Goal: Task Accomplishment & Management: Manage account settings

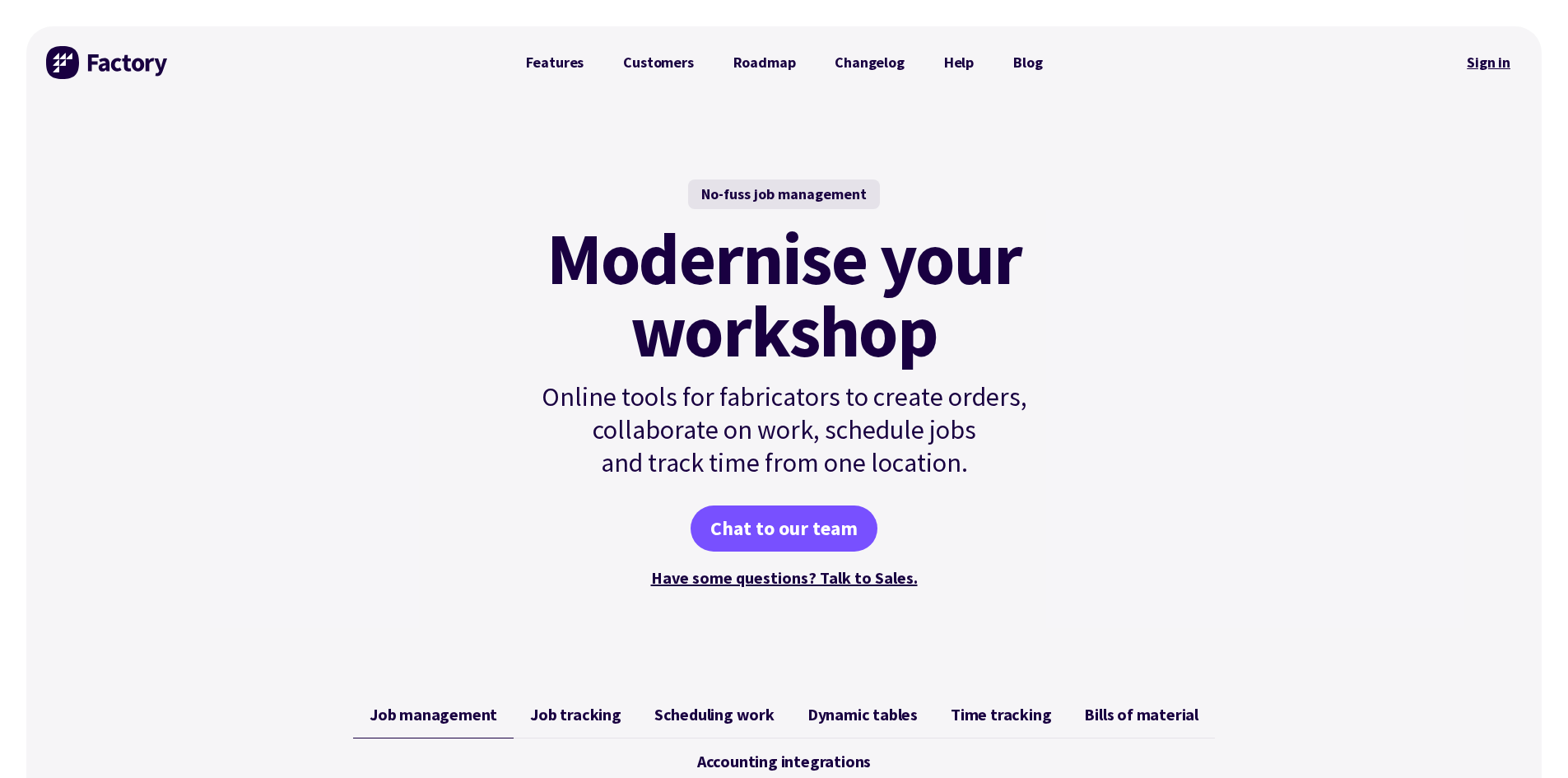
click at [1494, 72] on link "Sign in" at bounding box center [1489, 62] width 67 height 37
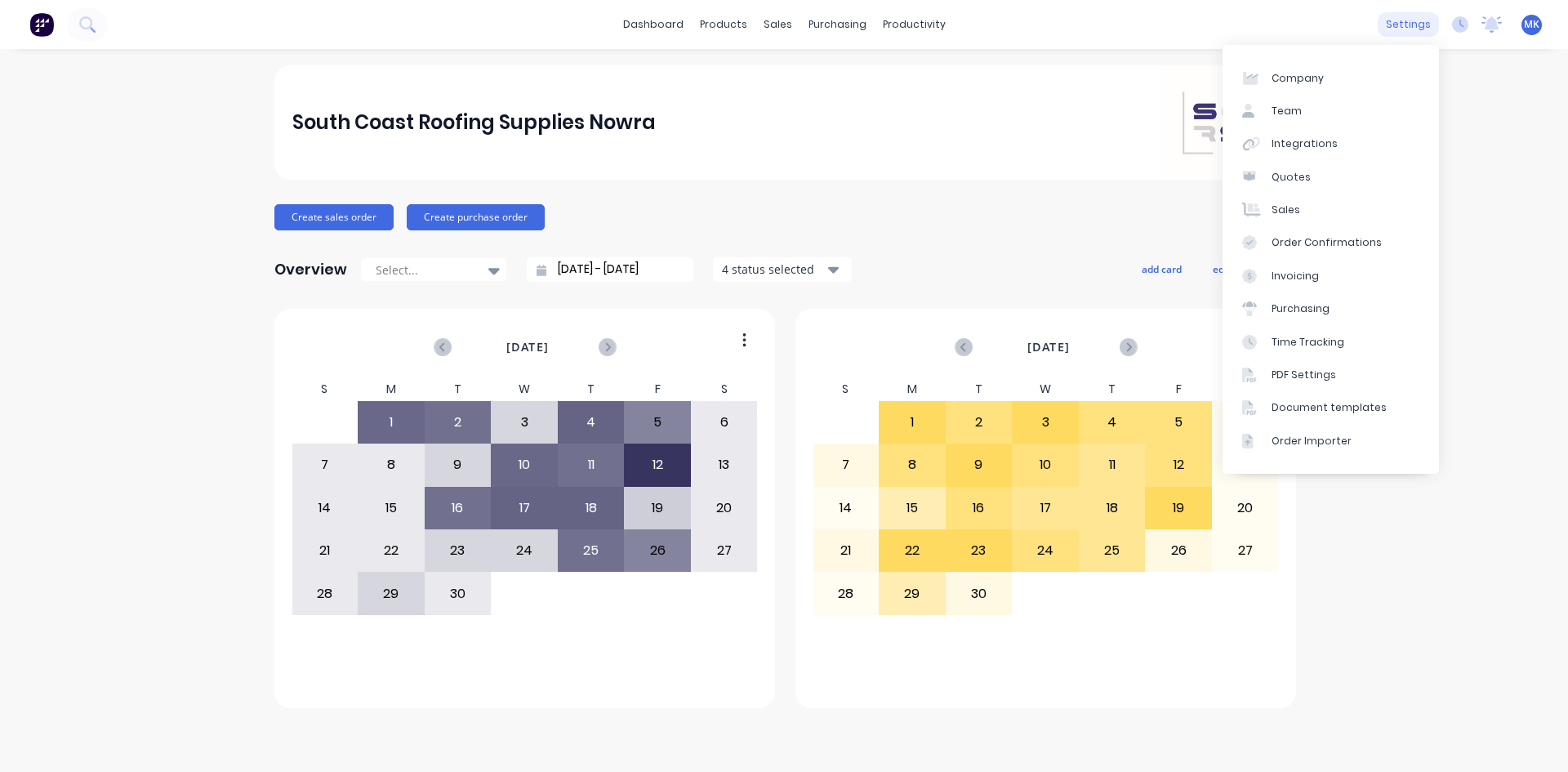
click at [1405, 31] on div "settings" at bounding box center [1408, 25] width 61 height 25
click at [1347, 344] on link "Time Tracking" at bounding box center [1331, 341] width 216 height 33
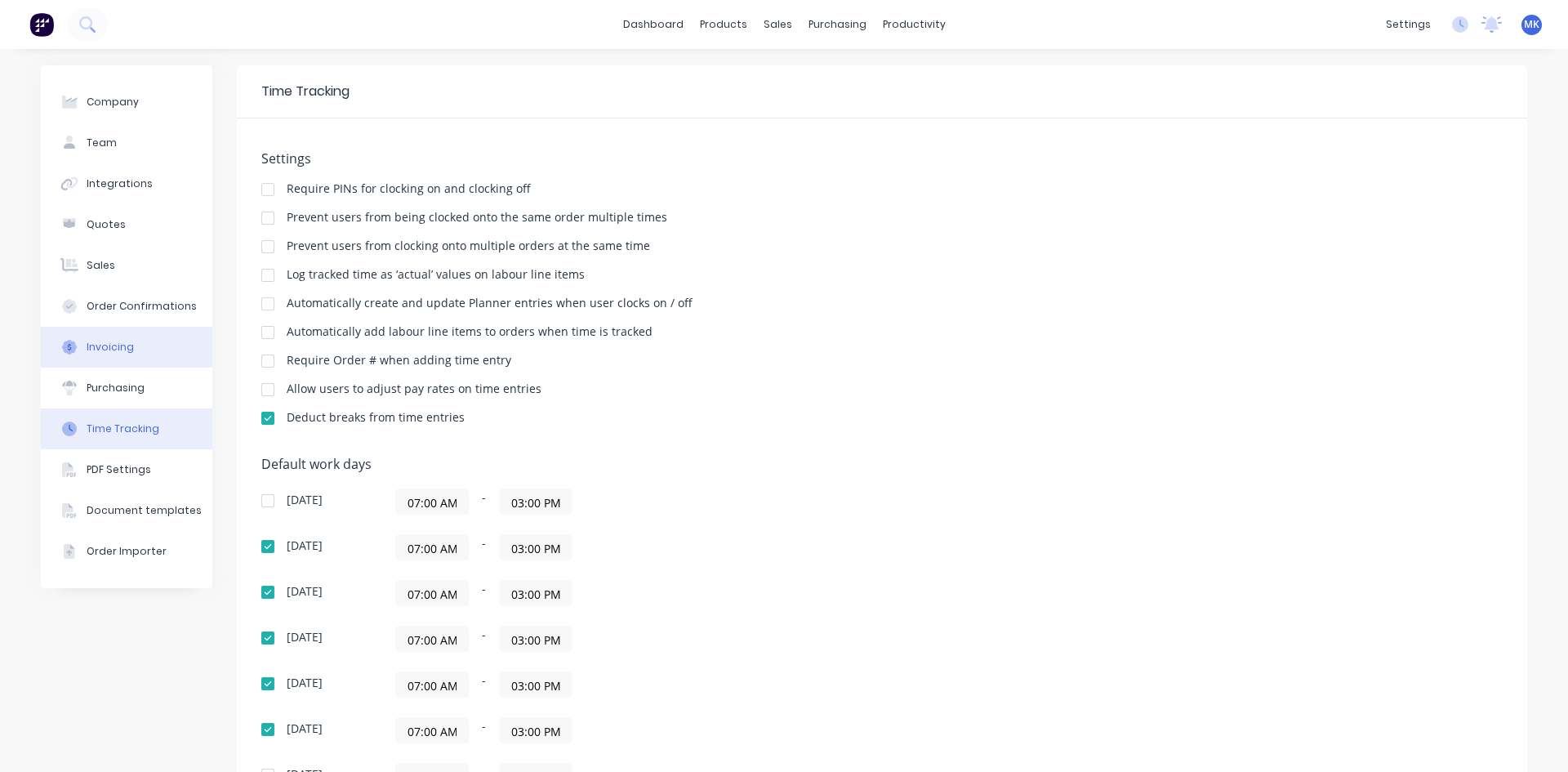
click at [142, 352] on button "Invoicing" at bounding box center [126, 346] width 172 height 41
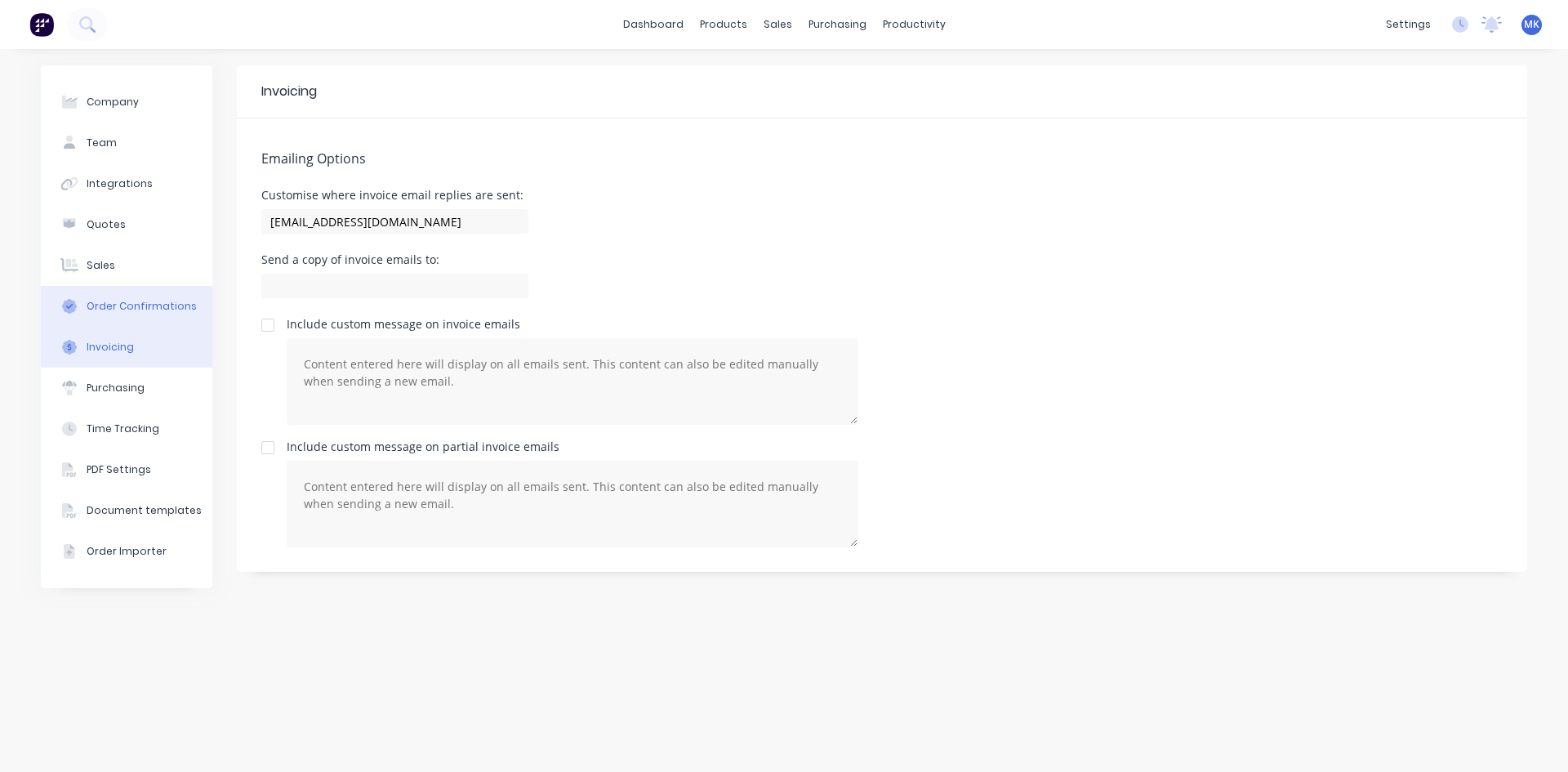
click at [169, 303] on div "Order Confirmations" at bounding box center [141, 307] width 110 height 15
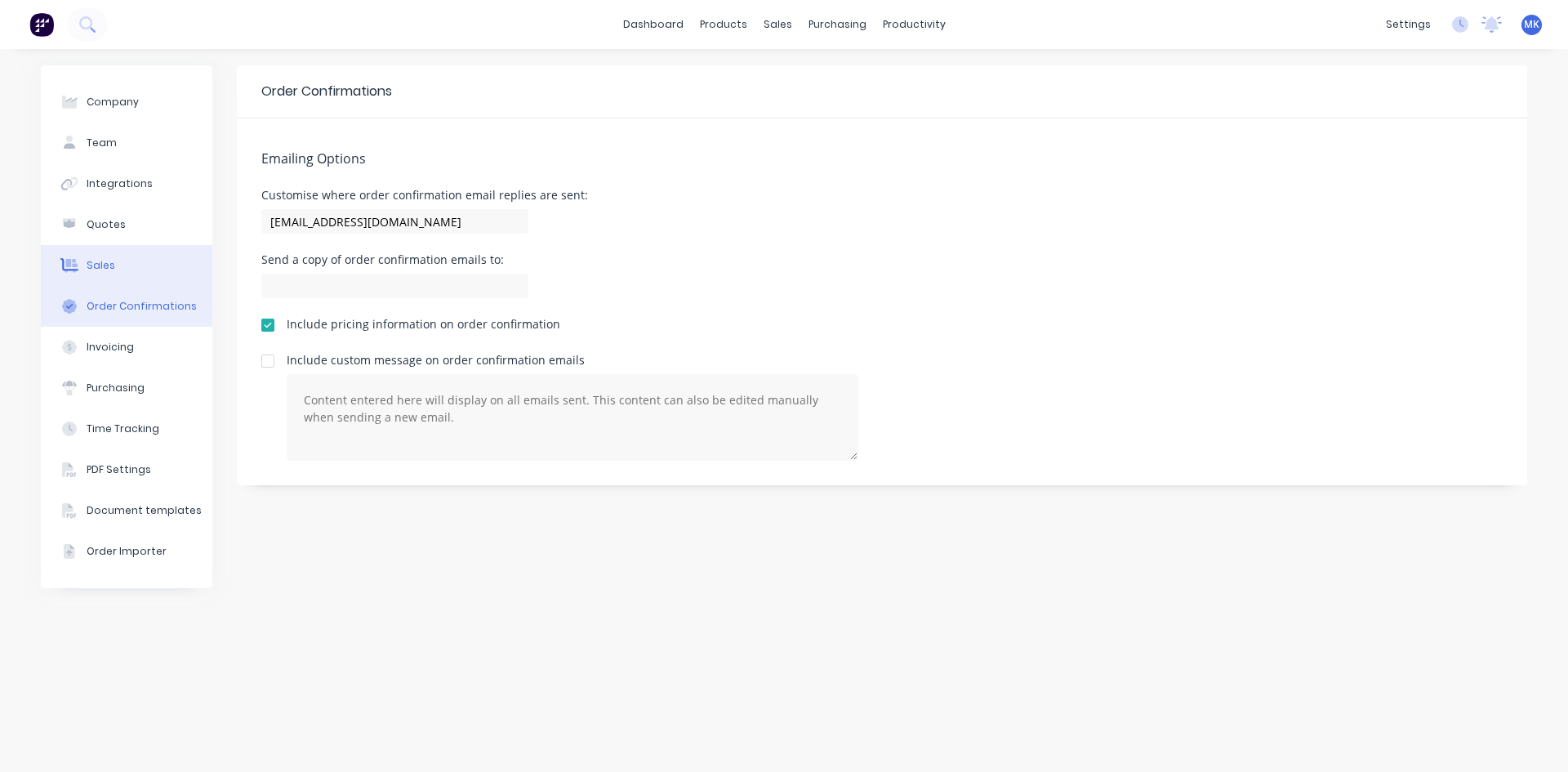
drag, startPoint x: 116, startPoint y: 217, endPoint x: 112, endPoint y: 280, distance: 63.1
click at [112, 280] on div "Company Team Integrations Quotes Sales Order Confirmations Invoicing Purchasing…" at bounding box center [126, 326] width 172 height 523
click at [112, 280] on button "Sales" at bounding box center [126, 265] width 172 height 41
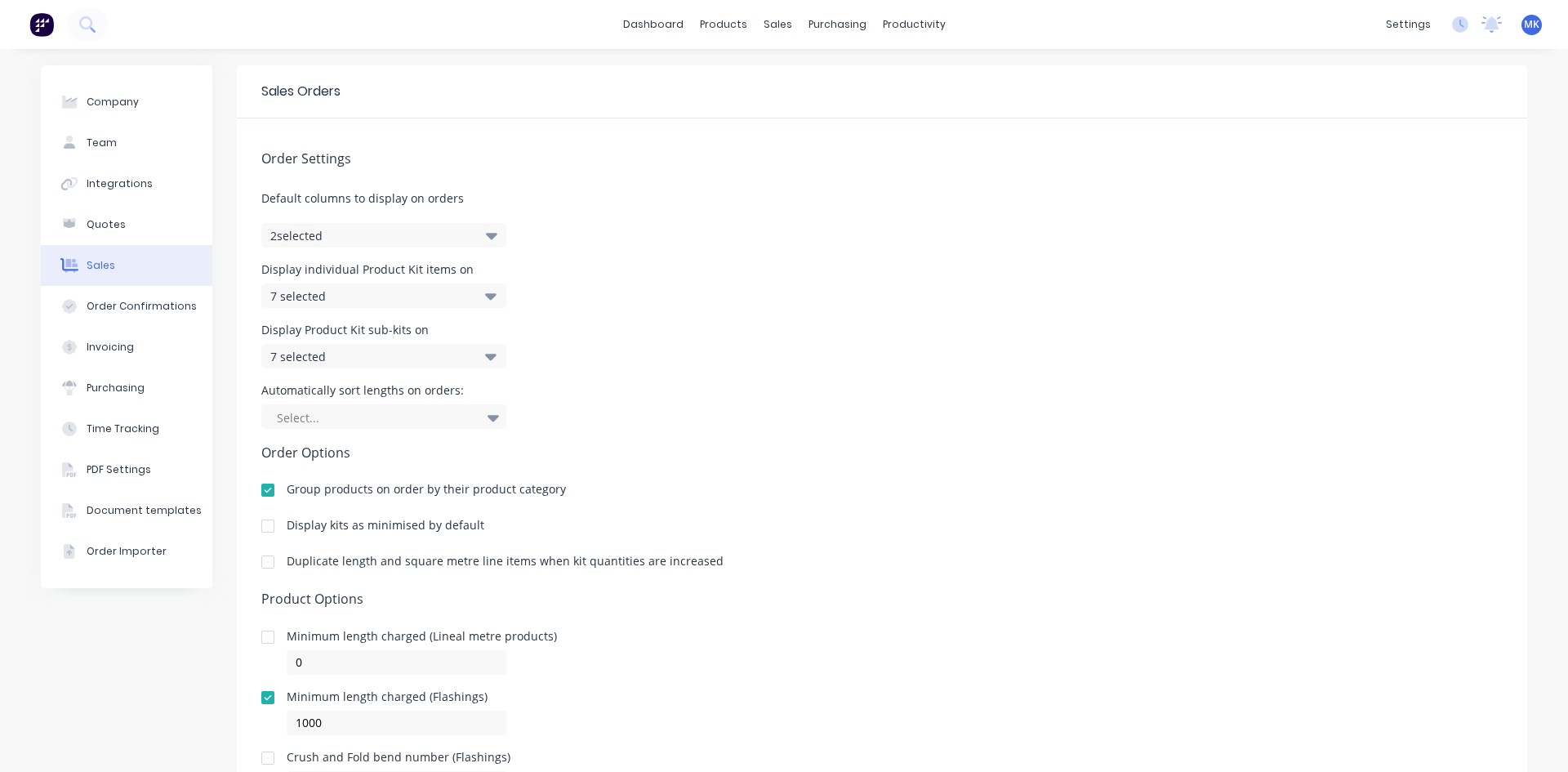
click at [490, 244] on icon "button" at bounding box center [492, 236] width 12 height 18
click at [659, 242] on div "Order Settings Default columns to display on orders 2 selected Display individu…" at bounding box center [882, 456] width 1290 height 677
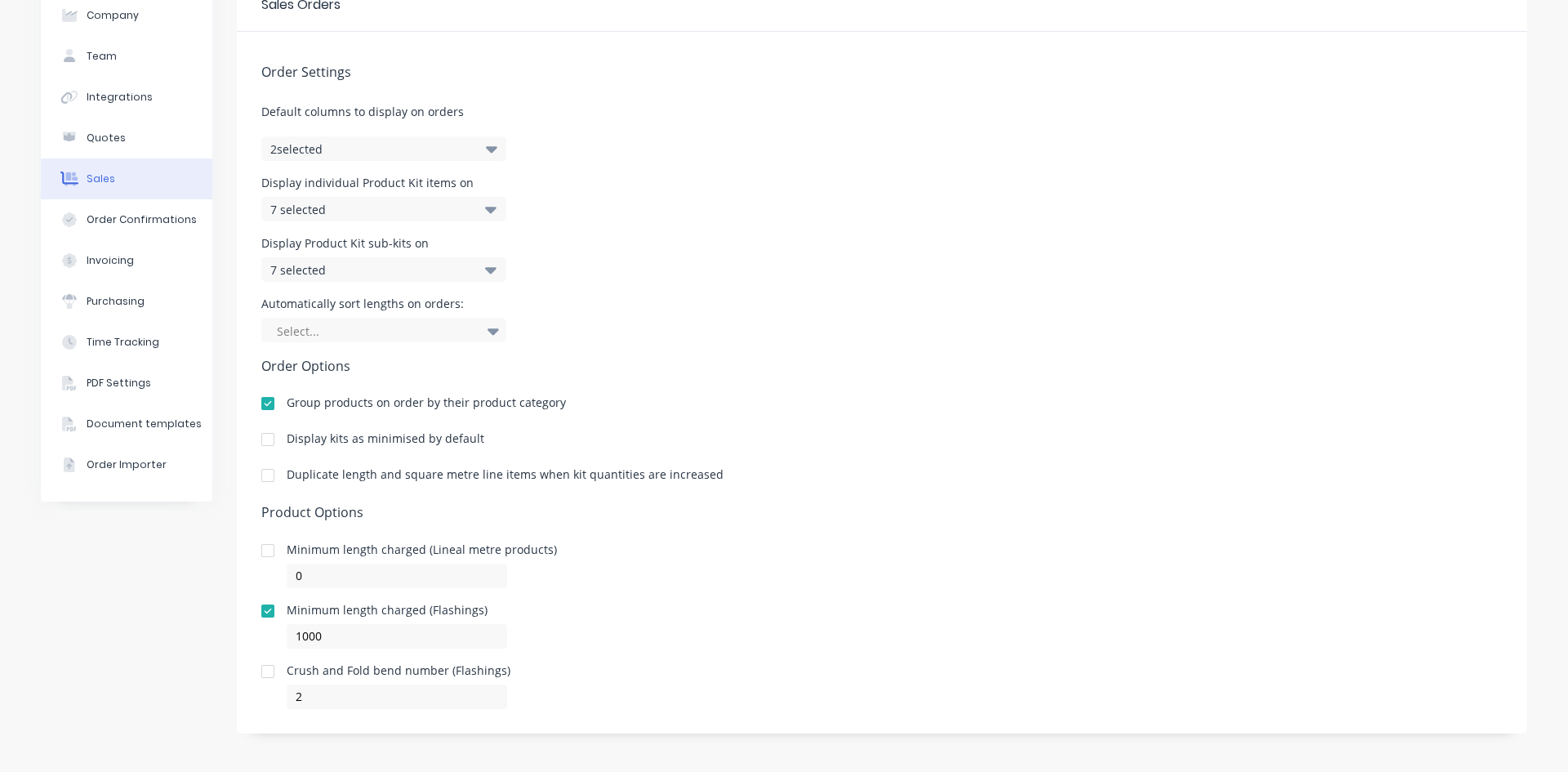
scroll to position [89, 0]
click at [487, 268] on icon at bounding box center [491, 268] width 12 height 7
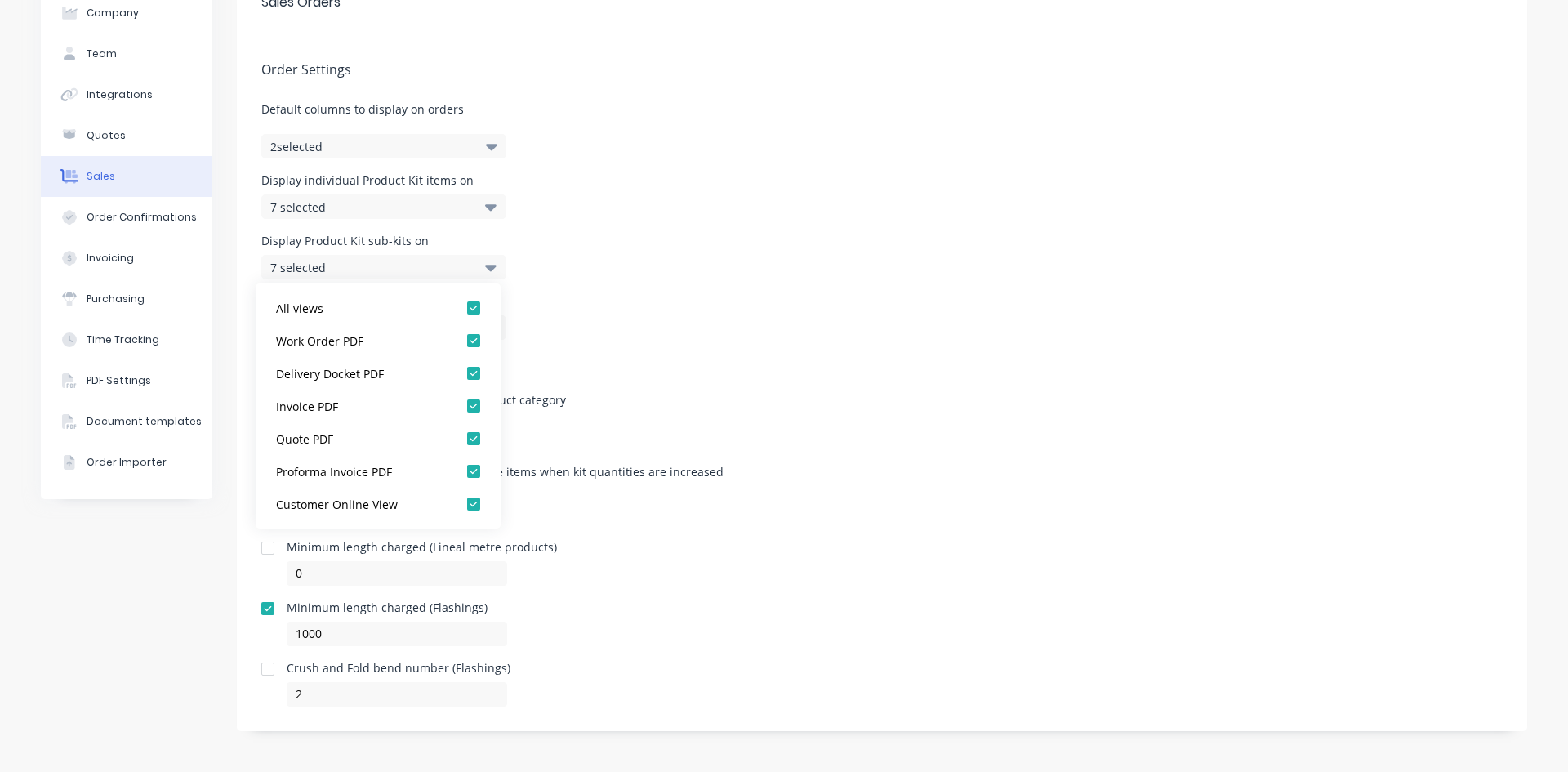
click at [662, 264] on div "Display Product Kit sub-kits on 7 selected" at bounding box center [881, 257] width 1241 height 44
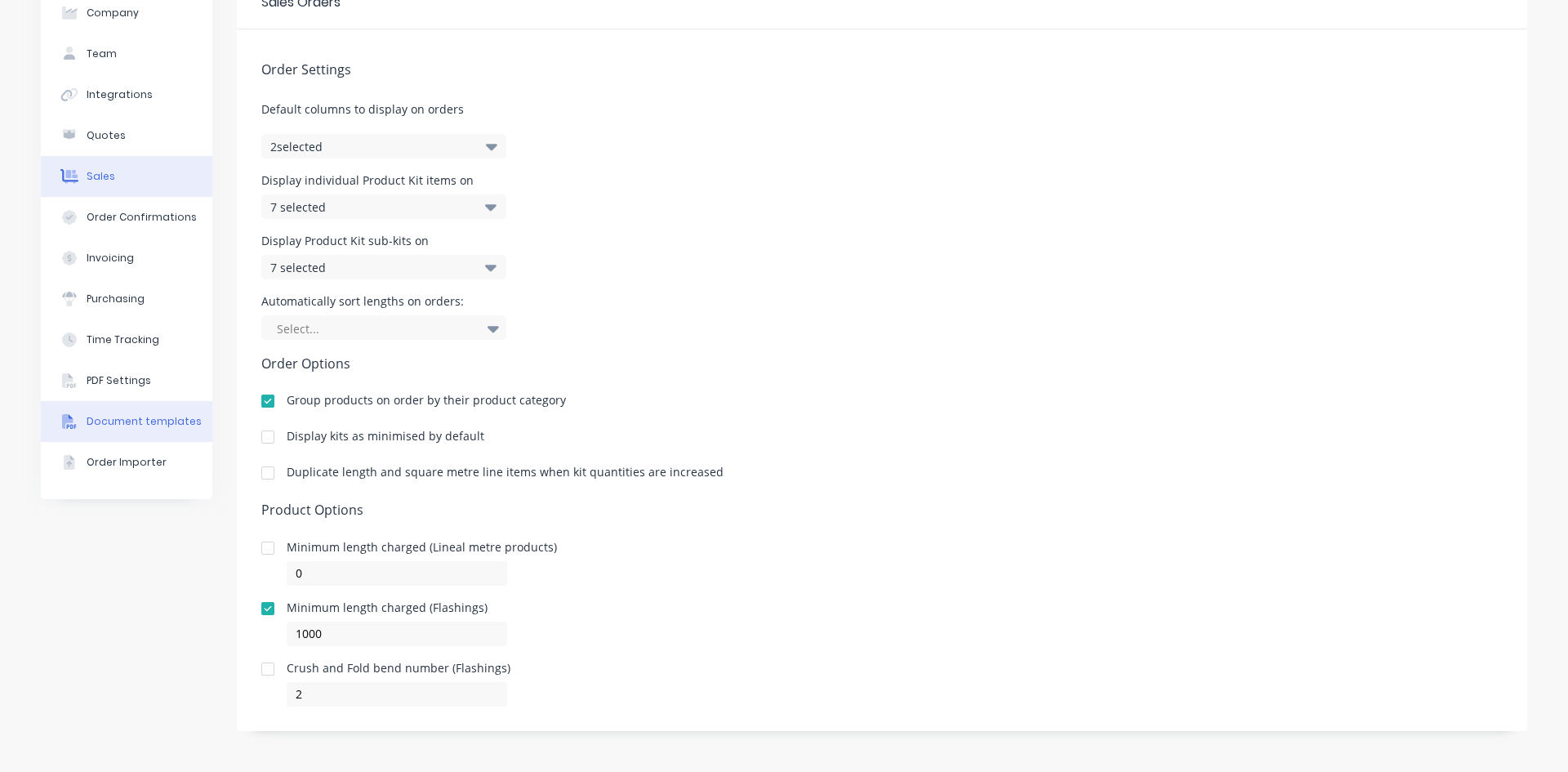
click at [132, 402] on button "Document templates" at bounding box center [126, 421] width 172 height 41
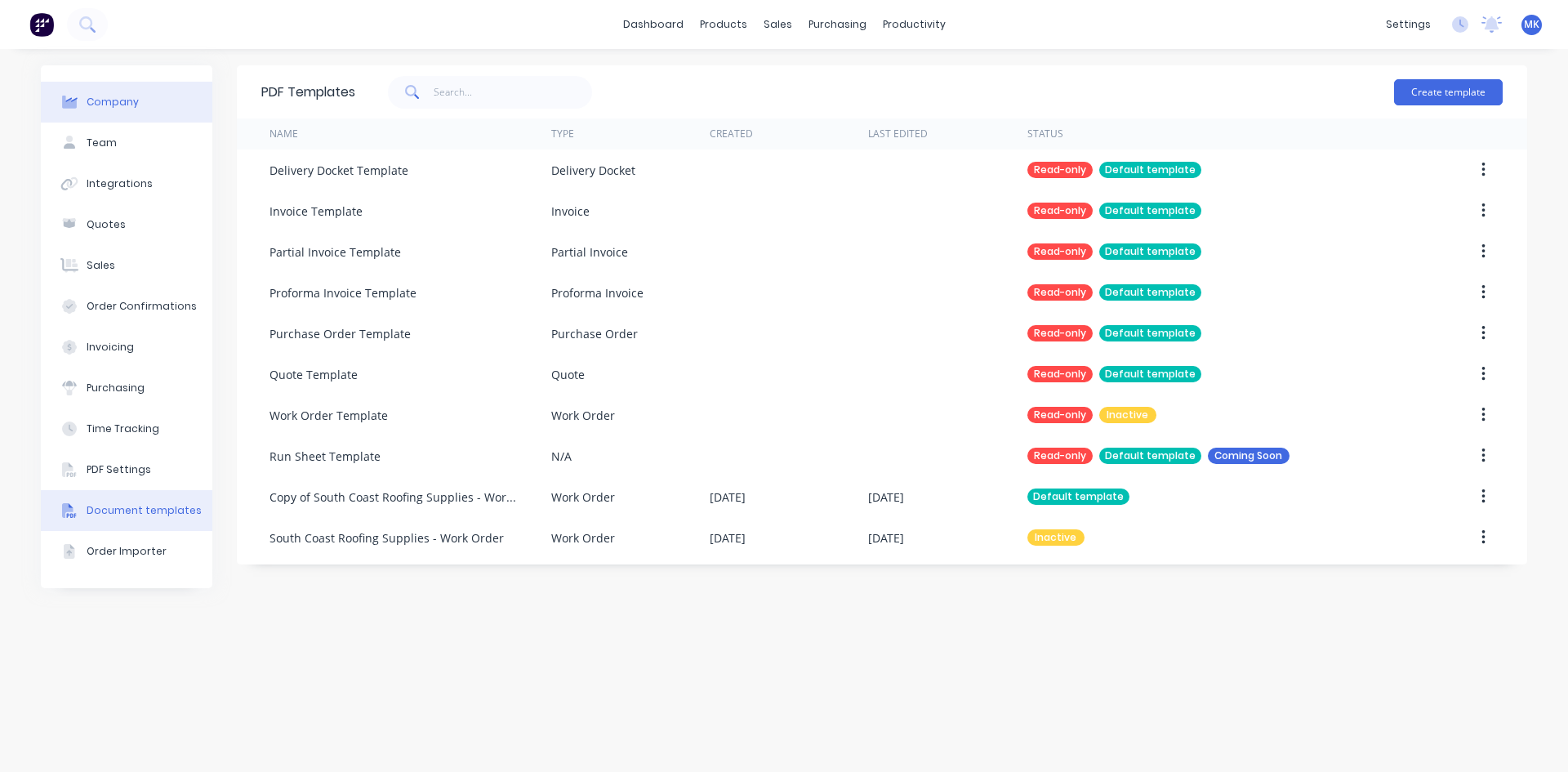
click at [126, 103] on div "Company" at bounding box center [112, 102] width 52 height 15
select select "AU"
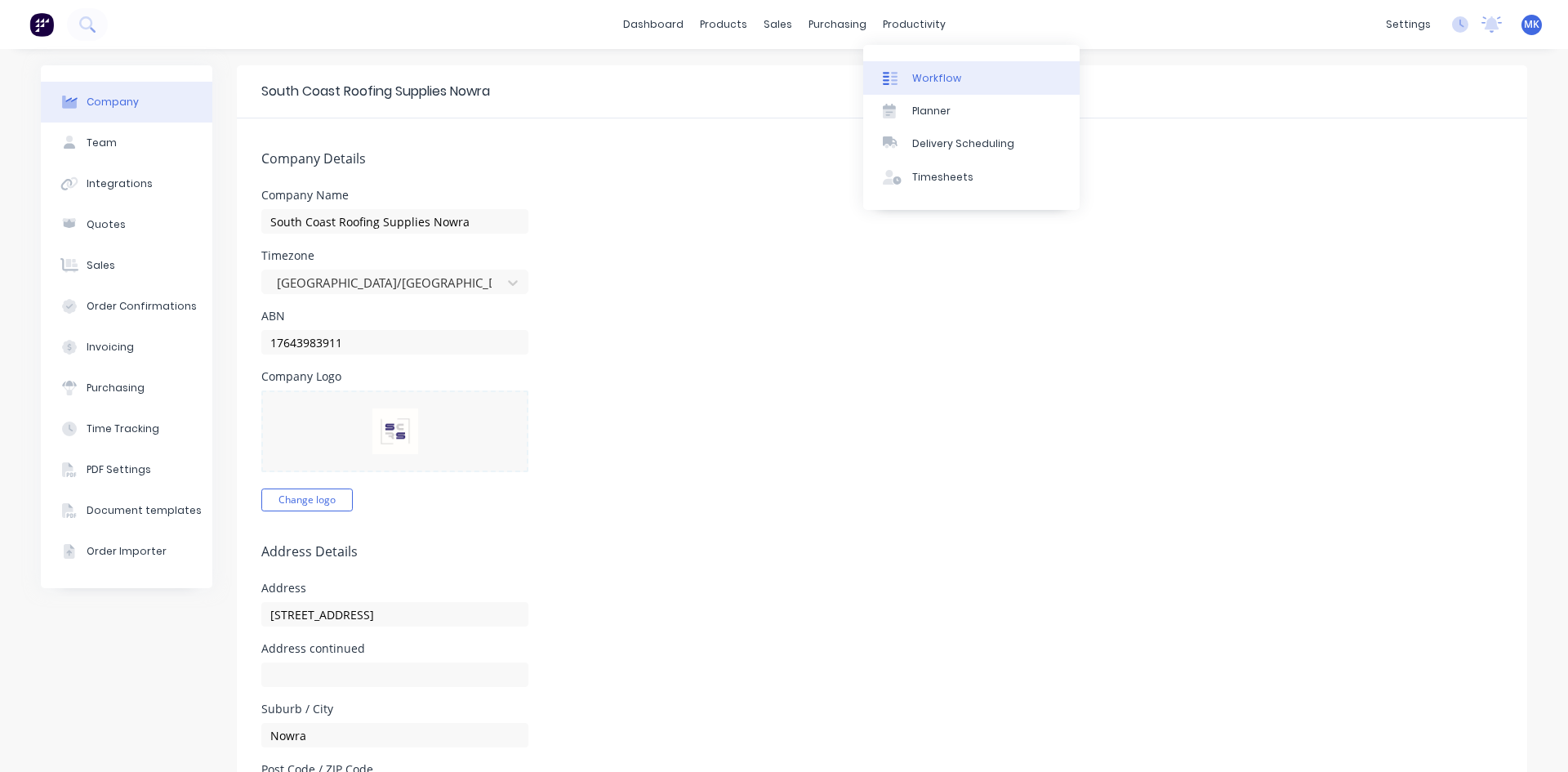
click at [930, 69] on link "Workflow" at bounding box center [972, 78] width 216 height 33
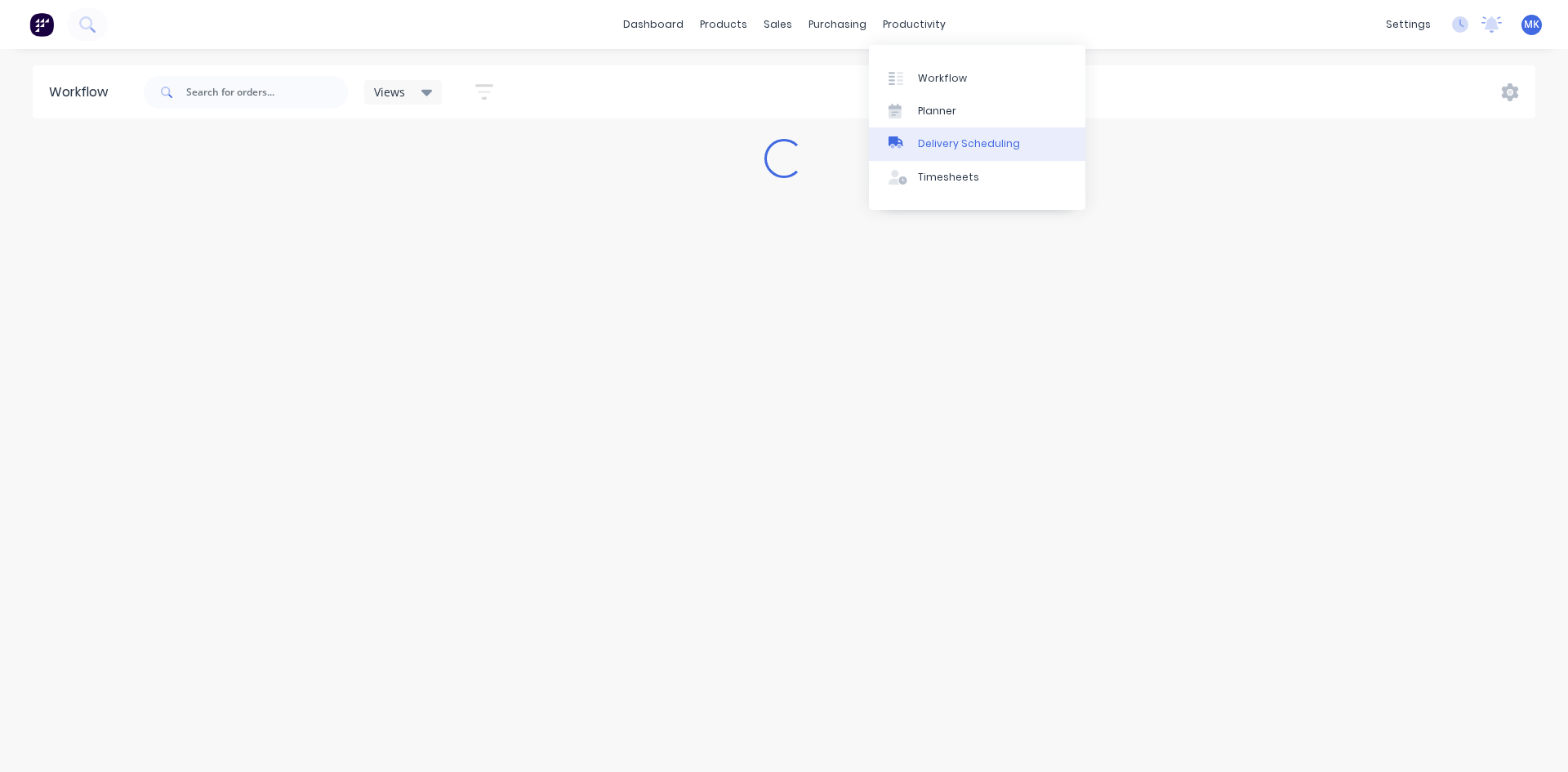
click at [936, 148] on div "Delivery Scheduling" at bounding box center [969, 144] width 102 height 15
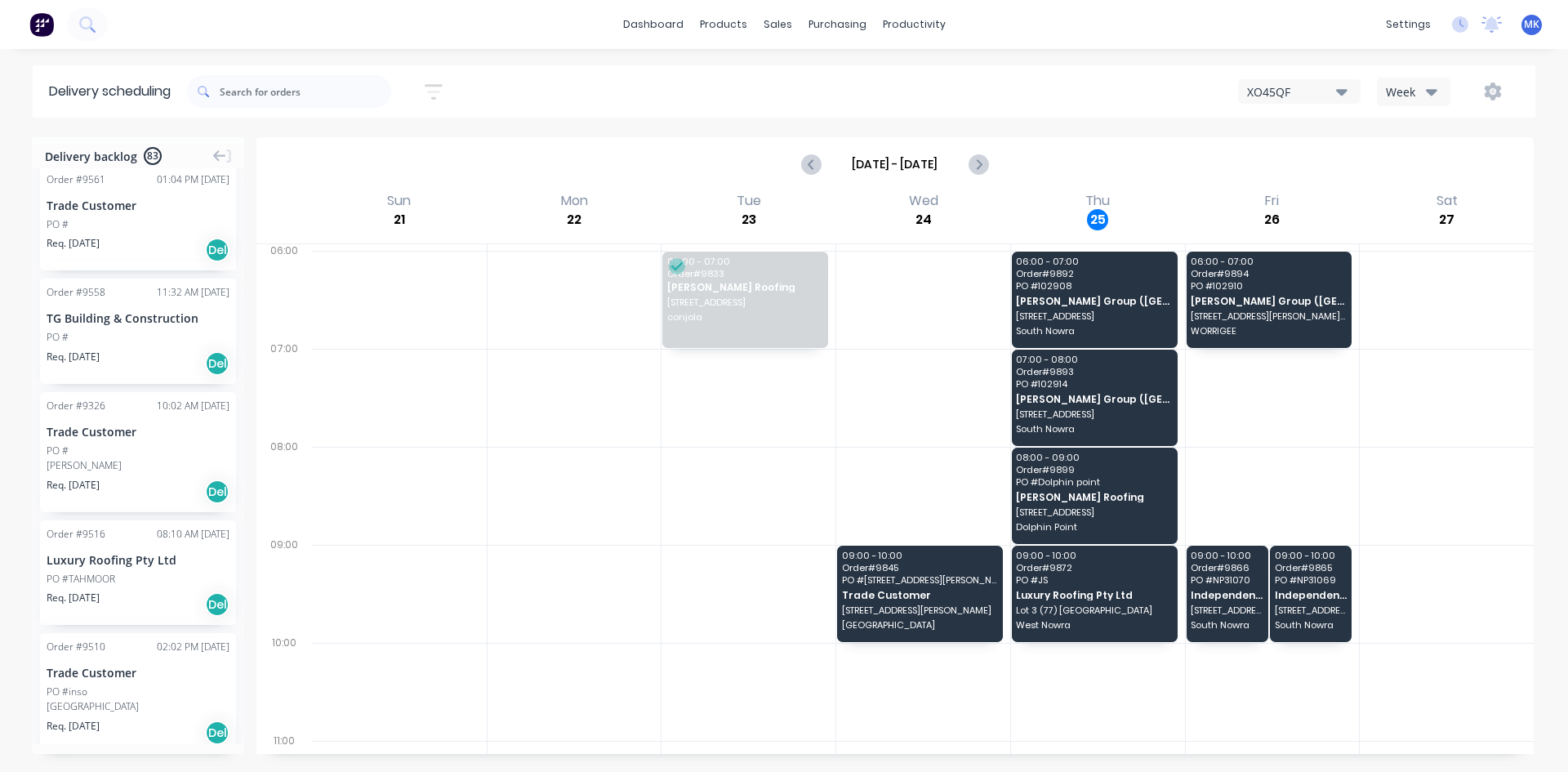
scroll to position [5801, 0]
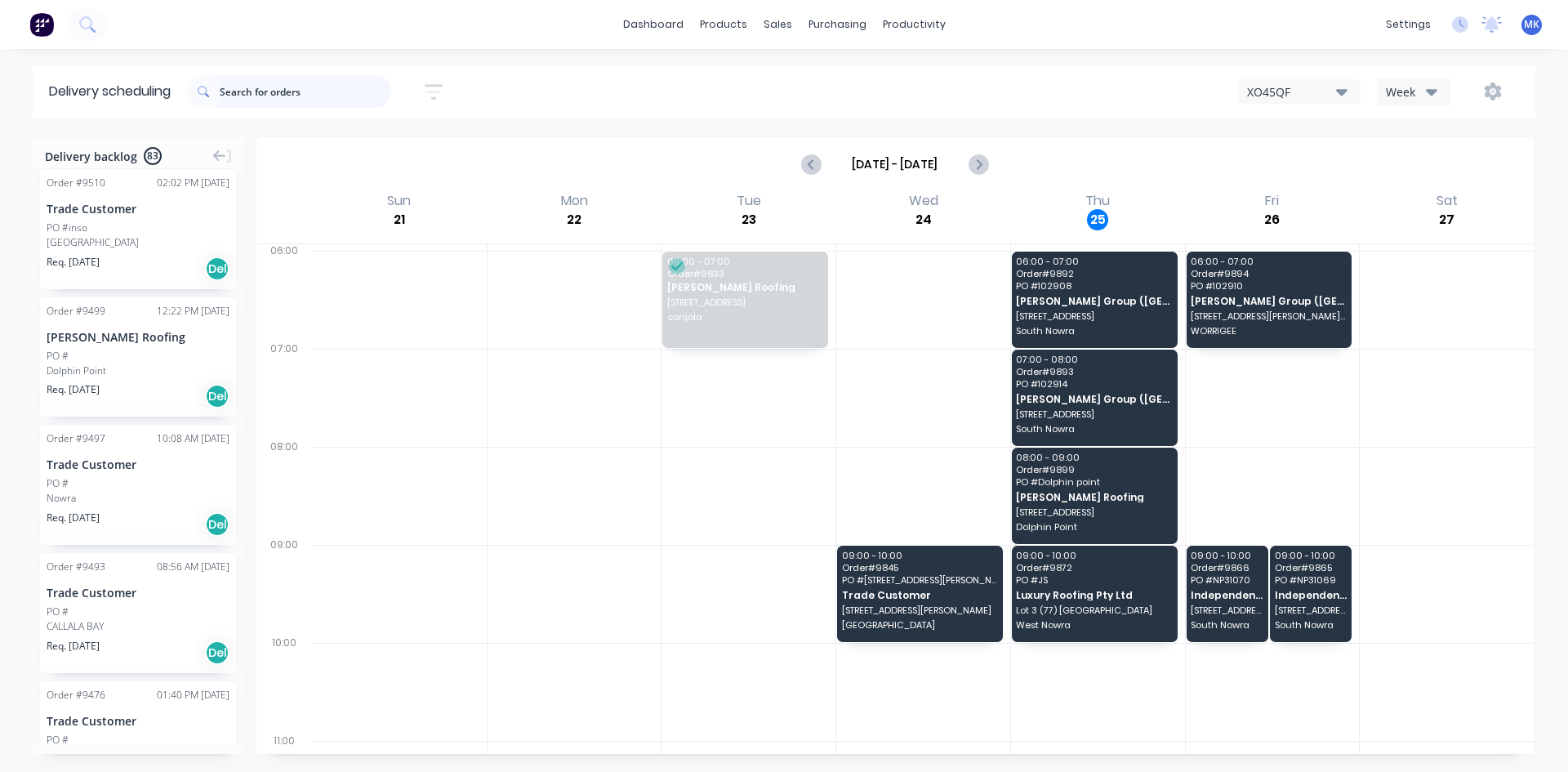
click at [296, 93] on input "text" at bounding box center [306, 92] width 172 height 33
type input "mob"
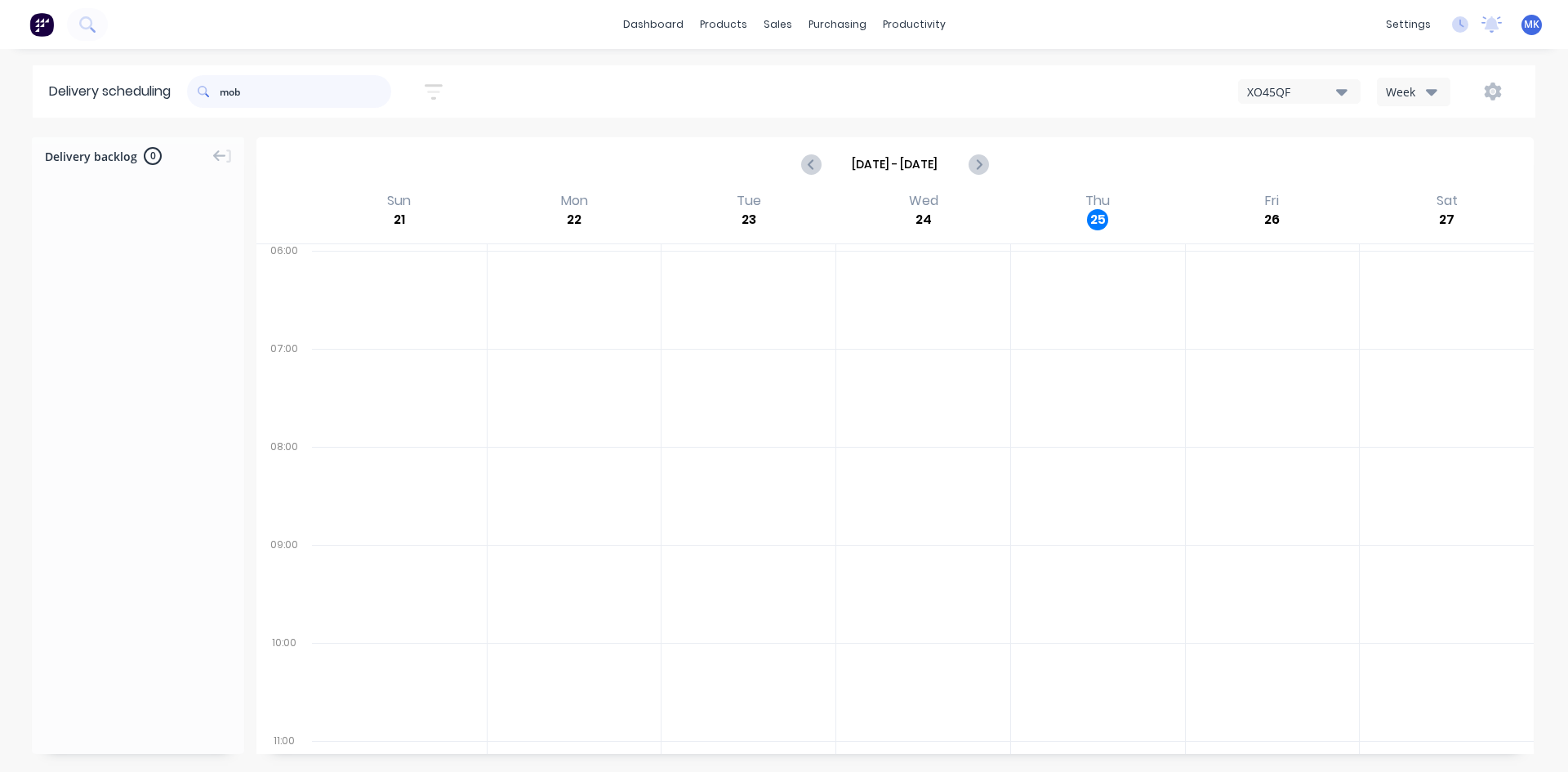
scroll to position [0, 0]
click at [944, 106] on div "Planner" at bounding box center [937, 112] width 38 height 15
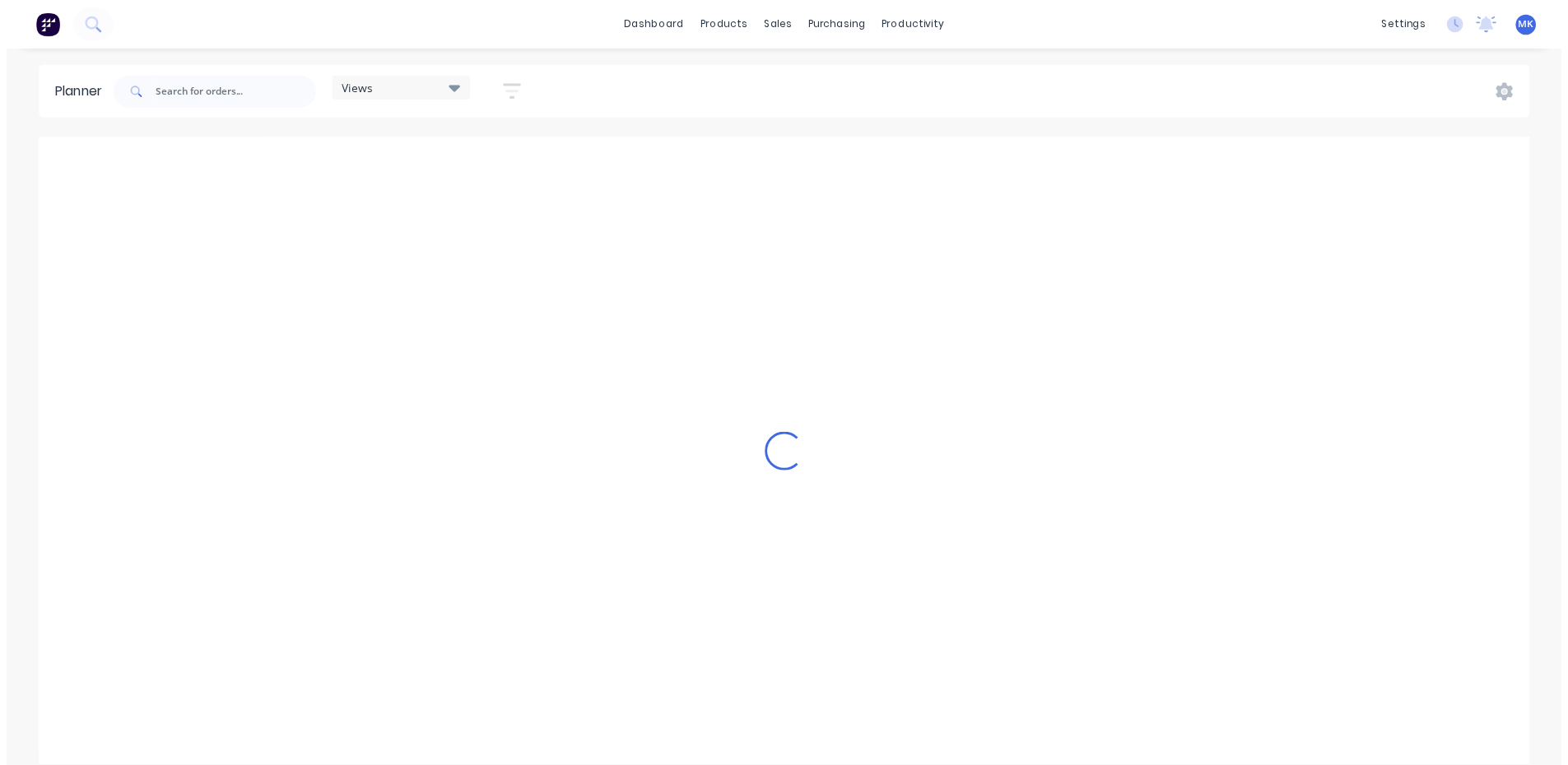
scroll to position [0, 2898]
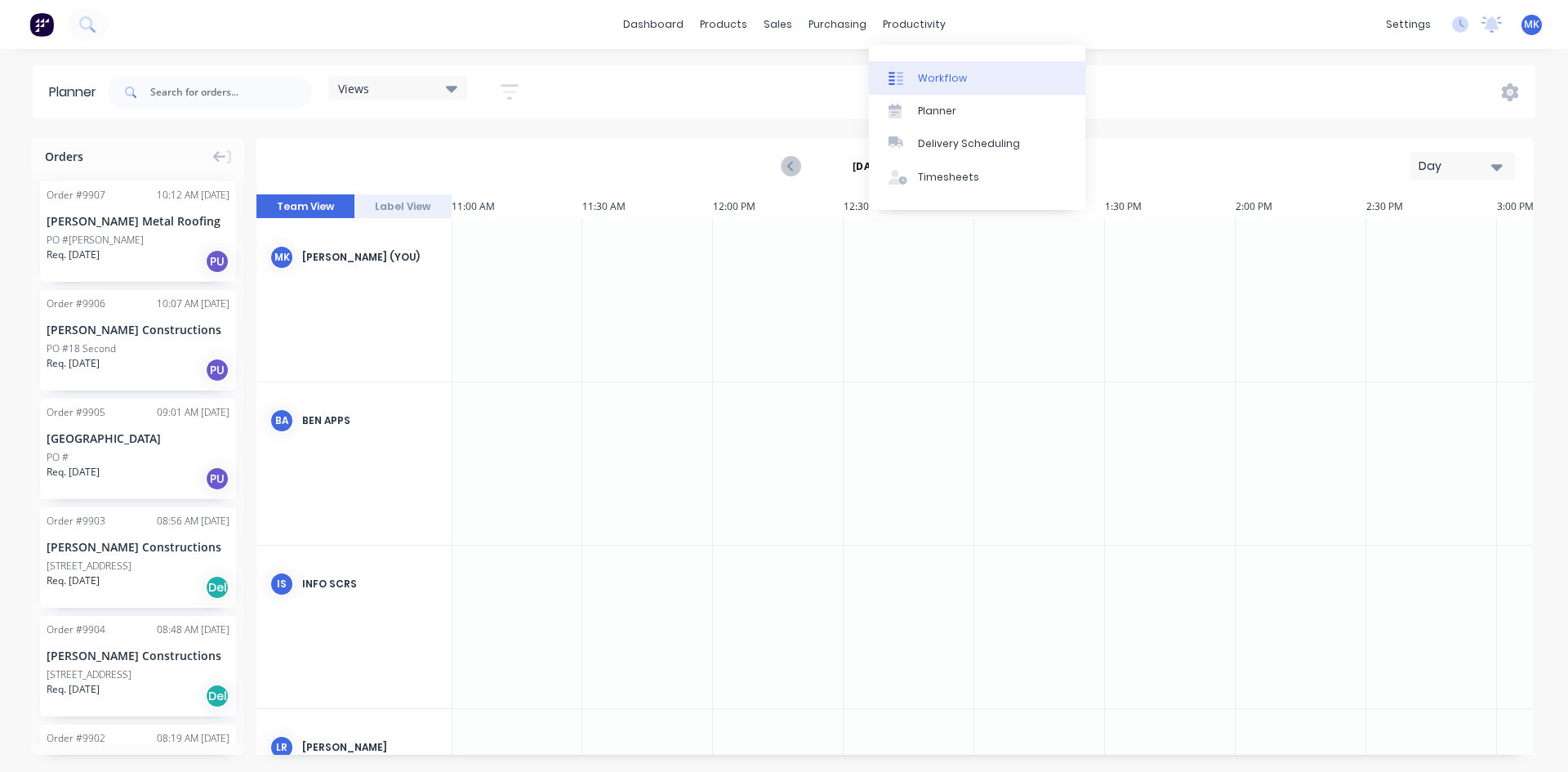
click at [938, 78] on div "Workflow" at bounding box center [942, 79] width 49 height 15
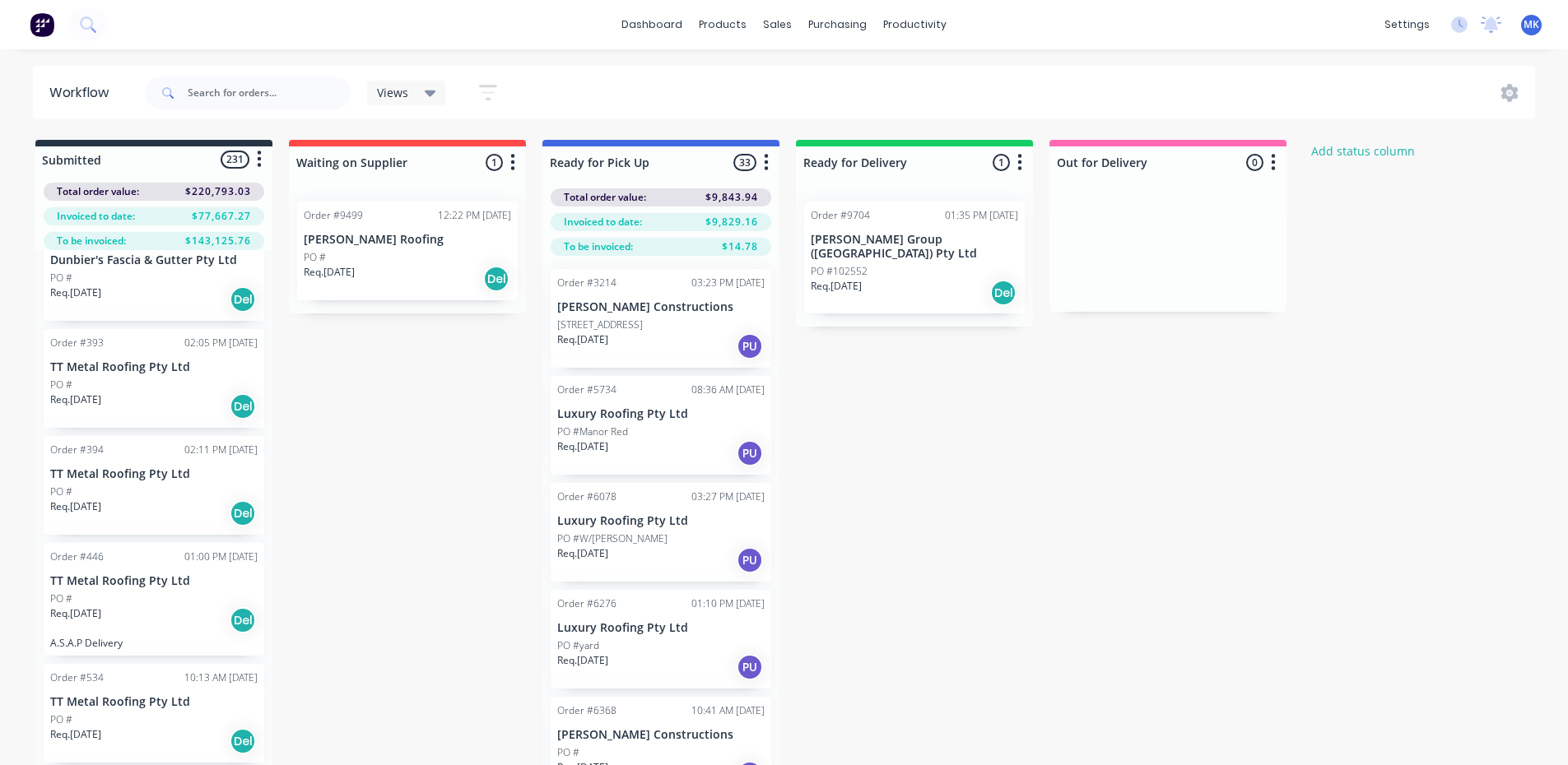
scroll to position [329, 0]
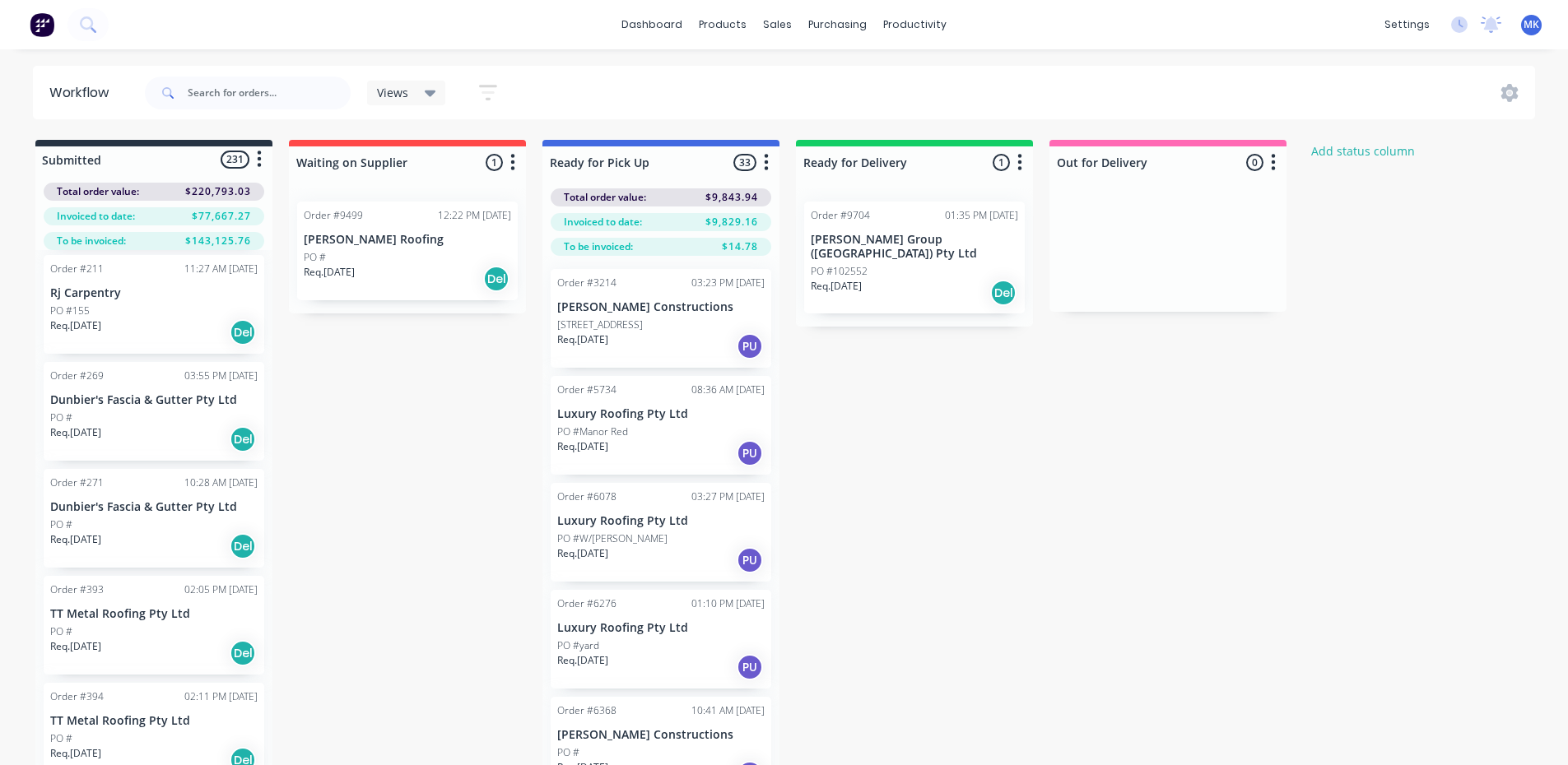
click at [182, 416] on div "PO #" at bounding box center [153, 418] width 207 height 15
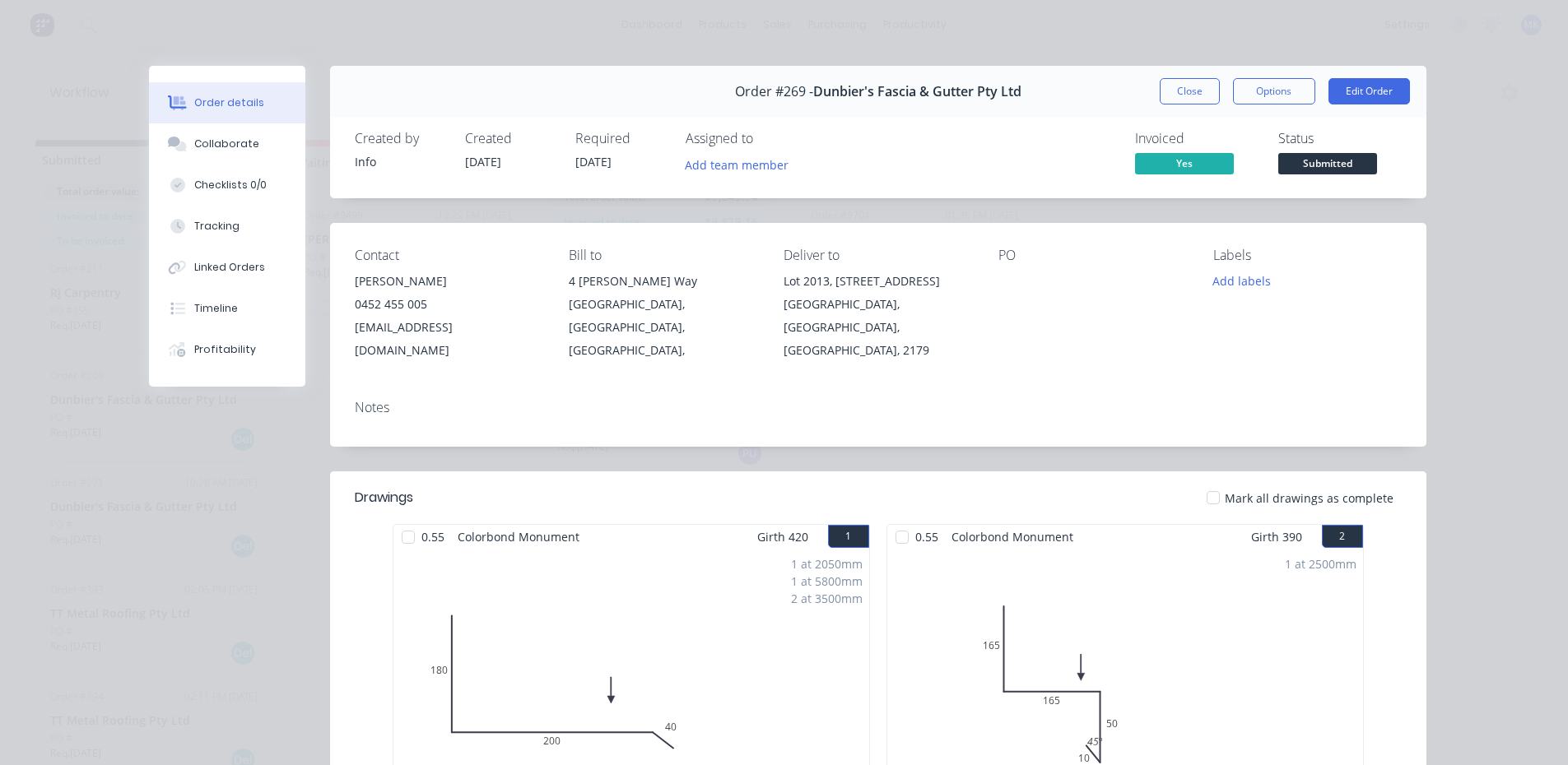
click at [1215, 85] on div "Close Options Edit Order" at bounding box center [1285, 92] width 250 height 27
click at [1199, 94] on button "Close" at bounding box center [1190, 92] width 60 height 27
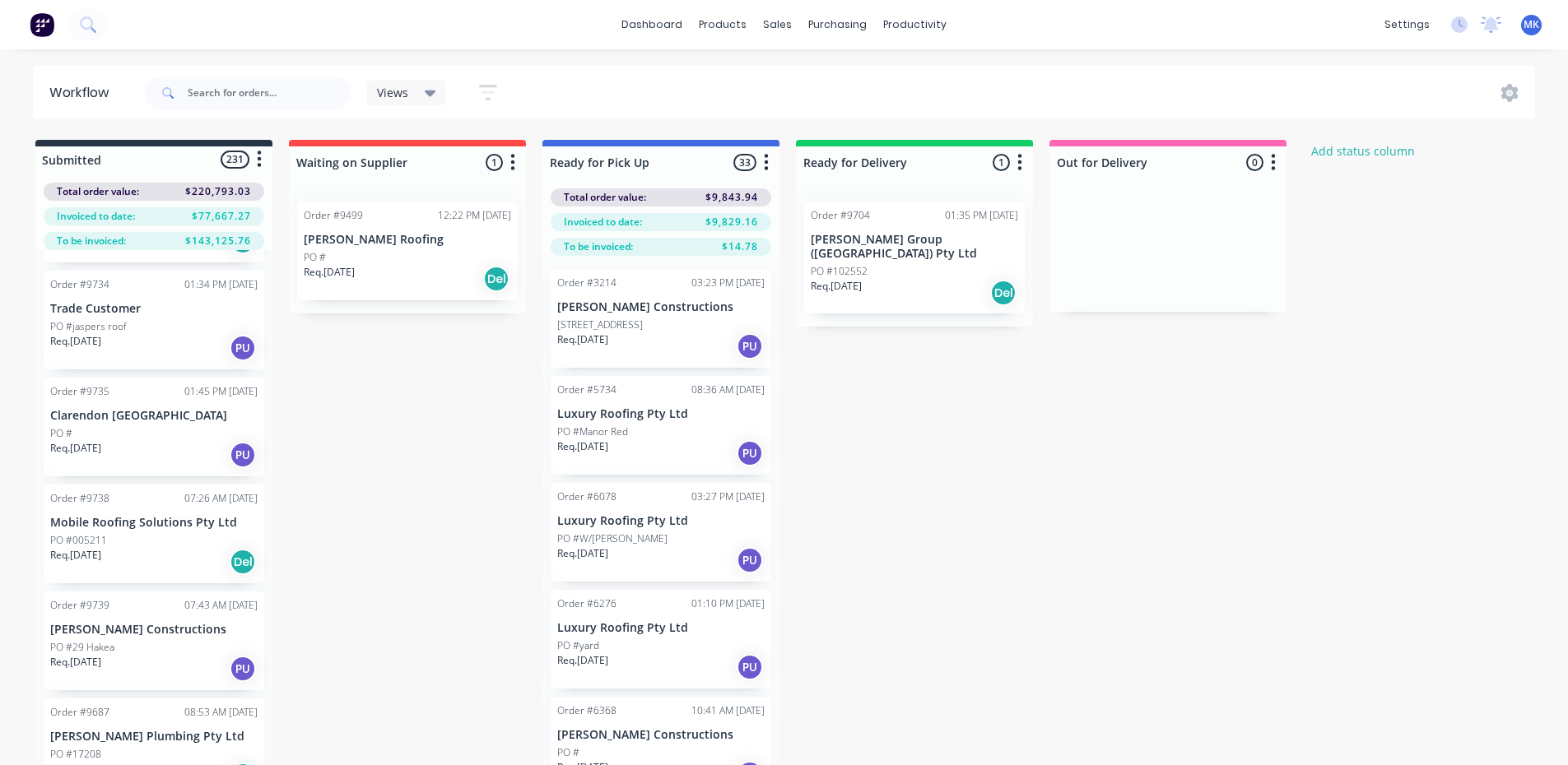
scroll to position [11766, 0]
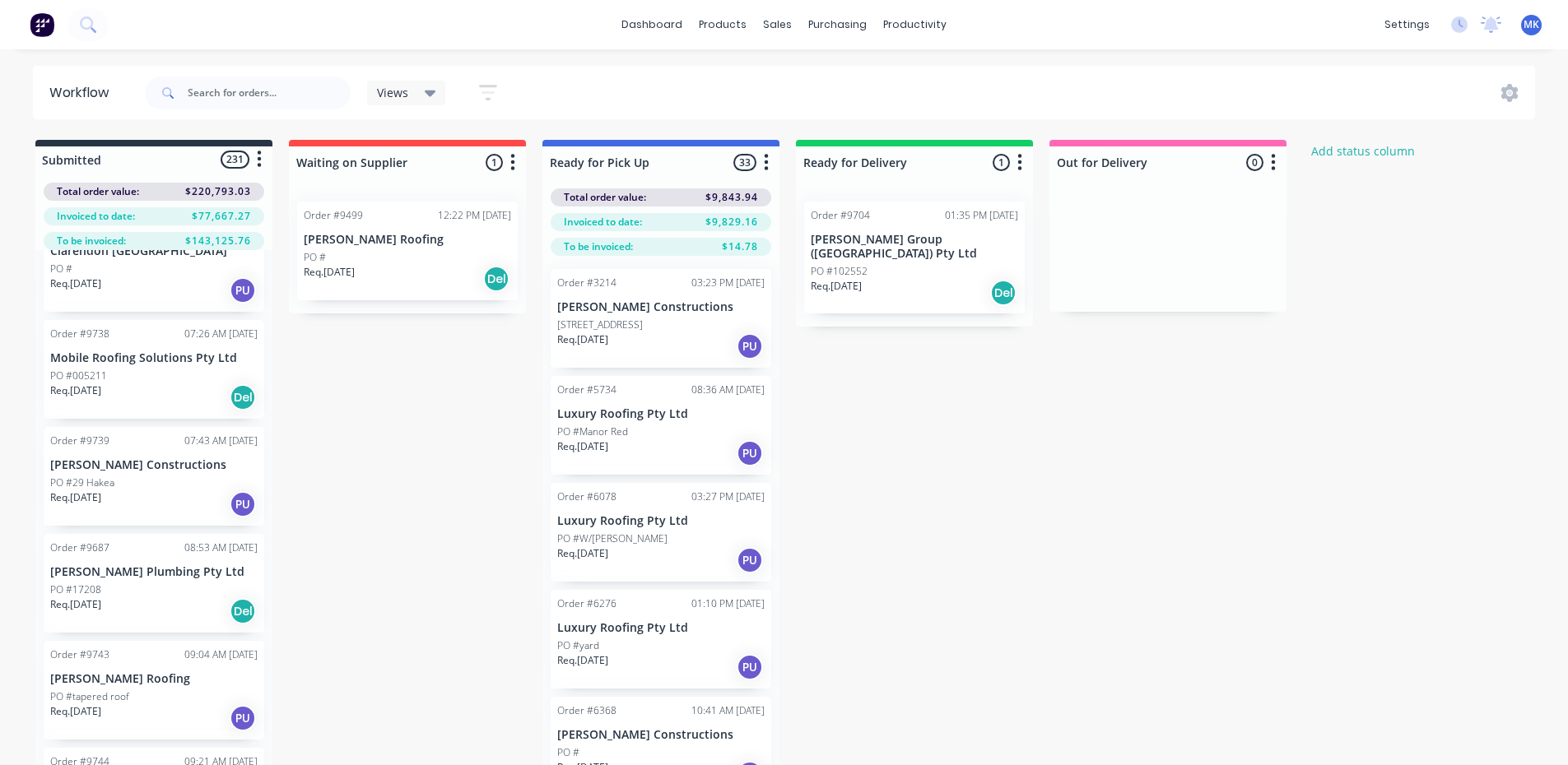
click at [156, 384] on div "Req. 17/09/25 Del" at bounding box center [153, 398] width 207 height 28
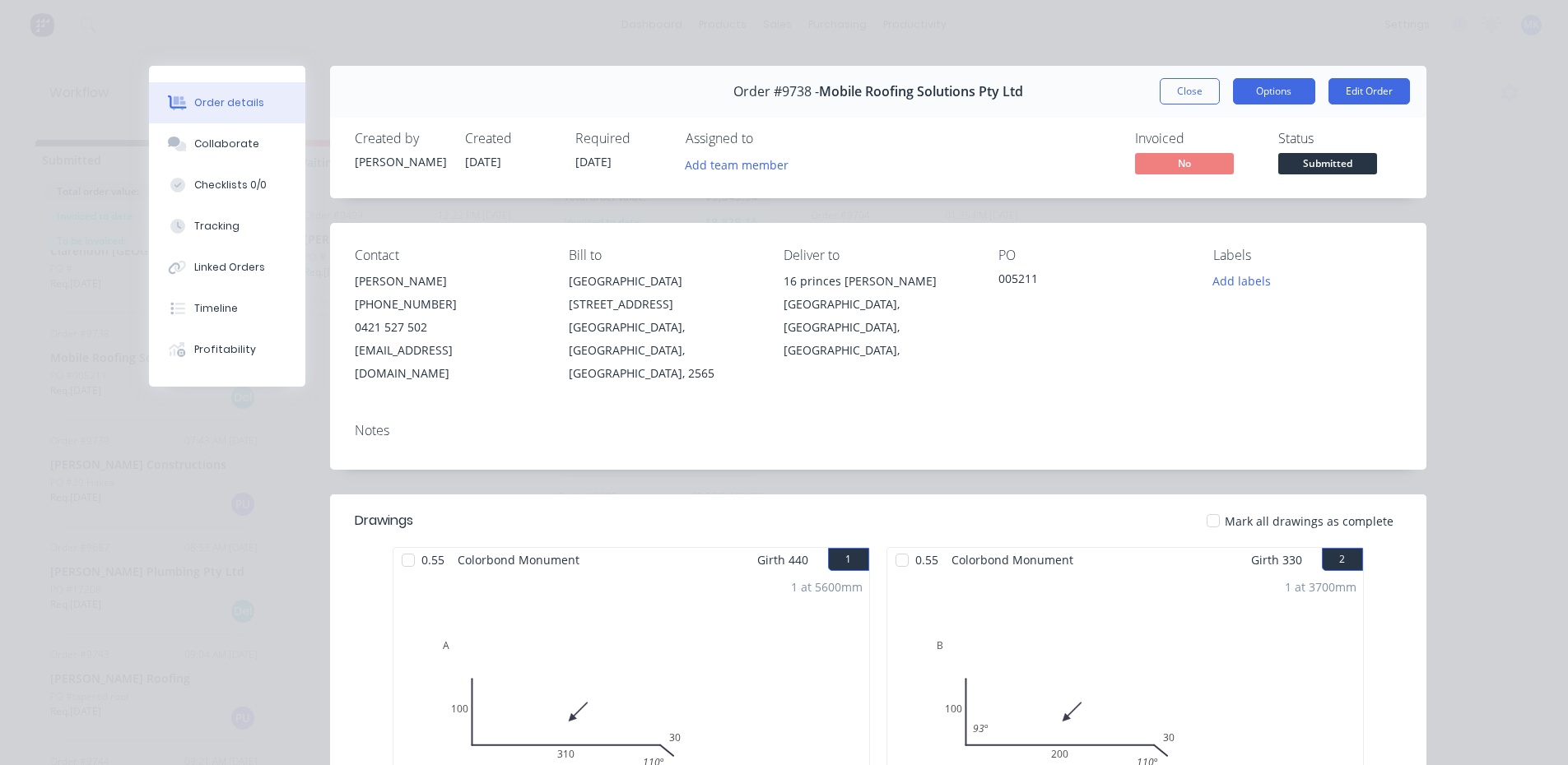
click at [1282, 100] on button "Options" at bounding box center [1274, 92] width 82 height 27
click at [1531, 208] on div "Order details Collaborate Checklists 0/0 Tracking Linked Orders Timeline Profit…" at bounding box center [784, 382] width 1568 height 765
click at [1208, 84] on button "Close" at bounding box center [1190, 92] width 60 height 27
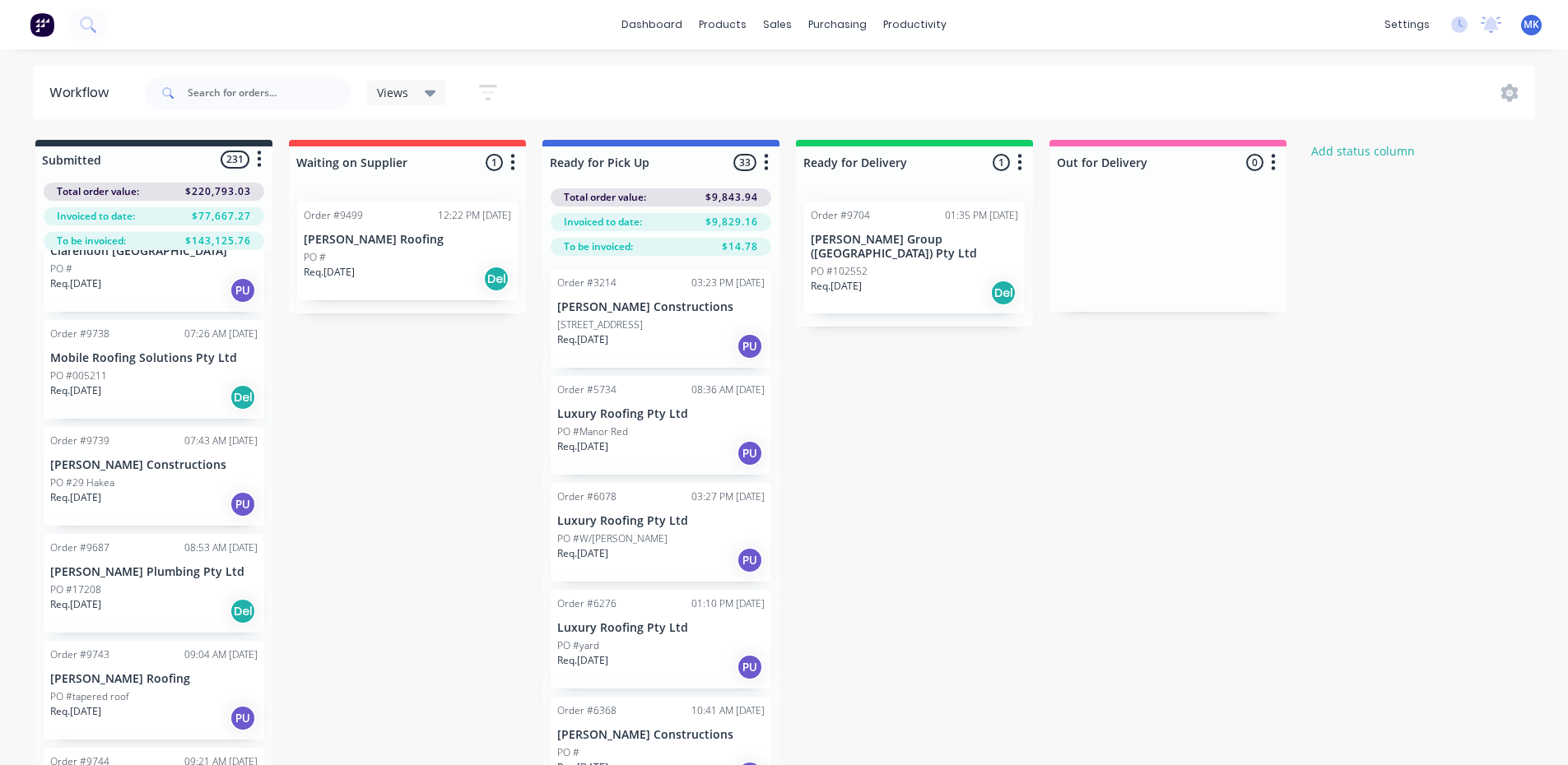
scroll to position [11765, 0]
drag, startPoint x: 141, startPoint y: 354, endPoint x: 935, endPoint y: 391, distance: 794.9
click at [935, 391] on div "Submitted 231 Status colour #273444 hex #273444 Save Cancel Summaries Total ord…" at bounding box center [883, 481] width 1790 height 683
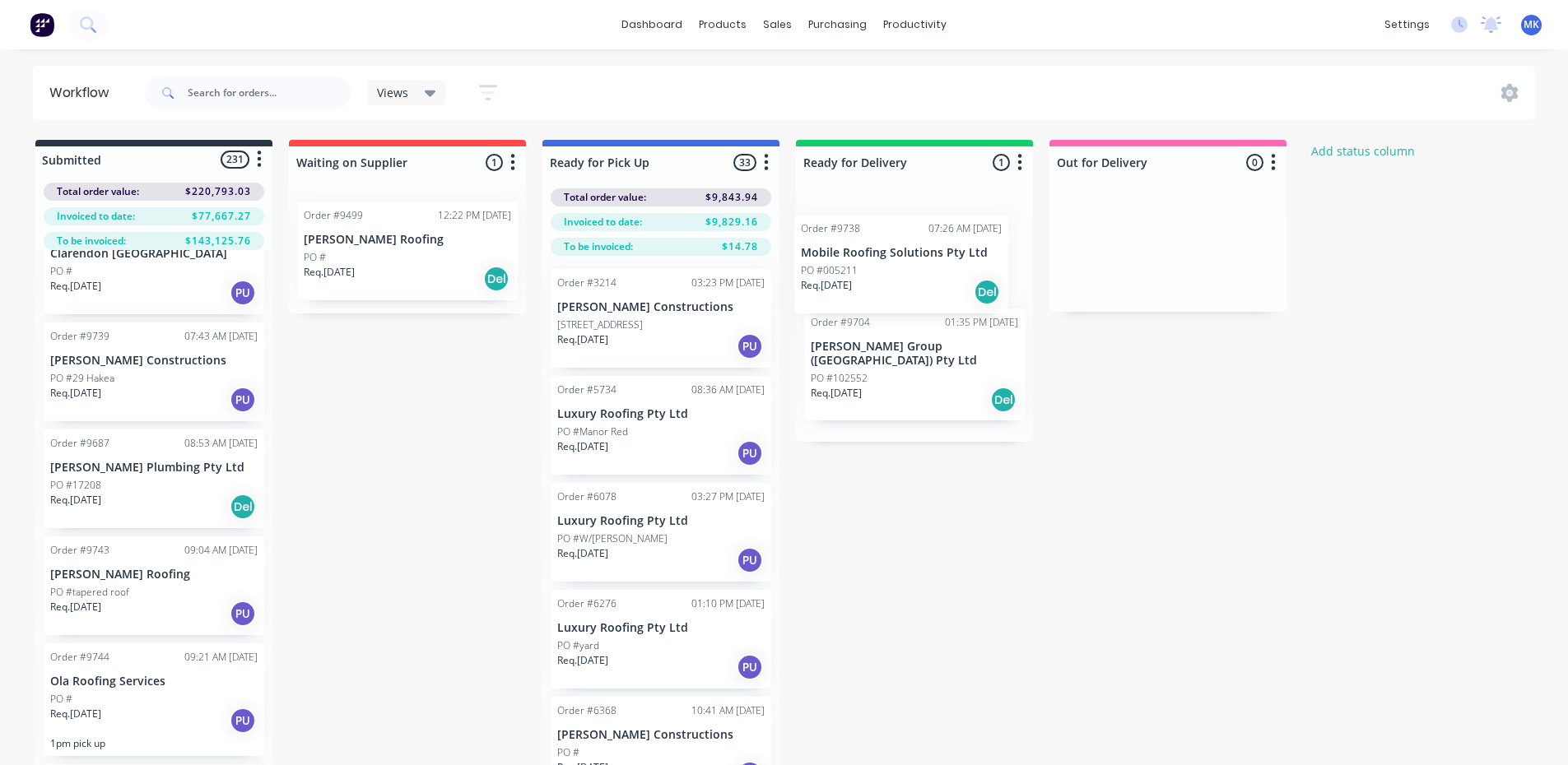
drag, startPoint x: 197, startPoint y: 345, endPoint x: 961, endPoint y: 248, distance: 770.1
click at [960, 248] on div "Submitted 231 Status colour #273444 hex #273444 Save Cancel Summaries Total ord…" at bounding box center [883, 481] width 1790 height 683
click at [1019, 175] on div at bounding box center [914, 162] width 237 height 32
click at [1027, 168] on button "button" at bounding box center [1020, 163] width 20 height 20
click at [985, 220] on button "Notifications" at bounding box center [948, 225] width 165 height 27
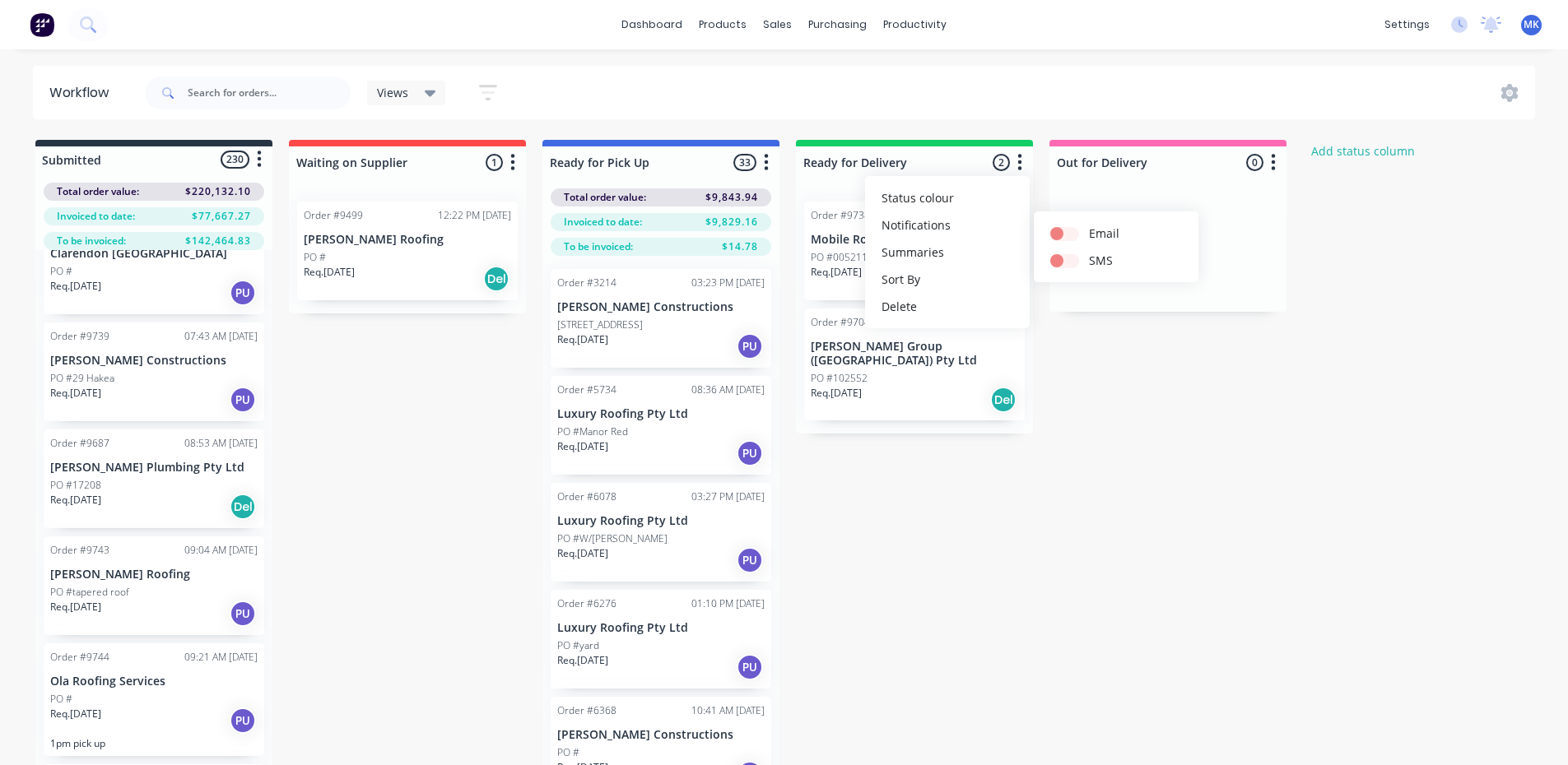
click at [768, 171] on icon "button" at bounding box center [766, 162] width 5 height 21
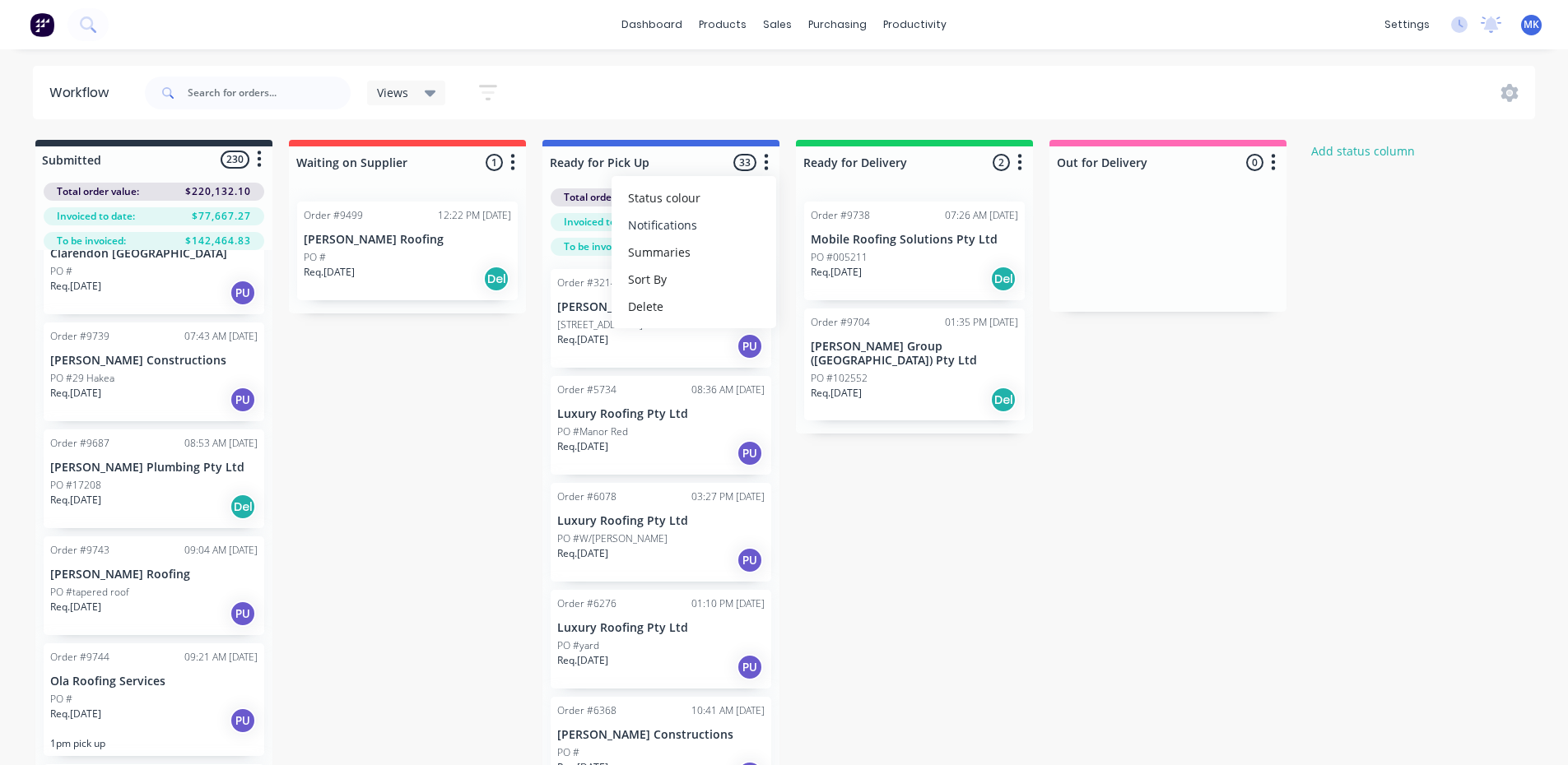
click at [734, 224] on button "Notifications" at bounding box center [694, 225] width 165 height 27
click at [491, 395] on div "Submitted 230 Status colour #273444 hex #273444 Save Cancel Summaries Total ord…" at bounding box center [883, 481] width 1790 height 683
click at [595, 359] on div "Req. 19/04/24 PU" at bounding box center [660, 346] width 207 height 28
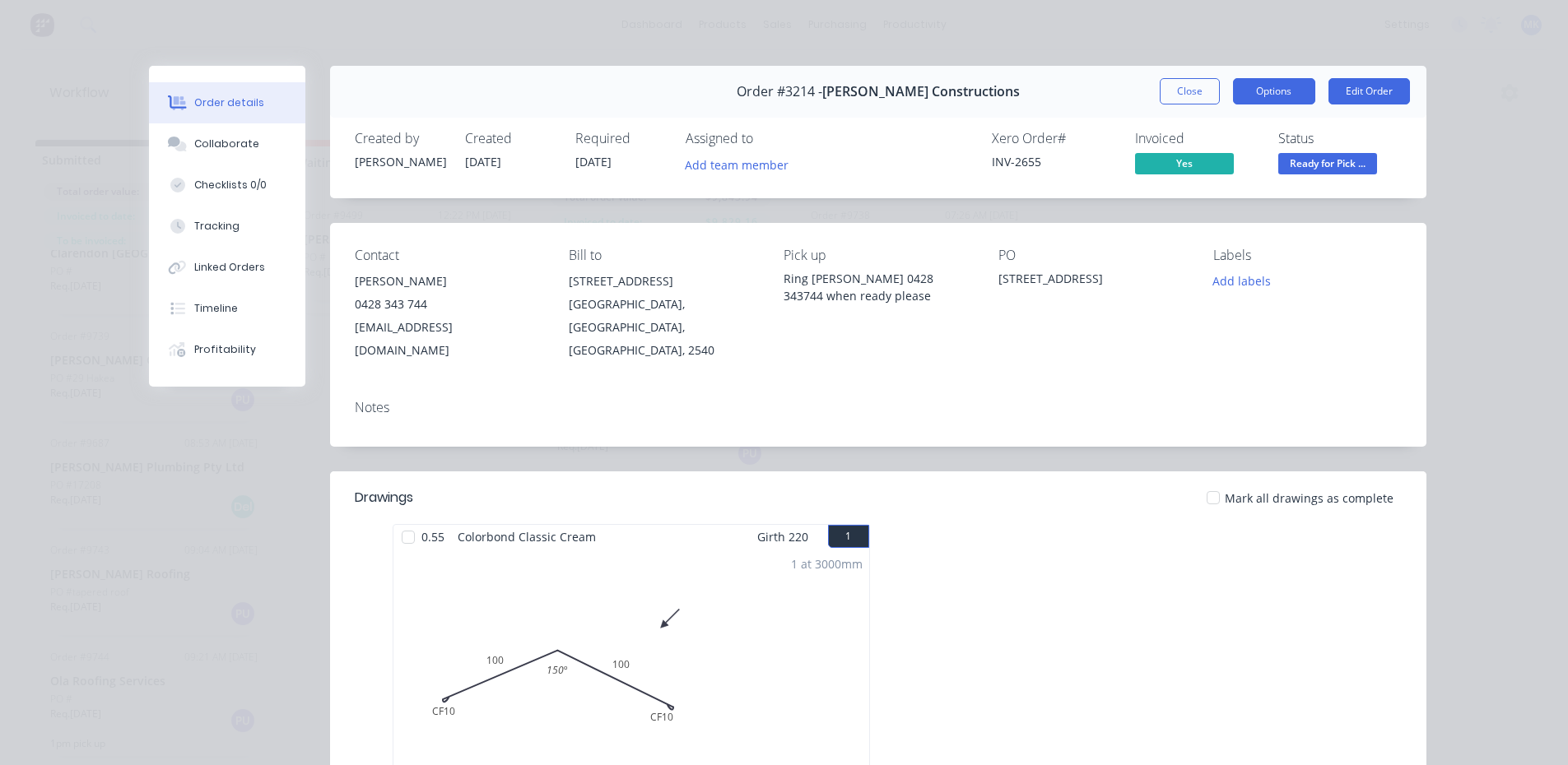
click at [1282, 90] on button "Options" at bounding box center [1274, 92] width 82 height 27
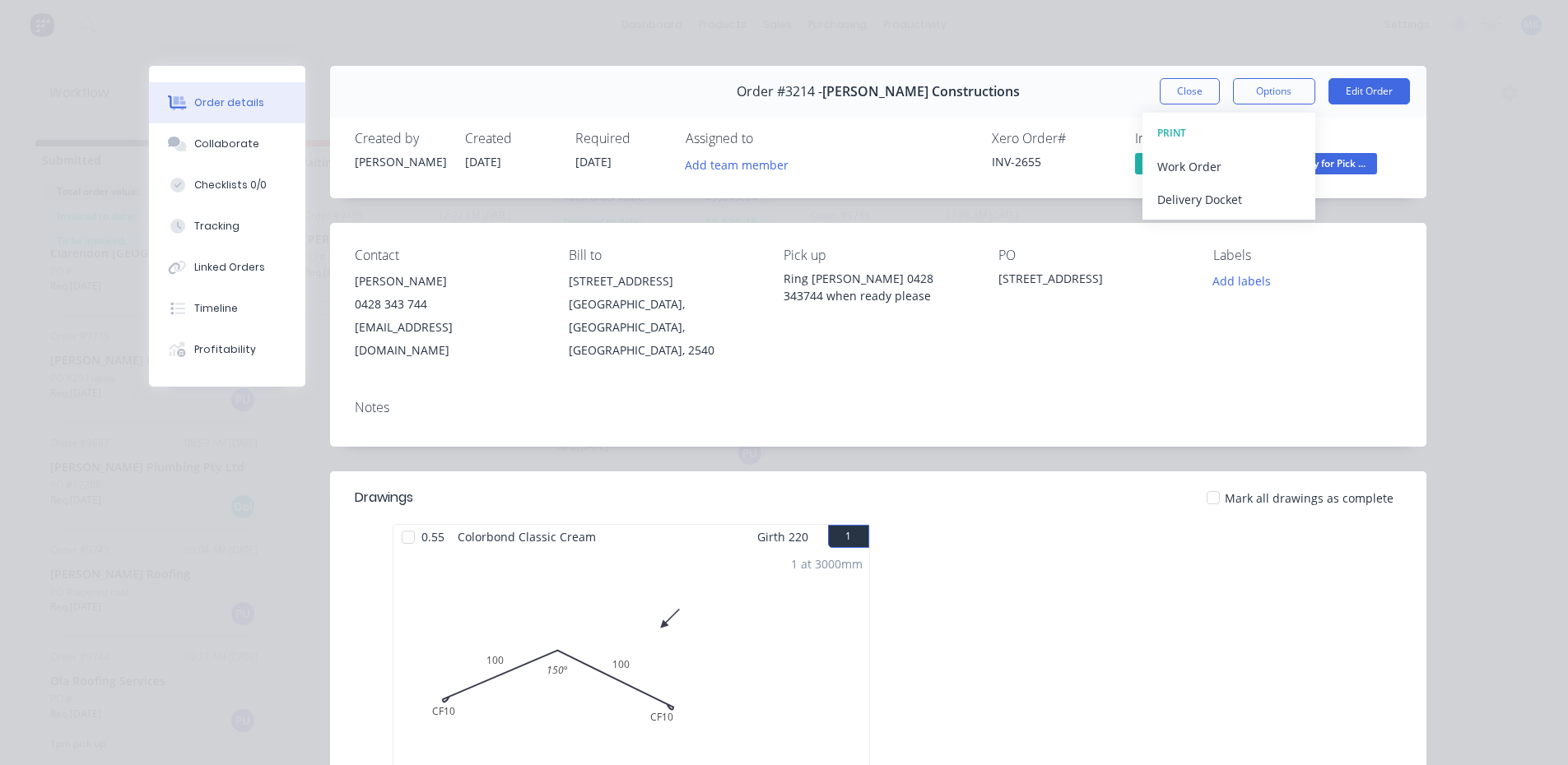
click at [1397, 172] on div "Created by Trevor Created 10/04/24 Required 19/04/24 Assigned to Add team membe…" at bounding box center [878, 154] width 1097 height 87
click at [1178, 92] on button "Close" at bounding box center [1190, 92] width 60 height 27
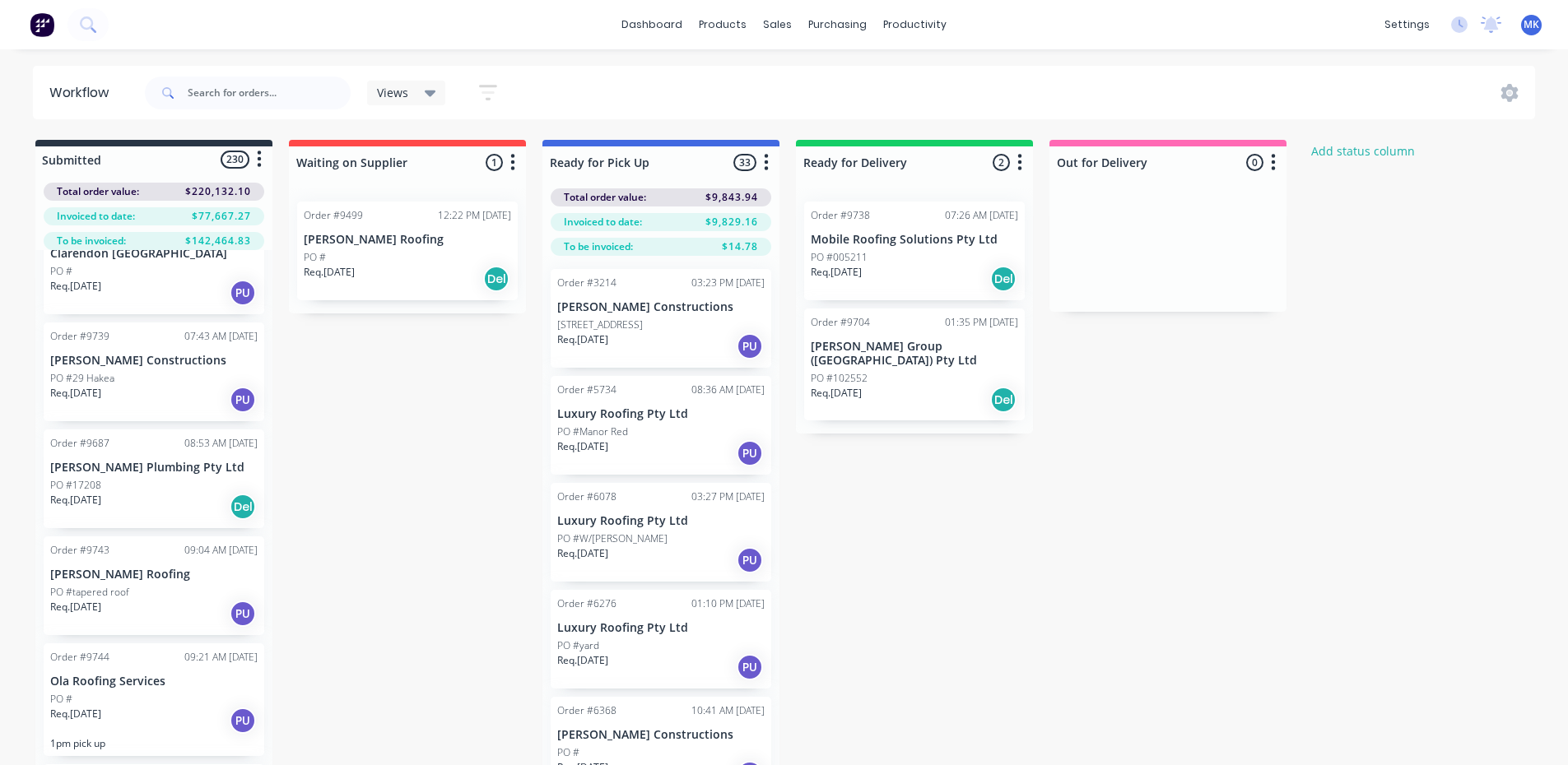
click at [918, 265] on div "Req. 17/09/25 Del" at bounding box center [914, 279] width 207 height 28
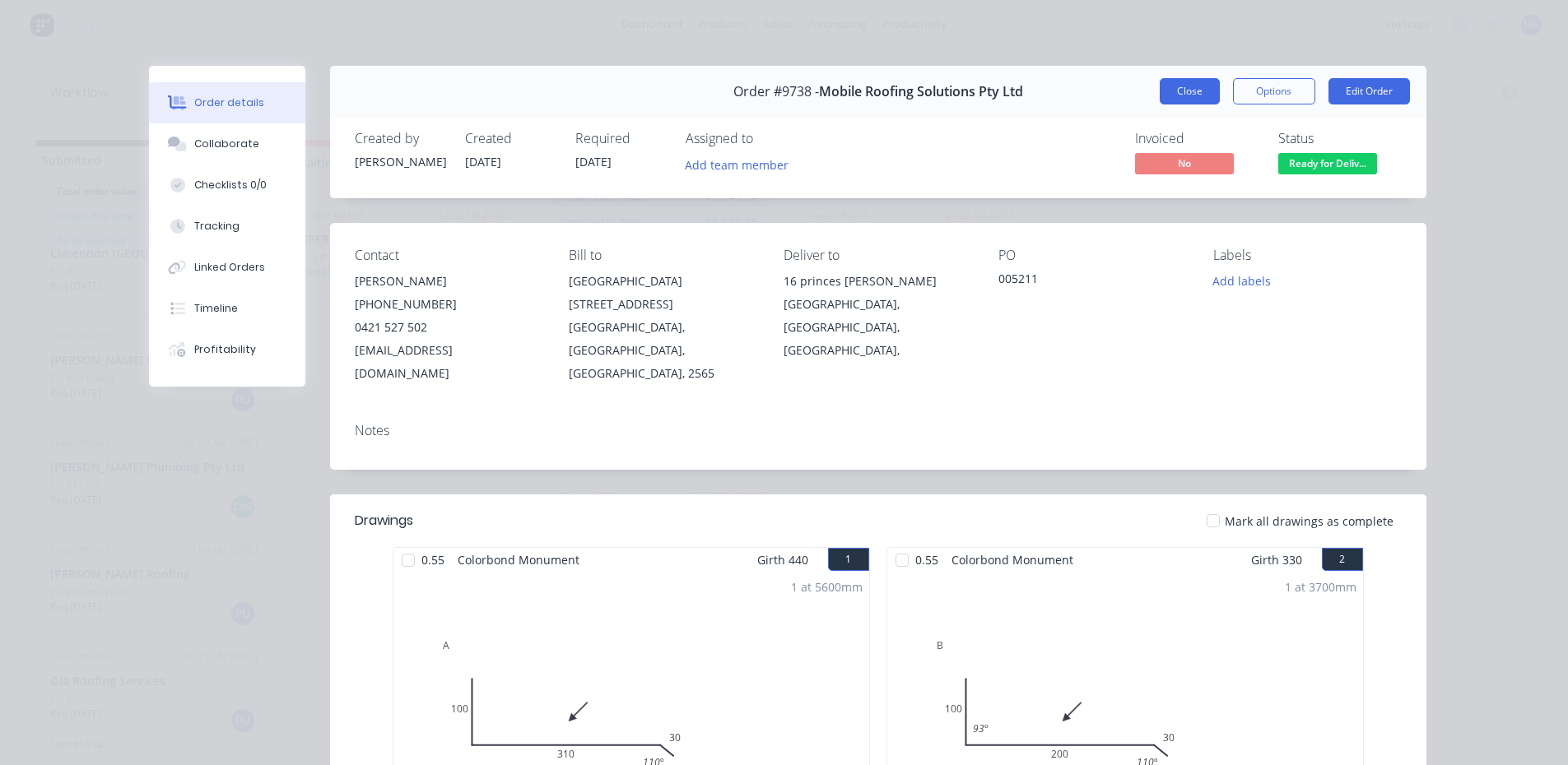
click at [1193, 99] on button "Close" at bounding box center [1190, 92] width 60 height 27
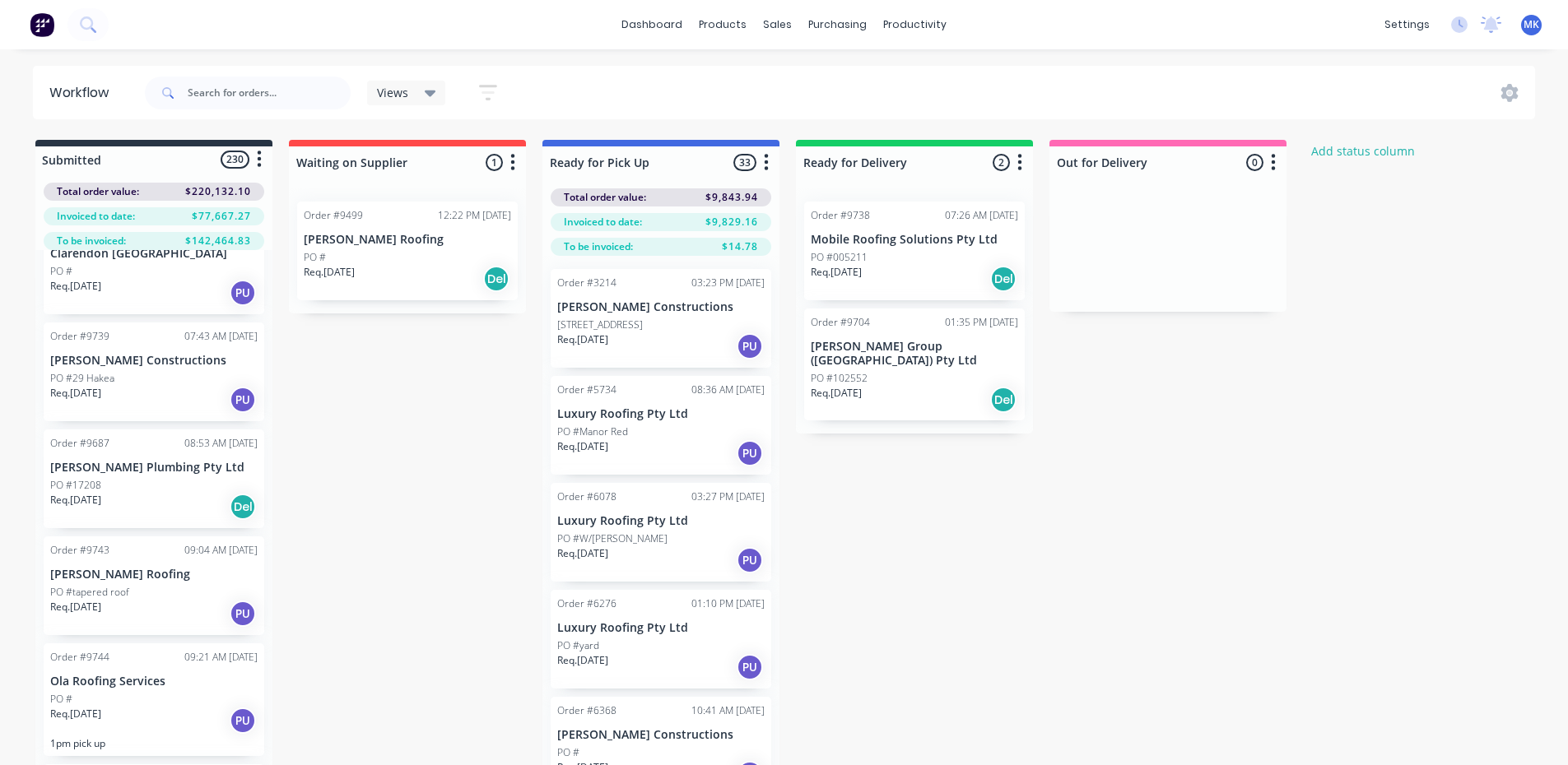
click at [1018, 170] on icon "button" at bounding box center [1020, 162] width 4 height 17
click at [956, 224] on button "Notifications" at bounding box center [948, 225] width 165 height 27
click at [1207, 433] on div "Submitted 230 Status colour #273444 hex #273444 Save Cancel Summaries Total ord…" at bounding box center [883, 481] width 1790 height 683
click at [1272, 160] on icon "button" at bounding box center [1273, 162] width 5 height 21
click at [1208, 231] on button "Notifications" at bounding box center [1201, 225] width 165 height 27
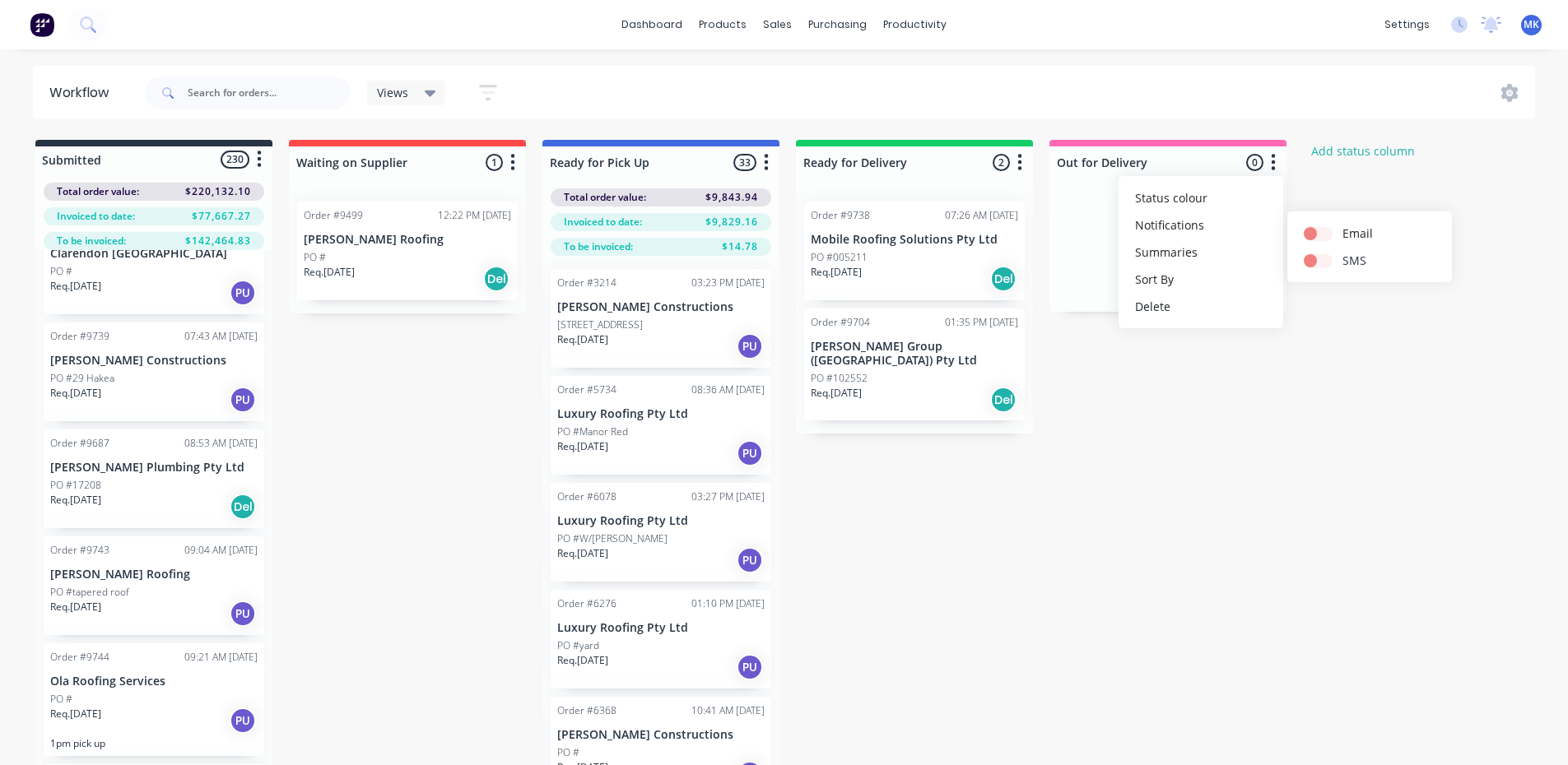
click at [1342, 251] on label at bounding box center [1342, 251] width 0 height 0
click at [1317, 262] on input "checkbox" at bounding box center [1311, 259] width 13 height 16
checkbox input "true"
click at [905, 236] on p "Mobile Roofing Solutions Pty Ltd" at bounding box center [914, 240] width 207 height 14
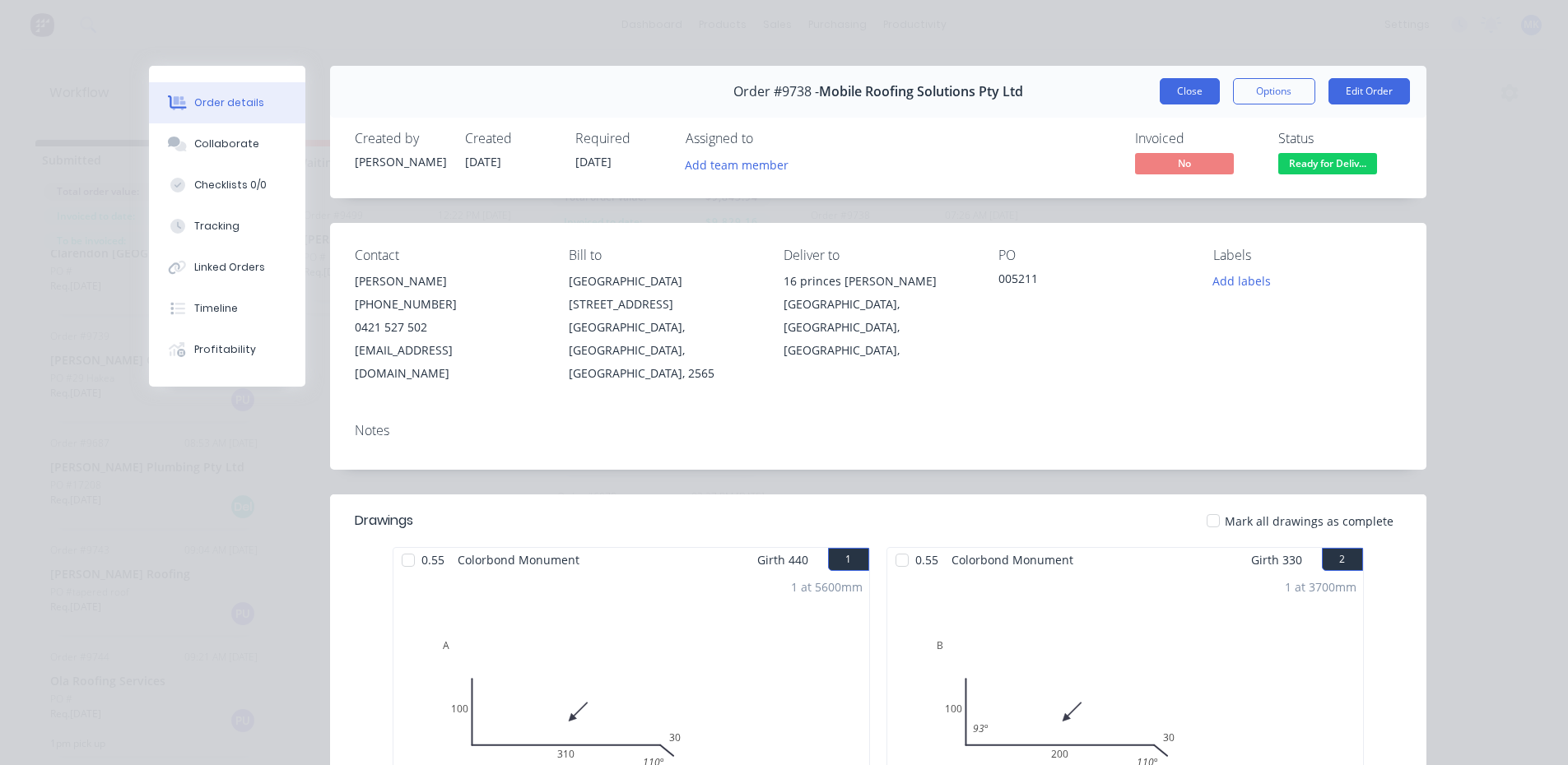
click at [1202, 97] on button "Close" at bounding box center [1190, 92] width 60 height 27
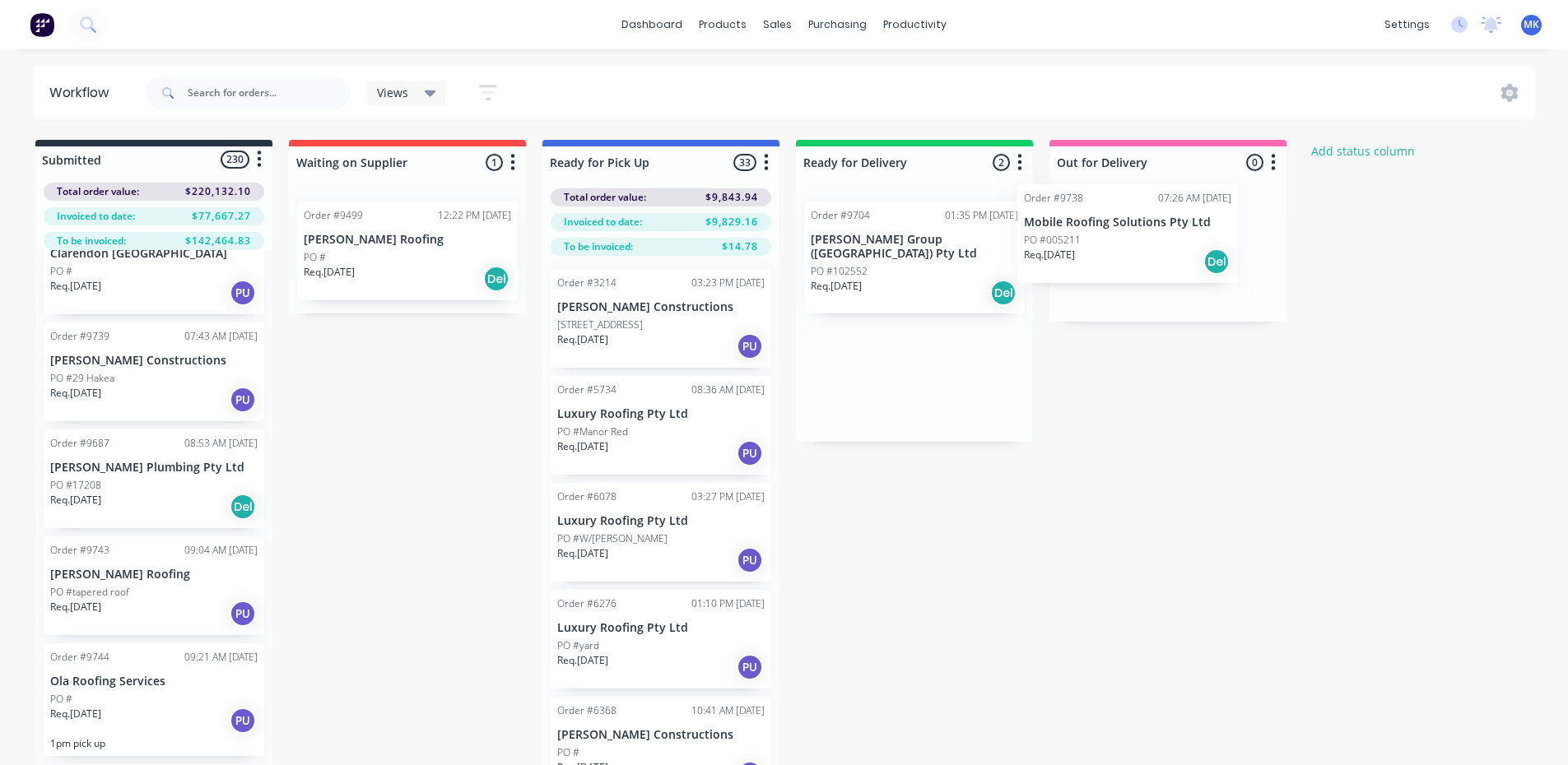
drag, startPoint x: 953, startPoint y: 254, endPoint x: 1197, endPoint y: 232, distance: 245.0
click at [1197, 232] on div "Submitted 230 Status colour #273444 hex #273444 Save Cancel Summaries Total ord…" at bounding box center [883, 481] width 1790 height 683
click at [1159, 253] on div "PO #005211" at bounding box center [1167, 257] width 207 height 15
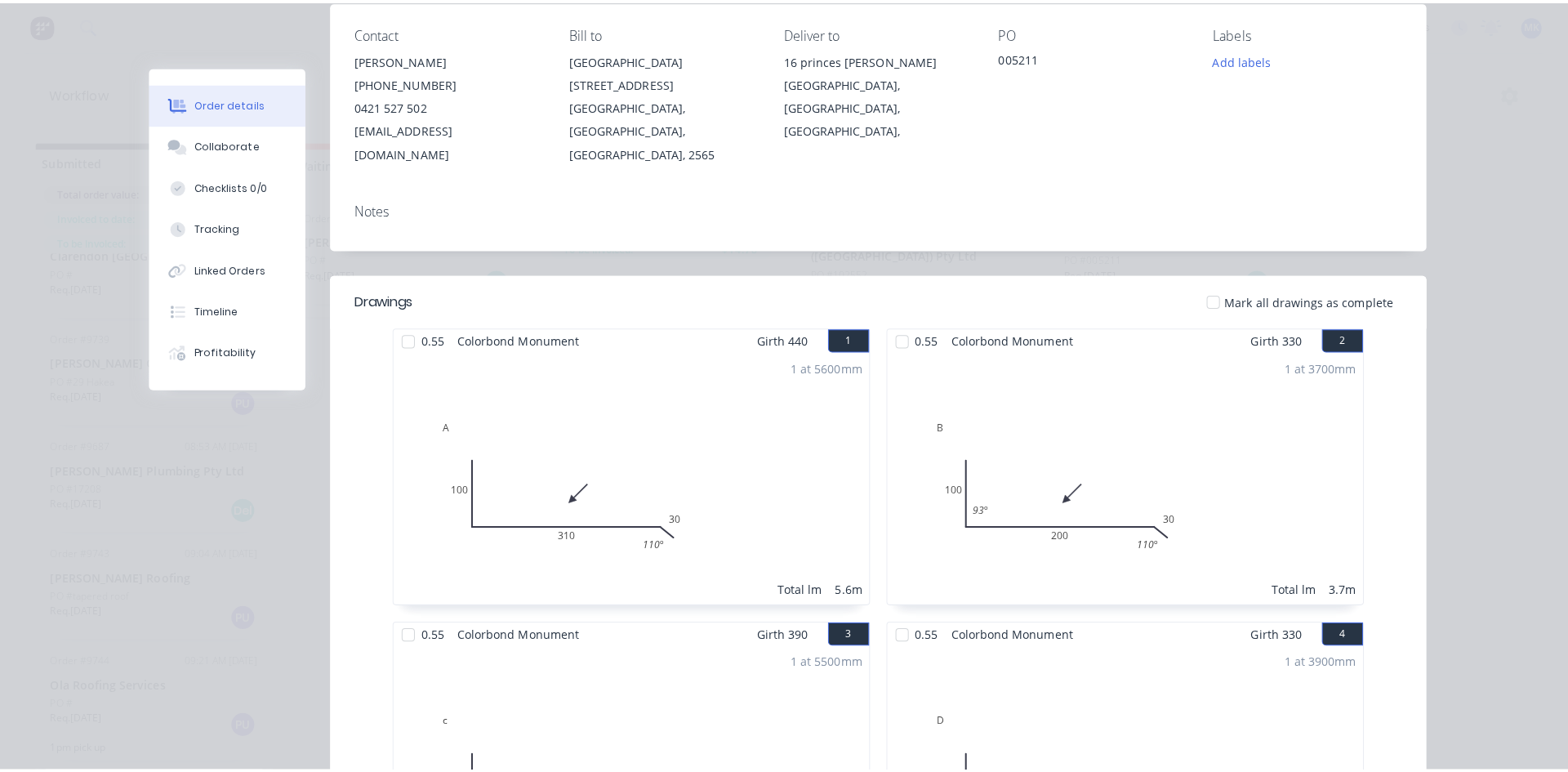
scroll to position [0, 0]
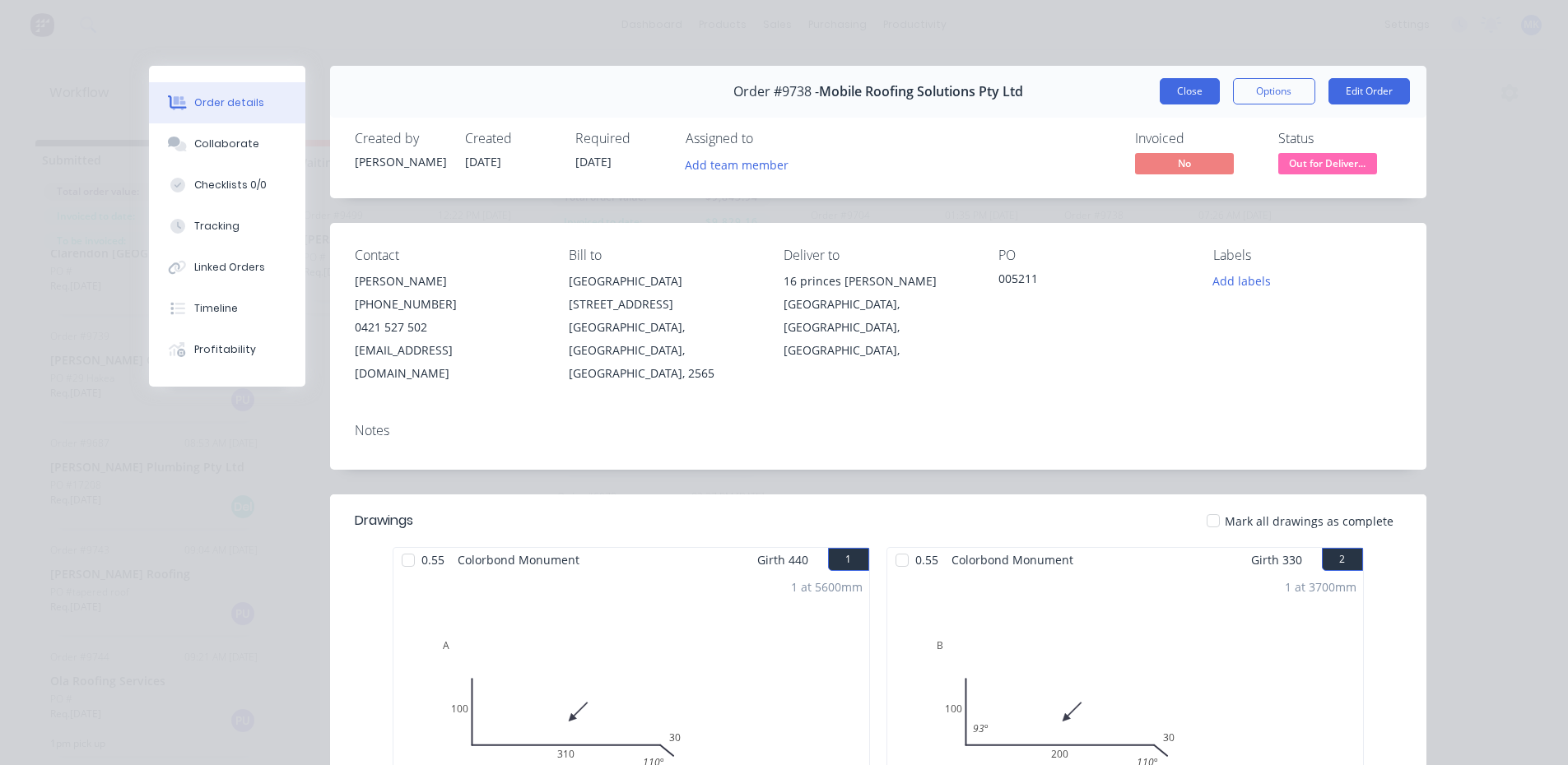
click at [1194, 98] on button "Close" at bounding box center [1190, 92] width 60 height 27
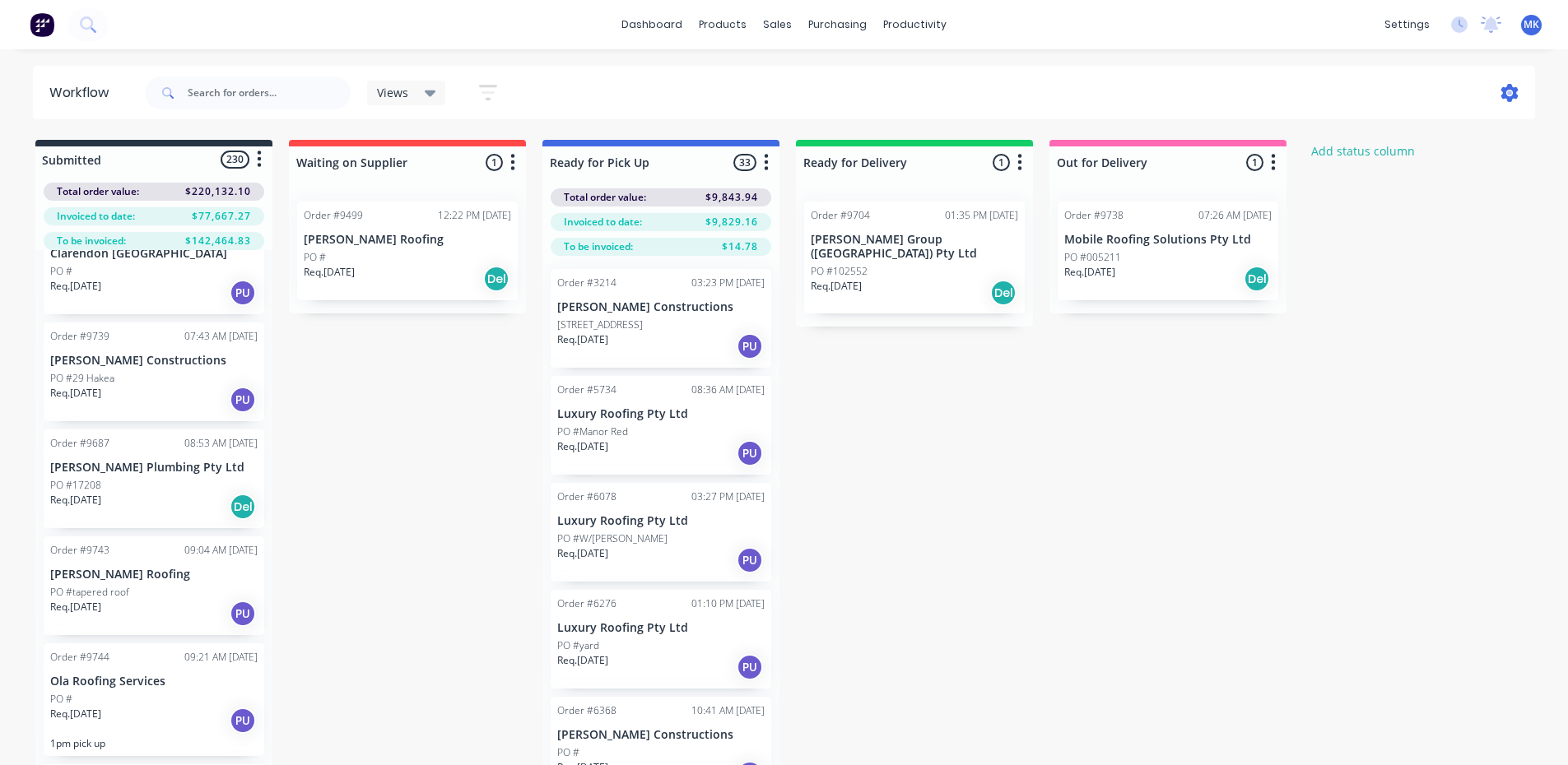
click at [1506, 87] on icon at bounding box center [1510, 93] width 17 height 18
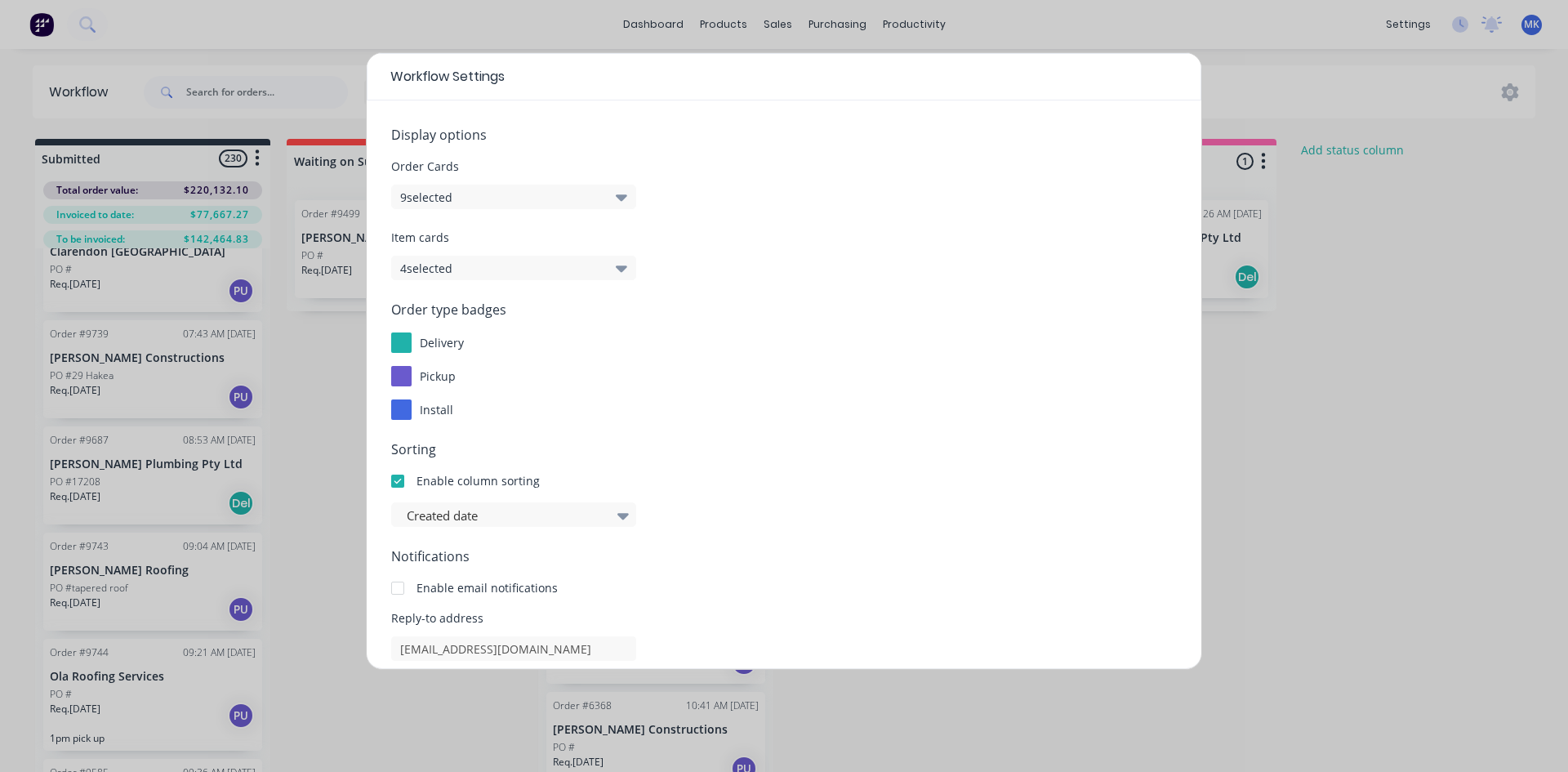
click at [571, 201] on button "9 selected" at bounding box center [513, 197] width 245 height 25
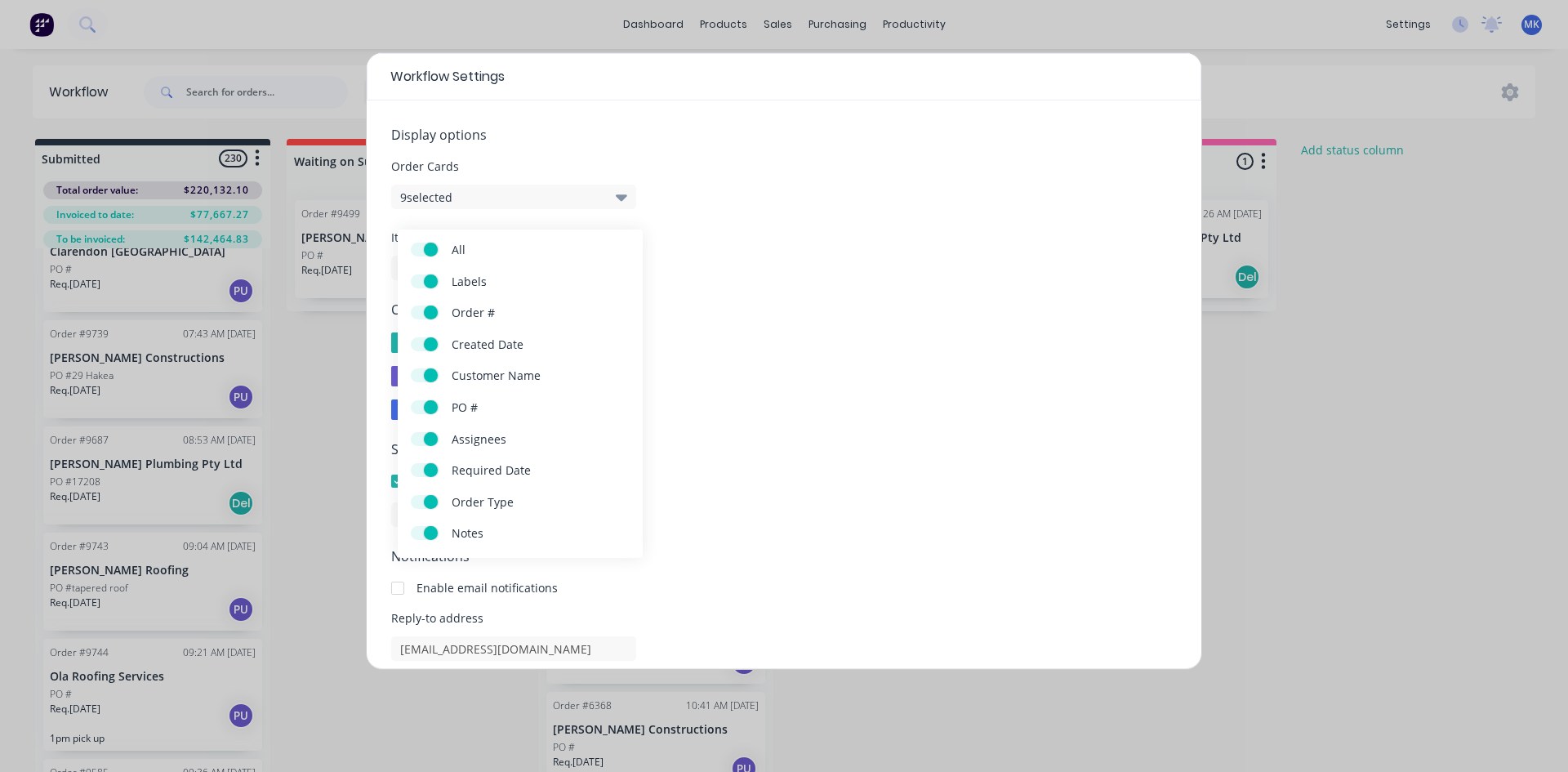
click at [571, 201] on button "9 selected" at bounding box center [513, 197] width 245 height 25
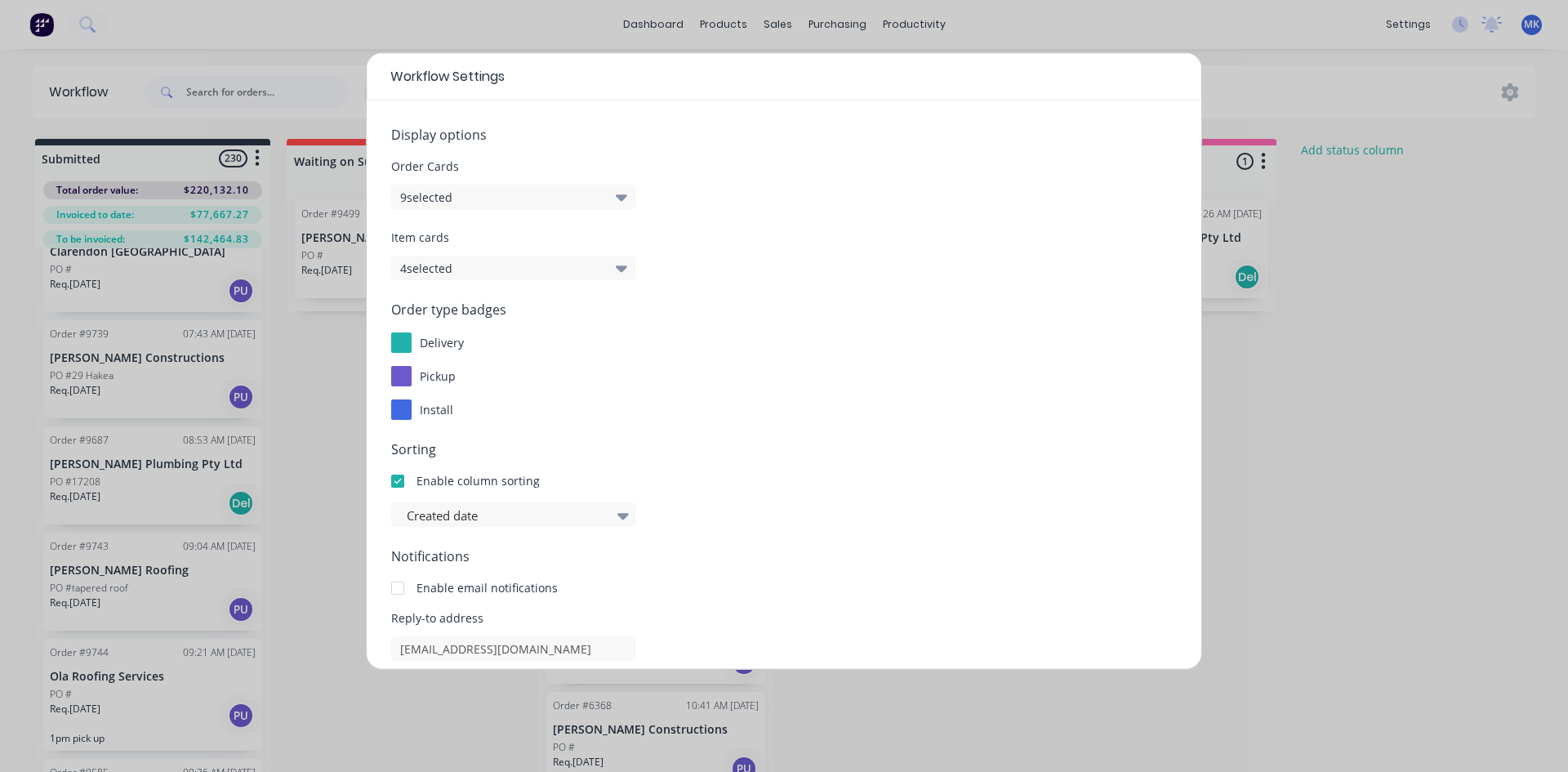
click at [571, 201] on button "9 selected" at bounding box center [513, 197] width 245 height 25
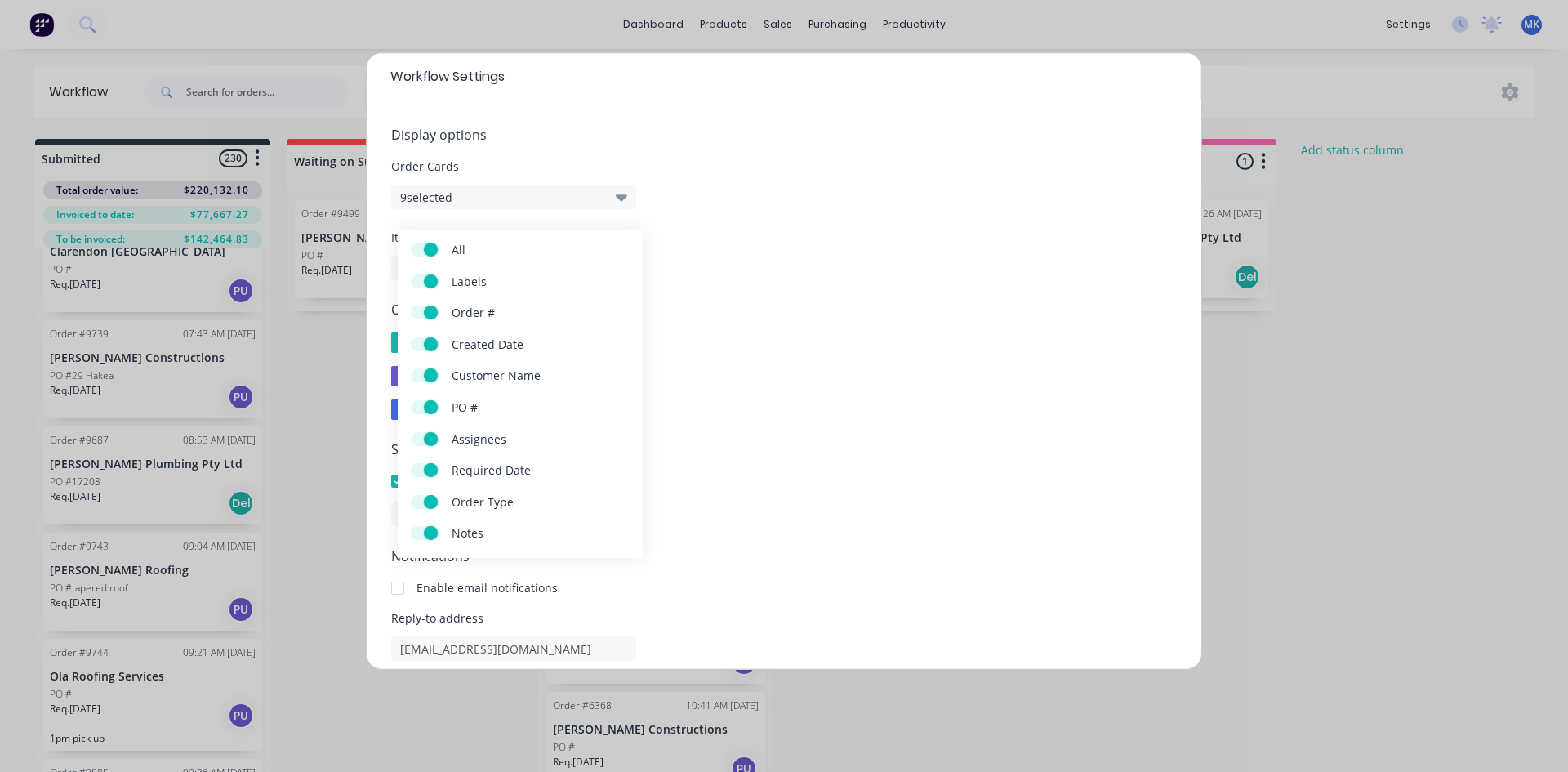
click at [436, 281] on span at bounding box center [430, 281] width 14 height 14
click at [411, 274] on input "Labels" at bounding box center [411, 274] width 0 height 0
click at [436, 281] on label "Labels" at bounding box center [425, 281] width 29 height 14
click at [411, 274] on input "Labels" at bounding box center [411, 274] width 0 height 0
click at [425, 342] on span at bounding box center [430, 344] width 14 height 14
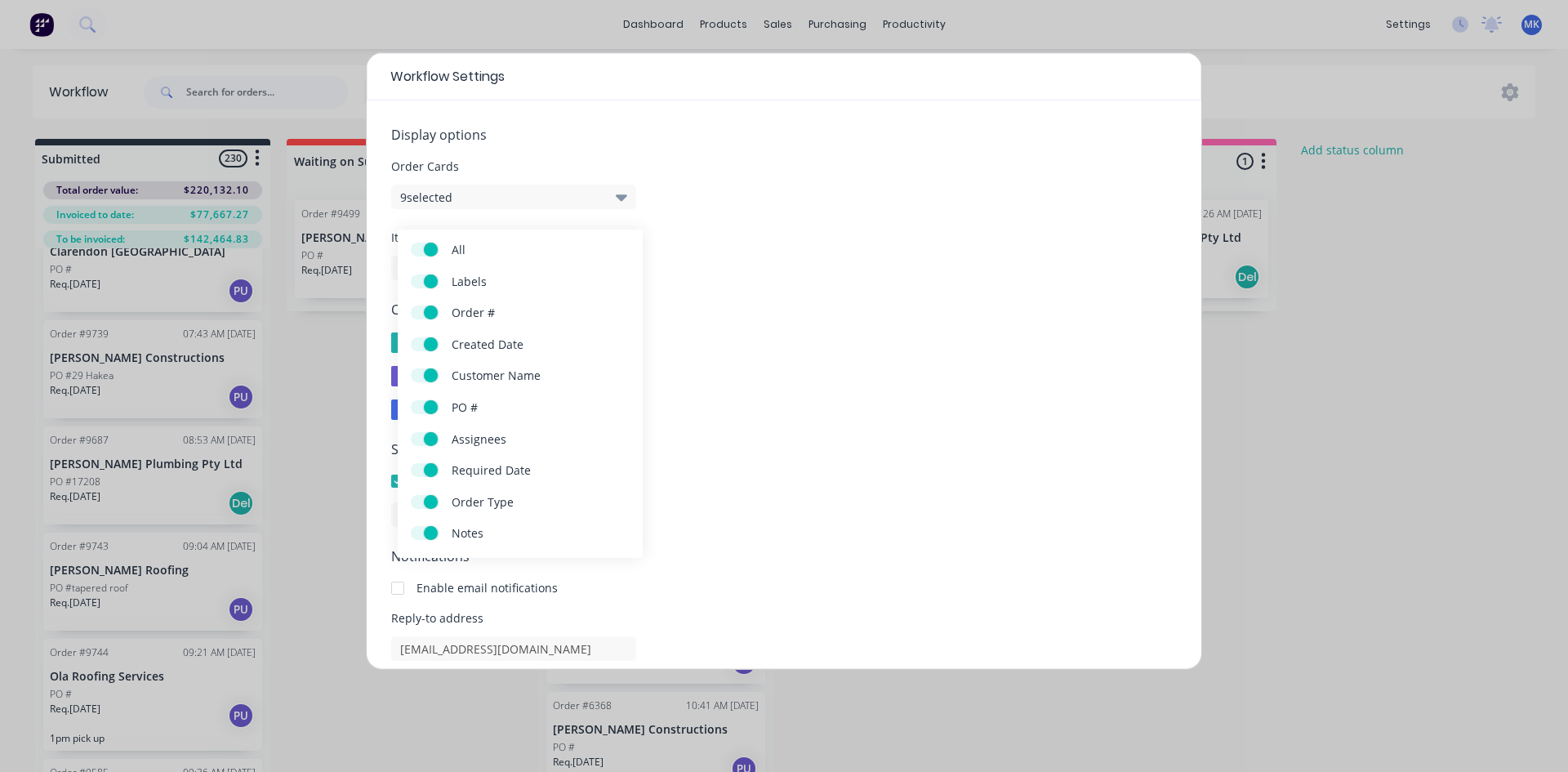
click at [411, 337] on input "Created Date" at bounding box center [411, 337] width 0 height 0
click at [437, 441] on span at bounding box center [430, 439] width 14 height 14
click at [411, 432] on input "Assignees" at bounding box center [411, 432] width 0 height 0
click at [435, 508] on label "Order Type" at bounding box center [425, 502] width 29 height 14
click at [411, 495] on input "Order Type" at bounding box center [411, 495] width 0 height 0
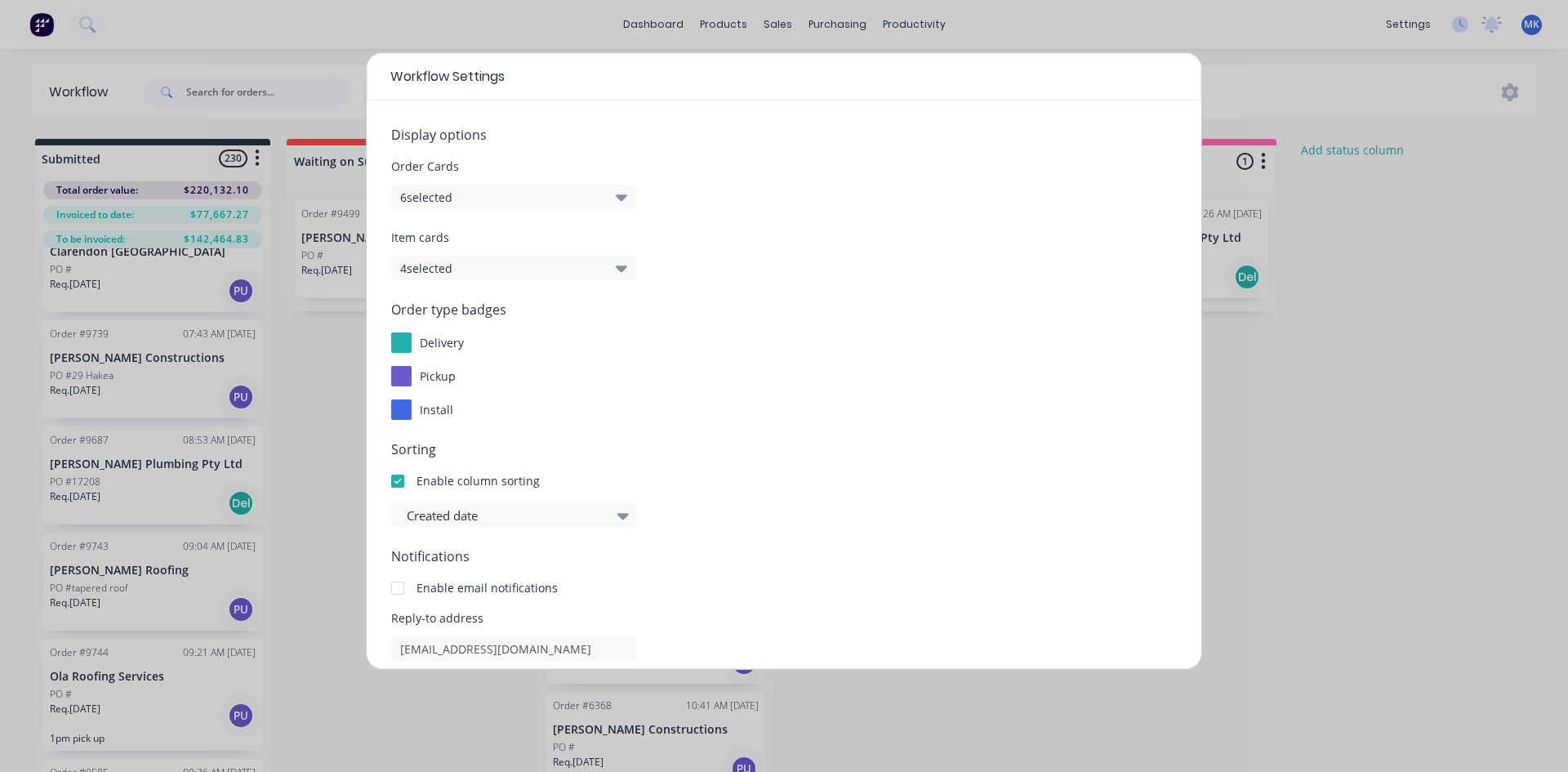
click at [1100, 409] on div "install" at bounding box center [783, 409] width 786 height 21
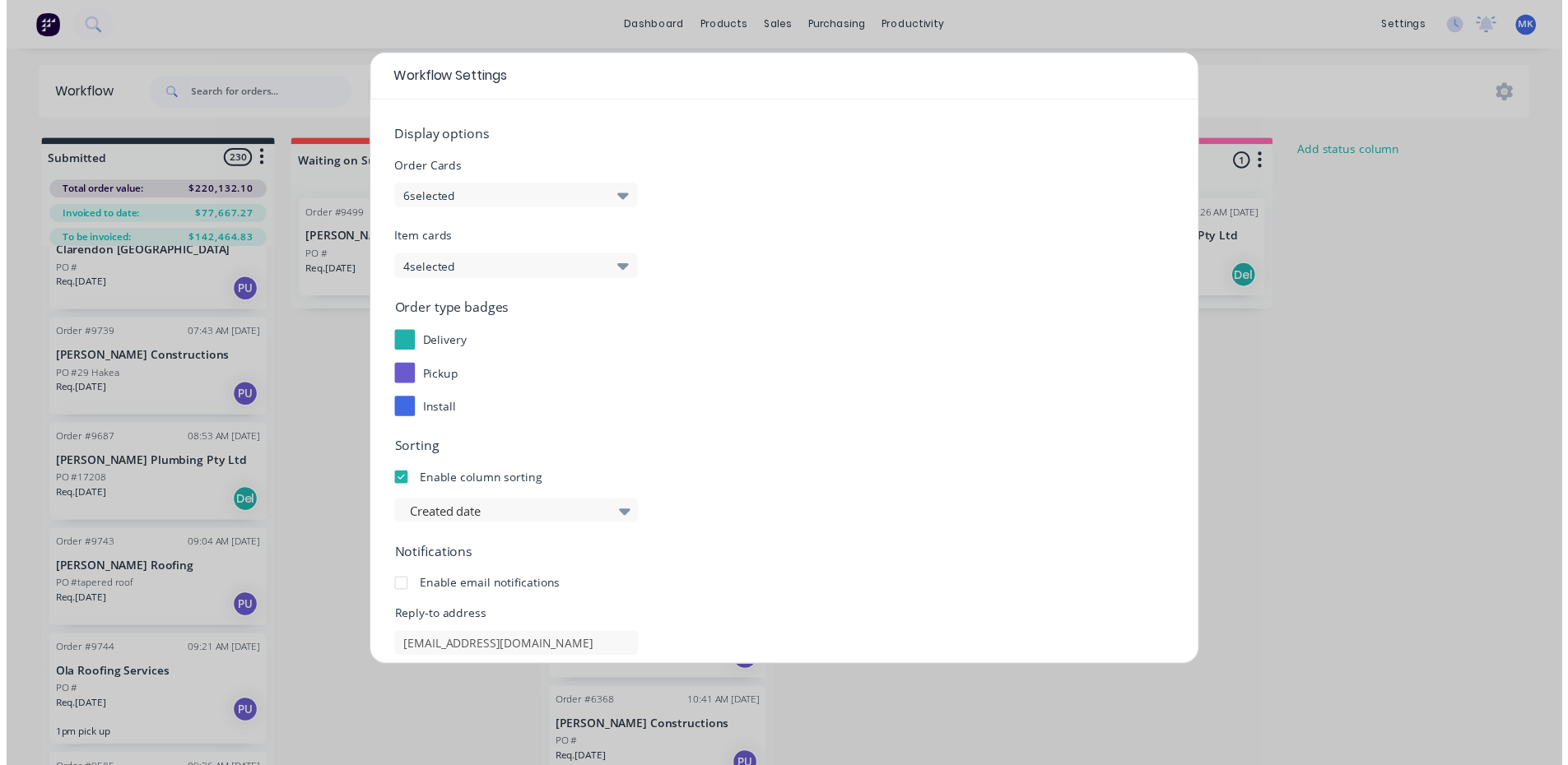
scroll to position [155, 0]
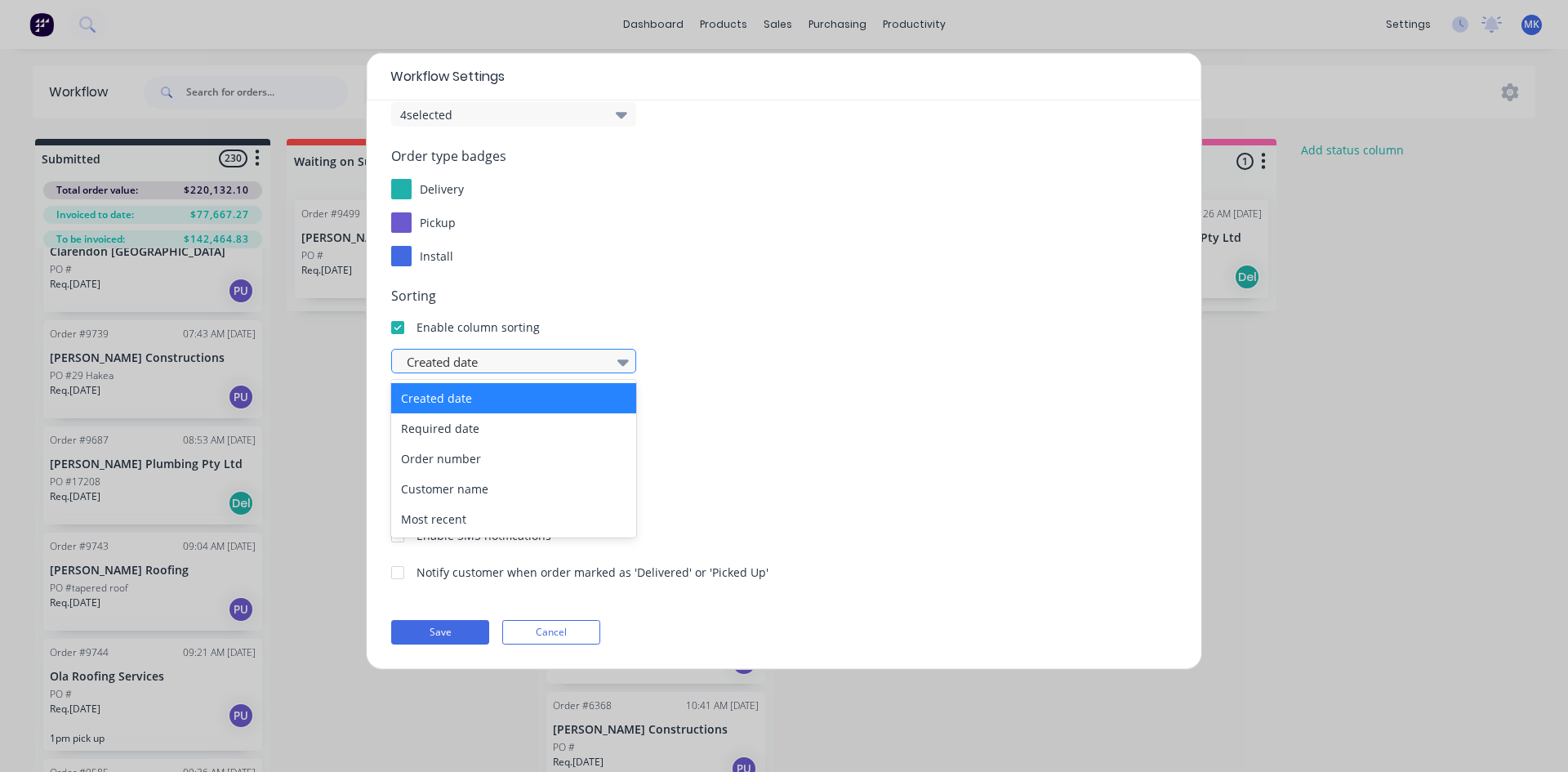
click at [570, 364] on div at bounding box center [505, 362] width 201 height 21
click at [555, 432] on div "Required date" at bounding box center [513, 428] width 245 height 31
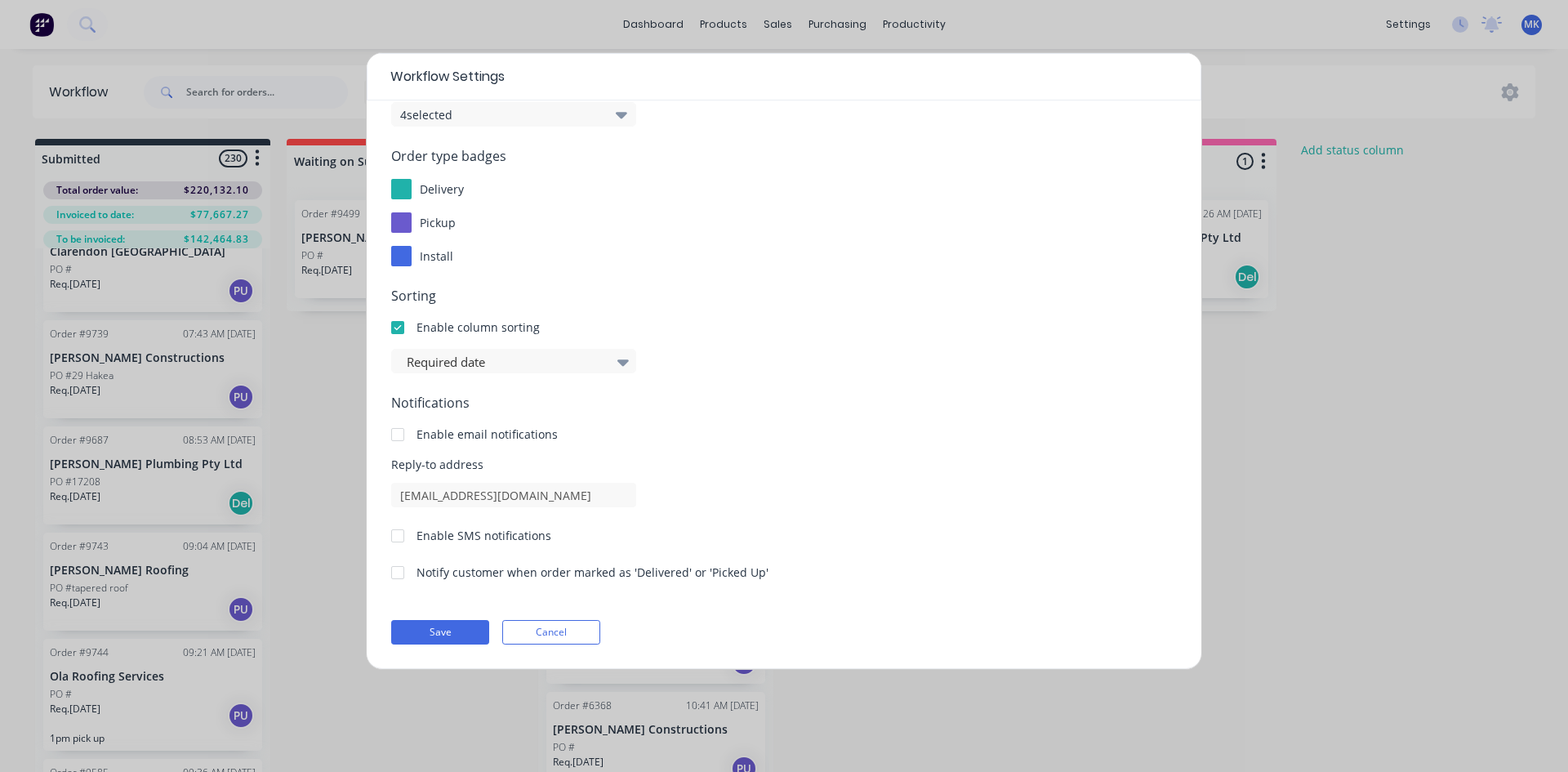
click at [795, 379] on form "Display options Order Cards 6 selected Item cards 4 selected Order type badges …" at bounding box center [783, 307] width 786 height 673
click at [387, 436] on div at bounding box center [398, 435] width 33 height 33
click at [400, 535] on div at bounding box center [398, 536] width 33 height 33
click at [406, 574] on div at bounding box center [398, 573] width 33 height 33
click at [450, 645] on div "Display options Order Cards 6 selected Item cards 4 selected Order type badges …" at bounding box center [784, 385] width 834 height 569
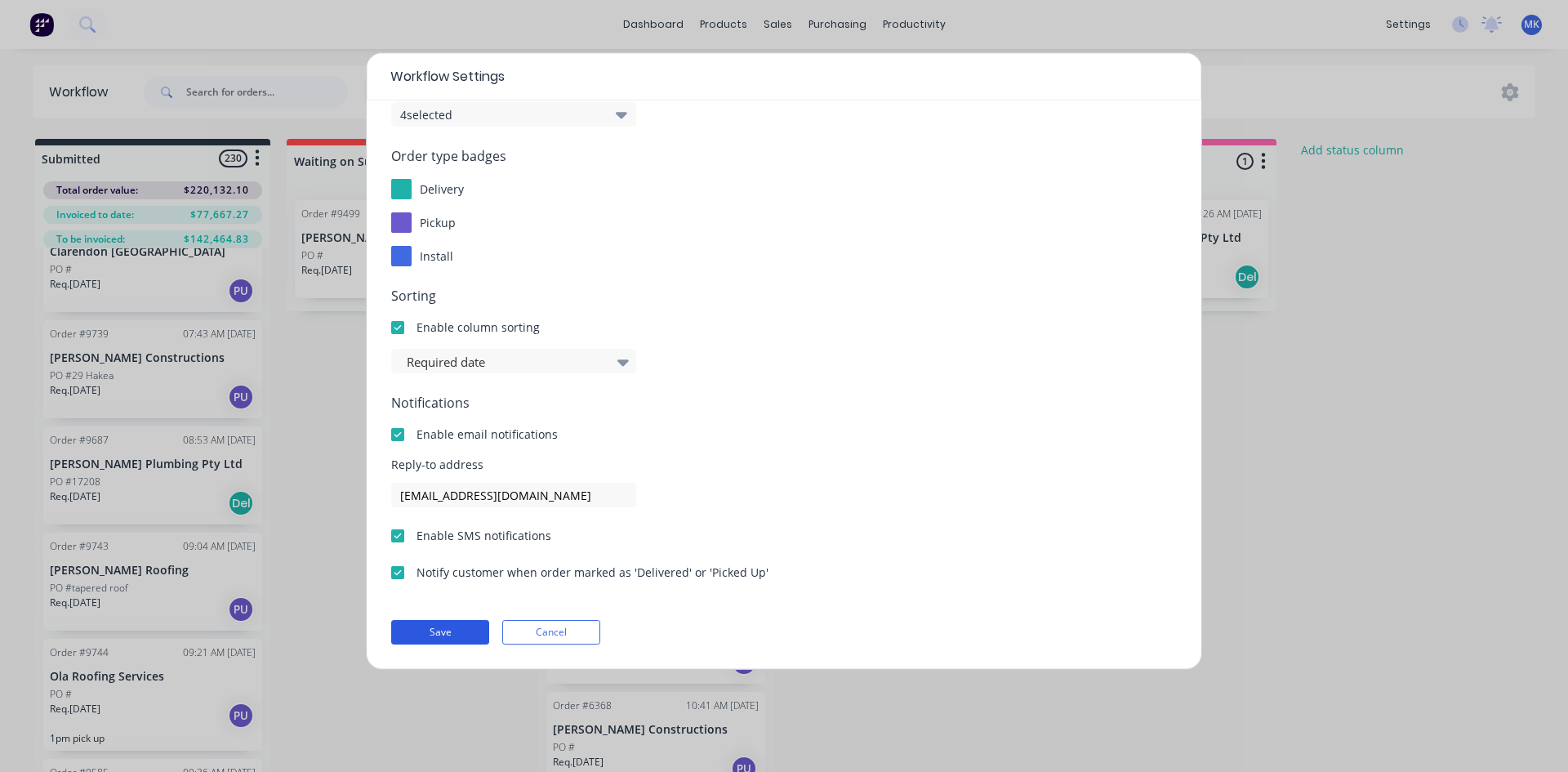
click at [459, 635] on button "Save" at bounding box center [440, 632] width 98 height 25
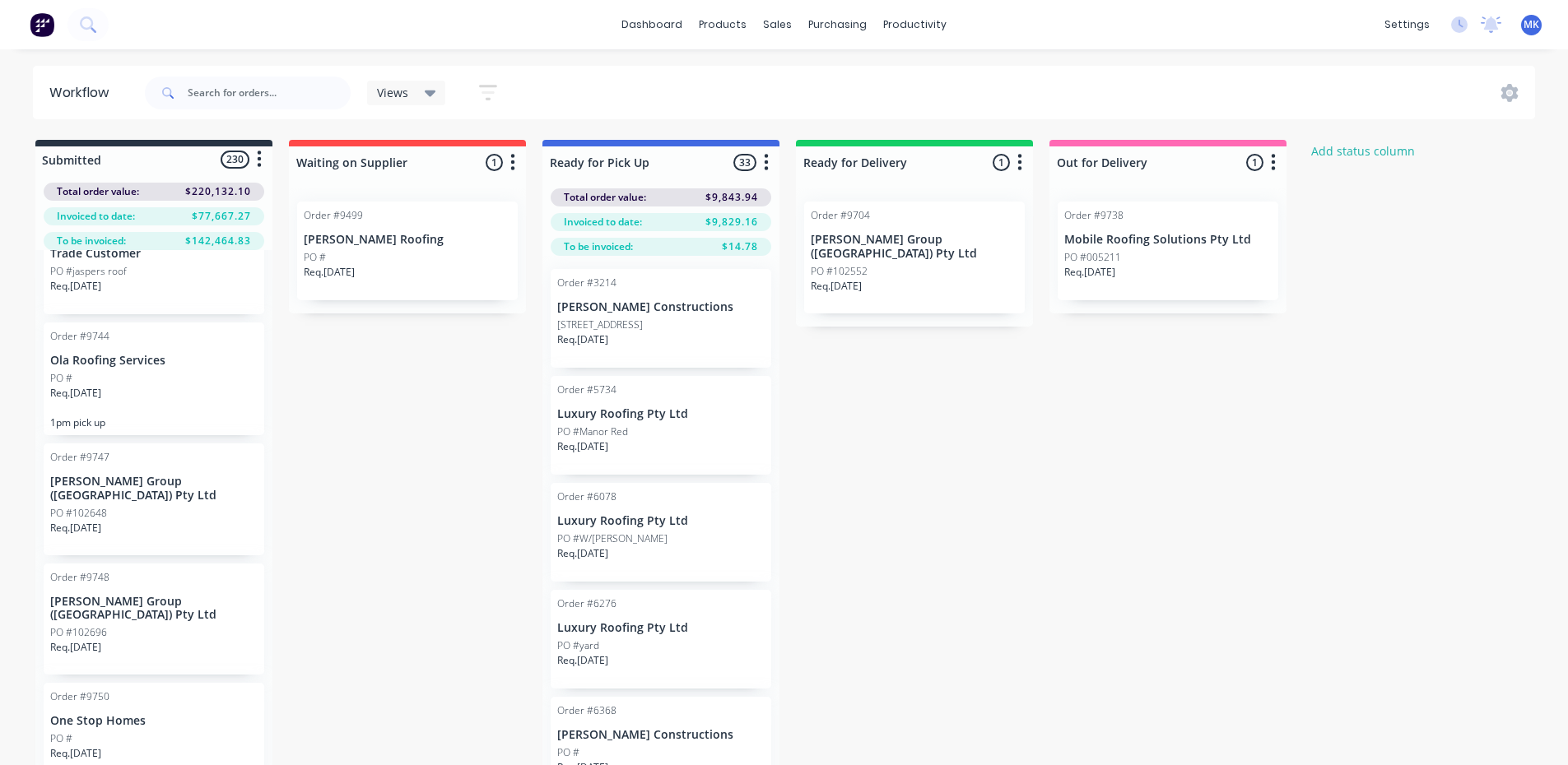
click at [1201, 267] on div "Req. 17/09/25" at bounding box center [1167, 279] width 207 height 28
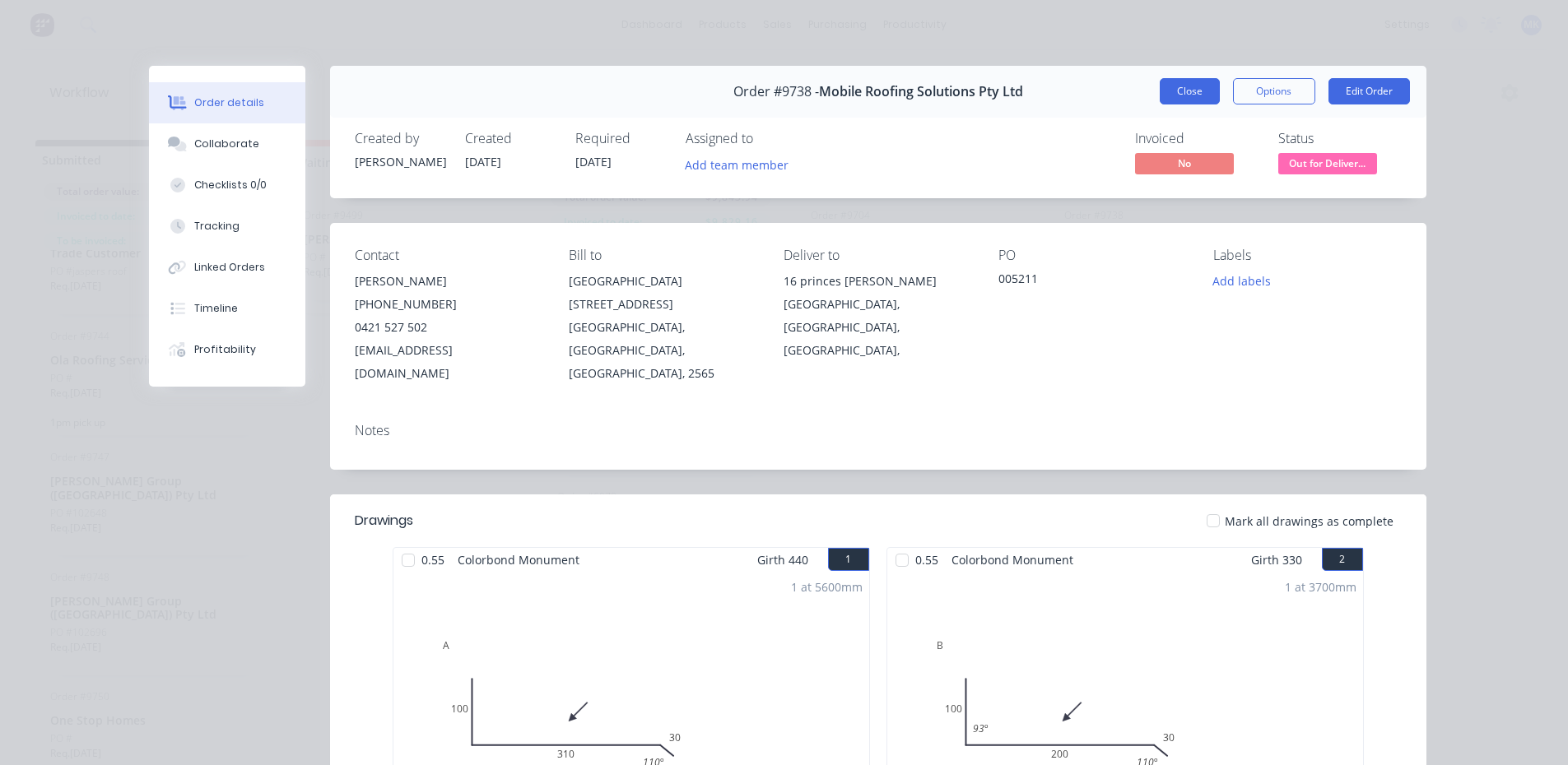
click at [1209, 100] on button "Close" at bounding box center [1190, 92] width 60 height 27
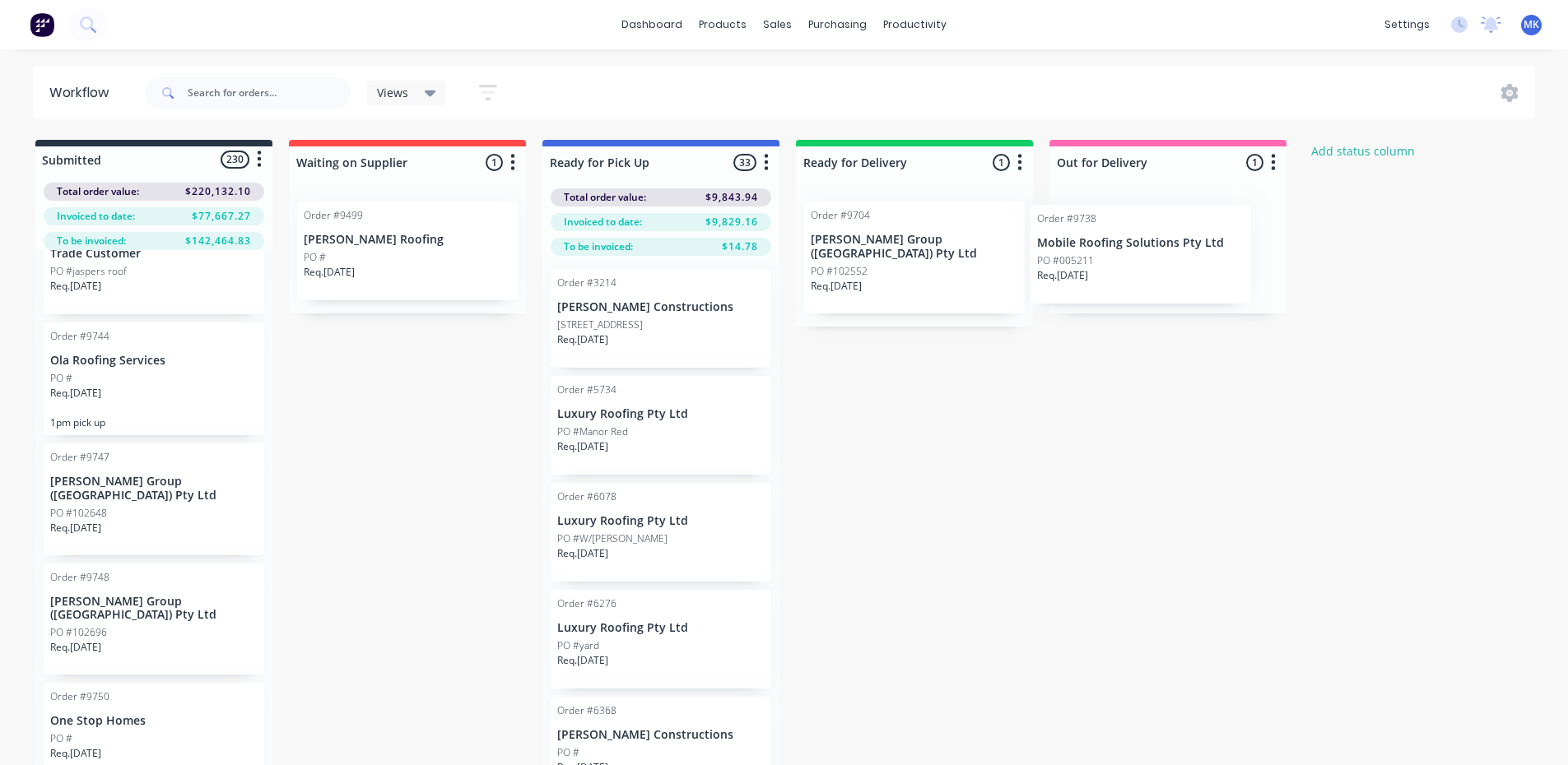
drag, startPoint x: 1152, startPoint y: 251, endPoint x: 898, endPoint y: 278, distance: 255.4
click at [898, 278] on div "Submitted 230 Status colour #273444 hex #273444 Save Cancel Summaries Total ord…" at bounding box center [883, 481] width 1790 height 683
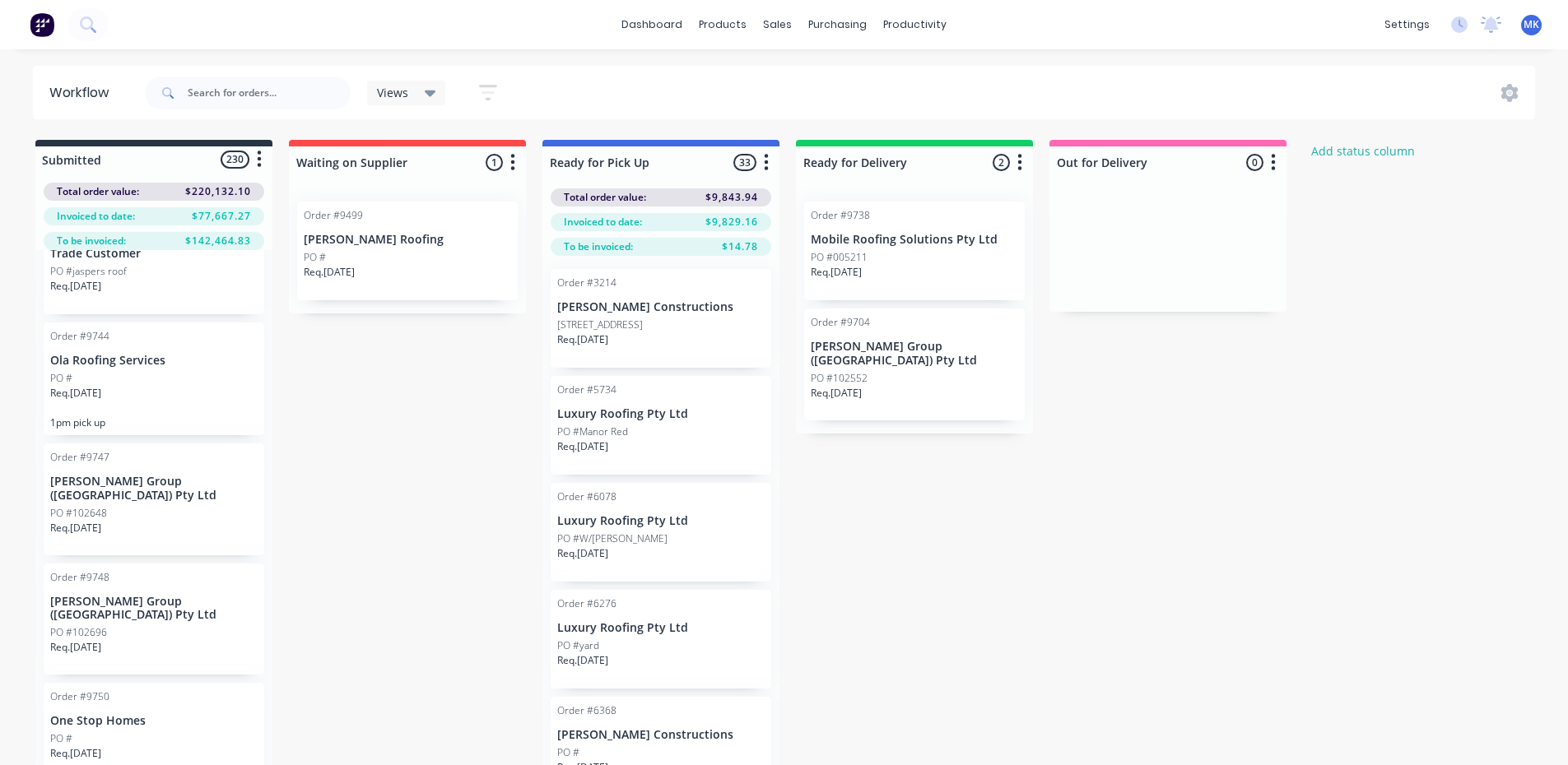
click at [1121, 256] on div "Submitted 230 Status colour #273444 hex #273444 Save Cancel Summaries Total ord…" at bounding box center [883, 481] width 1790 height 683
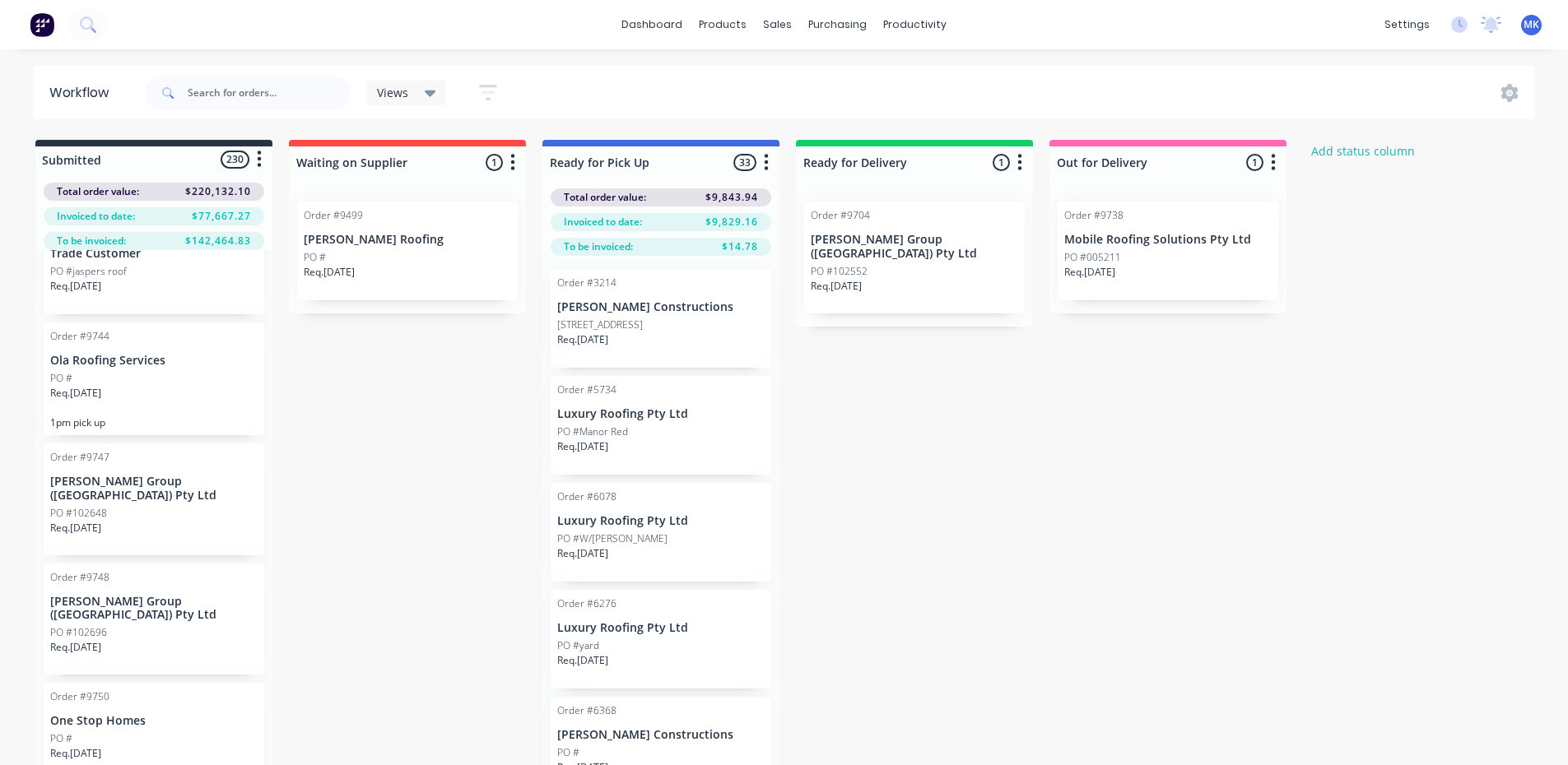
click at [427, 81] on div "Views" at bounding box center [406, 93] width 79 height 25
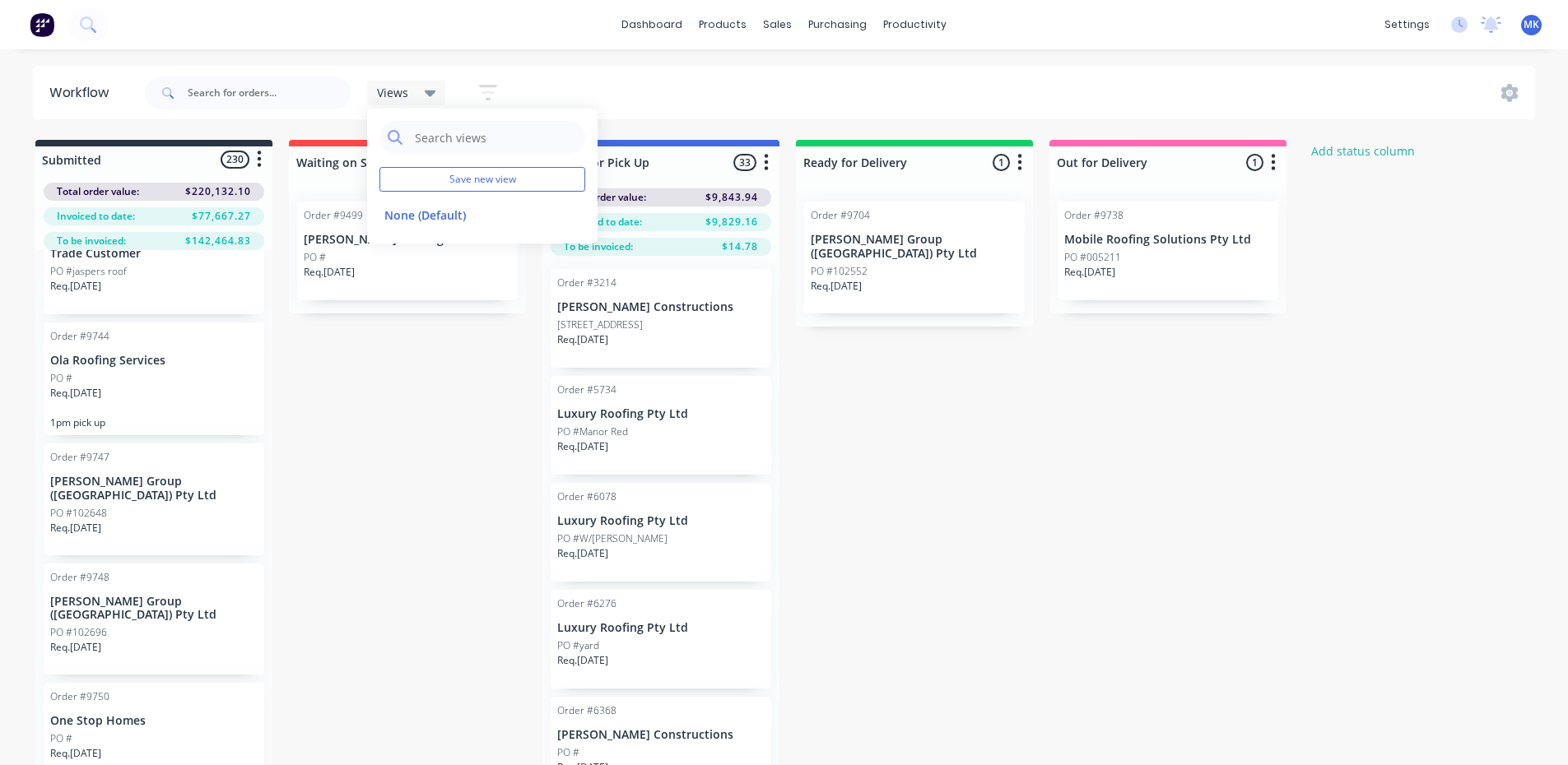
click at [585, 80] on div "Views Save new view None (Default) edit Show/Hide statuses Show line item cards…" at bounding box center [839, 92] width 1394 height 49
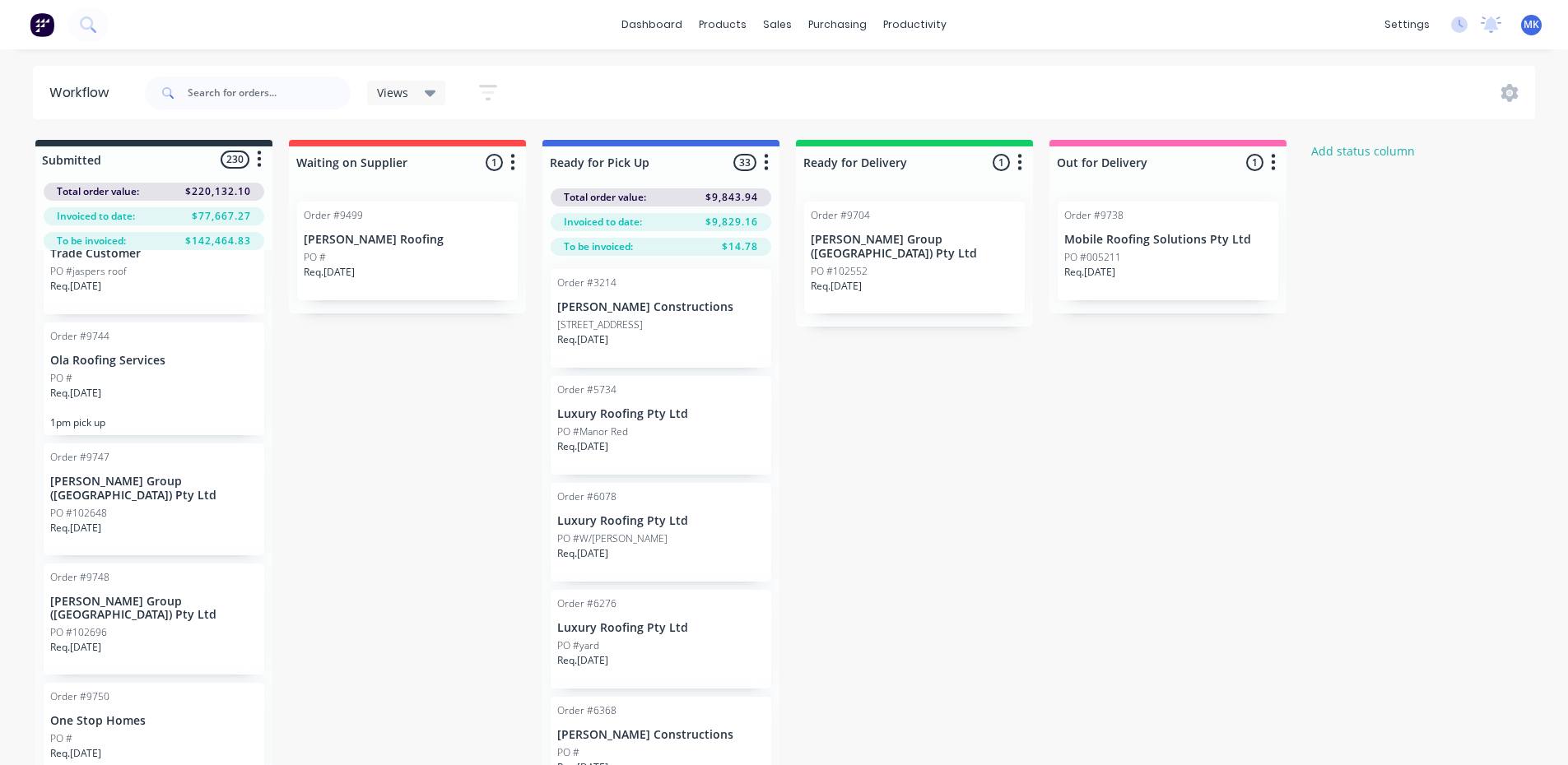
click at [1204, 250] on div "PO #005211" at bounding box center [1167, 257] width 207 height 15
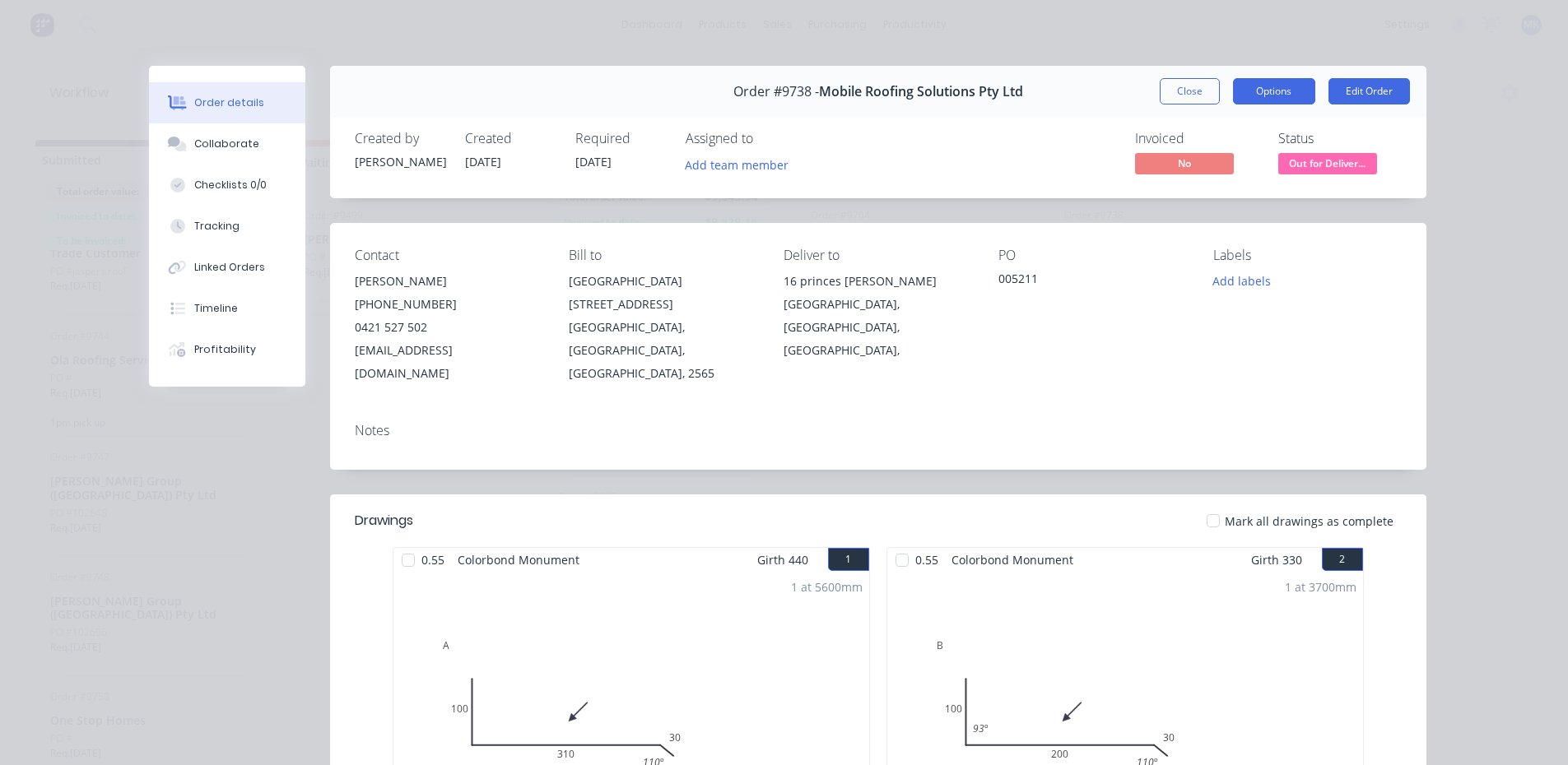
click at [1246, 92] on button "Options" at bounding box center [1274, 92] width 82 height 27
click at [1067, 110] on div "Order #9738 - Mobile Roofing Solutions Pty Ltd Close Options PRINT Work Order D…" at bounding box center [878, 92] width 1097 height 52
click at [1205, 98] on button "Close" at bounding box center [1190, 92] width 60 height 27
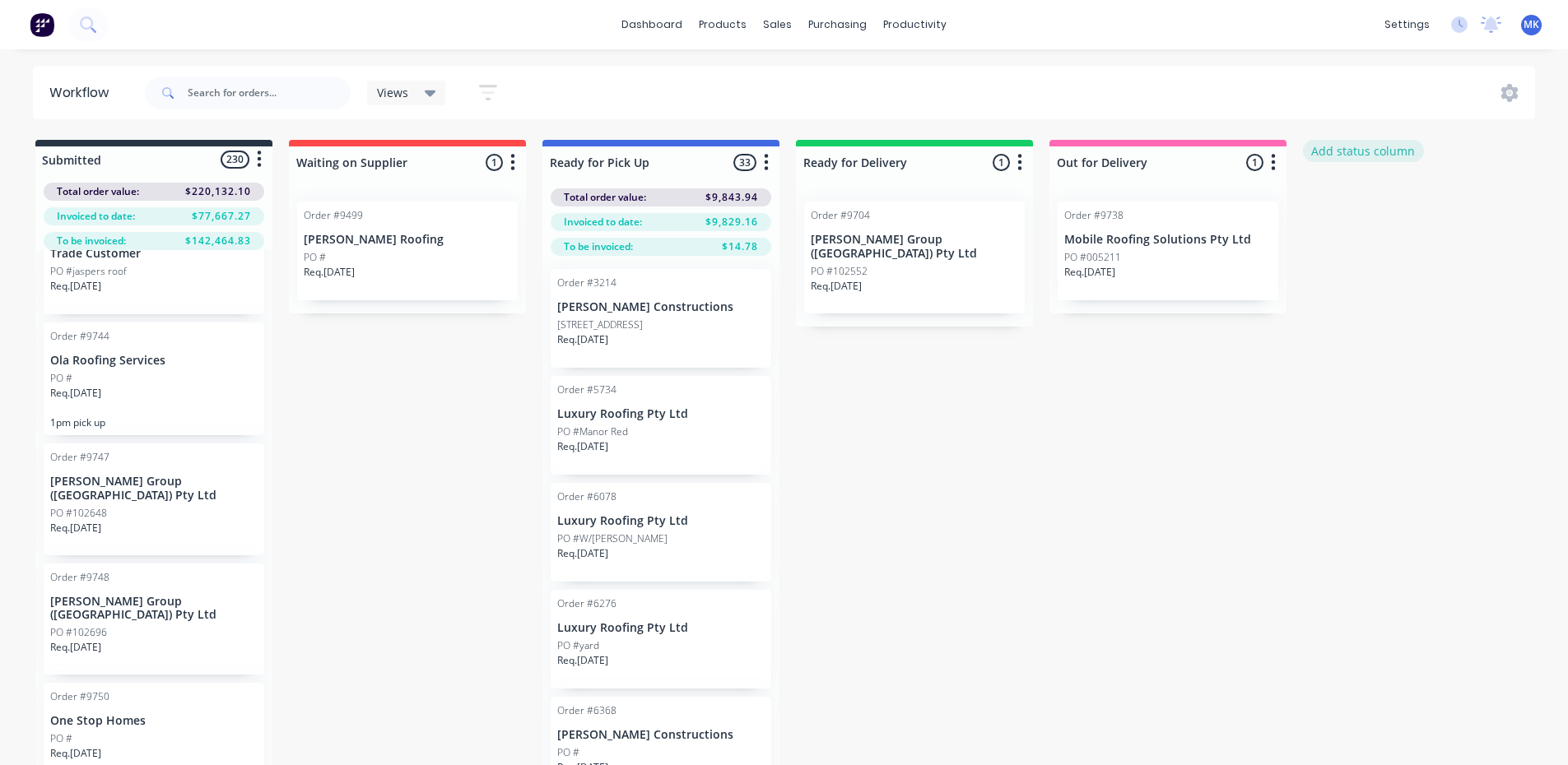
click at [1365, 155] on button "Add status column" at bounding box center [1363, 151] width 121 height 22
type input "Delivered"
click at [1396, 199] on button "Add" at bounding box center [1358, 201] width 91 height 27
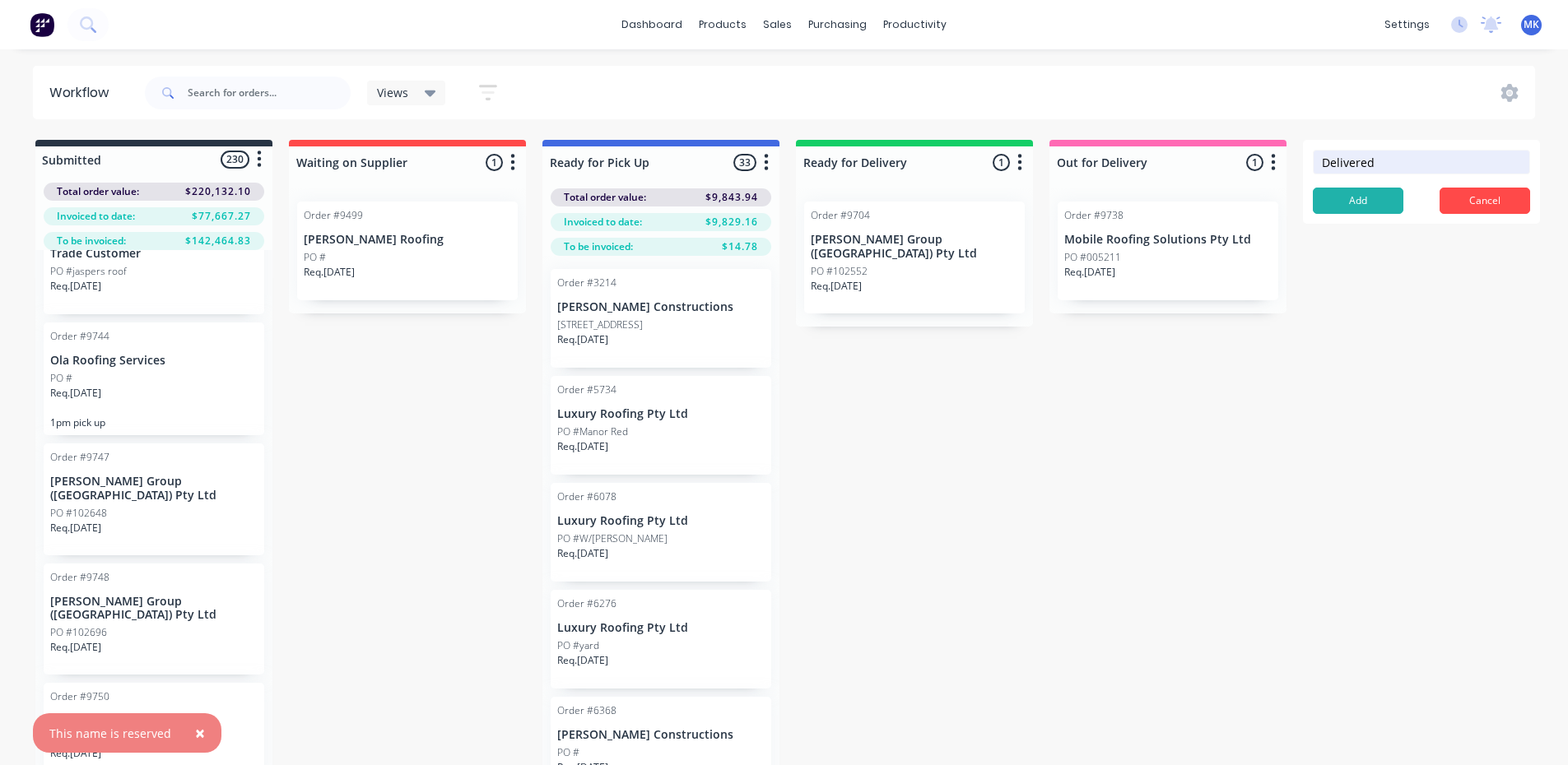
click at [195, 732] on span "×" at bounding box center [200, 733] width 10 height 23
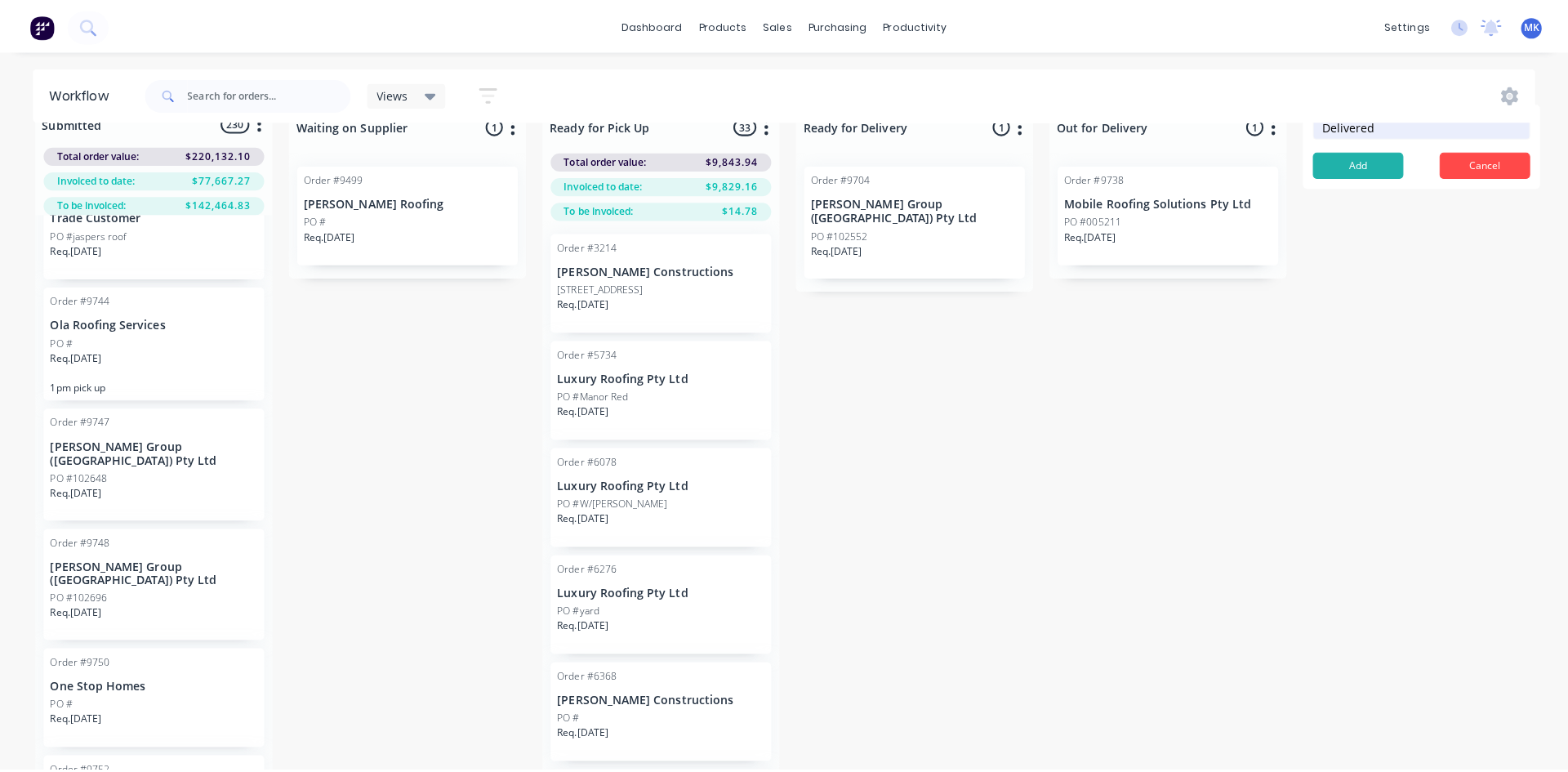
scroll to position [0, 0]
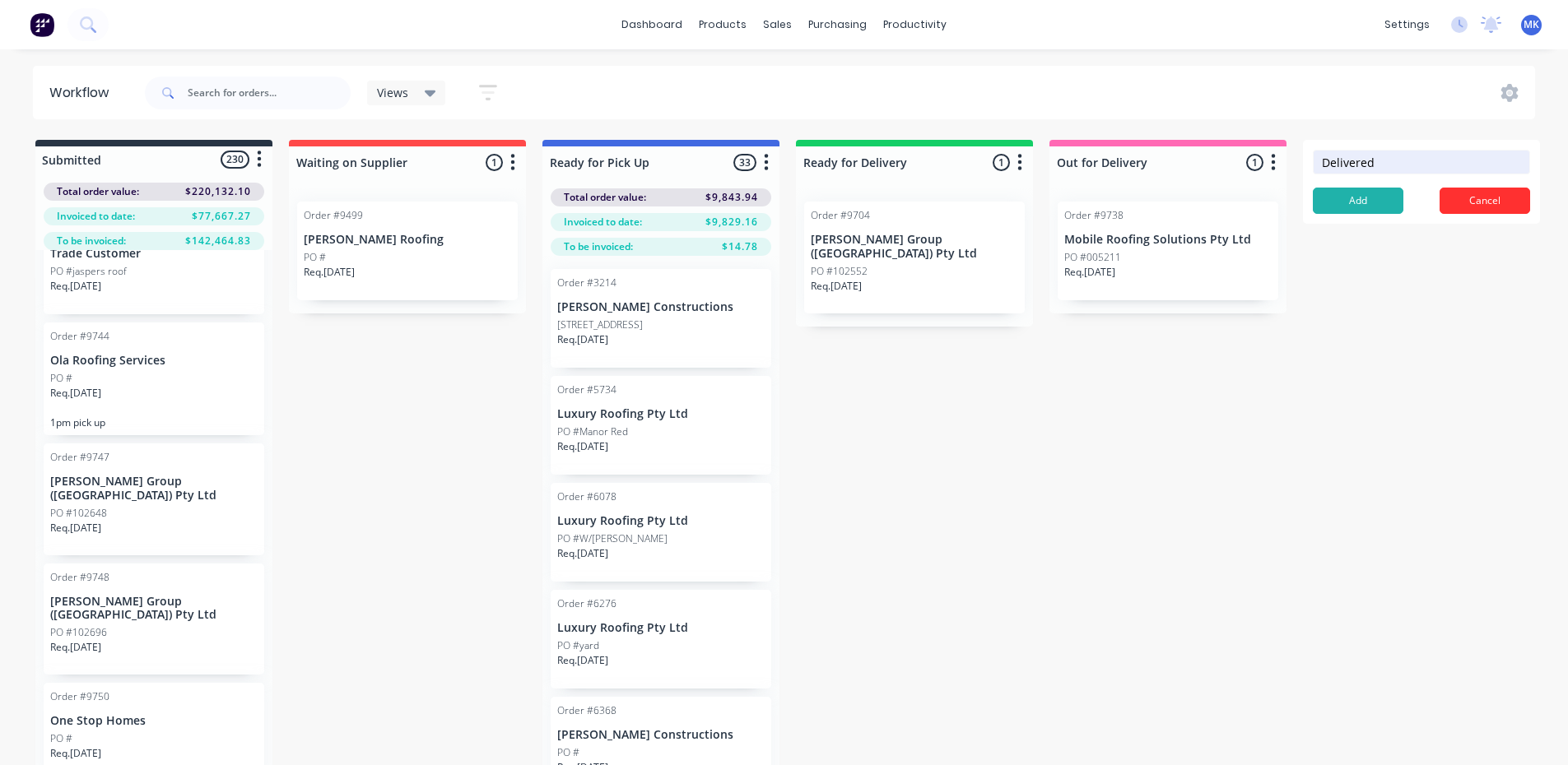
click at [1483, 206] on button "Cancel" at bounding box center [1485, 201] width 91 height 27
click at [402, 104] on div "Views" at bounding box center [406, 93] width 79 height 25
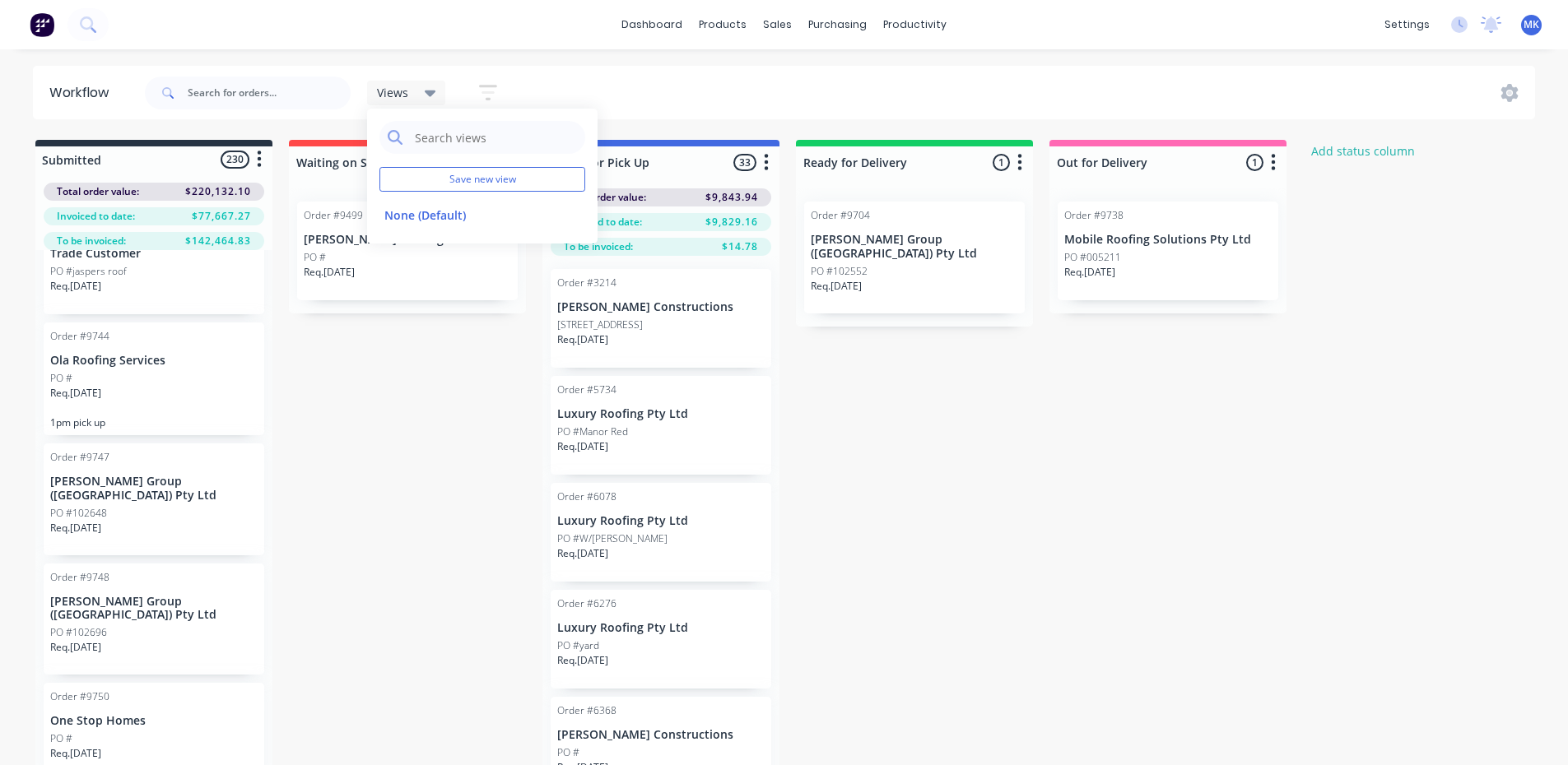
click at [489, 97] on icon "button" at bounding box center [488, 92] width 18 height 21
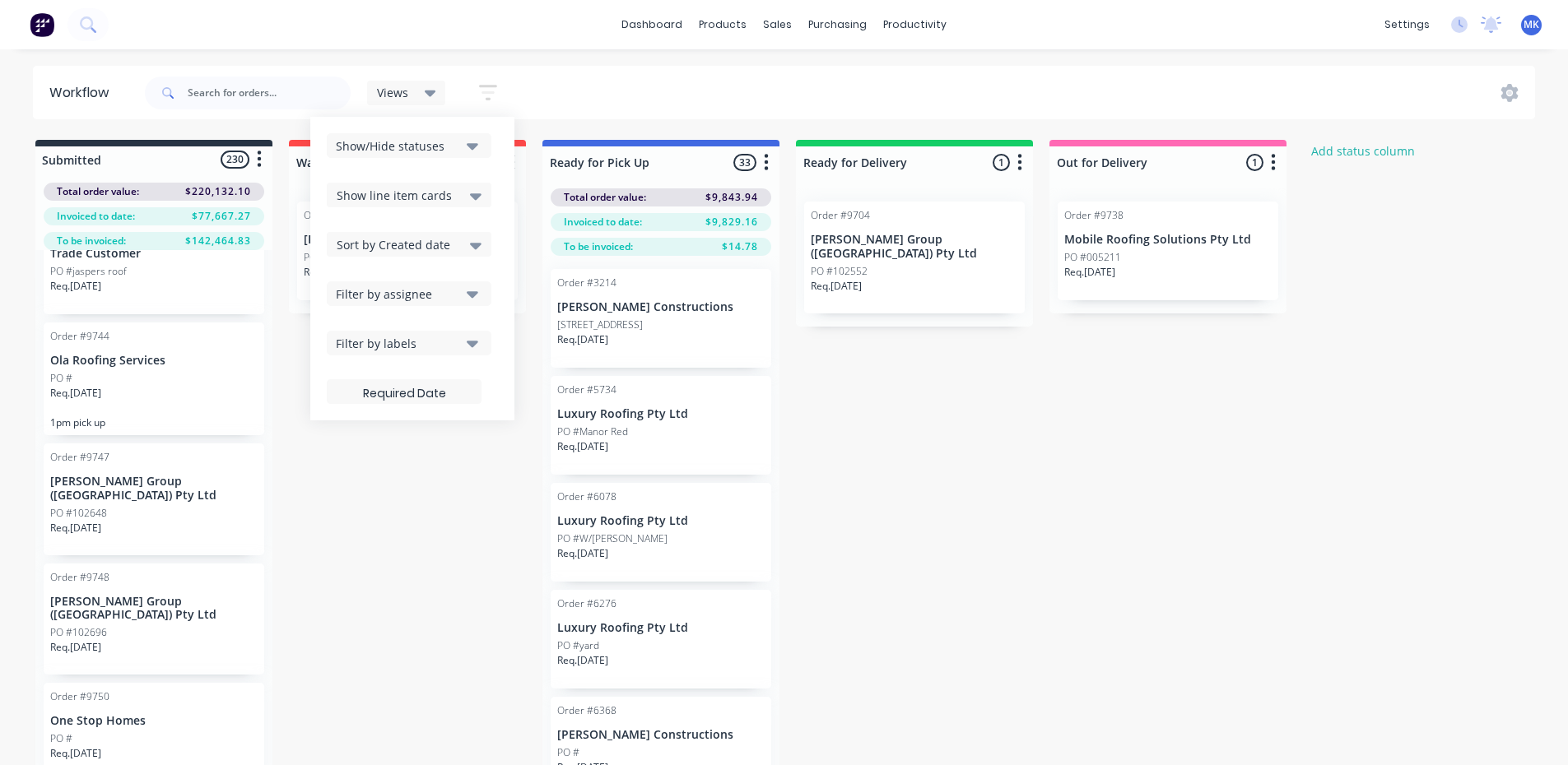
click at [544, 89] on div "Views Save new view None (Default) edit Show/Hide statuses Show line item cards…" at bounding box center [839, 92] width 1394 height 49
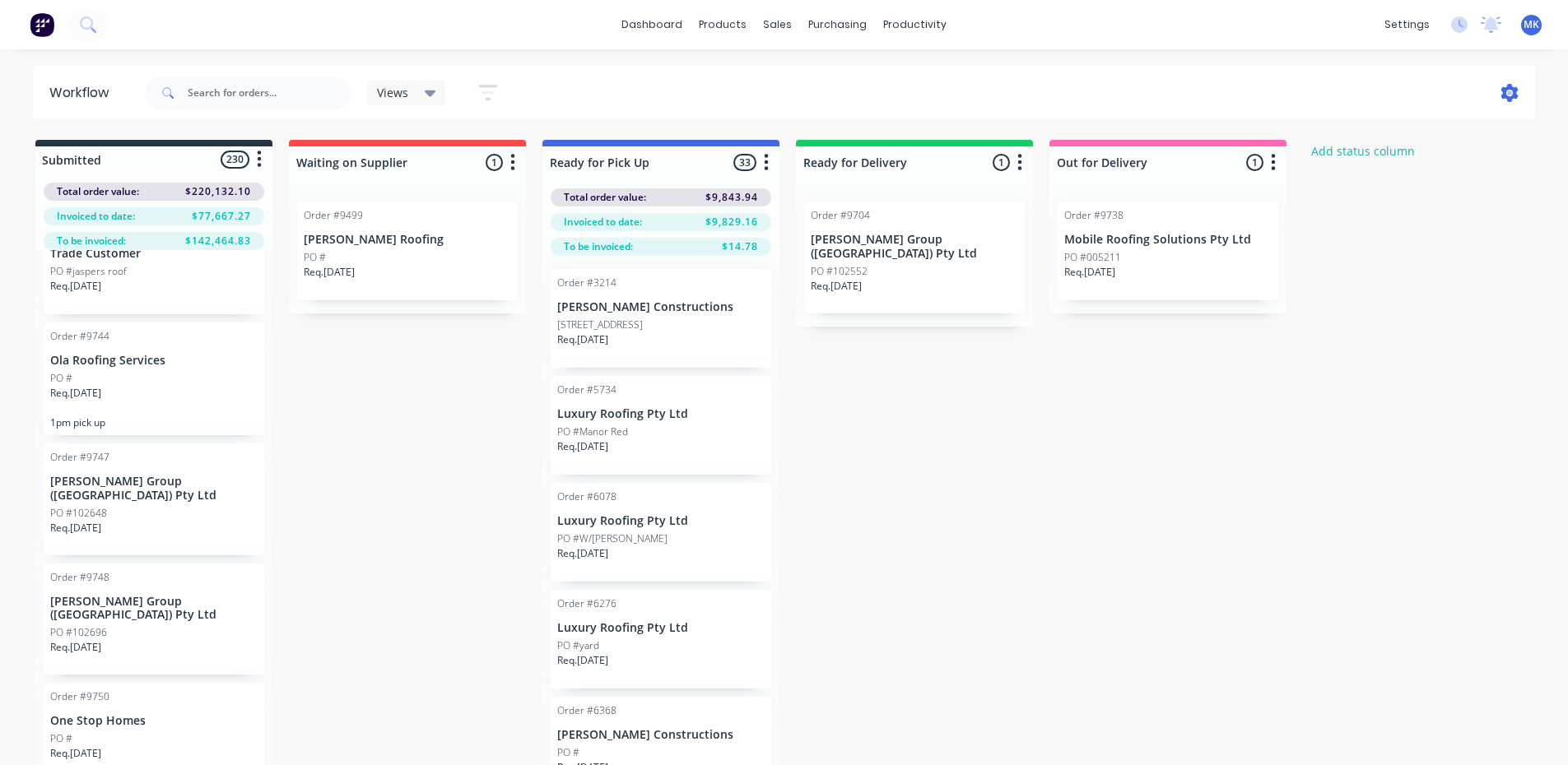
click at [1504, 91] on icon at bounding box center [1510, 93] width 17 height 18
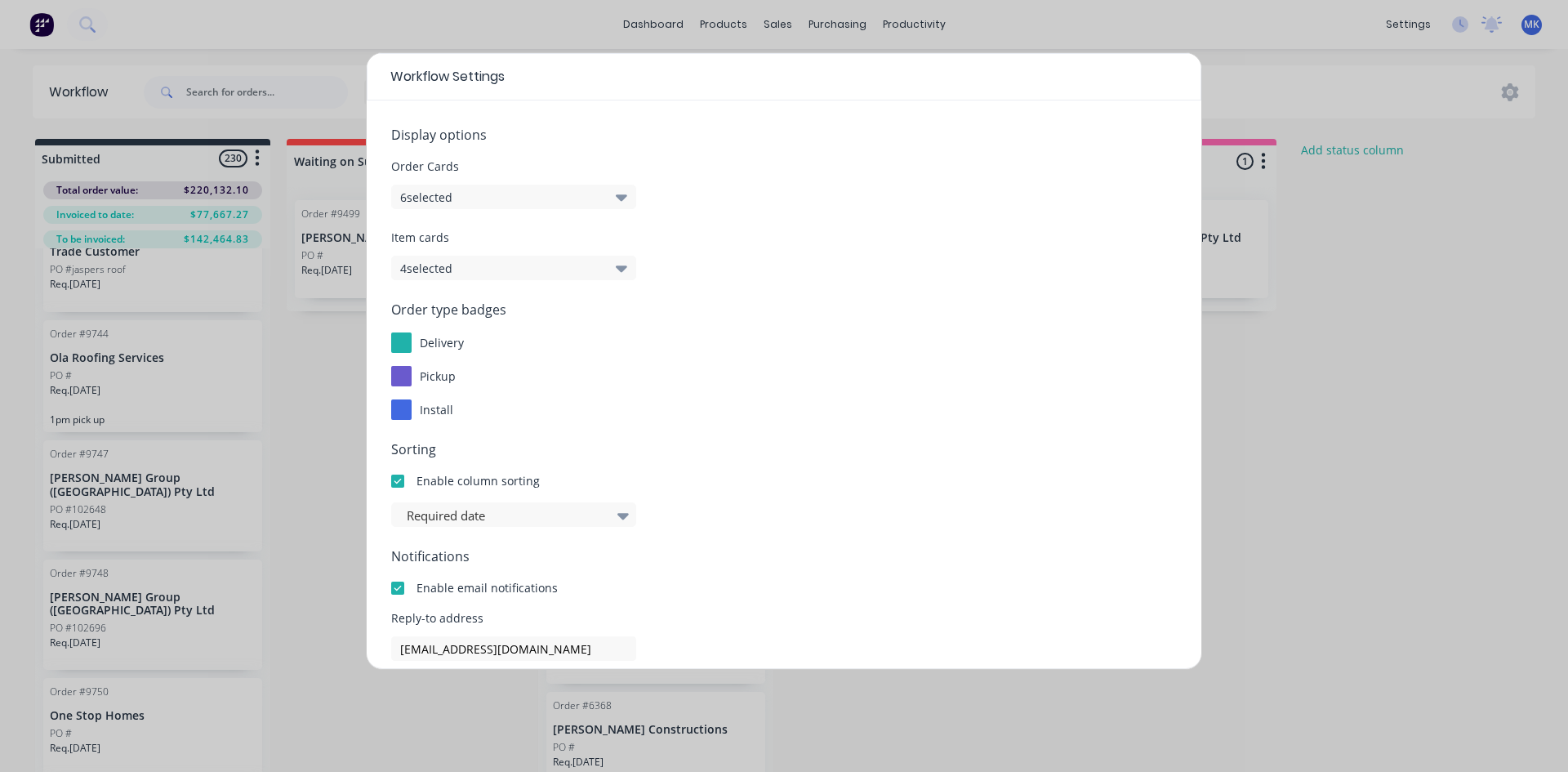
click at [630, 194] on button "6 selected" at bounding box center [513, 197] width 245 height 25
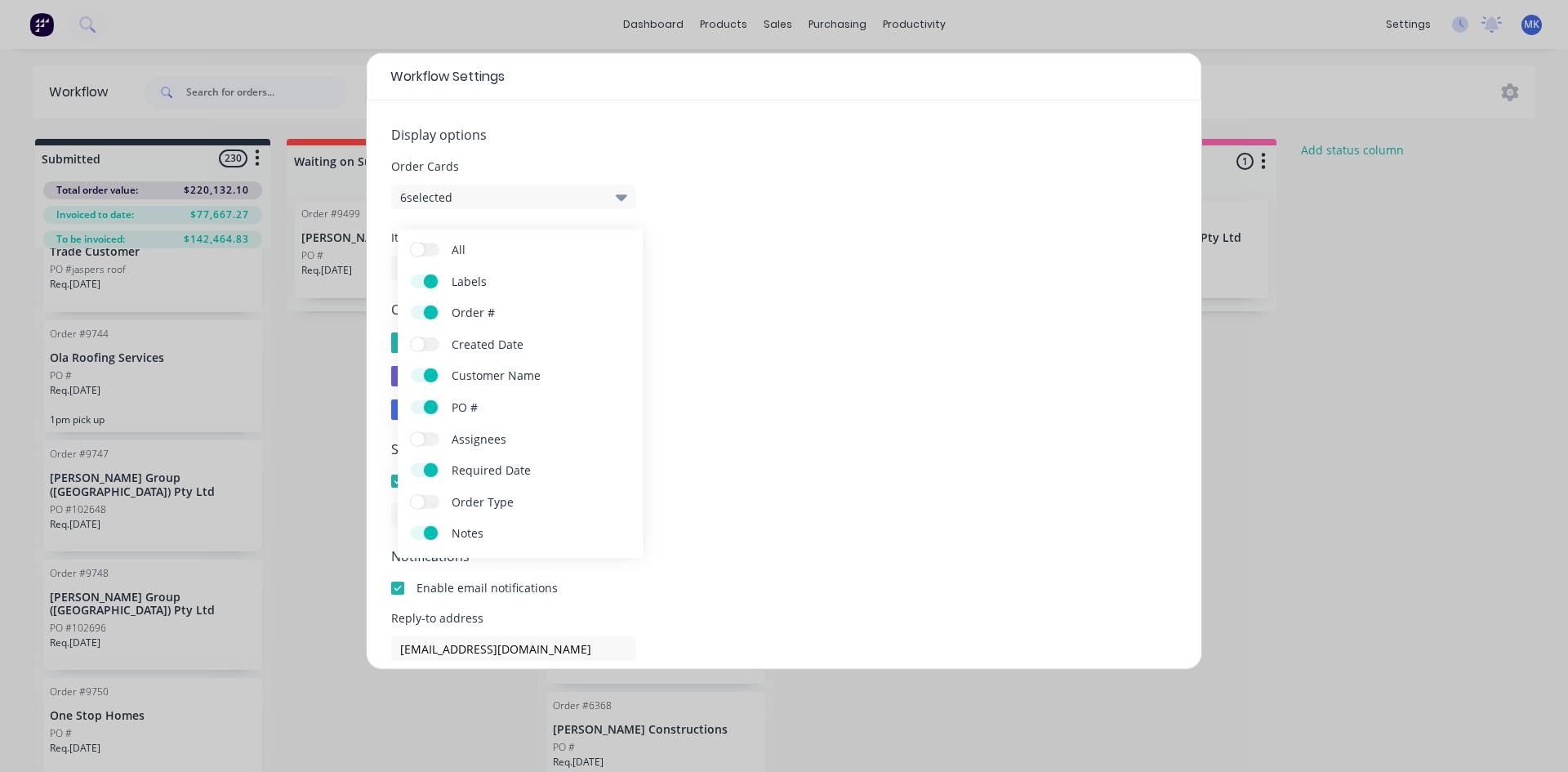
click at [630, 194] on button "6 selected" at bounding box center [513, 197] width 245 height 25
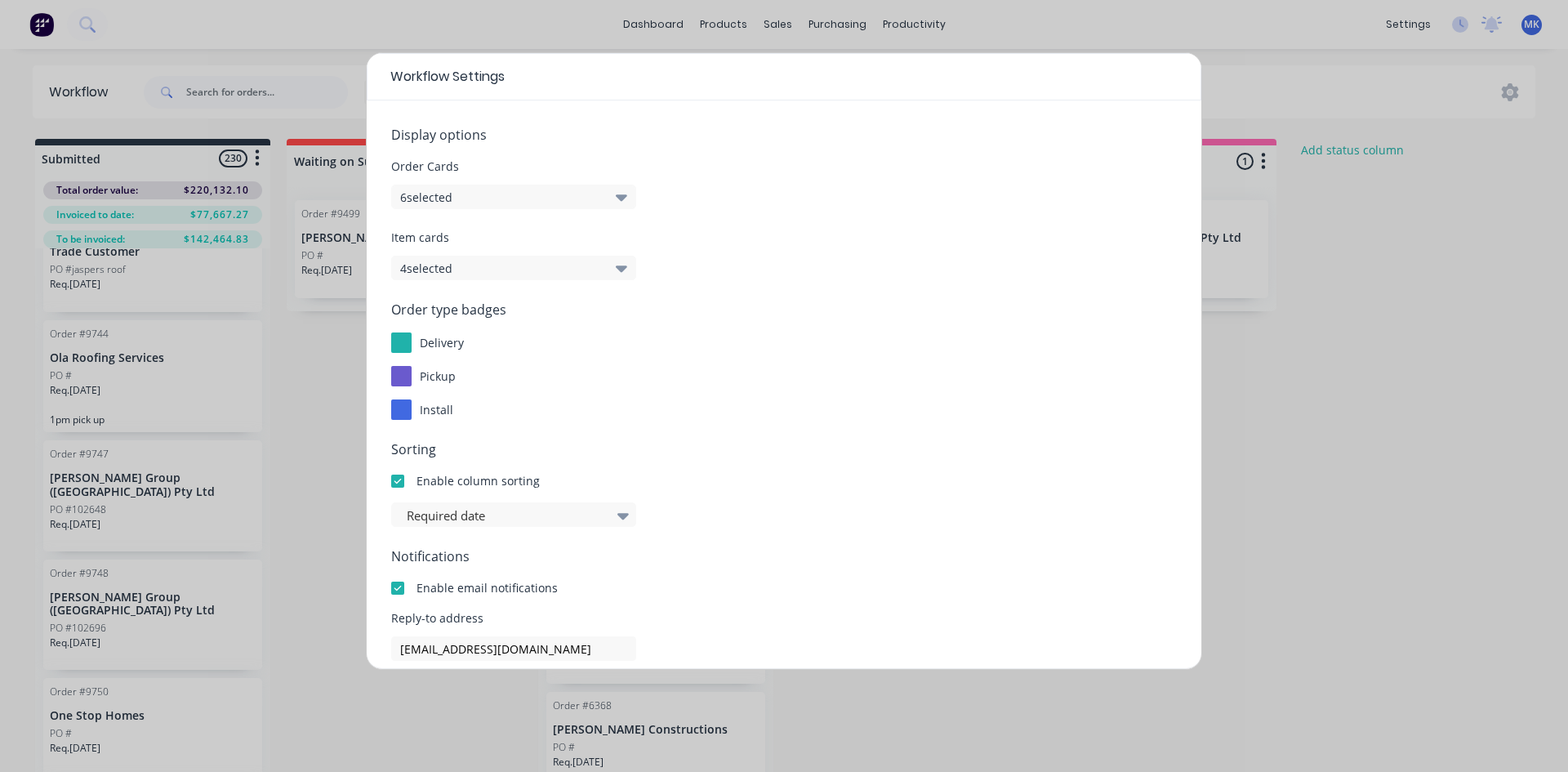
click at [600, 271] on button "4 selected" at bounding box center [513, 268] width 245 height 25
click at [696, 264] on div "Item cards 4 selected" at bounding box center [783, 255] width 786 height 51
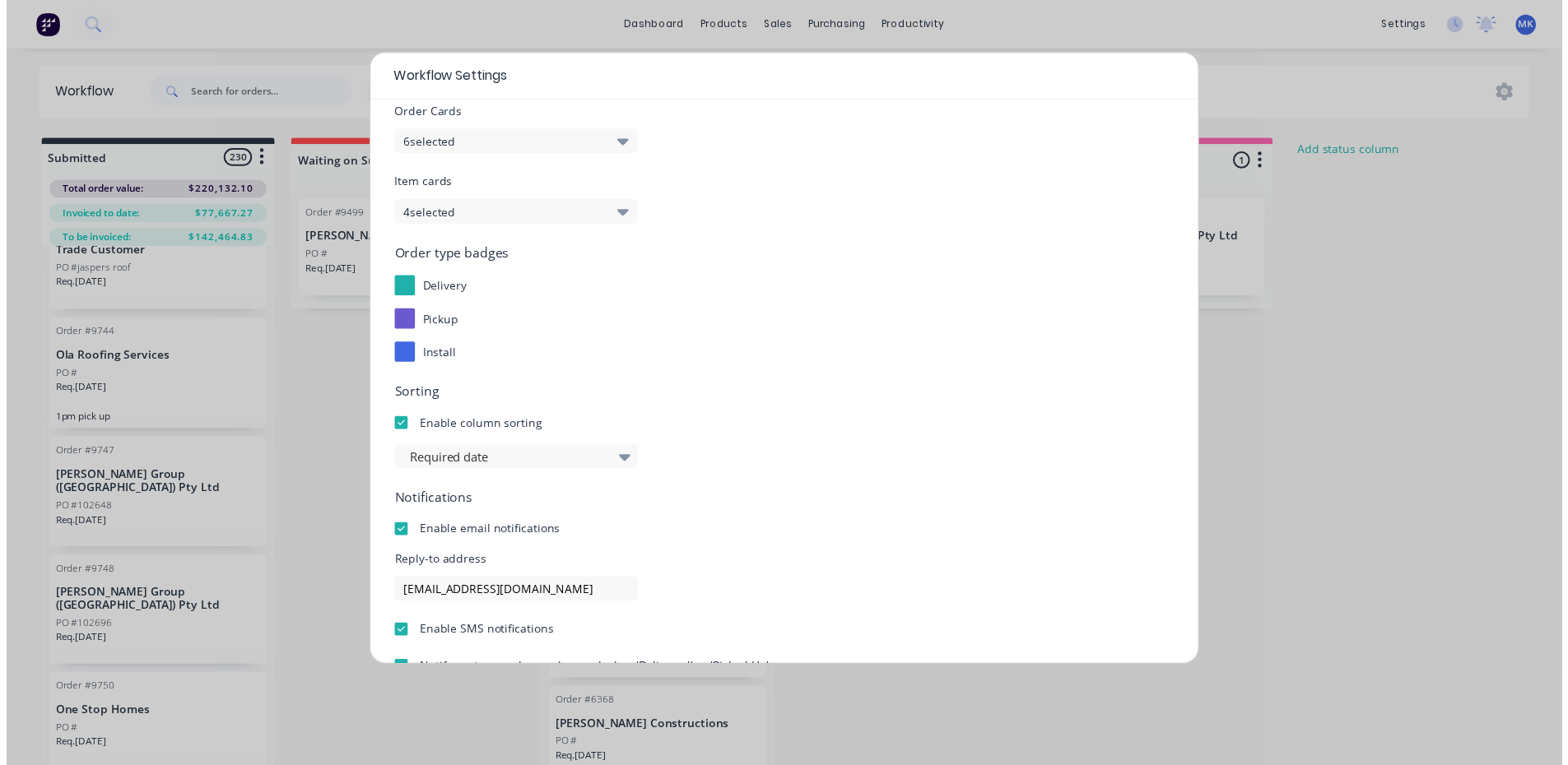
scroll to position [155, 0]
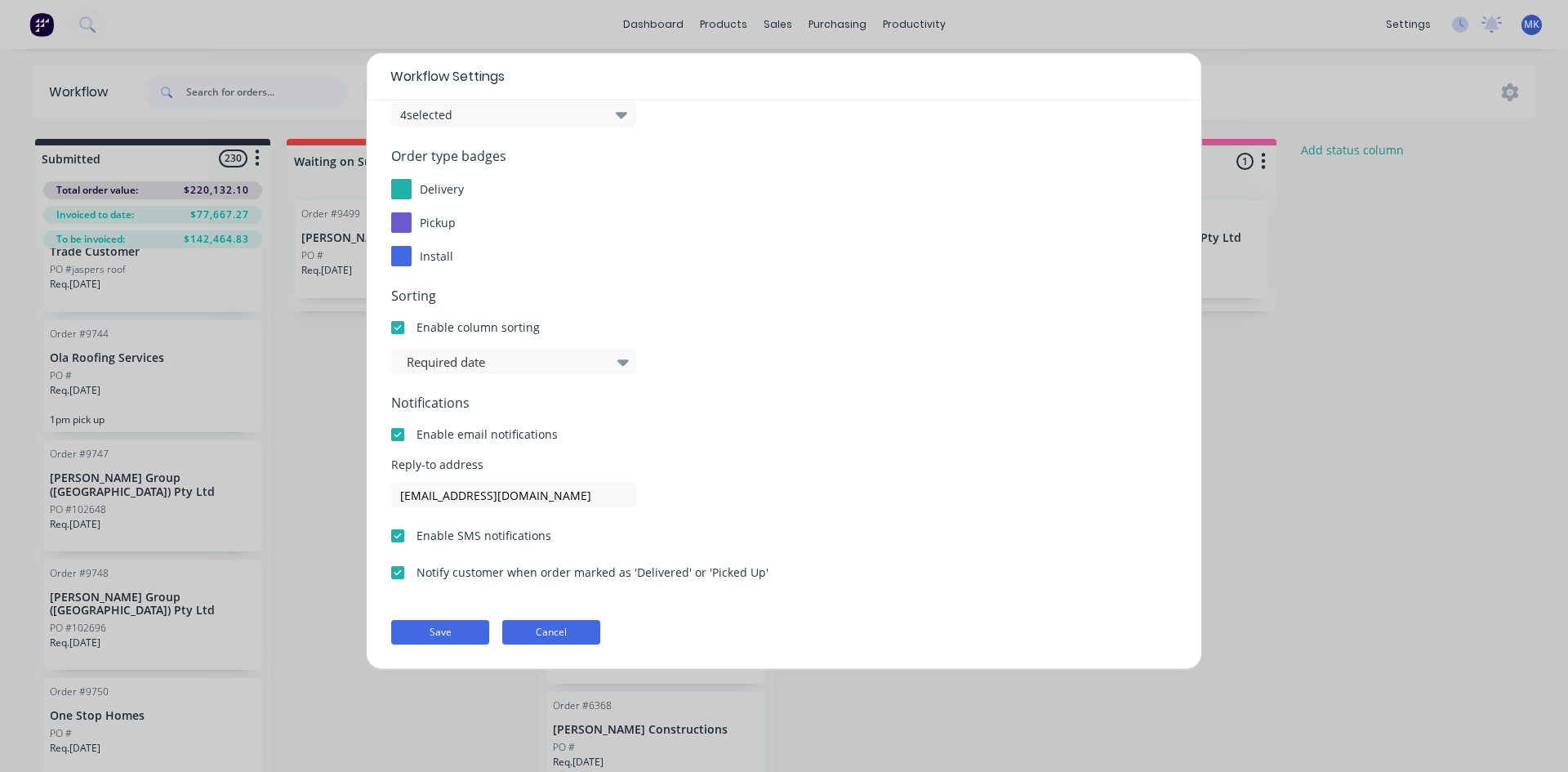
click at [557, 632] on button "Cancel" at bounding box center [551, 632] width 98 height 25
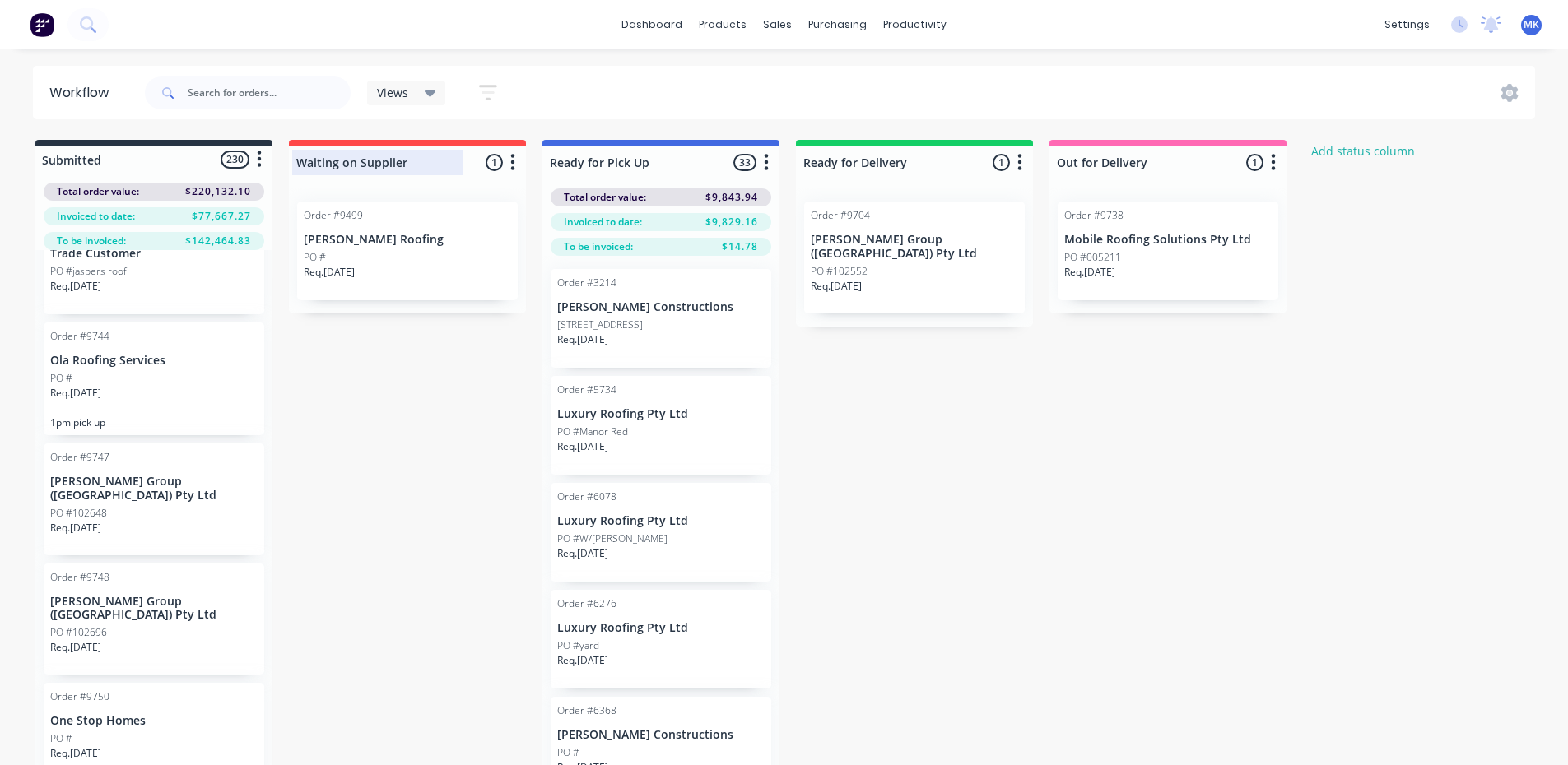
click at [516, 175] on div at bounding box center [407, 162] width 237 height 32
click at [516, 169] on button "button" at bounding box center [513, 163] width 20 height 20
click at [489, 218] on button "Notifications" at bounding box center [441, 225] width 165 height 27
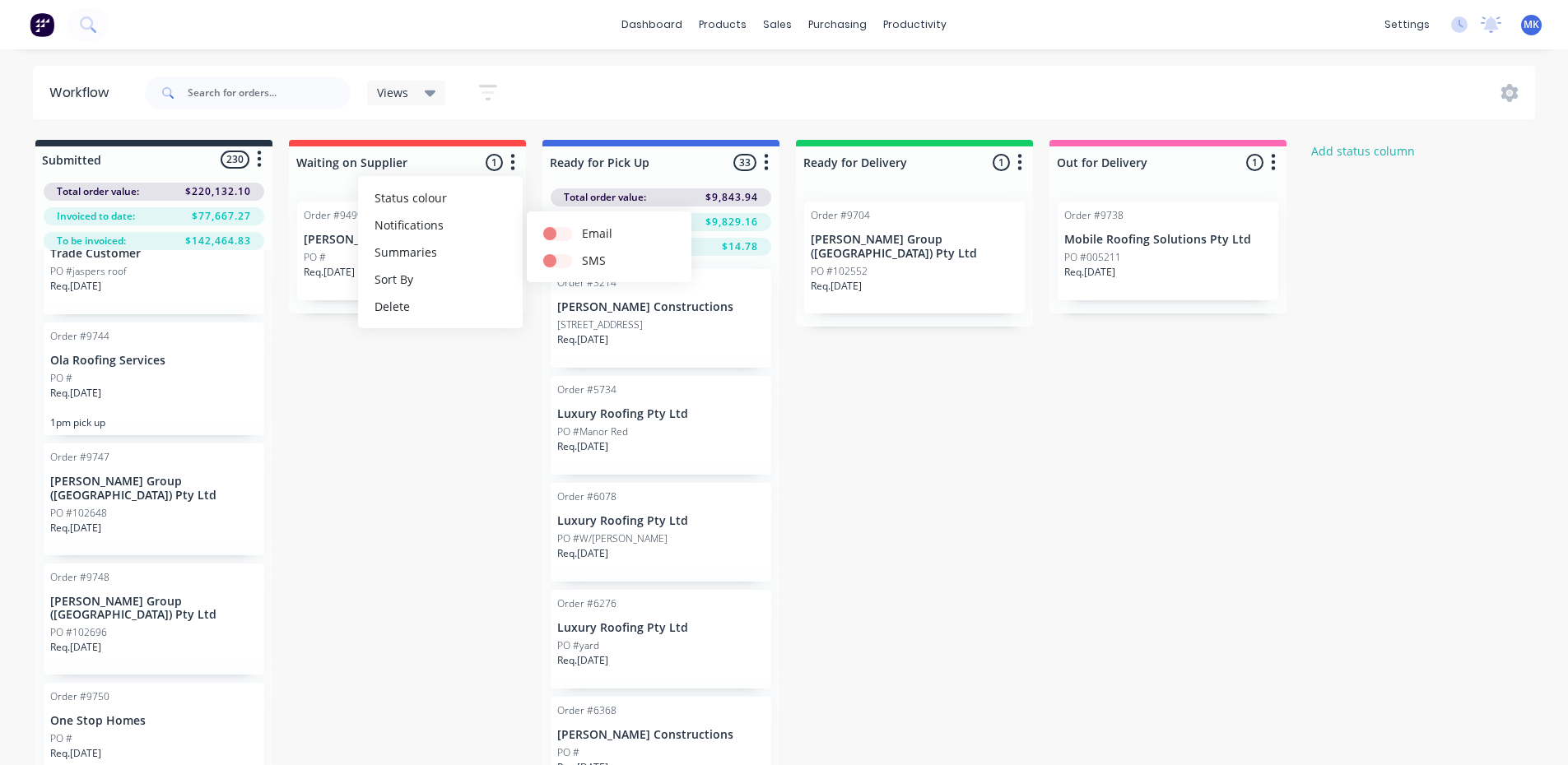
click at [504, 421] on div "Submitted 230 Status colour #273444 hex #273444 Save Cancel Summaries Total ord…" at bounding box center [883, 481] width 1790 height 683
click at [766, 168] on icon "button" at bounding box center [766, 162] width 4 height 17
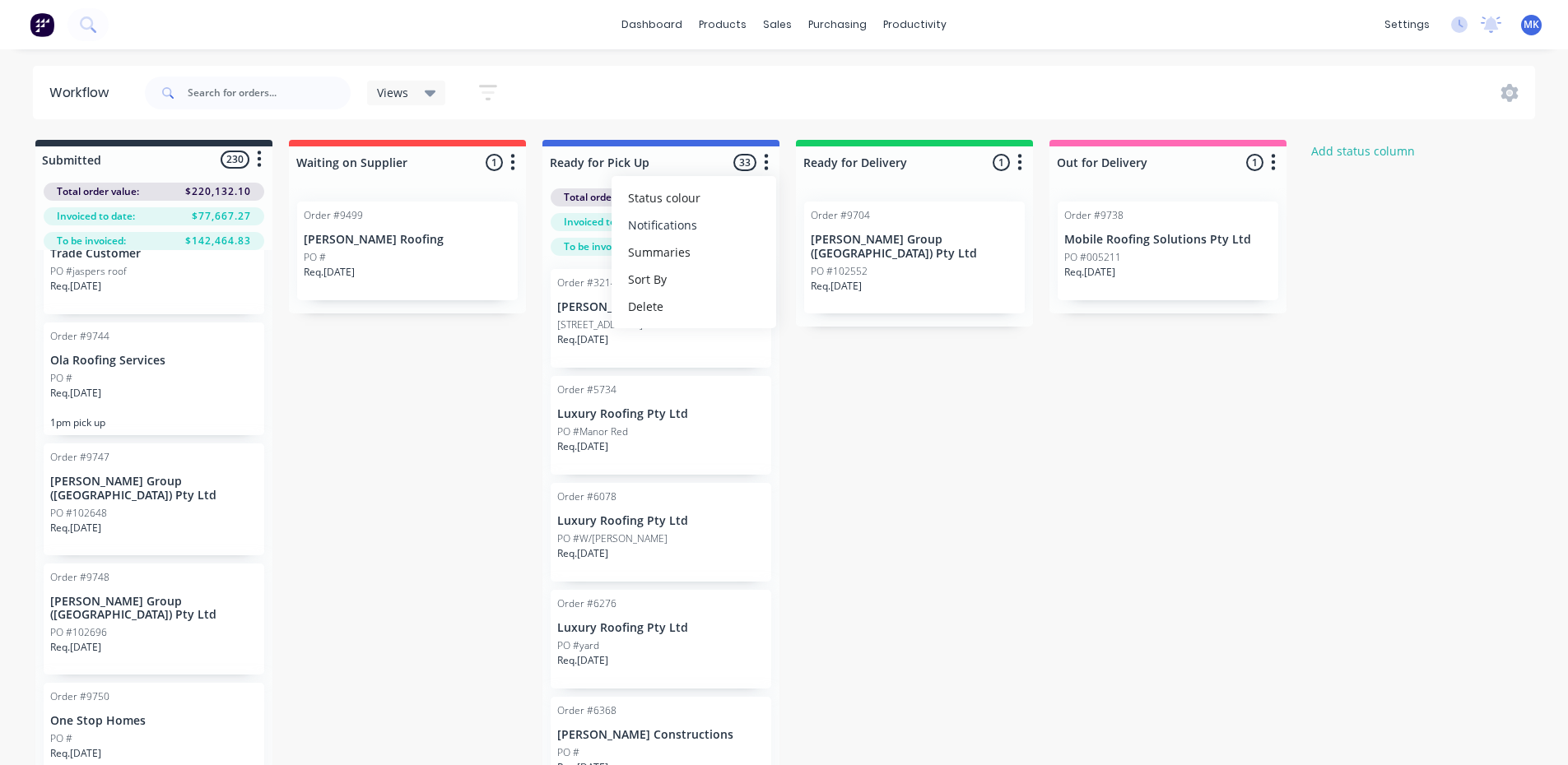
click at [714, 226] on button "Notifications" at bounding box center [694, 225] width 165 height 27
click at [840, 405] on div "Submitted 230 Status colour #273444 hex #273444 Save Cancel Summaries Total ord…" at bounding box center [883, 481] width 1790 height 683
click at [678, 330] on div "PO #12 Olary St" at bounding box center [660, 325] width 207 height 15
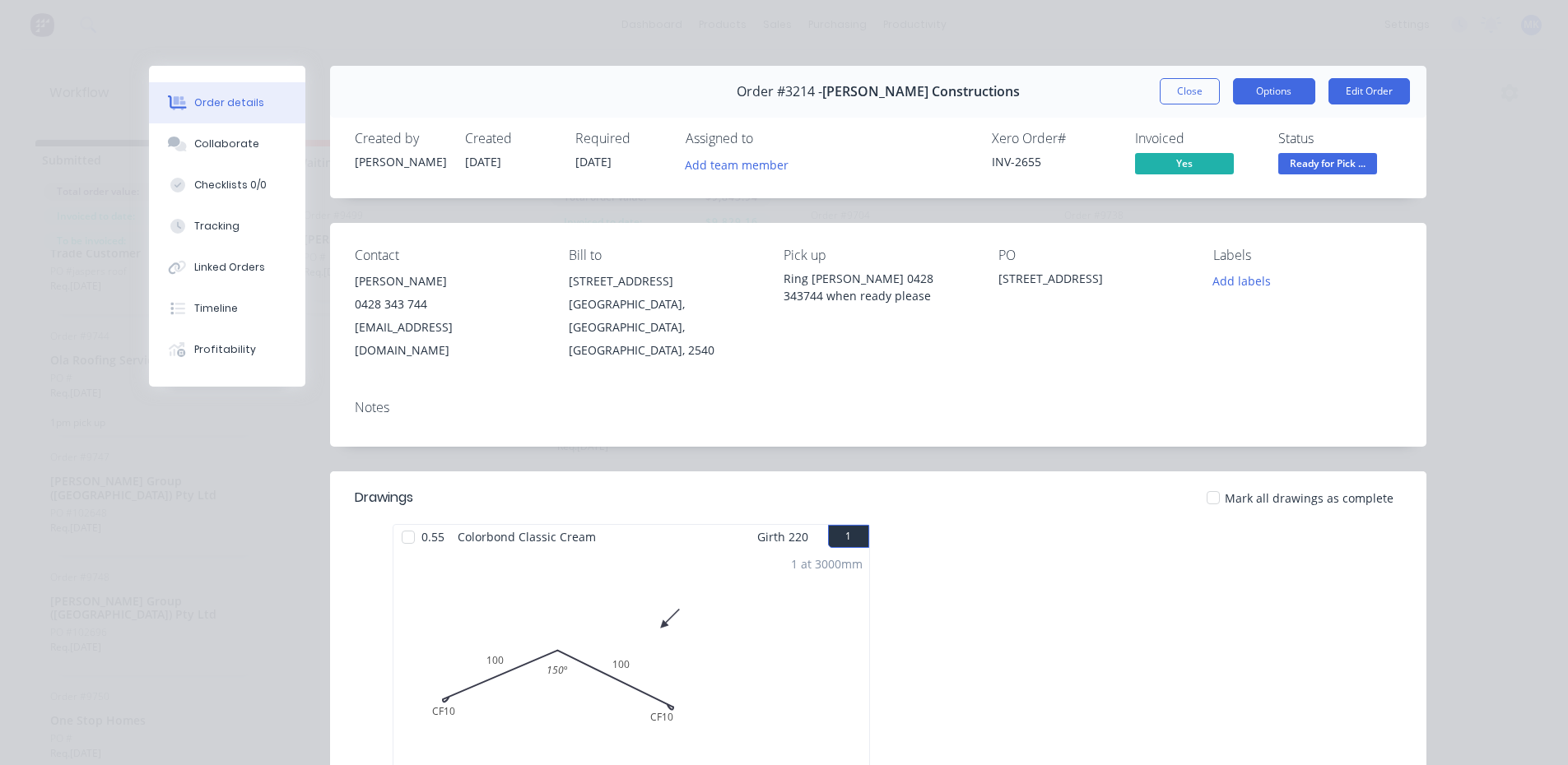
click at [1257, 87] on button "Options" at bounding box center [1274, 92] width 82 height 27
click at [1188, 86] on button "Close" at bounding box center [1190, 92] width 60 height 27
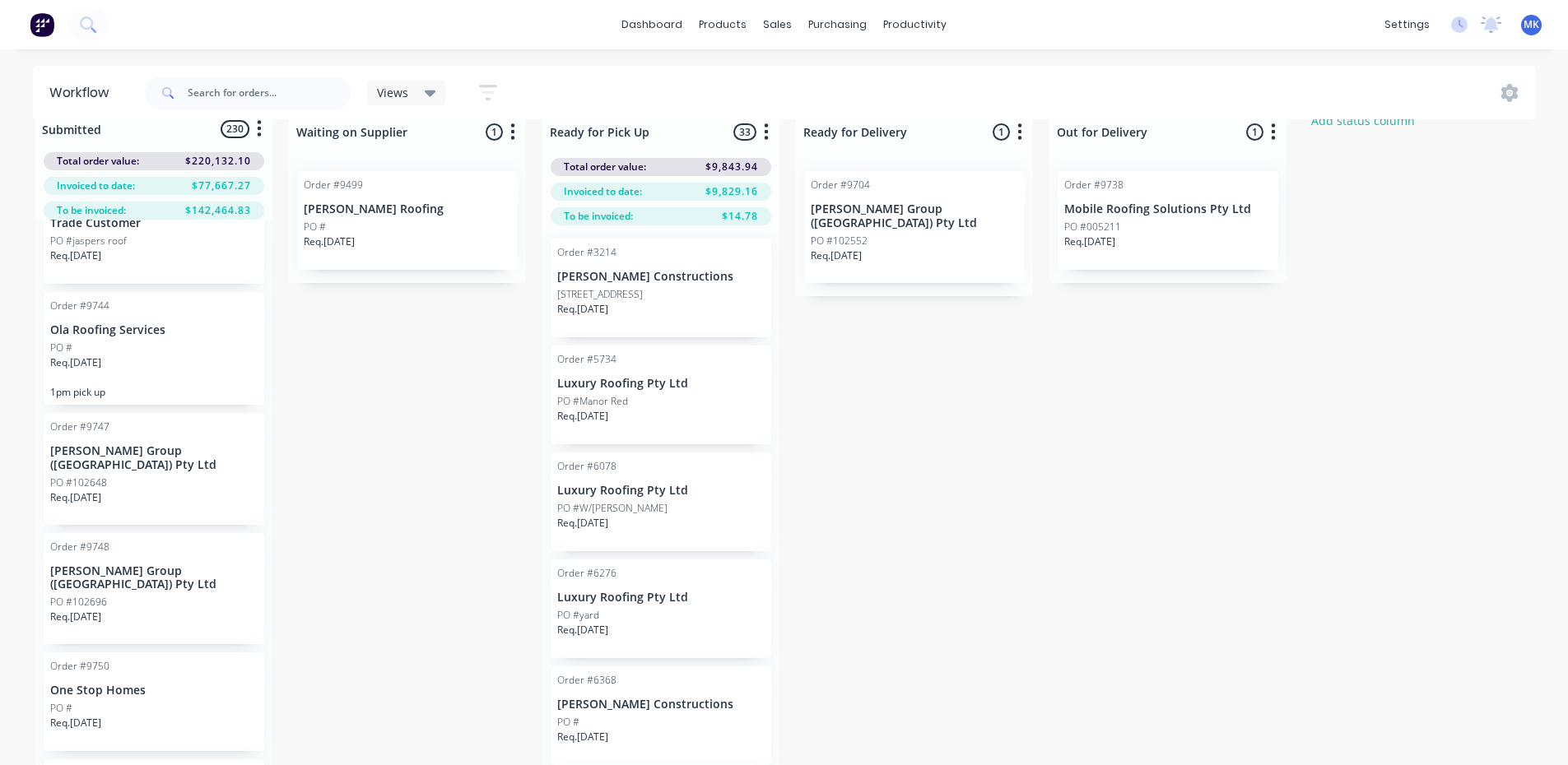
scroll to position [0, 0]
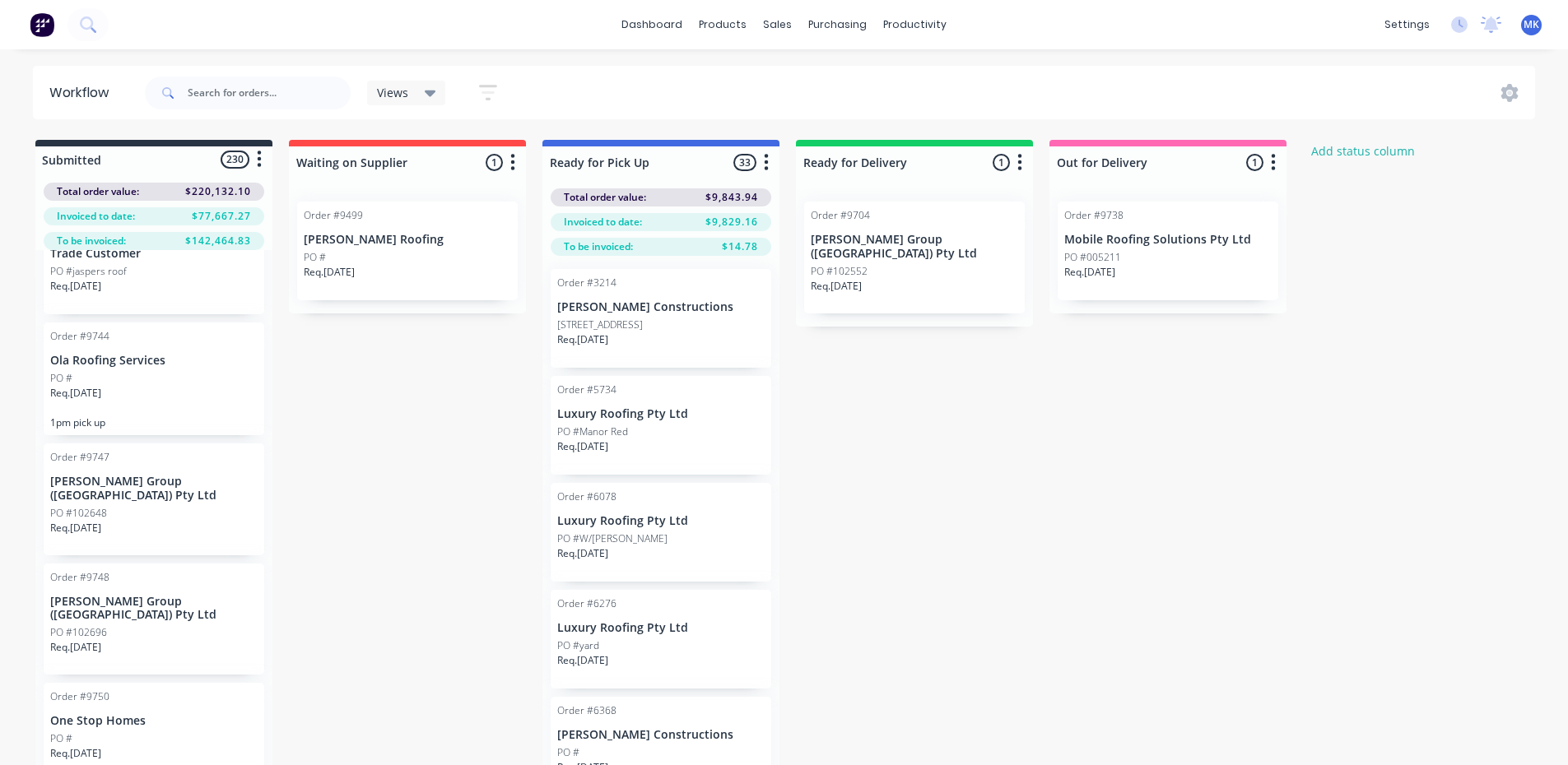
click at [769, 165] on icon "button" at bounding box center [766, 162] width 5 height 21
click at [940, 584] on div "Submitted 230 Status colour #273444 hex #273444 Save Cancel Summaries Total ord…" at bounding box center [883, 481] width 1790 height 683
click at [810, 459] on div "Mark as Picked Up" at bounding box center [734, 468] width 166 height 34
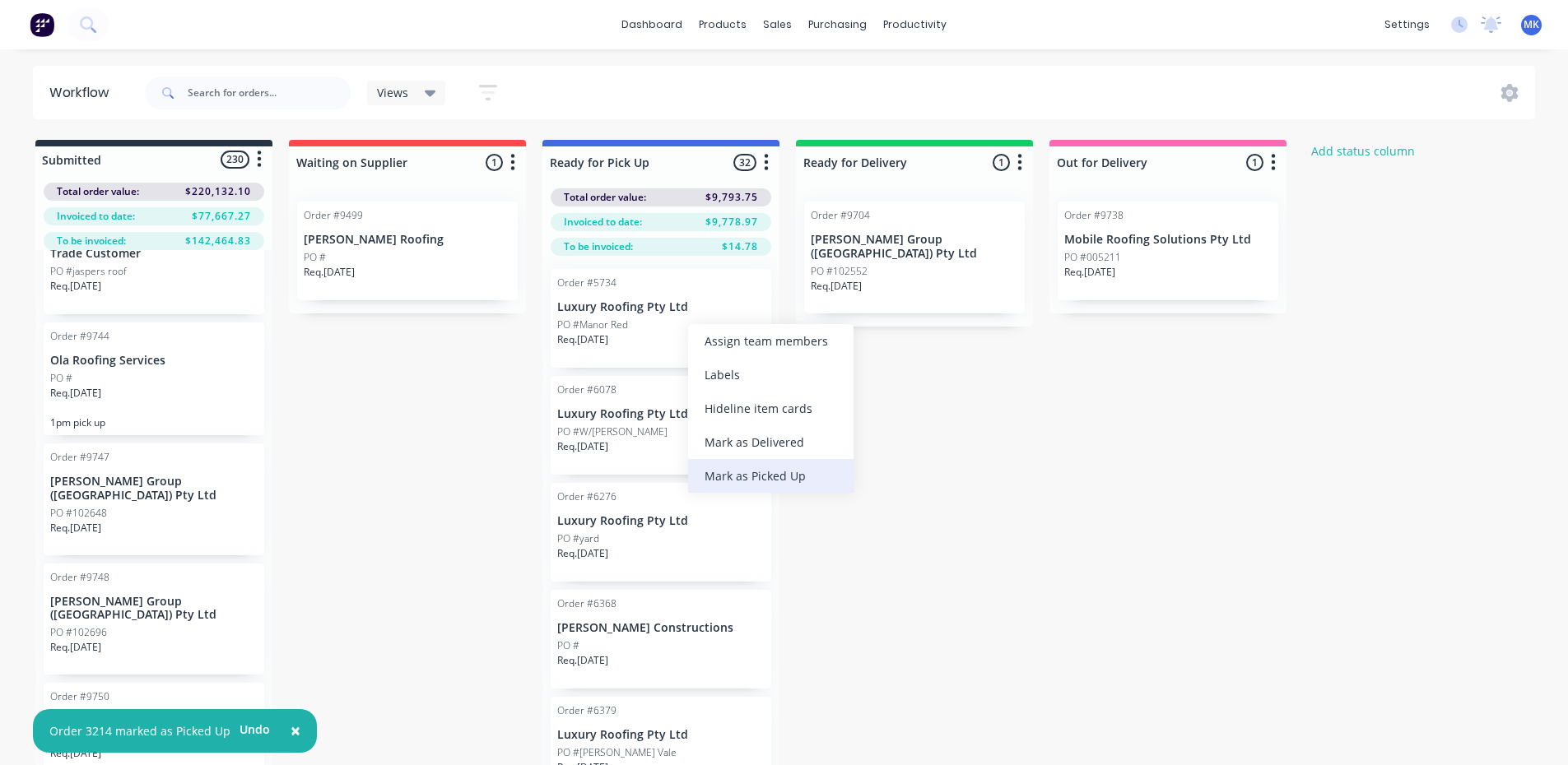
click at [725, 484] on div "Mark as Picked Up" at bounding box center [770, 476] width 166 height 34
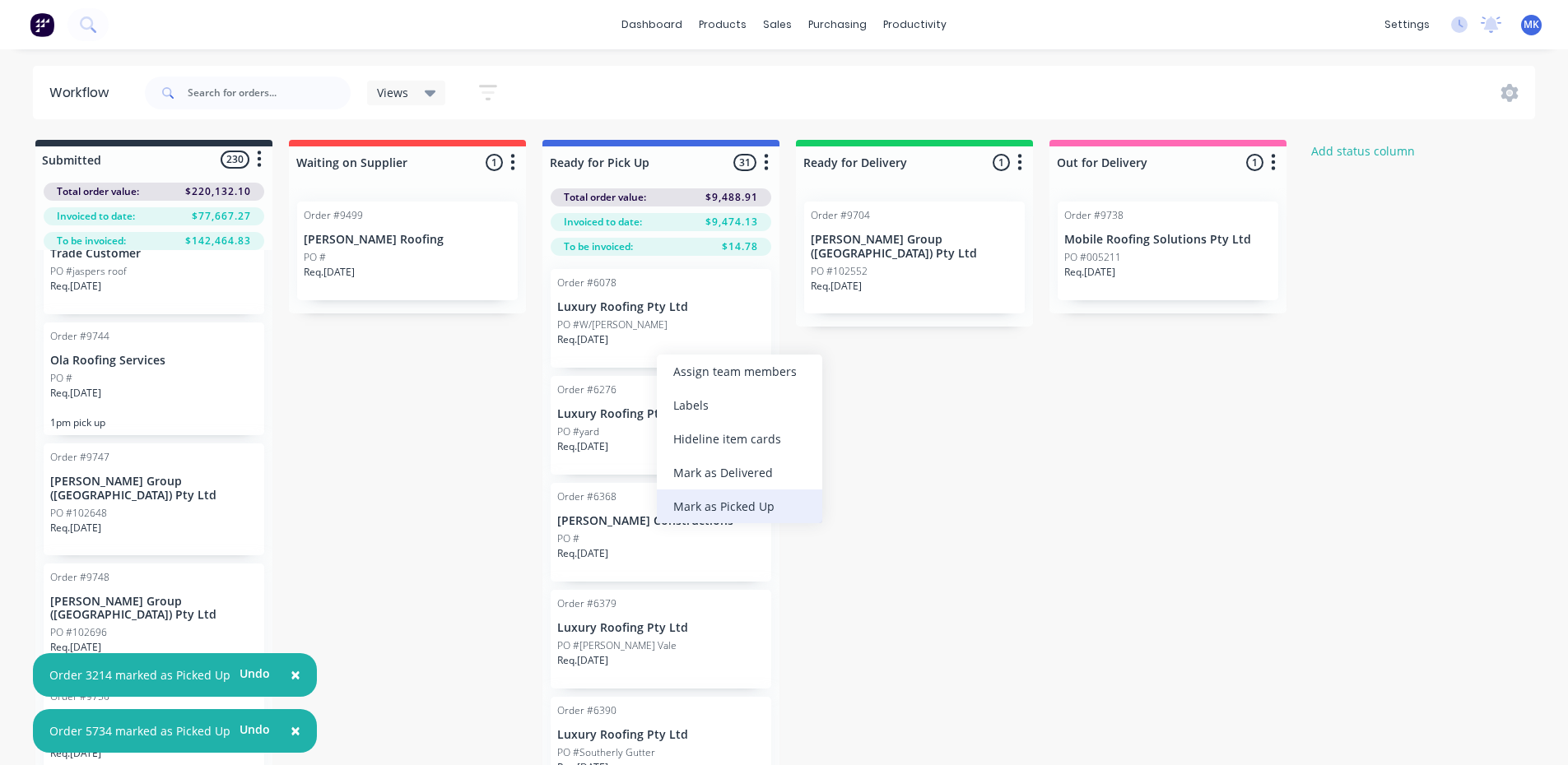
click at [704, 497] on div "Mark as Picked Up" at bounding box center [739, 506] width 166 height 34
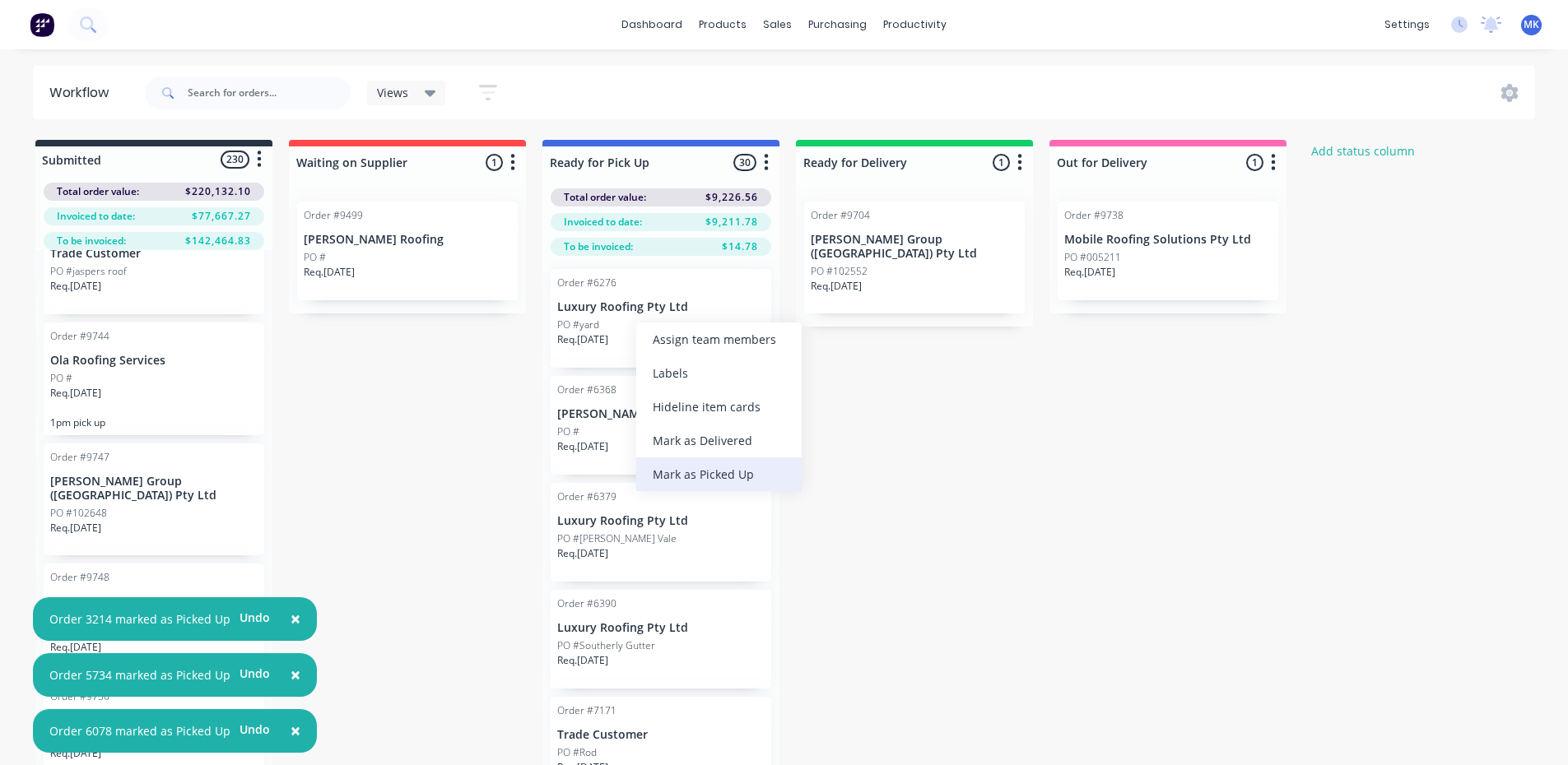
click at [675, 477] on div "Mark as Picked Up" at bounding box center [719, 474] width 166 height 34
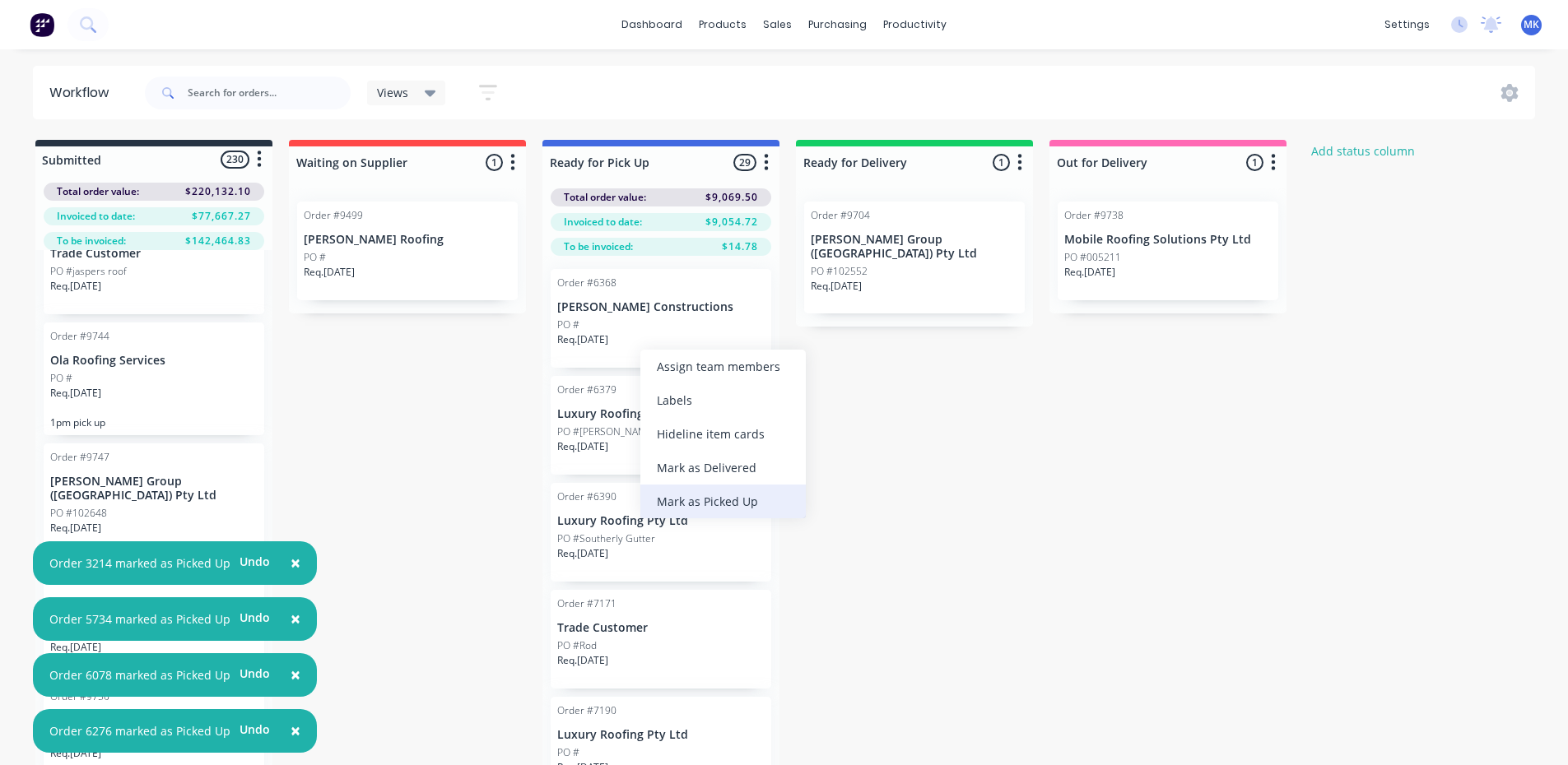
click at [703, 497] on div "Mark as Picked Up" at bounding box center [723, 501] width 166 height 34
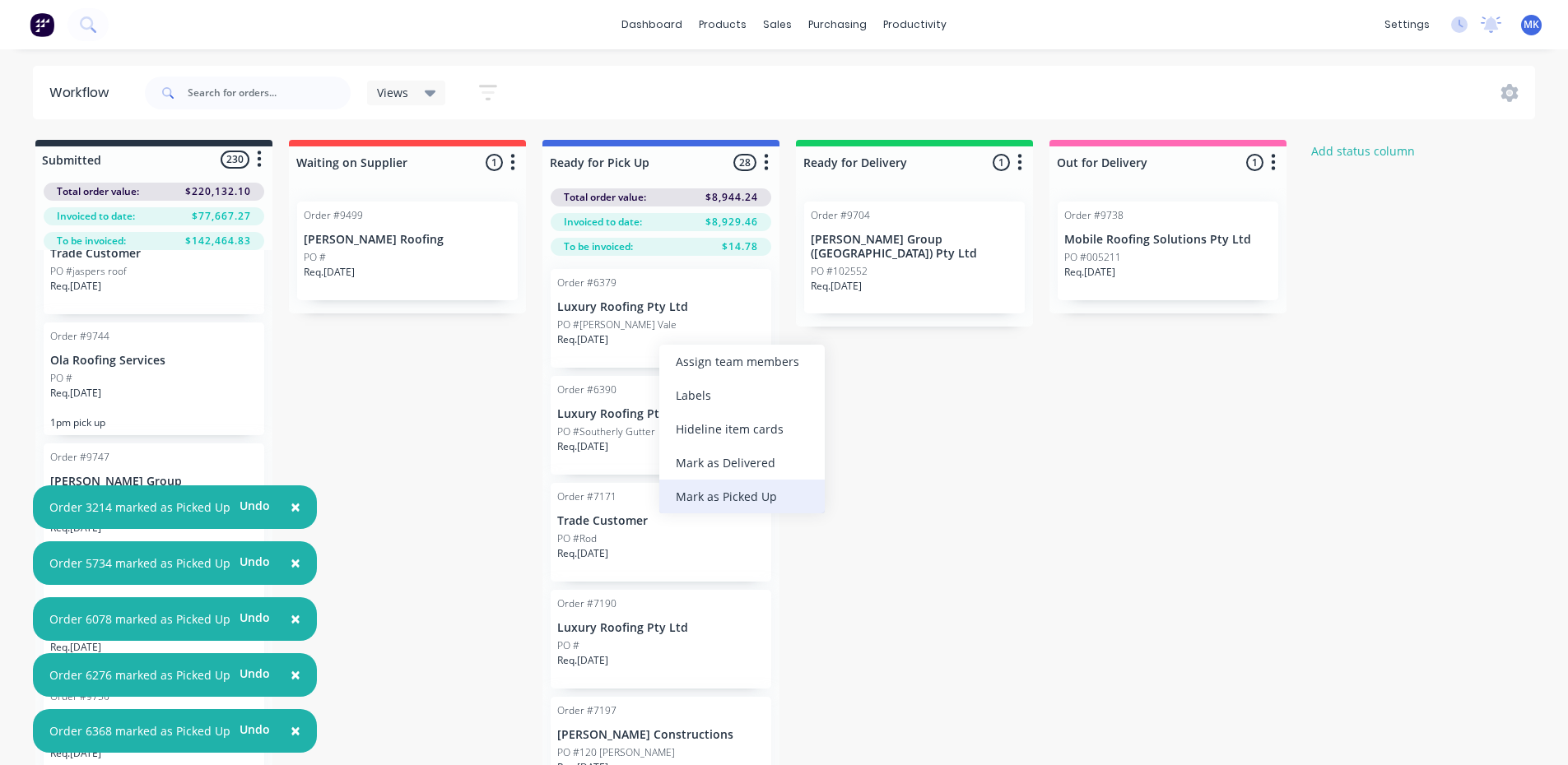
click at [679, 496] on div "Mark as Picked Up" at bounding box center [742, 496] width 166 height 34
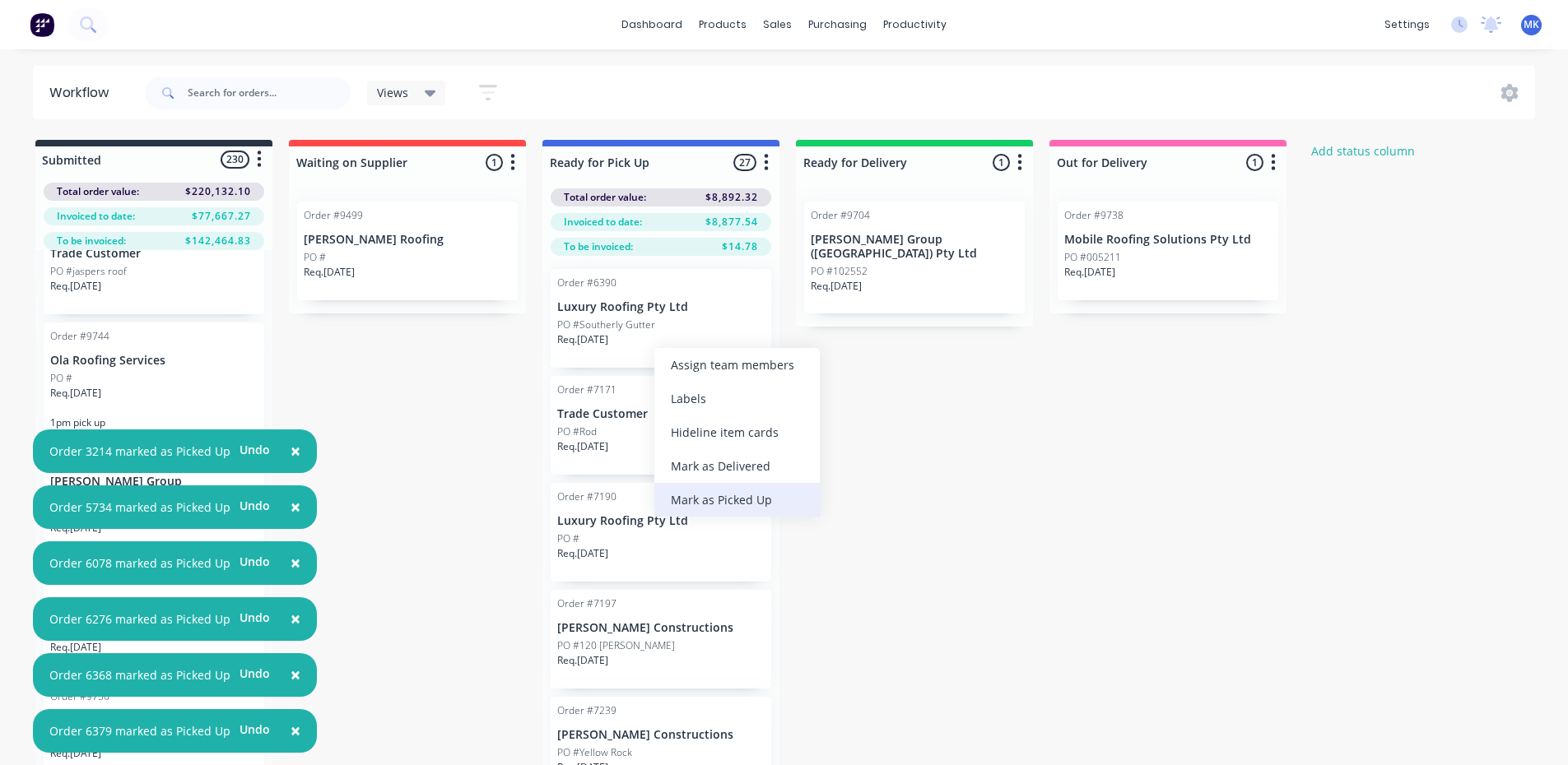
click at [694, 500] on div "Mark as Picked Up" at bounding box center [737, 499] width 166 height 34
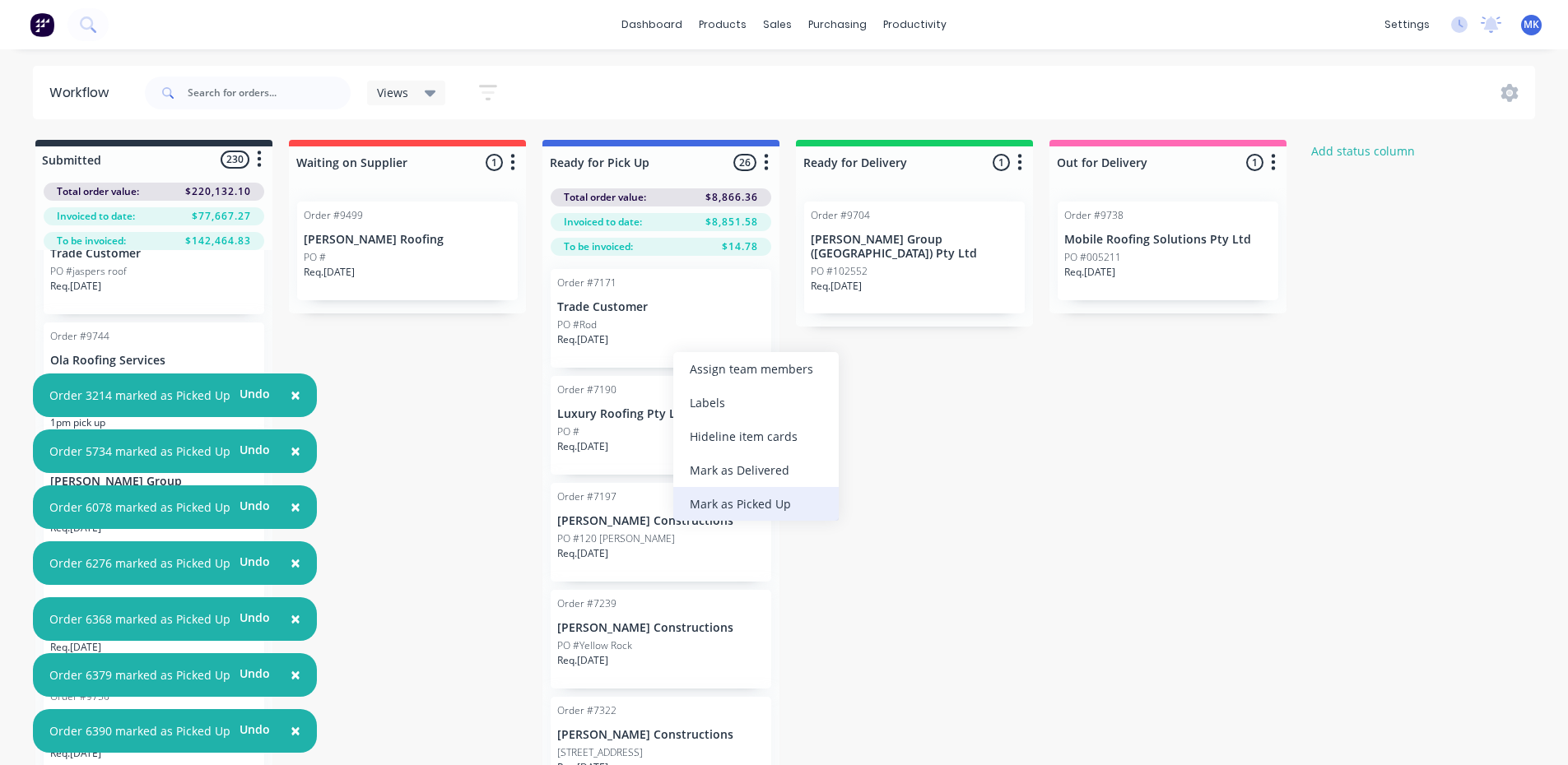
click at [724, 496] on div "Mark as Picked Up" at bounding box center [756, 504] width 166 height 34
click at [709, 481] on div "Mark as Picked Up" at bounding box center [757, 487] width 166 height 34
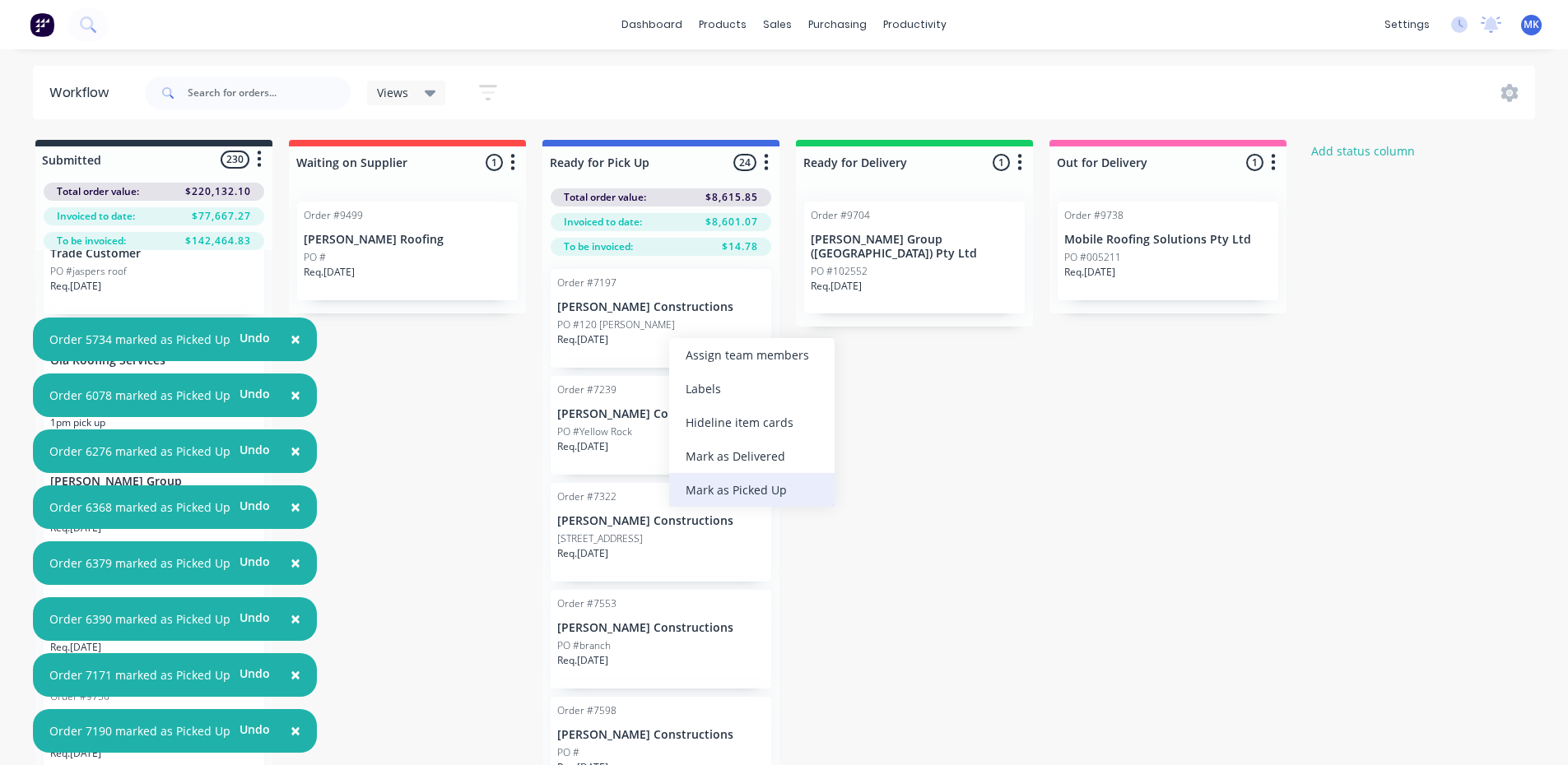
click at [720, 485] on div "Mark as Picked Up" at bounding box center [752, 489] width 166 height 34
drag, startPoint x: 704, startPoint y: 486, endPoint x: 697, endPoint y: 464, distance: 23.1
click at [704, 487] on div "Mark as Picked Up" at bounding box center [744, 494] width 166 height 34
click at [705, 486] on div "Mark as Picked Up" at bounding box center [738, 484] width 166 height 34
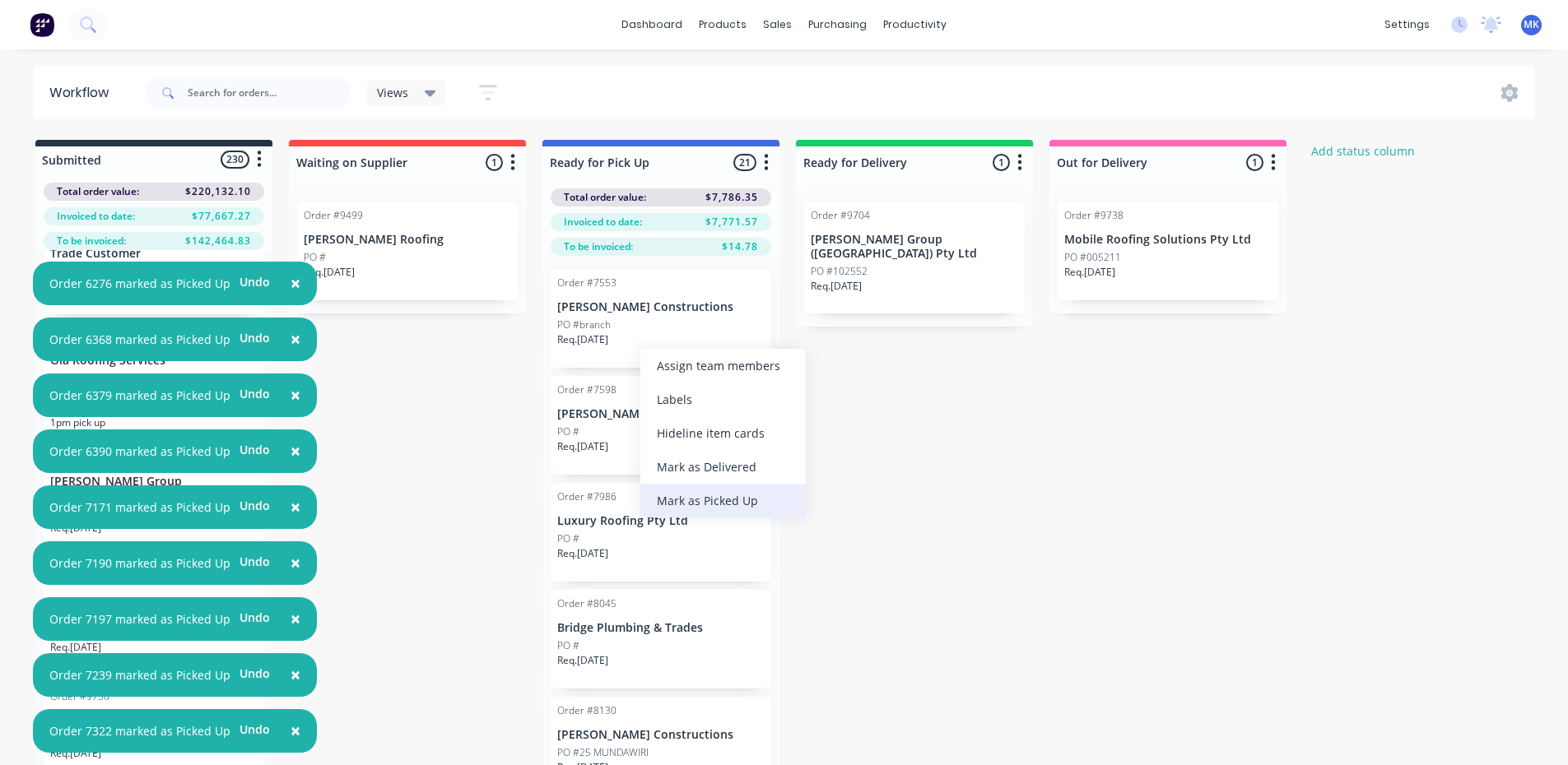
click at [694, 498] on div "Mark as Picked Up" at bounding box center [723, 500] width 166 height 34
click at [696, 495] on div "Mark as Picked Up" at bounding box center [739, 494] width 166 height 34
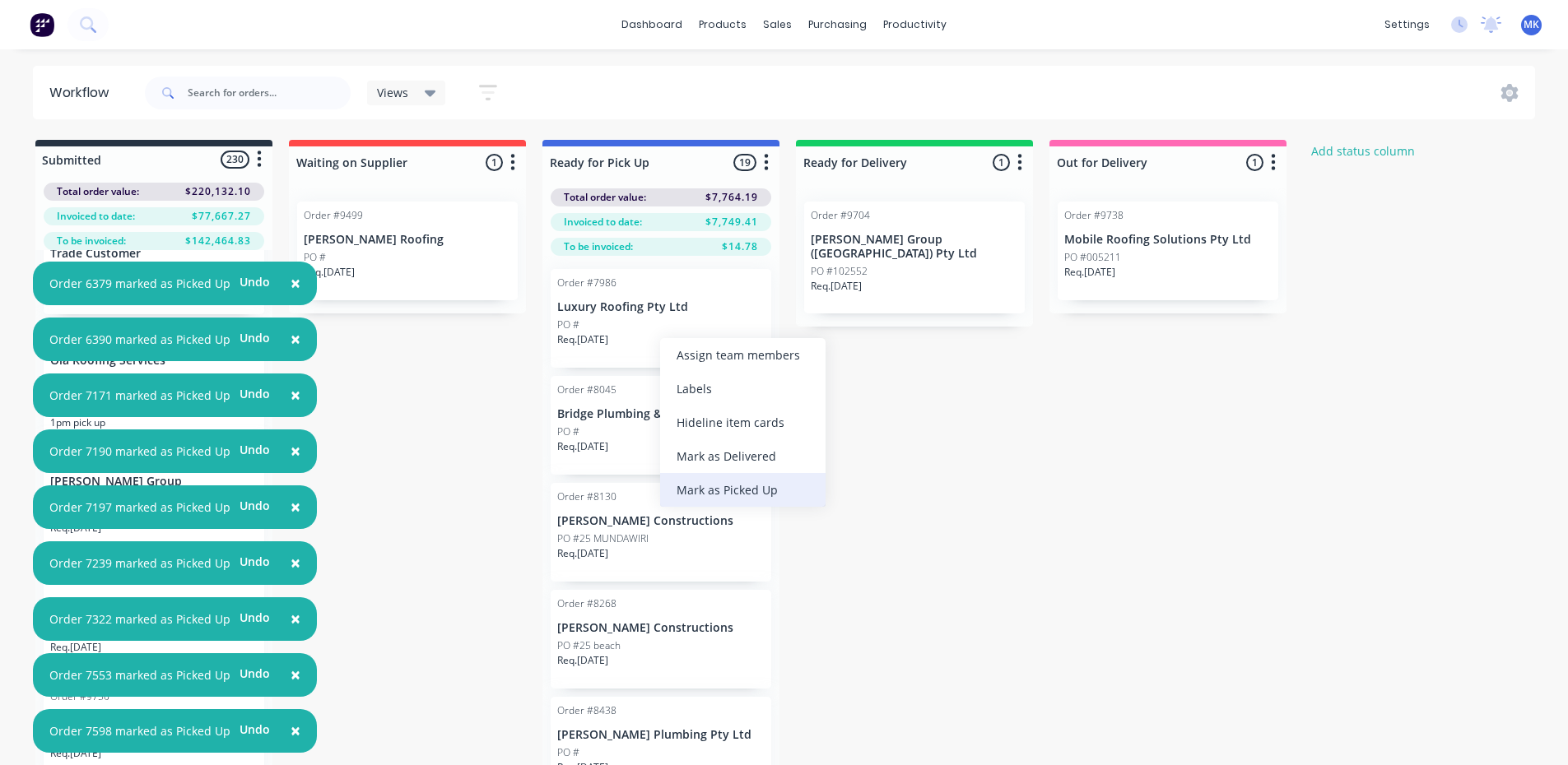
click at [722, 481] on div "Mark as Picked Up" at bounding box center [743, 489] width 166 height 34
click at [712, 498] on div "Mark as Picked Up" at bounding box center [748, 491] width 166 height 34
click at [724, 499] on div "Mark as Picked Up" at bounding box center [749, 505] width 166 height 34
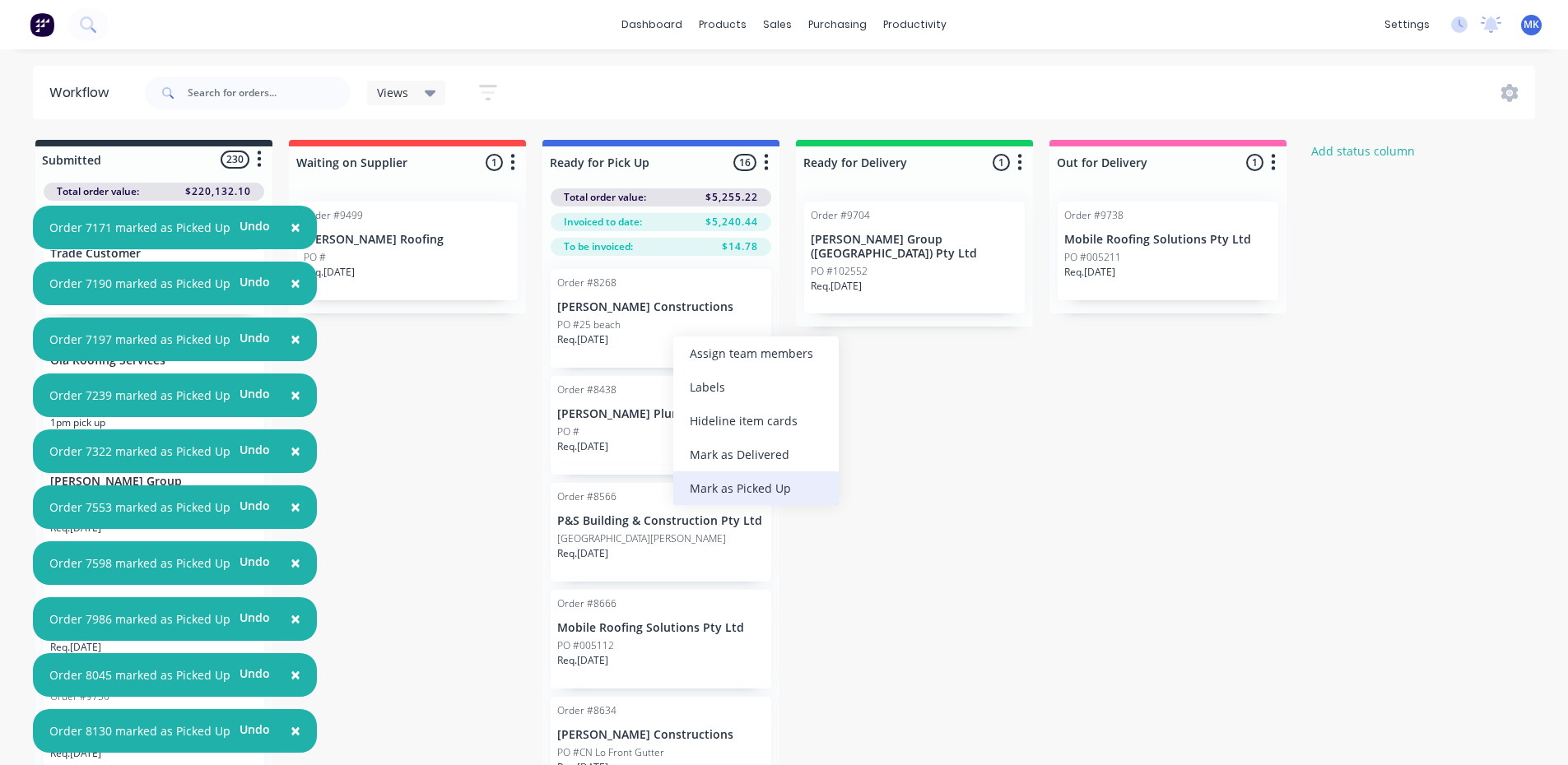
click at [719, 499] on div "Mark as Picked Up" at bounding box center [756, 488] width 166 height 34
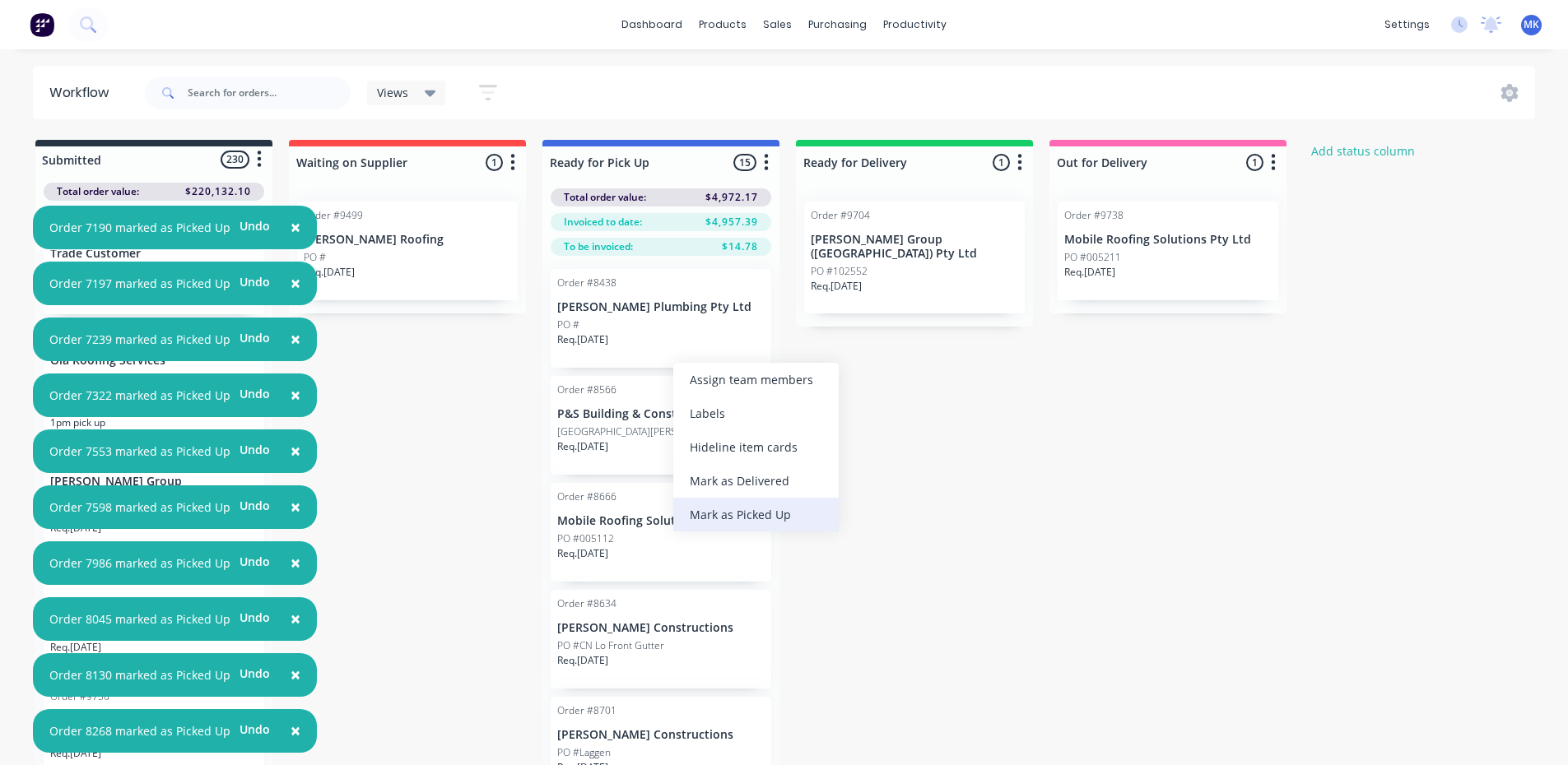
click at [706, 498] on div "Mark as Picked Up" at bounding box center [756, 514] width 166 height 34
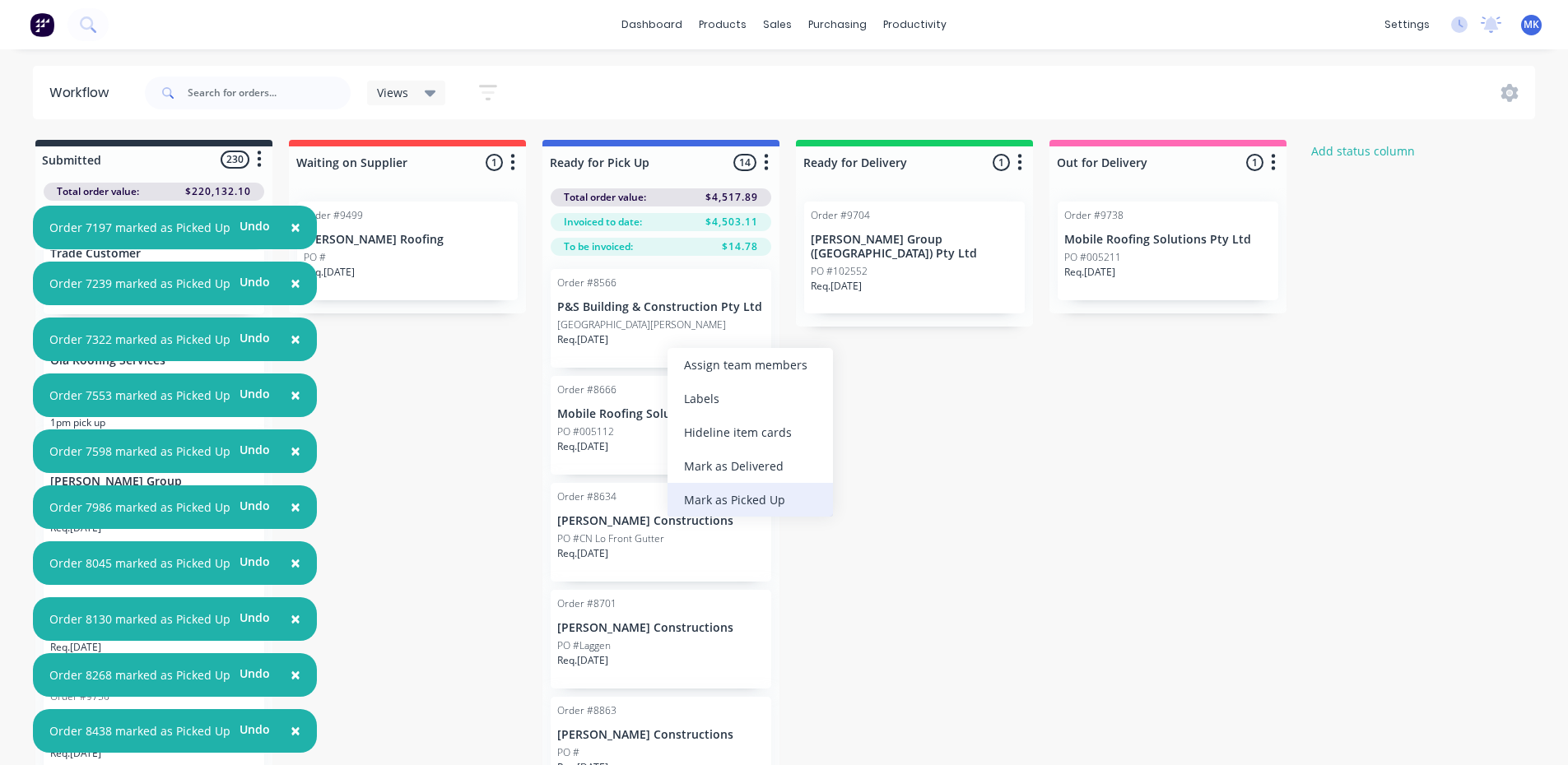
click at [711, 494] on div "Mark as Picked Up" at bounding box center [750, 499] width 166 height 34
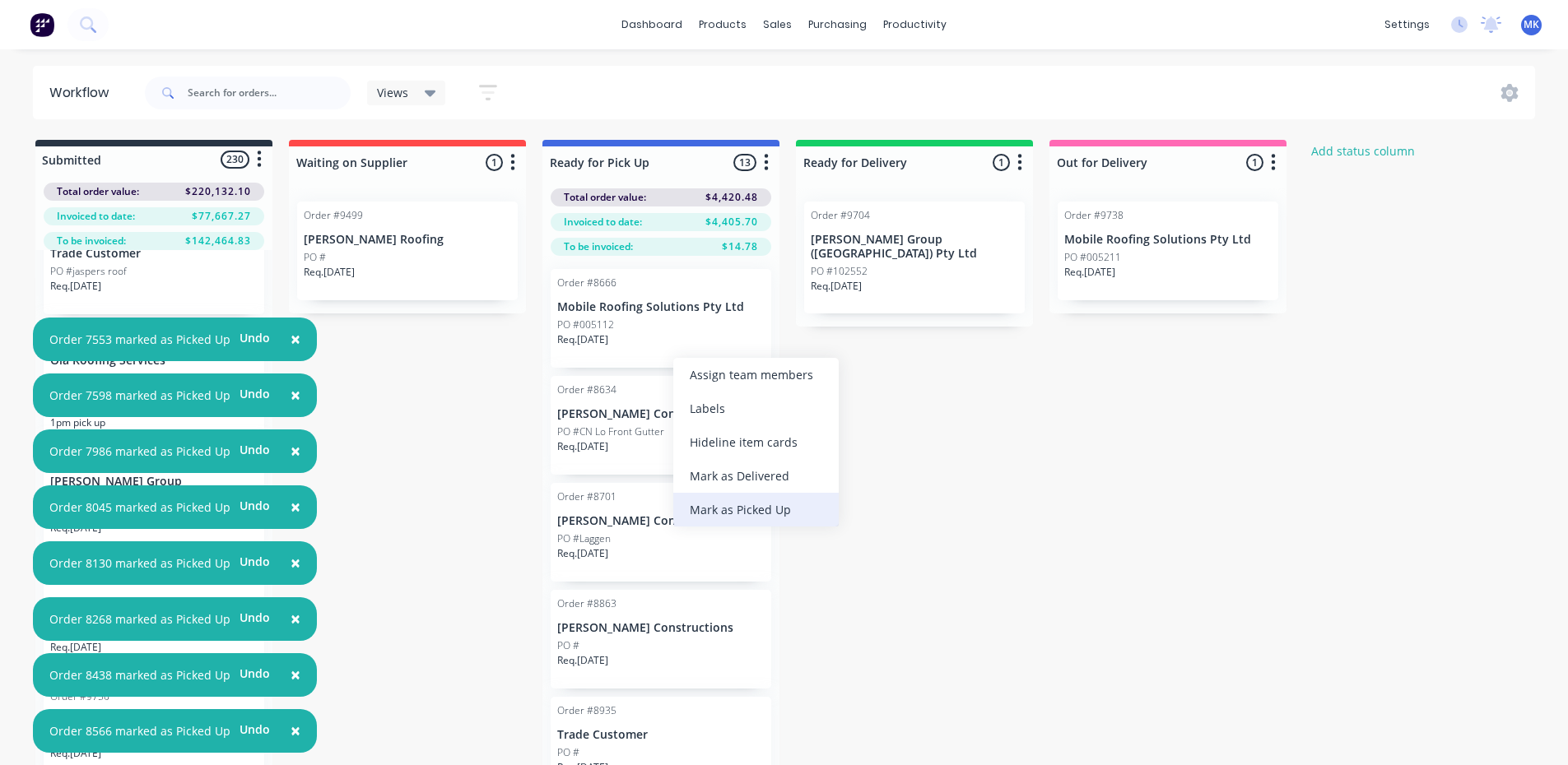
click at [716, 504] on div "Mark as Picked Up" at bounding box center [756, 509] width 166 height 34
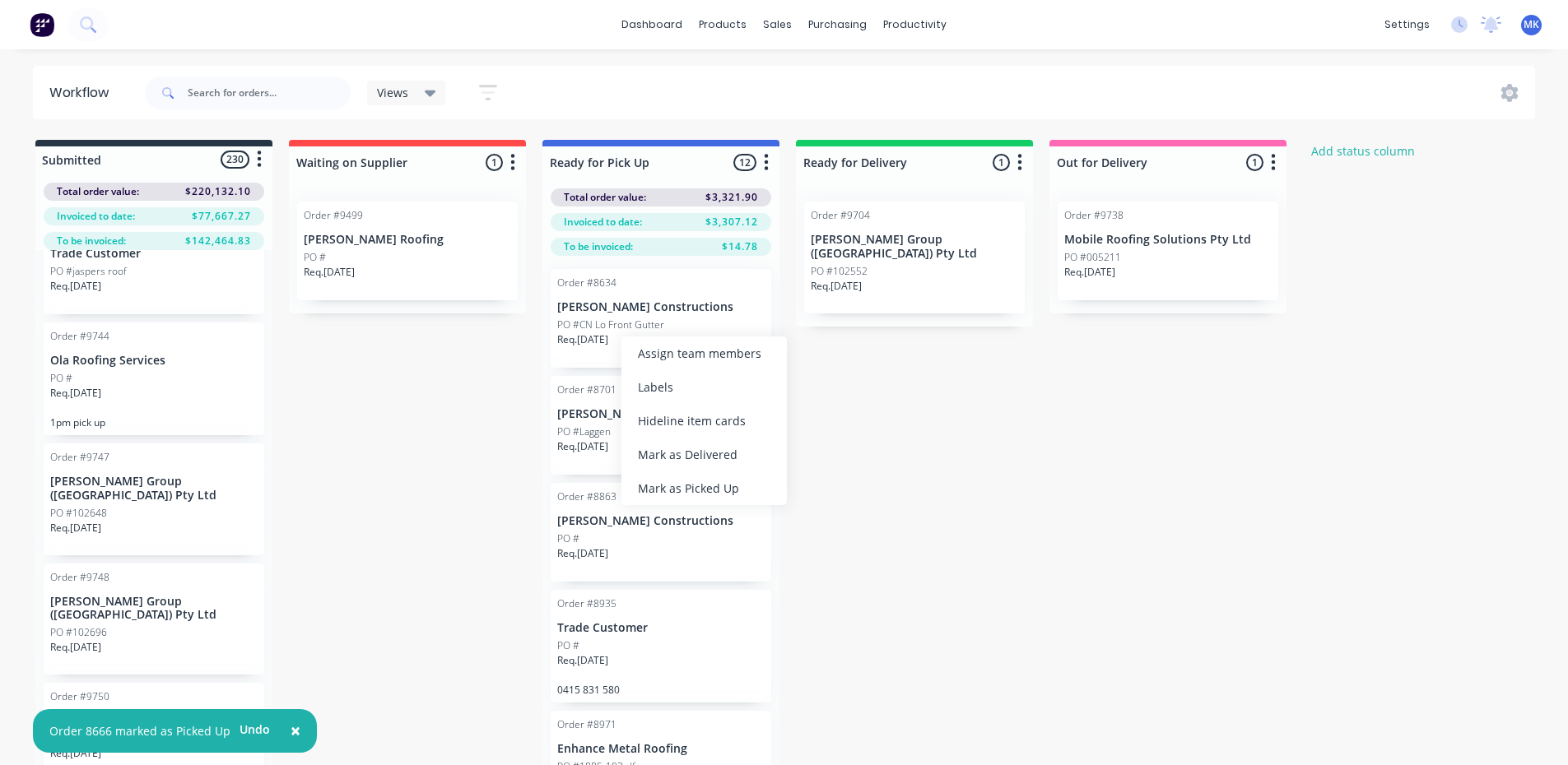
click at [759, 160] on button "button" at bounding box center [766, 163] width 20 height 20
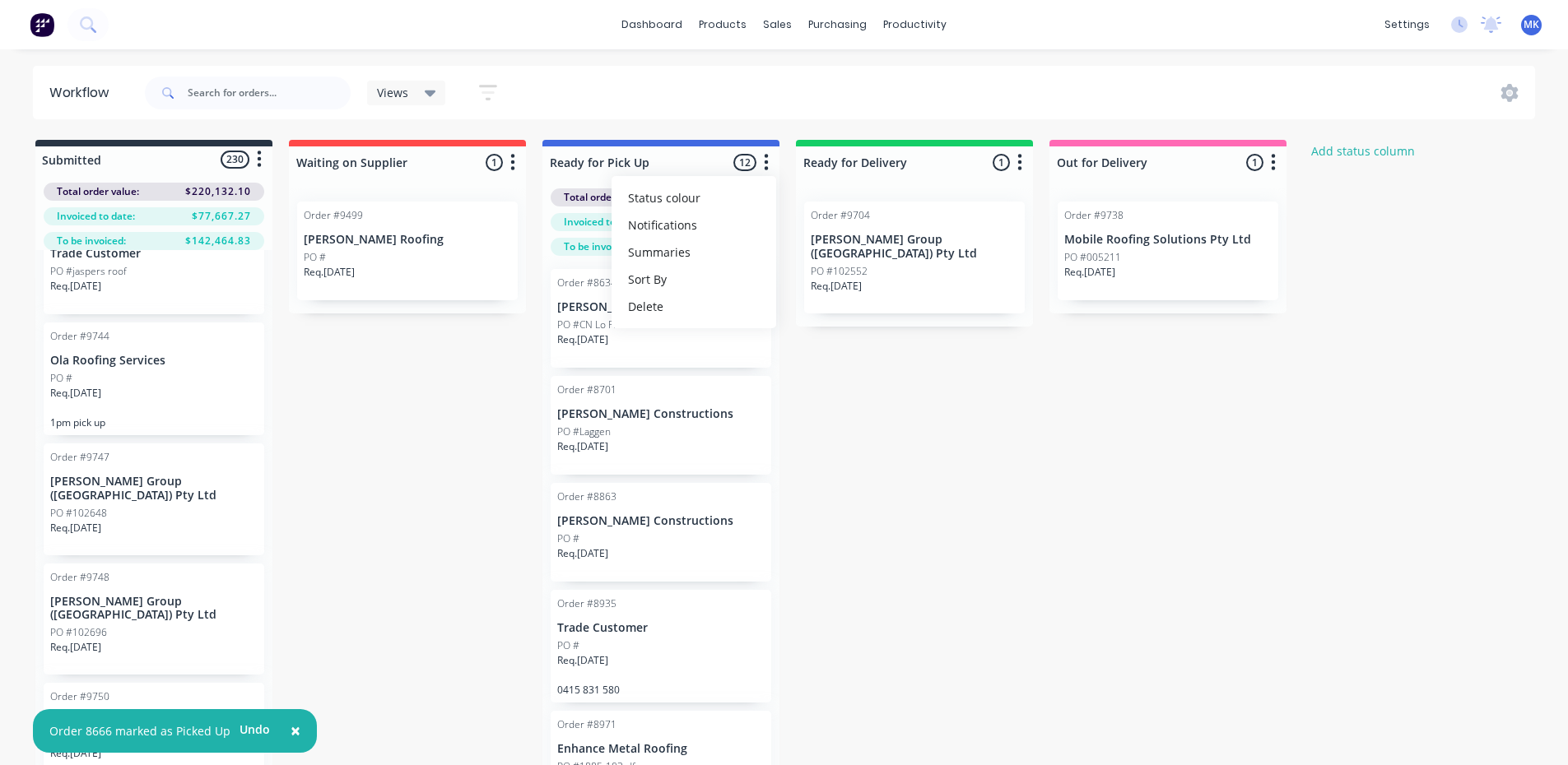
click at [705, 224] on button "Notifications" at bounding box center [694, 225] width 165 height 27
click at [835, 251] on label at bounding box center [835, 251] width 0 height 0
click at [810, 254] on input "checkbox" at bounding box center [804, 259] width 13 height 16
click at [772, 164] on button "button" at bounding box center [766, 163] width 20 height 20
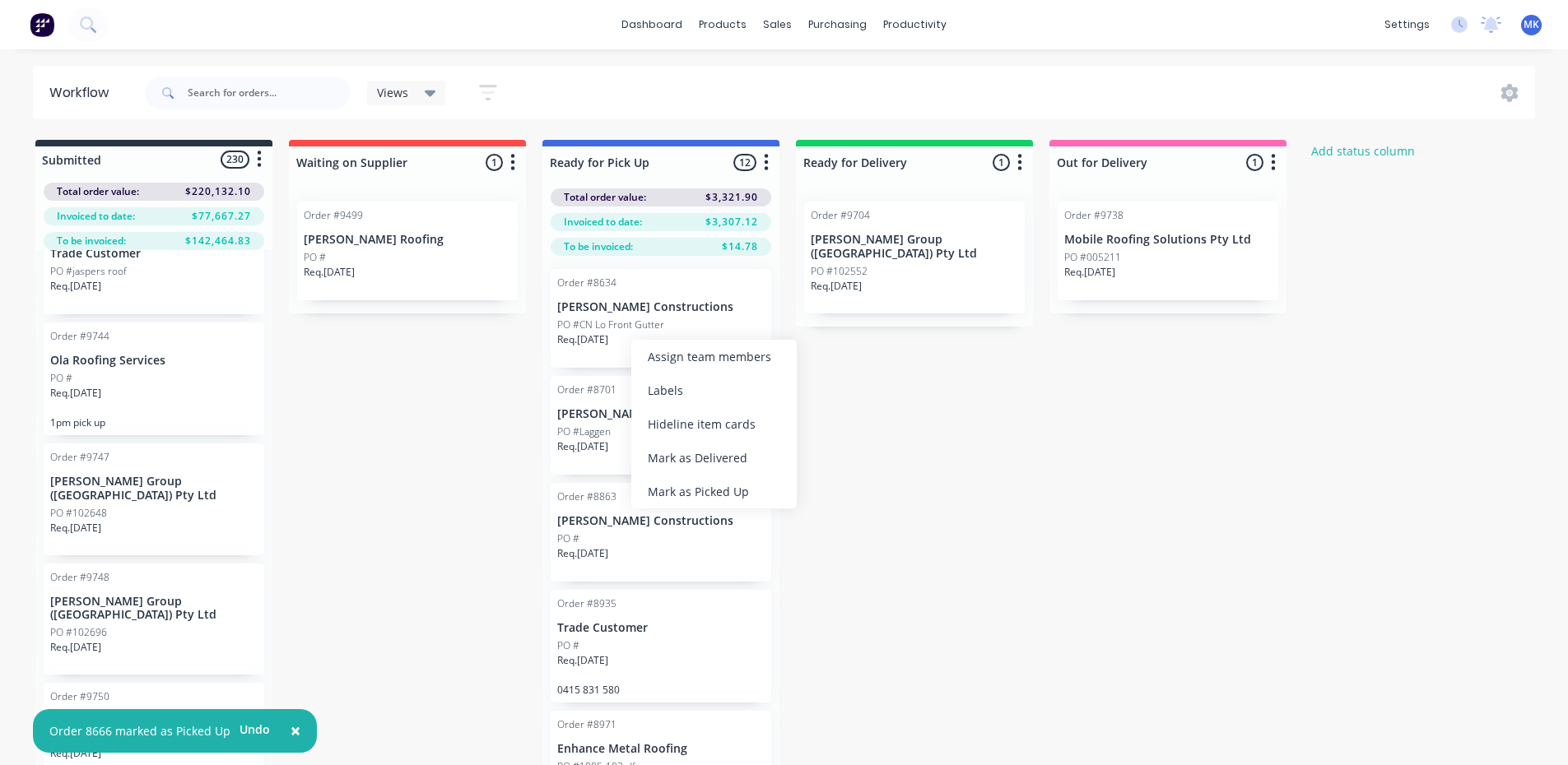
click at [702, 493] on div "Mark as Picked Up" at bounding box center [714, 491] width 166 height 34
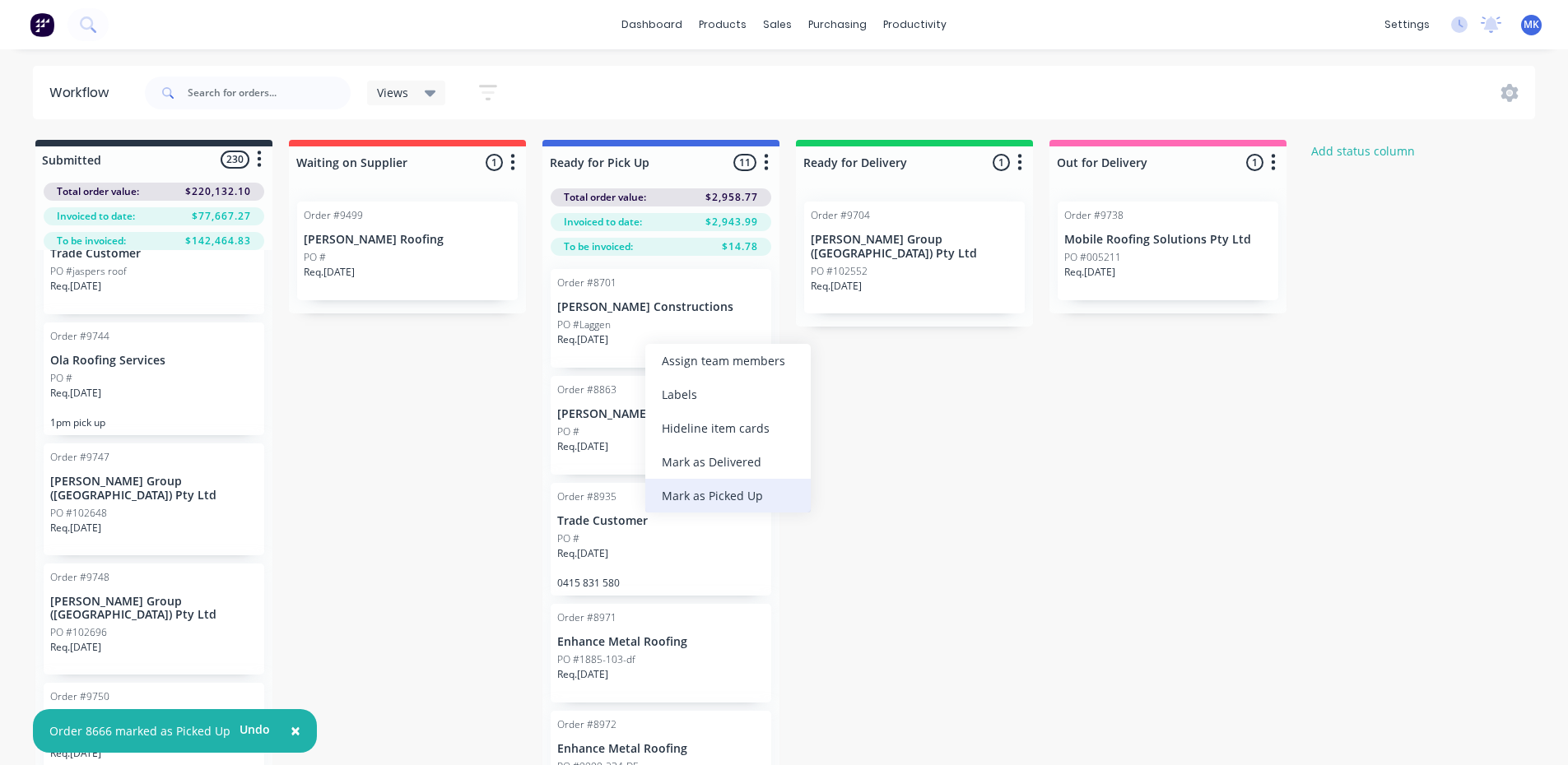
click at [682, 489] on div "Mark as Picked Up" at bounding box center [728, 495] width 166 height 34
click at [693, 494] on div "Mark as Picked Up" at bounding box center [738, 504] width 166 height 34
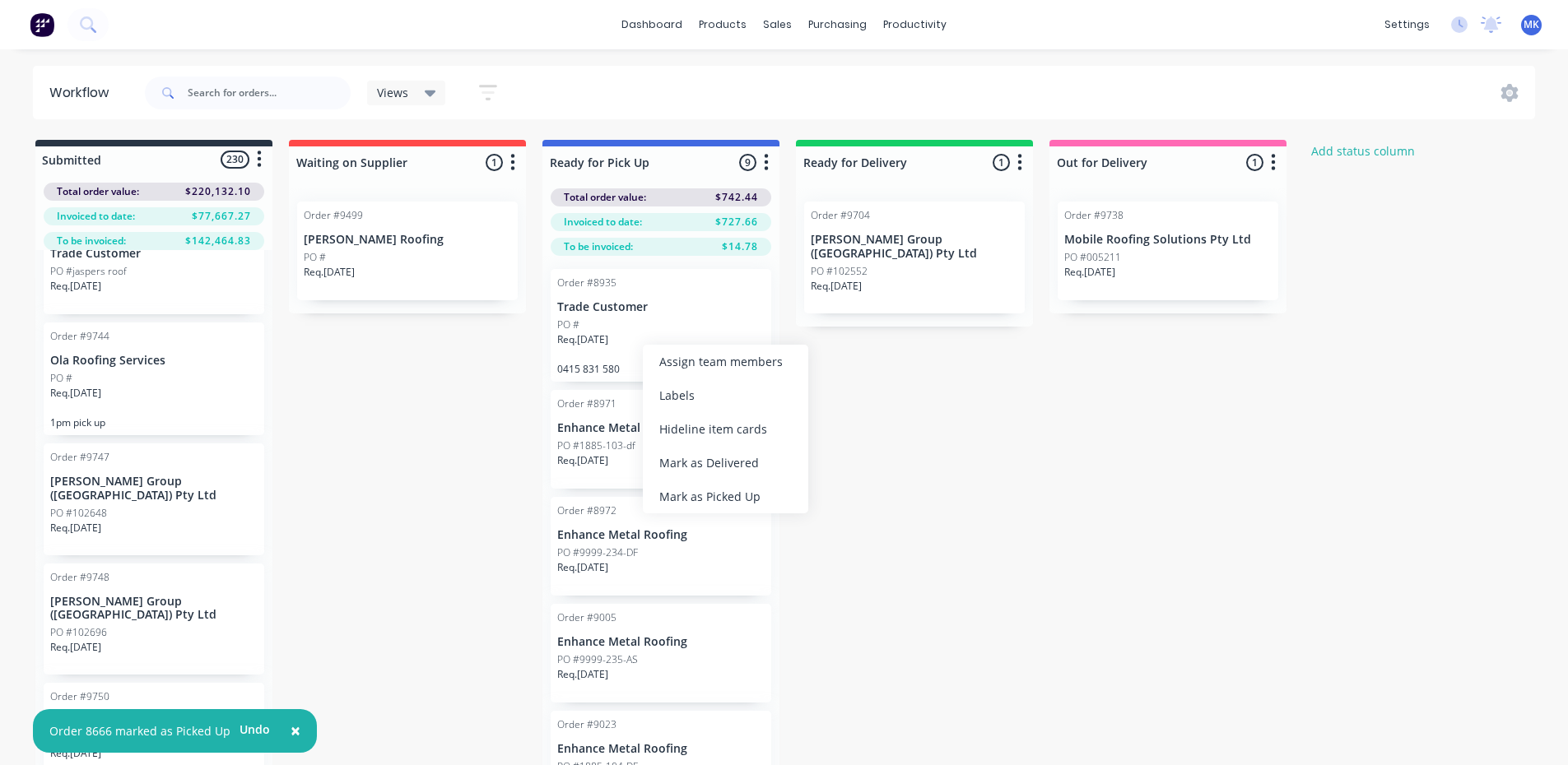
click at [697, 492] on div "Mark as Picked Up" at bounding box center [725, 496] width 166 height 34
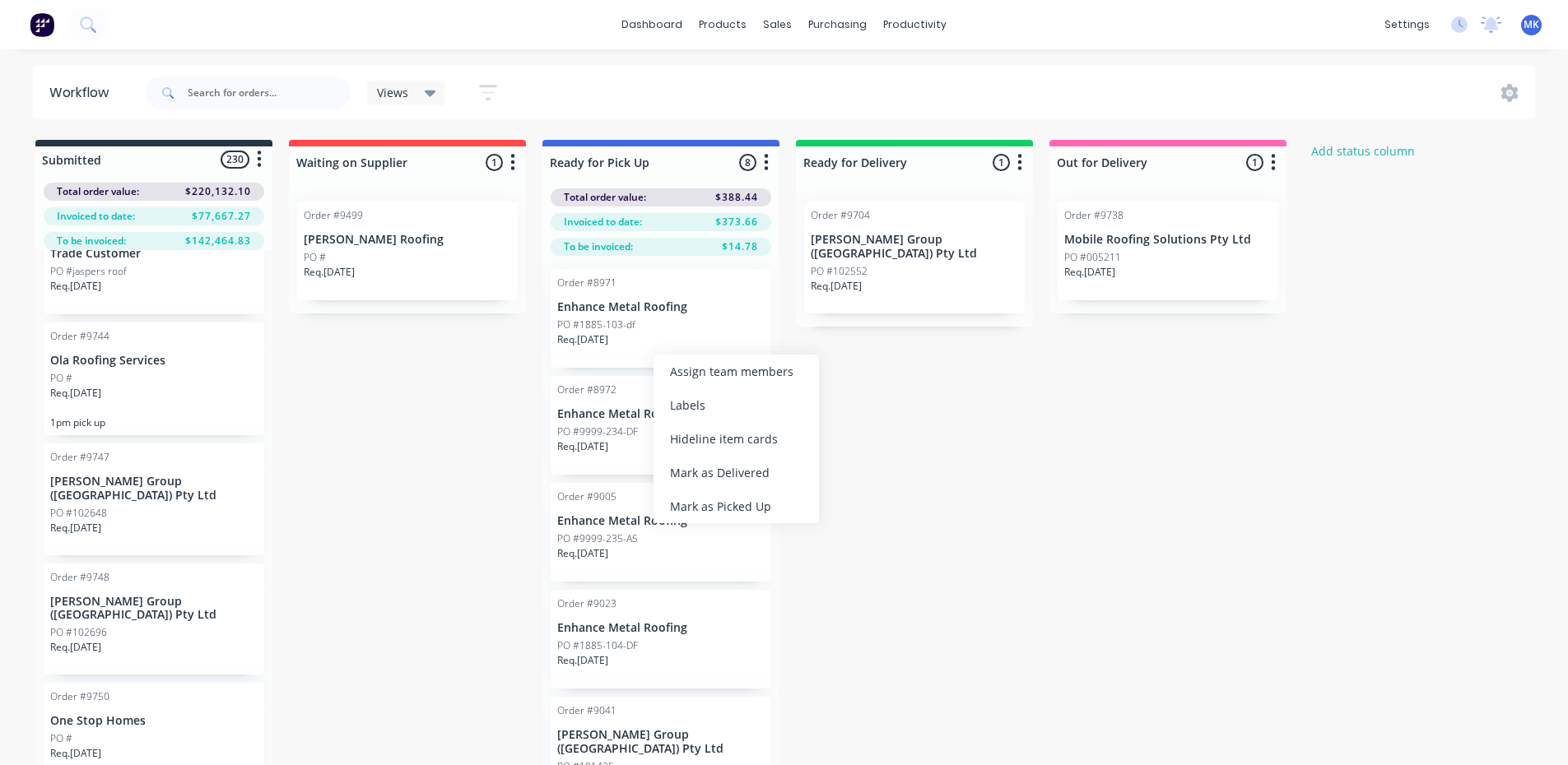
click at [712, 508] on div "Mark as Picked Up" at bounding box center [736, 506] width 166 height 34
click at [731, 507] on div "Mark as Picked Up" at bounding box center [740, 509] width 166 height 34
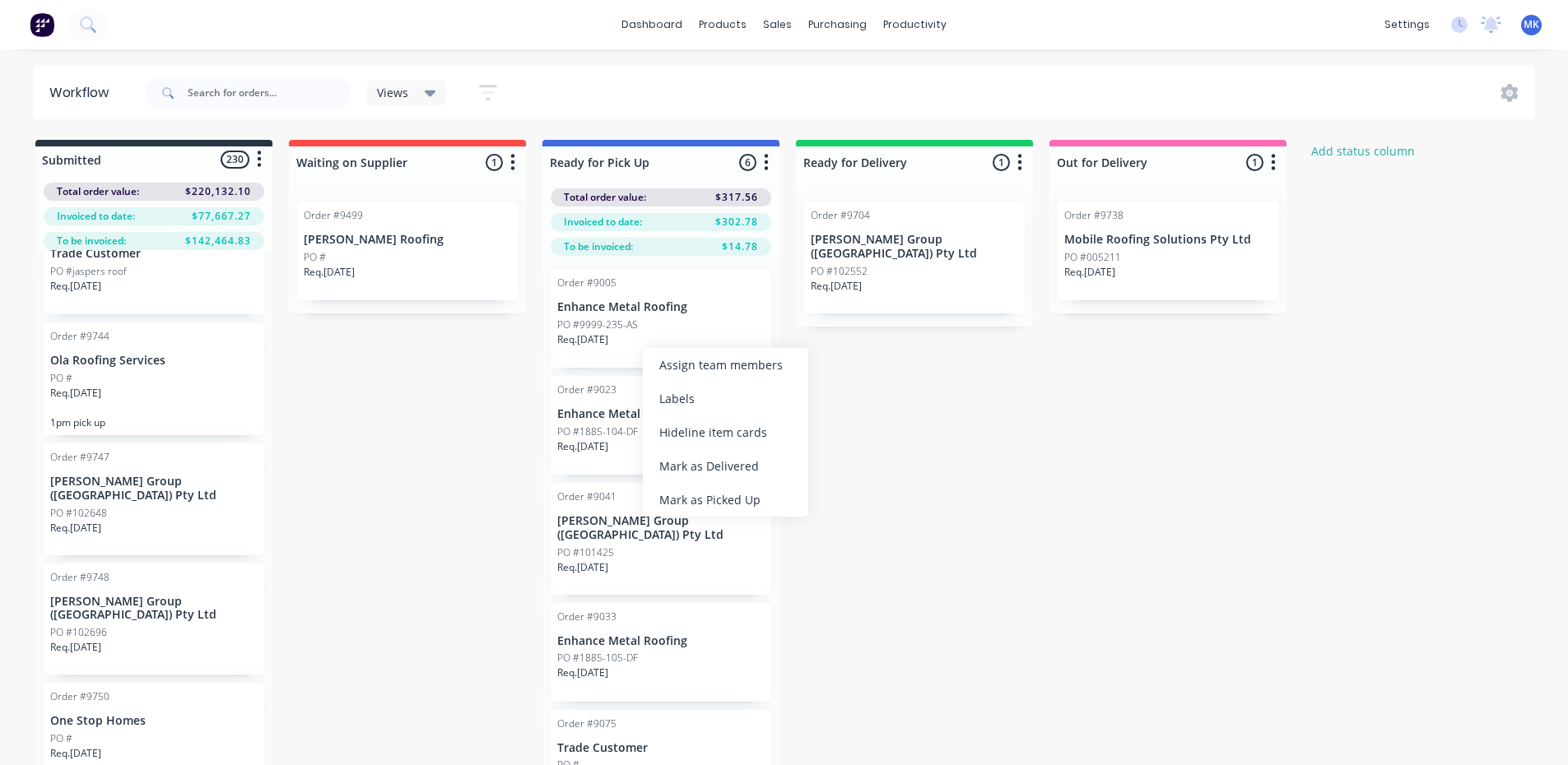
click at [706, 496] on div "Mark as Picked Up" at bounding box center [725, 499] width 166 height 34
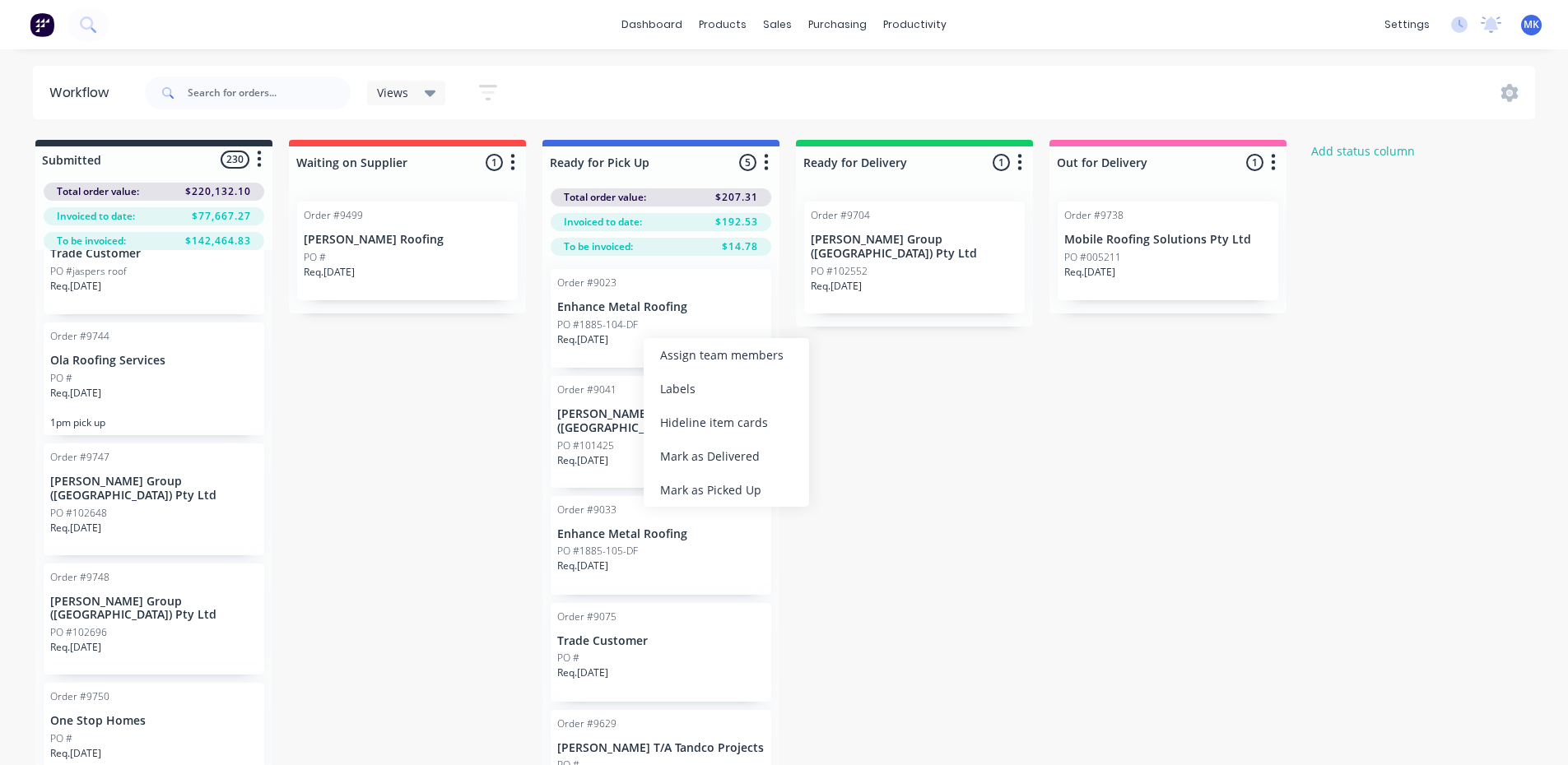
click at [696, 487] on div "Mark as Picked Up" at bounding box center [726, 489] width 166 height 34
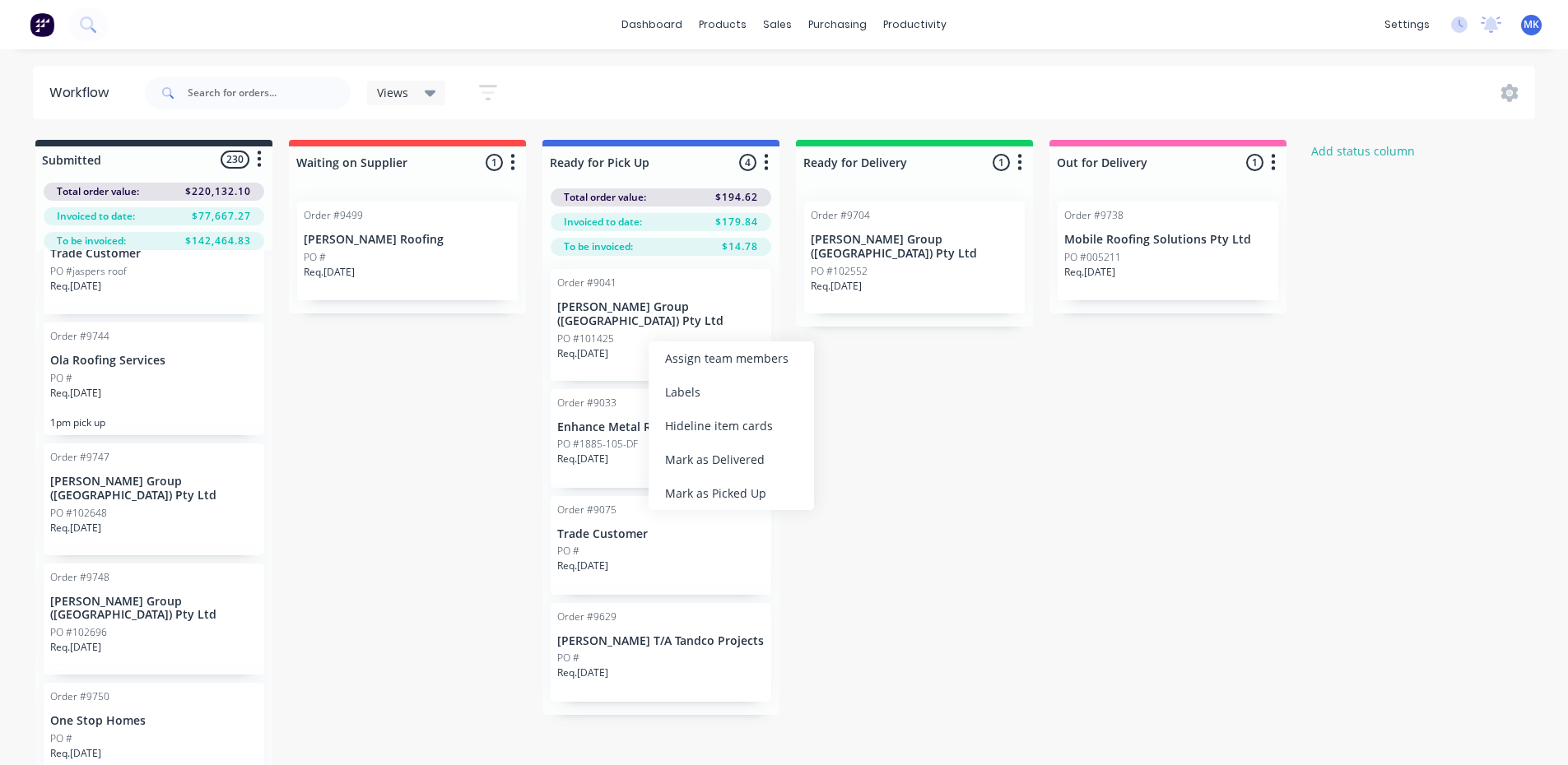
click at [702, 494] on div "Mark as Picked Up" at bounding box center [731, 493] width 166 height 34
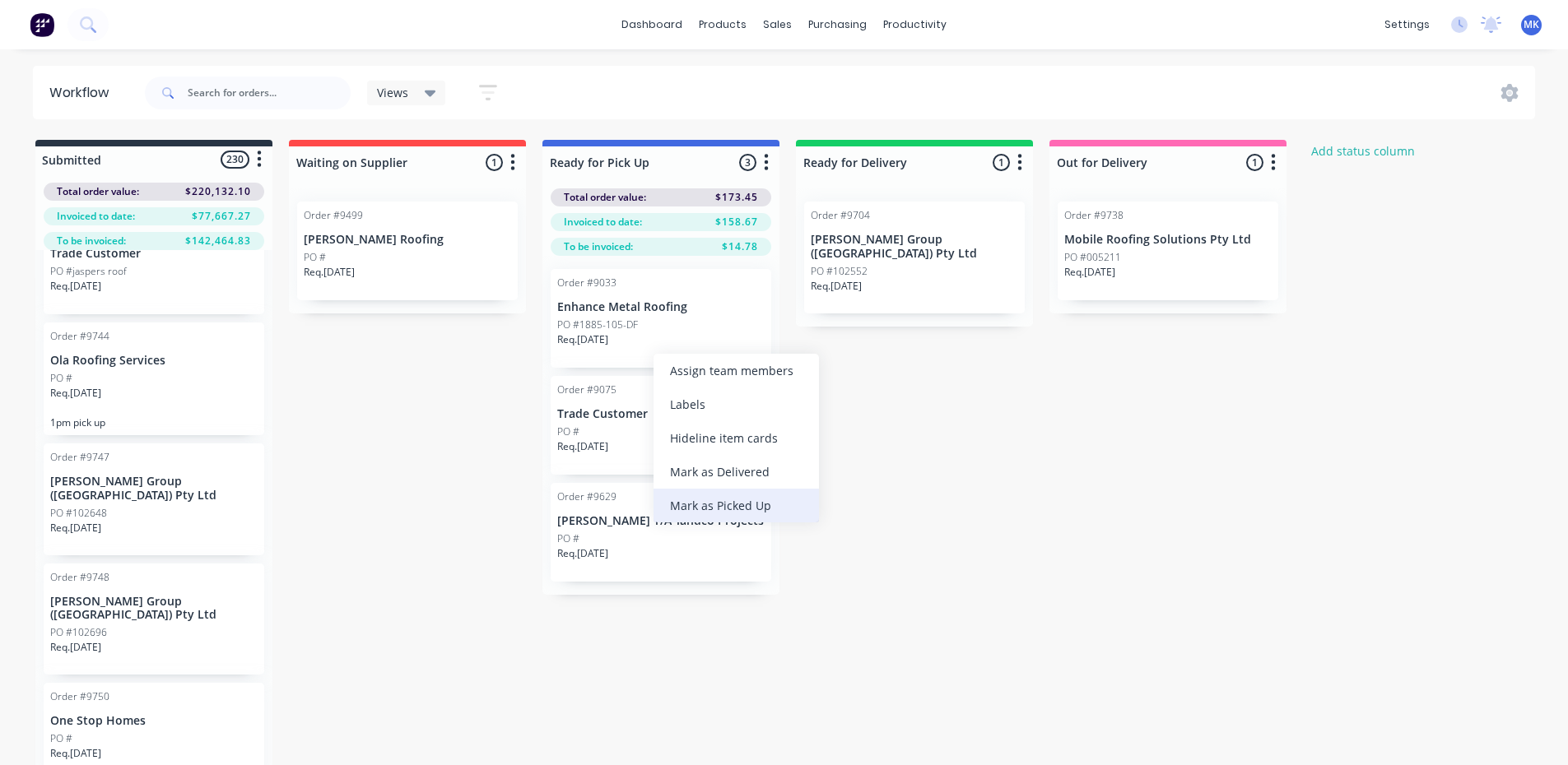
click at [712, 502] on div "Mark as Picked Up" at bounding box center [736, 505] width 166 height 34
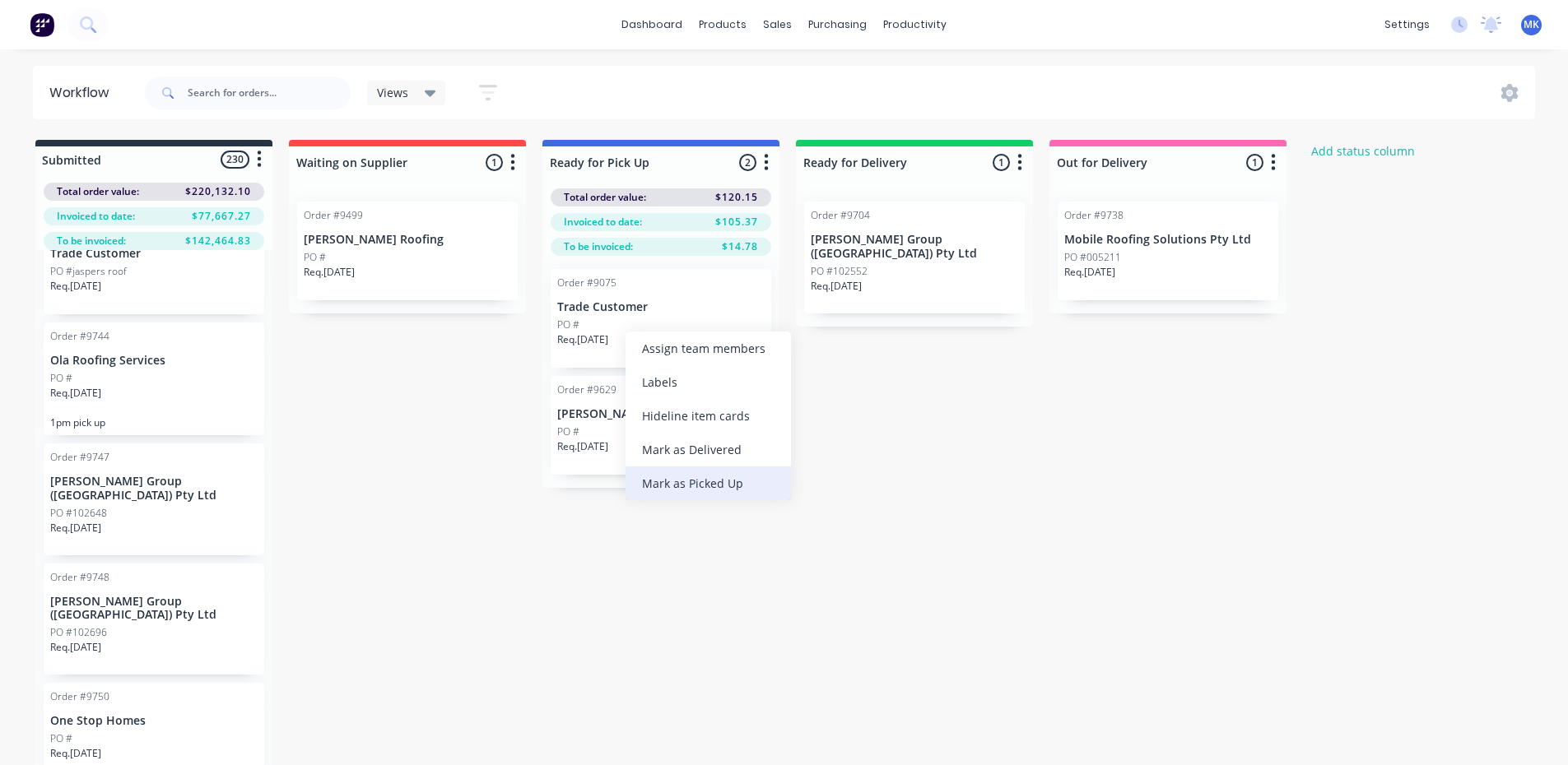
click at [691, 489] on div "Mark as Picked Up" at bounding box center [708, 483] width 166 height 34
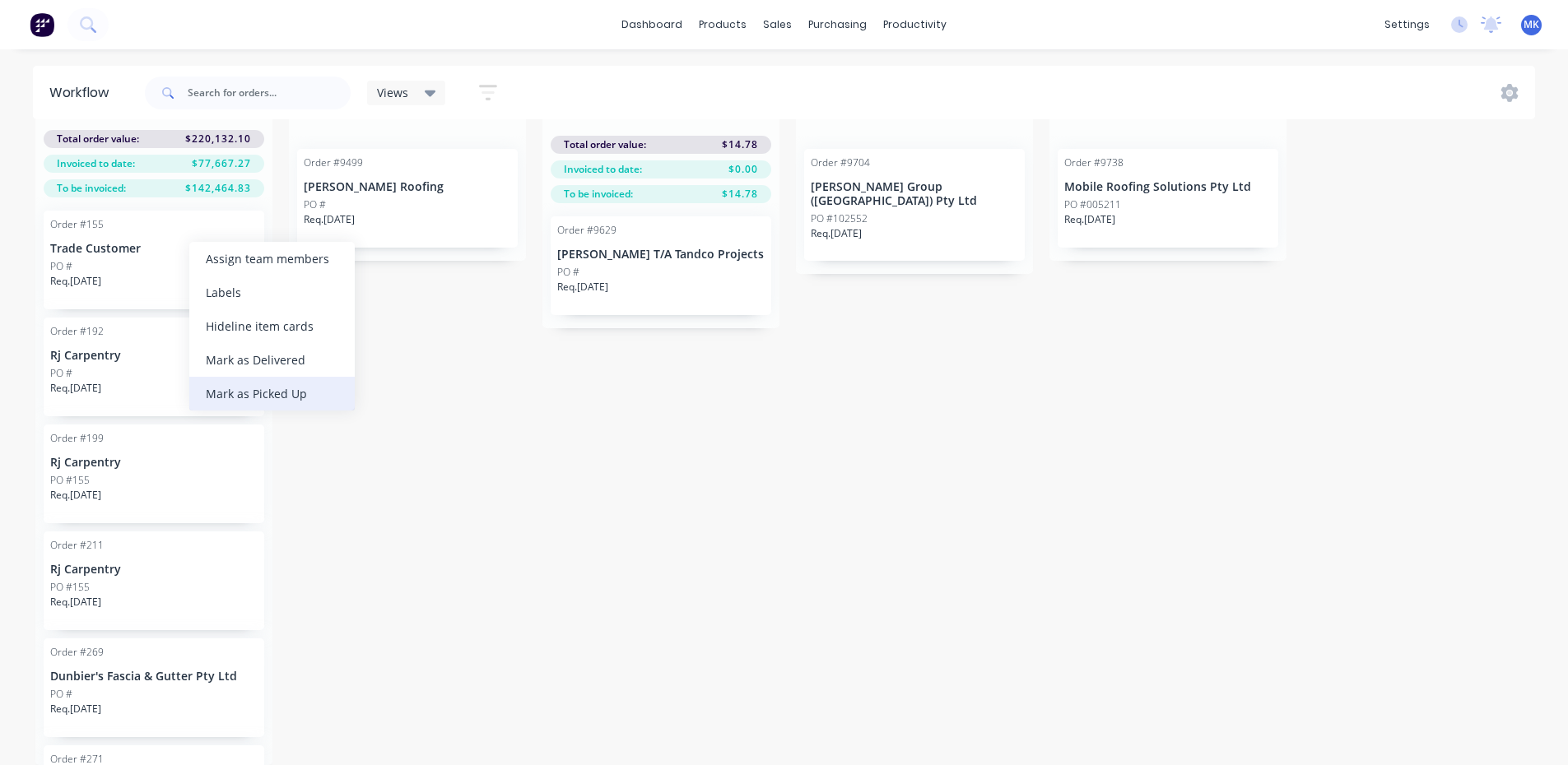
click at [335, 389] on div "Mark as Picked Up" at bounding box center [271, 394] width 166 height 34
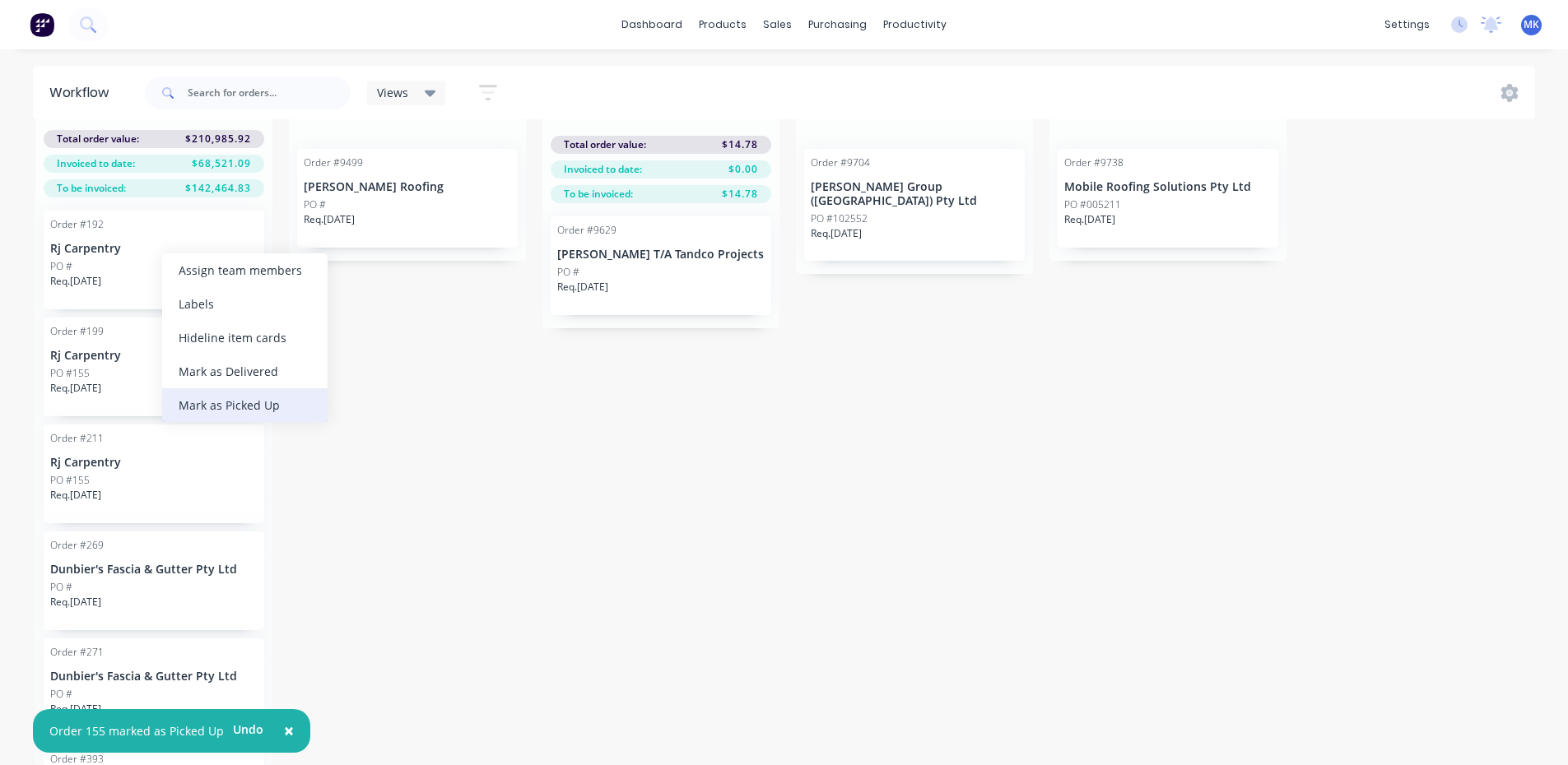
click at [244, 419] on div "Mark as Picked Up" at bounding box center [245, 405] width 166 height 34
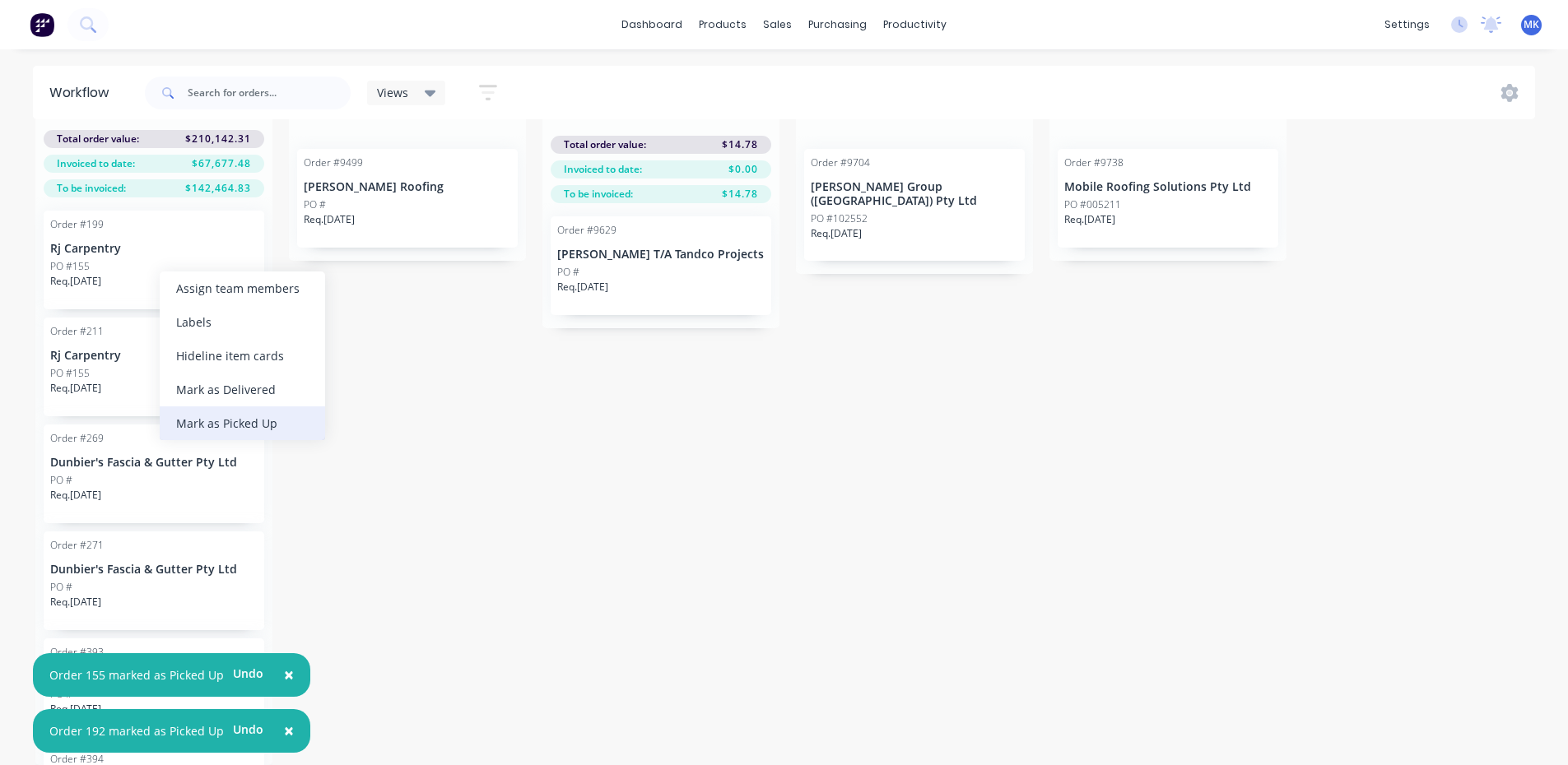
click at [247, 425] on div "Mark as Picked Up" at bounding box center [242, 423] width 166 height 34
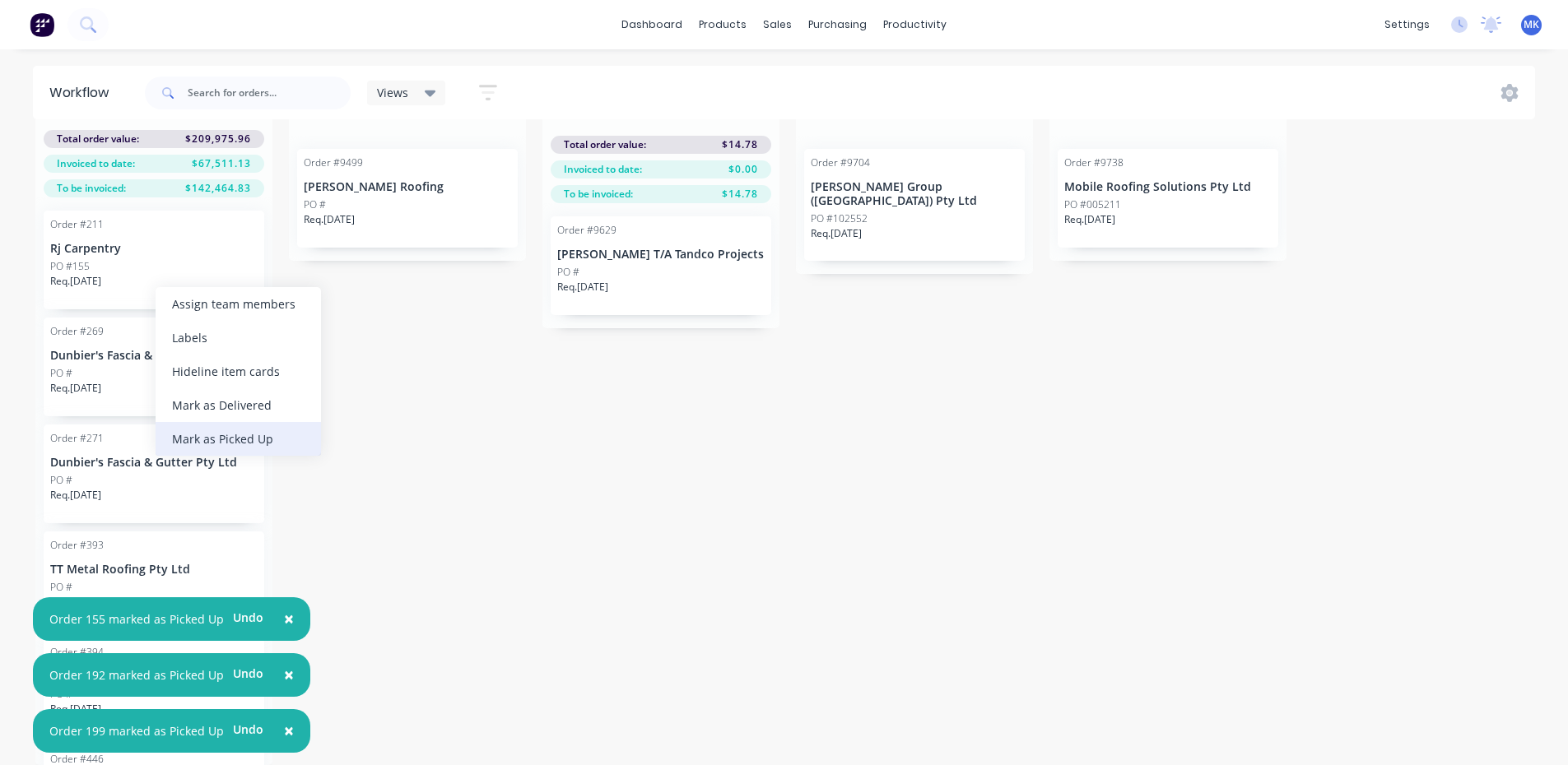
click at [248, 448] on div "Mark as Picked Up" at bounding box center [238, 439] width 166 height 34
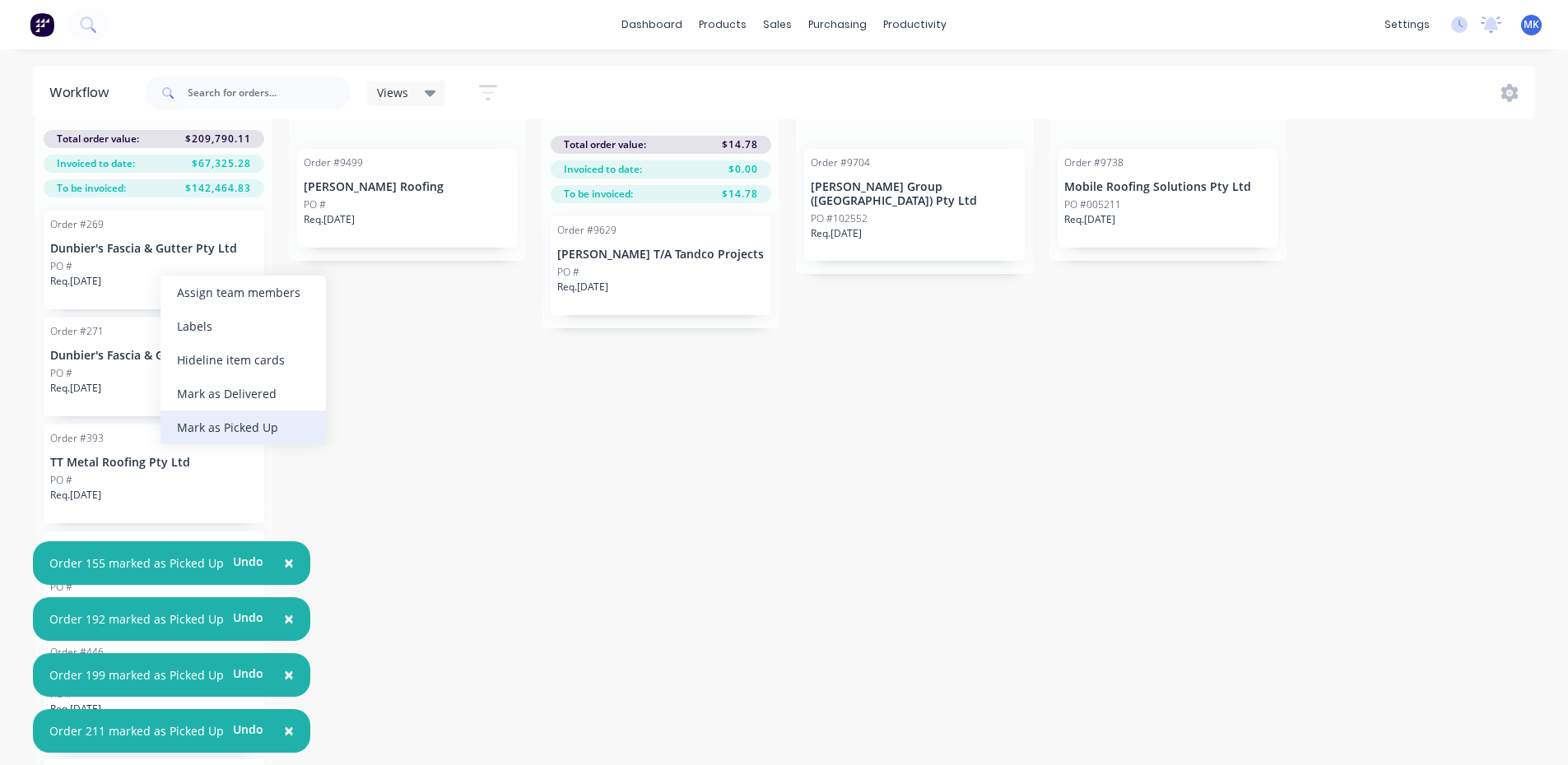
click at [256, 436] on div "Mark as Picked Up" at bounding box center [243, 427] width 166 height 34
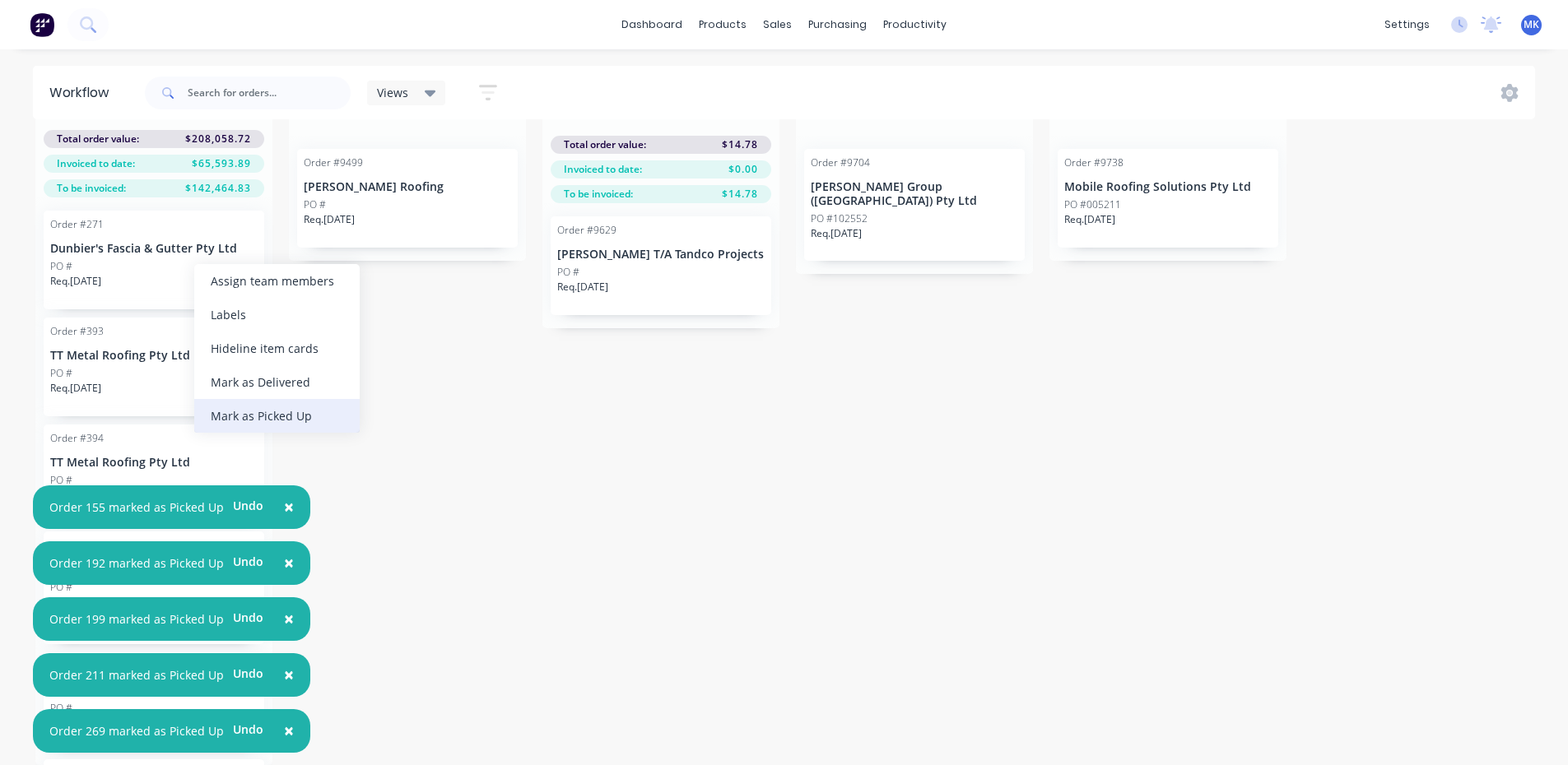
click at [257, 412] on div "Mark as Picked Up" at bounding box center [276, 415] width 166 height 34
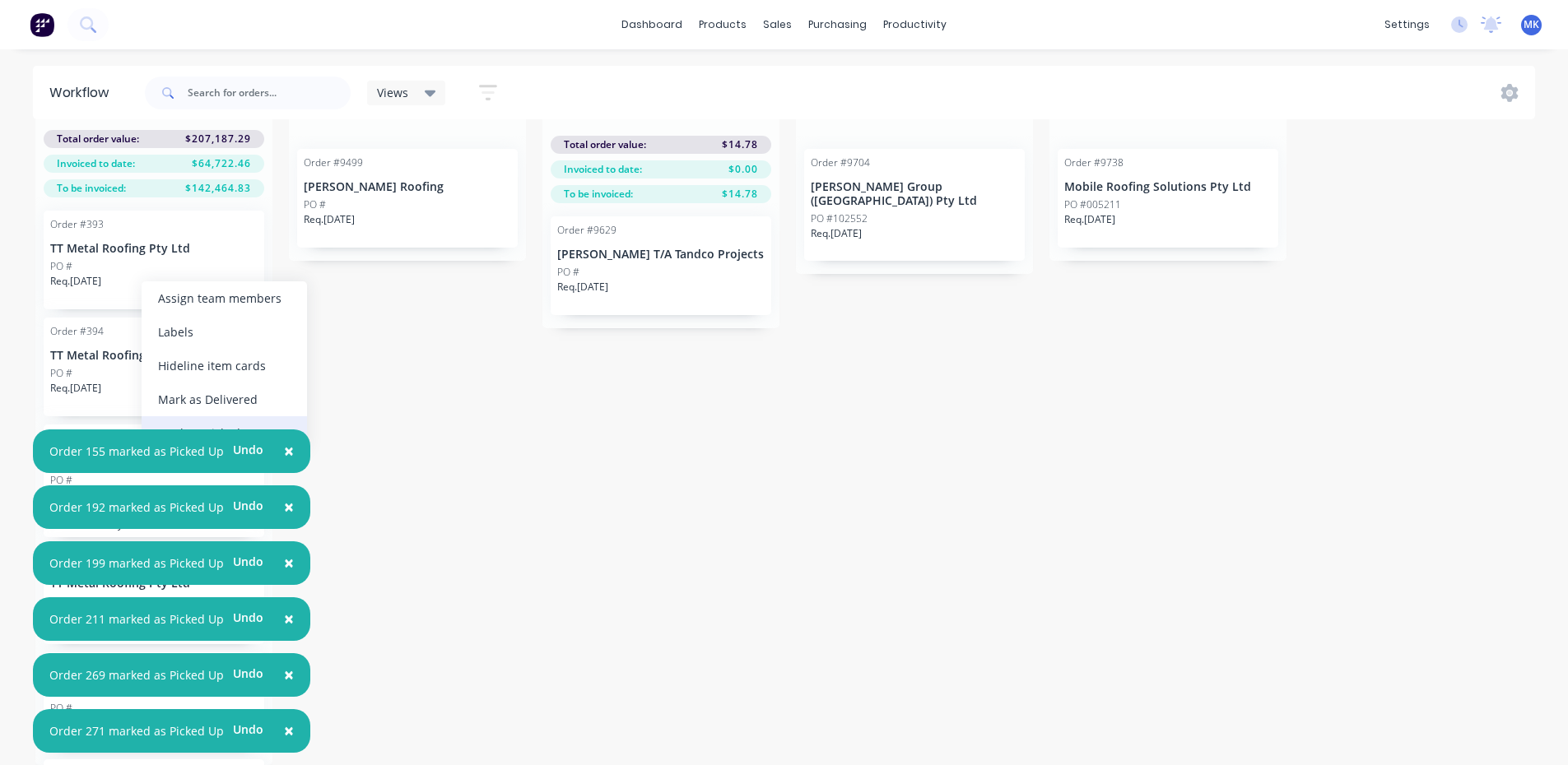
click at [298, 424] on div "Mark as Picked Up" at bounding box center [224, 433] width 166 height 34
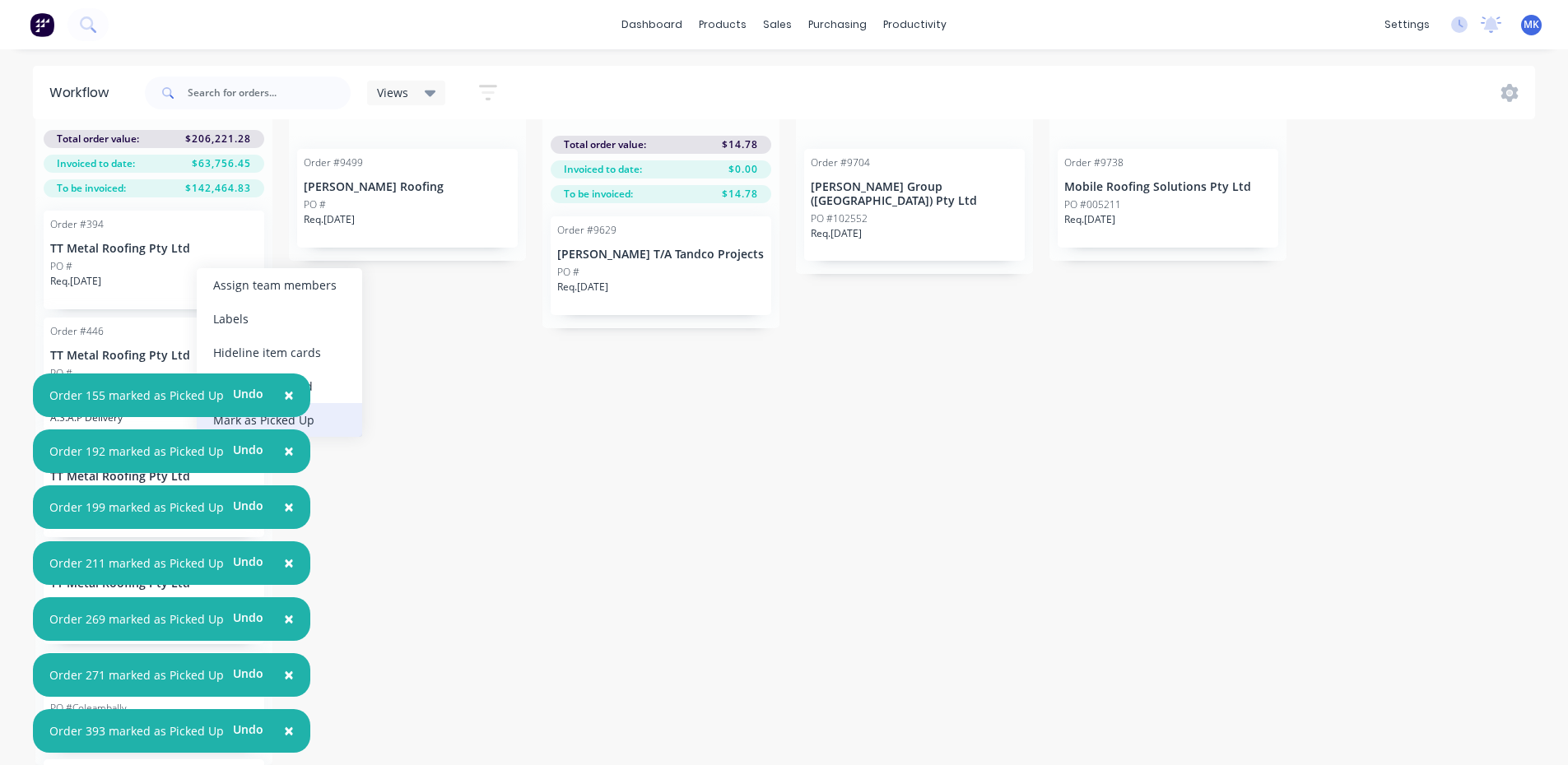
click at [344, 423] on div "Mark as Picked Up" at bounding box center [279, 420] width 166 height 34
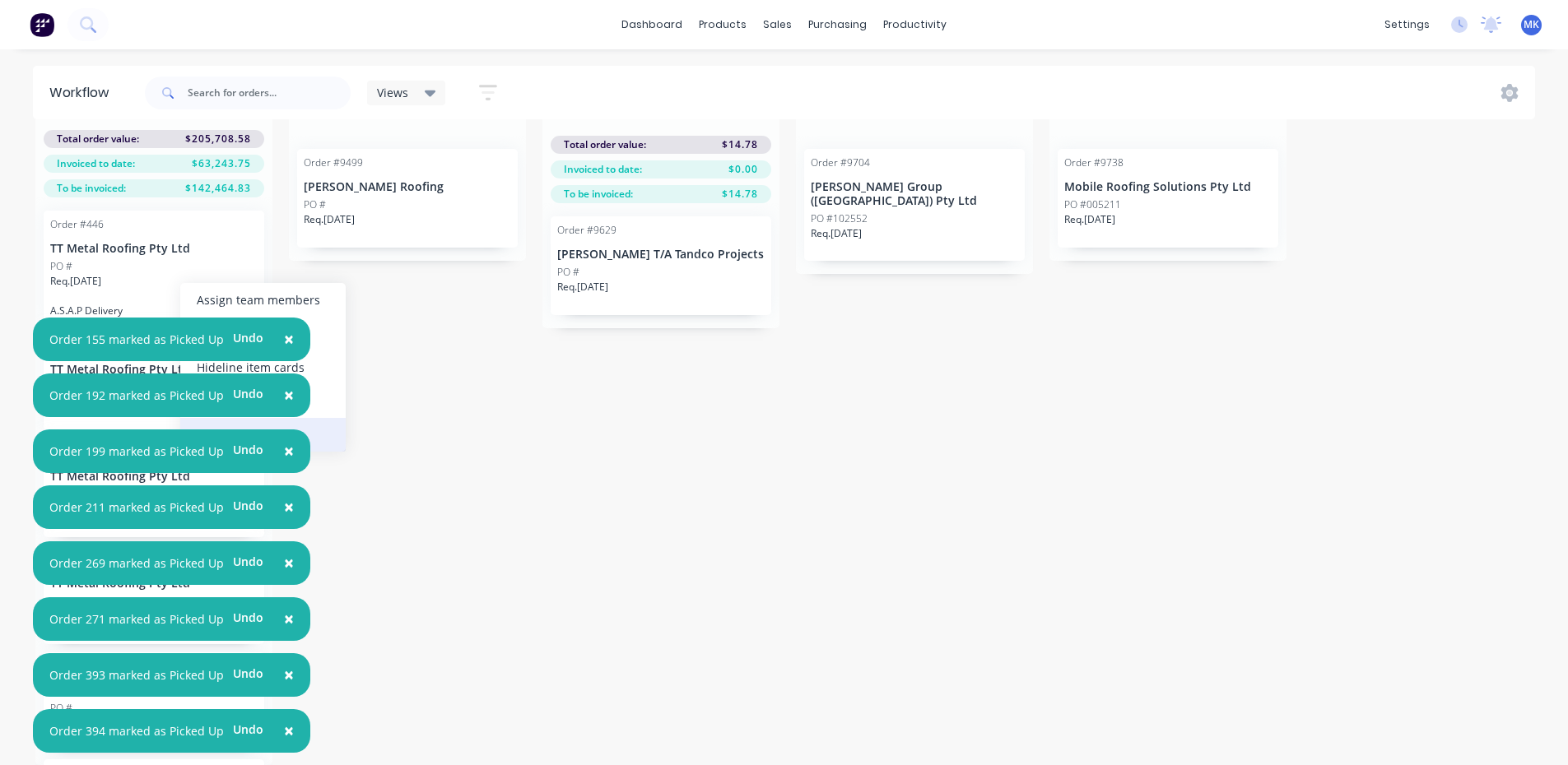
click at [324, 435] on div "Mark as Picked Up" at bounding box center [262, 435] width 166 height 34
drag, startPoint x: 170, startPoint y: 264, endPoint x: 631, endPoint y: 451, distance: 497.5
click at [637, 456] on div "Submitted 221 Status colour #273444 hex #273444 Save Cancel Summaries Total ord…" at bounding box center [883, 426] width 1790 height 678
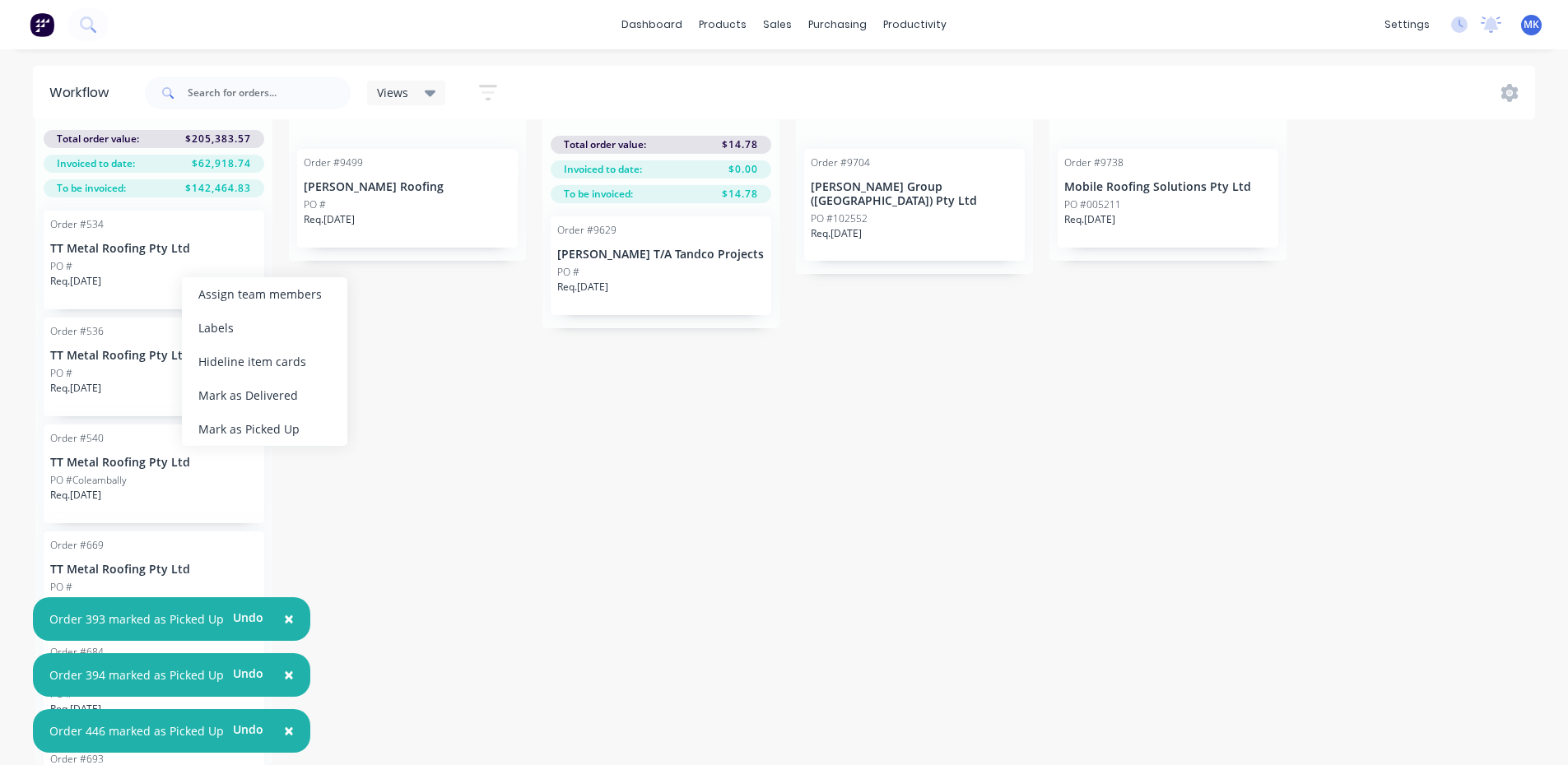
click at [307, 438] on div "Mark as Picked Up" at bounding box center [264, 429] width 166 height 34
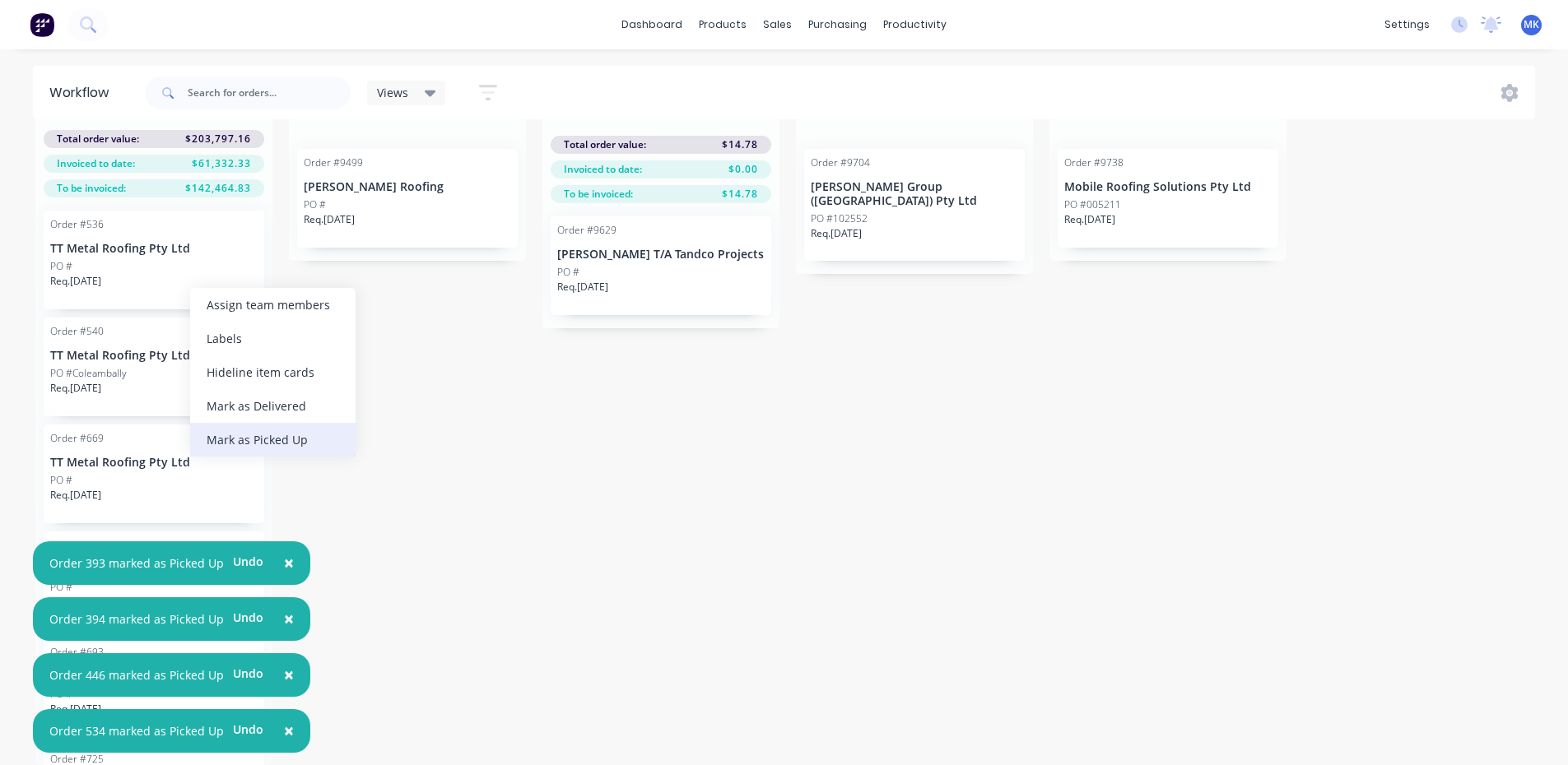
click at [281, 447] on div "Mark as Picked Up" at bounding box center [272, 440] width 166 height 34
click at [302, 423] on div "Mark as Picked Up" at bounding box center [246, 421] width 166 height 34
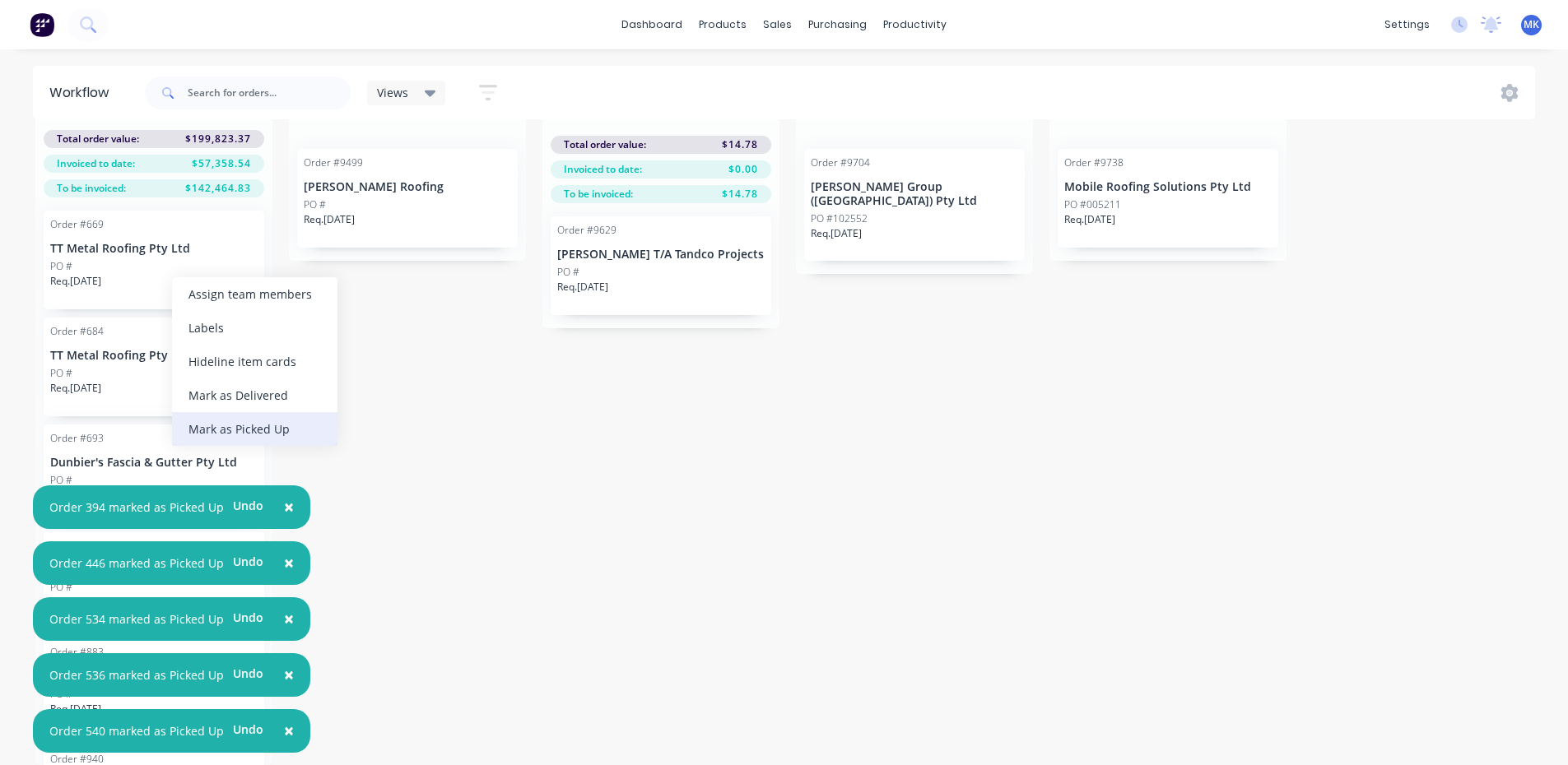
click at [273, 430] on div "Mark as Picked Up" at bounding box center [255, 429] width 166 height 34
click at [296, 425] on div "Mark as Picked Up" at bounding box center [248, 425] width 166 height 34
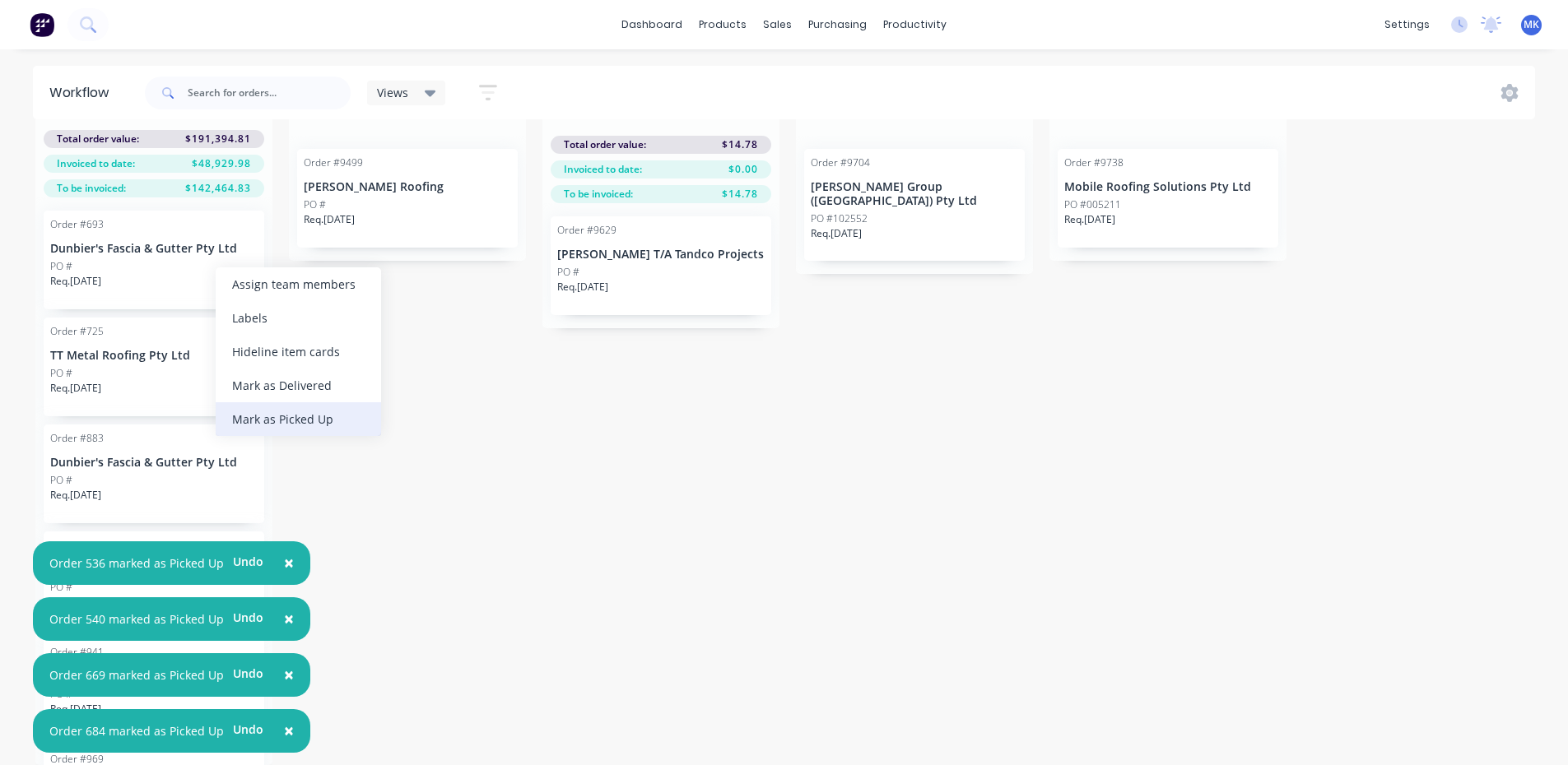
click at [285, 417] on div "Mark as Picked Up" at bounding box center [298, 419] width 166 height 34
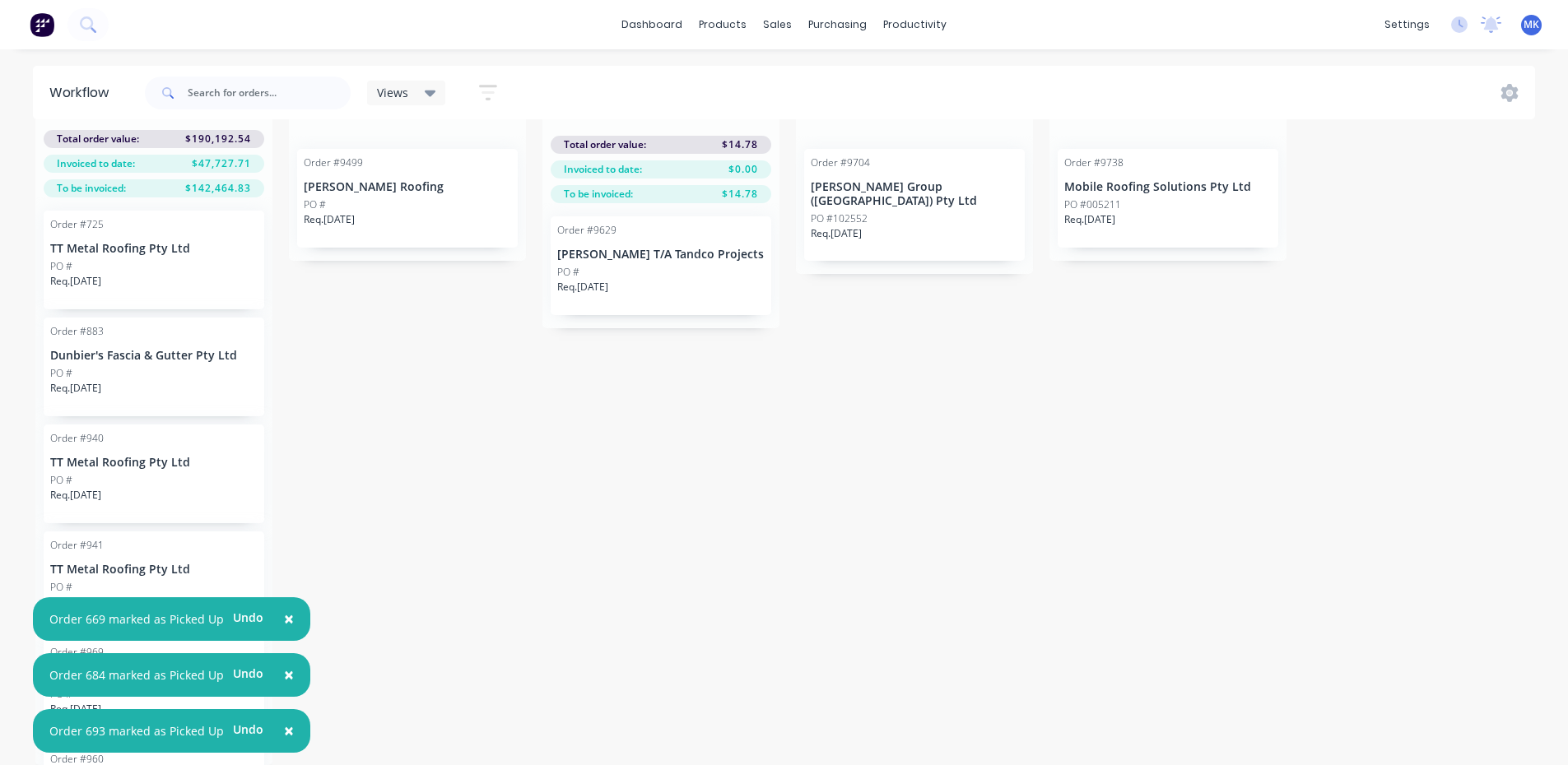
drag, startPoint x: 168, startPoint y: 299, endPoint x: 178, endPoint y: 279, distance: 22.4
click at [317, 440] on div "Mark as Picked Up" at bounding box center [261, 435] width 166 height 34
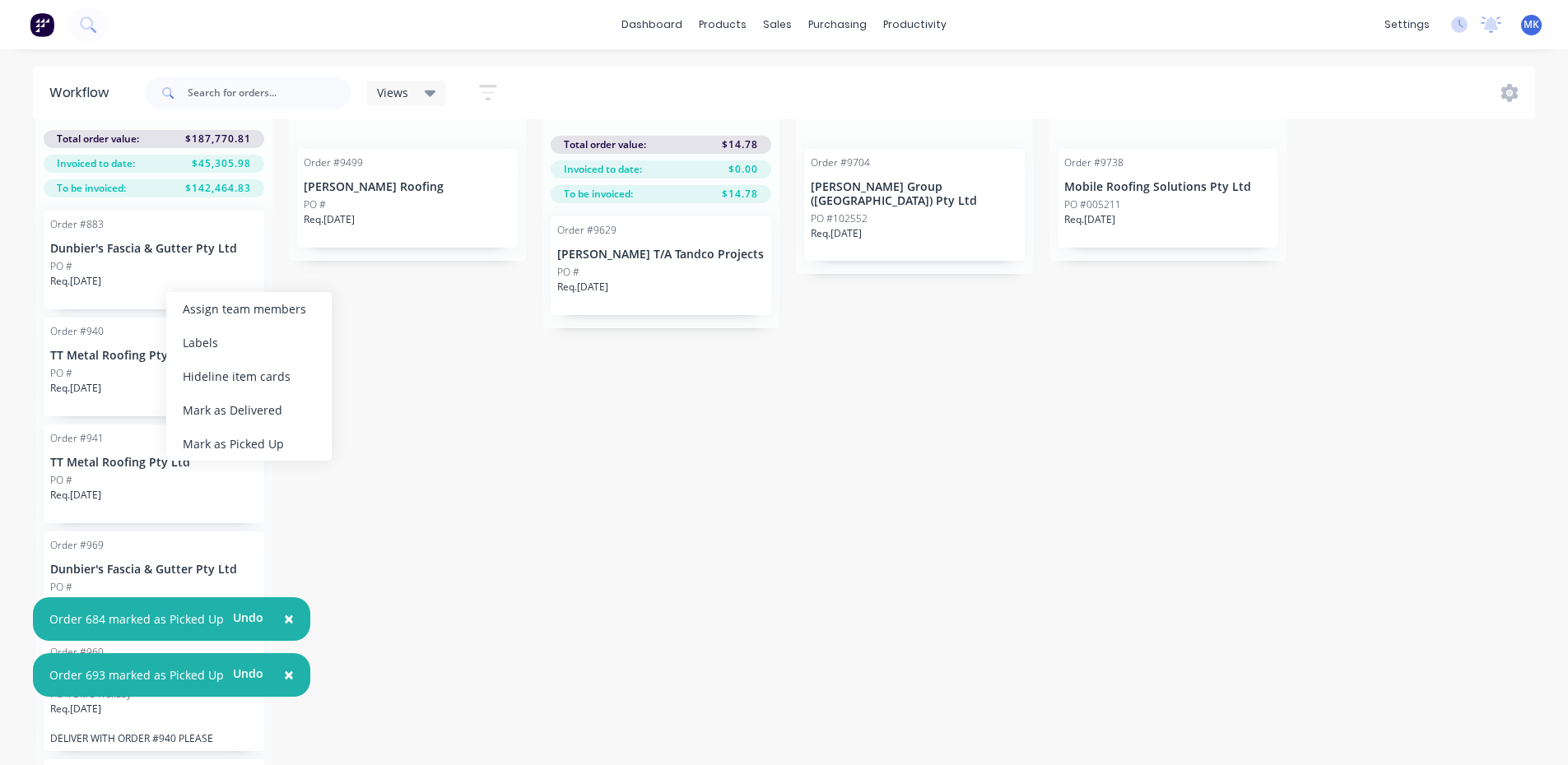
click at [290, 445] on div "Mark as Picked Up" at bounding box center [249, 444] width 166 height 34
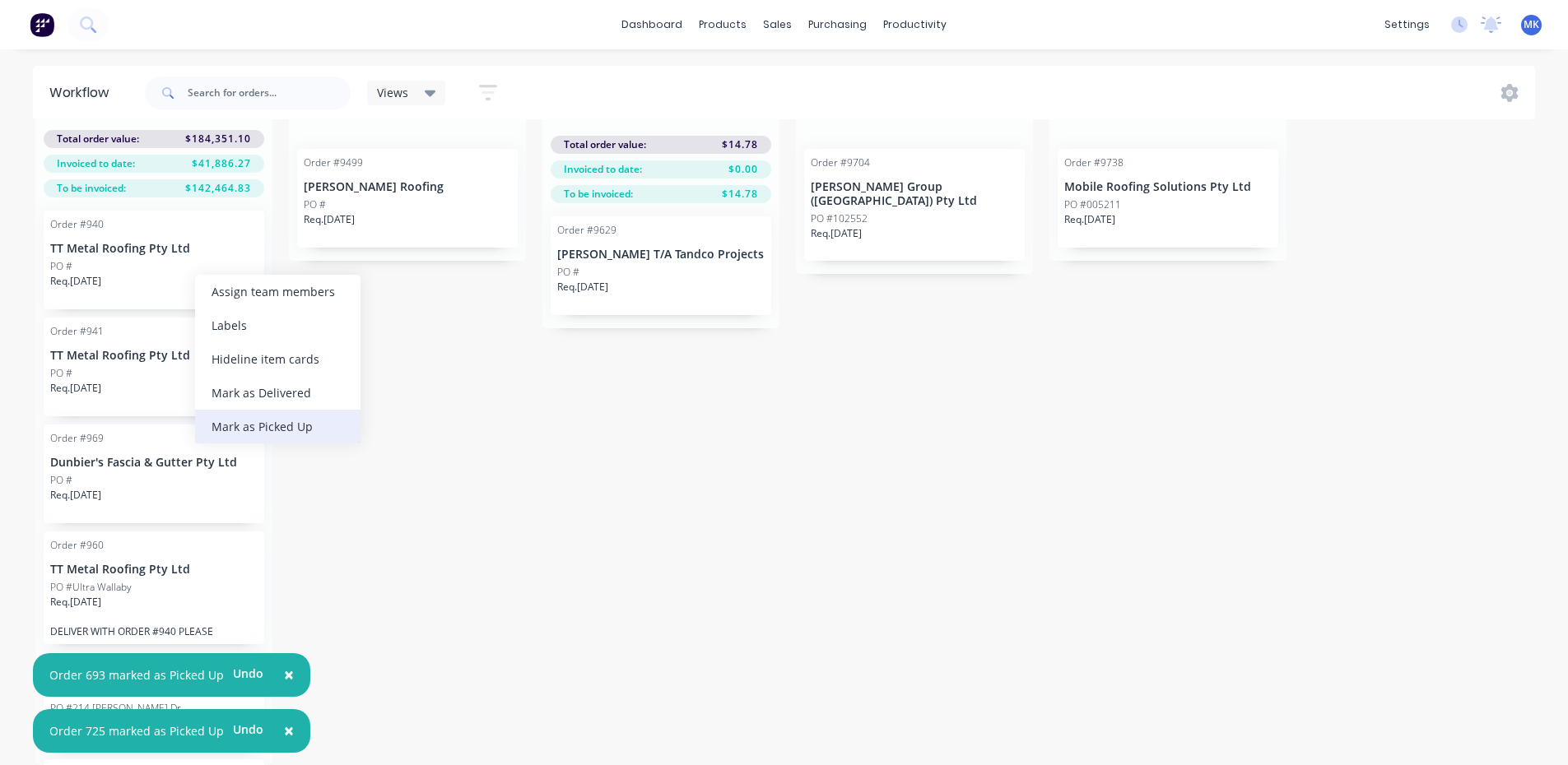
click at [308, 424] on div "Mark as Picked Up" at bounding box center [277, 426] width 166 height 34
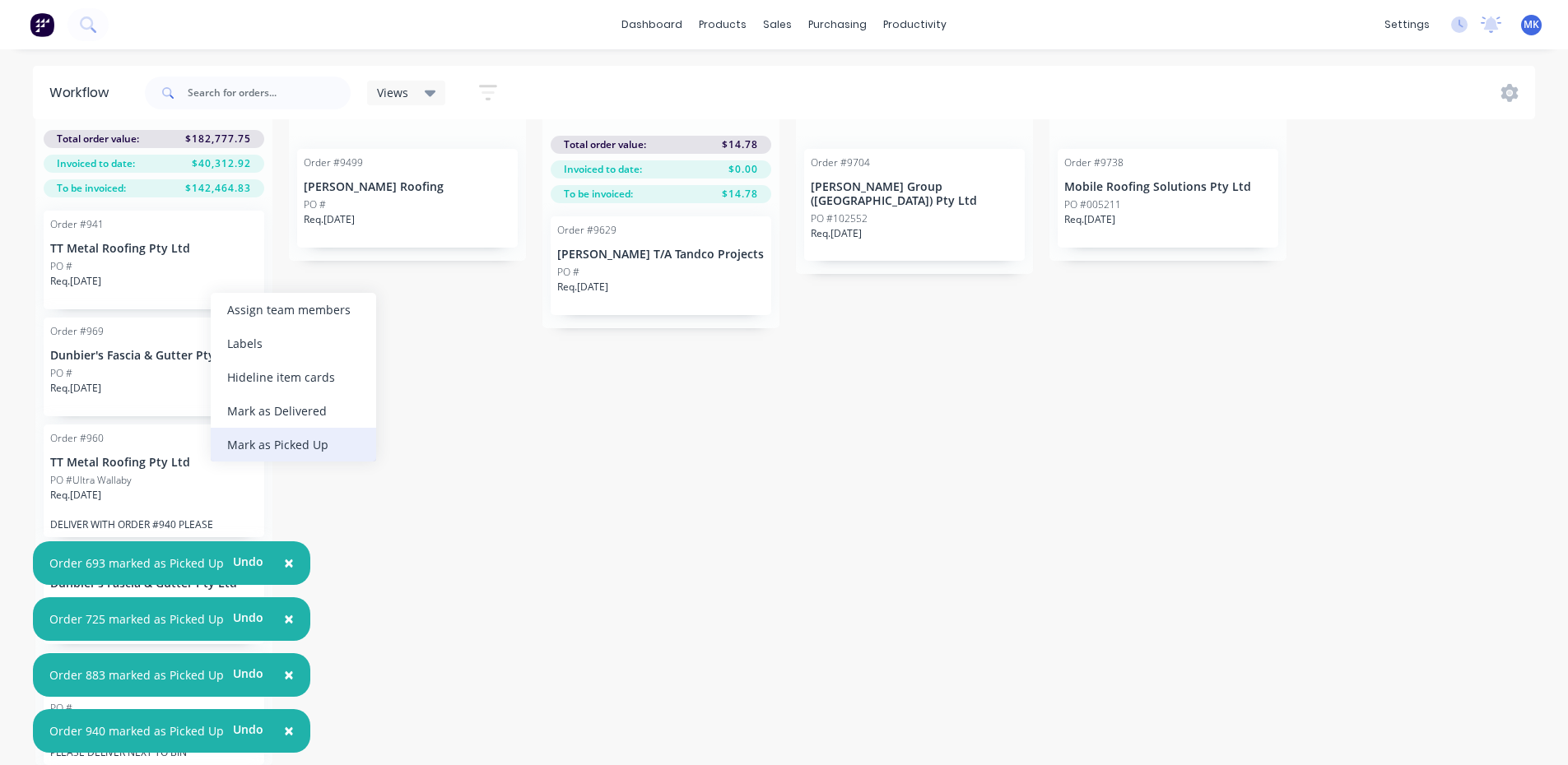
click at [304, 435] on div "Mark as Picked Up" at bounding box center [293, 445] width 166 height 34
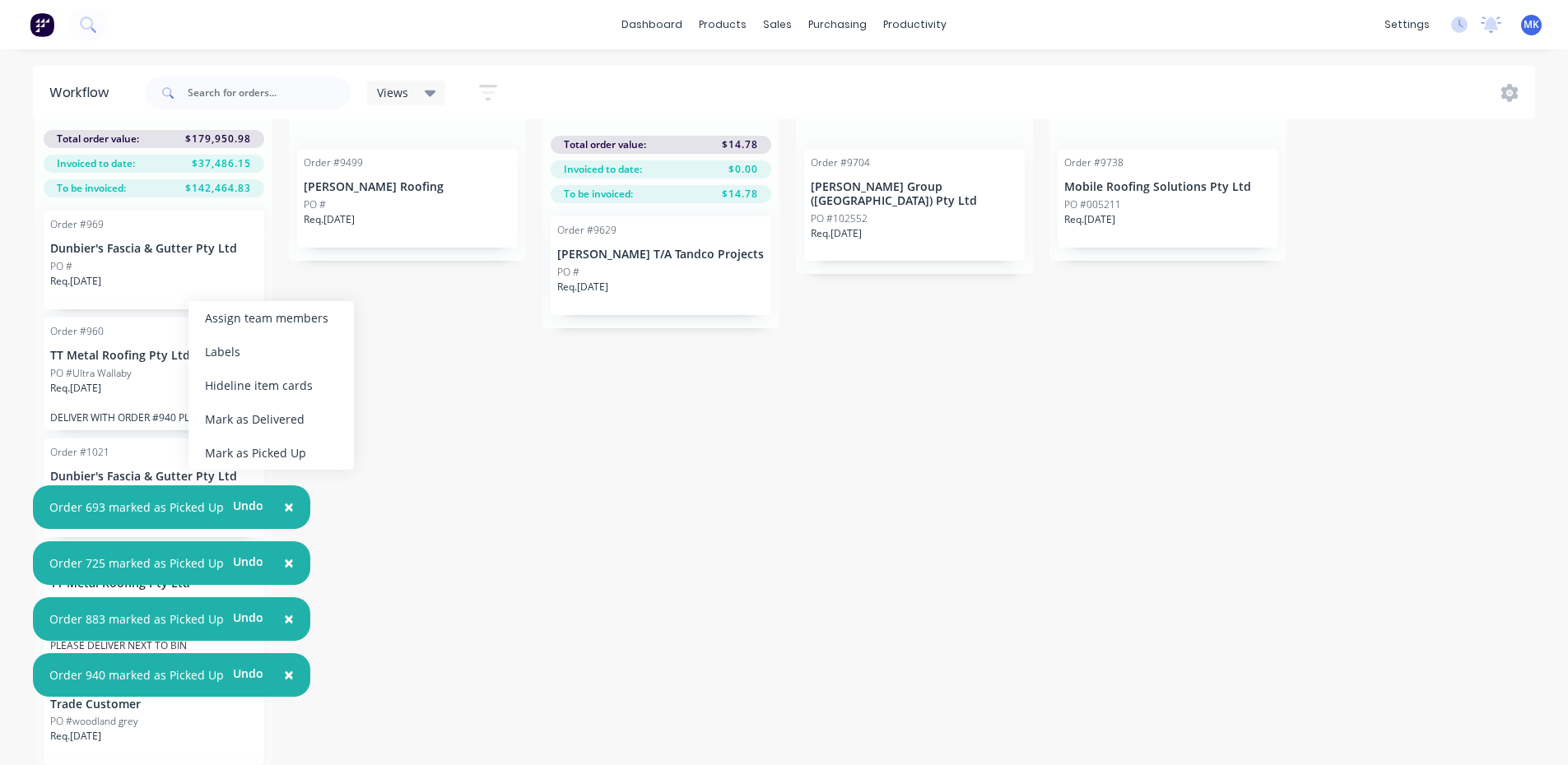
click at [301, 452] on div "Mark as Picked Up" at bounding box center [271, 453] width 166 height 34
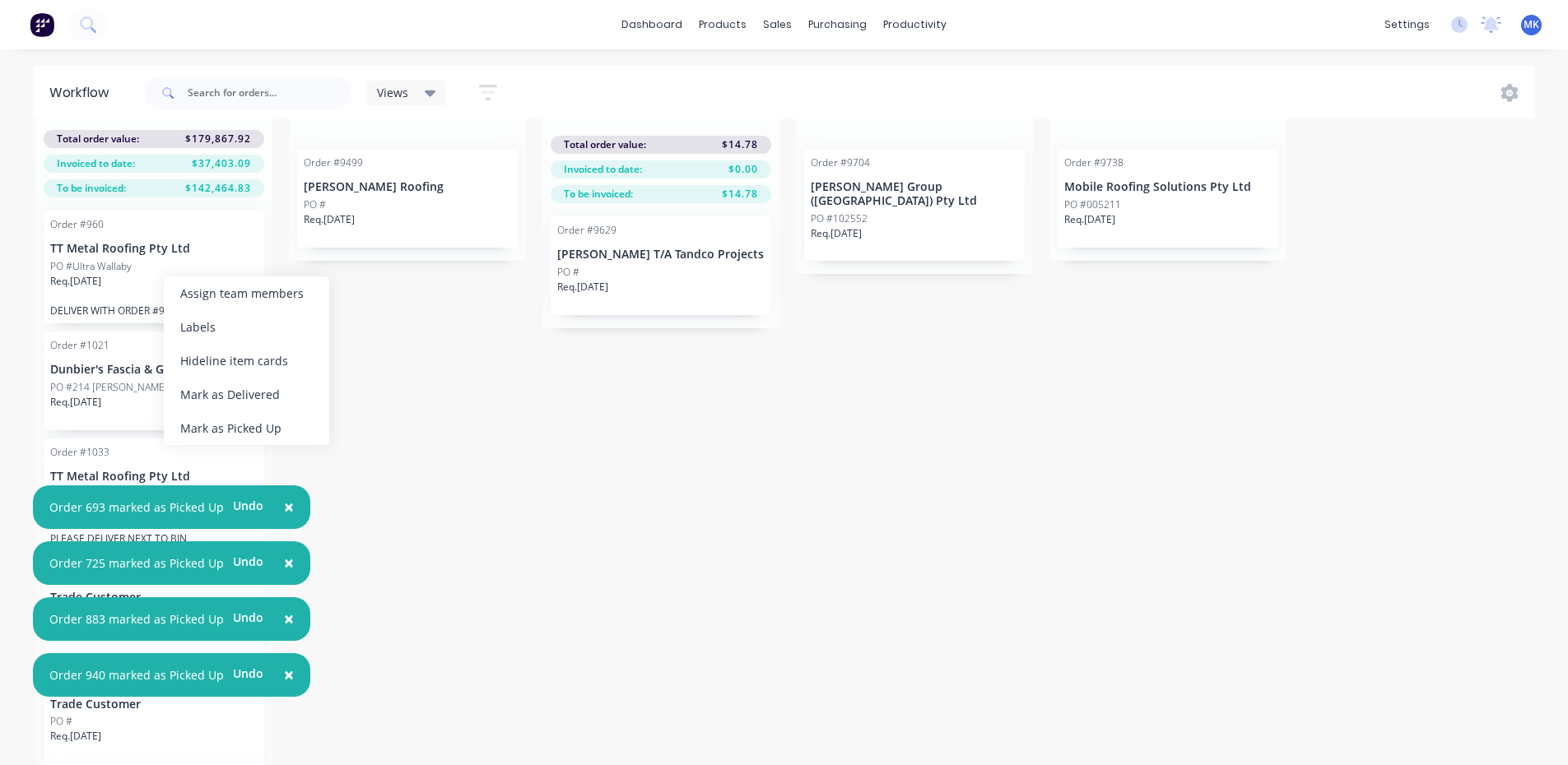
click at [276, 425] on div "Mark as Picked Up" at bounding box center [246, 428] width 166 height 34
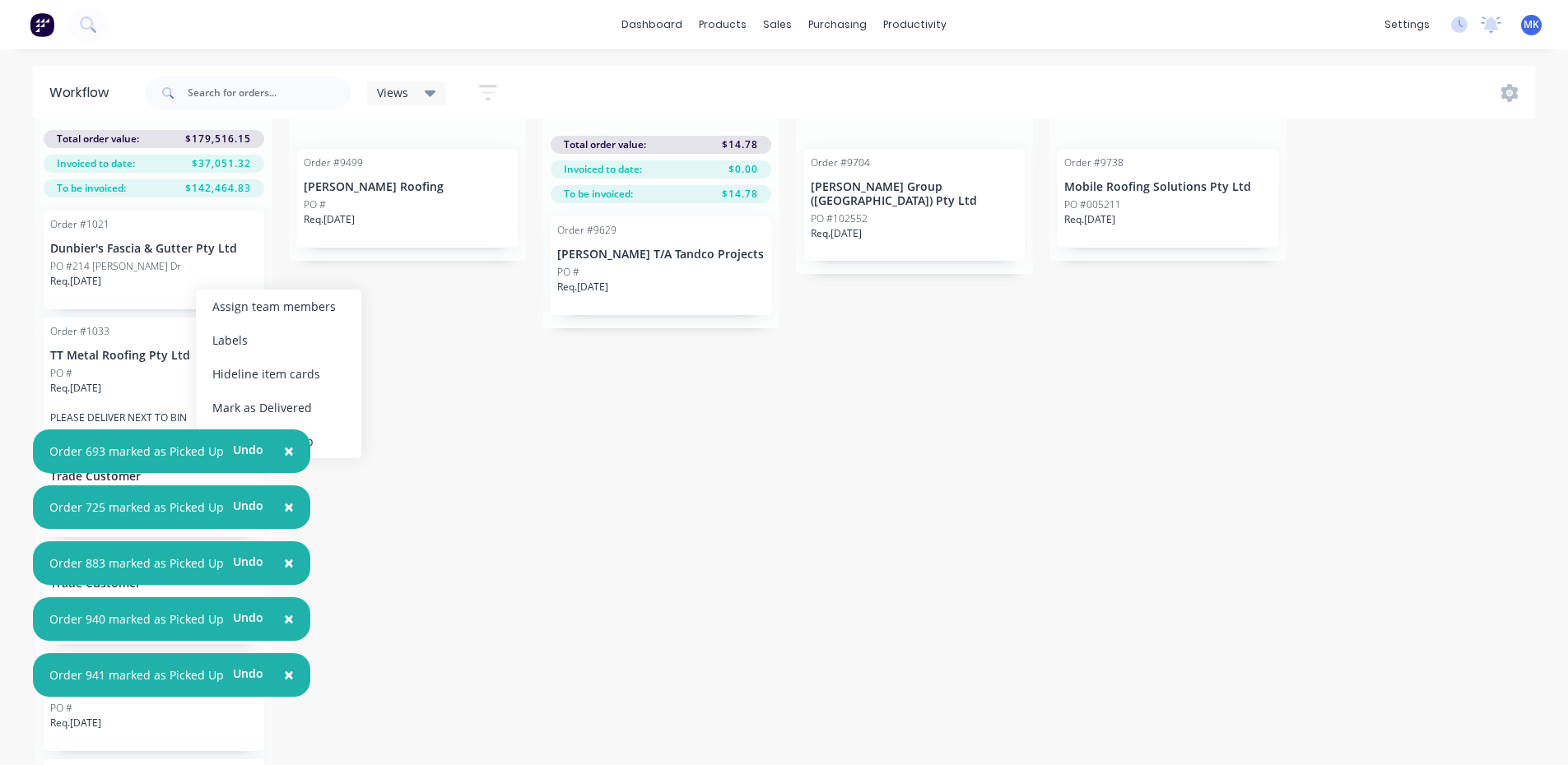
click at [311, 435] on div "Mark as Picked Up" at bounding box center [278, 441] width 166 height 34
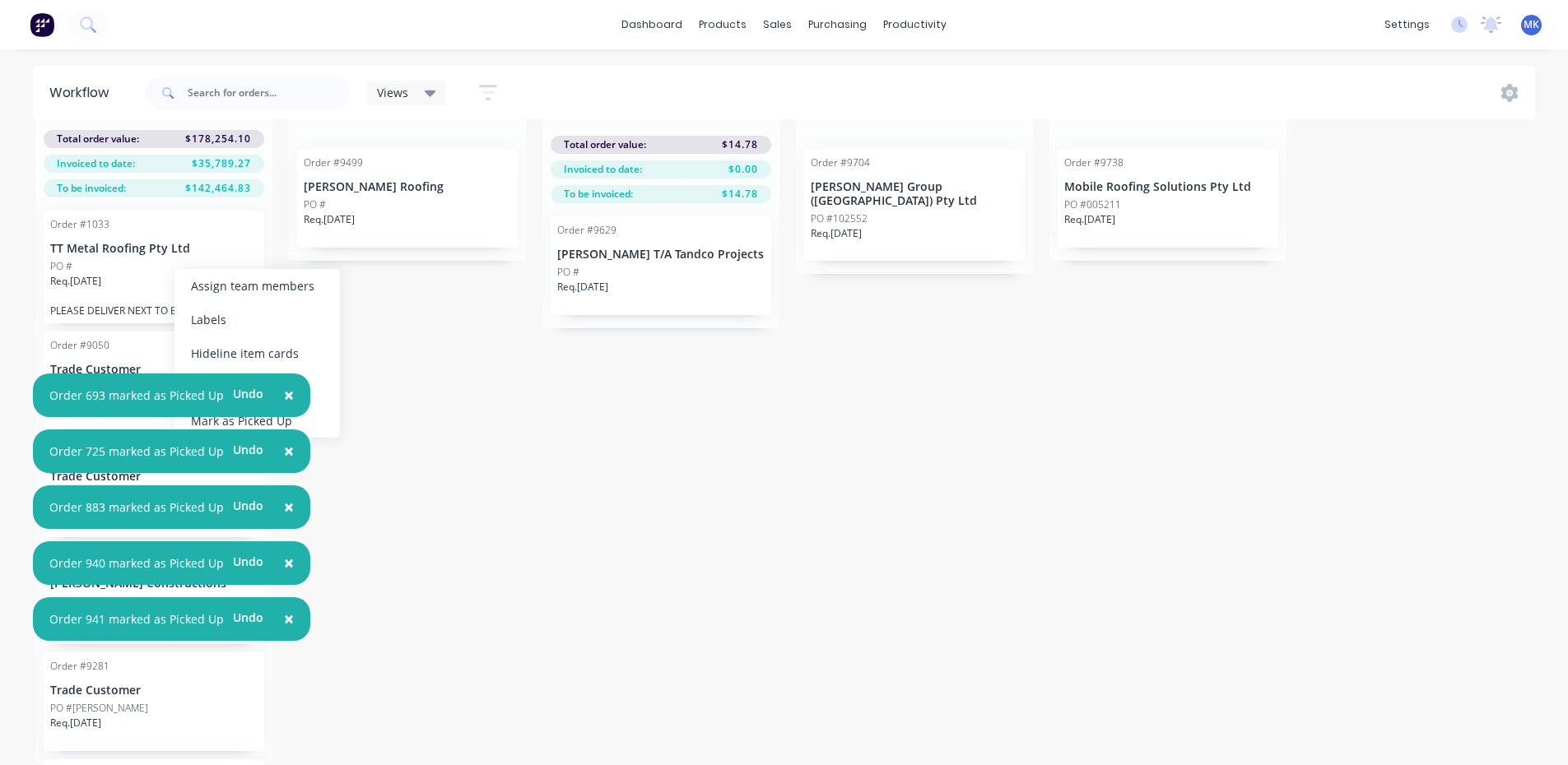
click at [325, 412] on div "Mark as Picked Up" at bounding box center [257, 420] width 166 height 34
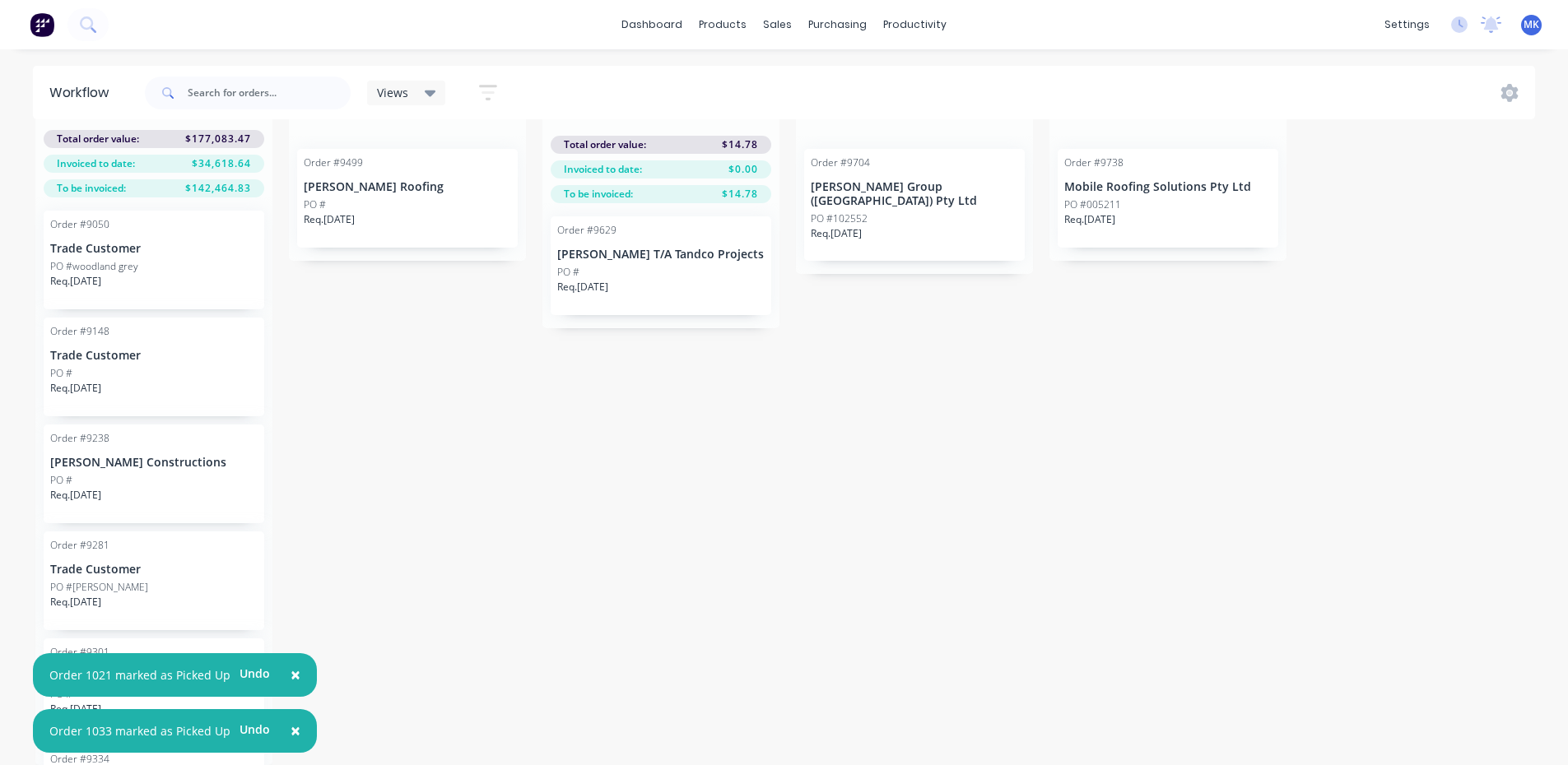
click at [295, 677] on span "×" at bounding box center [296, 675] width 10 height 23
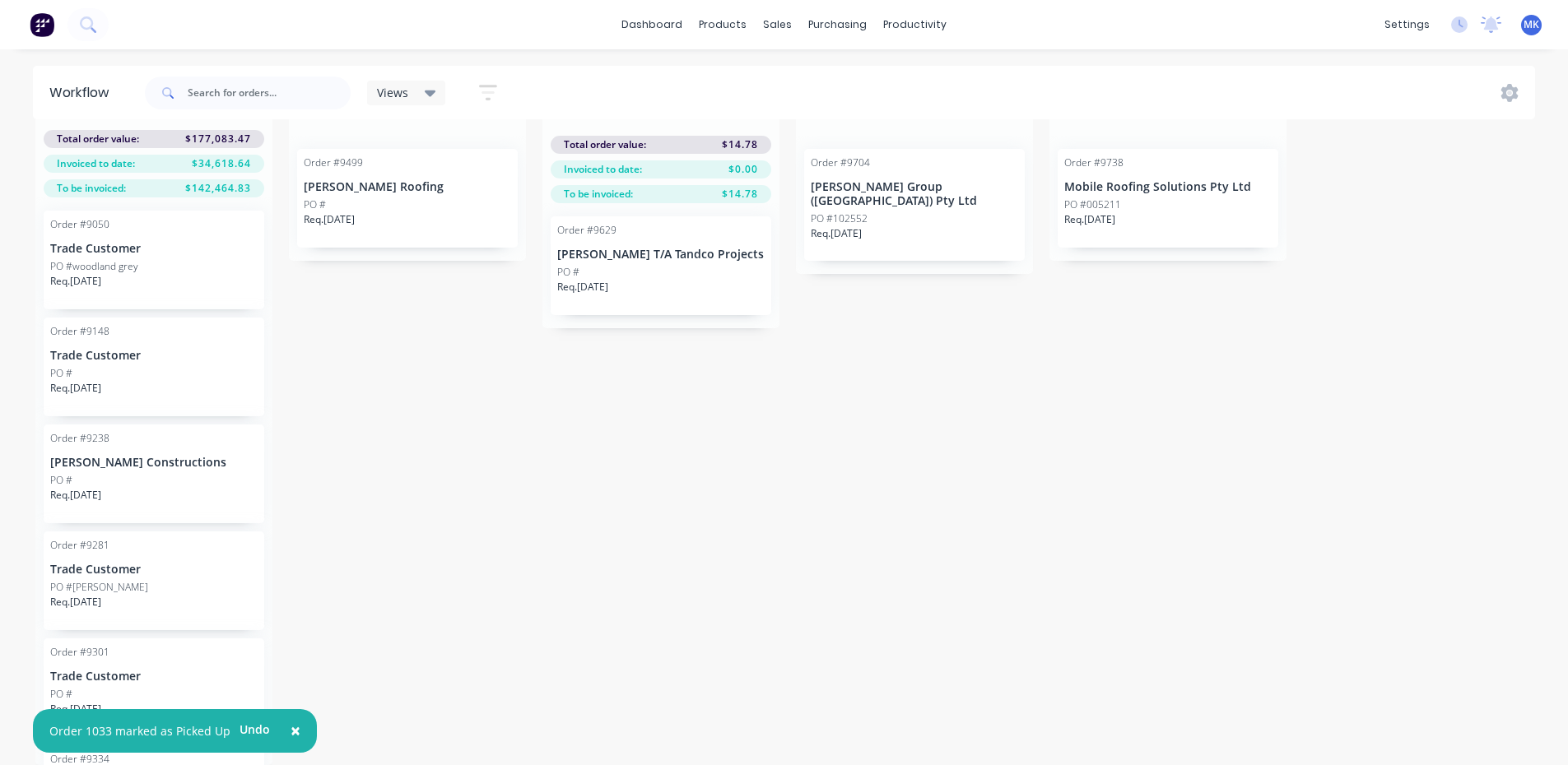
click at [291, 728] on span "×" at bounding box center [296, 731] width 10 height 23
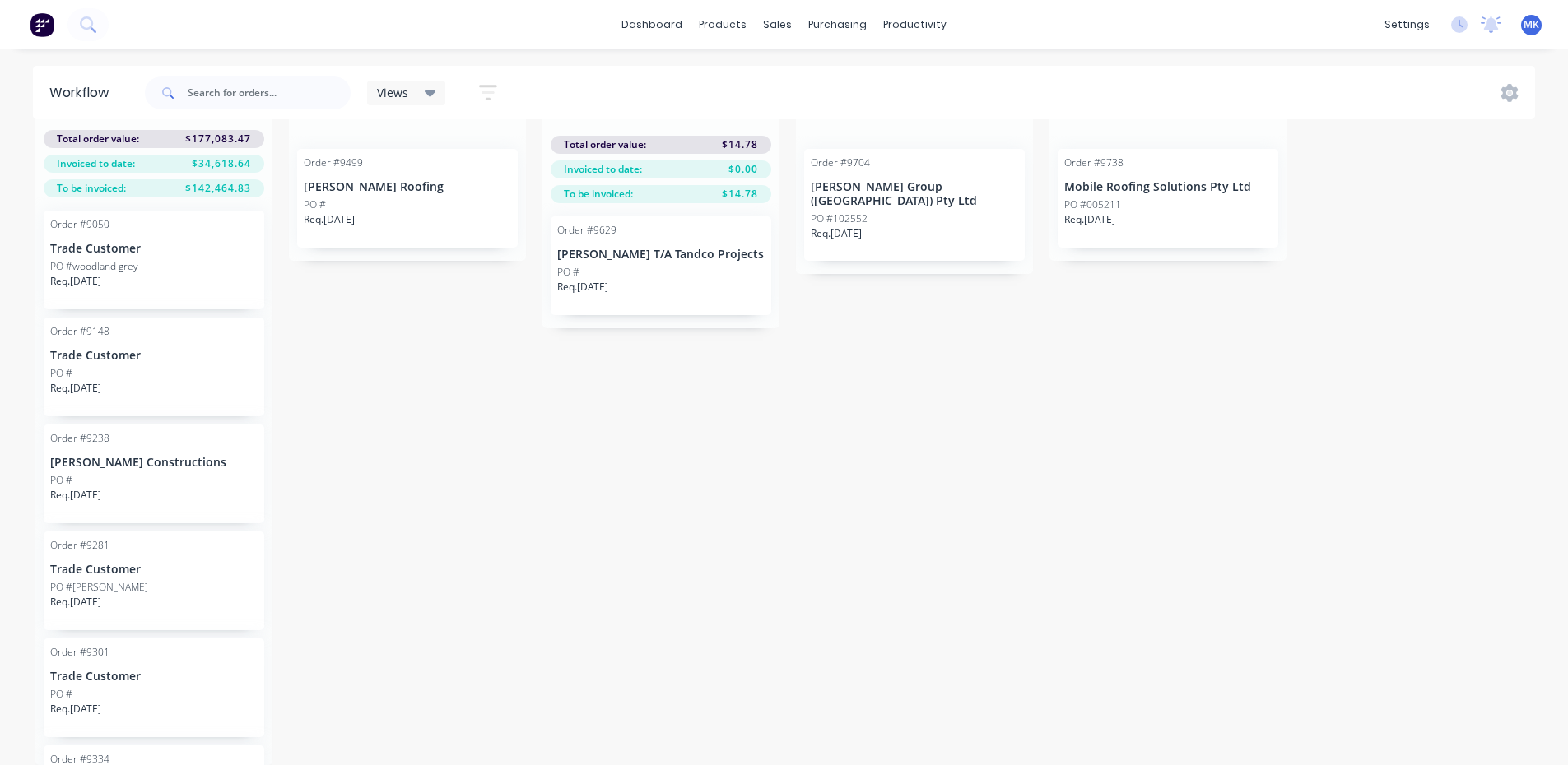
click at [772, 120] on button "button" at bounding box center [766, 111] width 20 height 20
click at [709, 186] on button "Notifications" at bounding box center [694, 172] width 165 height 27
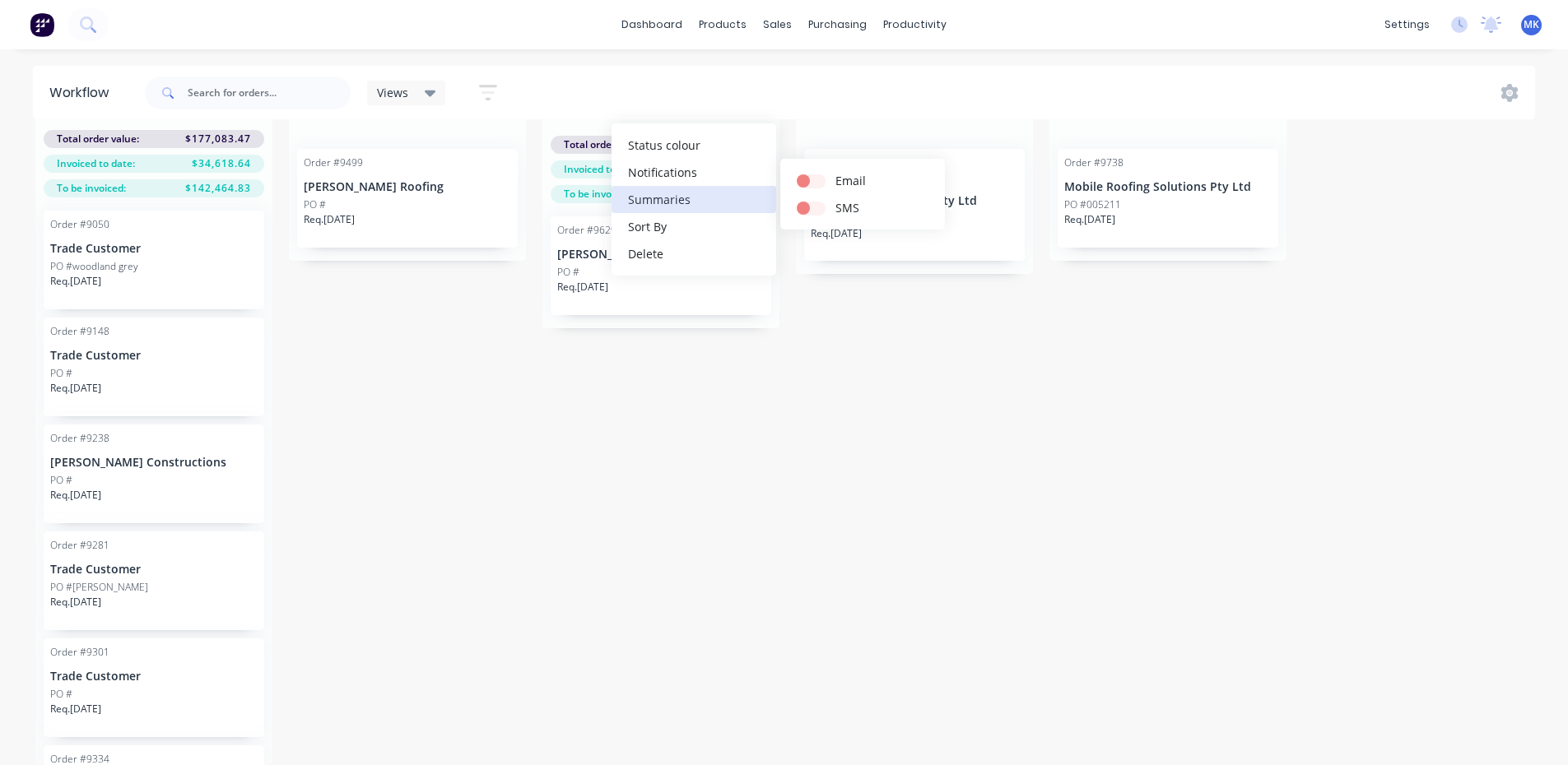
click at [835, 199] on label at bounding box center [835, 199] width 0 height 0
click at [809, 215] on input "checkbox" at bounding box center [804, 206] width 13 height 16
click at [975, 435] on div "Submitted 207 Status colour #273444 hex #273444 Save Cancel Summaries Total ord…" at bounding box center [883, 426] width 1790 height 678
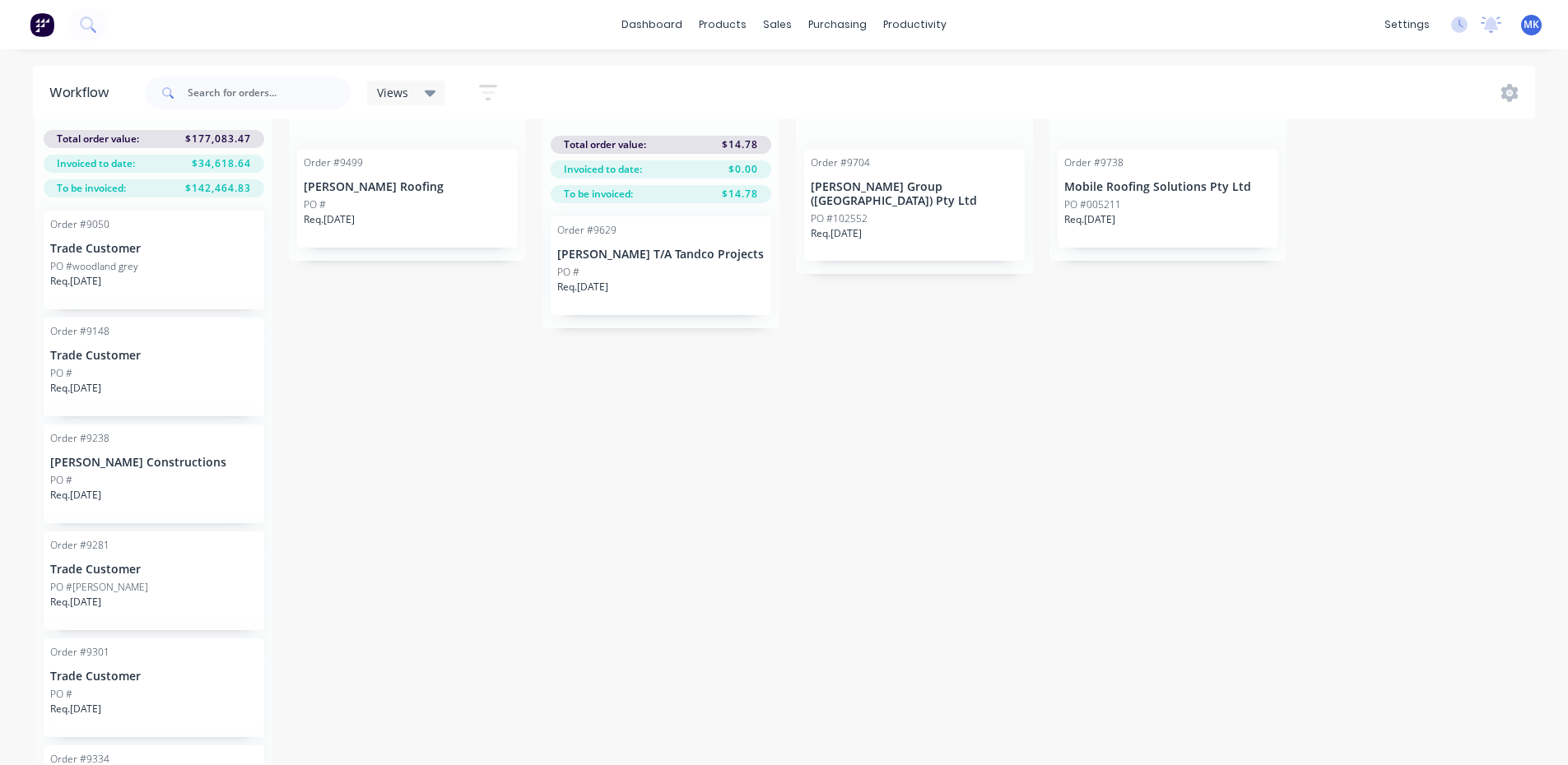
click at [1022, 120] on icon "button" at bounding box center [1020, 110] width 5 height 21
click at [929, 493] on div "Submitted 207 Status colour #273444 hex #273444 Save Cancel Summaries Total ord…" at bounding box center [883, 426] width 1790 height 678
click at [1174, 362] on div "Mark as Delivered" at bounding box center [1197, 374] width 166 height 34
click at [1277, 120] on button "button" at bounding box center [1273, 111] width 20 height 20
click at [1239, 186] on button "Notifications" at bounding box center [1201, 172] width 165 height 27
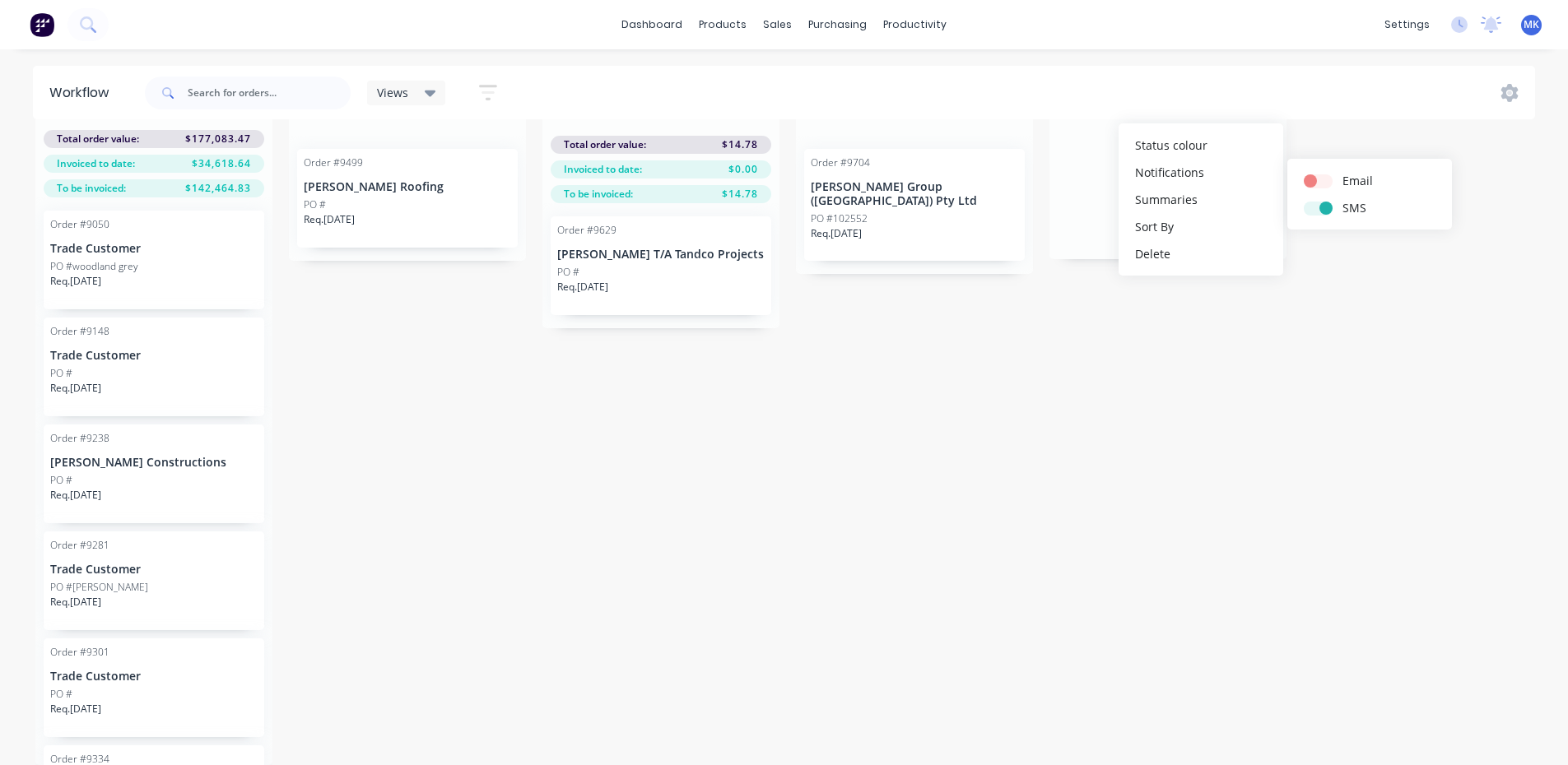
click at [1105, 469] on div "Submitted 207 Status colour #273444 hex #273444 Save Cancel Summaries Total ord…" at bounding box center [883, 426] width 1790 height 678
click at [1281, 120] on button "button" at bounding box center [1273, 111] width 20 height 20
click at [1250, 186] on button "Notifications" at bounding box center [1201, 172] width 165 height 27
click at [1284, 523] on div "Submitted 207 Status colour #273444 hex #273444 Save Cancel Summaries Total ord…" at bounding box center [883, 426] width 1790 height 678
click at [659, 308] on div "Req. 08/09/25" at bounding box center [660, 294] width 207 height 28
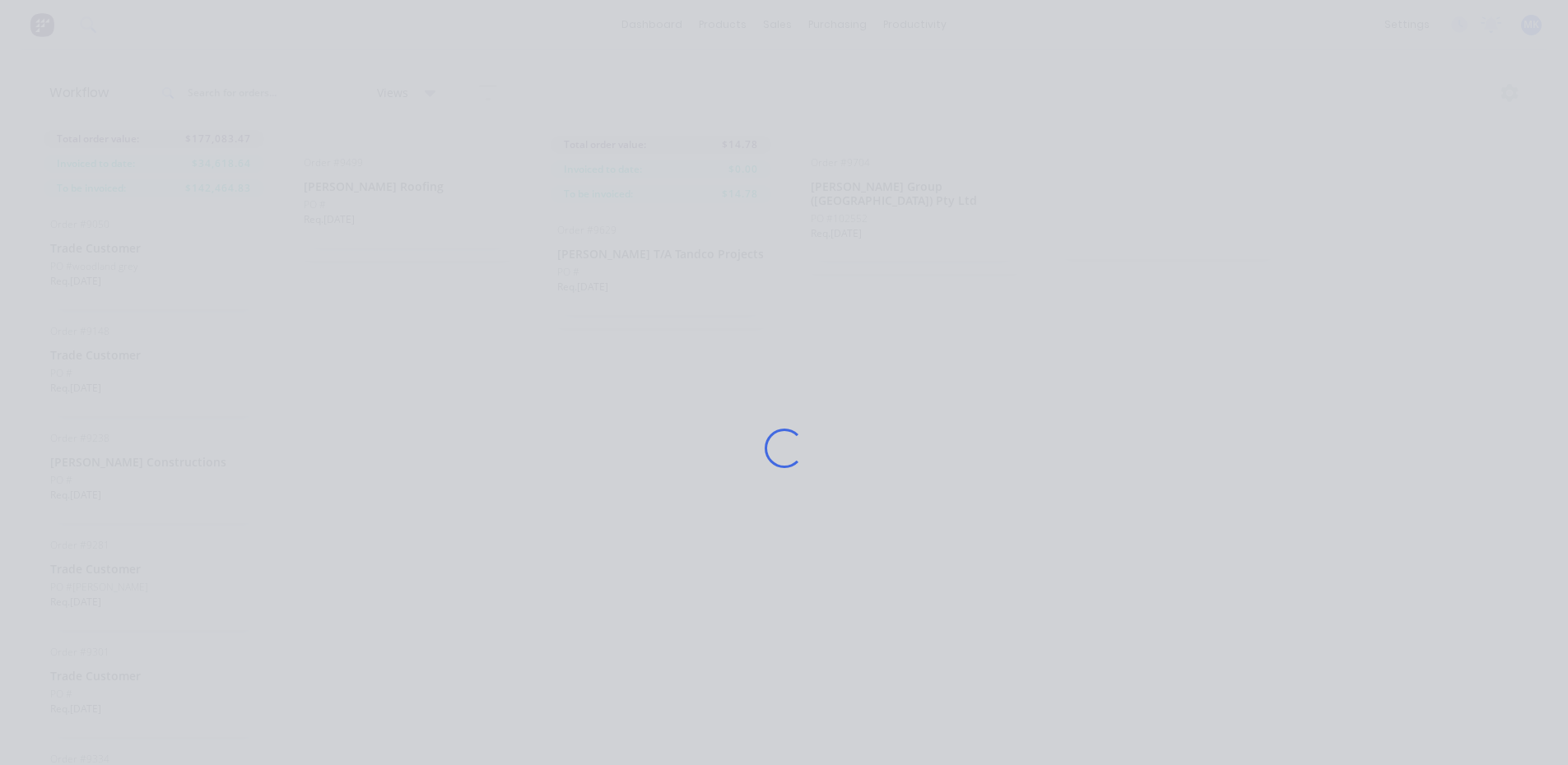
drag, startPoint x: 1038, startPoint y: 287, endPoint x: 999, endPoint y: 327, distance: 55.9
click at [1037, 287] on div "Loading..." at bounding box center [784, 448] width 1317 height 765
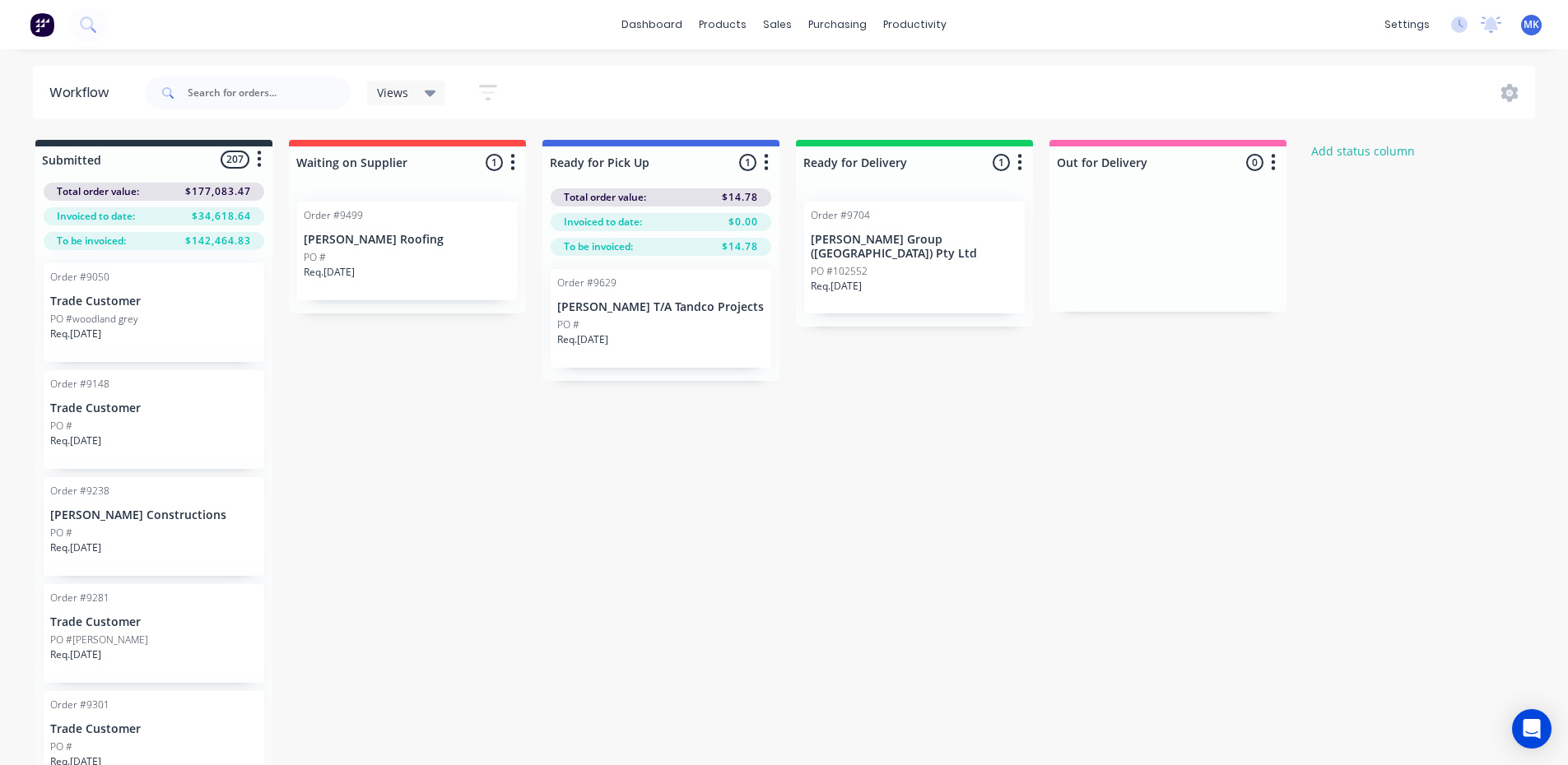
click at [155, 316] on div "PO #woodland grey" at bounding box center [153, 320] width 207 height 15
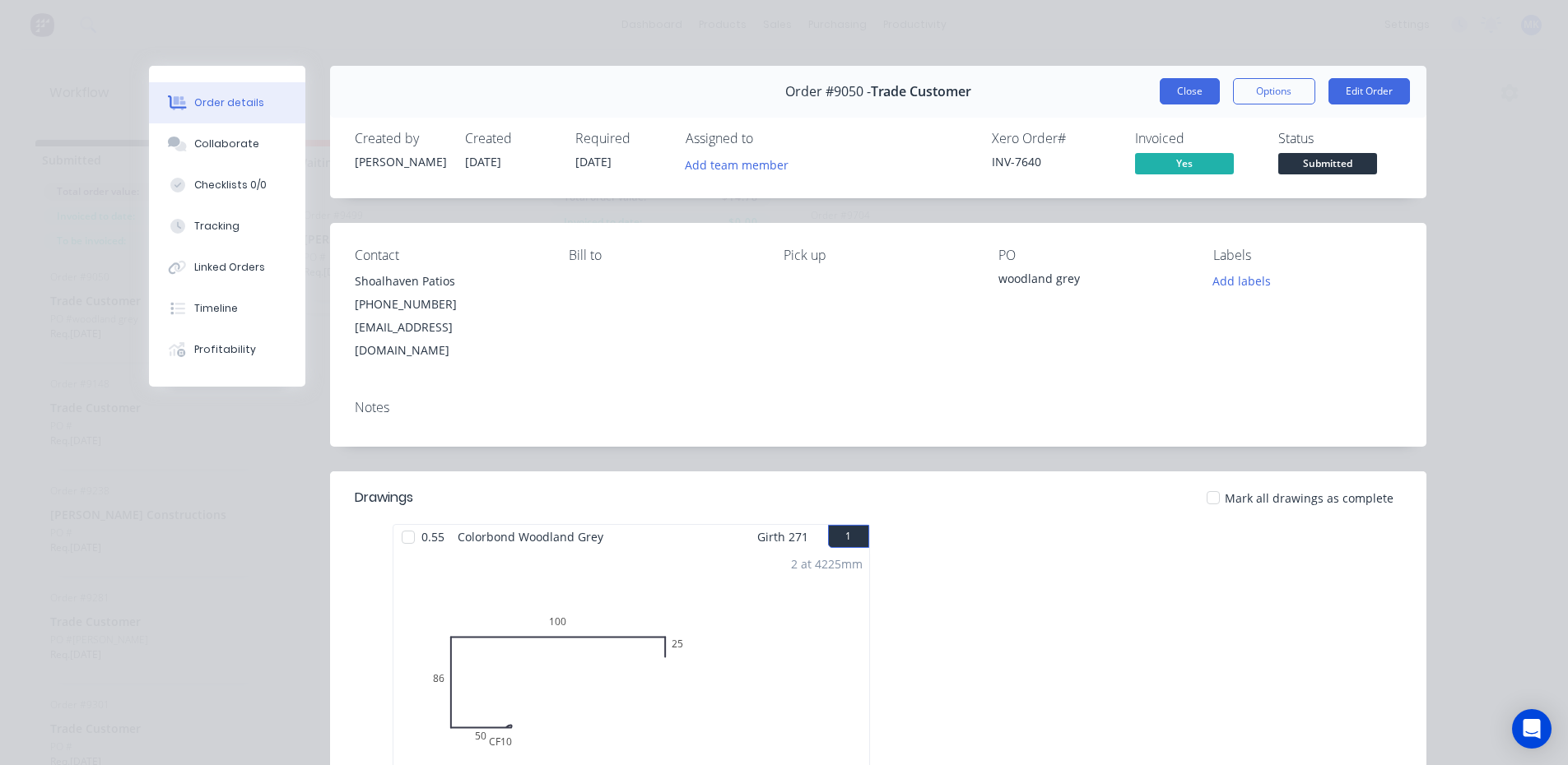
click at [1187, 88] on button "Close" at bounding box center [1190, 92] width 60 height 27
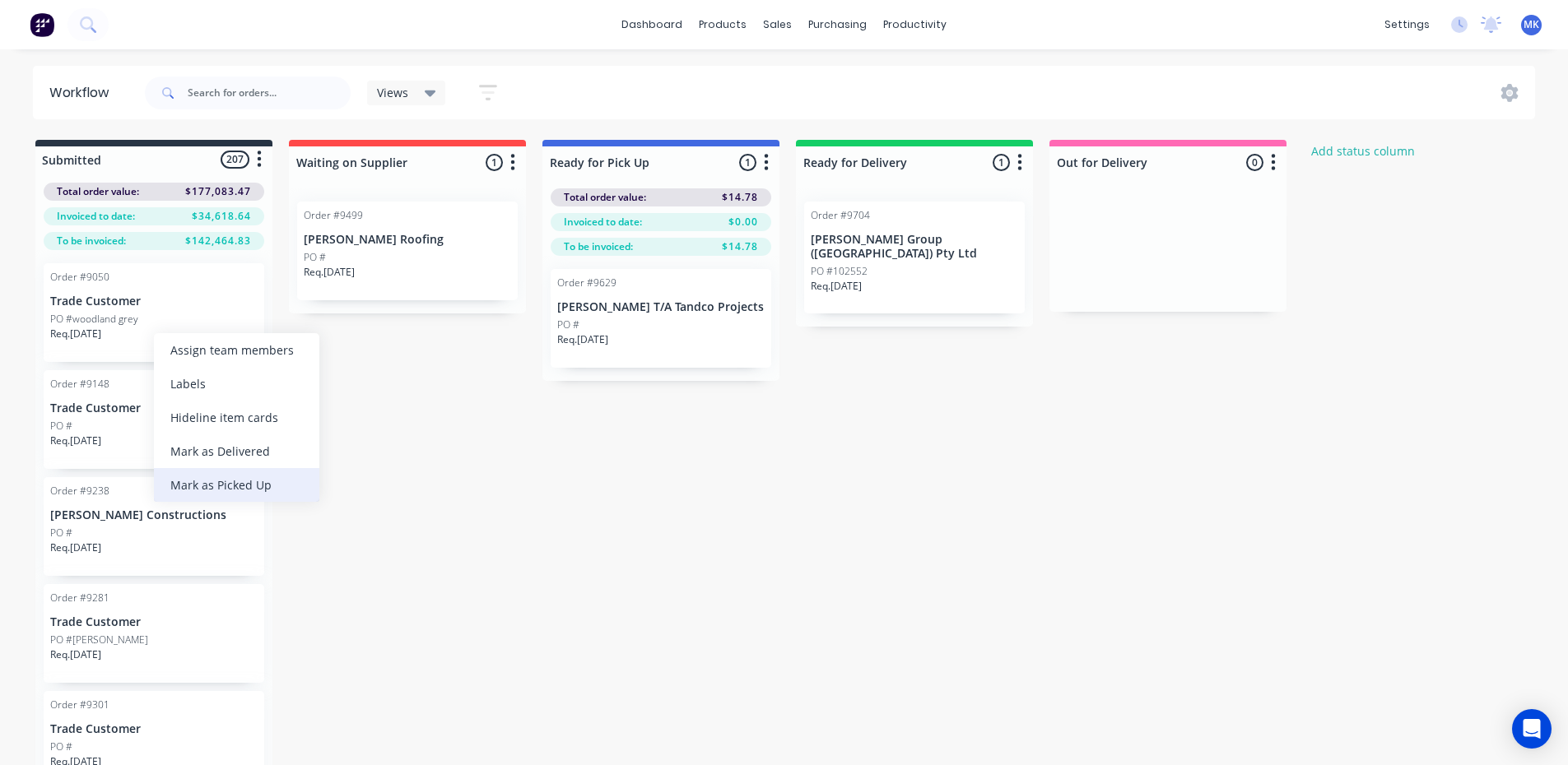
click at [228, 486] on div "Mark as Picked Up" at bounding box center [236, 484] width 166 height 34
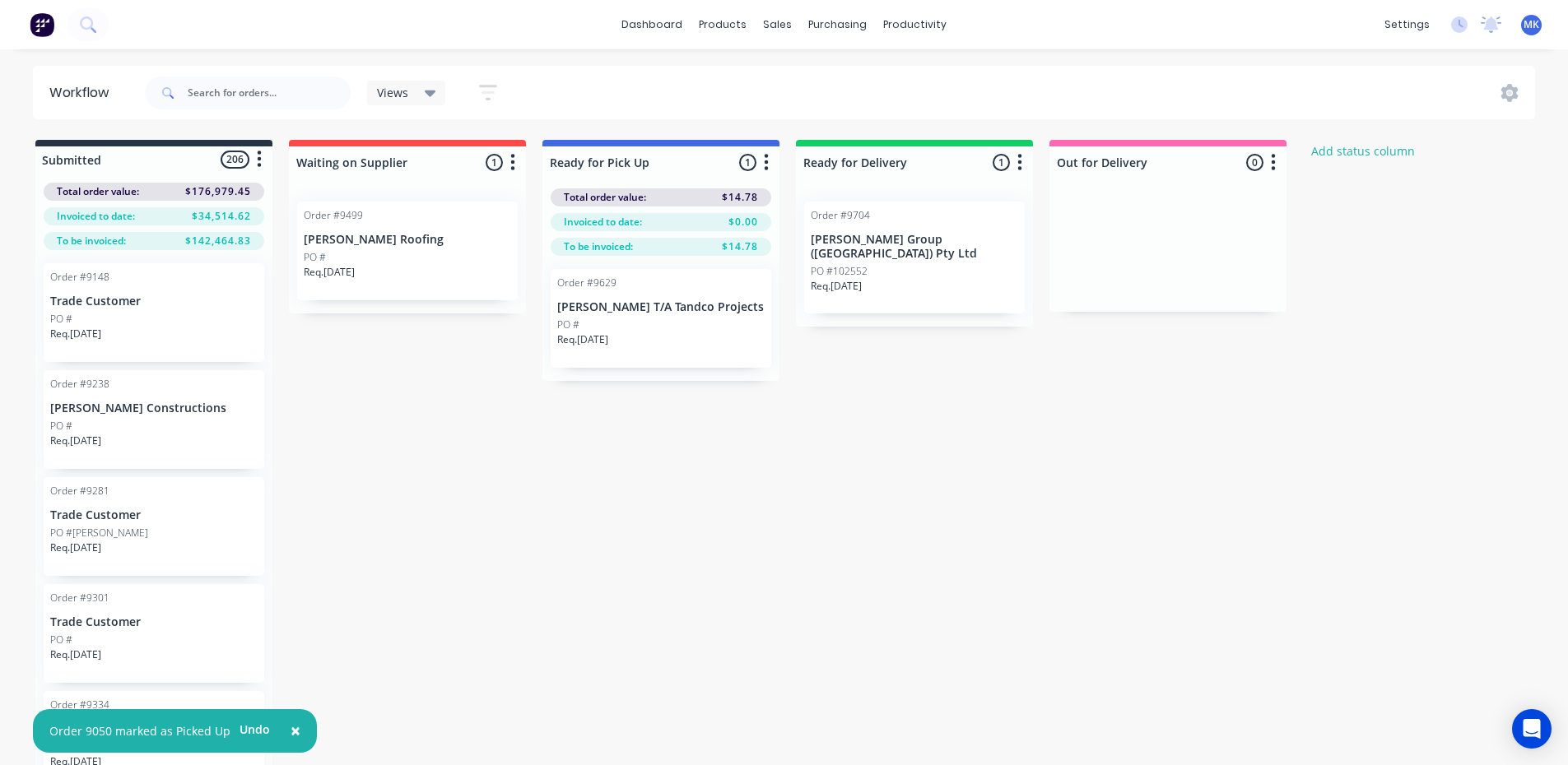
click at [150, 327] on div "Req. 05/08/25" at bounding box center [153, 340] width 207 height 28
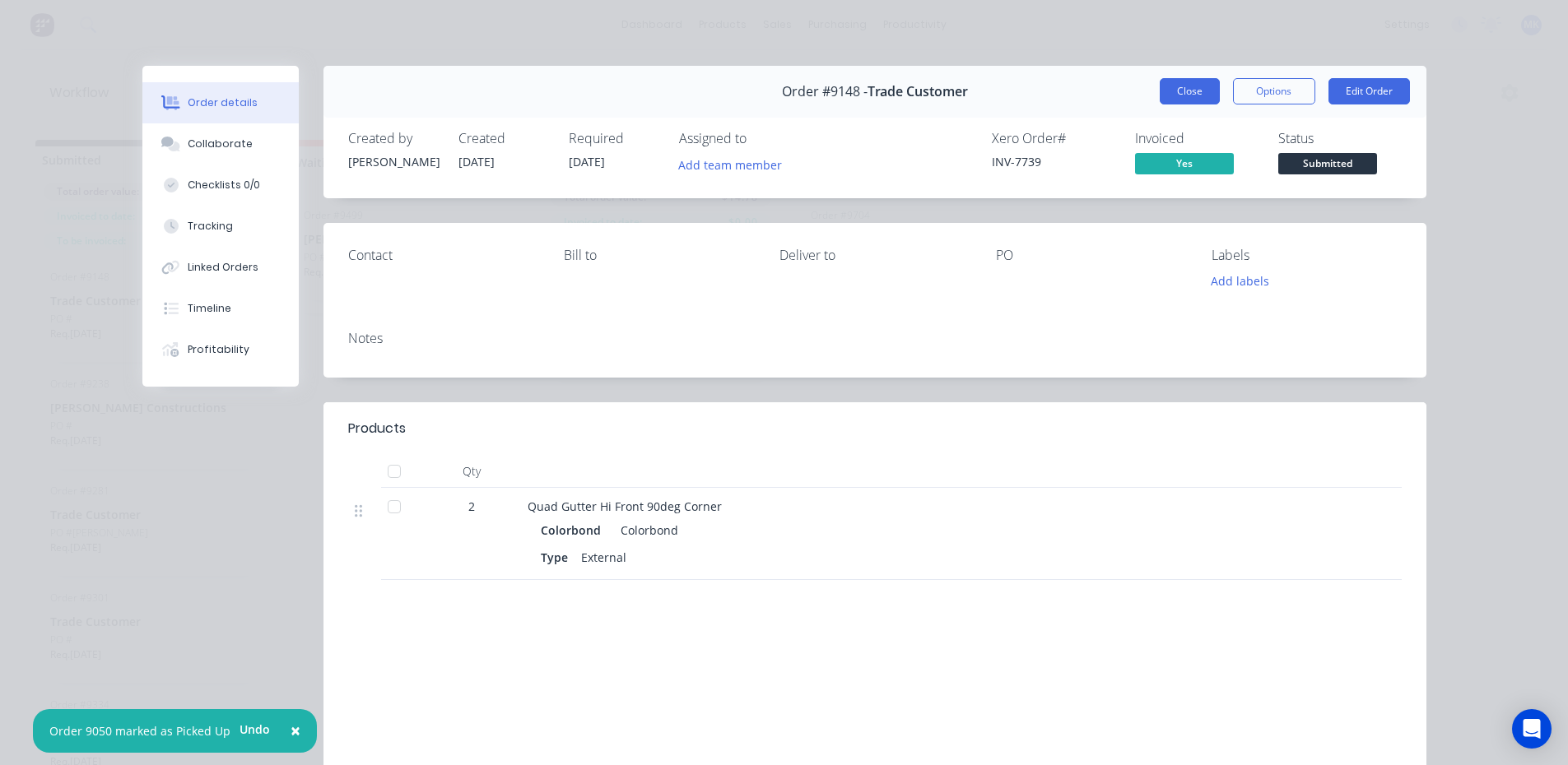
click at [1168, 92] on button "Close" at bounding box center [1190, 92] width 60 height 27
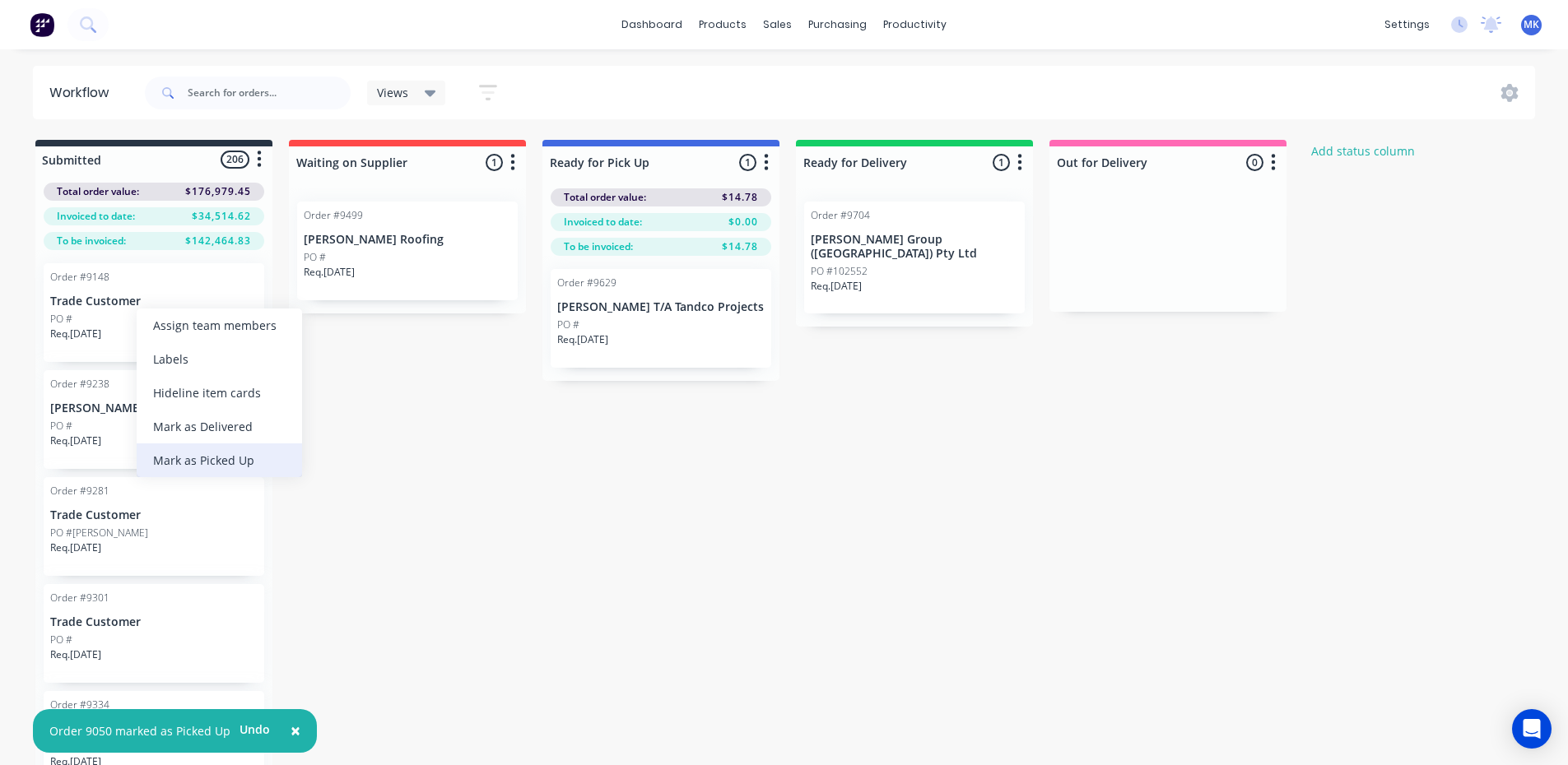
click at [205, 460] on div "Mark as Picked Up" at bounding box center [219, 460] width 166 height 34
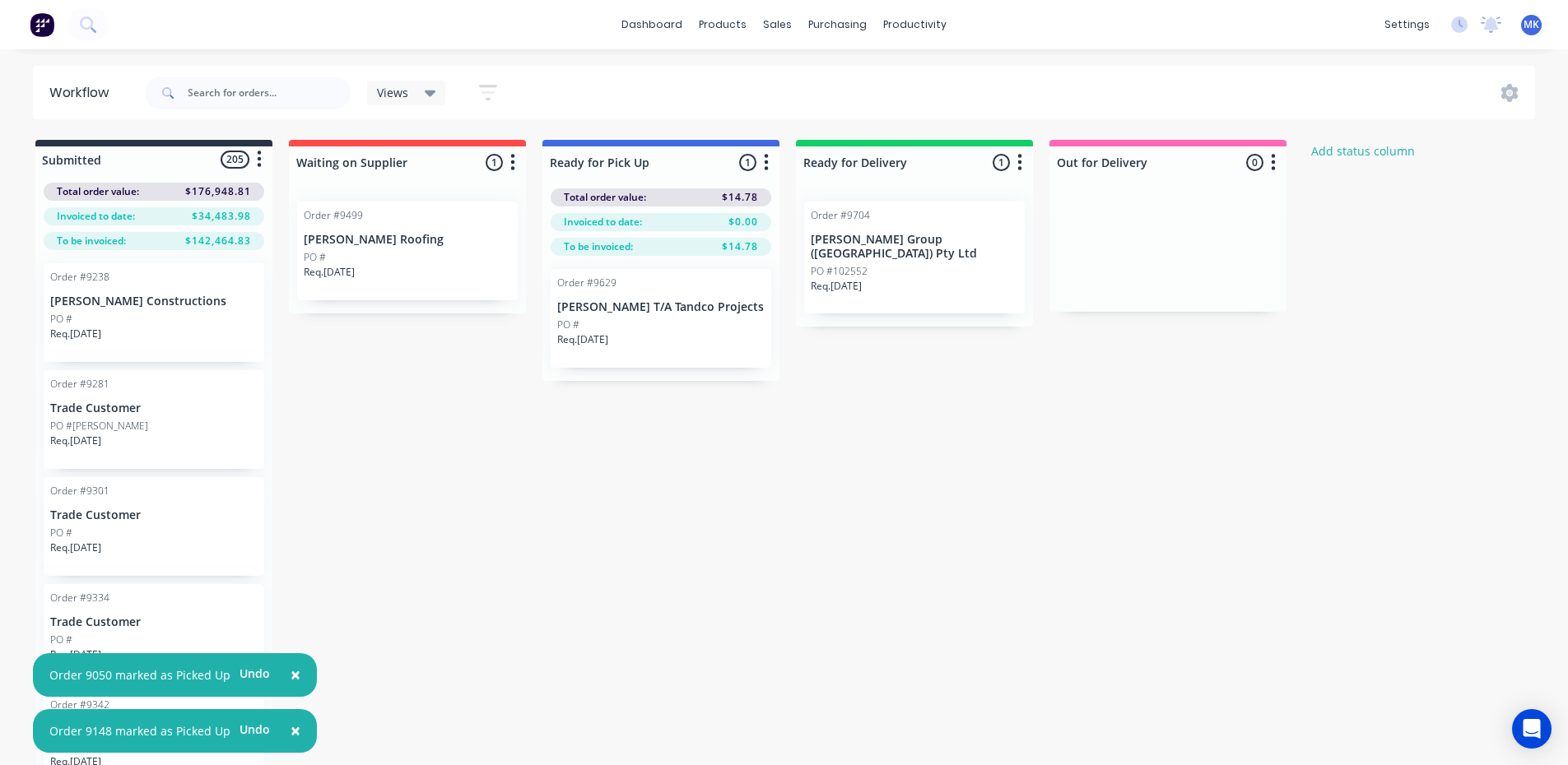
click at [291, 679] on span "×" at bounding box center [296, 675] width 10 height 23
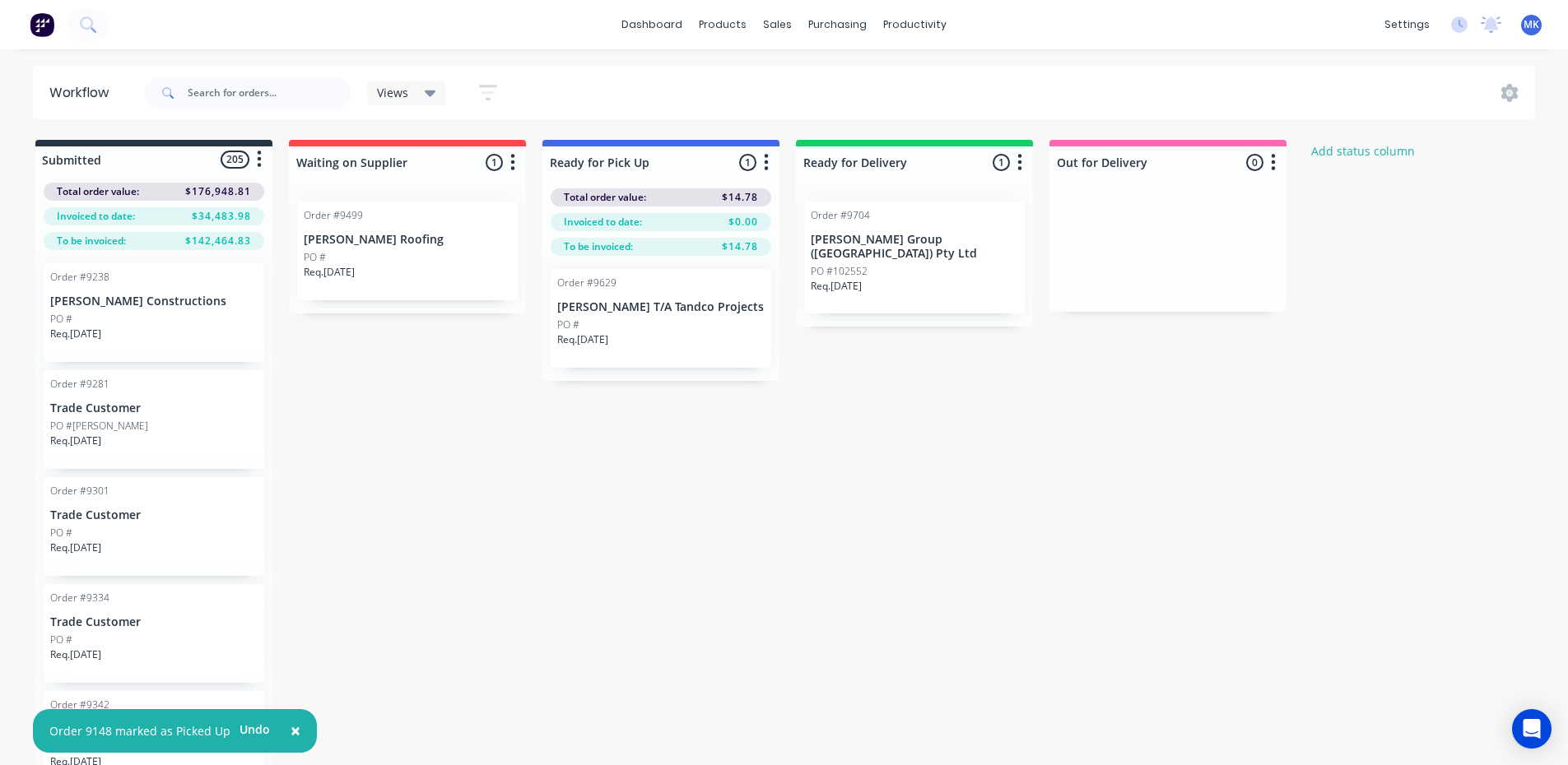
click at [297, 727] on button "×" at bounding box center [295, 731] width 42 height 39
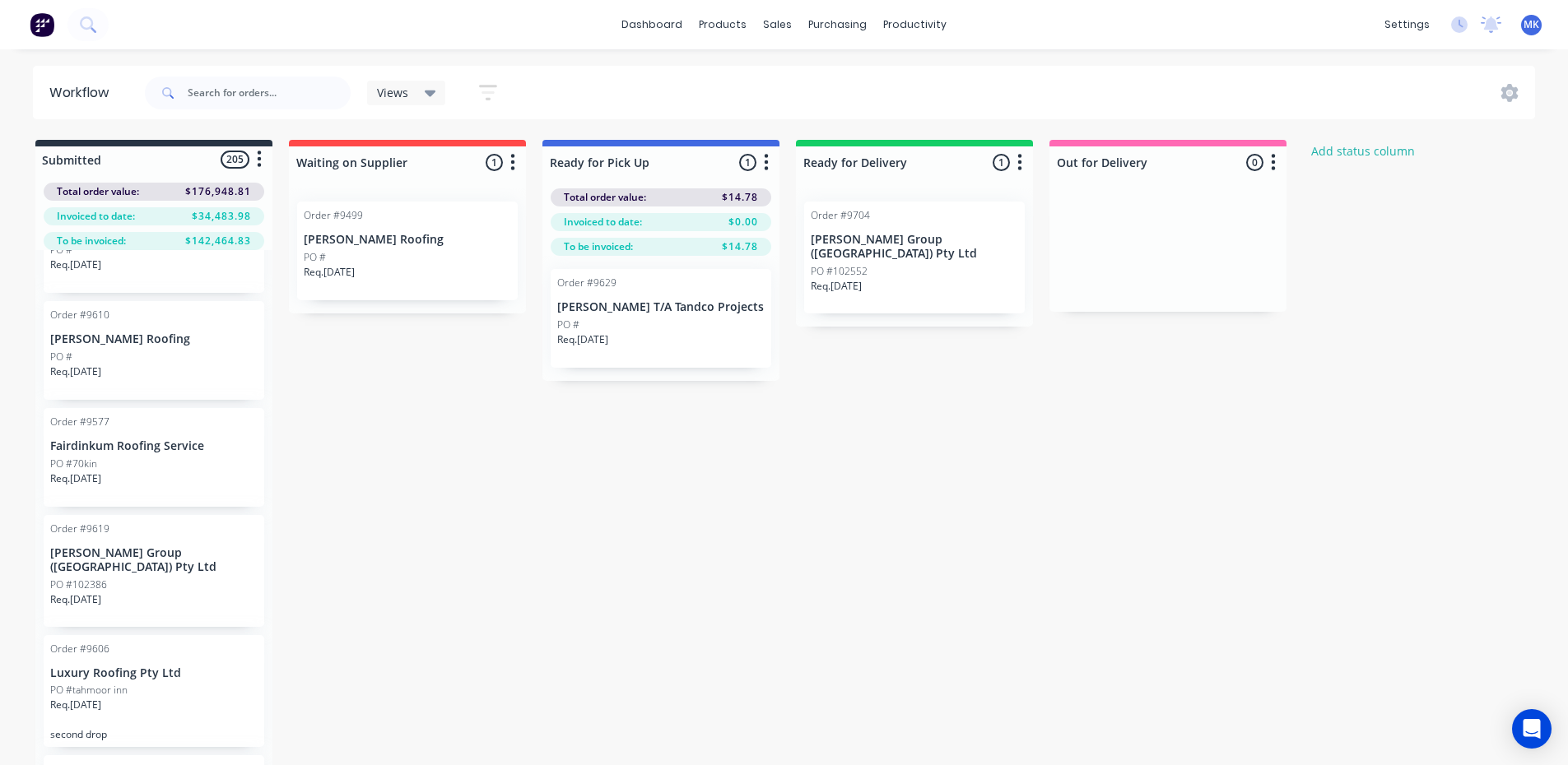
scroll to position [4443, 0]
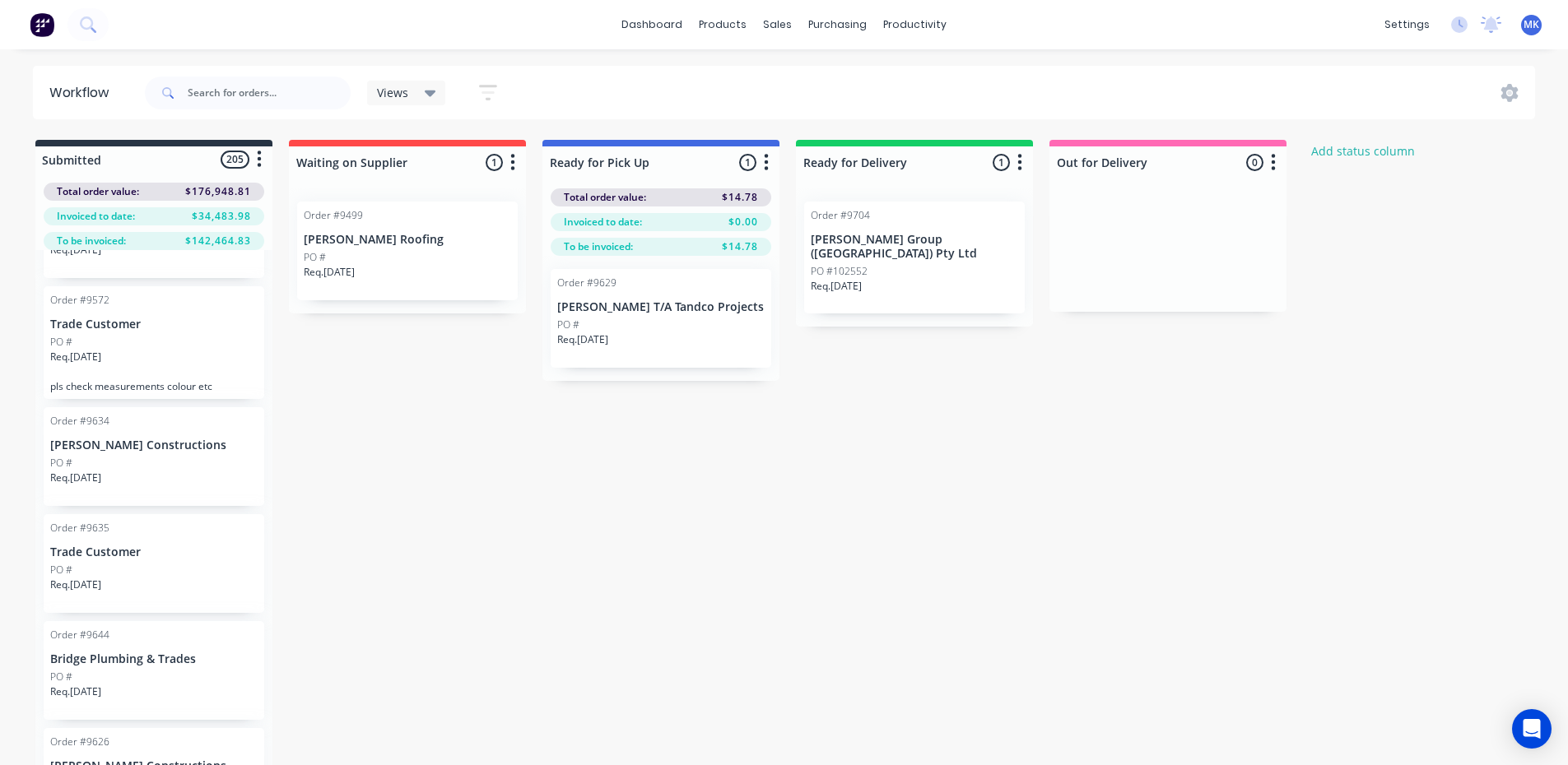
click at [197, 380] on p "pls check measurements colour etc" at bounding box center [153, 386] width 207 height 12
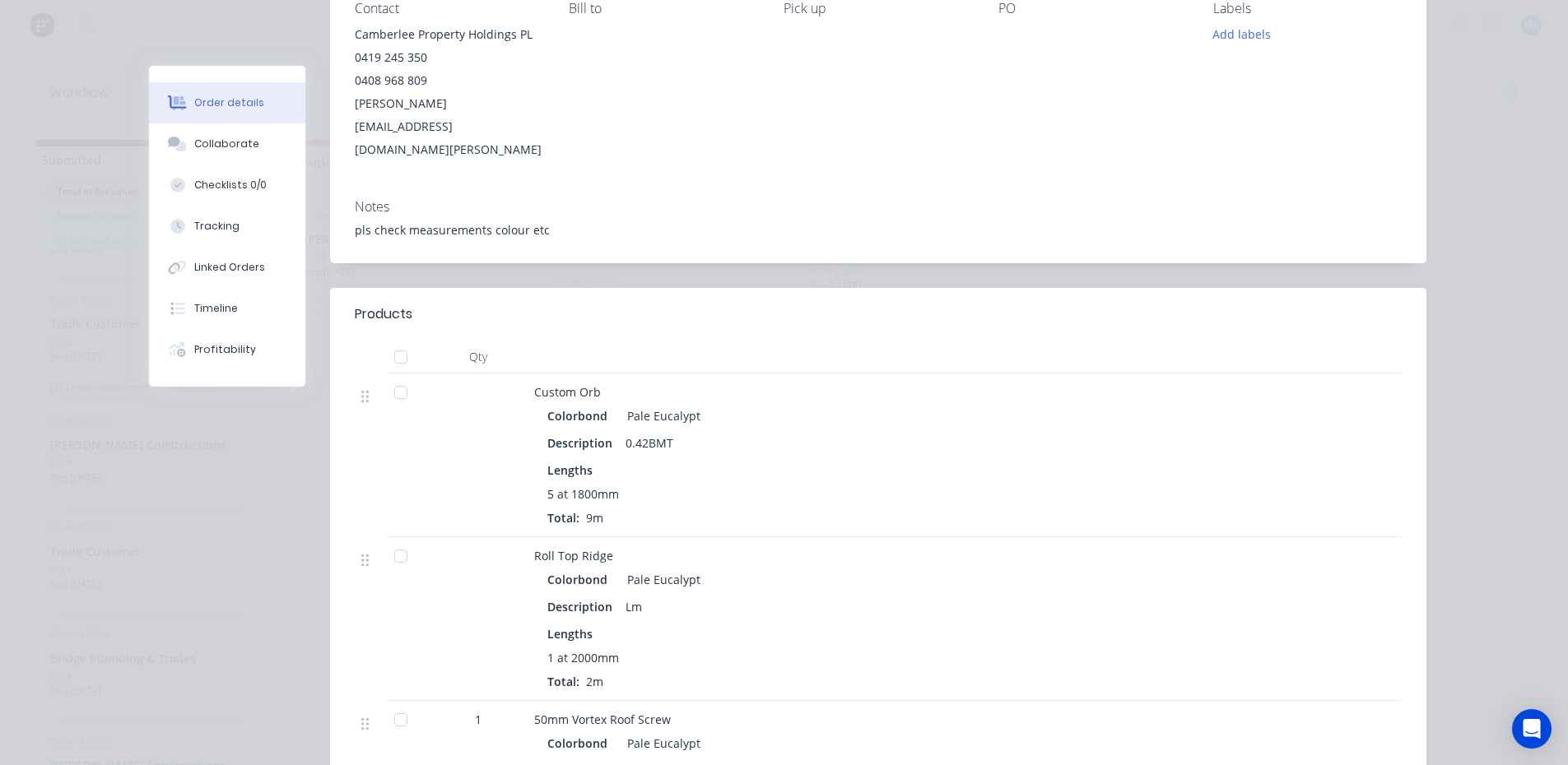
scroll to position [0, 0]
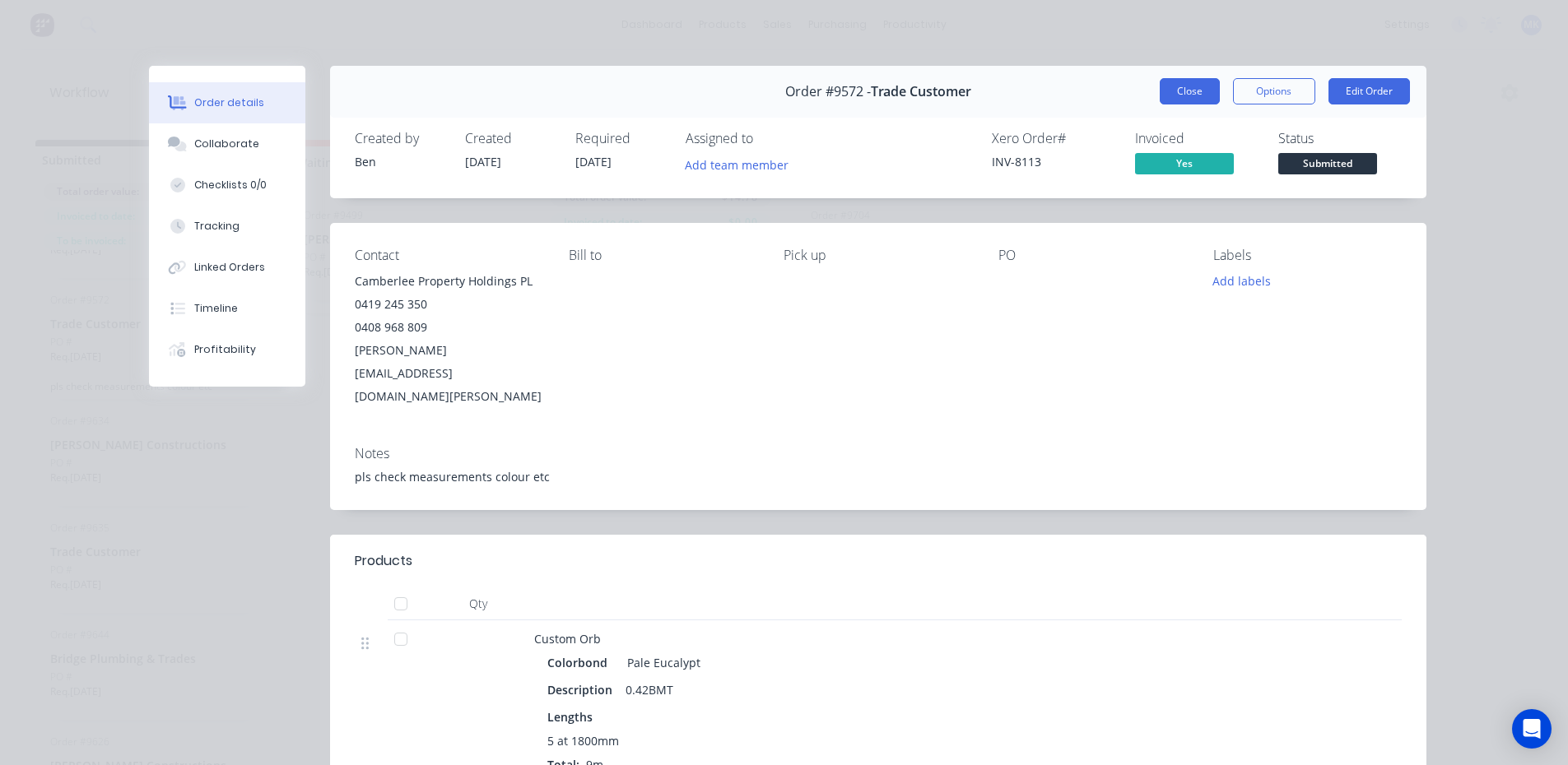
click at [1203, 86] on button "Close" at bounding box center [1190, 92] width 60 height 27
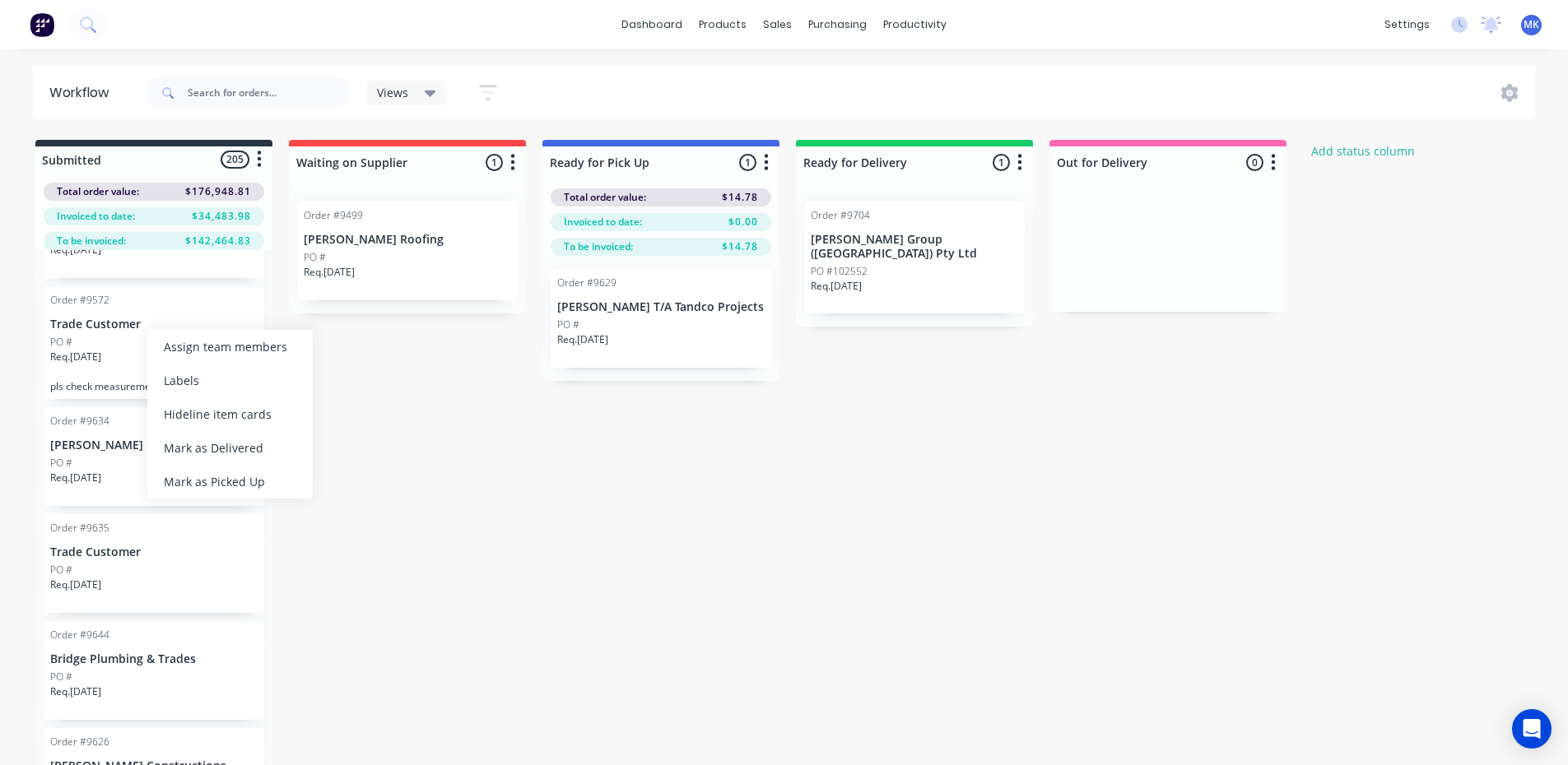
click at [612, 498] on div "Submitted 205 Status colour #273444 hex #273444 Save Cancel Summaries Total ord…" at bounding box center [883, 479] width 1790 height 678
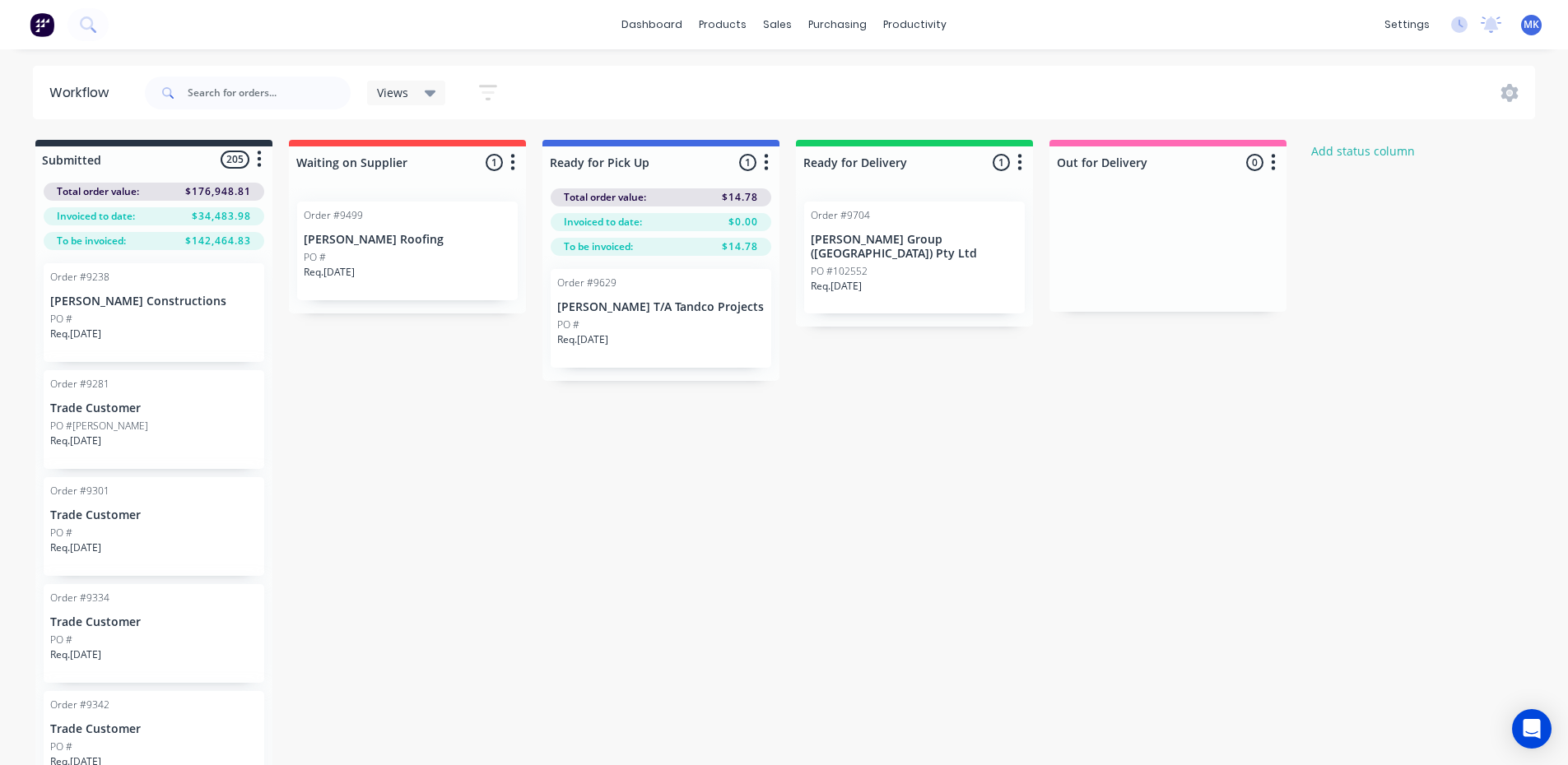
click at [241, 160] on div at bounding box center [154, 160] width 237 height 27
click at [217, 216] on span "$34,483.98" at bounding box center [221, 216] width 59 height 15
click at [132, 215] on span "Invoiced to date:" at bounding box center [96, 216] width 78 height 15
click at [130, 215] on span "Invoiced to date:" at bounding box center [96, 216] width 78 height 15
click at [805, 534] on div "Submitted 205 Status colour #273444 hex #273444 Save Cancel Summaries Total ord…" at bounding box center [883, 479] width 1790 height 678
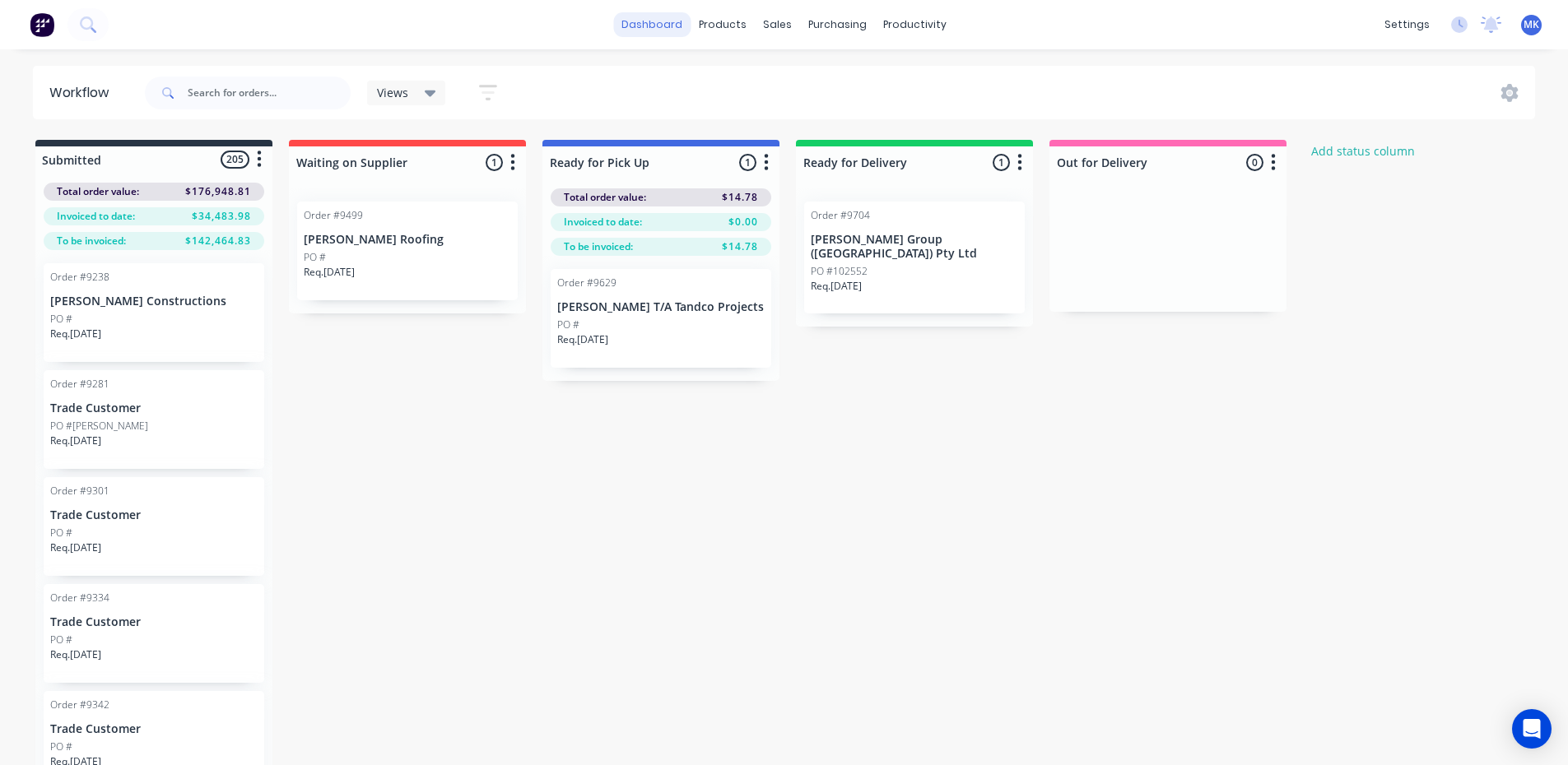
click at [630, 23] on link "dashboard" at bounding box center [651, 25] width 77 height 25
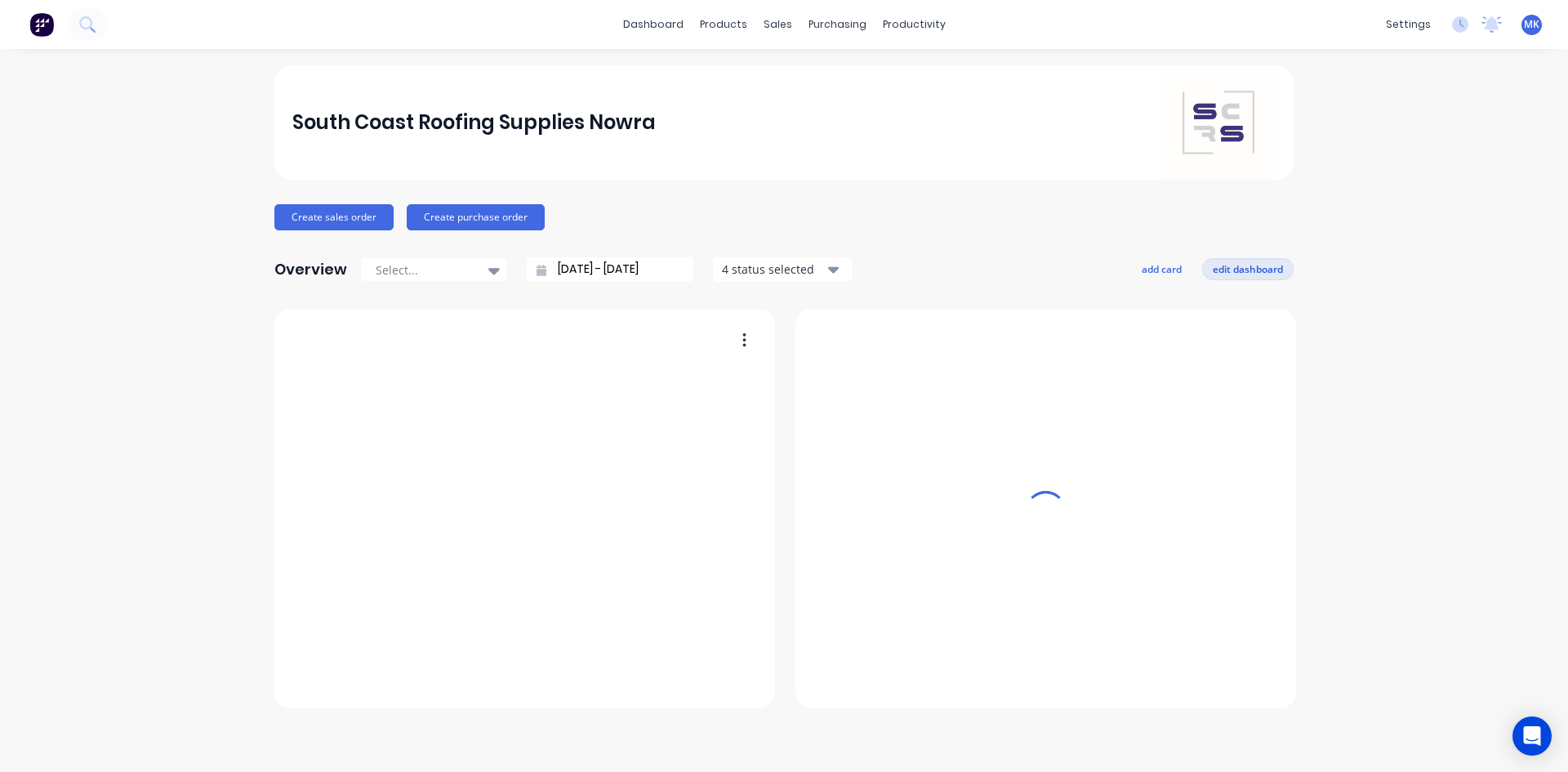
click at [1229, 270] on button "edit dashboard" at bounding box center [1247, 269] width 92 height 21
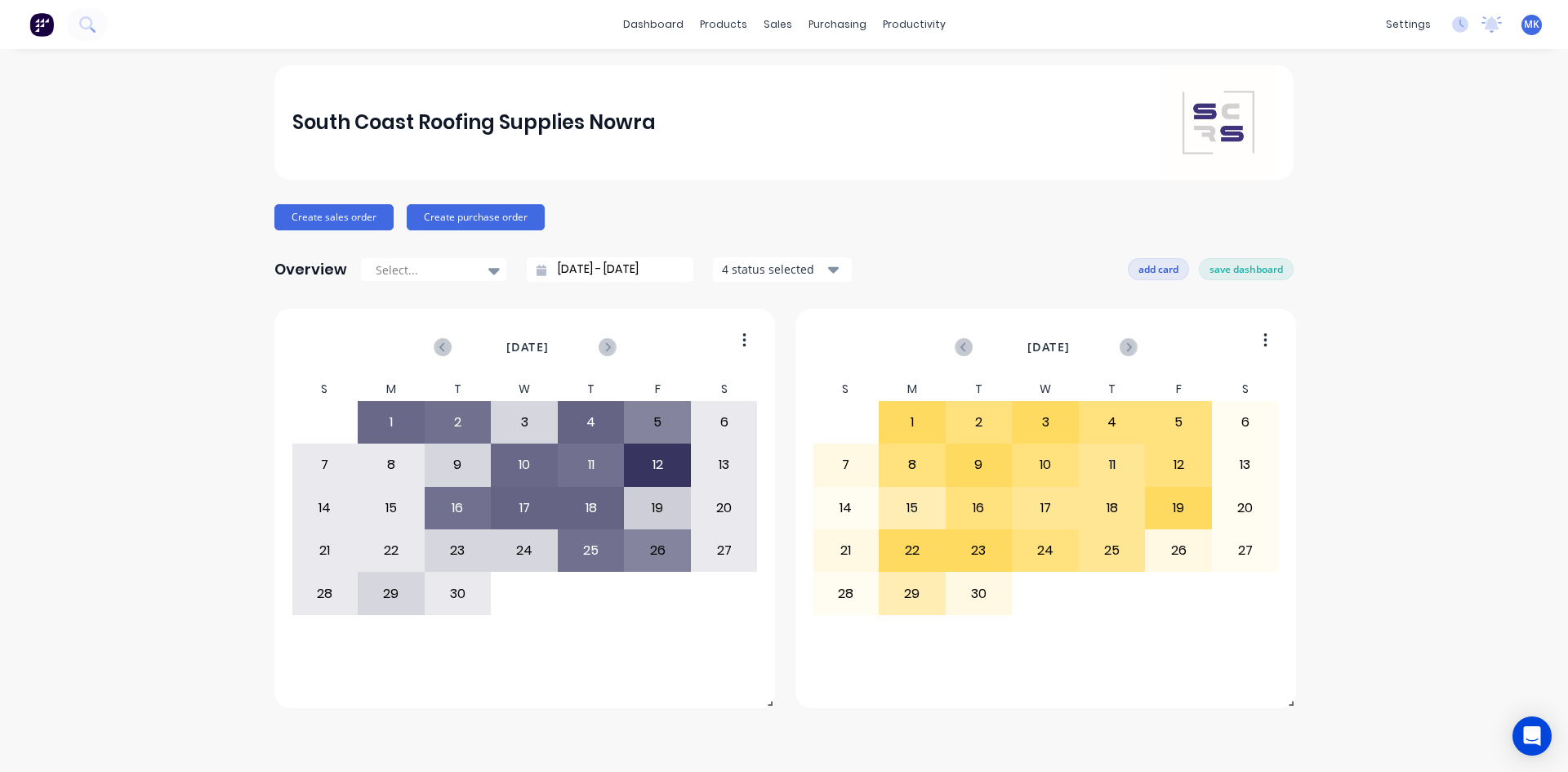
click at [1180, 260] on button "add card" at bounding box center [1158, 269] width 61 height 21
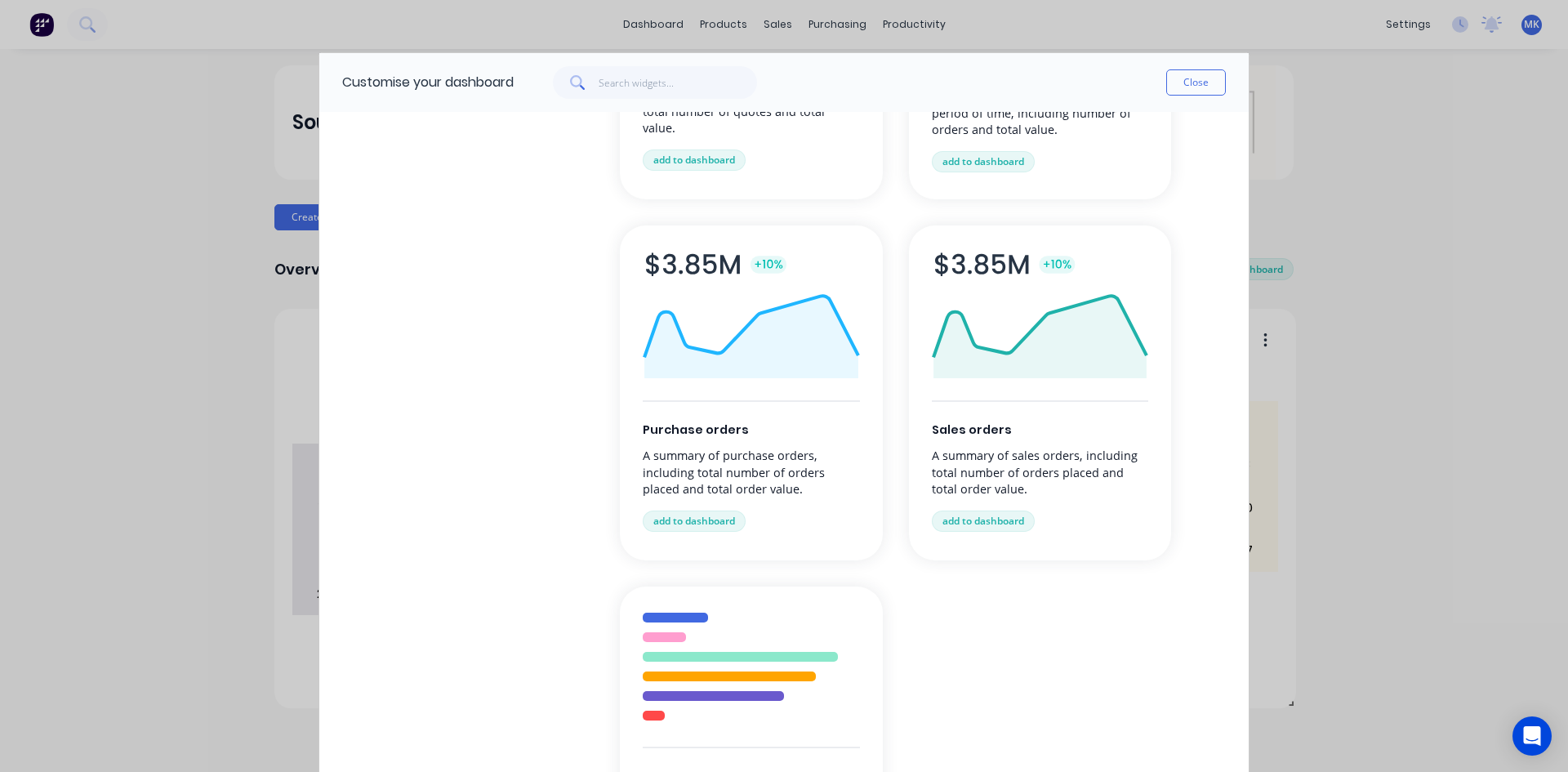
scroll to position [326, 0]
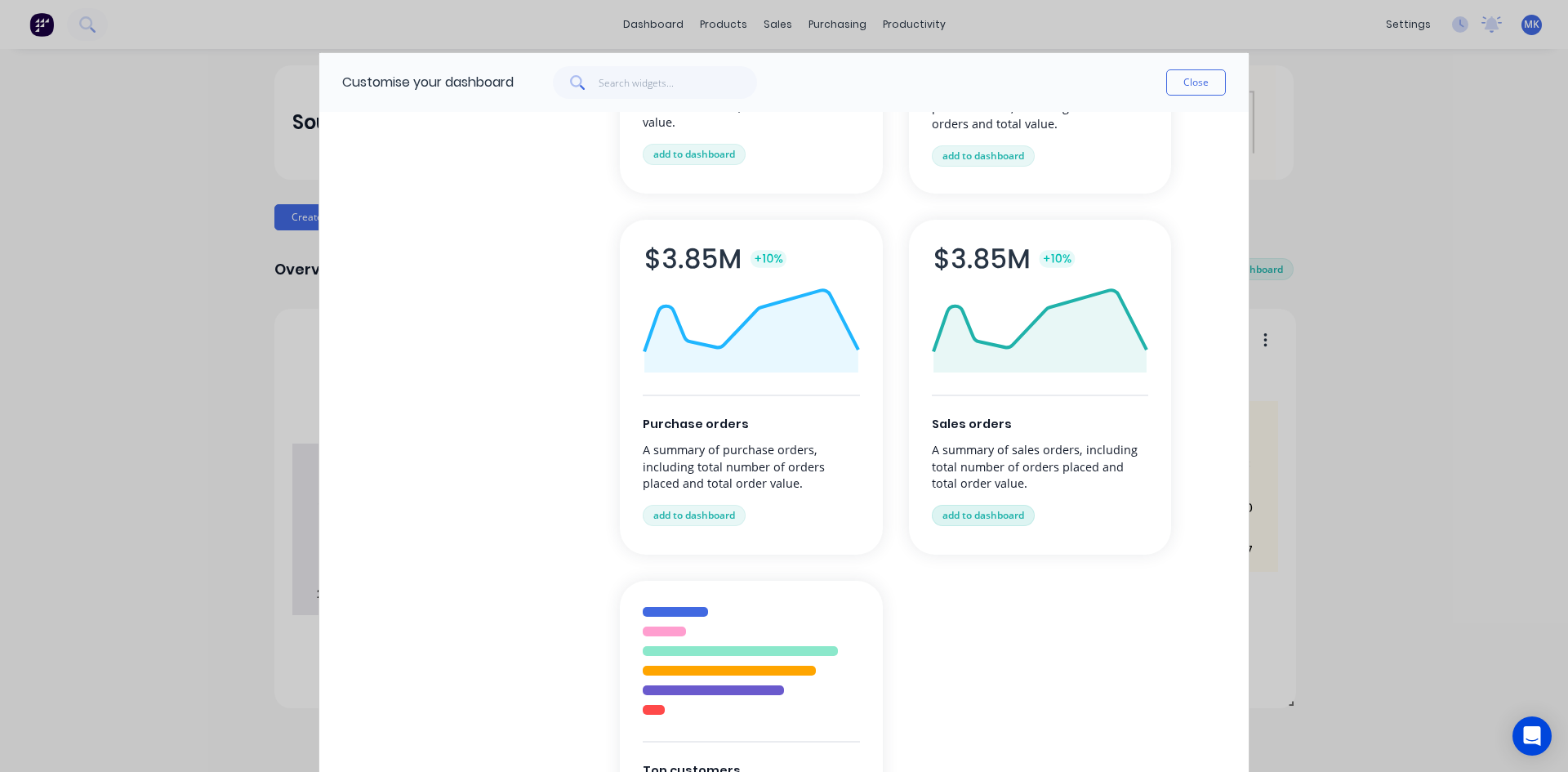
click at [1006, 507] on button "add to dashboard" at bounding box center [983, 516] width 103 height 21
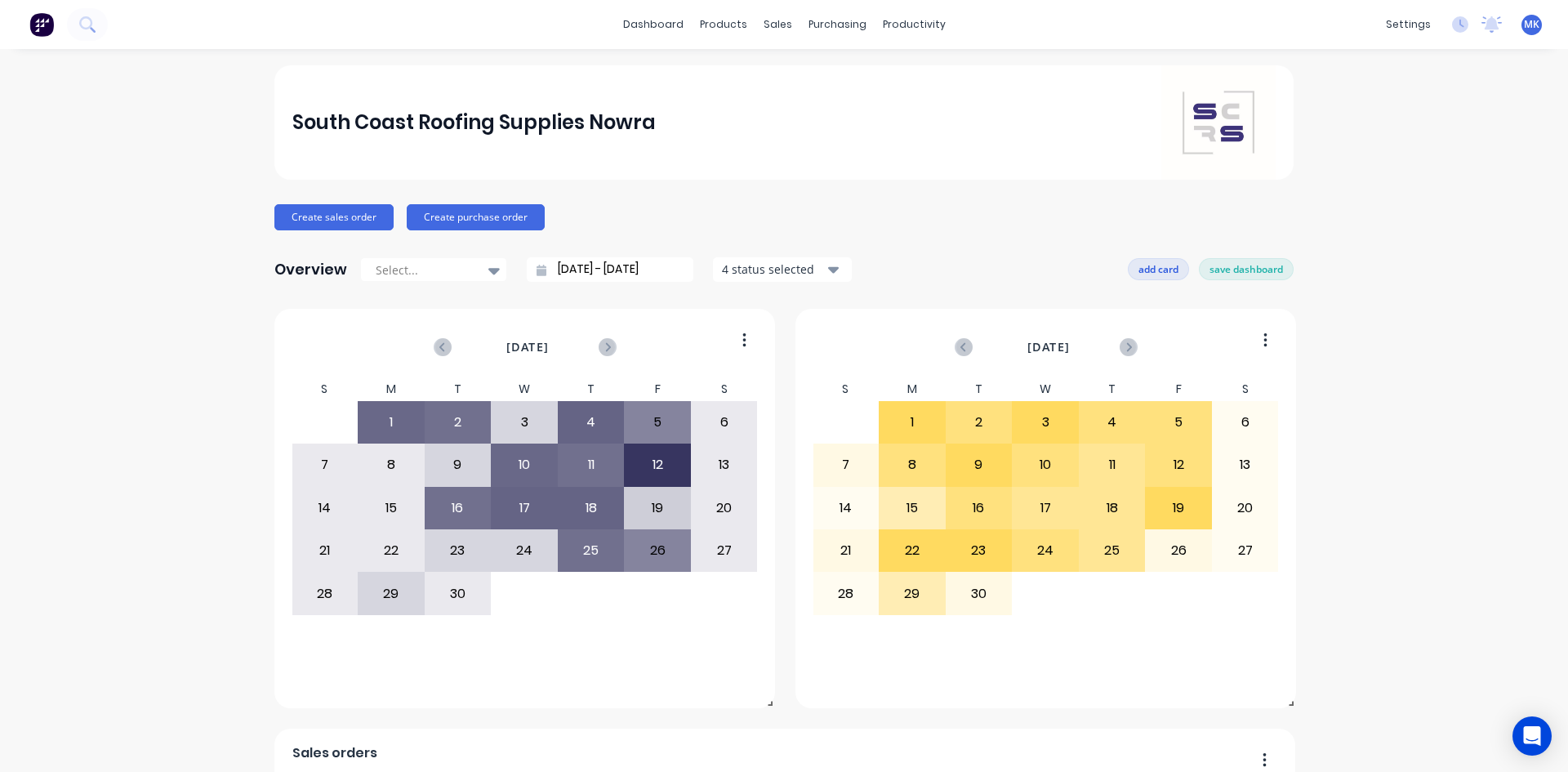
click at [1128, 273] on button "add card" at bounding box center [1158, 269] width 61 height 21
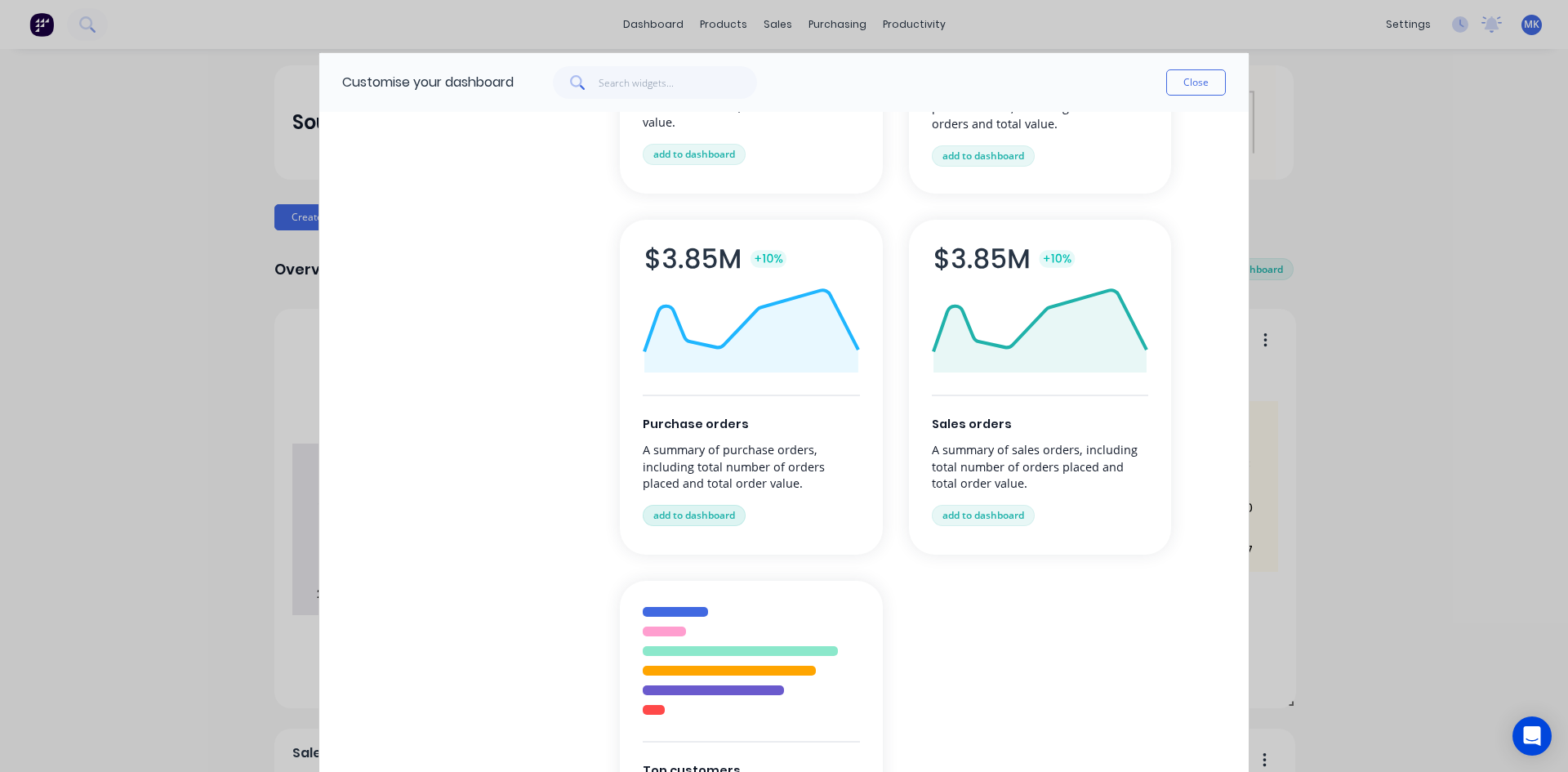
click at [701, 508] on button "add to dashboard" at bounding box center [694, 516] width 103 height 21
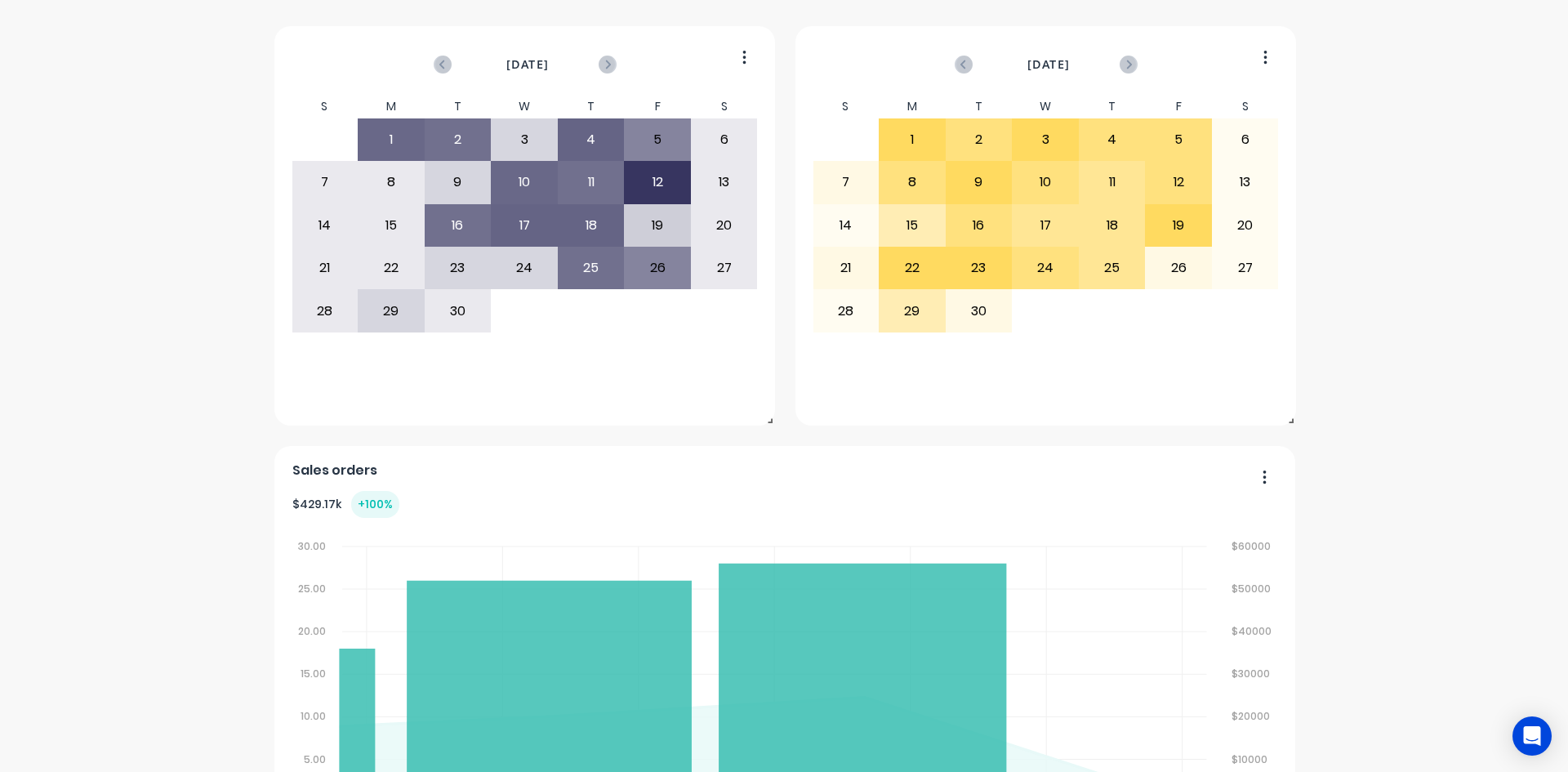
scroll to position [82, 0]
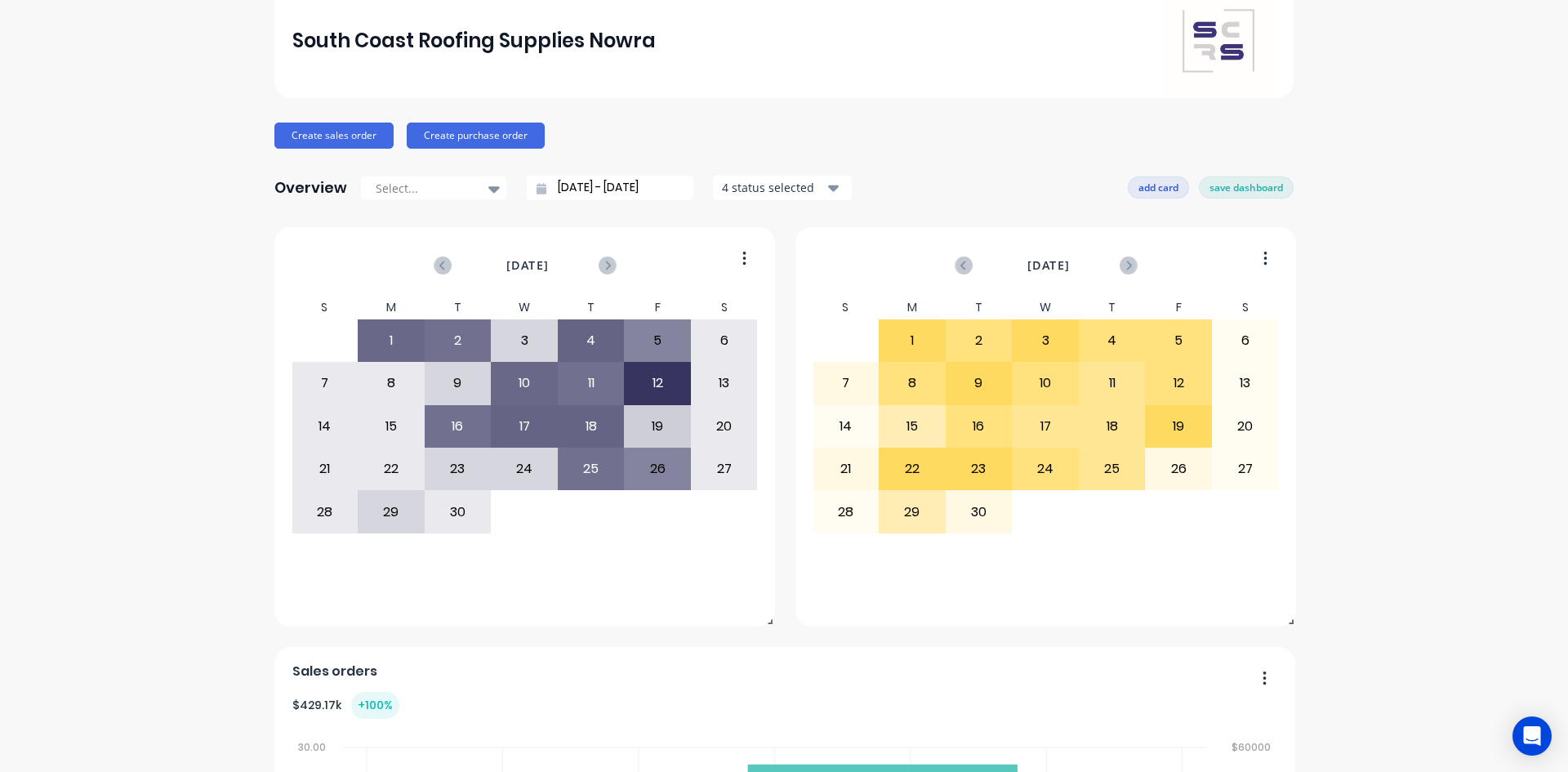
click at [1176, 186] on button "add card" at bounding box center [1158, 188] width 61 height 21
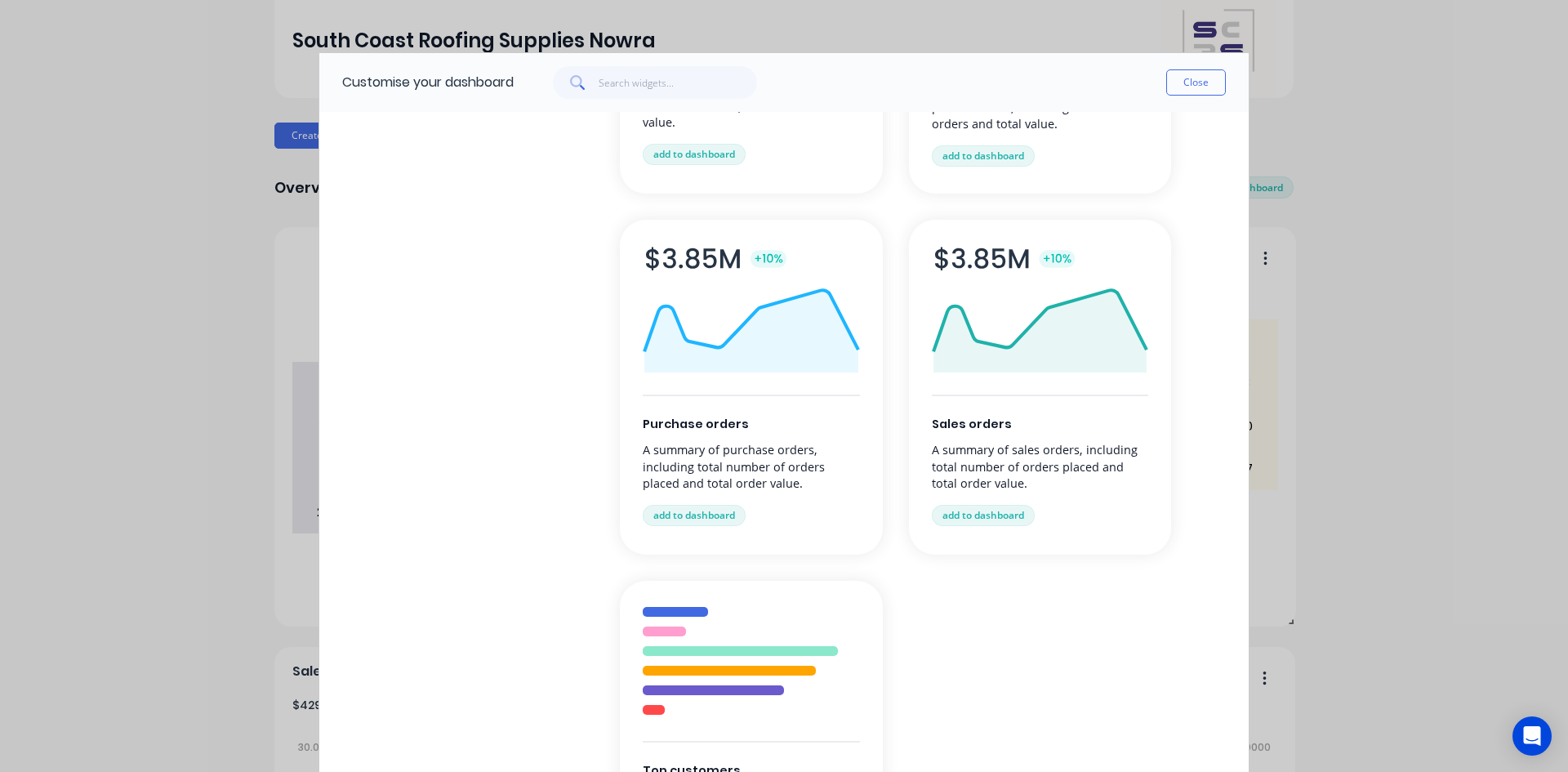
scroll to position [898, 0]
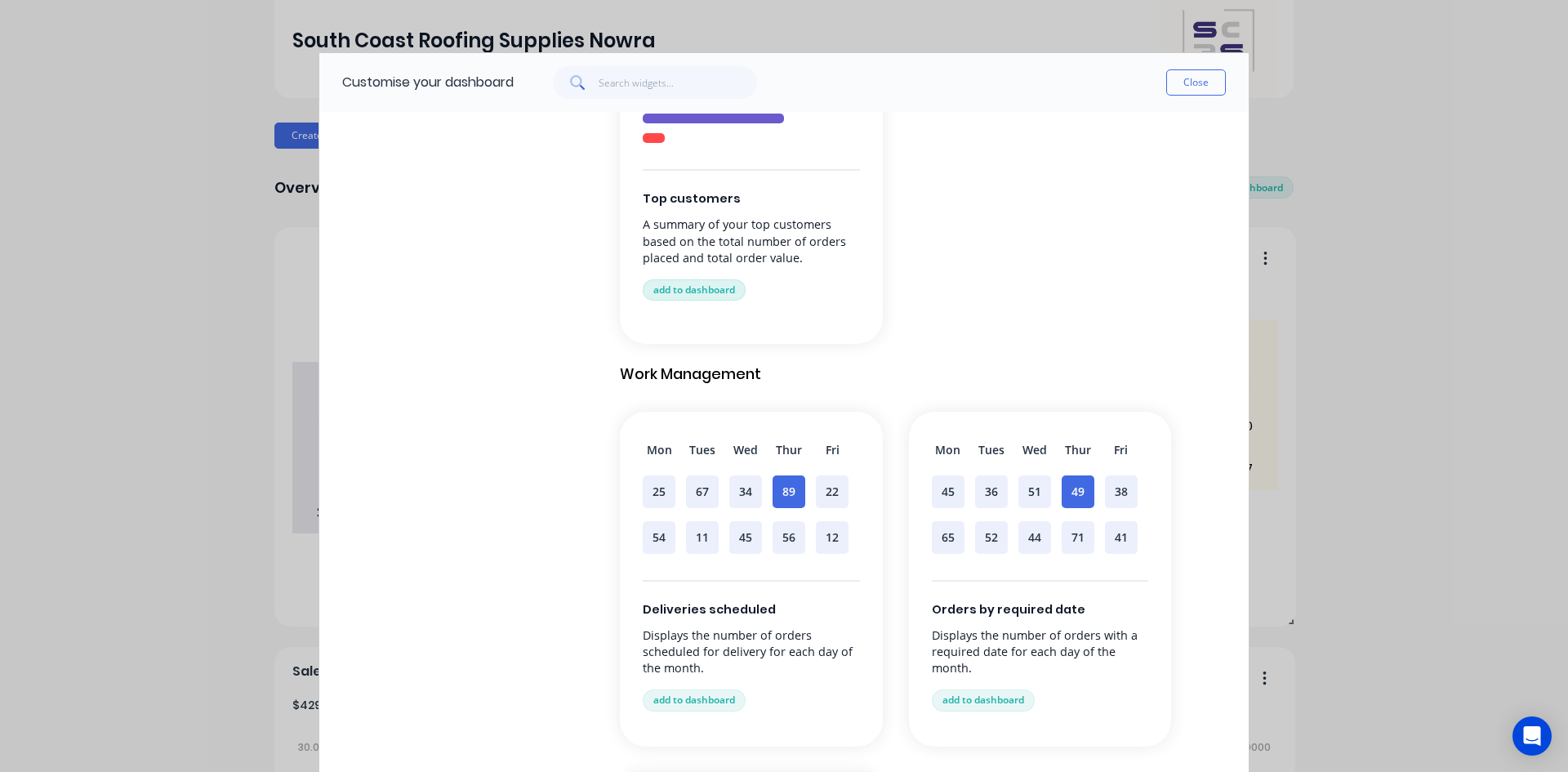
click at [702, 284] on button "add to dashboard" at bounding box center [694, 290] width 103 height 21
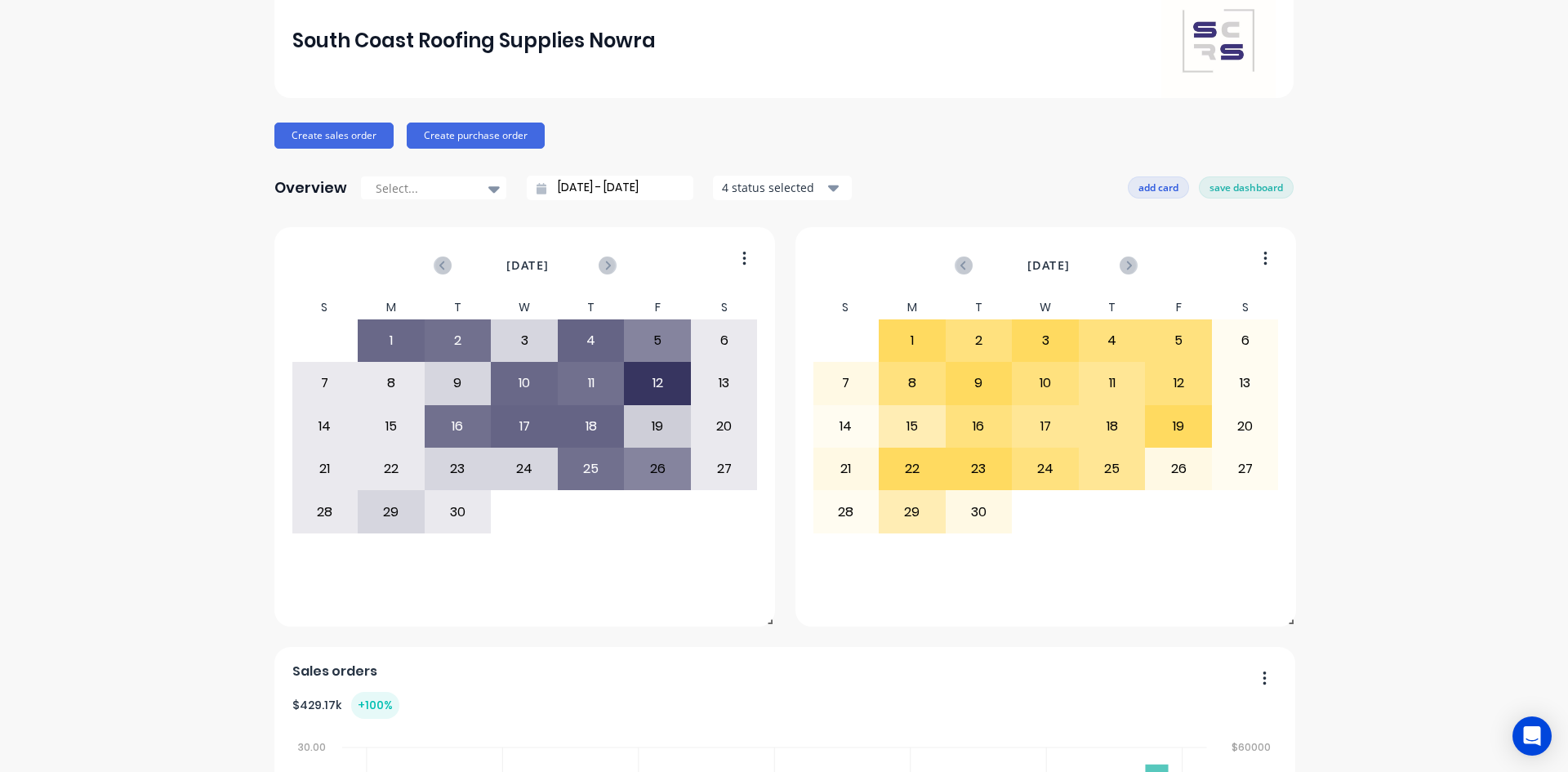
click at [1150, 185] on button "add card" at bounding box center [1158, 188] width 61 height 21
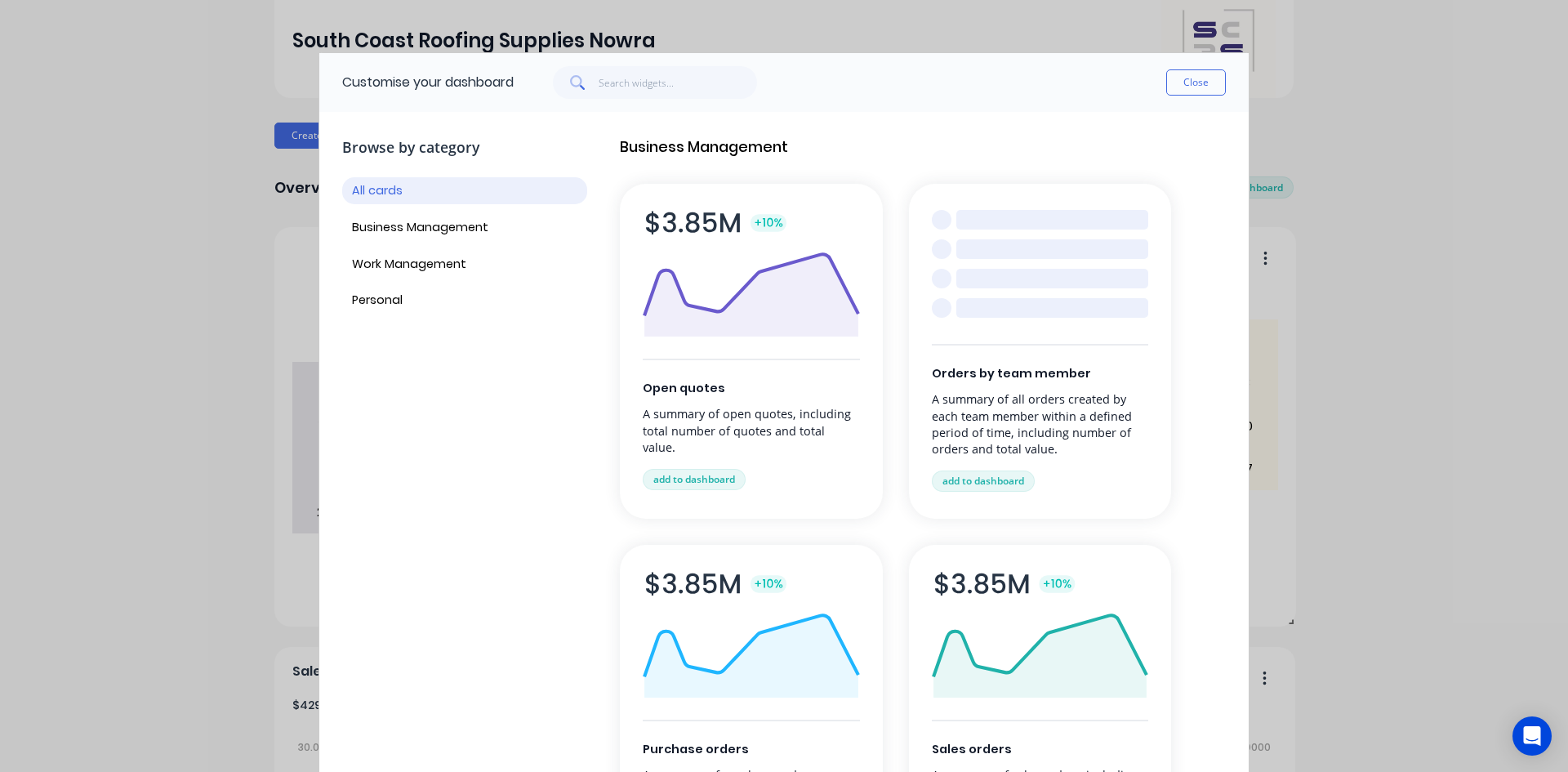
scroll to position [0, 0]
click at [403, 266] on button "Work Management" at bounding box center [464, 265] width 245 height 27
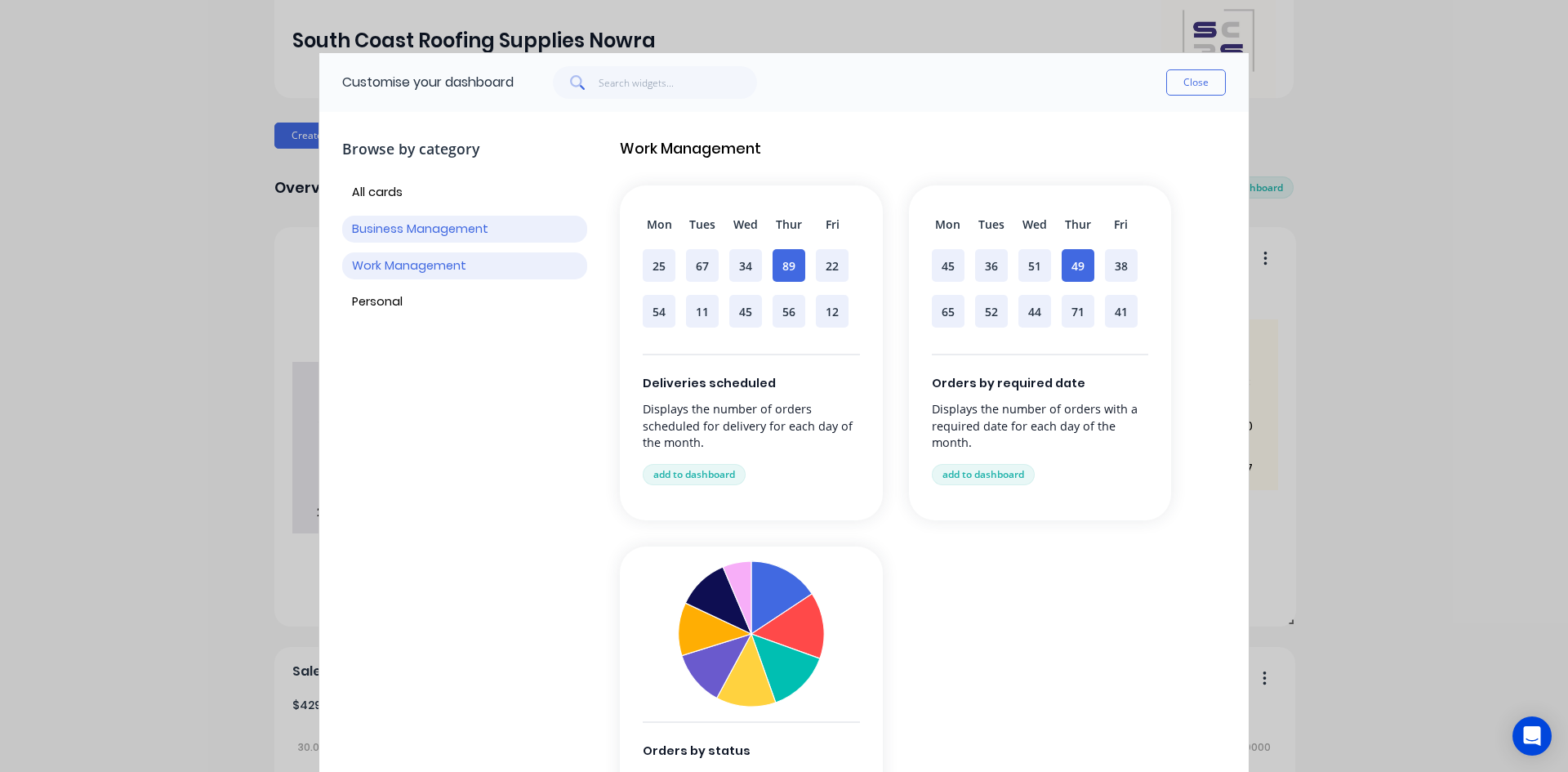
click at [408, 231] on button "Business Management" at bounding box center [464, 229] width 245 height 27
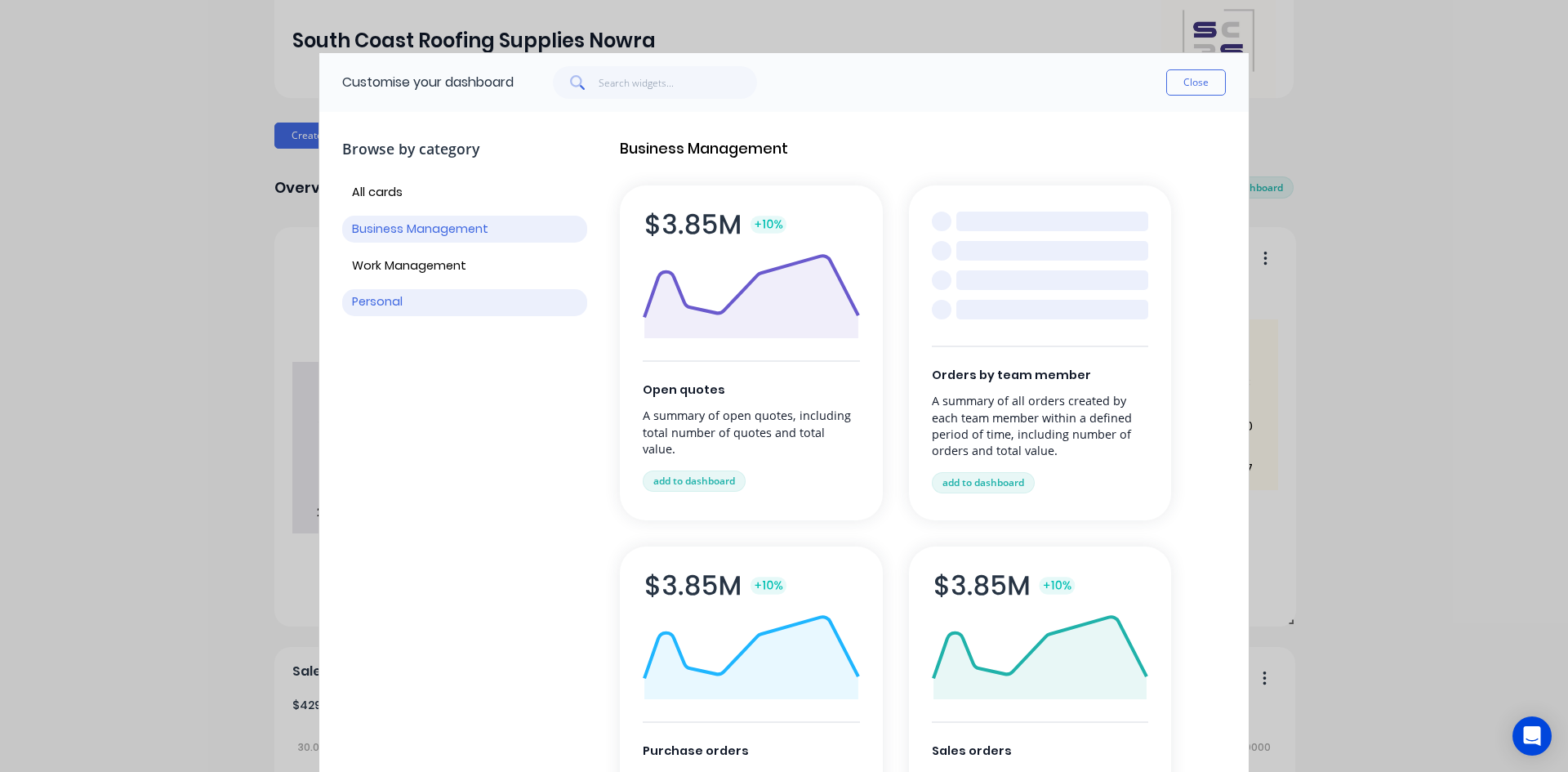
click at [407, 296] on button "Personal" at bounding box center [464, 303] width 245 height 27
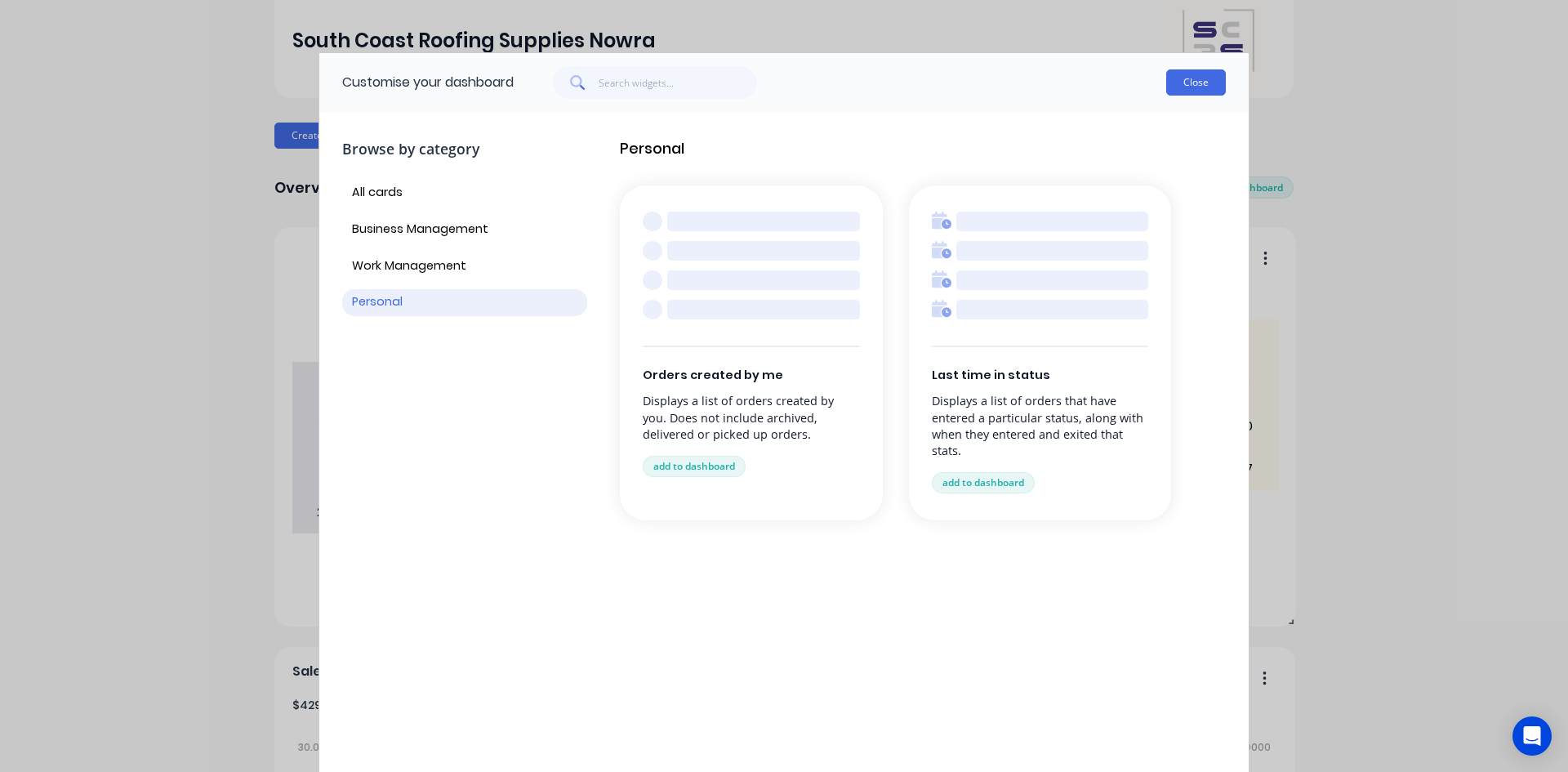
click at [1204, 81] on button "Close" at bounding box center [1195, 83] width 59 height 26
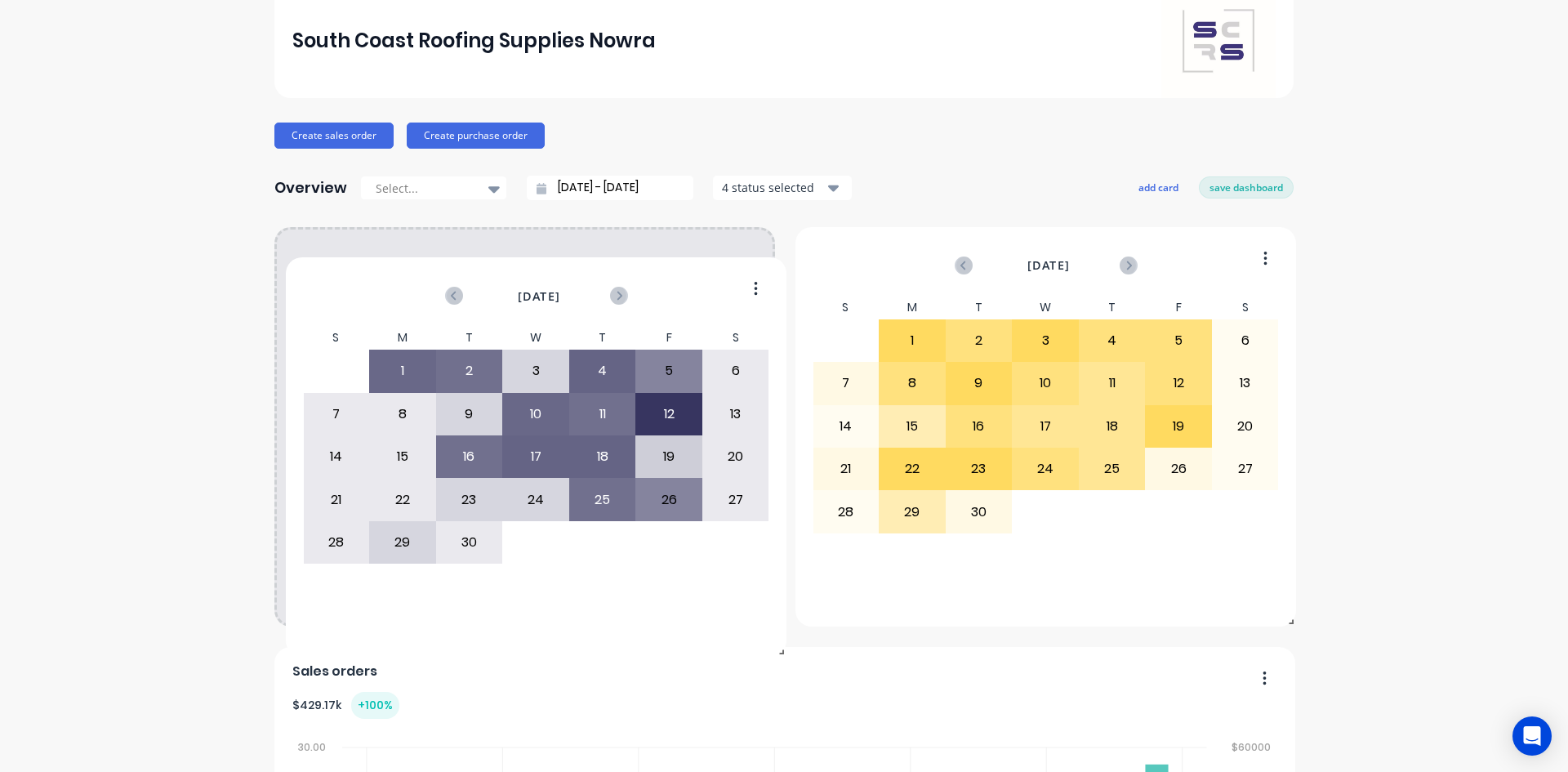
drag, startPoint x: 741, startPoint y: 258, endPoint x: 752, endPoint y: 288, distance: 32.0
click at [752, 288] on div "[DATE]" at bounding box center [536, 302] width 465 height 47
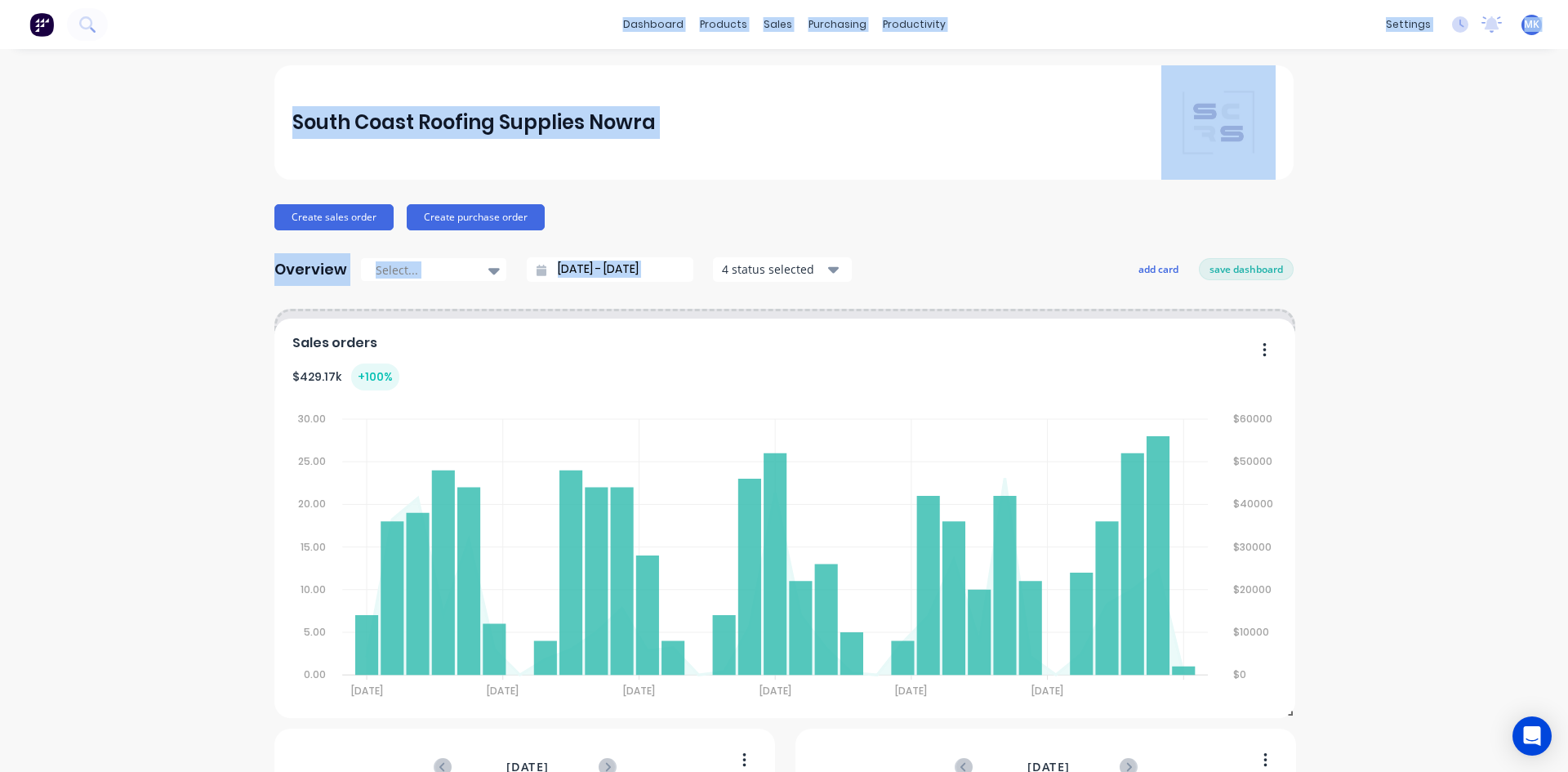
drag, startPoint x: 625, startPoint y: 369, endPoint x: 1342, endPoint y: 514, distance: 731.5
click at [635, 0] on html "dashboard products sales purchasing productivity dashboard products Product Cat…" at bounding box center [784, 386] width 1568 height 772
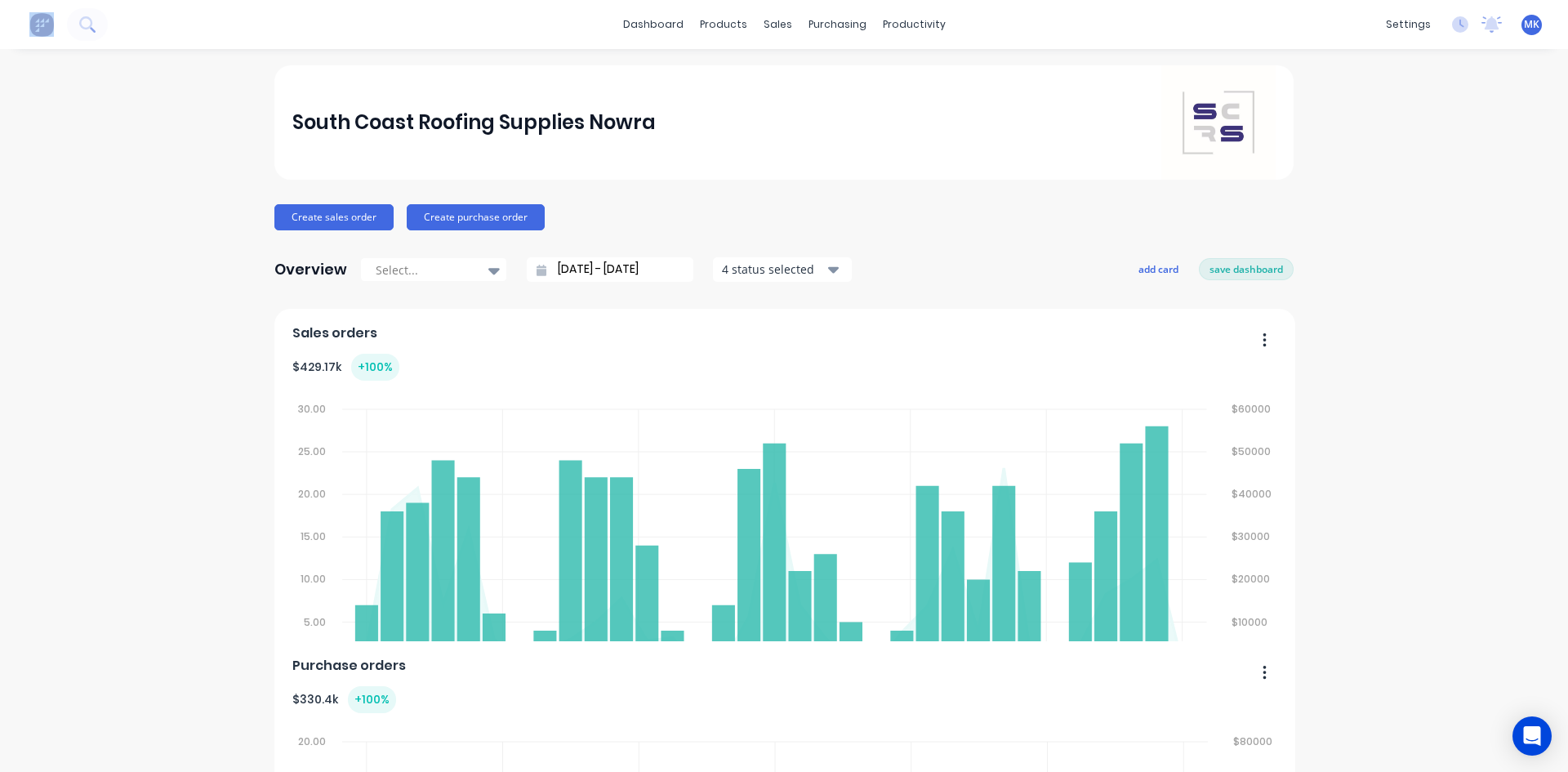
drag, startPoint x: 711, startPoint y: 295, endPoint x: 734, endPoint y: -31, distance: 326.8
click at [734, 0] on html "dashboard products sales purchasing productivity dashboard products Product Cat…" at bounding box center [784, 386] width 1568 height 772
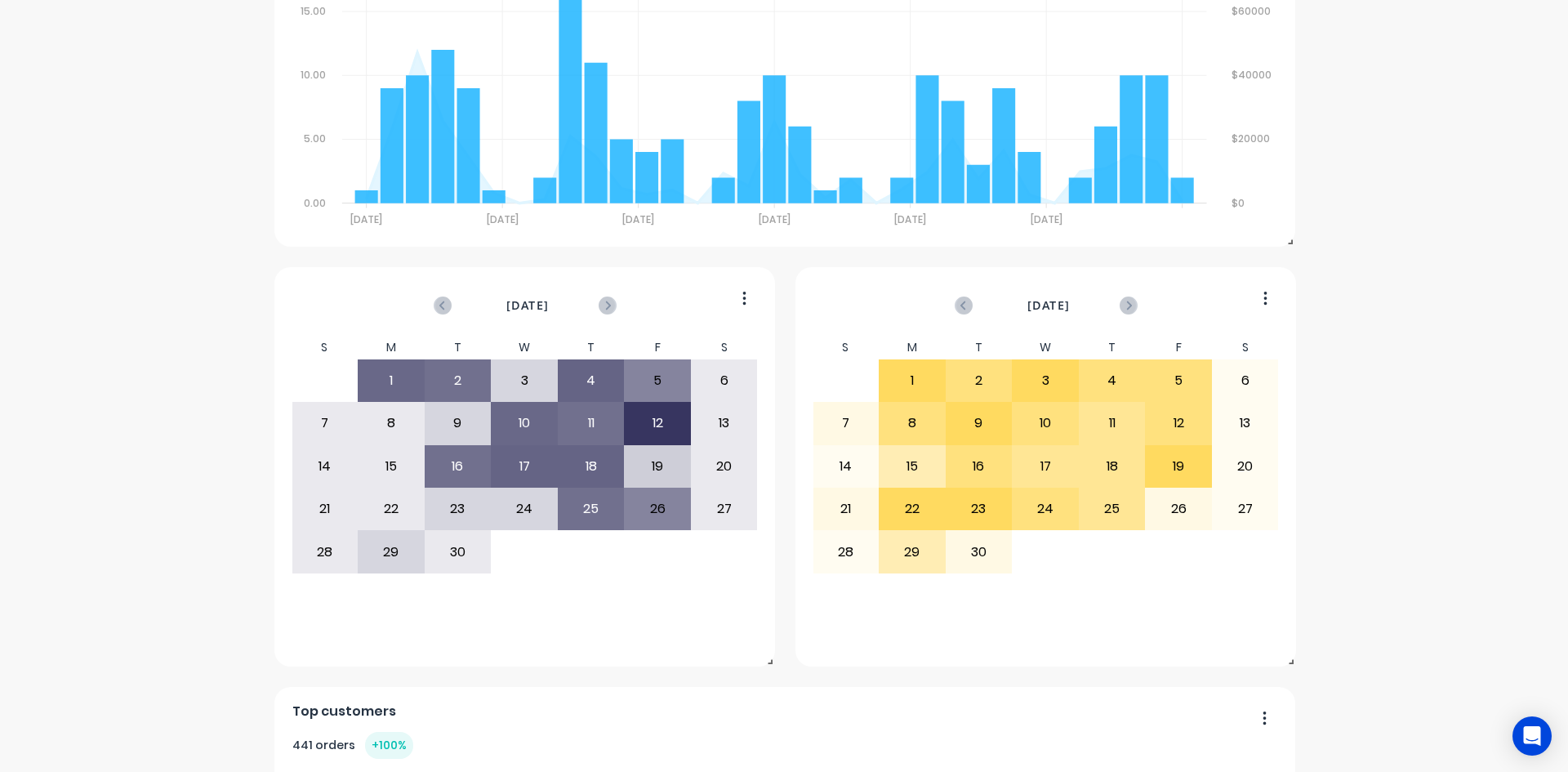
scroll to position [1213, 0]
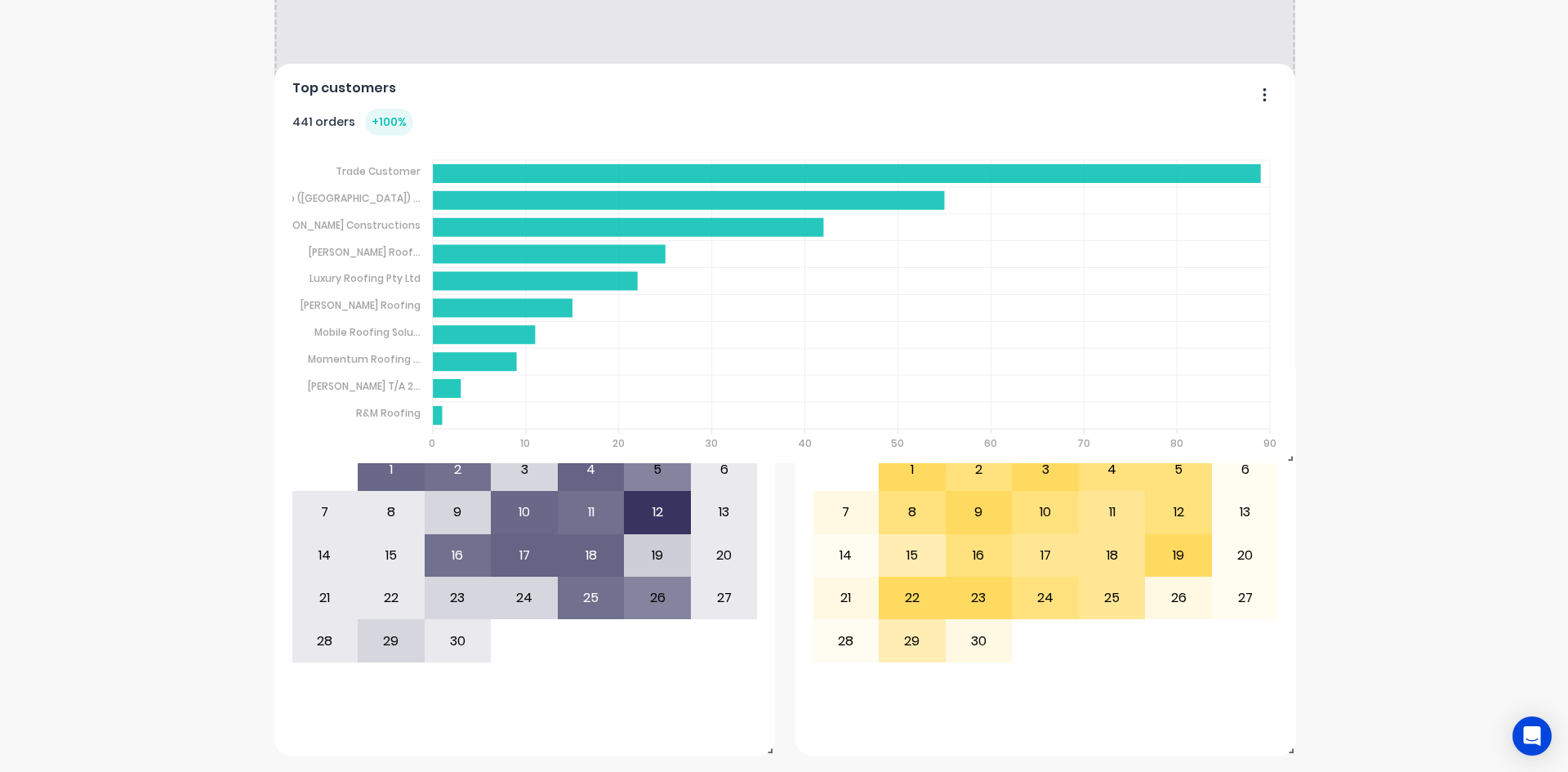
drag, startPoint x: 582, startPoint y: 441, endPoint x: 1281, endPoint y: 407, distance: 699.8
click at [566, 149] on foreignobject at bounding box center [785, 299] width 986 height 327
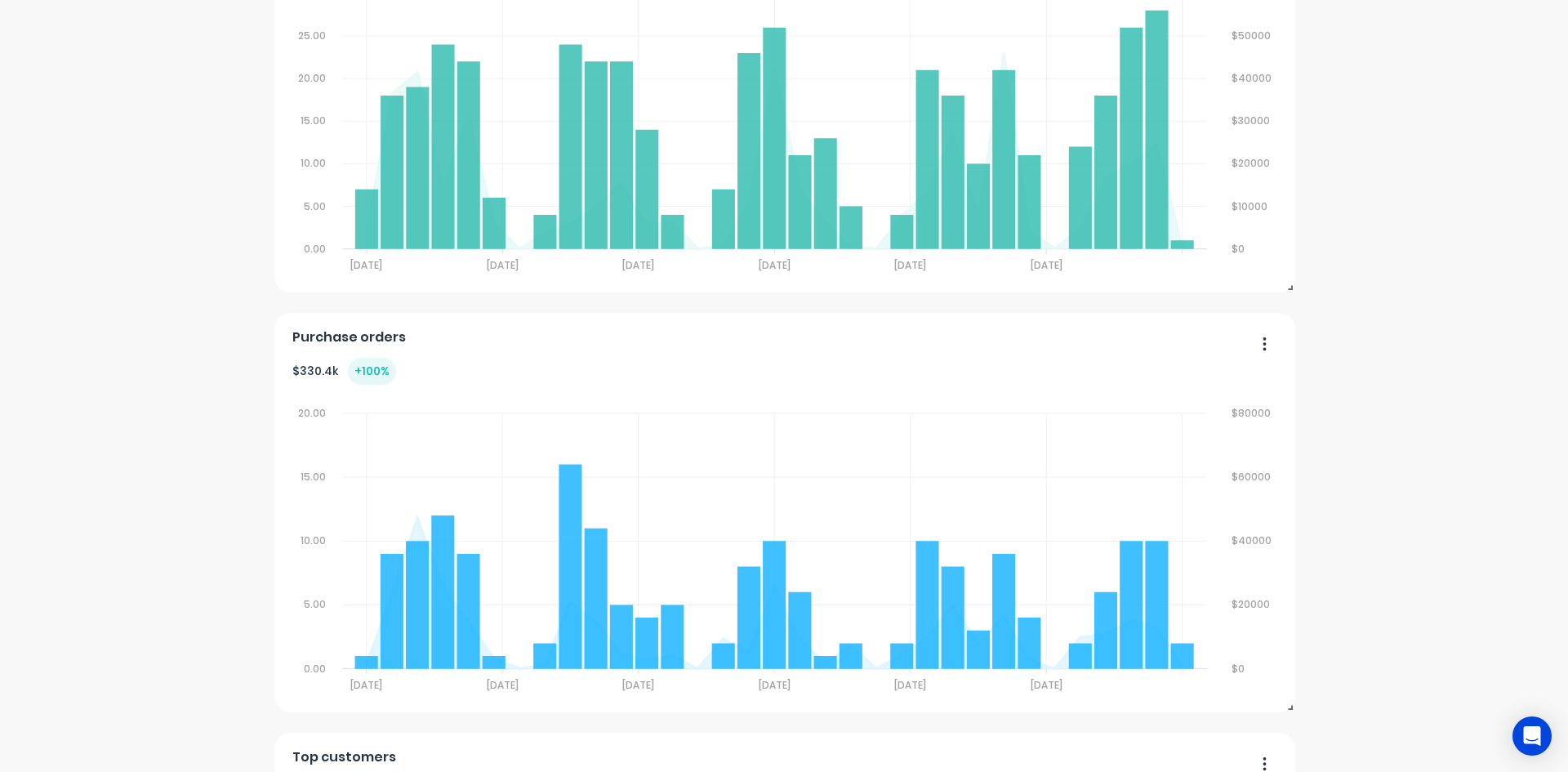
scroll to position [0, 0]
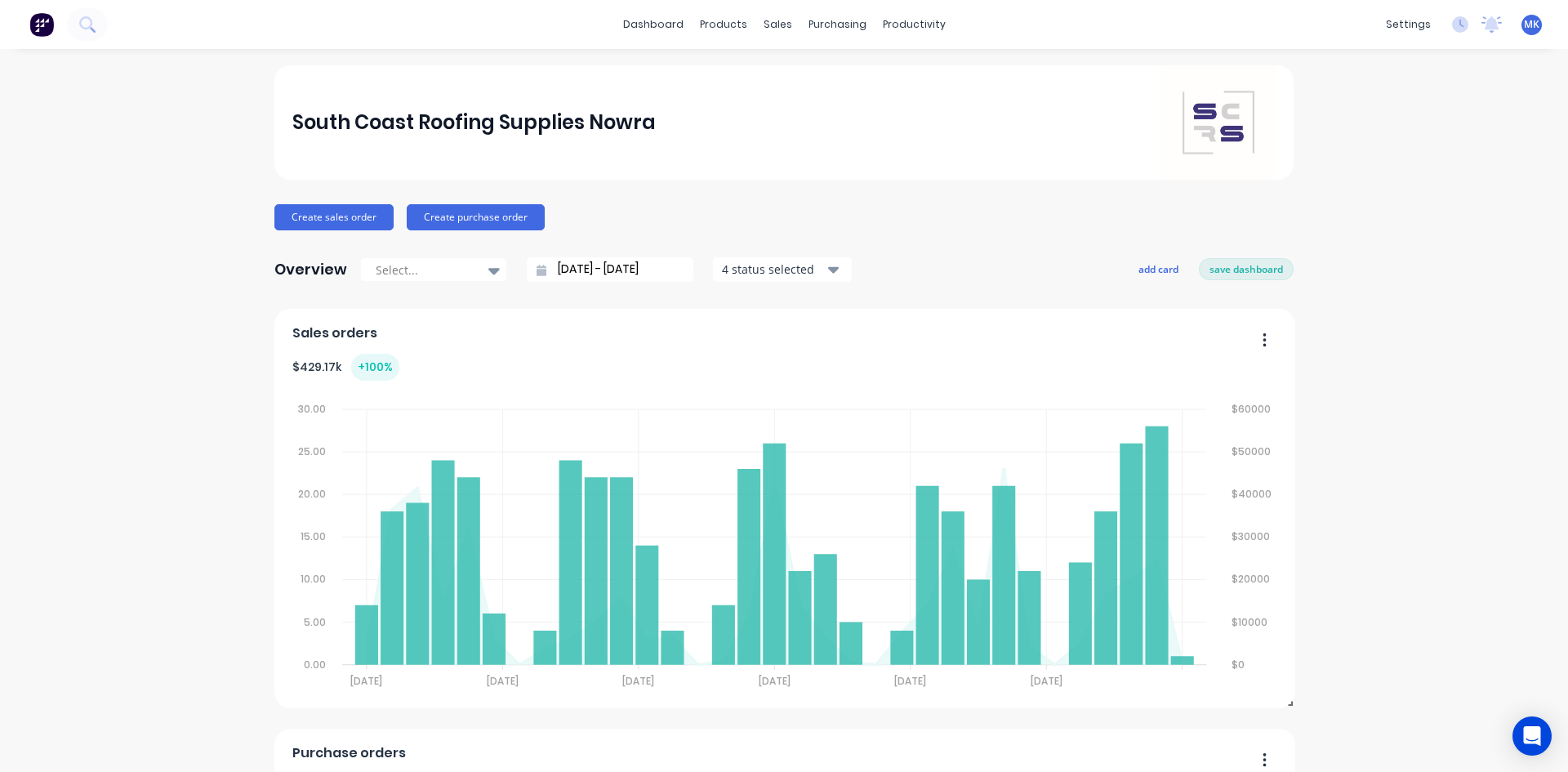
click at [1204, 259] on button "save dashboard" at bounding box center [1246, 269] width 95 height 21
click at [804, 272] on div "4 status selected" at bounding box center [773, 269] width 103 height 17
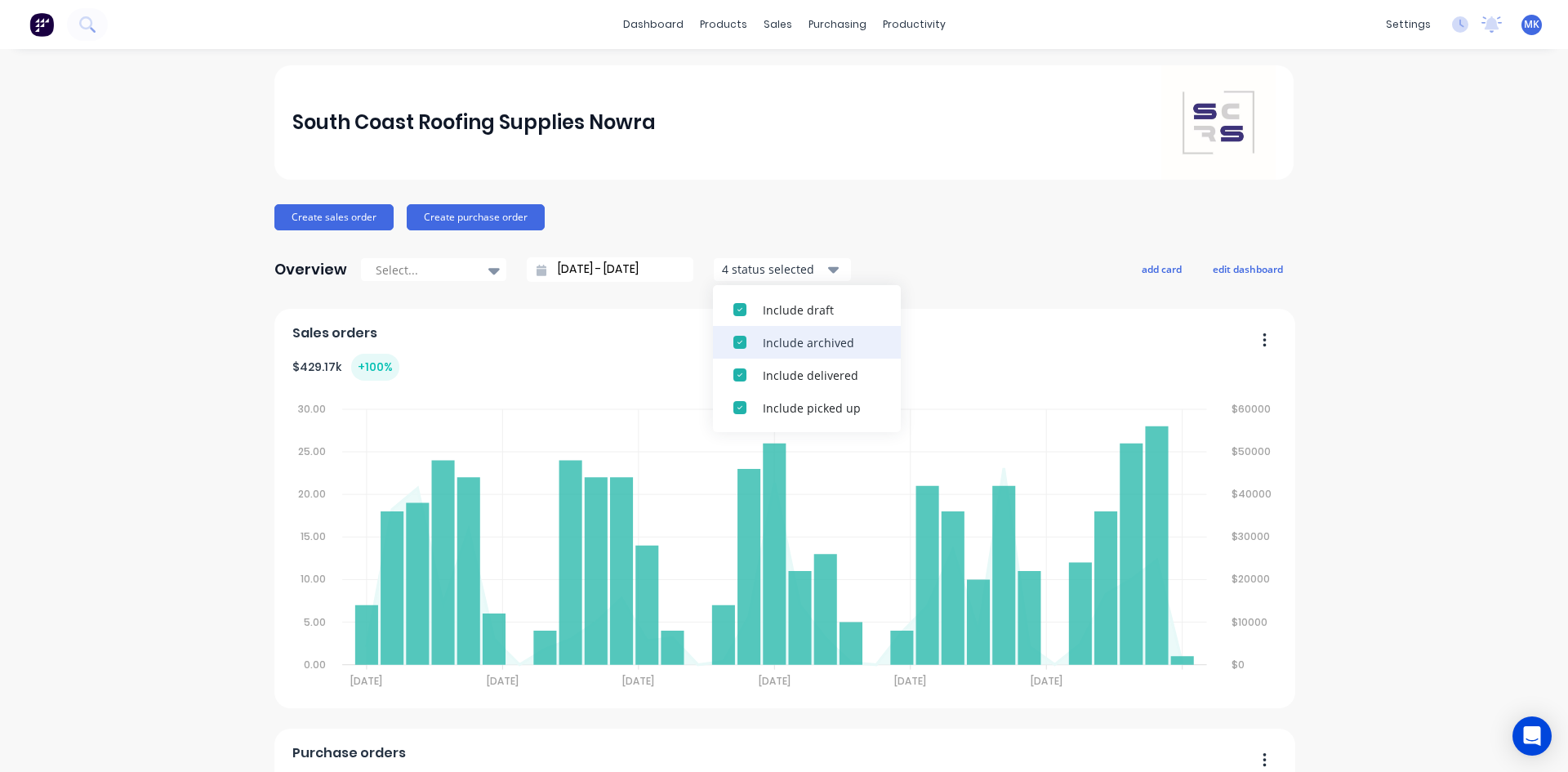
click at [733, 349] on div "button" at bounding box center [740, 342] width 33 height 33
click at [729, 312] on div "Sales orders $ 429.17k + 100 % 30.00 30.00 25.00 25.00 20.00 20.00 15.00 15.00 …" at bounding box center [785, 508] width 1021 height 399
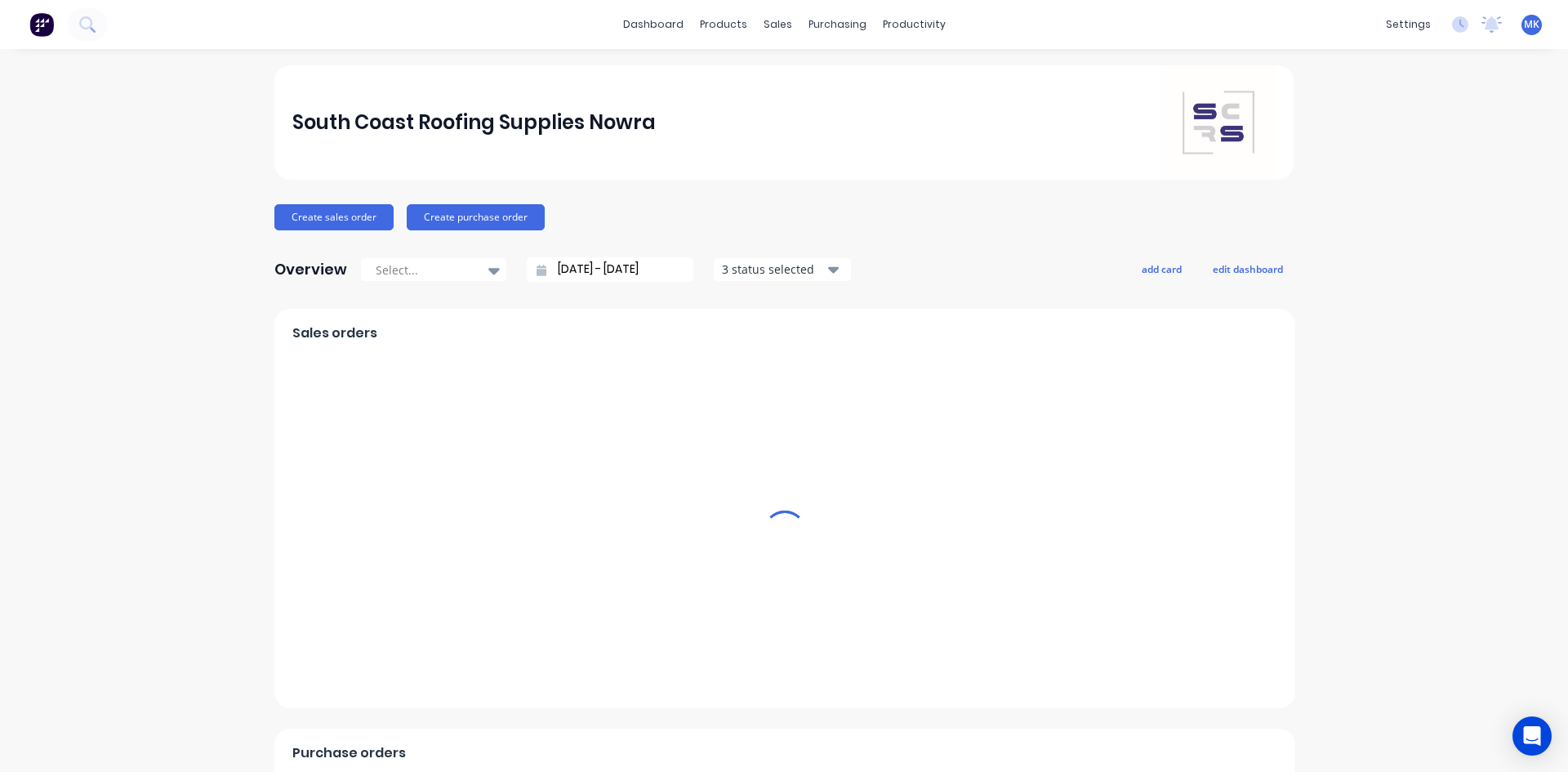
click at [741, 267] on div "3 status selected" at bounding box center [773, 269] width 103 height 17
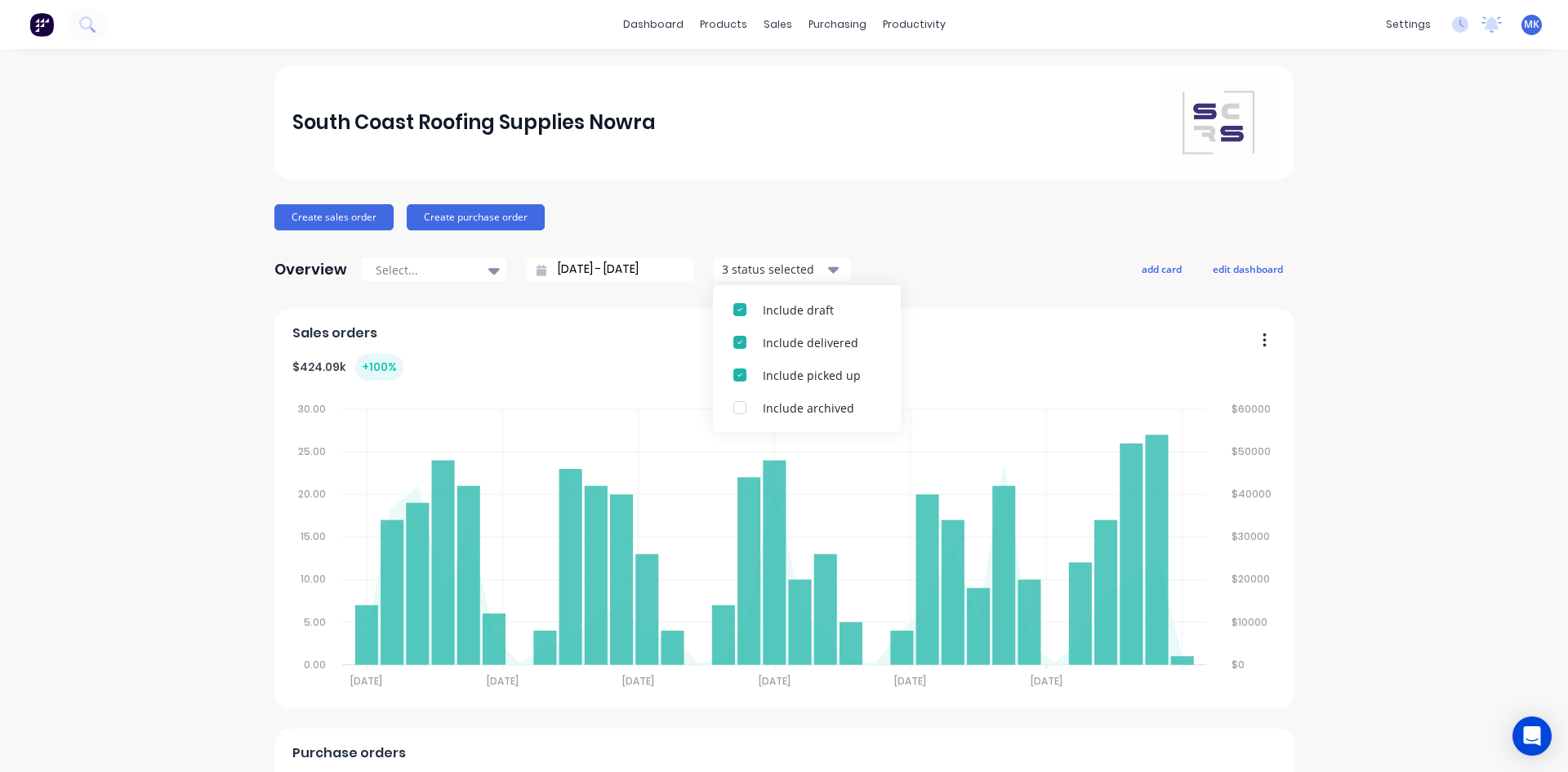
click at [734, 309] on div "button" at bounding box center [740, 310] width 33 height 33
click at [934, 253] on div "Overview Select... 25/08/25 - 25/09/25 2 status selected Include delivered Incl…" at bounding box center [784, 269] width 1019 height 33
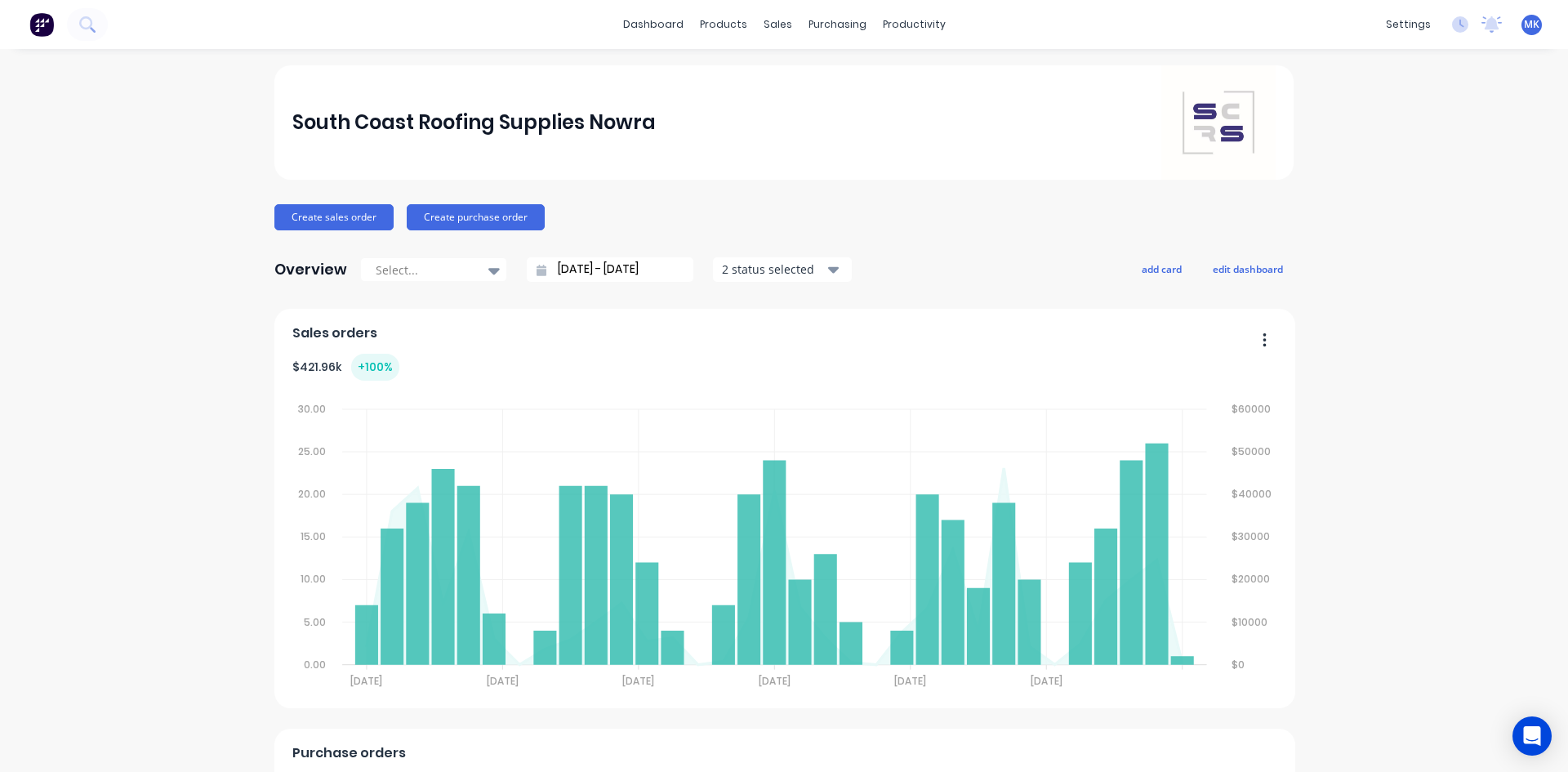
click at [466, 269] on div at bounding box center [425, 269] width 103 height 21
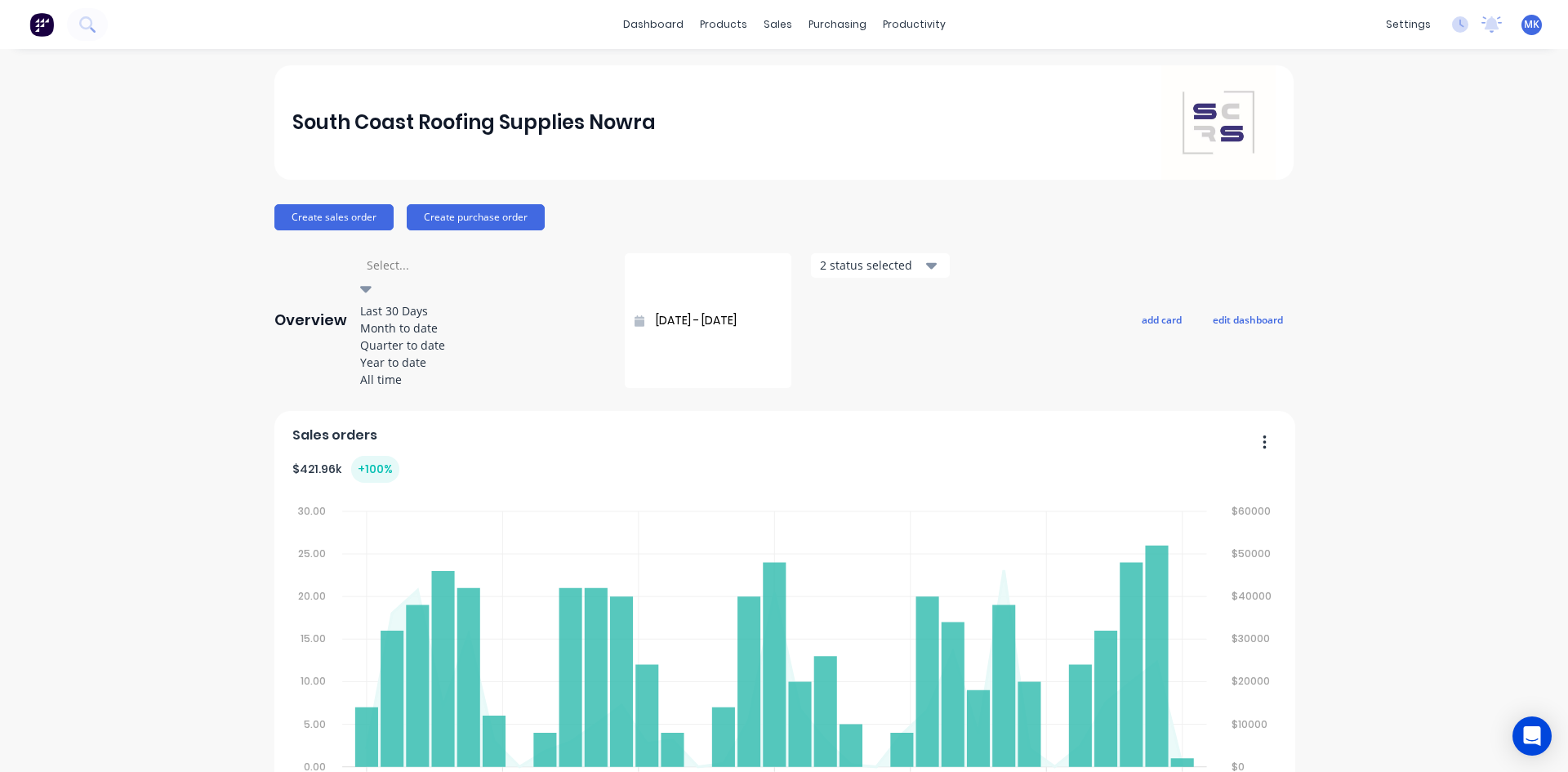
click at [473, 334] on div "Month to date" at bounding box center [482, 327] width 245 height 17
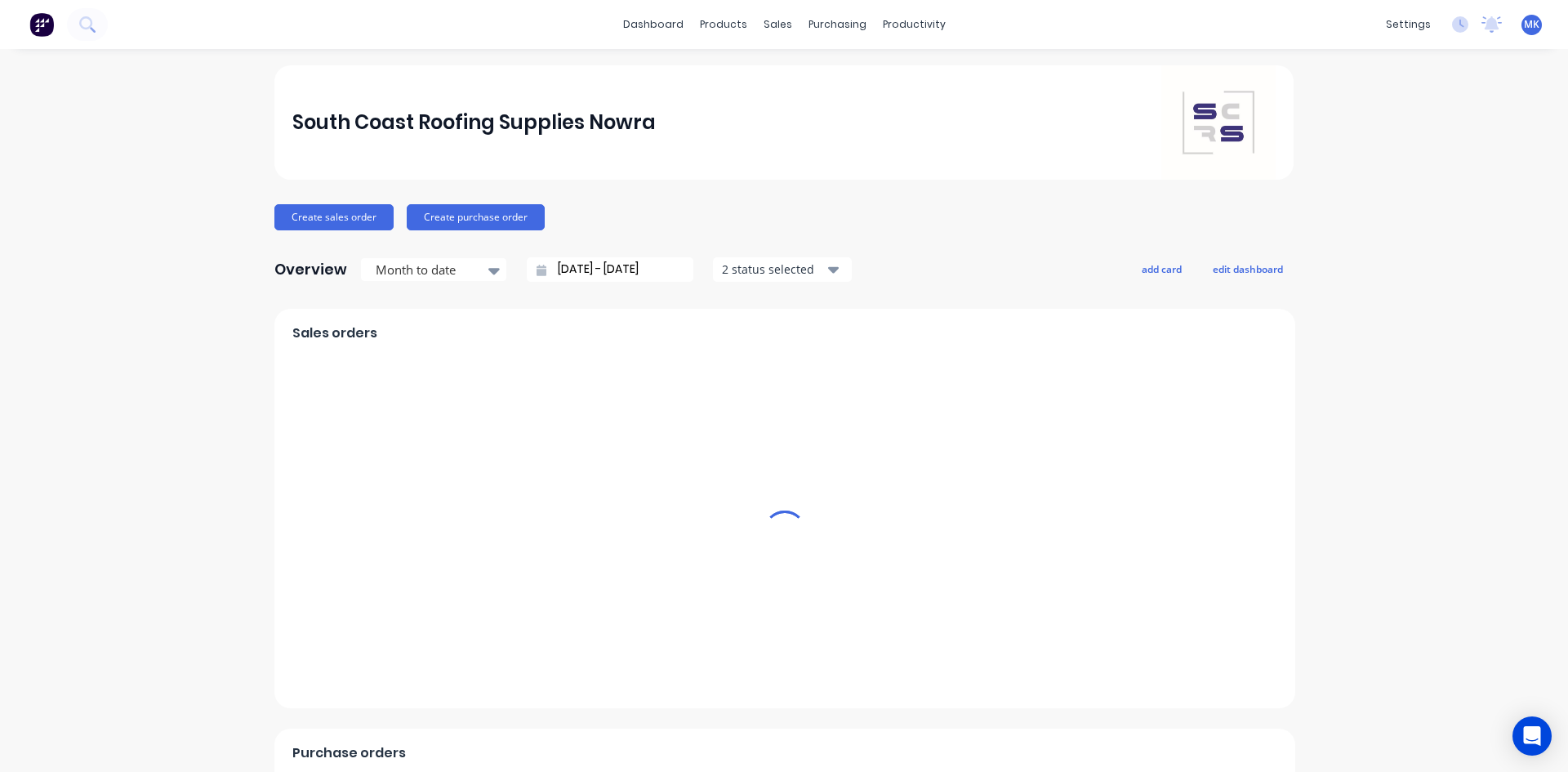
type input "01/09/25 - 25/09/25"
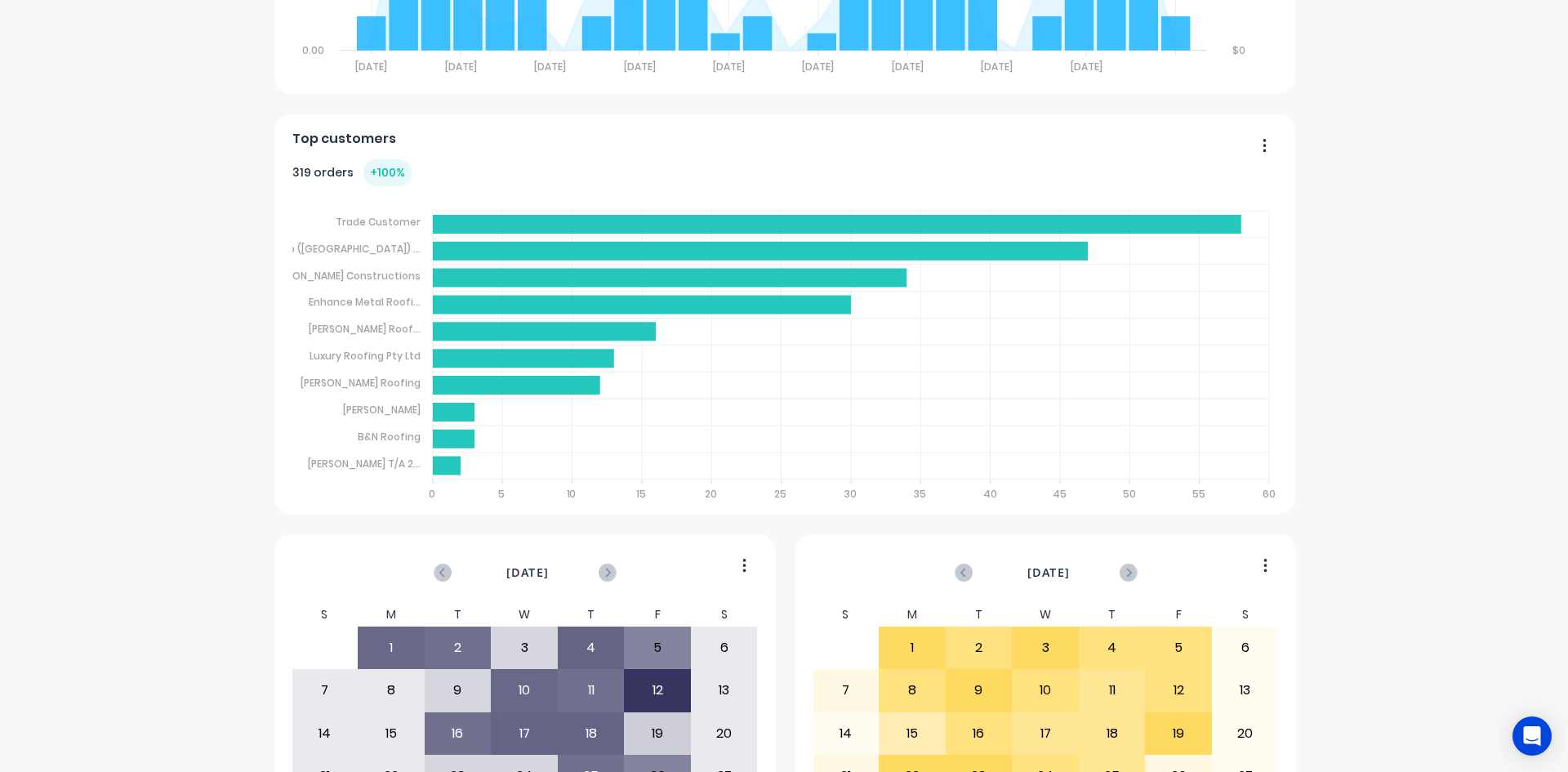
scroll to position [722, 0]
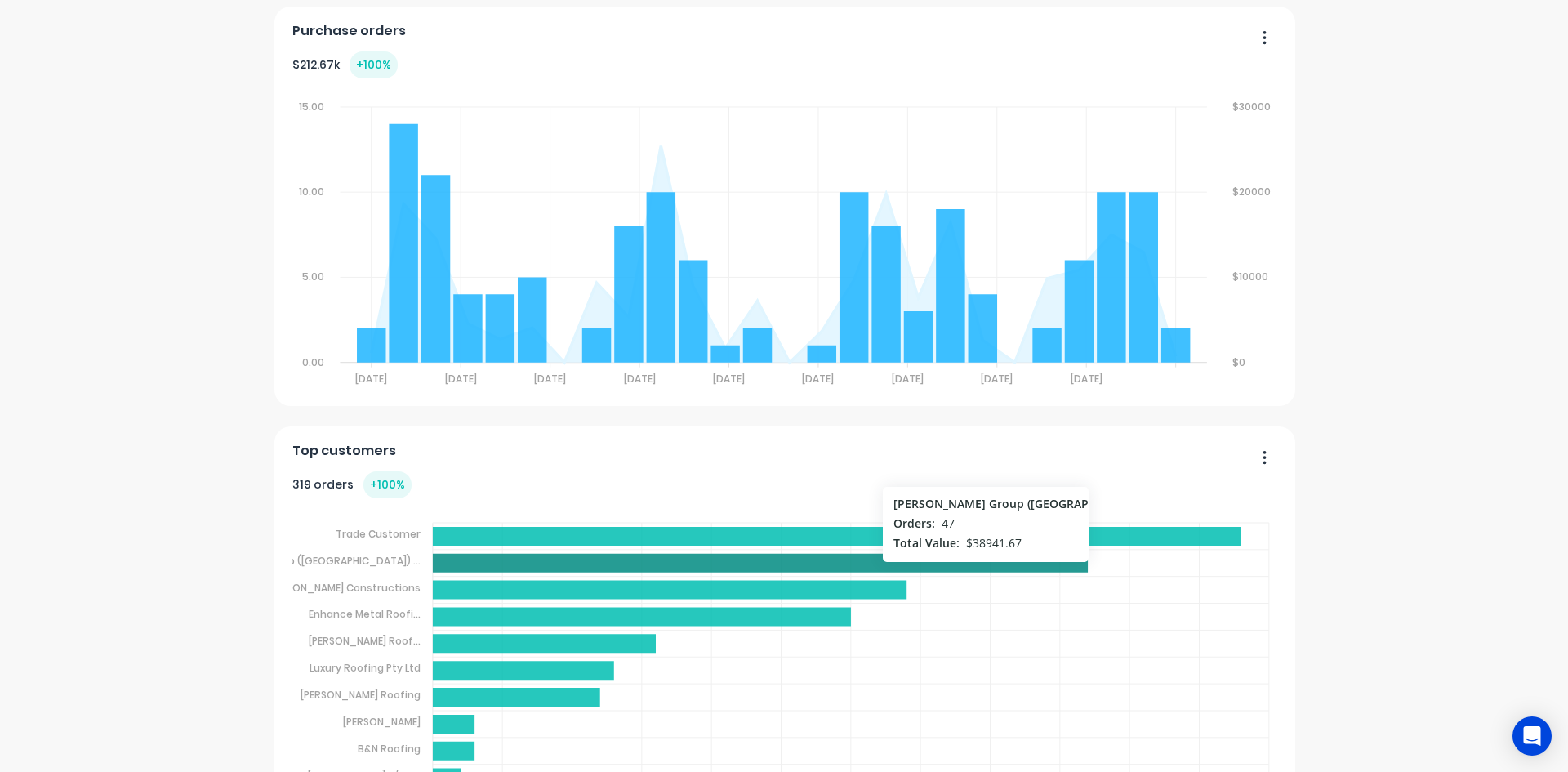
click at [459, 562] on icon at bounding box center [761, 563] width 656 height 19
click at [1266, 458] on button "button" at bounding box center [1258, 459] width 35 height 26
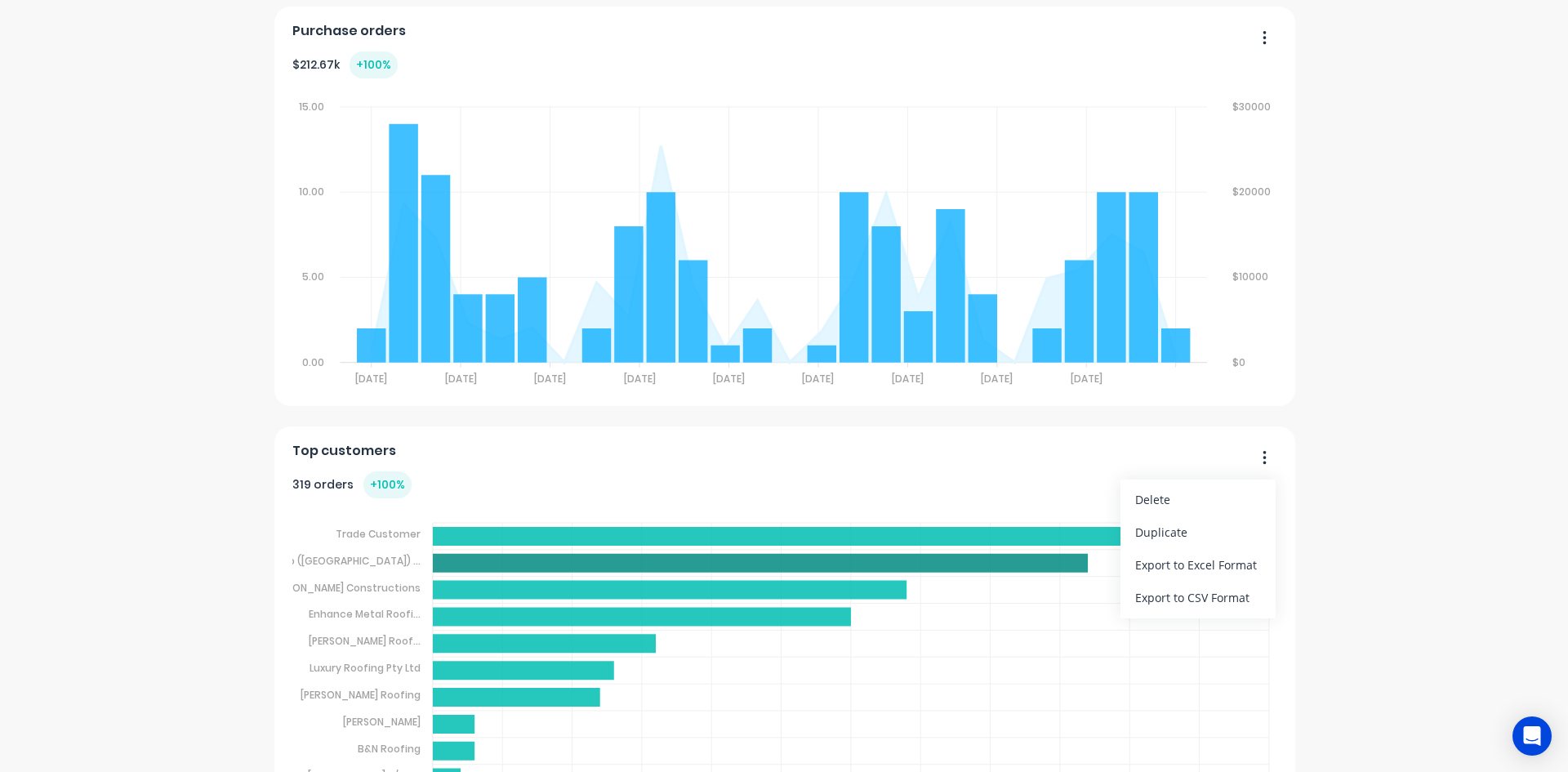
click at [1358, 447] on div "South Coast Roofing Supplies Nowra Create sales order Create purchase order Ove…" at bounding box center [784, 294] width 1568 height 1903
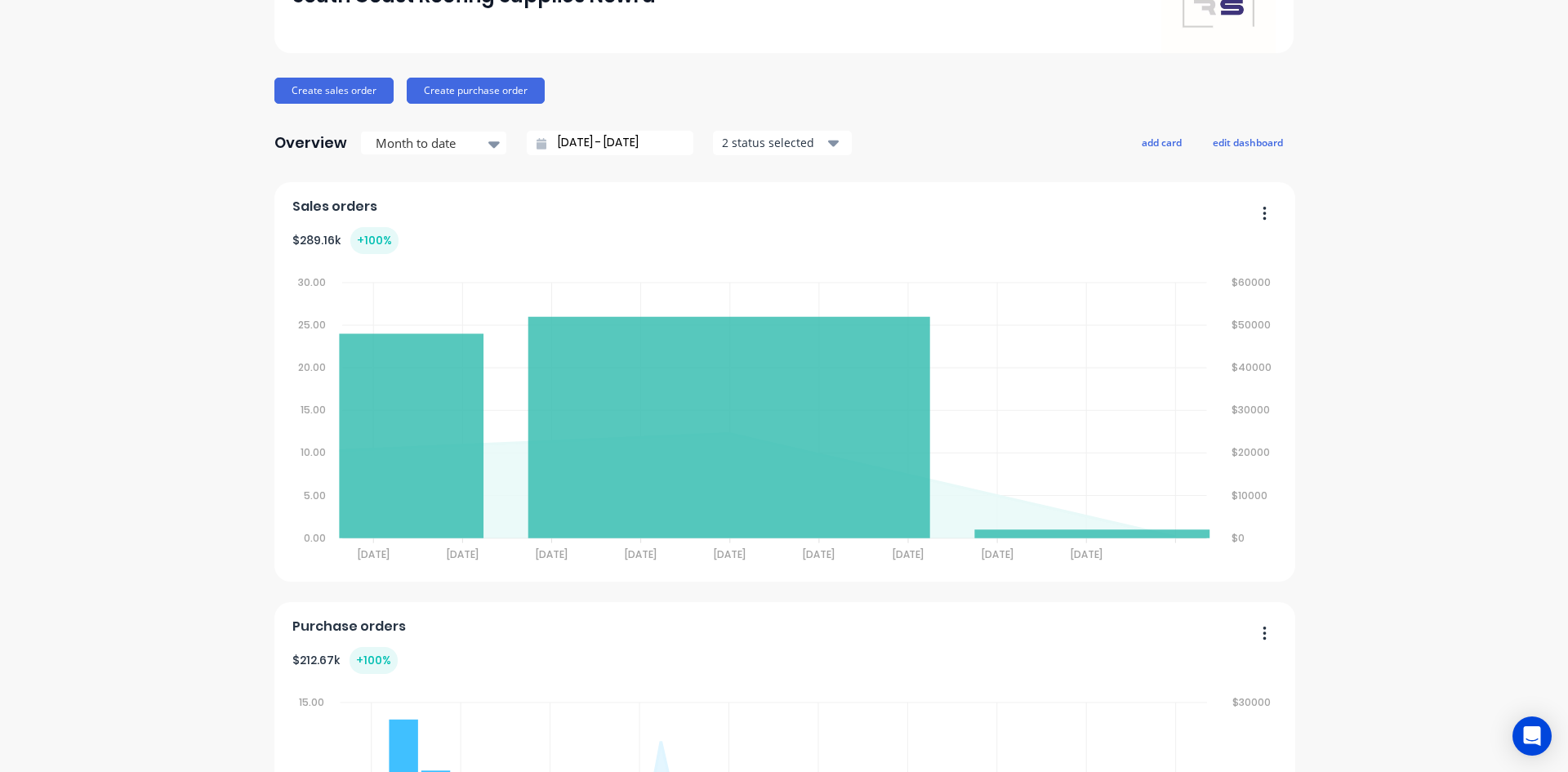
scroll to position [0, 0]
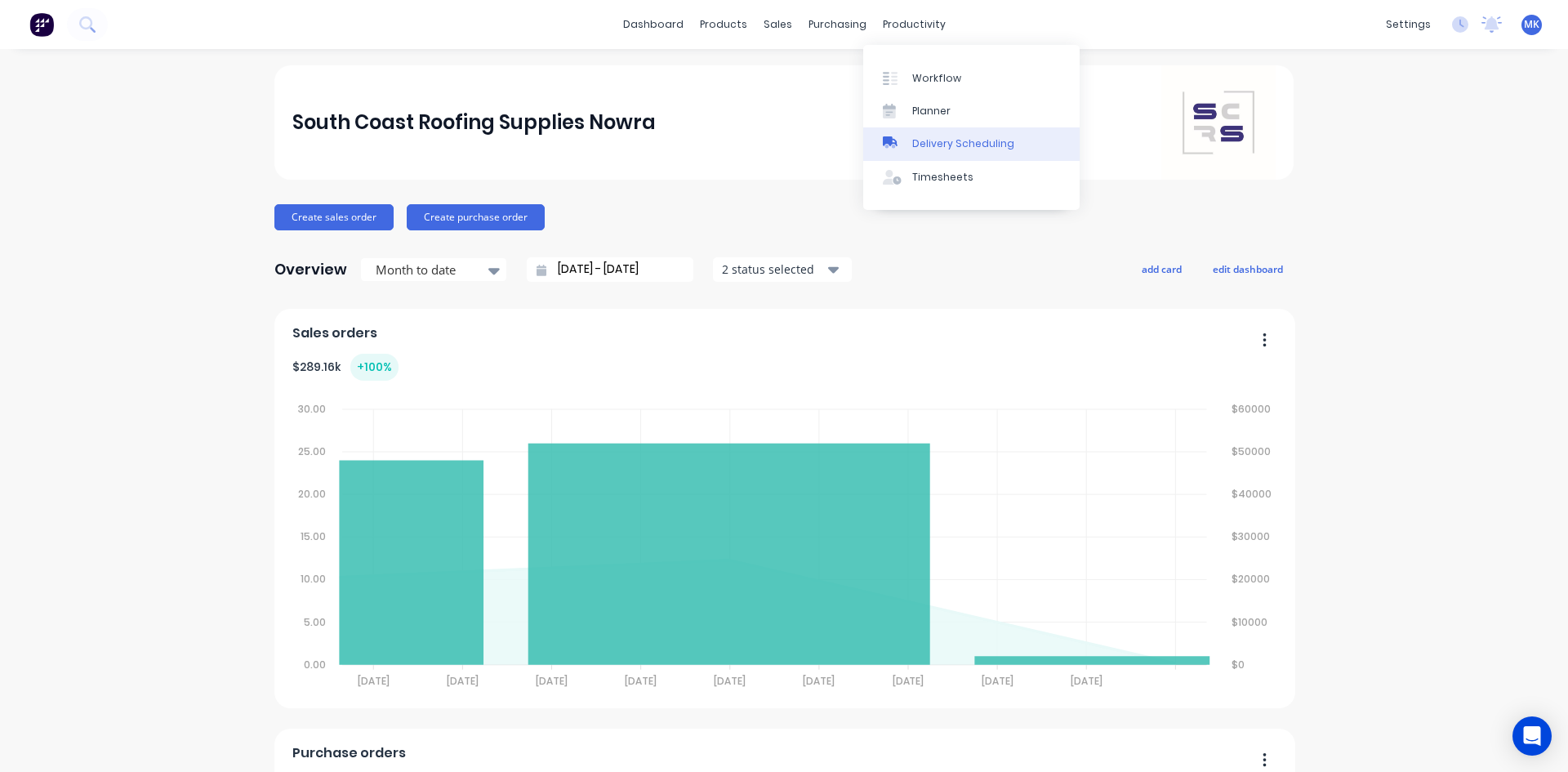
click at [934, 154] on link "Delivery Scheduling" at bounding box center [972, 144] width 216 height 33
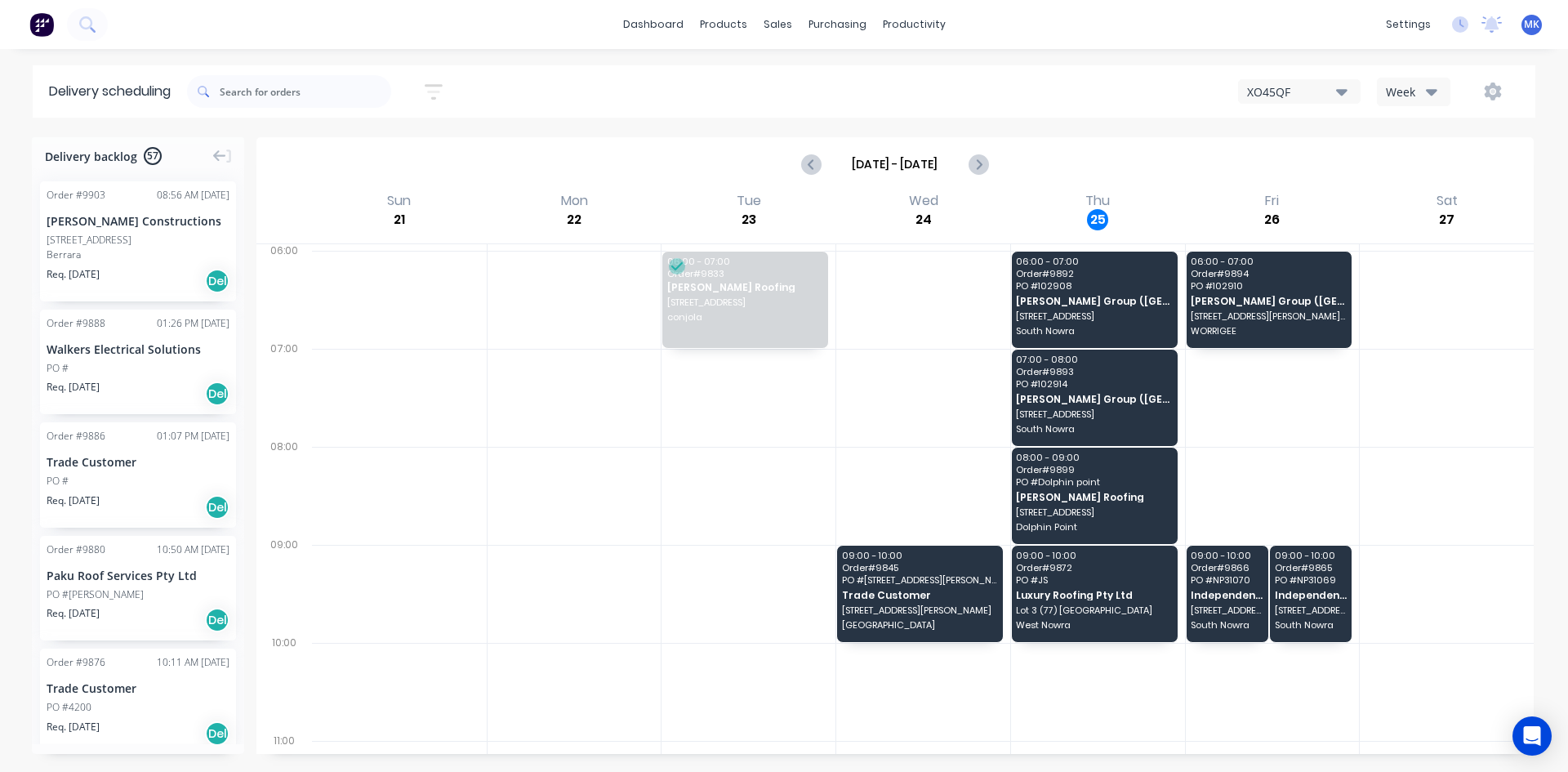
click at [145, 162] on span "57" at bounding box center [153, 156] width 18 height 18
click at [170, 264] on div "Order # 9903 08:56 AM 25/09/25 Hobbs Constructions PO #29 Surfway Avenue Berrar…" at bounding box center [137, 241] width 196 height 120
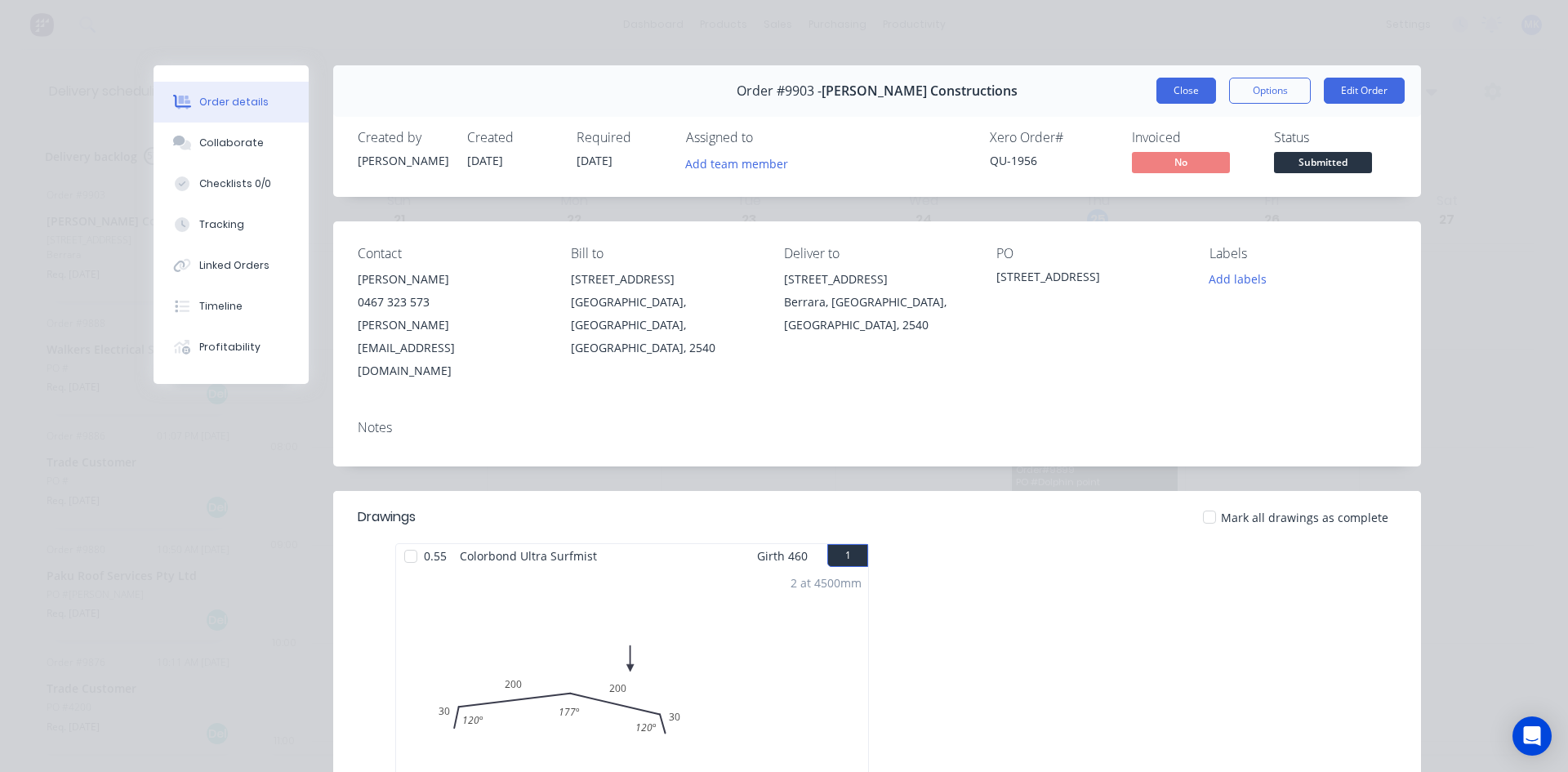
click at [1180, 87] on button "Close" at bounding box center [1186, 91] width 59 height 26
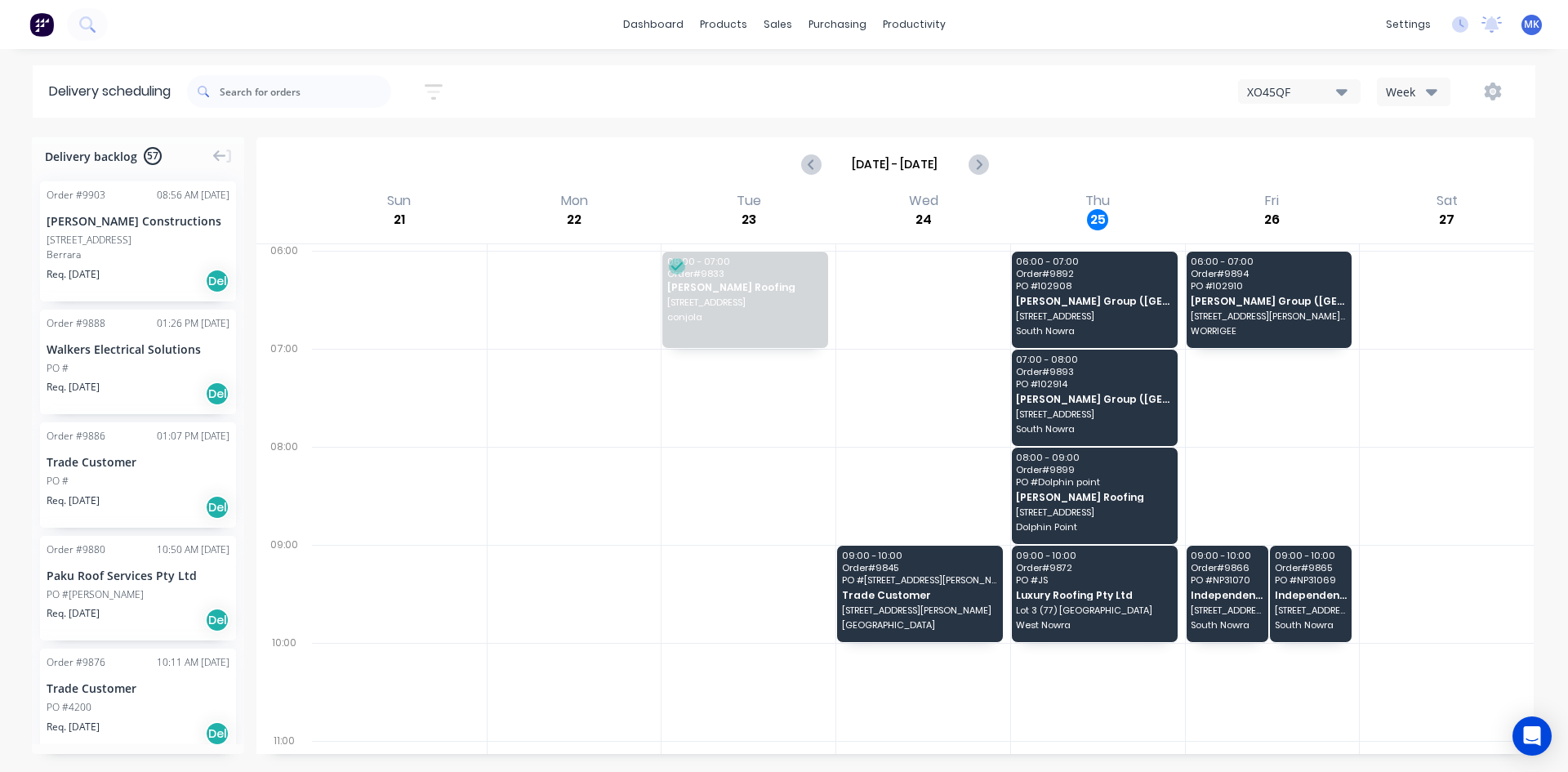
click at [1431, 91] on icon "button" at bounding box center [1432, 93] width 12 height 7
click at [1438, 166] on div "Vehicle" at bounding box center [1458, 168] width 162 height 33
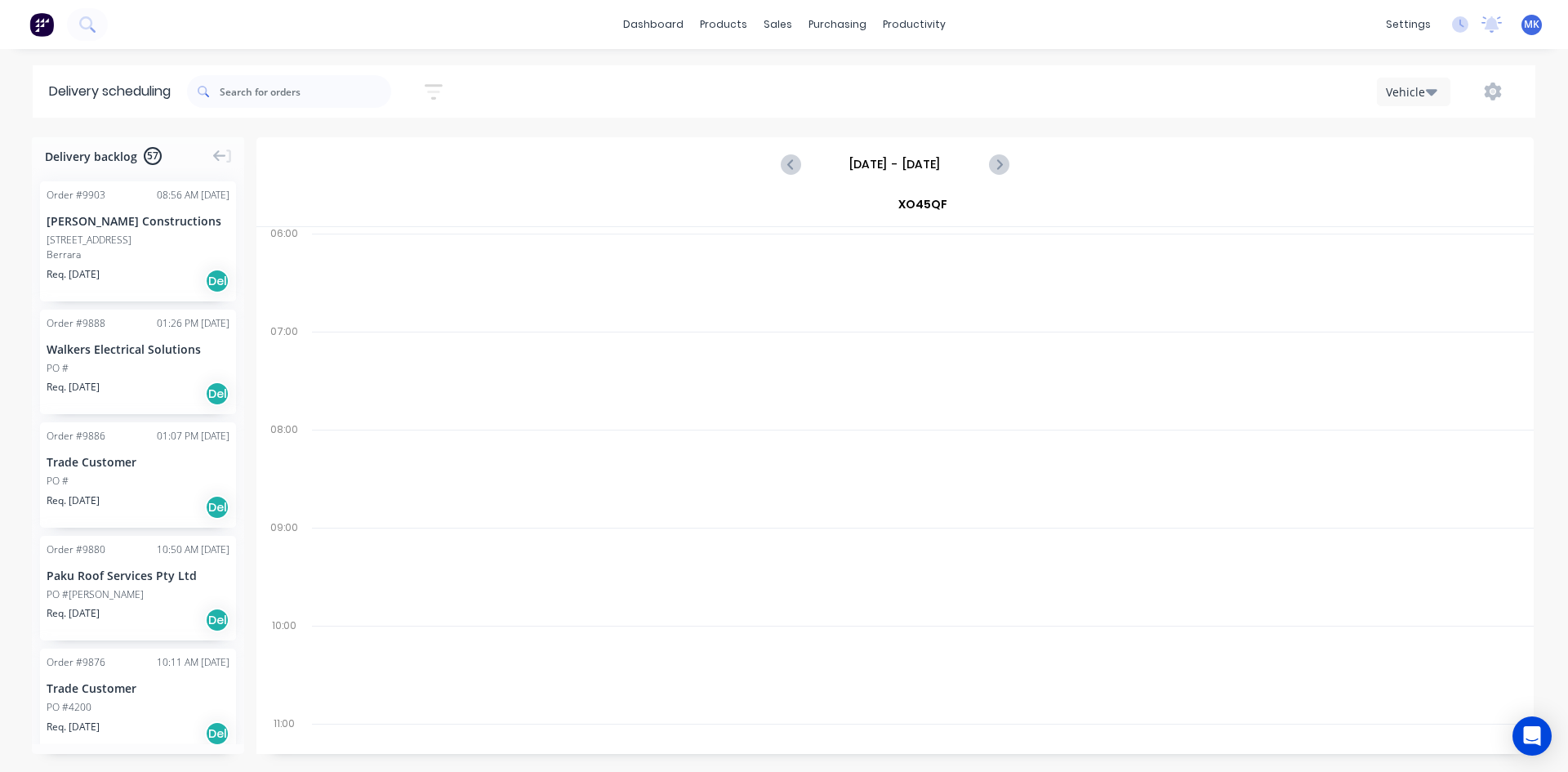
drag, startPoint x: 1438, startPoint y: 166, endPoint x: 1233, endPoint y: 84, distance: 220.8
click at [1233, 84] on div "Vehicle" at bounding box center [1182, 92] width 674 height 30
click at [1403, 83] on div "Vehicle" at bounding box center [1409, 92] width 47 height 17
click at [1415, 126] on div "Week" at bounding box center [1458, 135] width 162 height 33
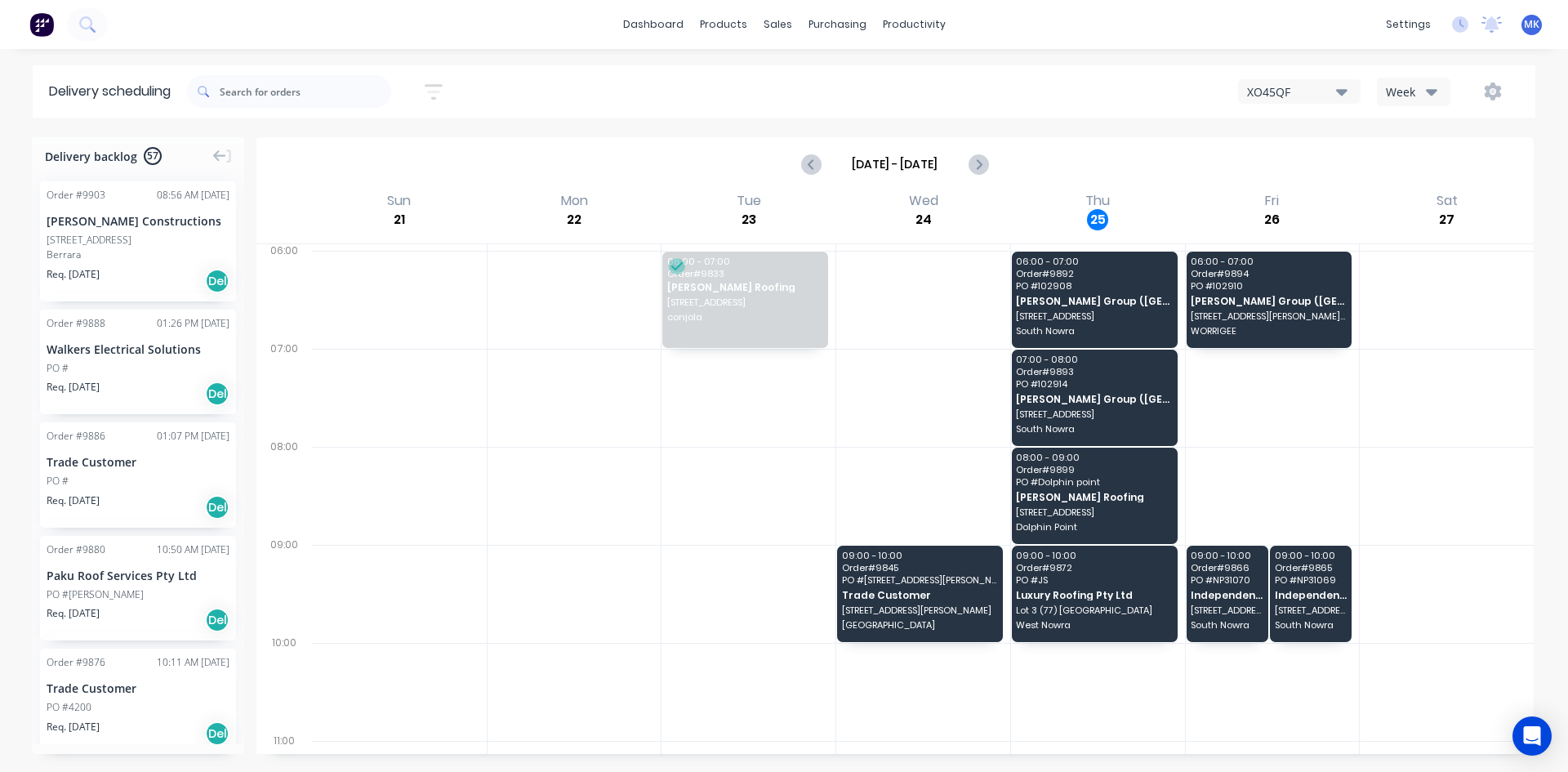
click at [1502, 89] on button "button" at bounding box center [1492, 92] width 52 height 30
click at [1409, 132] on div "Run Sheet" at bounding box center [1441, 135] width 126 height 24
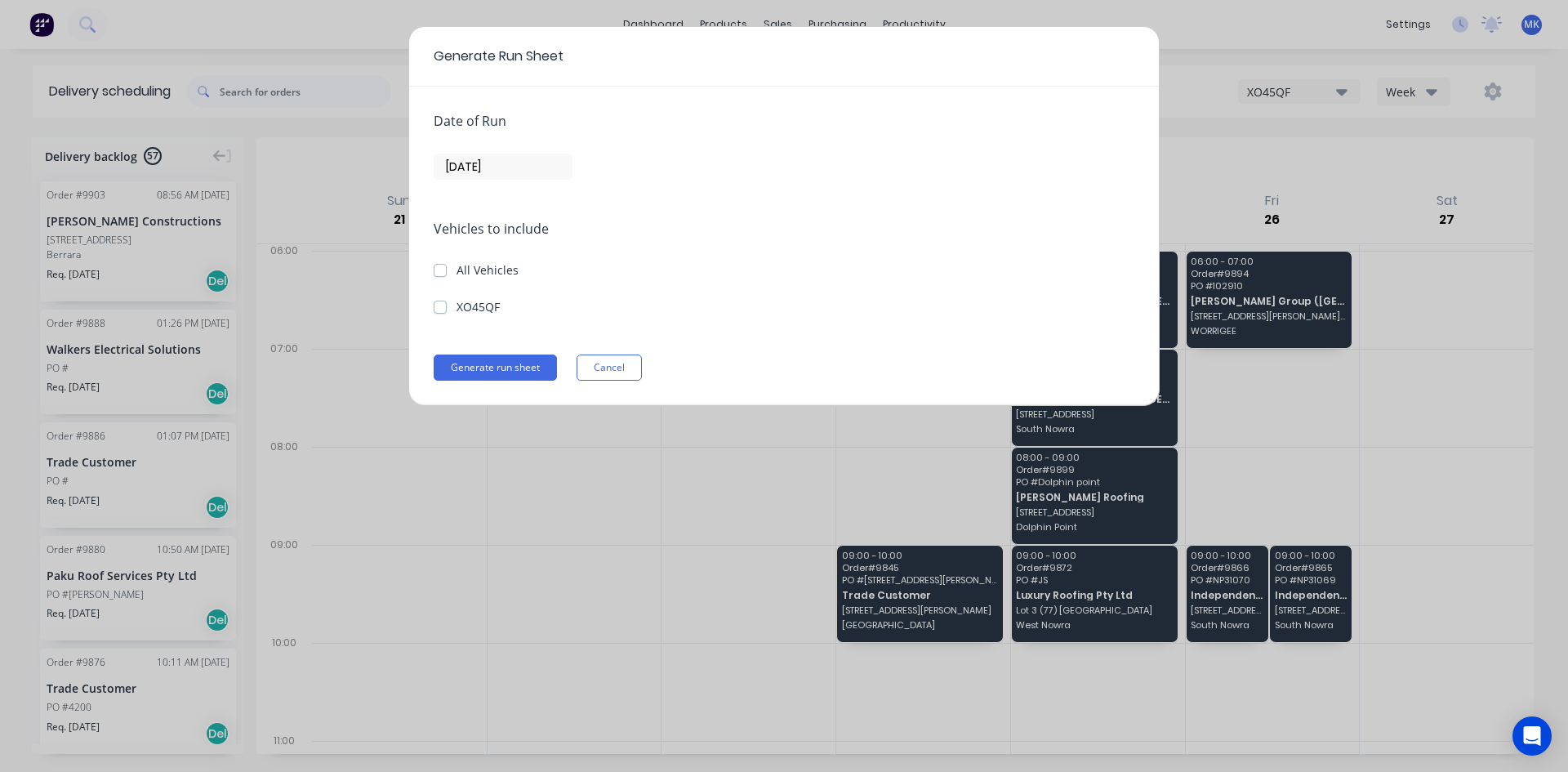
click at [457, 306] on label "XO45QF" at bounding box center [478, 307] width 43 height 17
click at [438, 306] on input "XO45QF" at bounding box center [440, 306] width 13 height 16
checkbox input "true"
click at [520, 371] on button "Generate run sheet" at bounding box center [495, 368] width 123 height 26
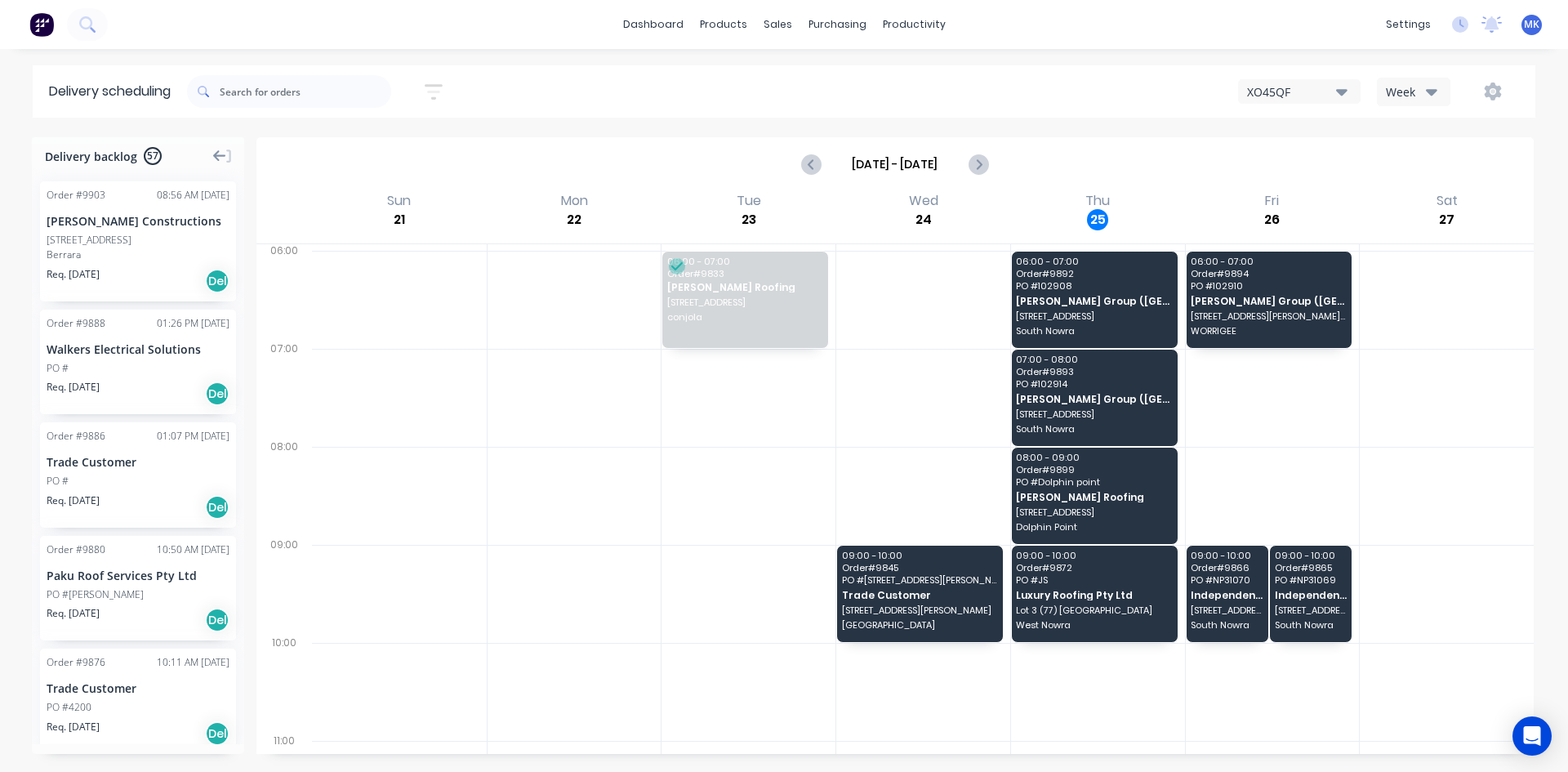
click at [218, 161] on icon at bounding box center [220, 156] width 13 height 12
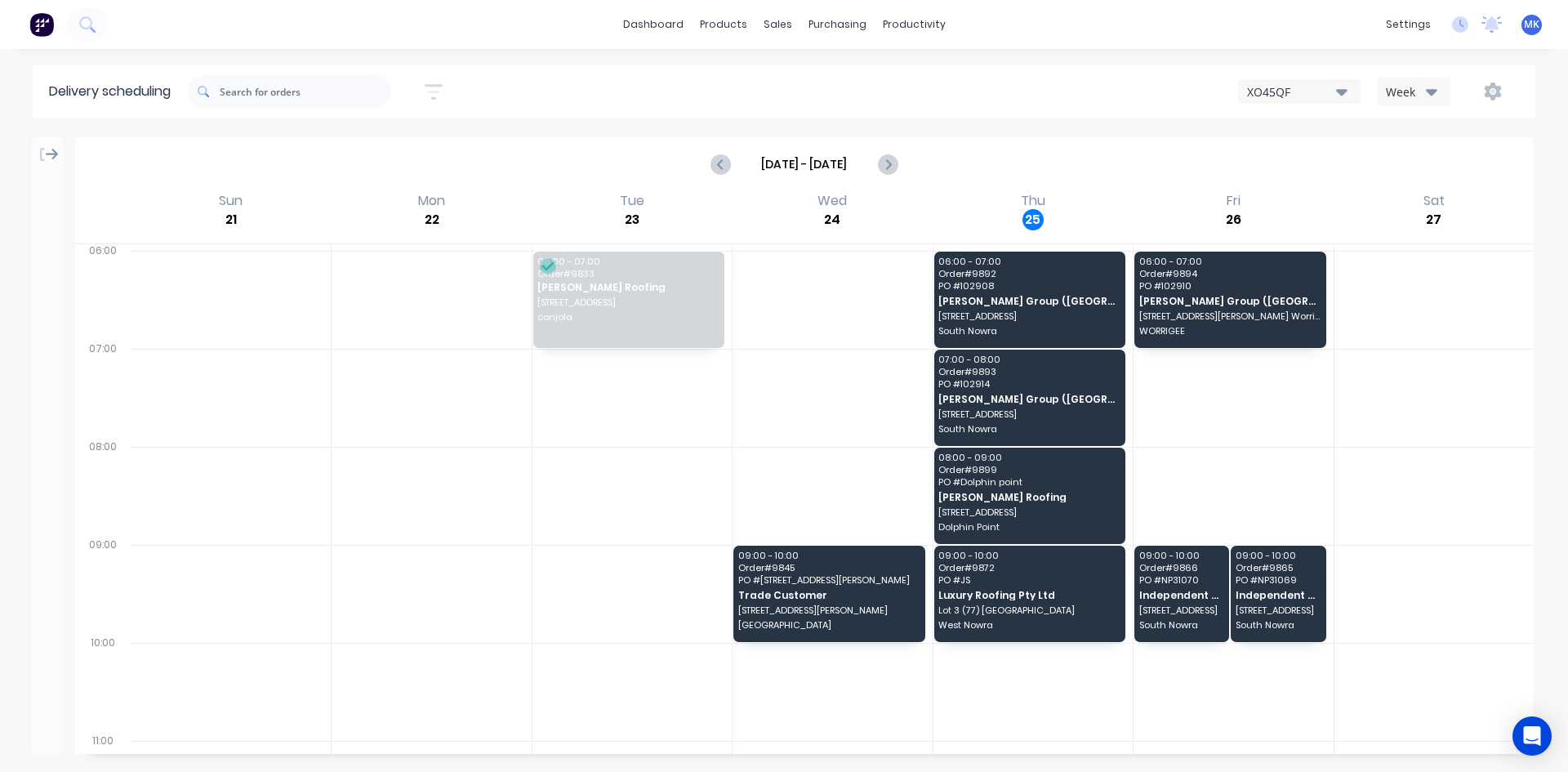
click at [58, 164] on div at bounding box center [48, 151] width 31 height 28
click at [52, 159] on icon at bounding box center [52, 155] width 13 height 12
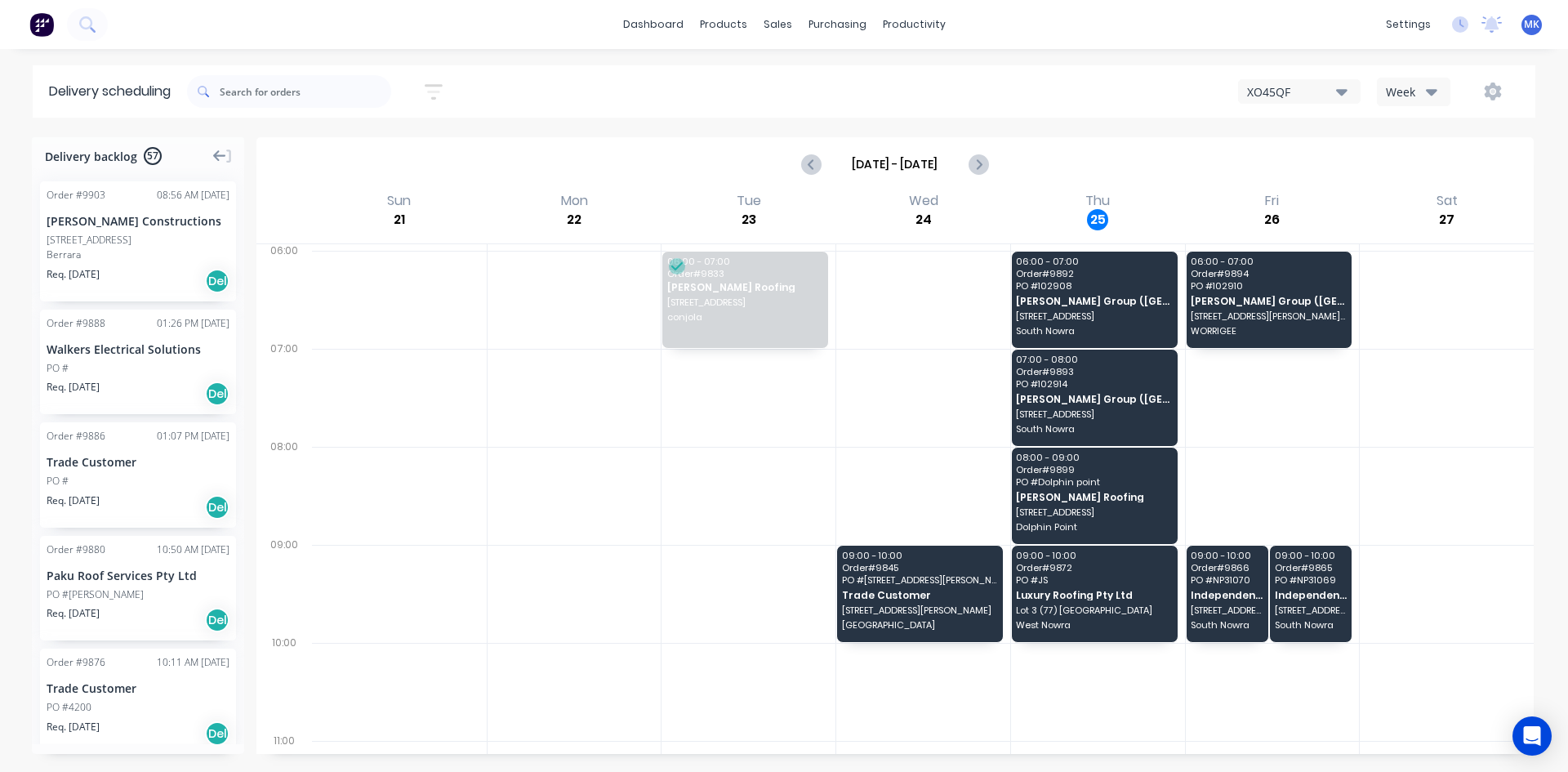
click at [432, 93] on icon "button" at bounding box center [434, 92] width 18 height 21
click at [408, 157] on input at bounding box center [359, 154] width 152 height 25
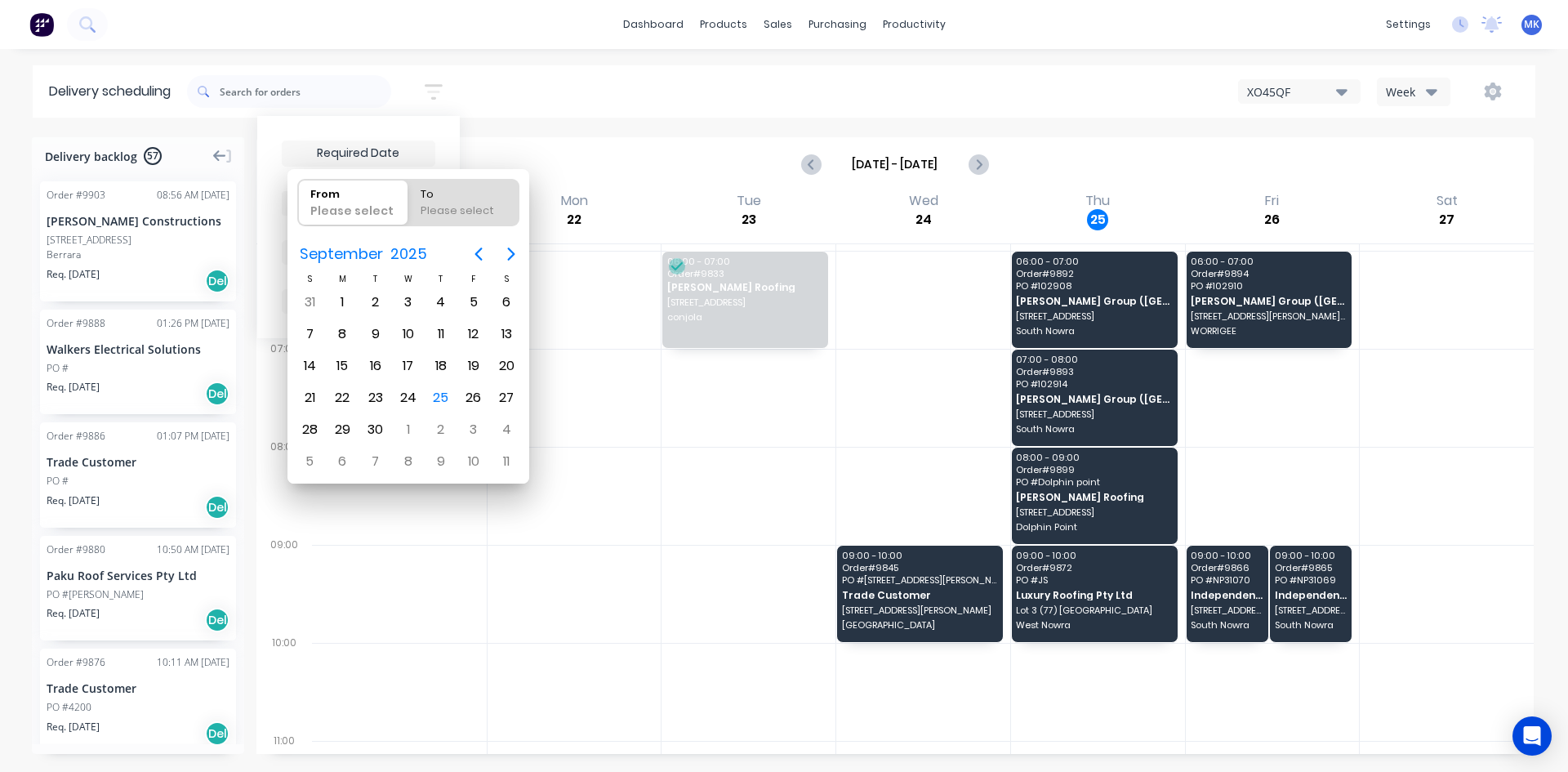
click at [531, 98] on div "Sort by Most recent Created date Required date Order number Customer name Most …" at bounding box center [861, 91] width 1348 height 45
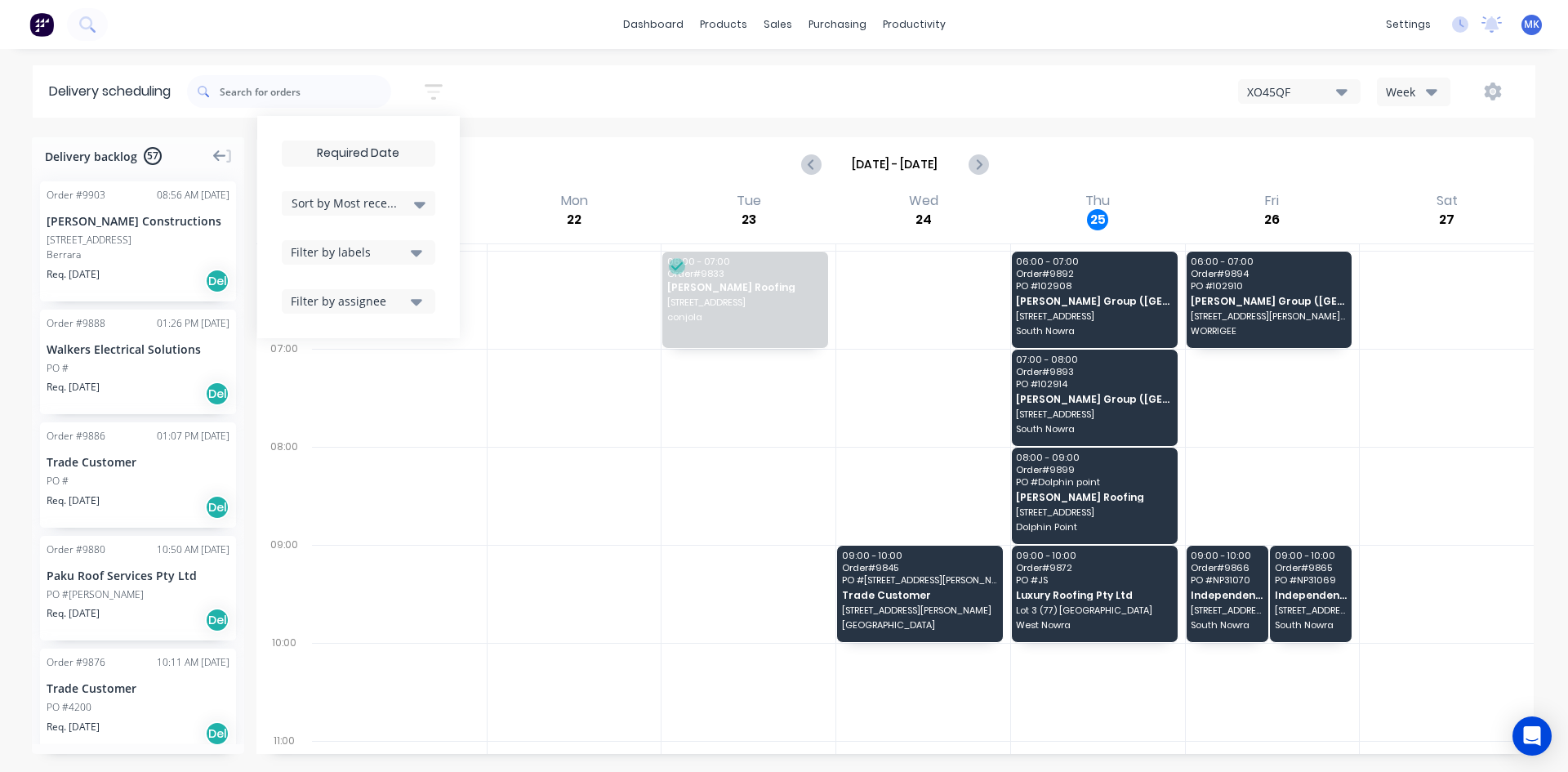
click at [563, 100] on div "Sort by Most recent Created date Required date Order number Customer name Most …" at bounding box center [861, 91] width 1348 height 45
click at [778, 312] on div "06:00 - 07:00 Order # 9833 Luke Austin Roofing 94 Lake entrance rd conjola" at bounding box center [745, 299] width 166 height 97
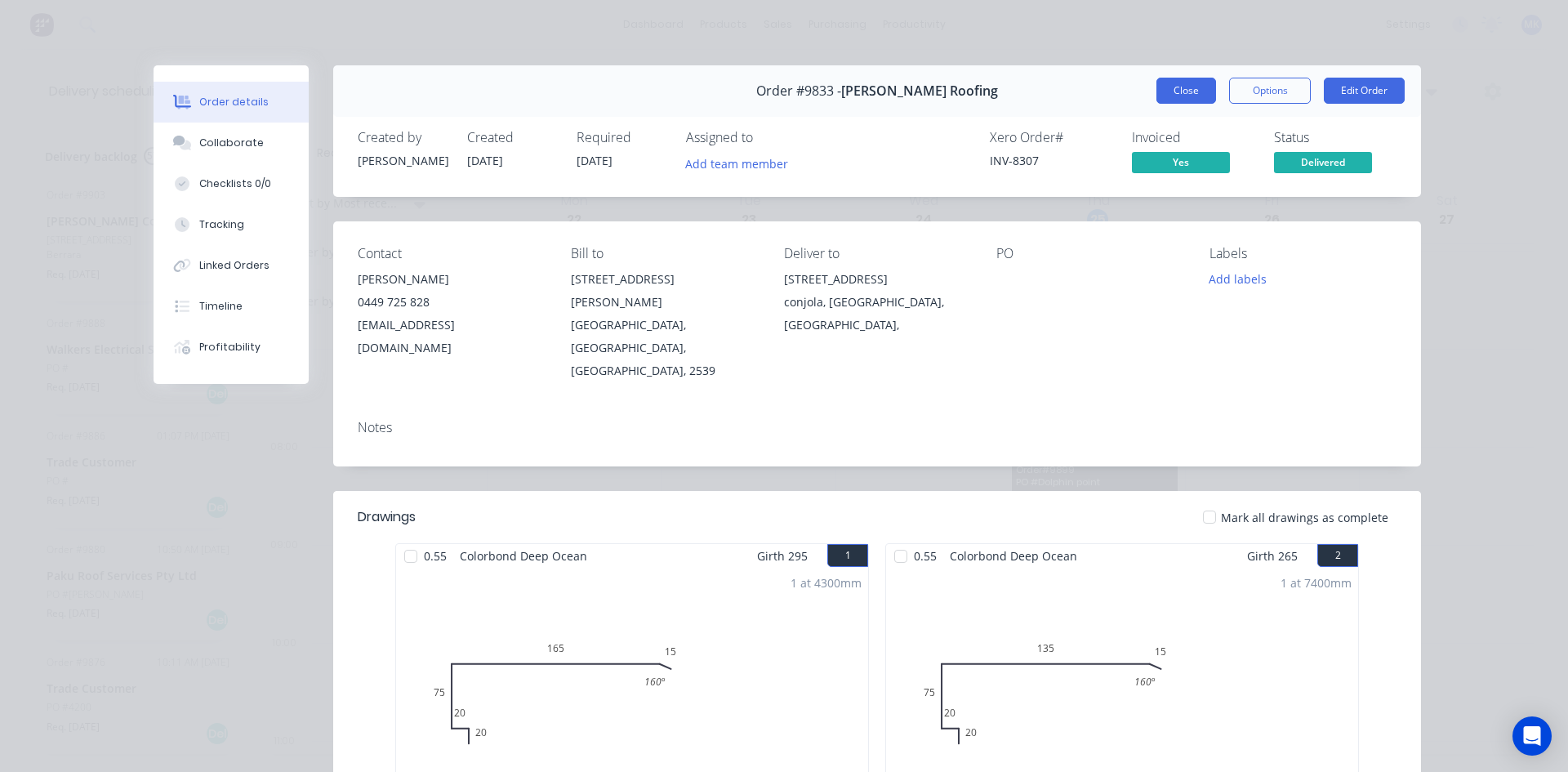
click at [1160, 97] on button "Close" at bounding box center [1186, 91] width 59 height 26
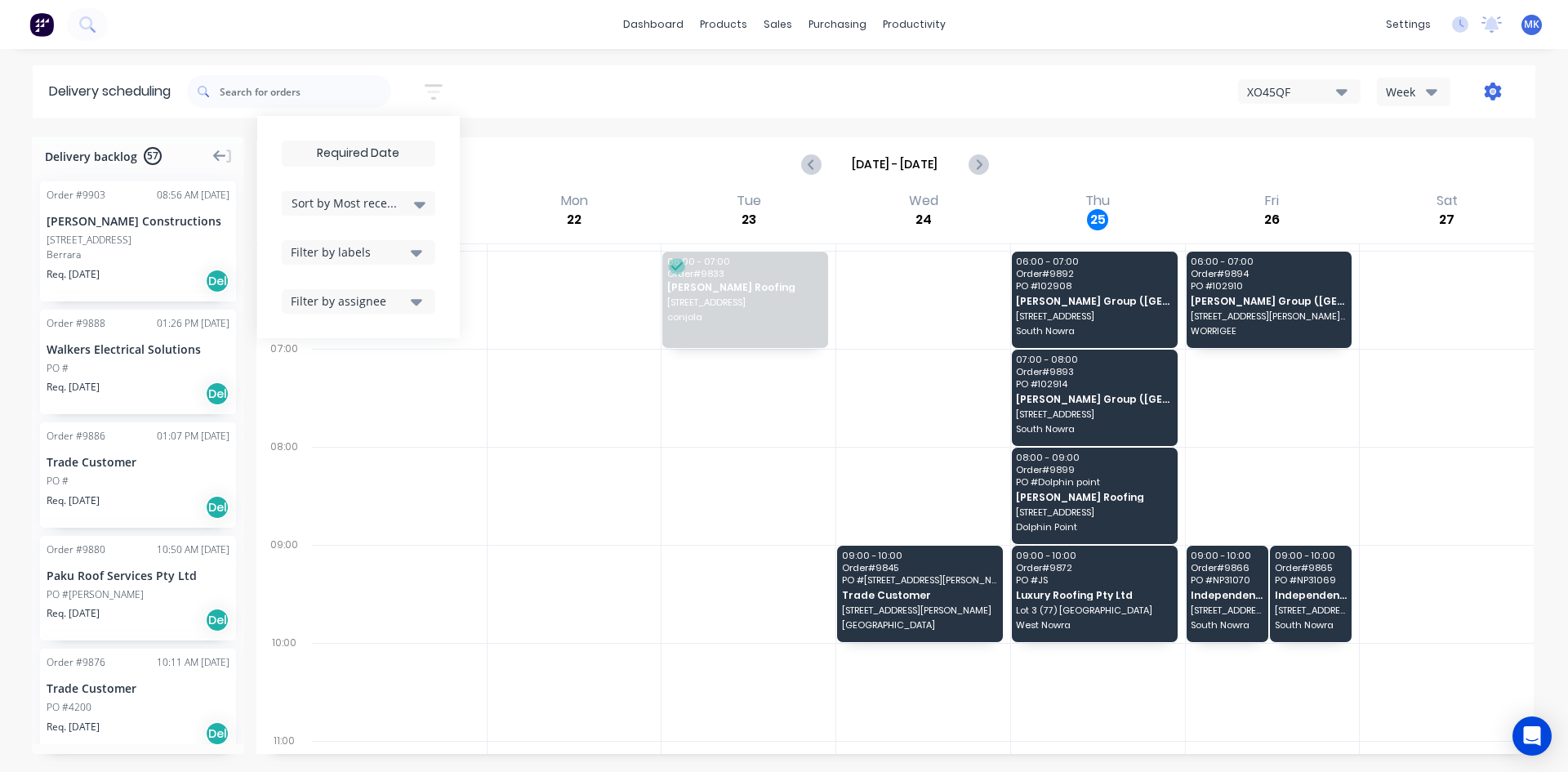
click at [1490, 92] on icon "button" at bounding box center [1493, 92] width 18 height 18
click at [1449, 163] on div "Settings" at bounding box center [1441, 168] width 126 height 24
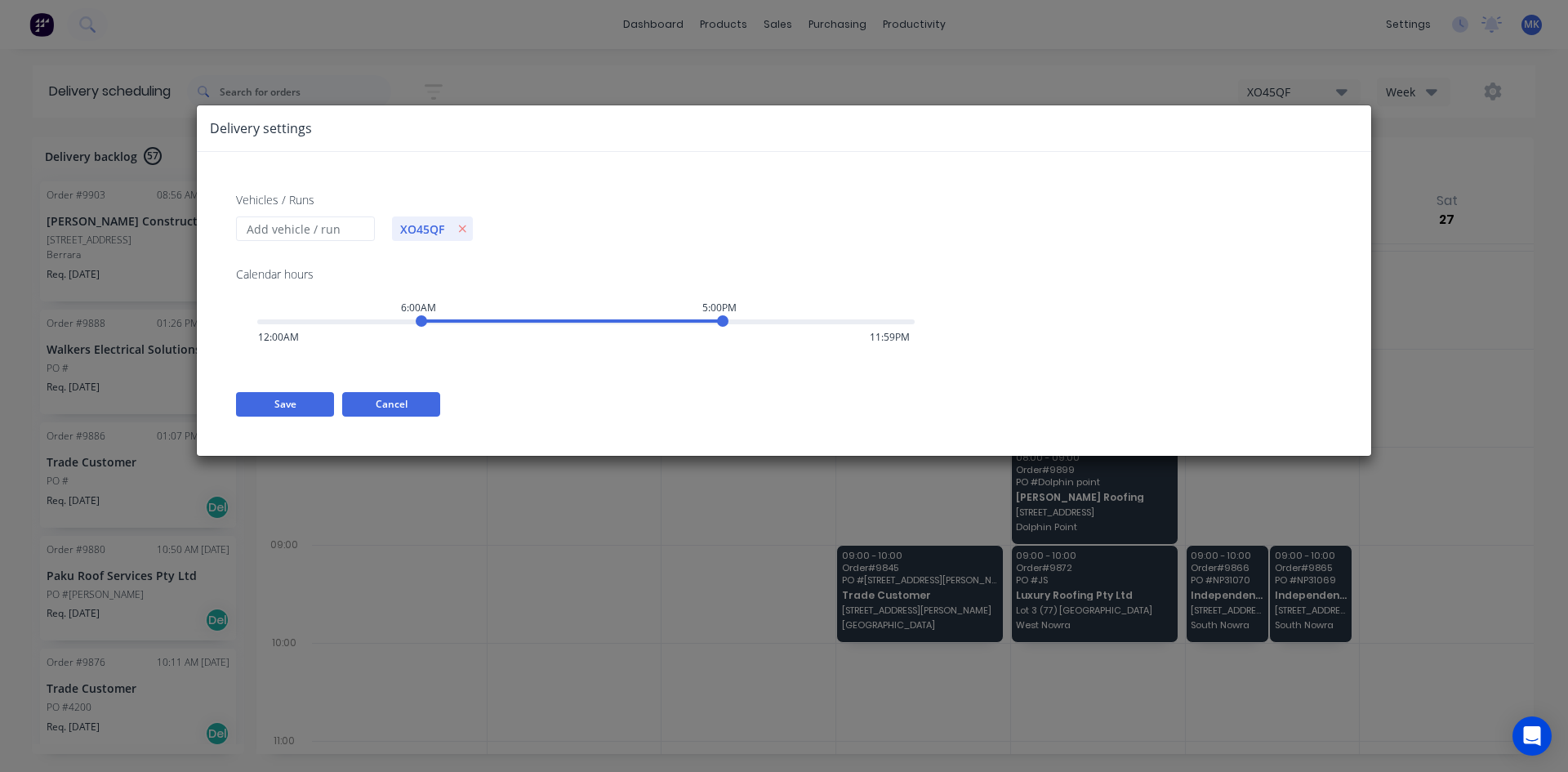
click at [381, 409] on button "Cancel" at bounding box center [391, 404] width 98 height 25
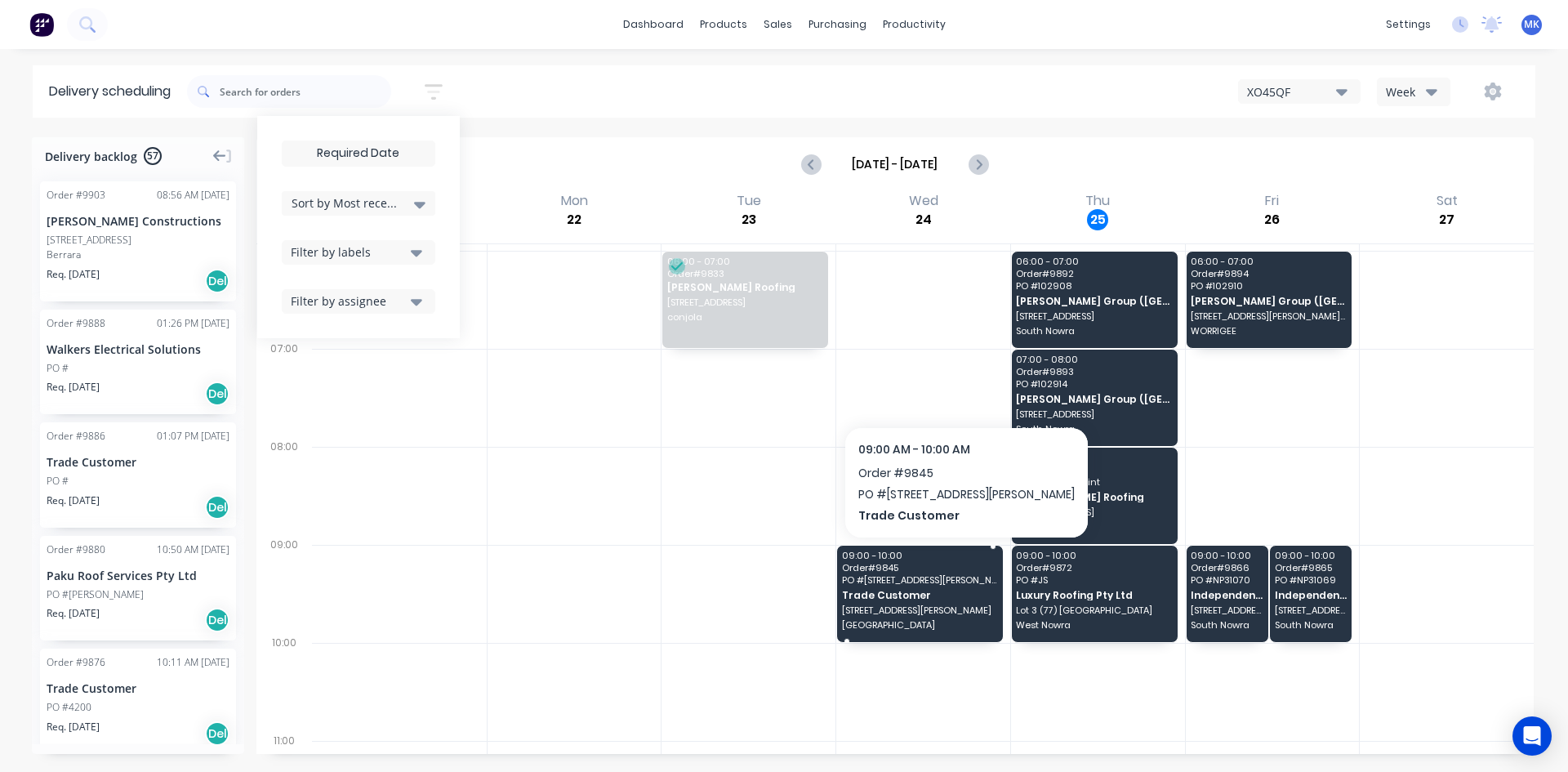
click at [940, 623] on span "Sanctuary Point" at bounding box center [919, 625] width 155 height 10
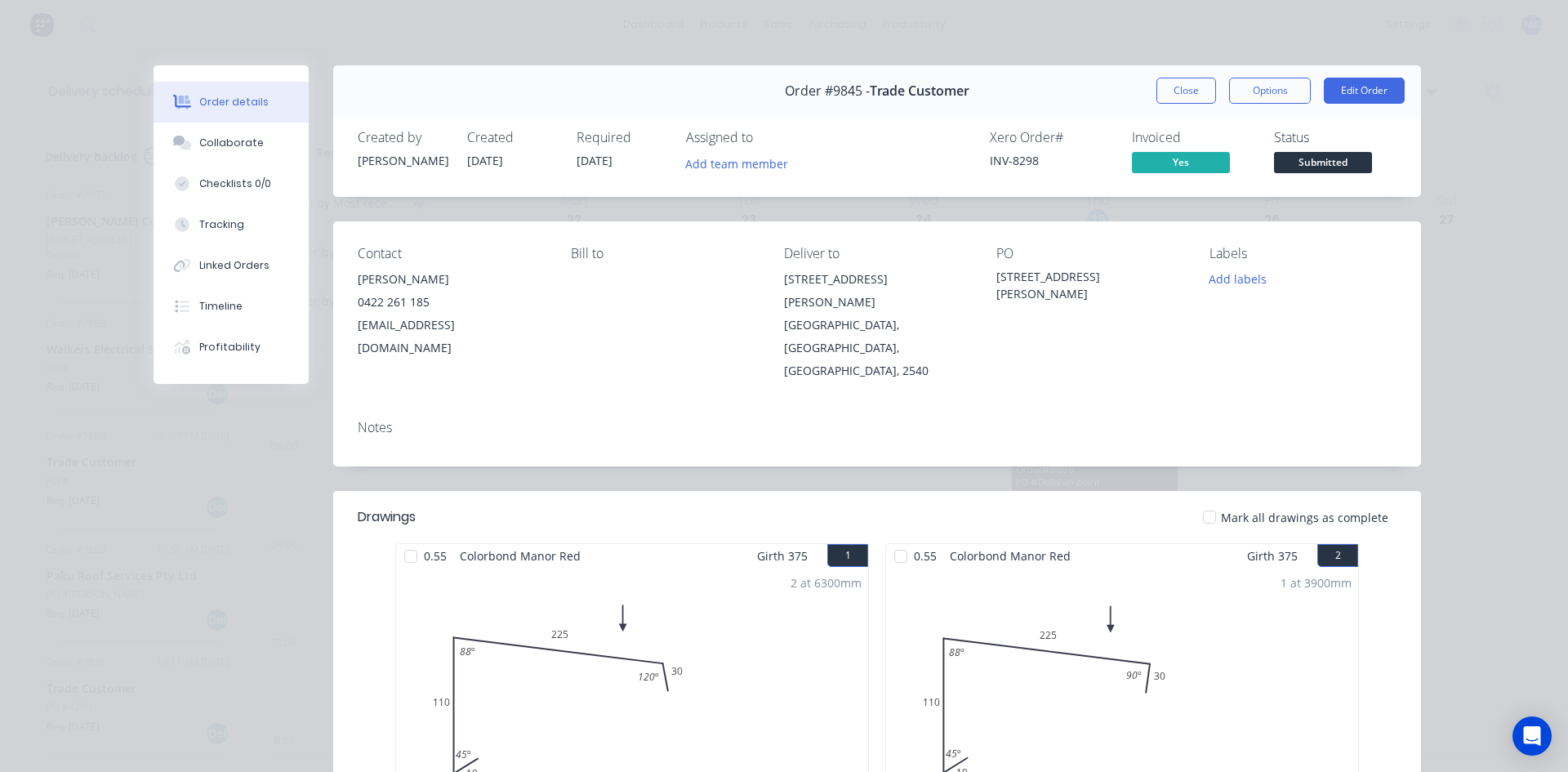
click at [1189, 74] on div "Order #9845 - Trade Customer Close Options Edit Order" at bounding box center [877, 91] width 1088 height 51
click at [1190, 86] on button "Close" at bounding box center [1186, 91] width 59 height 26
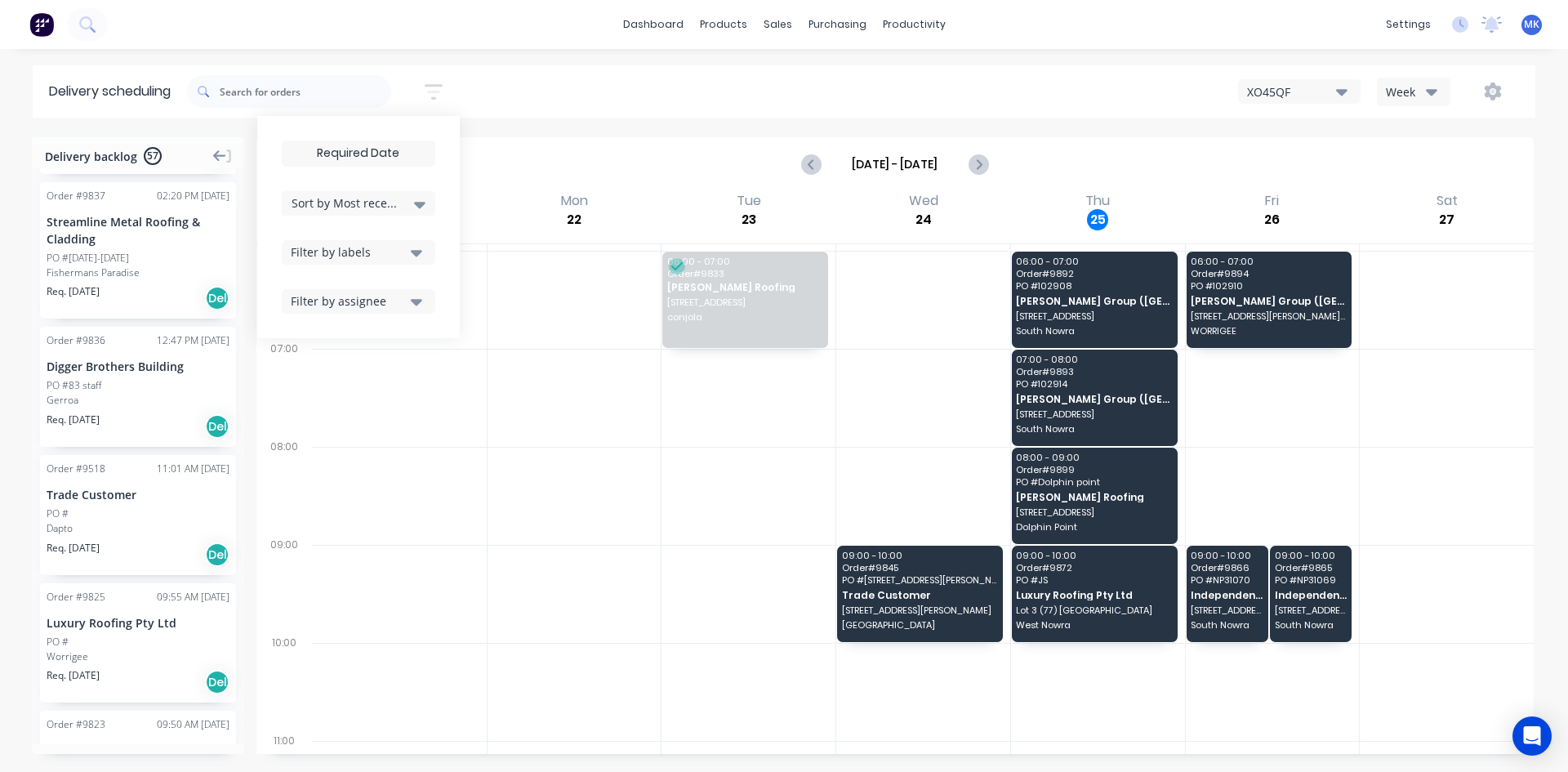
scroll to position [1144, 0]
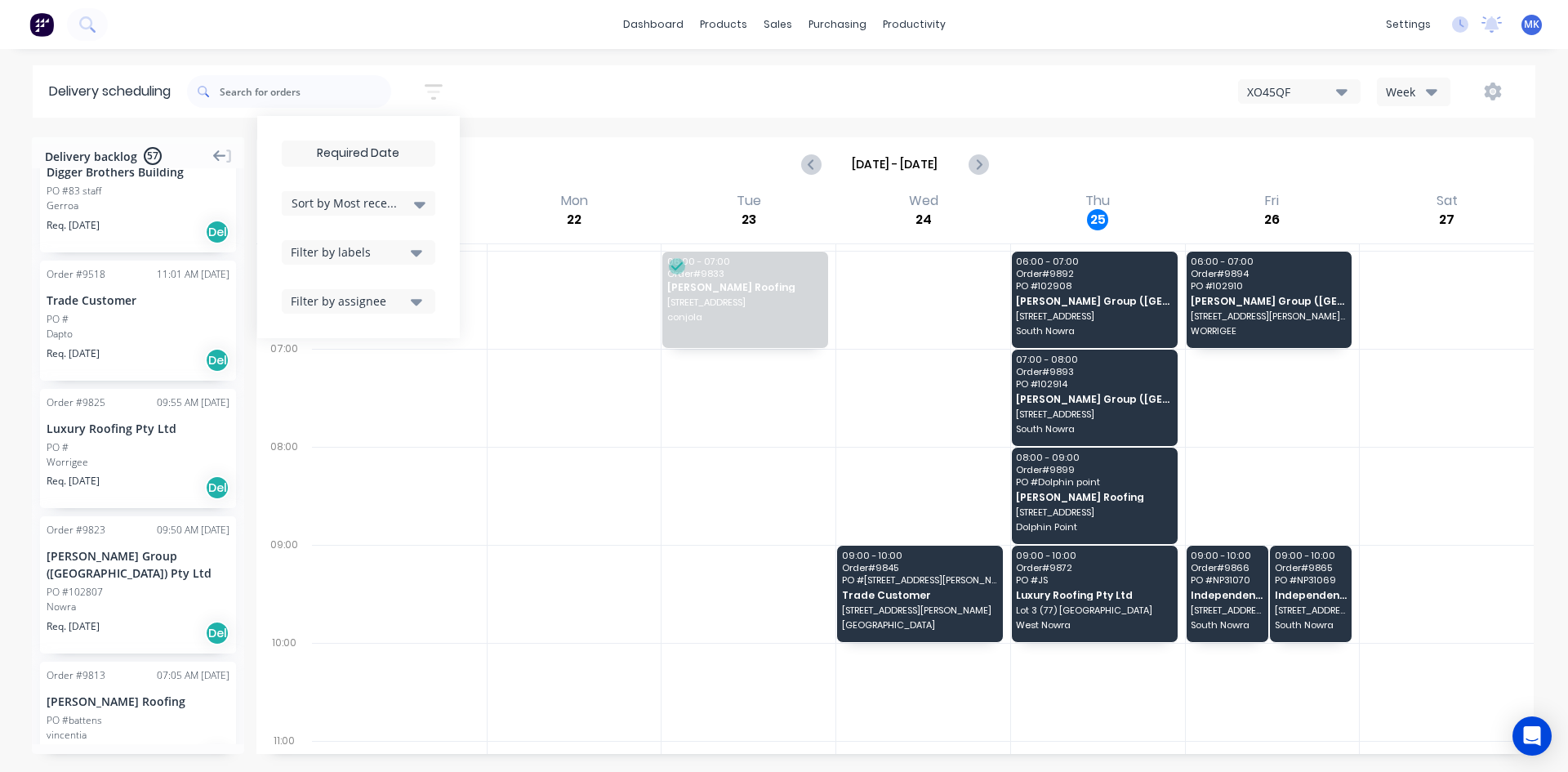
drag, startPoint x: 245, startPoint y: 282, endPoint x: 231, endPoint y: 369, distance: 88.1
click at [231, 369] on div "Delivery backlog 57 Order # 9903 08:56 AM 25/09/25 Hobbs Constructions PO #29 S…" at bounding box center [784, 454] width 1568 height 633
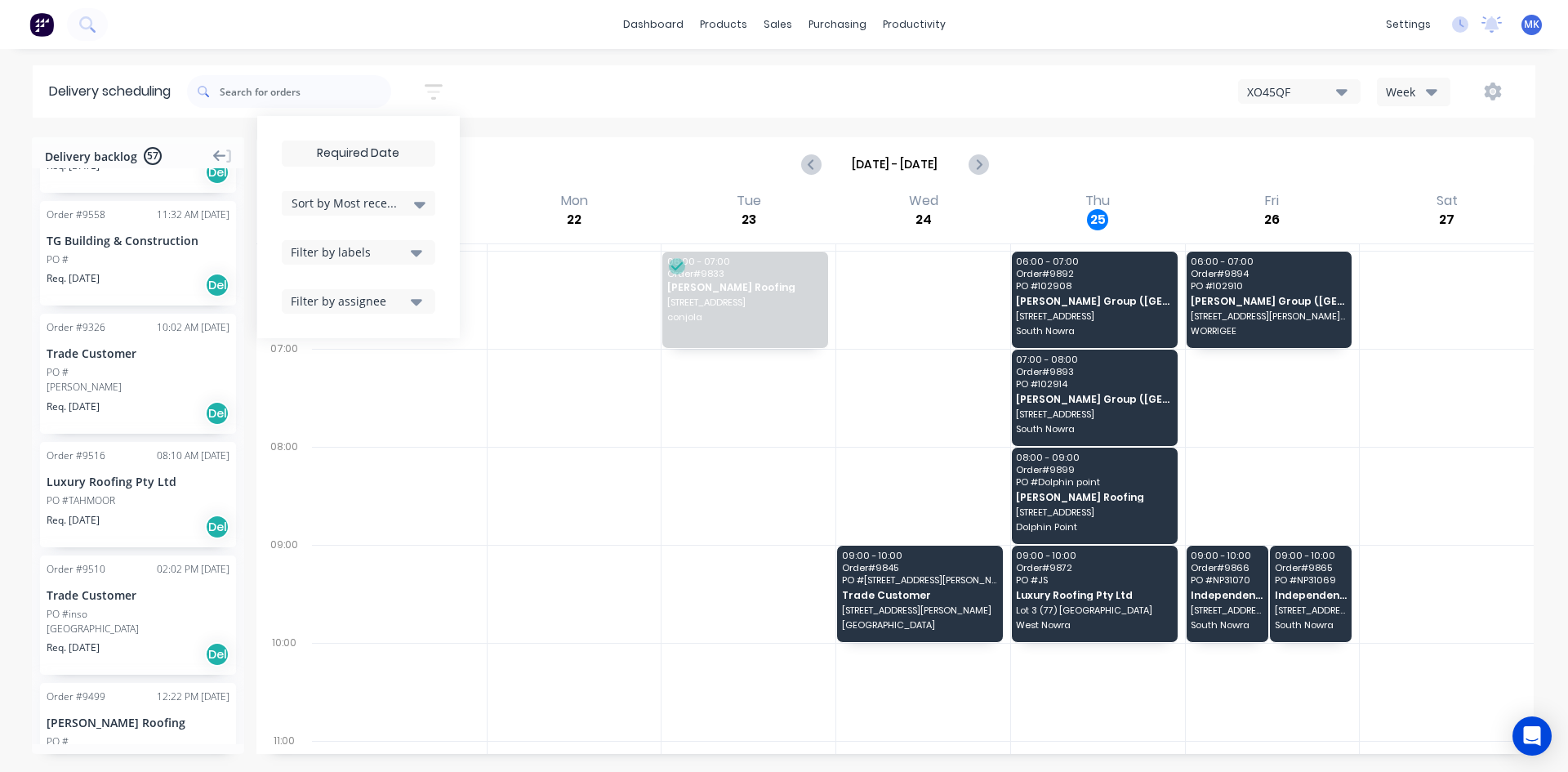
scroll to position [6150, 0]
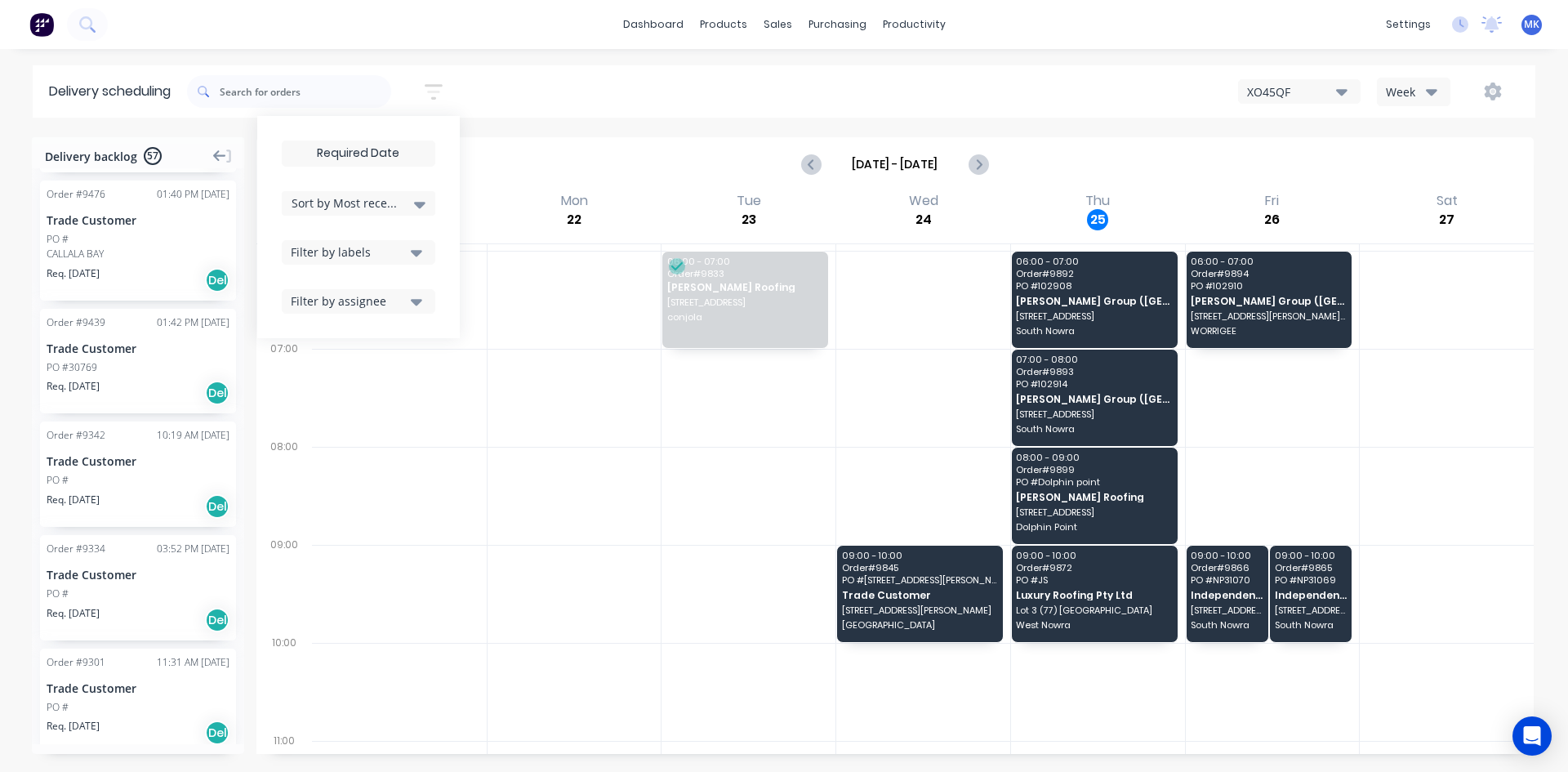
click at [149, 727] on div "Req. 14/08/25 Del" at bounding box center [137, 733] width 183 height 28
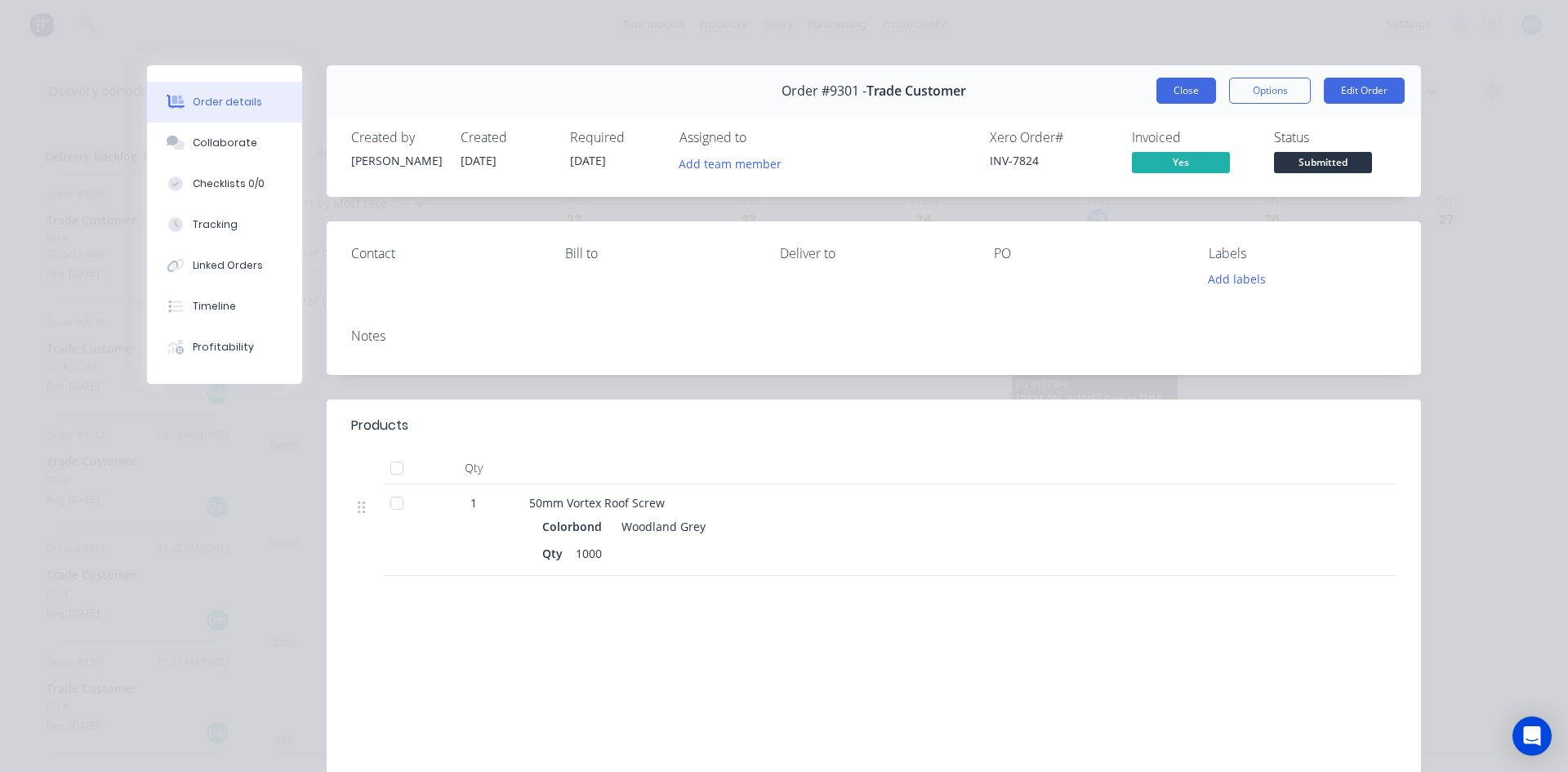
click at [1172, 90] on button "Close" at bounding box center [1186, 91] width 59 height 26
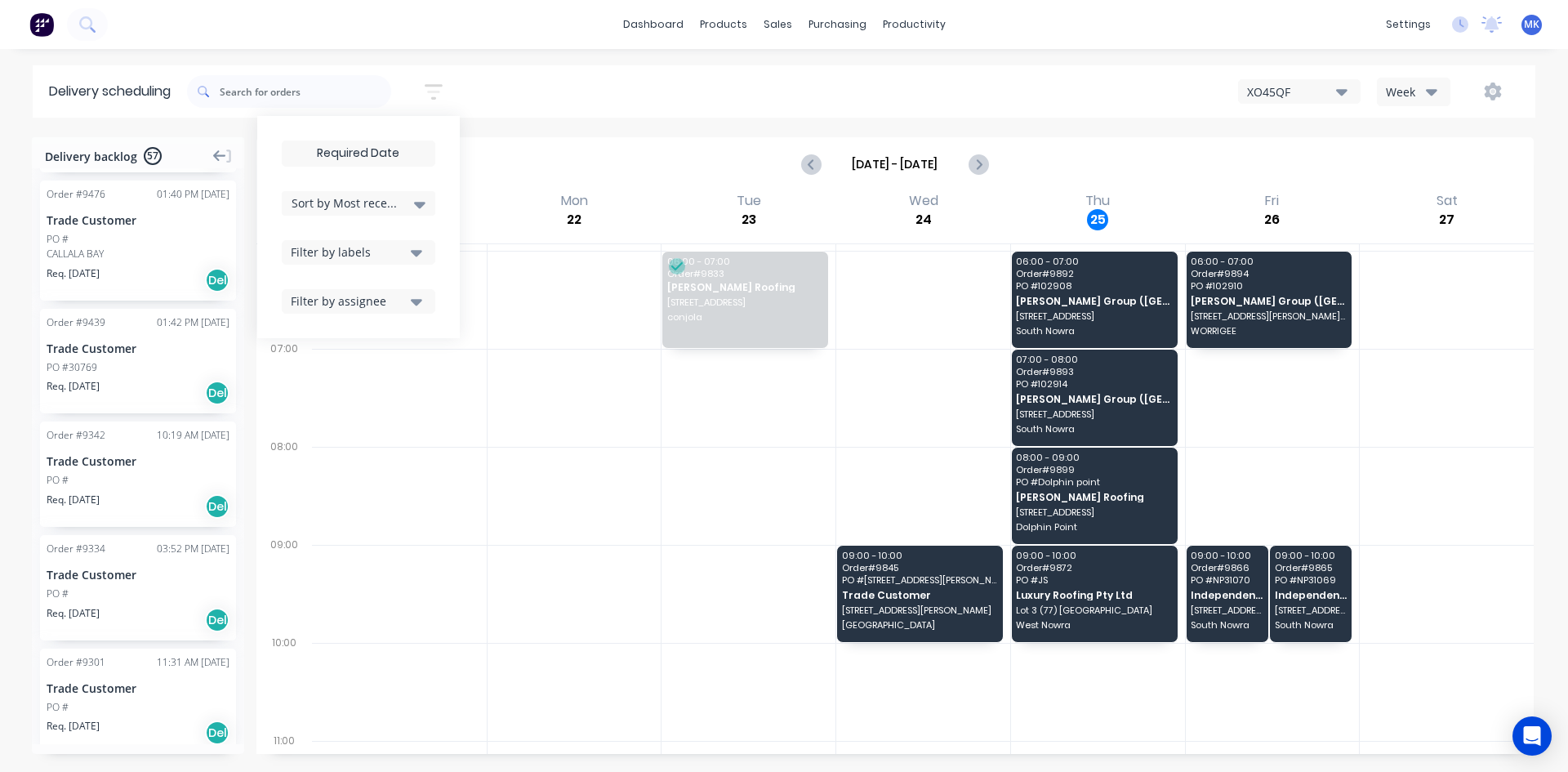
click at [140, 586] on div "Order # 9334 03:52 PM 15/08/25 Trade Customer PO # Req. 15/08/25 Del" at bounding box center [137, 588] width 196 height 106
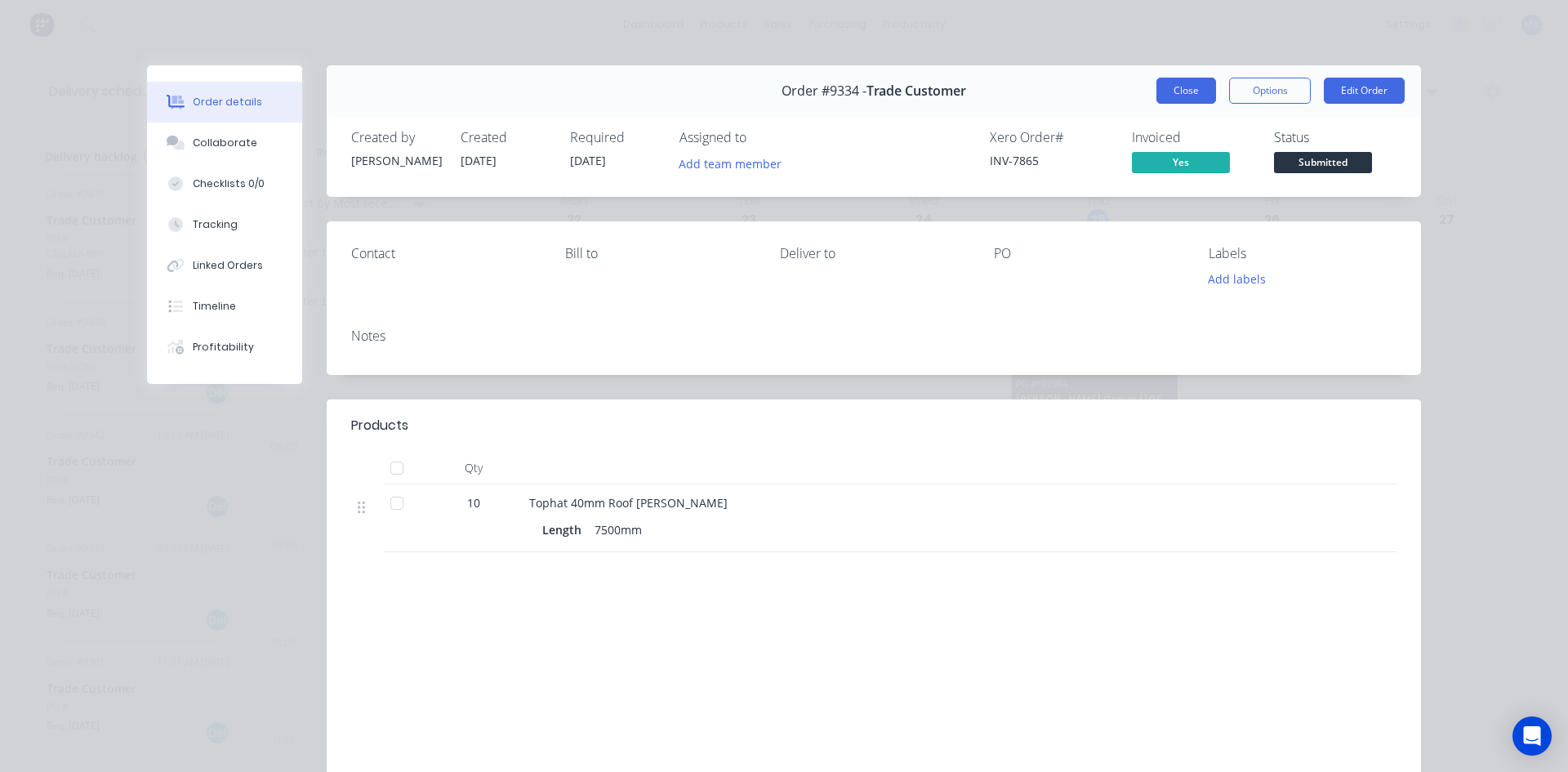
click at [1195, 81] on button "Close" at bounding box center [1186, 91] width 59 height 26
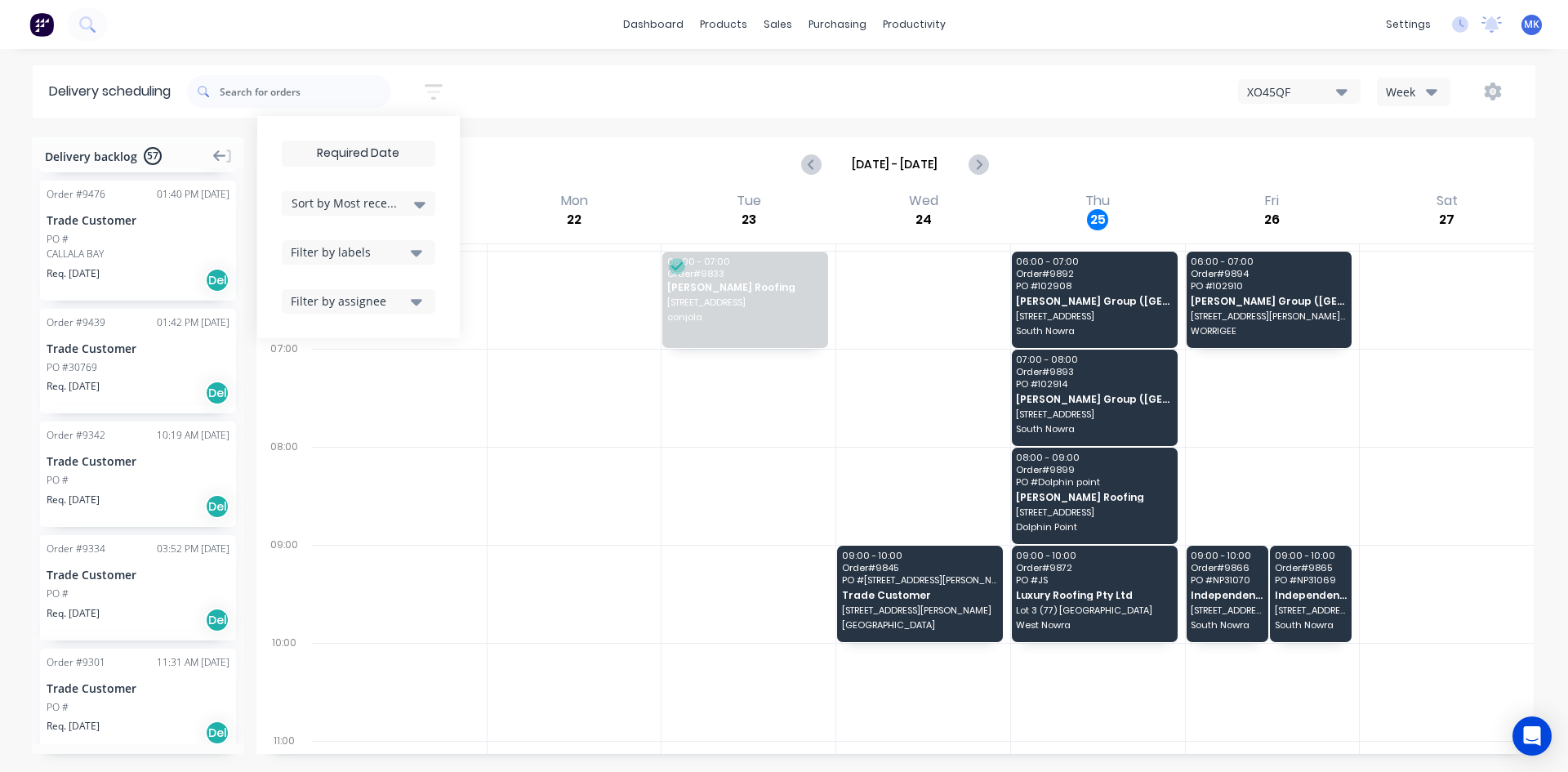
click at [93, 433] on div "Order # 9342 10:19 AM 18/08/25 Trade Customer PO # Req. 18/08/25 Del" at bounding box center [137, 474] width 196 height 106
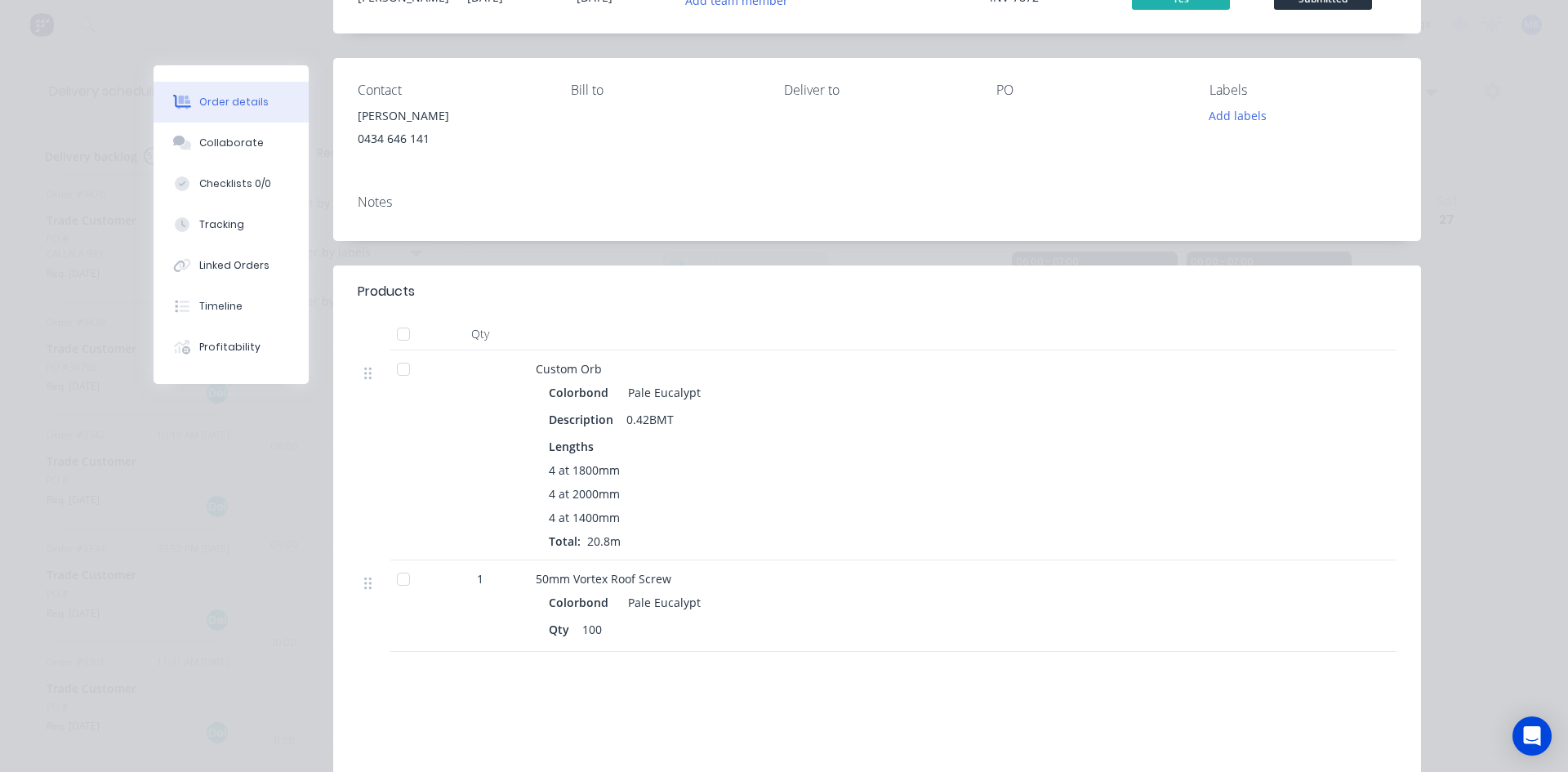
scroll to position [0, 0]
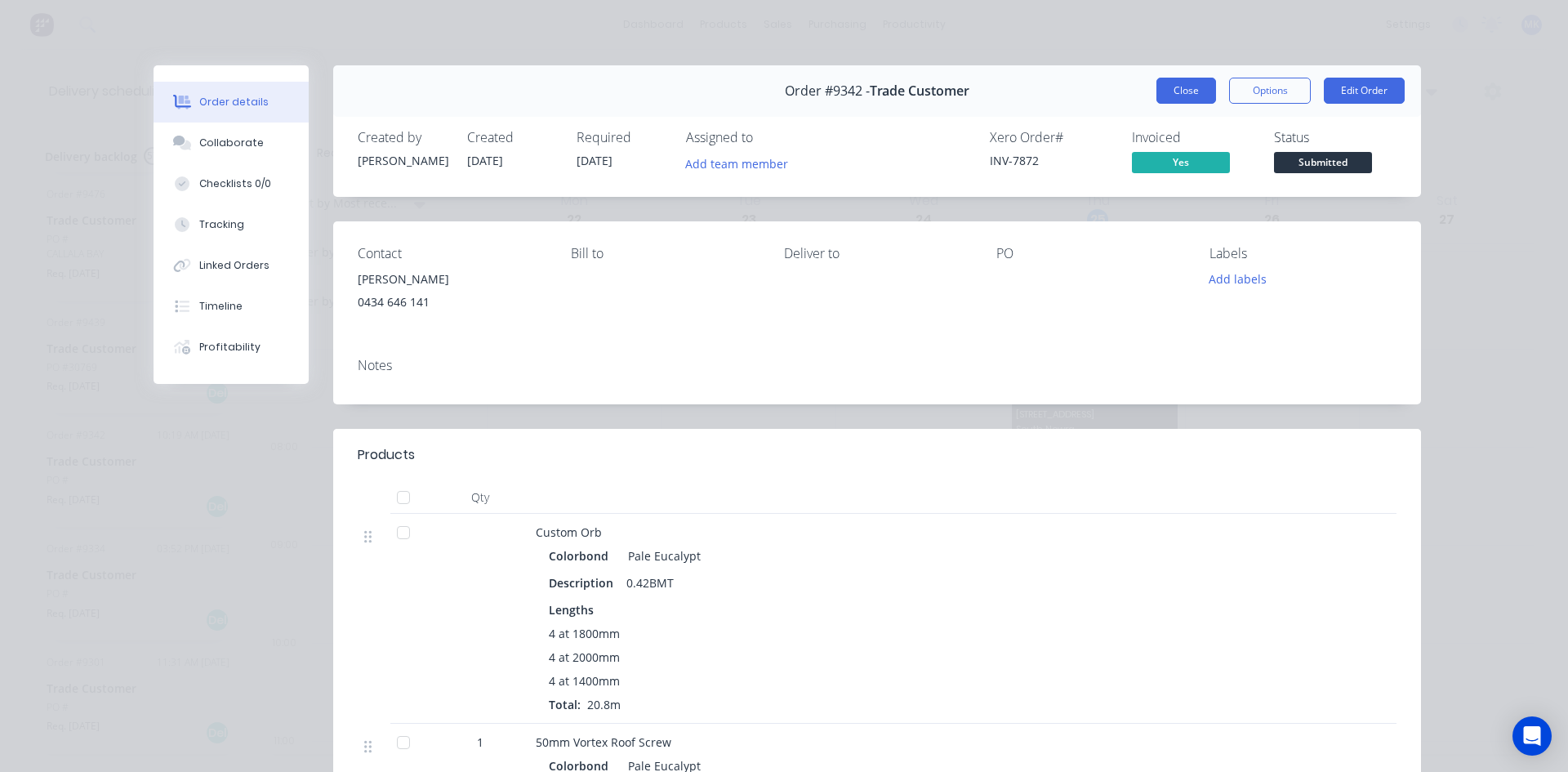
click at [1195, 94] on button "Close" at bounding box center [1186, 91] width 59 height 26
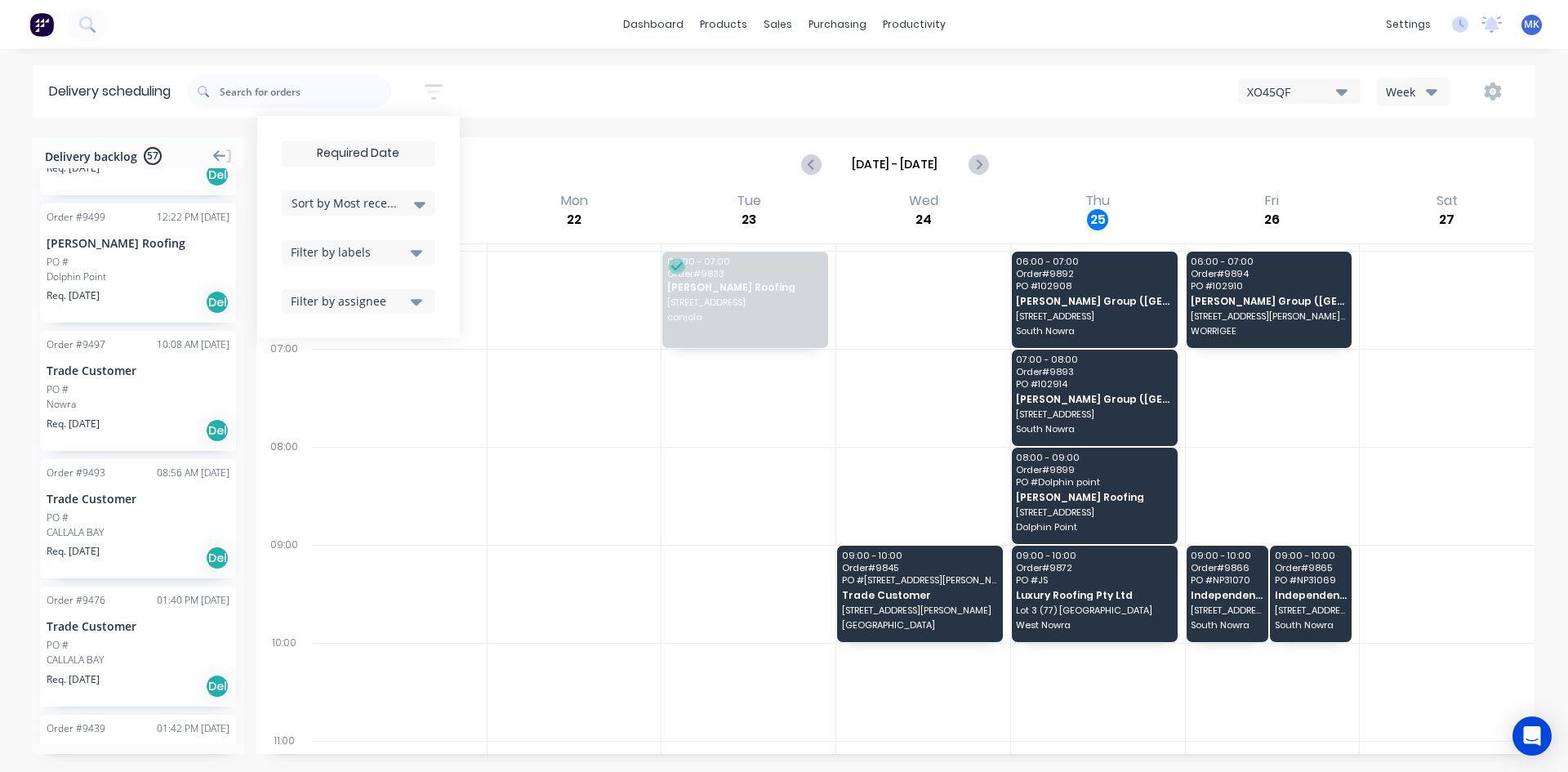
scroll to position [5741, 0]
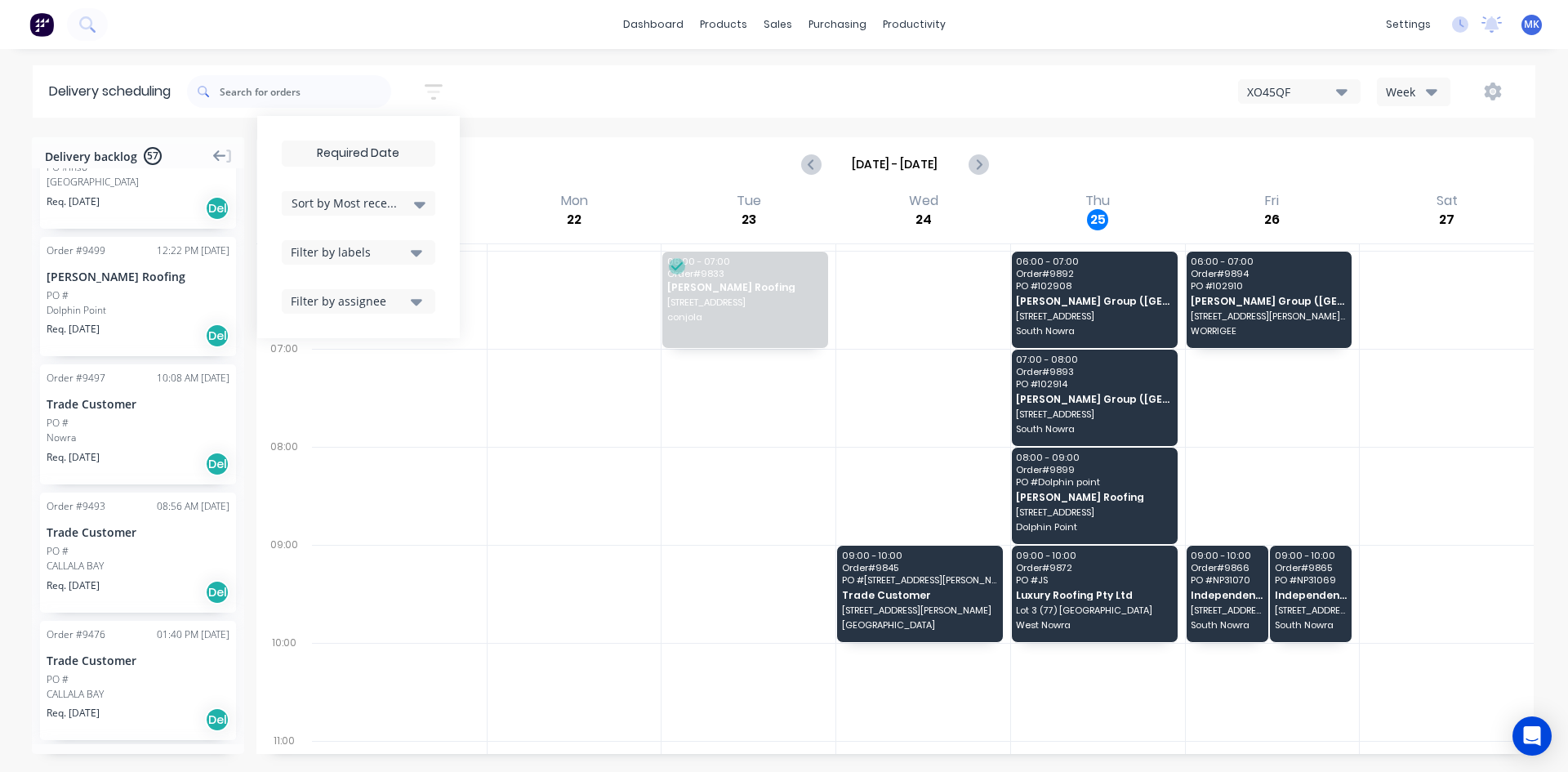
click at [161, 579] on div "Req. 29/08/25 Del" at bounding box center [137, 593] width 183 height 28
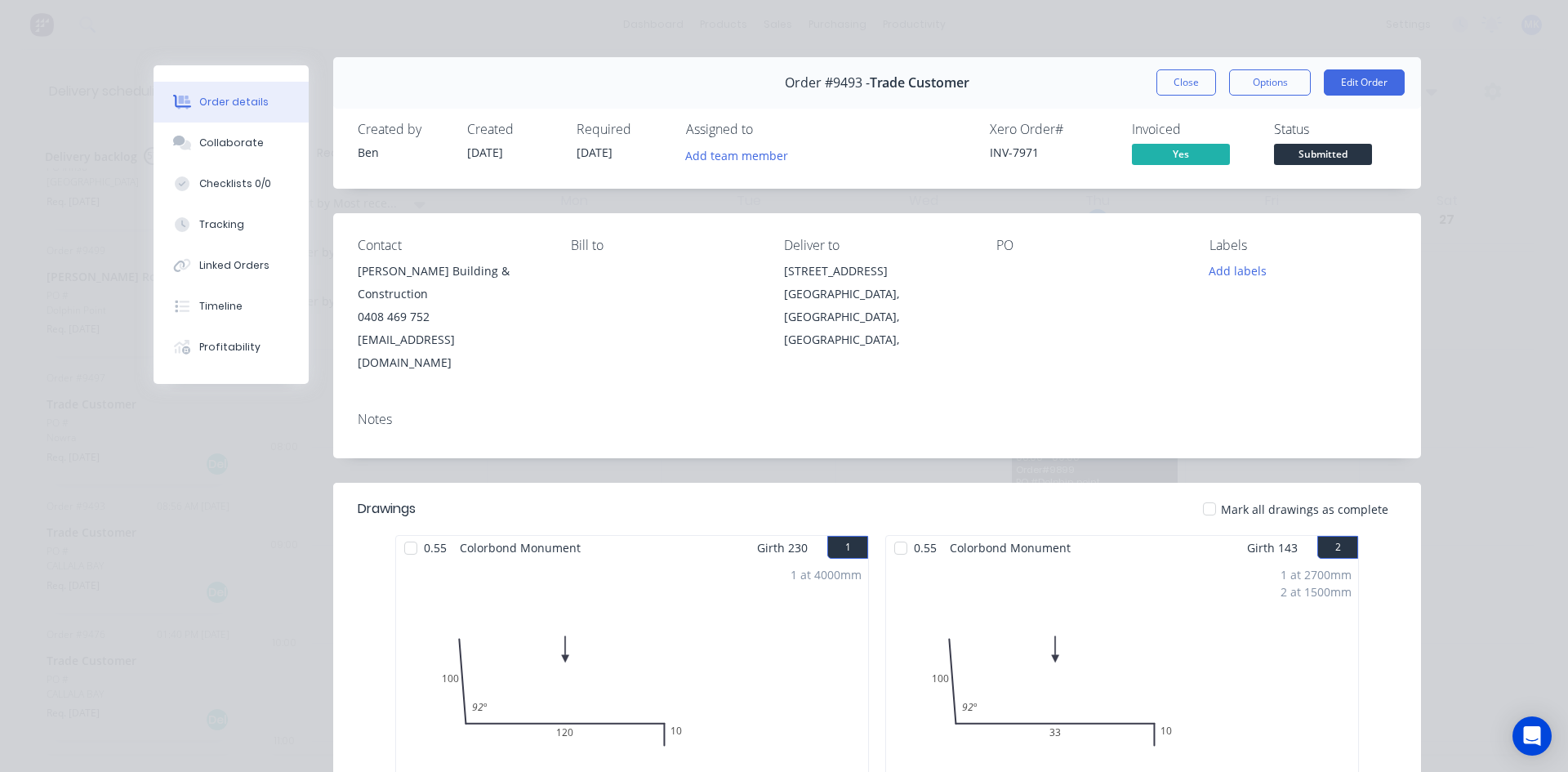
scroll to position [0, 0]
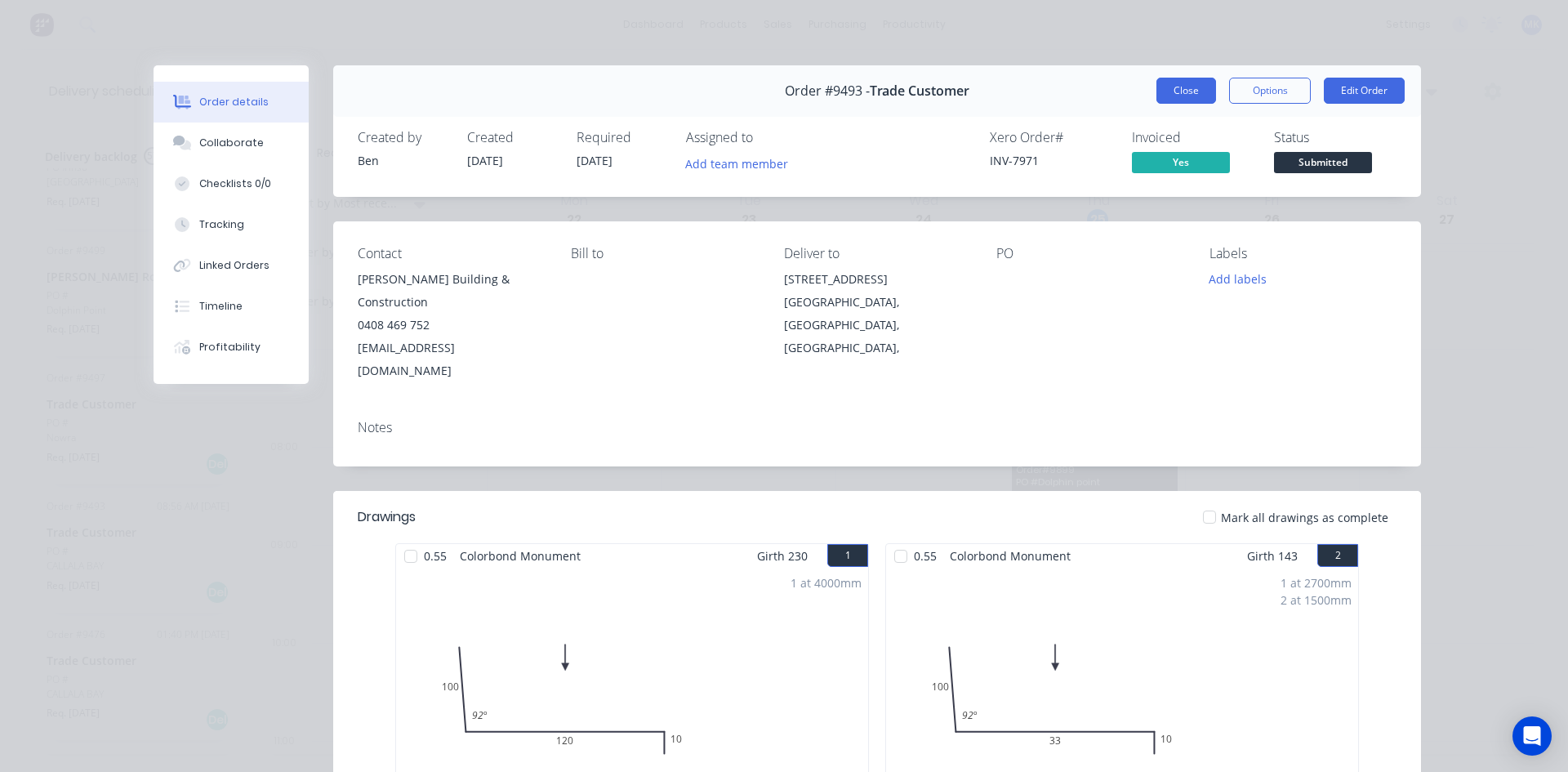
click at [1168, 91] on button "Close" at bounding box center [1186, 91] width 59 height 26
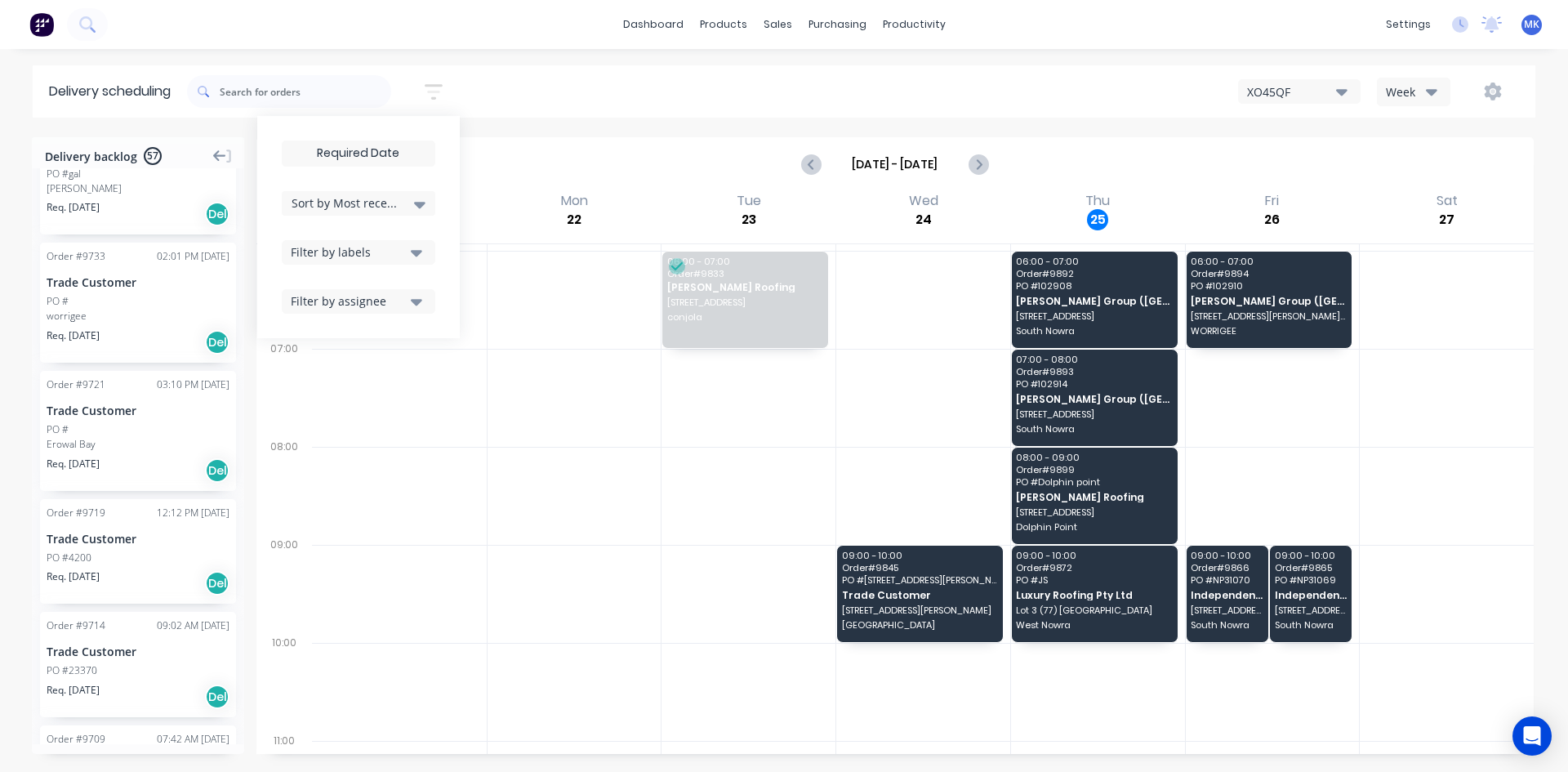
scroll to position [3617, 0]
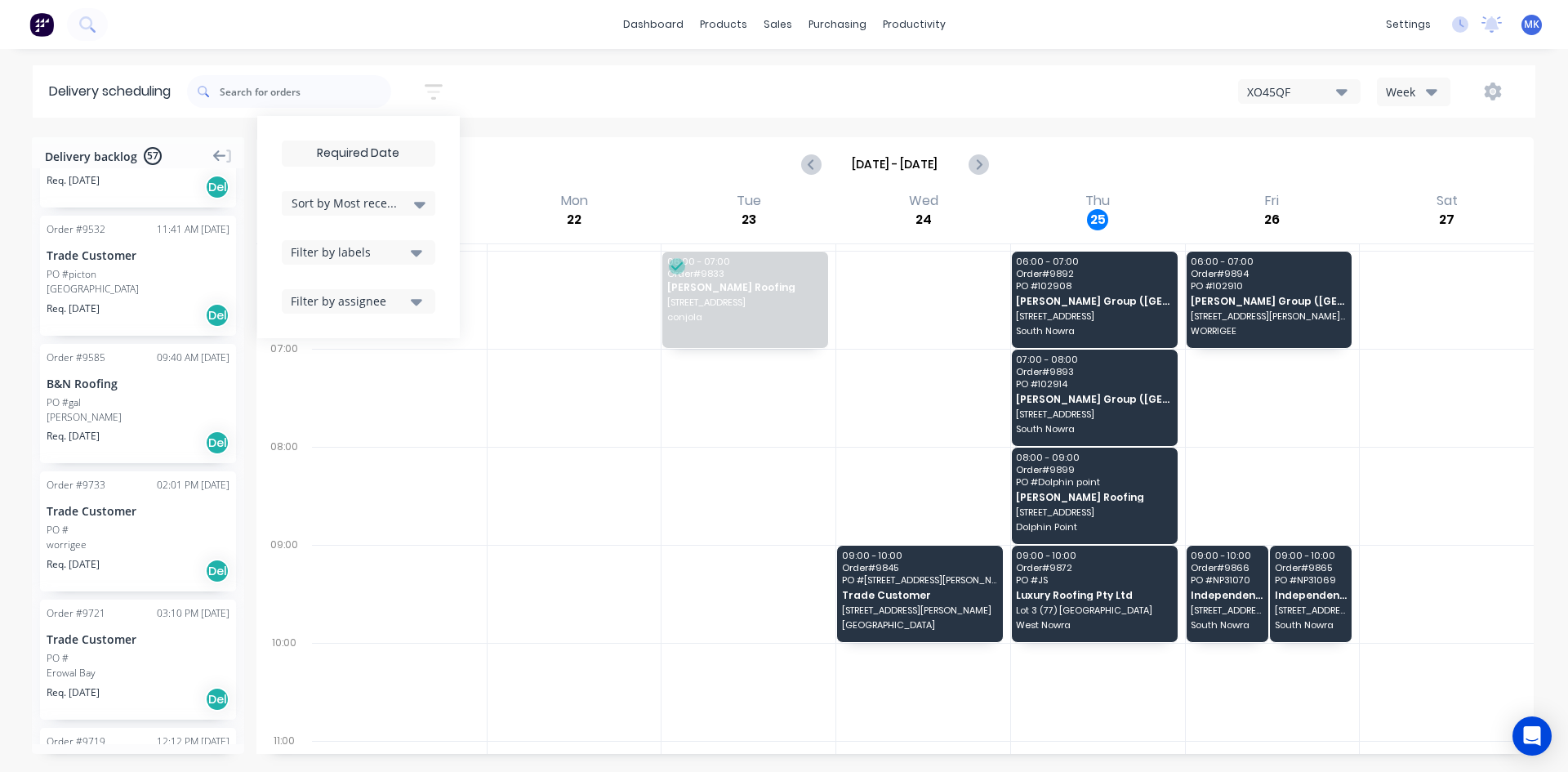
click at [516, 150] on div "Sep 21 - Sep 27" at bounding box center [895, 164] width 1274 height 50
click at [989, 170] on button "Next page" at bounding box center [977, 164] width 33 height 33
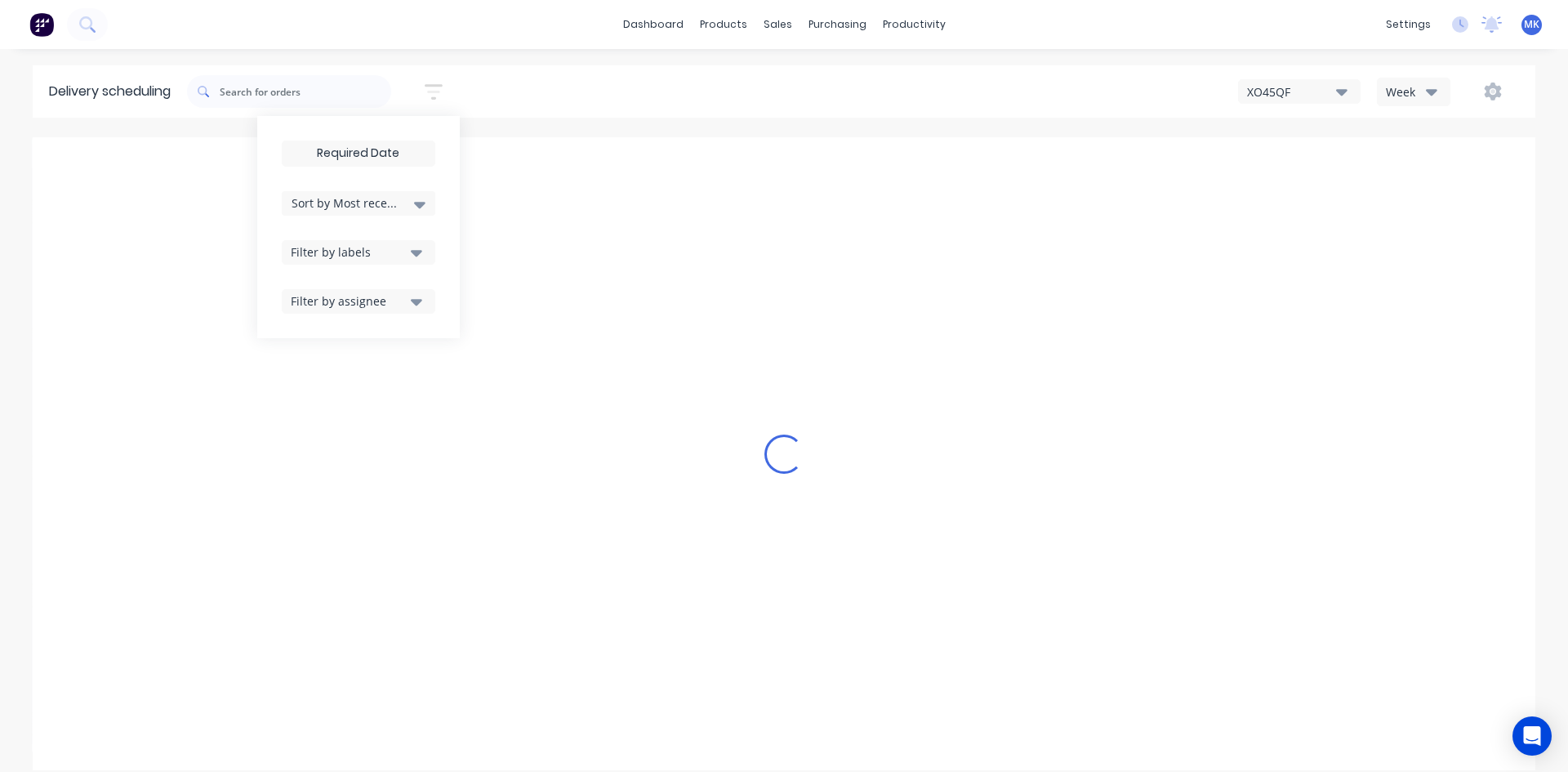
type input "Sep 28 - Oct 4"
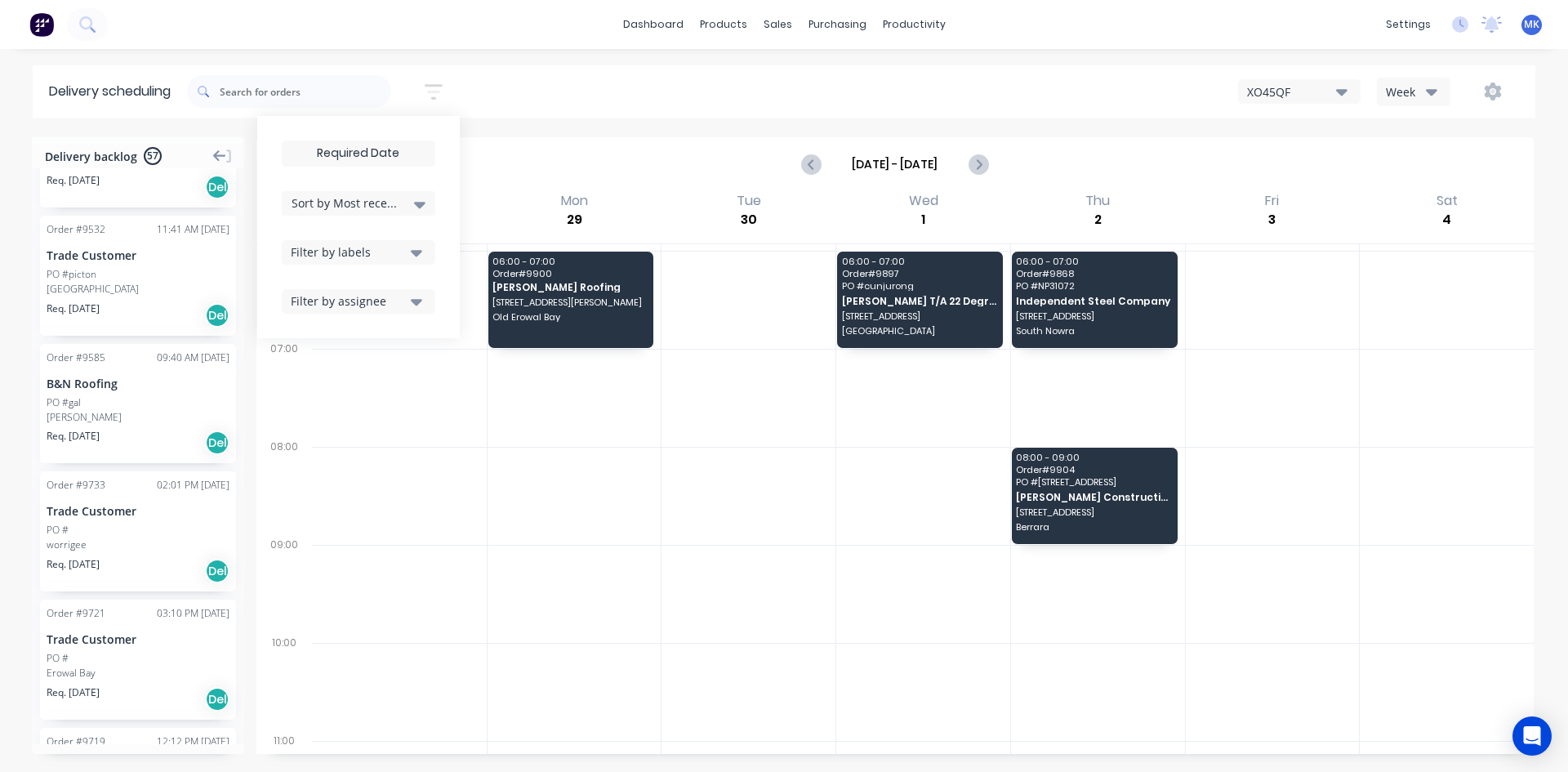
click at [434, 104] on button "button" at bounding box center [433, 92] width 52 height 32
click at [436, 82] on icon "button" at bounding box center [434, 92] width 18 height 21
click at [392, 241] on button "Filter by labels" at bounding box center [359, 253] width 154 height 25
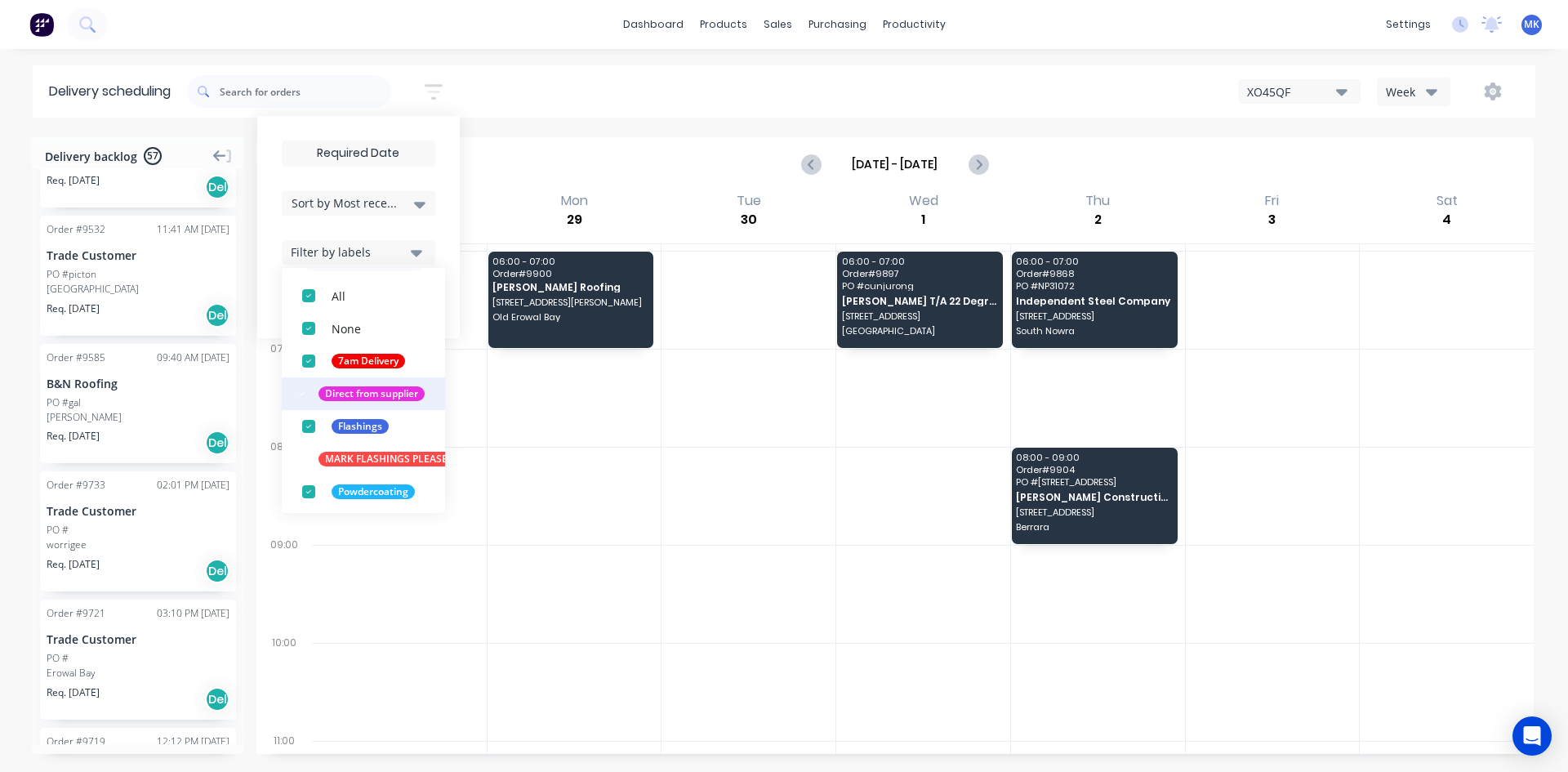
scroll to position [82, 0]
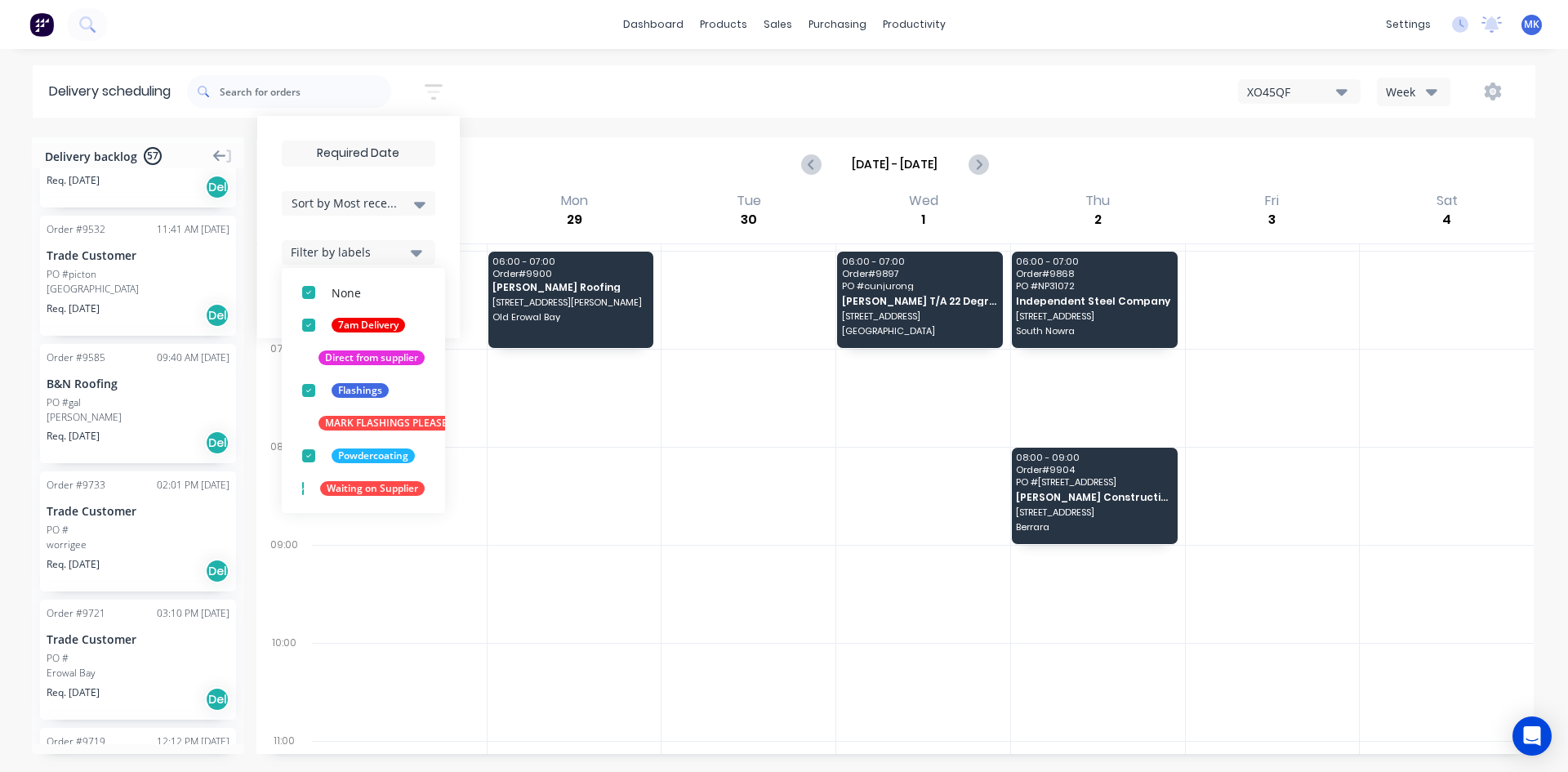
click at [394, 264] on button "Filter by labels" at bounding box center [359, 253] width 154 height 25
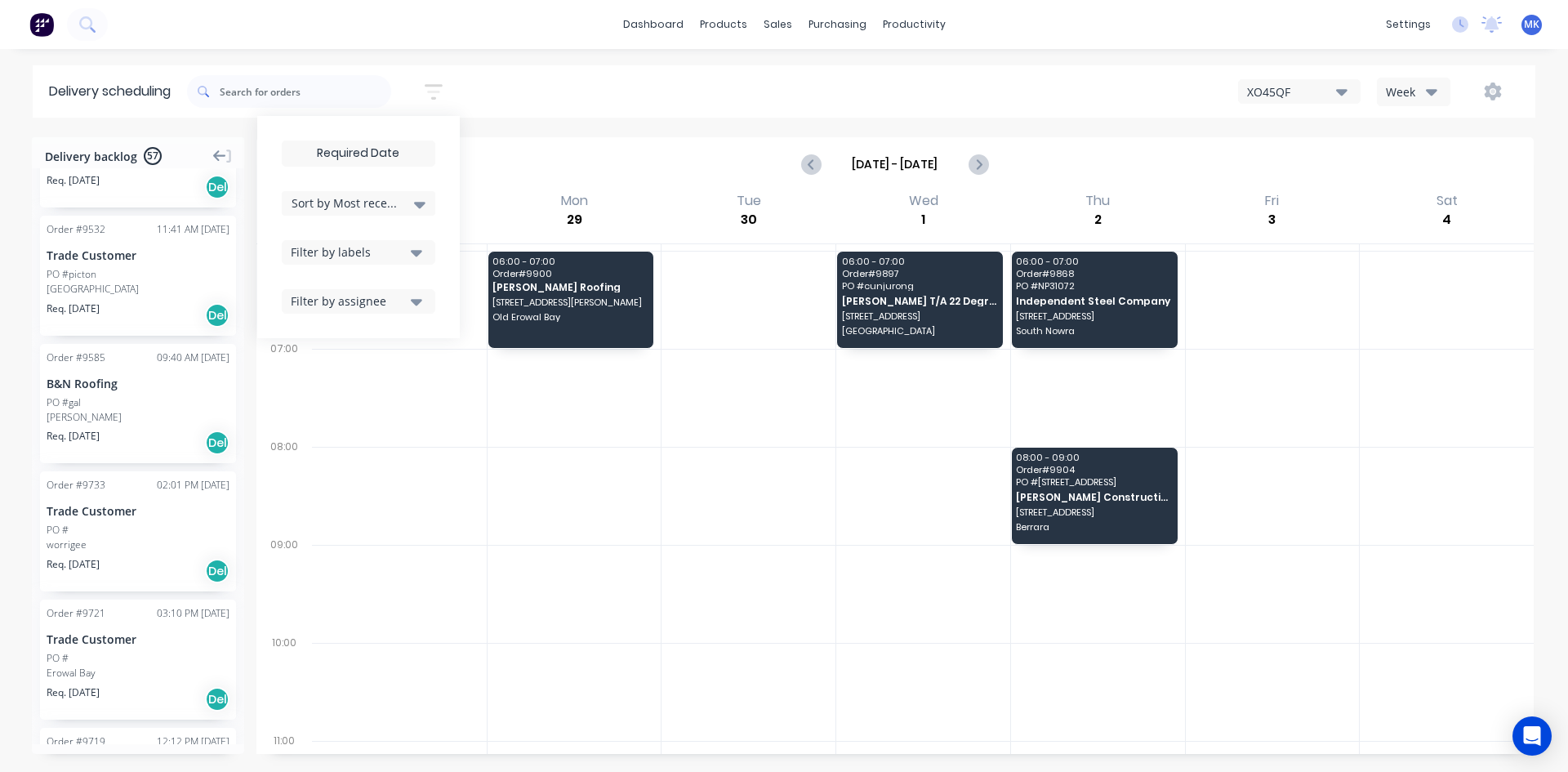
click at [523, 83] on div "Sort by Most recent Created date Required date Order number Customer name Most …" at bounding box center [861, 91] width 1348 height 45
click at [950, 109] on div "Planner" at bounding box center [937, 112] width 38 height 15
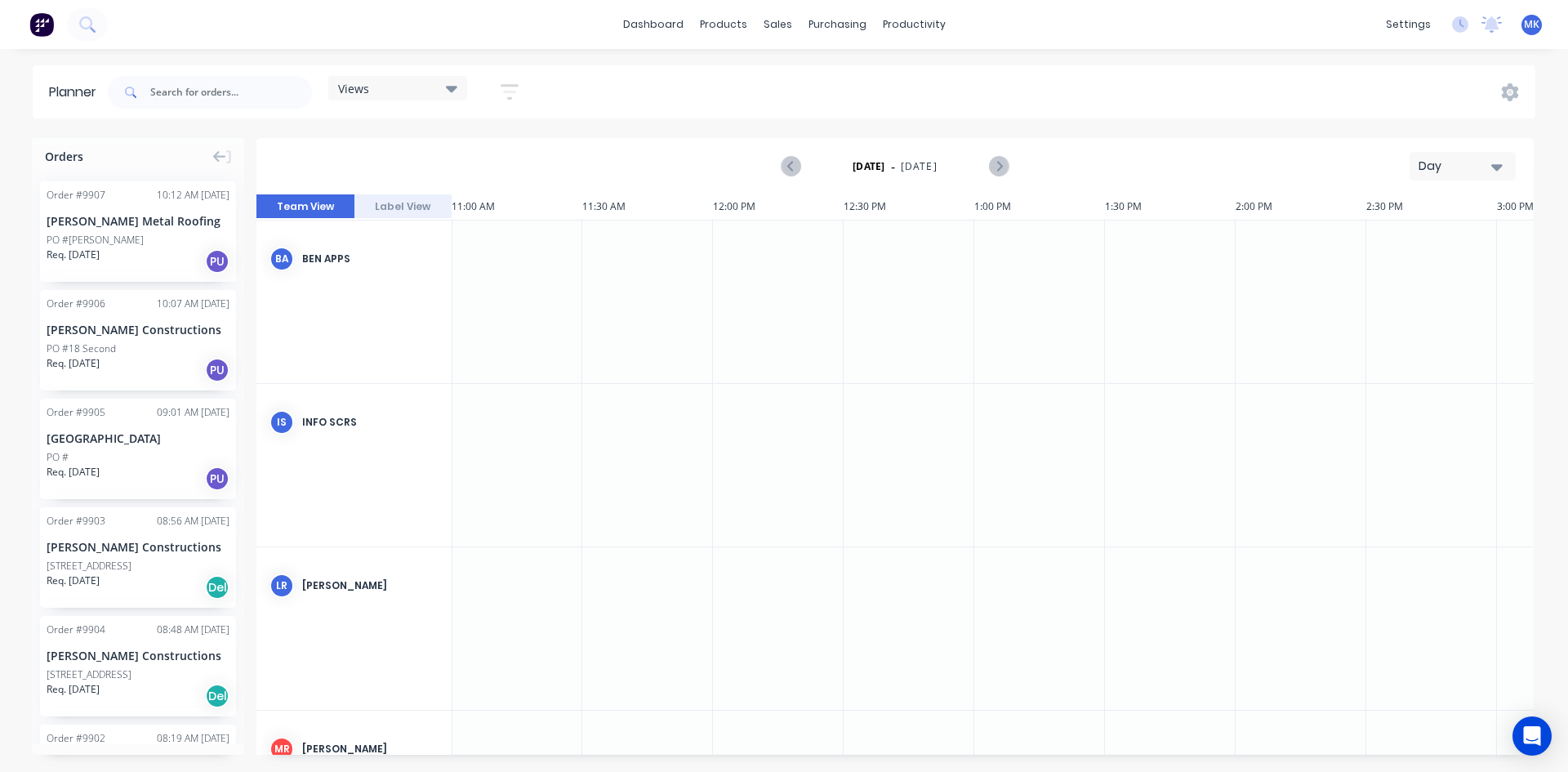
scroll to position [0, 2875]
click at [425, 194] on button "Label View" at bounding box center [403, 207] width 98 height 25
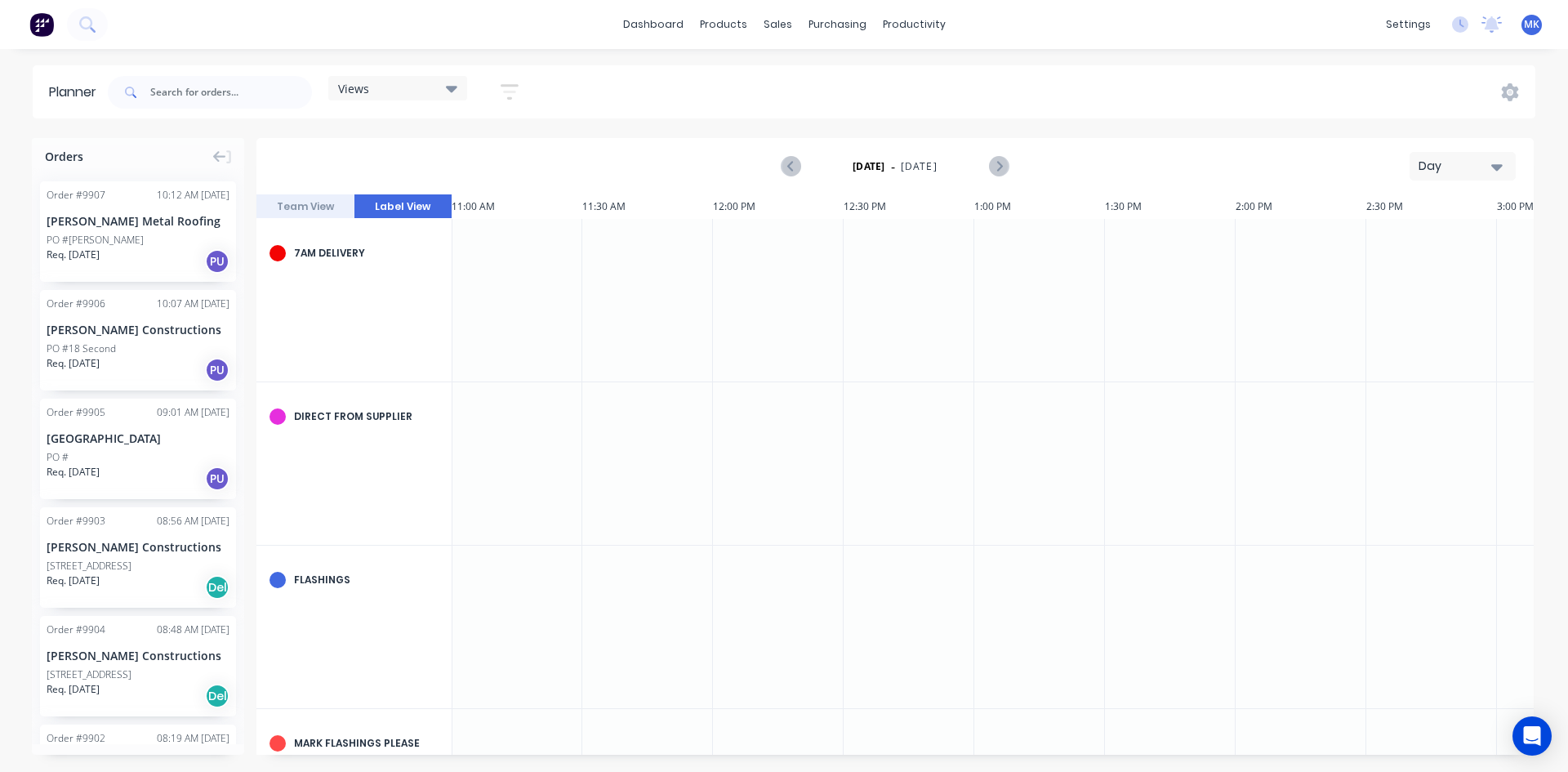
click at [459, 97] on div "Views" at bounding box center [397, 88] width 139 height 25
click at [516, 94] on icon "button" at bounding box center [510, 92] width 18 height 21
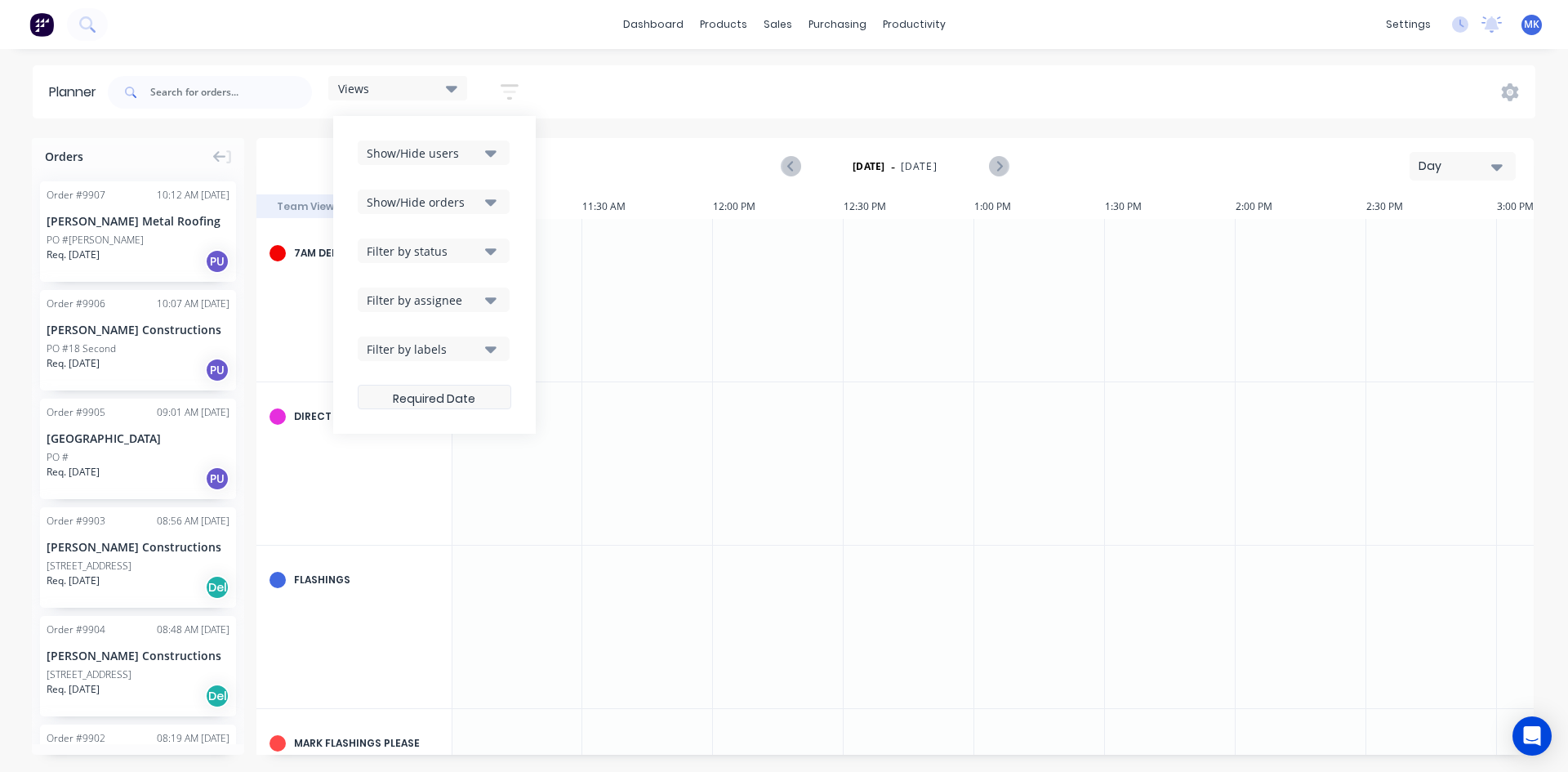
click at [452, 388] on label at bounding box center [435, 398] width 154 height 25
click at [452, 388] on input at bounding box center [435, 399] width 152 height 32
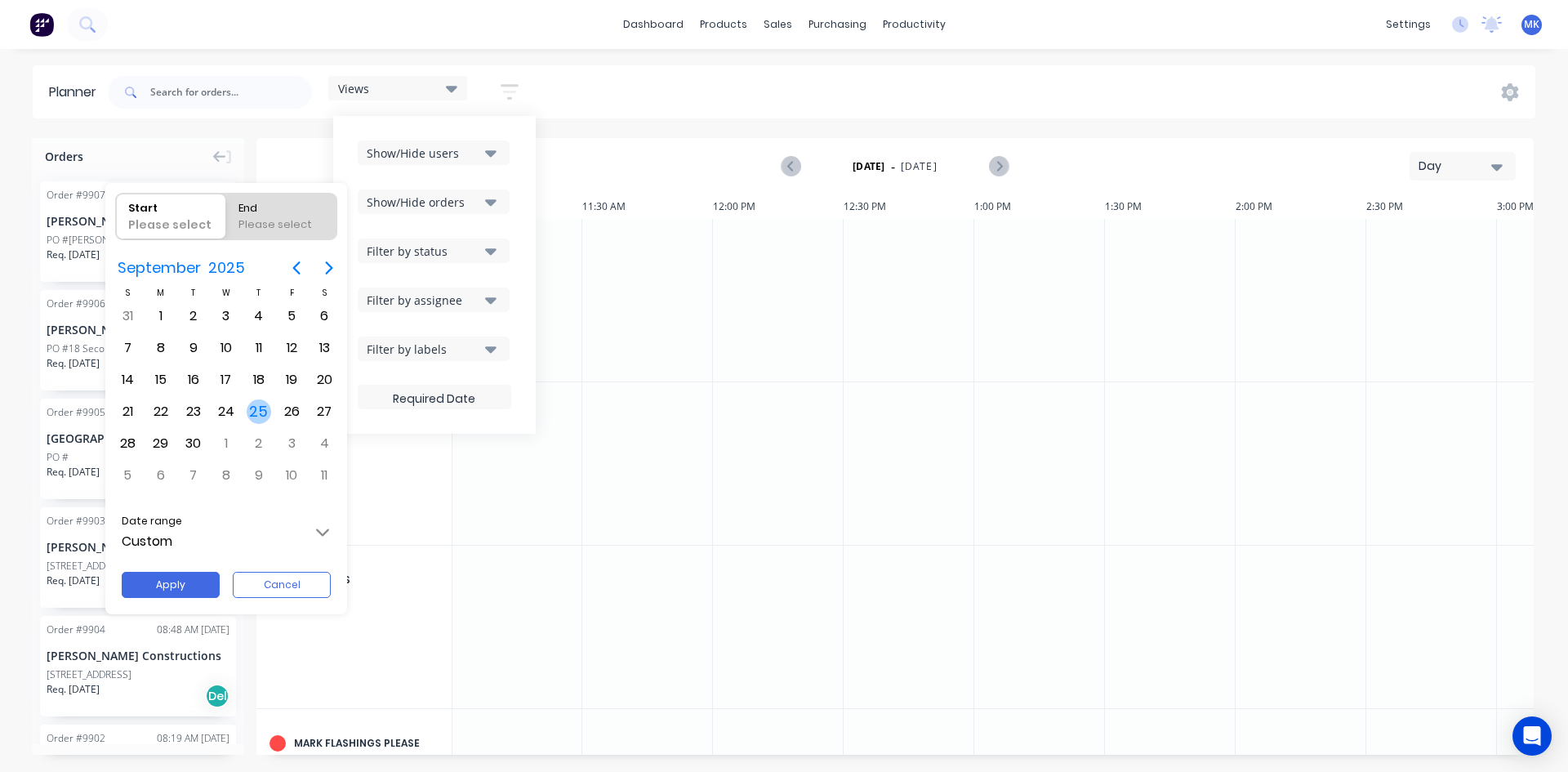
click at [247, 412] on div "25" at bounding box center [259, 412] width 25 height 25
radio input "false"
radio input "true"
click at [202, 579] on button "Apply" at bounding box center [170, 585] width 98 height 26
type input "25/09/25 - 25/09/25"
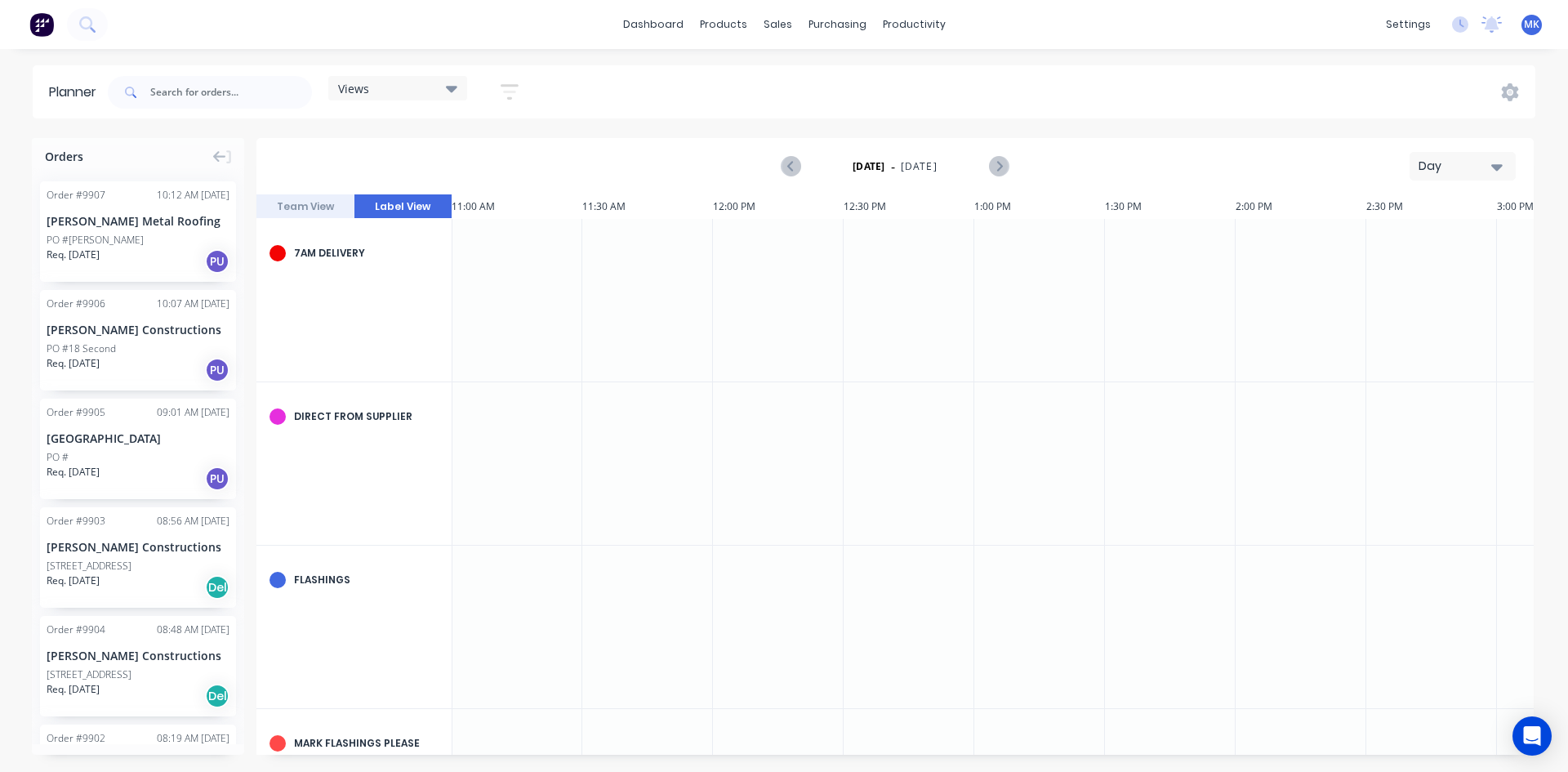
click at [669, 120] on div "Planner Views Save new view None (Default) edit Show/Hide users Show/Hide order…" at bounding box center [784, 418] width 1568 height 706
click at [108, 232] on div "Order # 9907 10:12 AM 25/09/25 Tait Metal Roofing PO #starkey Req. 25/09/25 PU" at bounding box center [137, 231] width 196 height 101
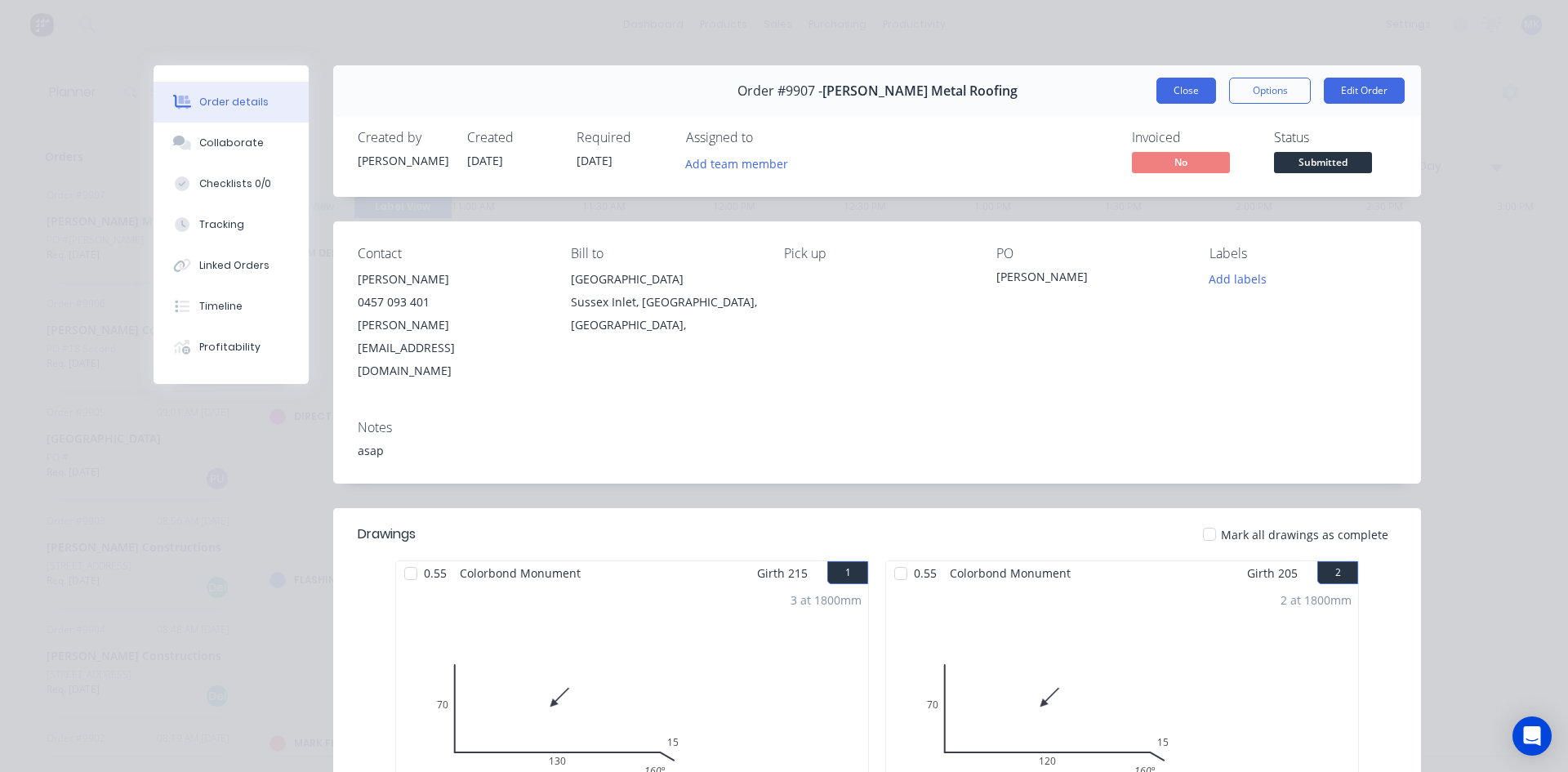
click at [1164, 92] on button "Close" at bounding box center [1186, 91] width 59 height 26
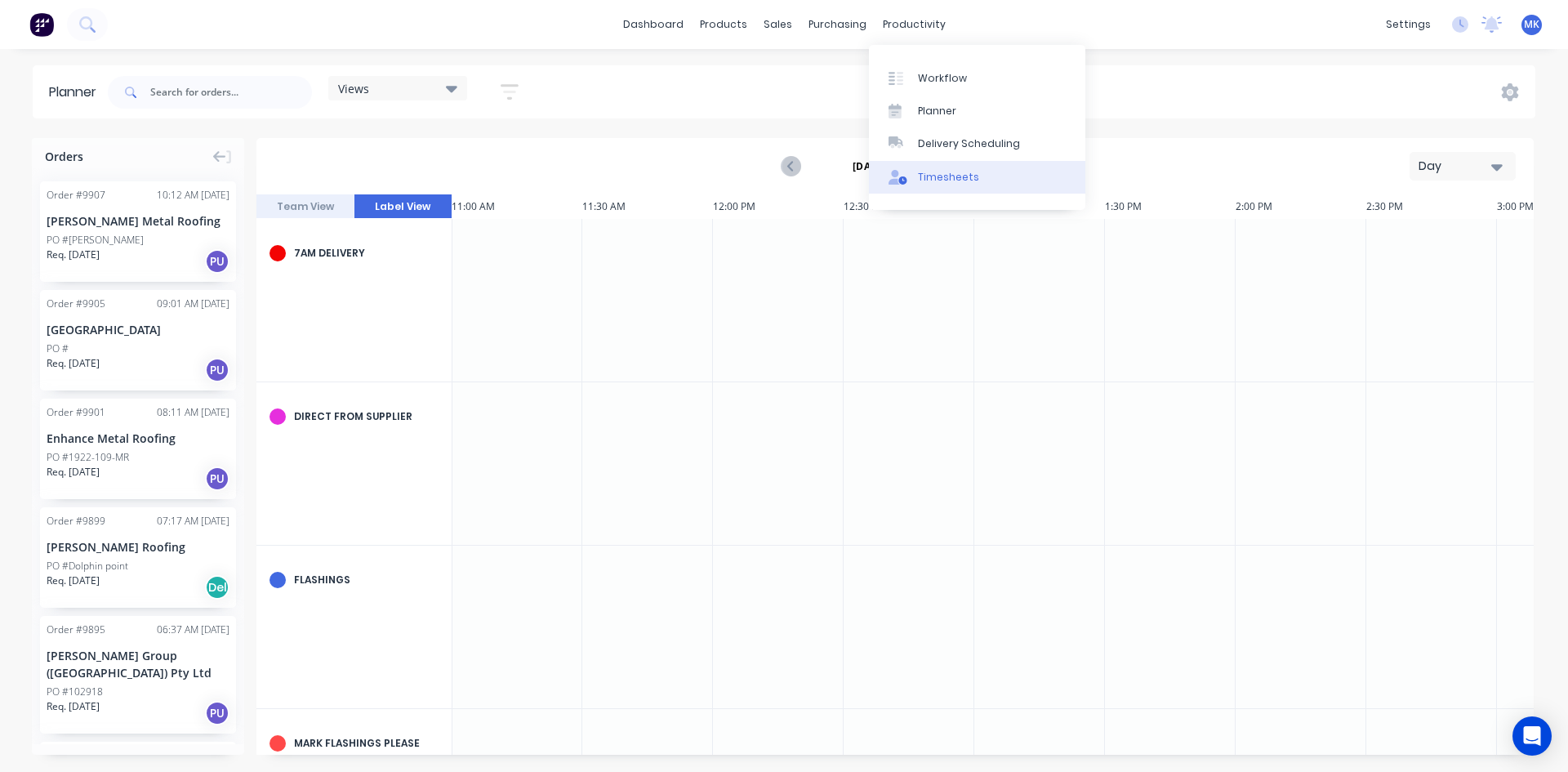
click at [912, 179] on div at bounding box center [900, 178] width 25 height 15
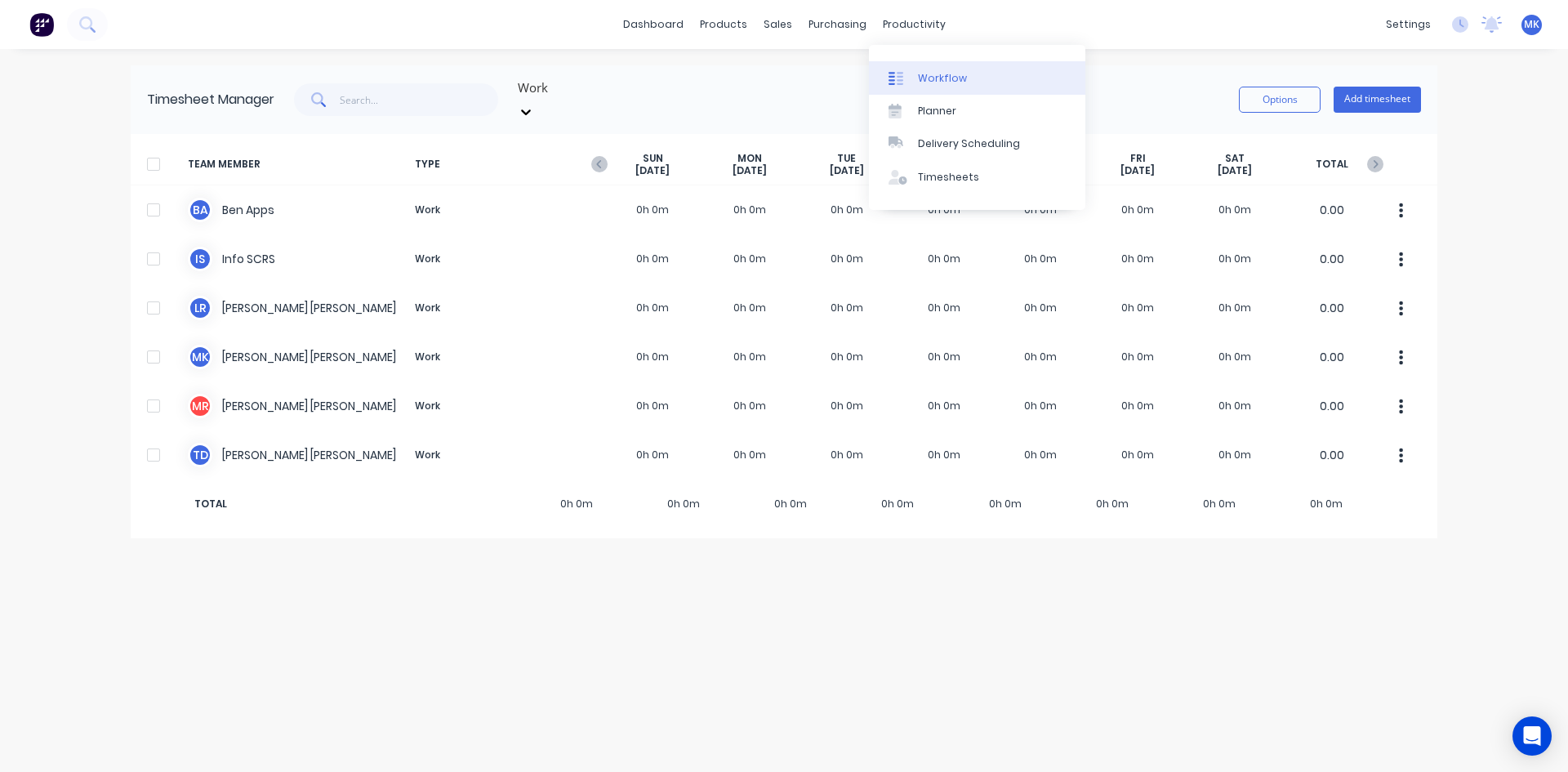
click at [912, 77] on div at bounding box center [900, 79] width 25 height 15
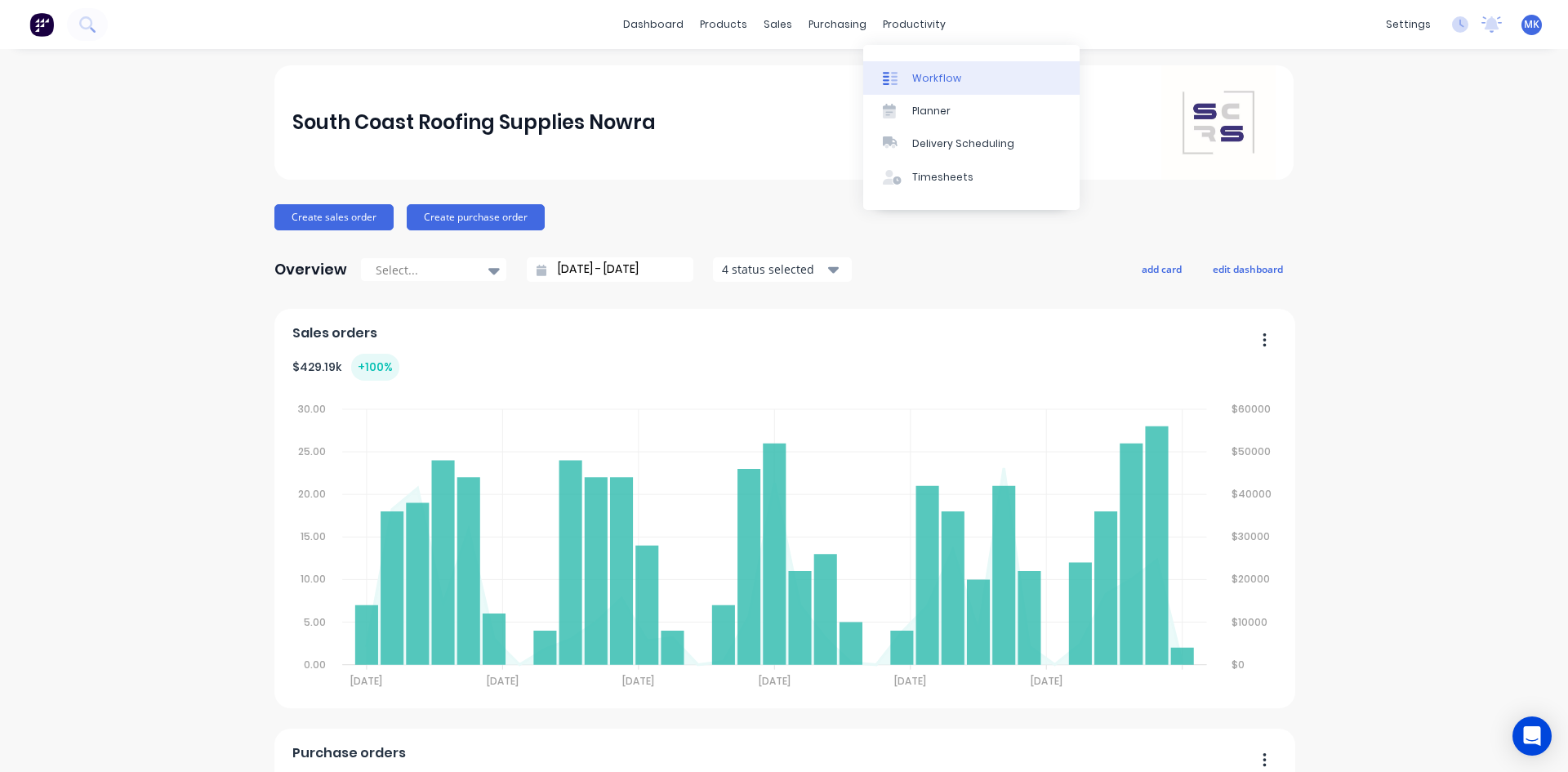
click at [952, 72] on div "Workflow" at bounding box center [936, 79] width 49 height 15
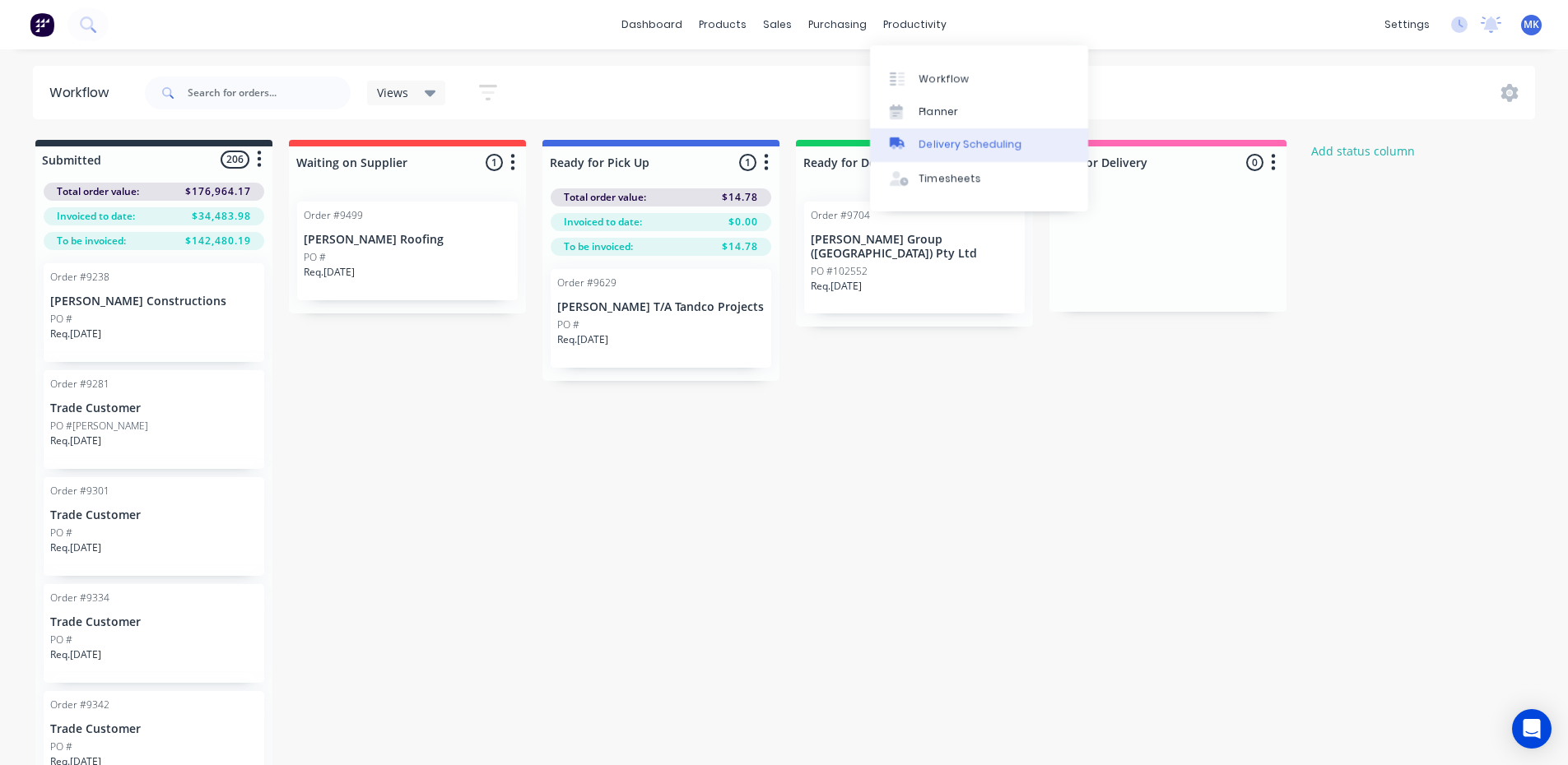
click at [947, 152] on div "Delivery Scheduling" at bounding box center [971, 145] width 103 height 15
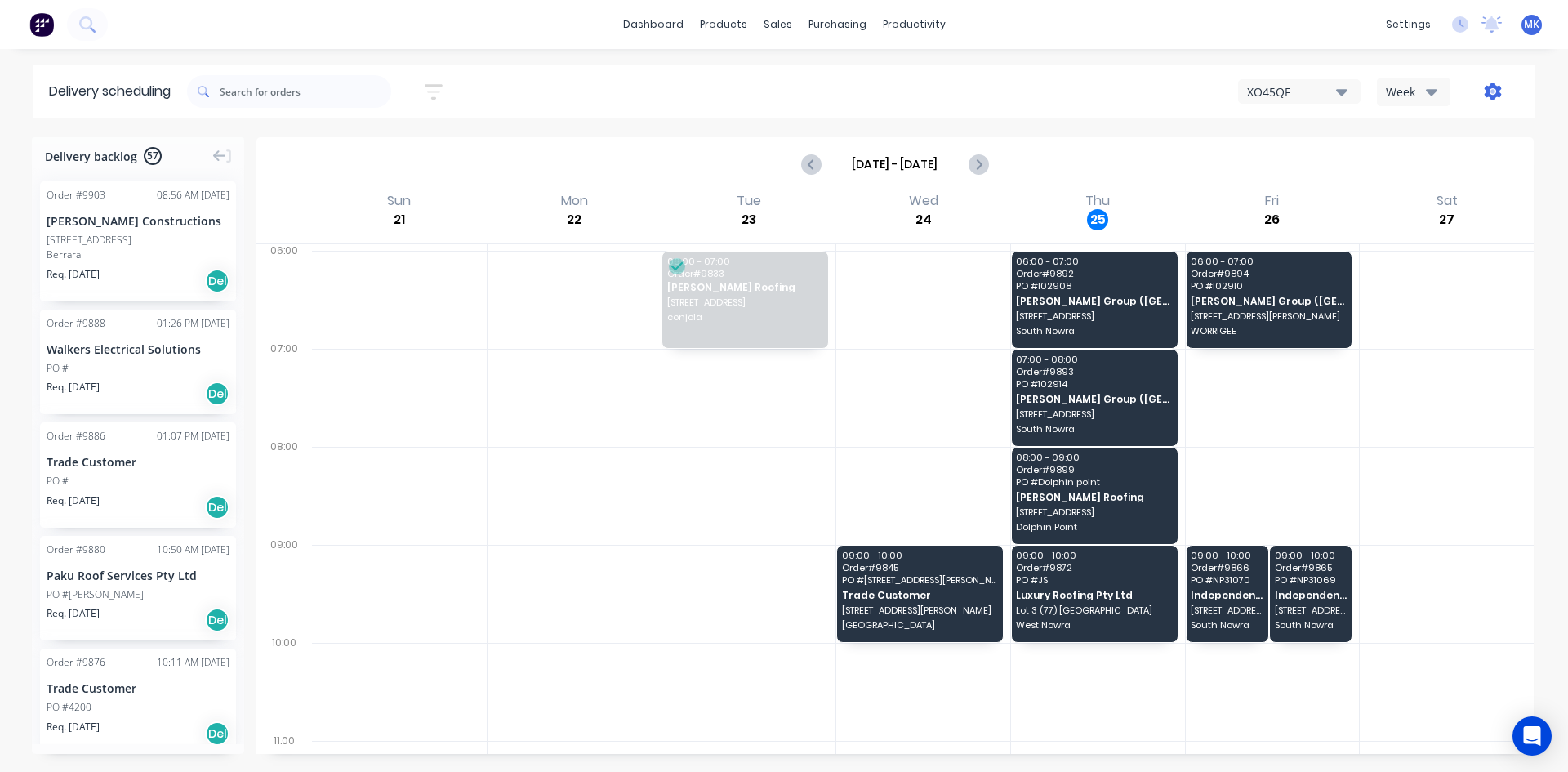
click at [1494, 87] on icon "button" at bounding box center [1493, 92] width 17 height 18
click at [798, 165] on button "Previous page" at bounding box center [812, 164] width 33 height 33
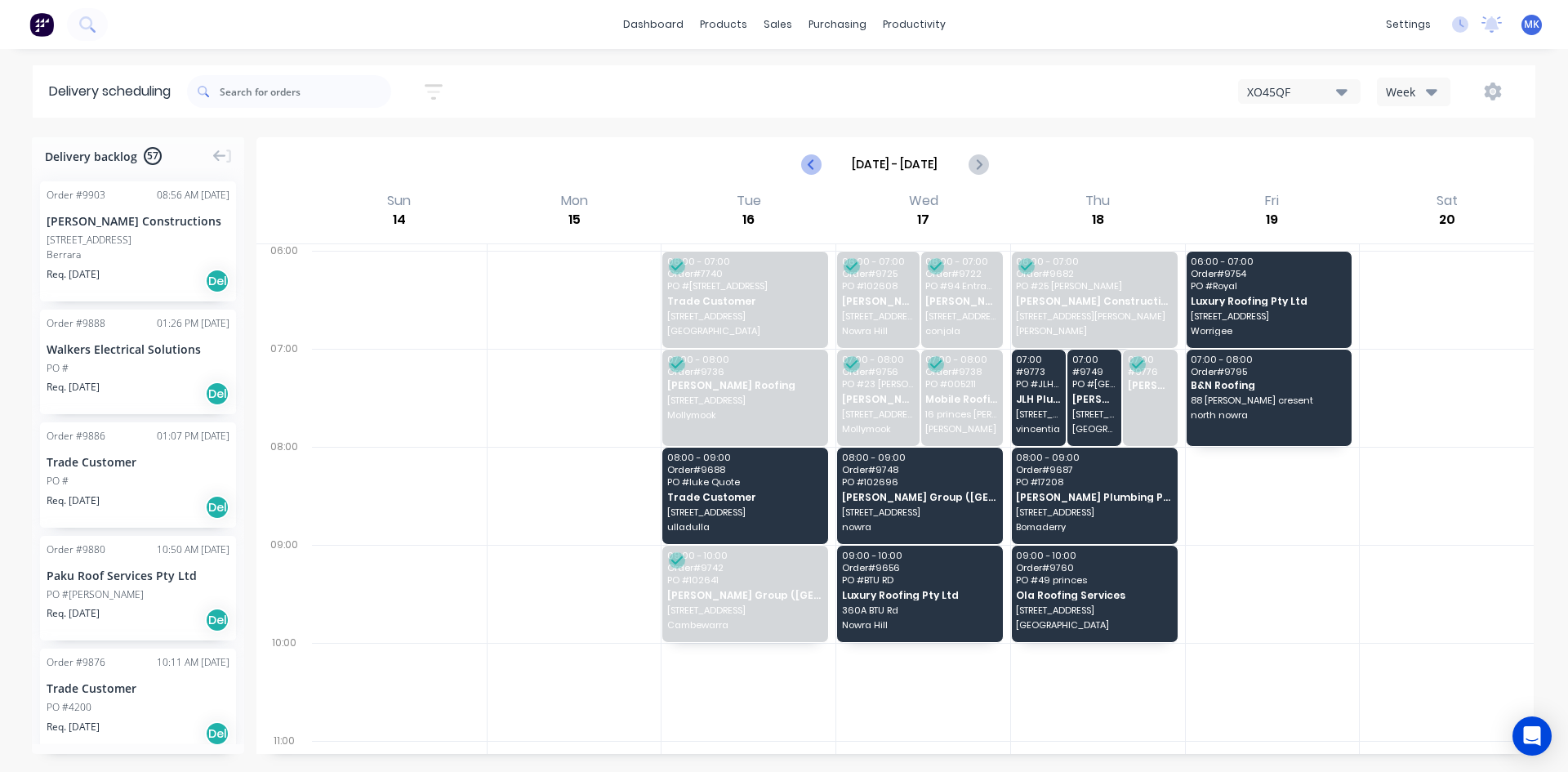
click at [819, 174] on icon "Previous page" at bounding box center [812, 164] width 20 height 20
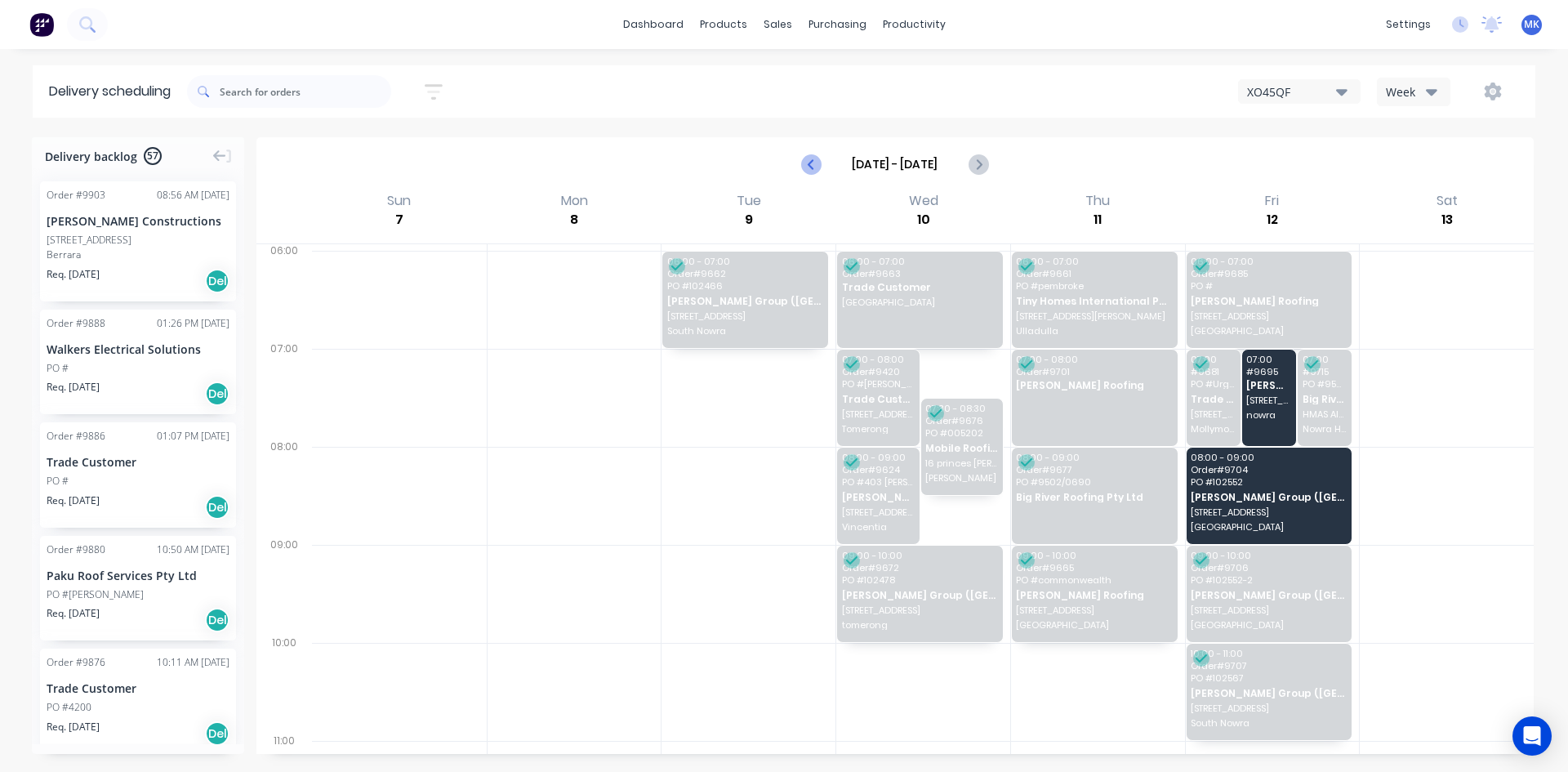
click at [810, 162] on icon "Previous page" at bounding box center [812, 164] width 20 height 20
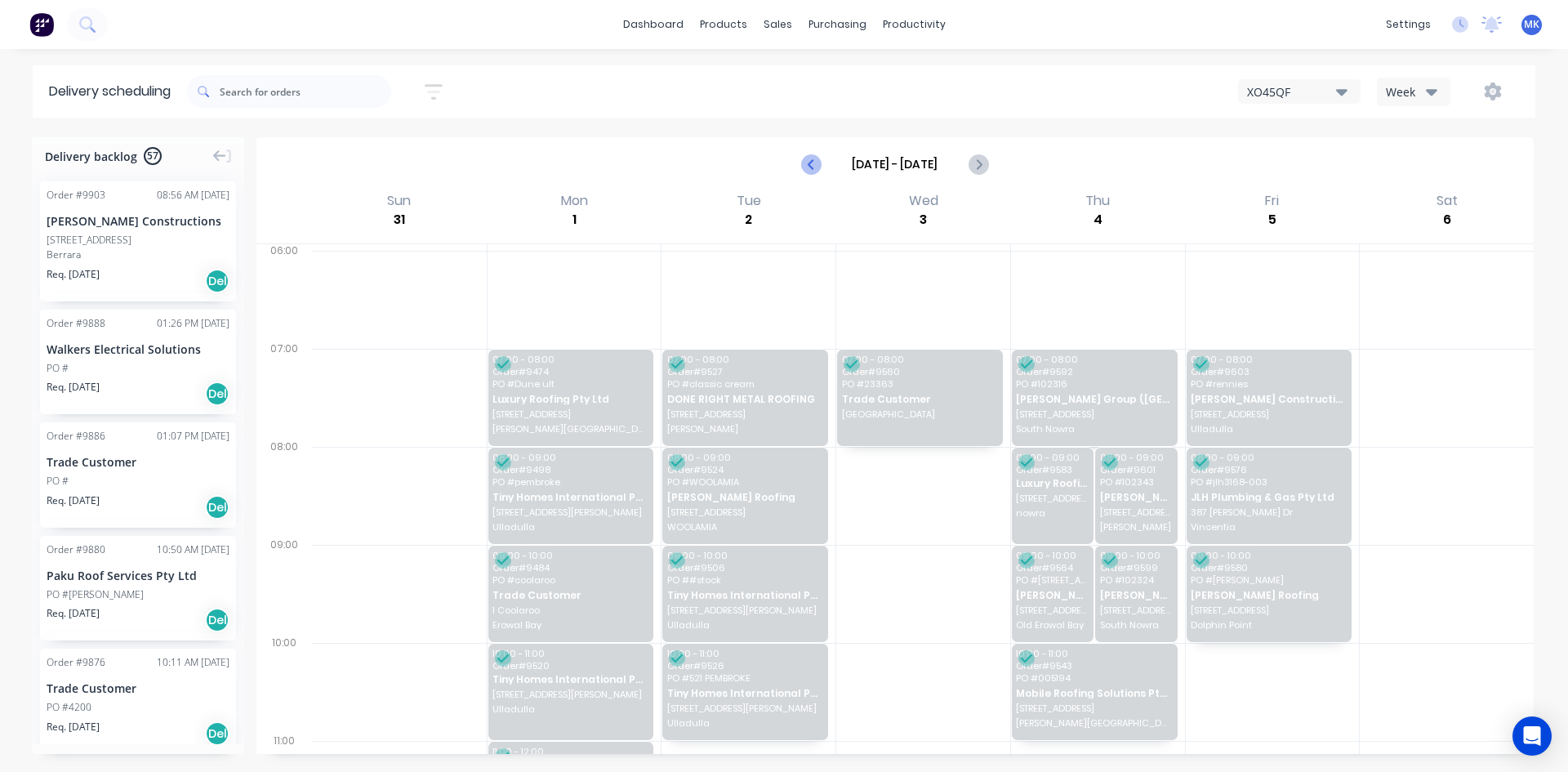
click at [810, 160] on icon "Previous page" at bounding box center [812, 164] width 20 height 20
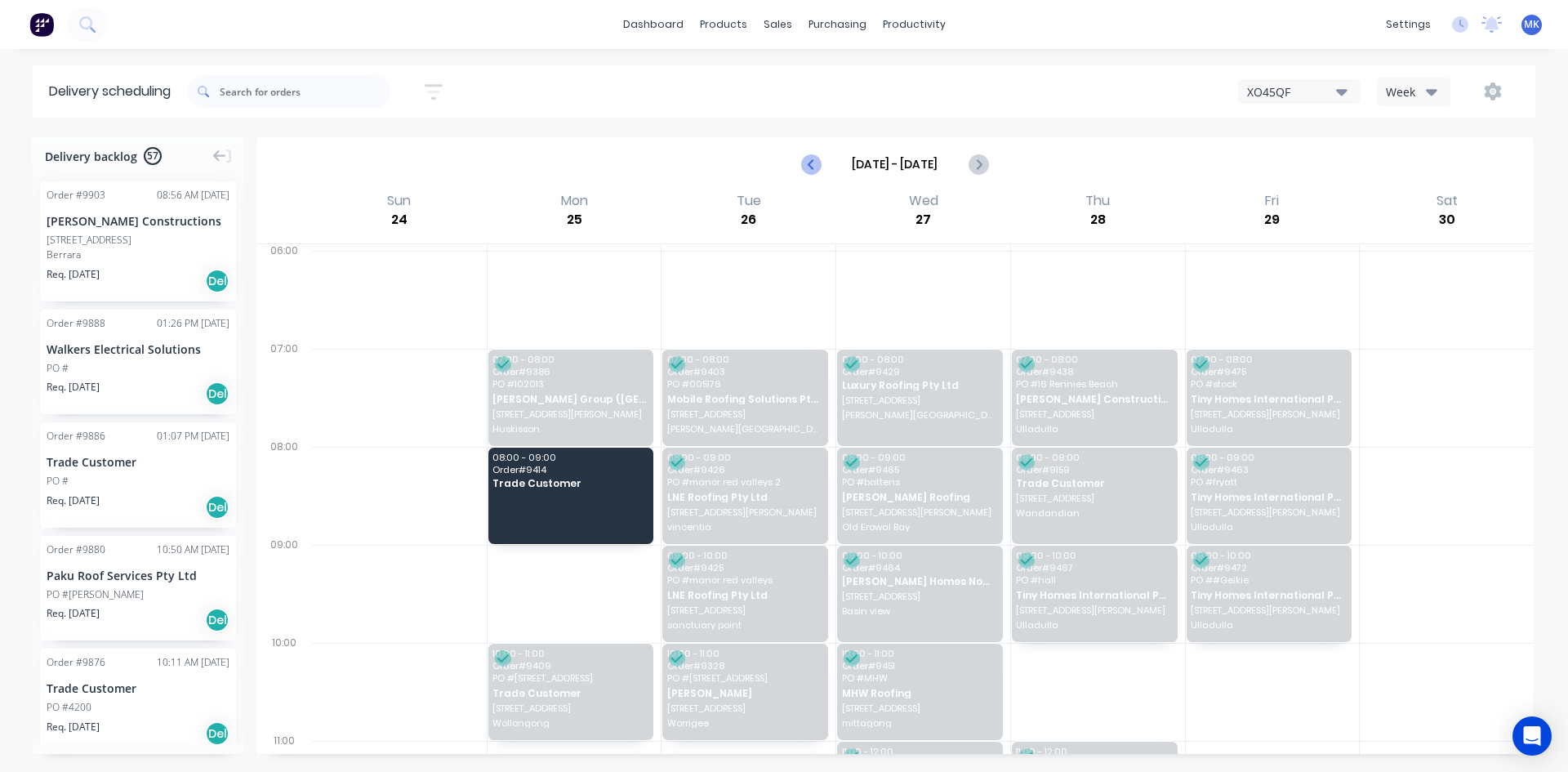
click at [810, 160] on icon "Previous page" at bounding box center [812, 164] width 20 height 20
type input "[DATE] - [DATE]"
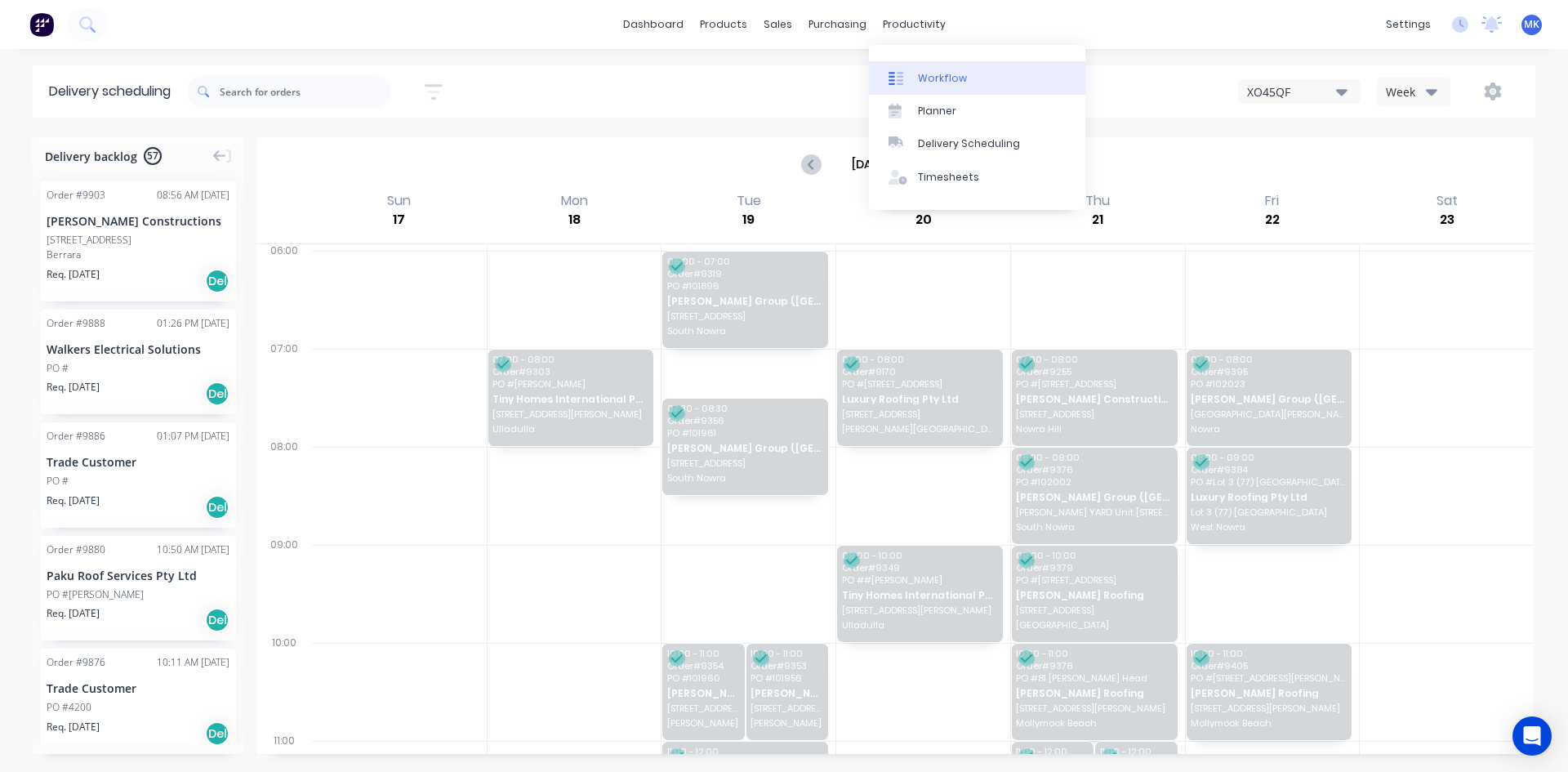
click at [927, 66] on link "Workflow" at bounding box center [977, 78] width 216 height 33
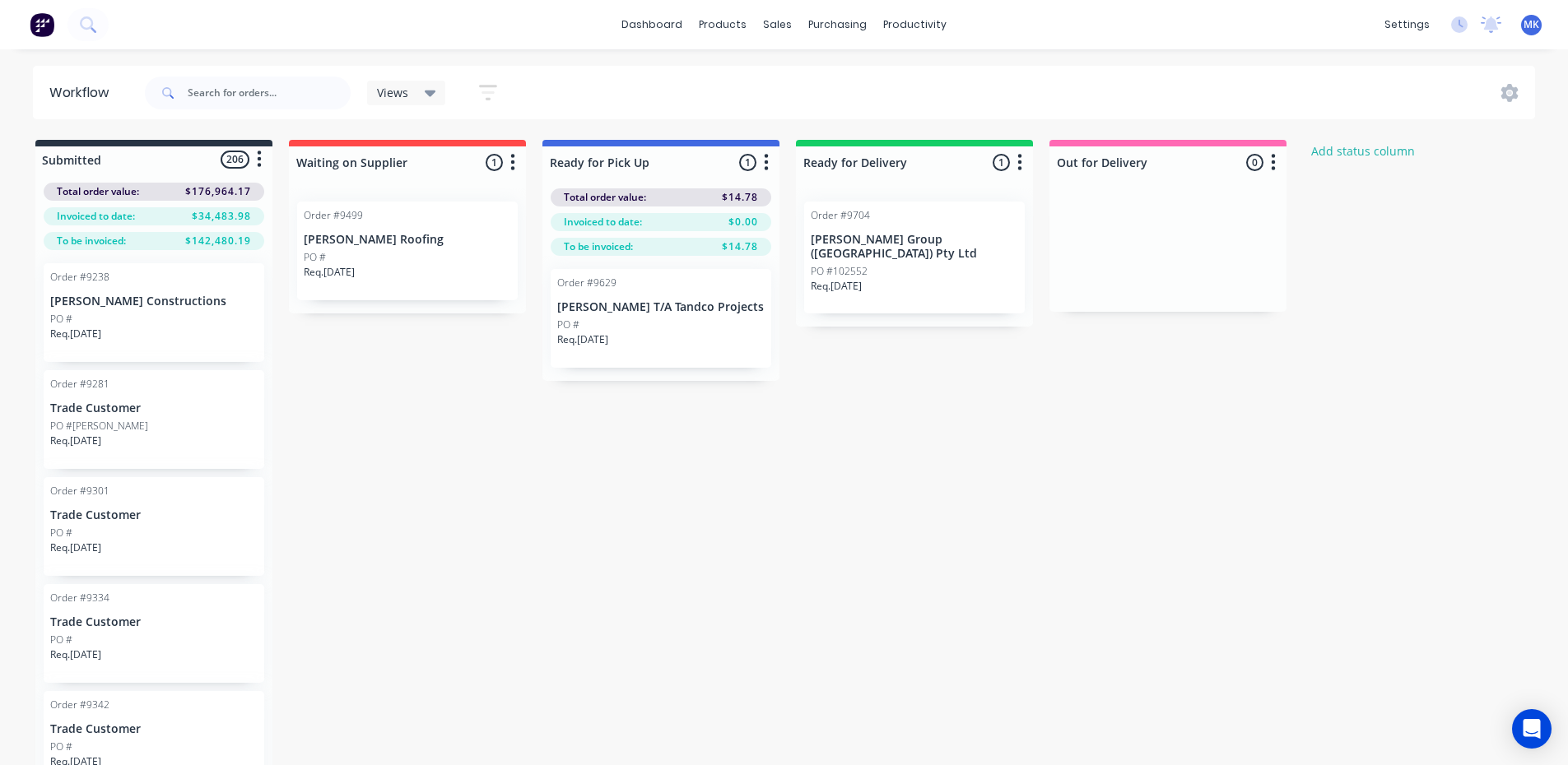
click at [160, 401] on p "Trade Customer" at bounding box center [153, 408] width 207 height 14
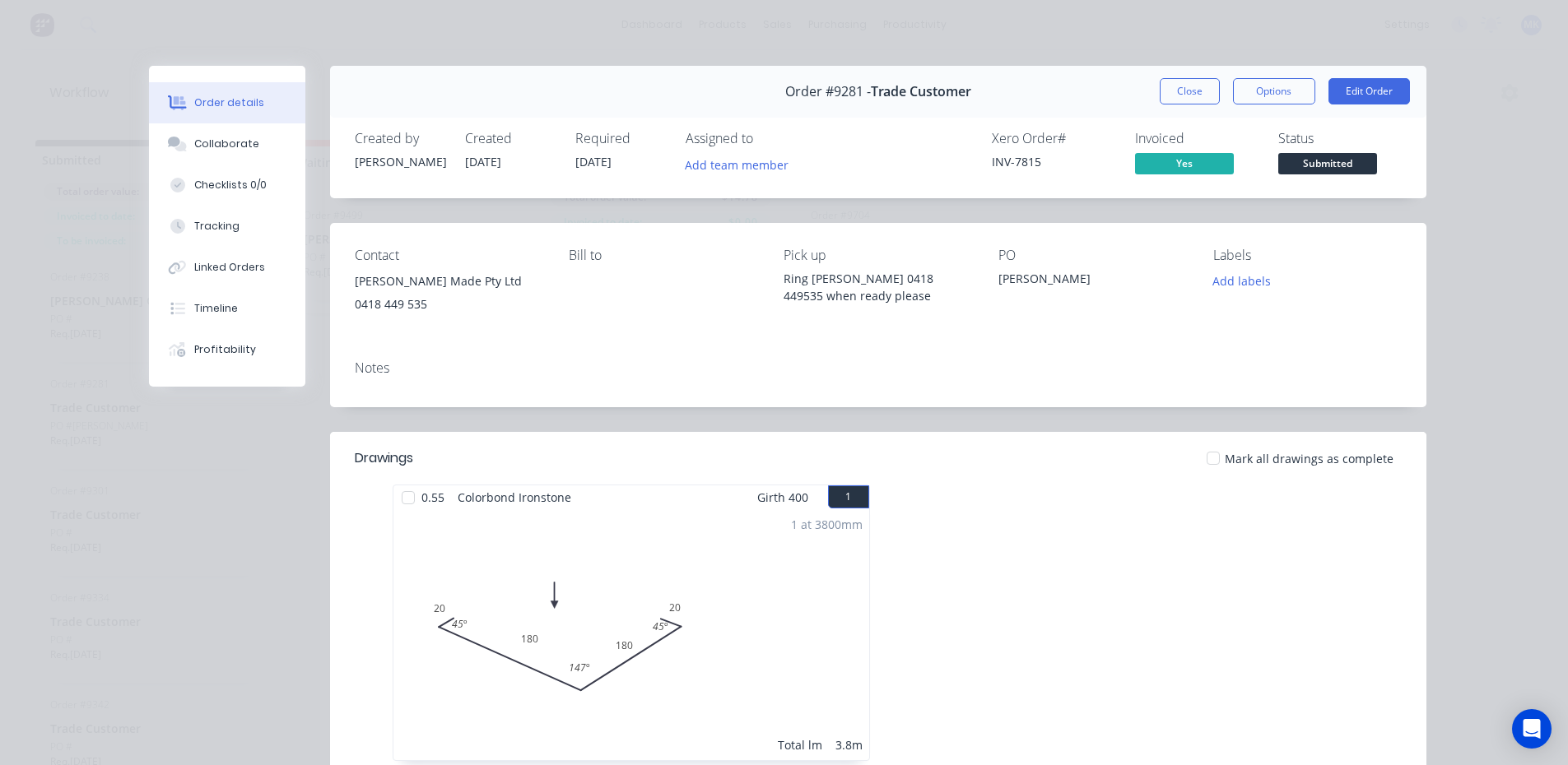
drag, startPoint x: 1177, startPoint y: 97, endPoint x: 1234, endPoint y: 36, distance: 83.5
click at [1176, 97] on button "Close" at bounding box center [1190, 92] width 60 height 27
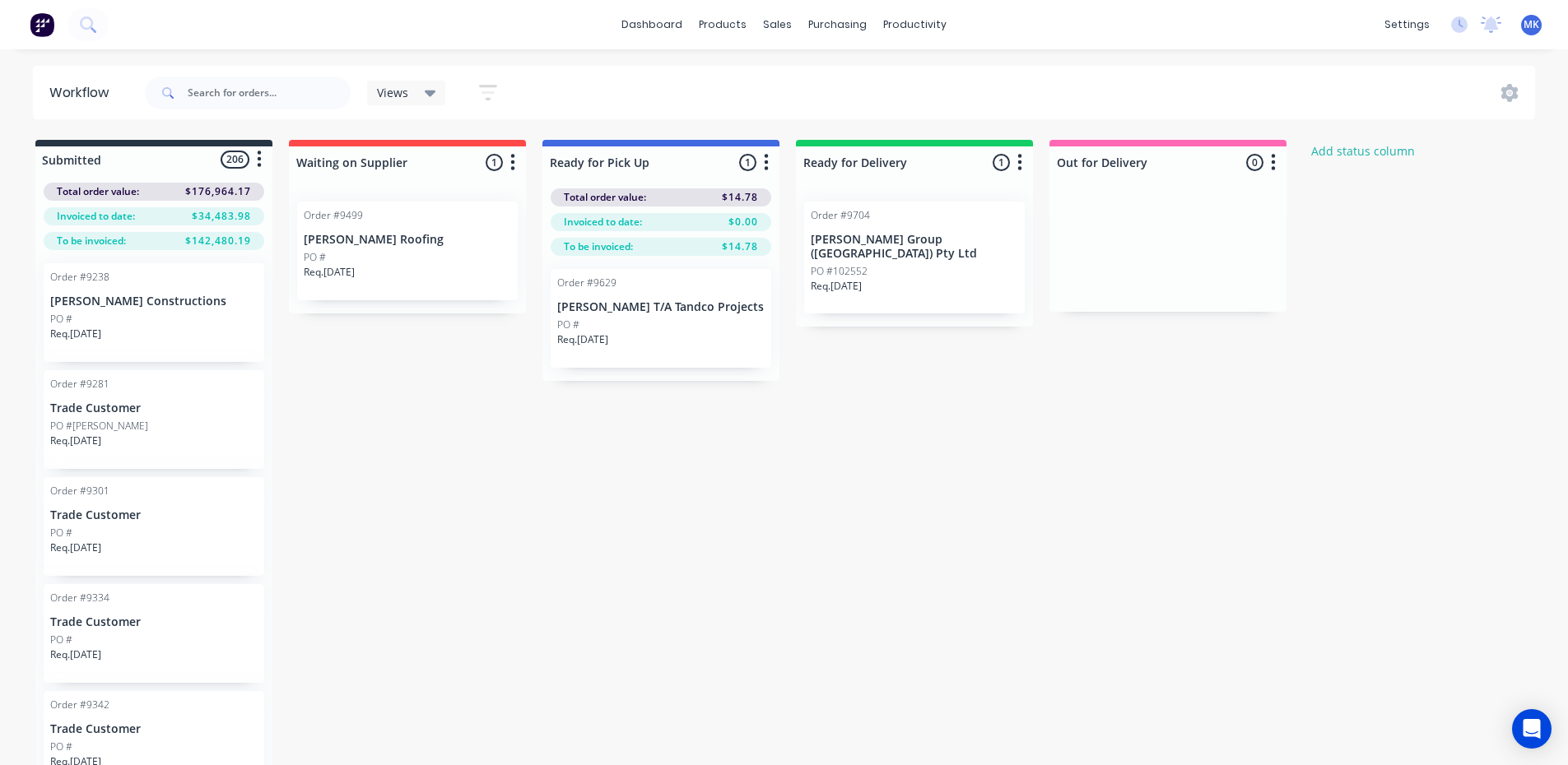
click at [770, 166] on button "button" at bounding box center [766, 163] width 20 height 20
click at [715, 221] on button "Notifications" at bounding box center [694, 225] width 165 height 27
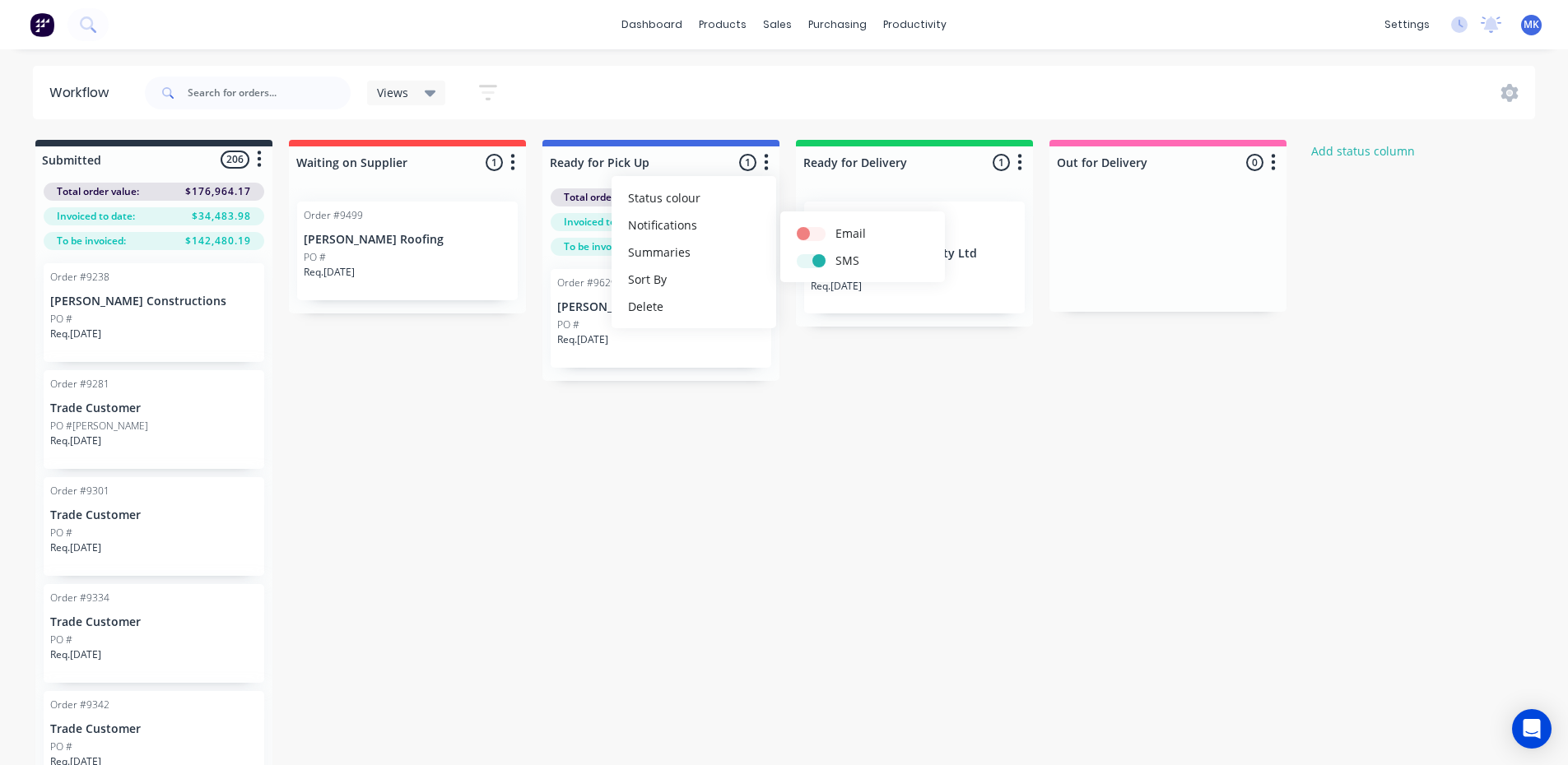
click at [719, 461] on div "Submitted 206 Status colour #273444 hex #273444 Save Cancel Summaries Total ord…" at bounding box center [883, 479] width 1790 height 678
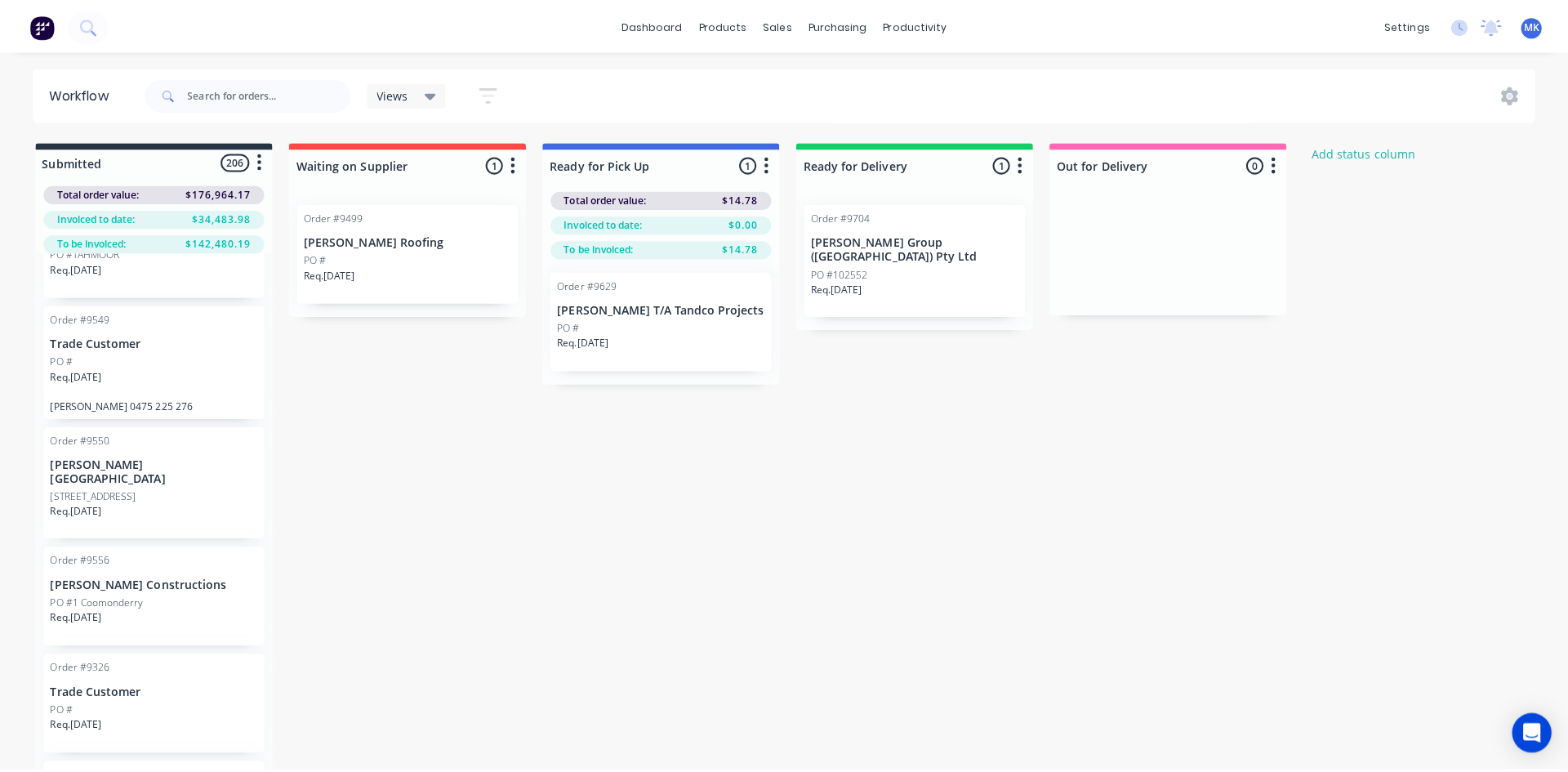
scroll to position [2778, 0]
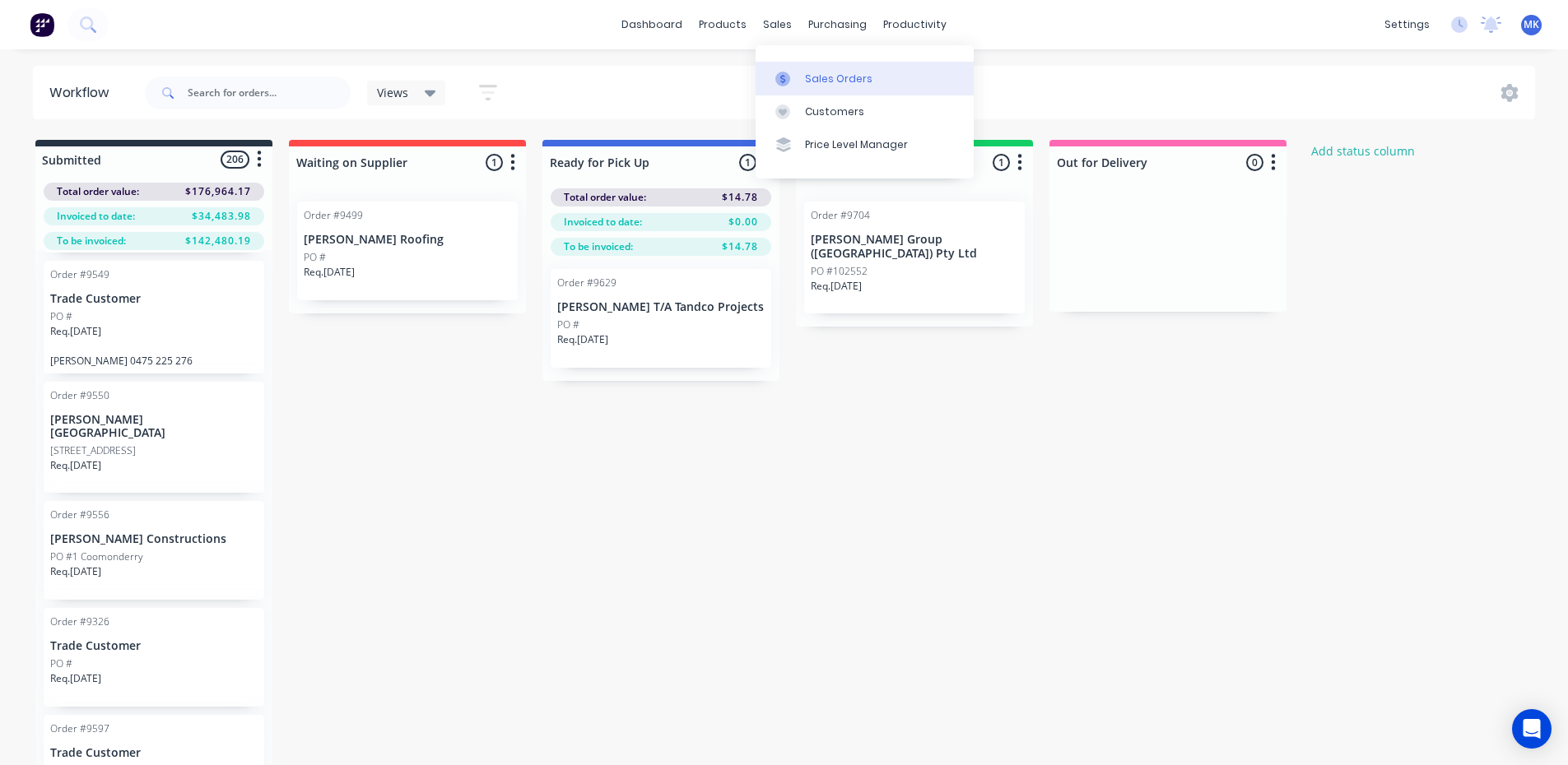
click at [820, 76] on div "Sales Orders" at bounding box center [839, 79] width 67 height 15
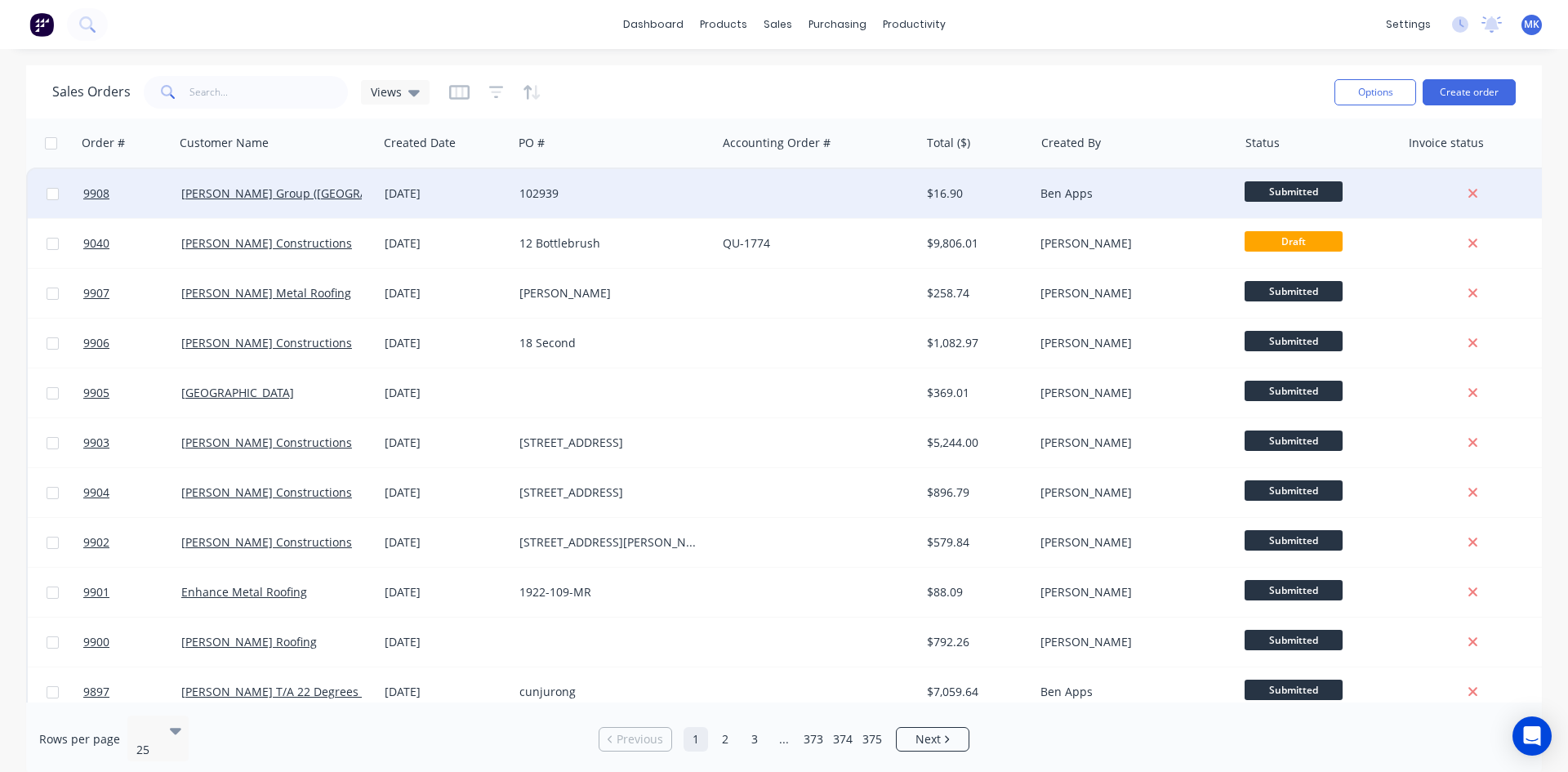
drag, startPoint x: 354, startPoint y: 202, endPoint x: 368, endPoint y: 183, distance: 23.6
click at [368, 183] on div "Parrish Group (NSW) Pty Ltd" at bounding box center [277, 193] width 203 height 49
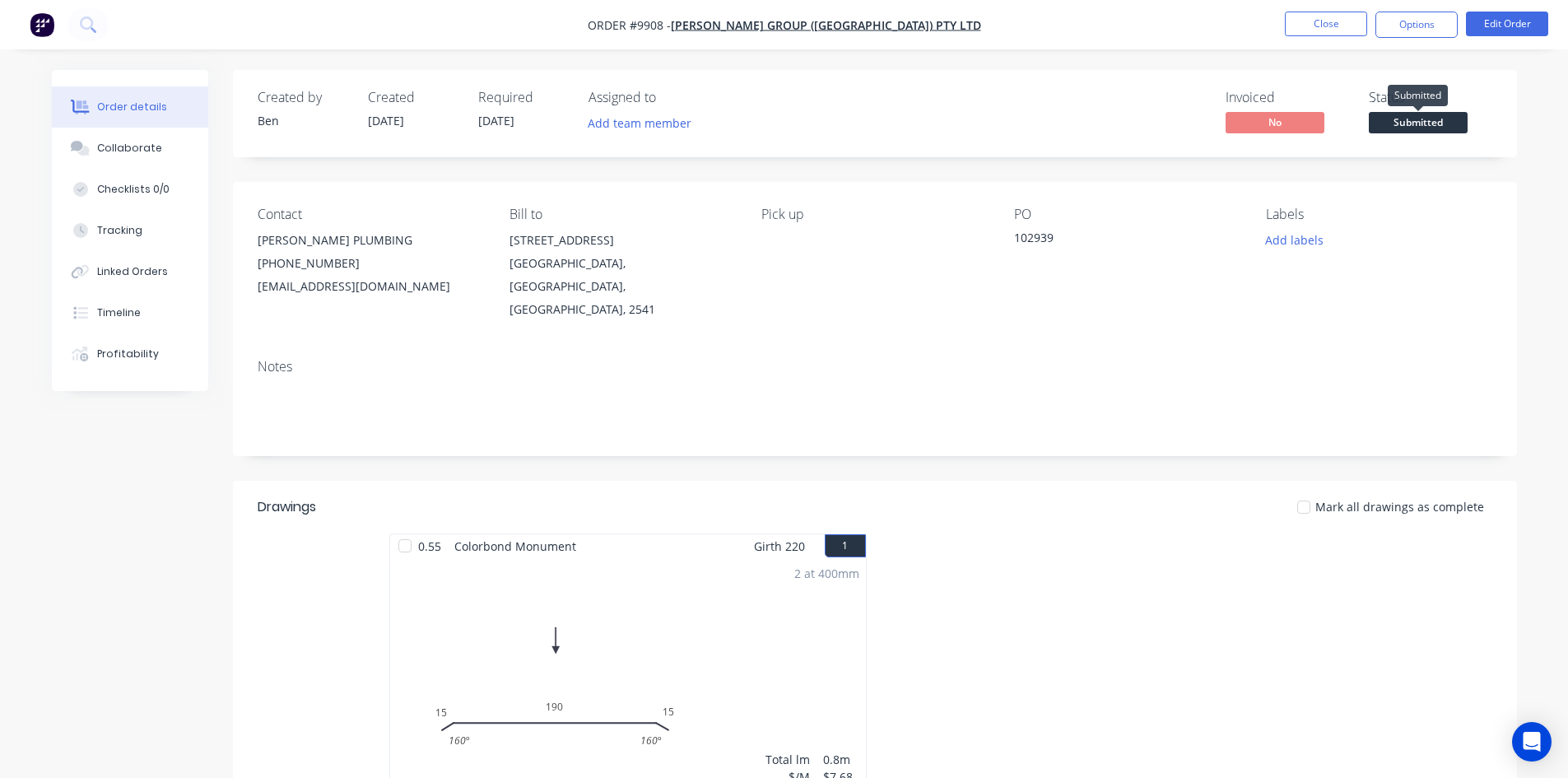
click at [1432, 120] on span "Submitted" at bounding box center [1418, 122] width 99 height 21
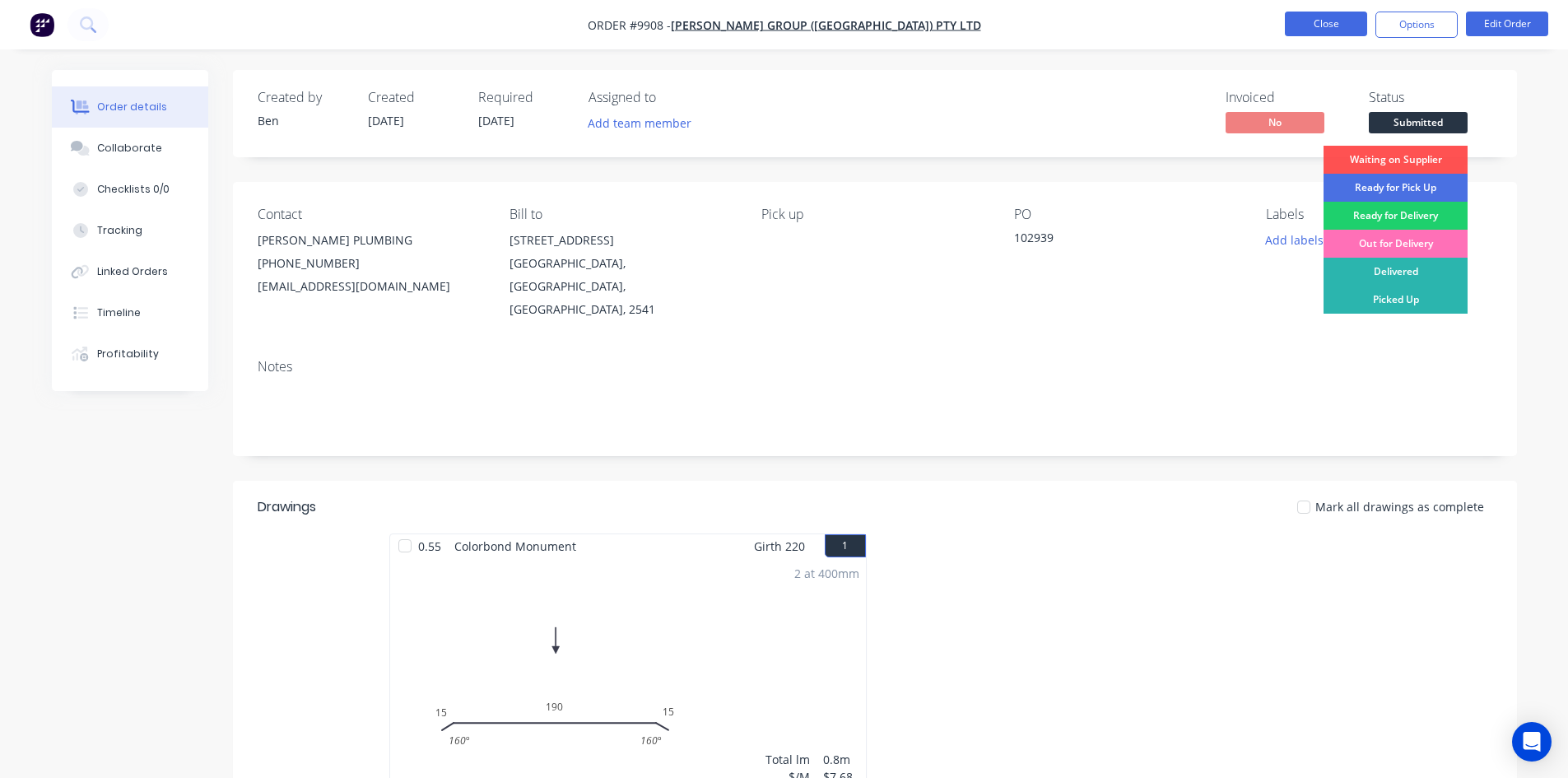
click at [1326, 23] on button "Close" at bounding box center [1326, 24] width 82 height 25
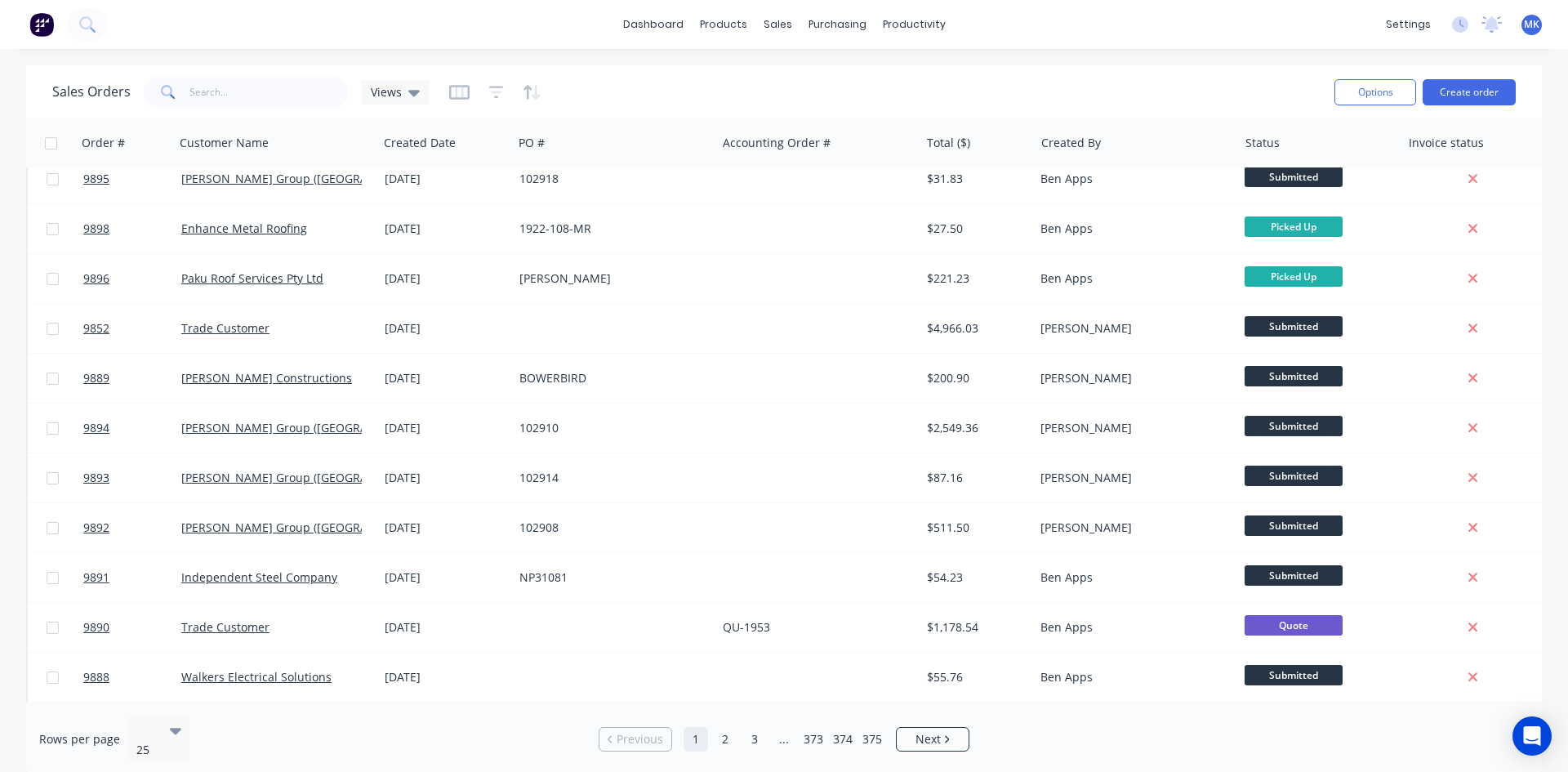
scroll to position [392, 0]
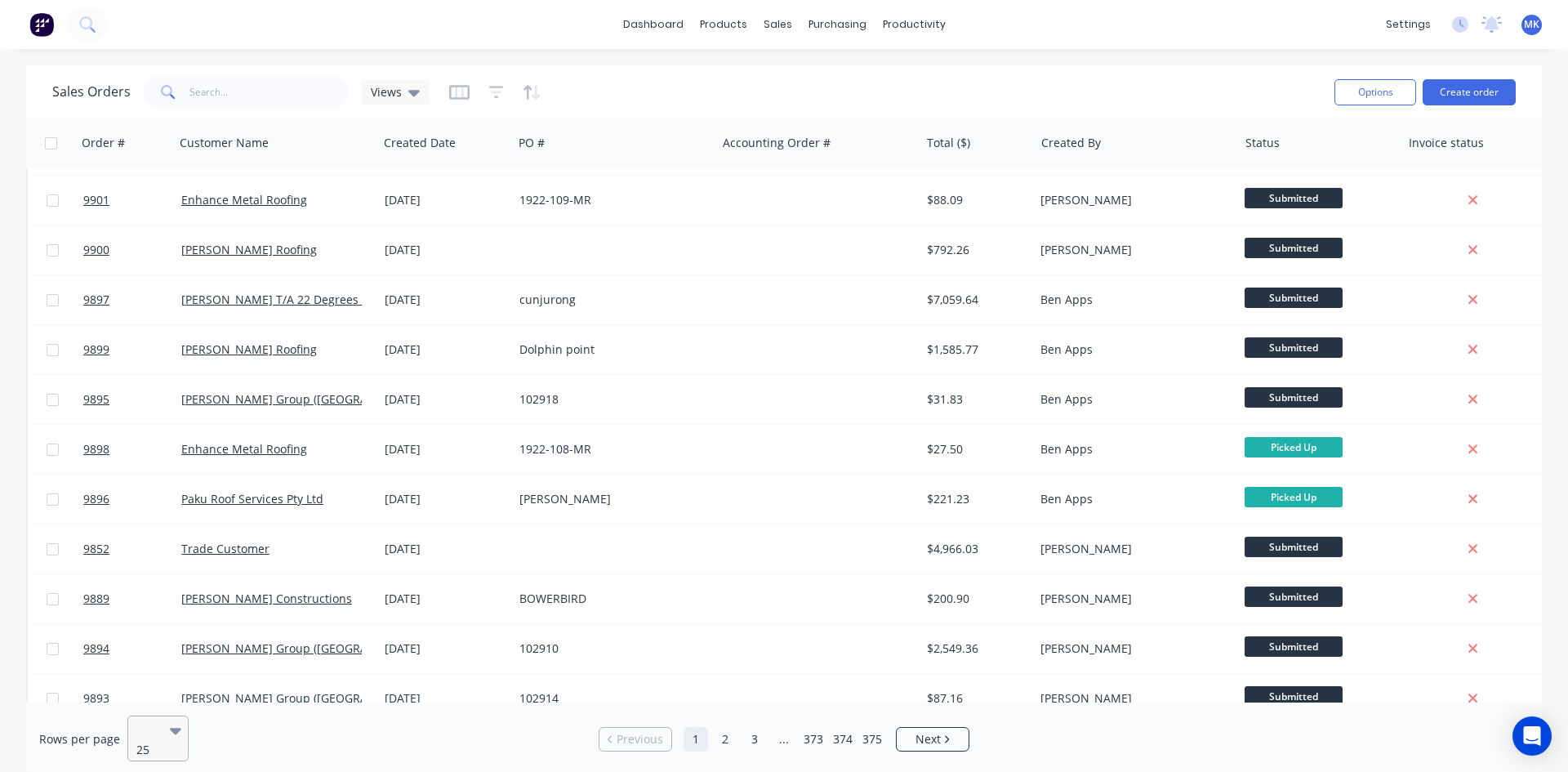
click at [158, 727] on div at bounding box center [150, 729] width 29 height 20
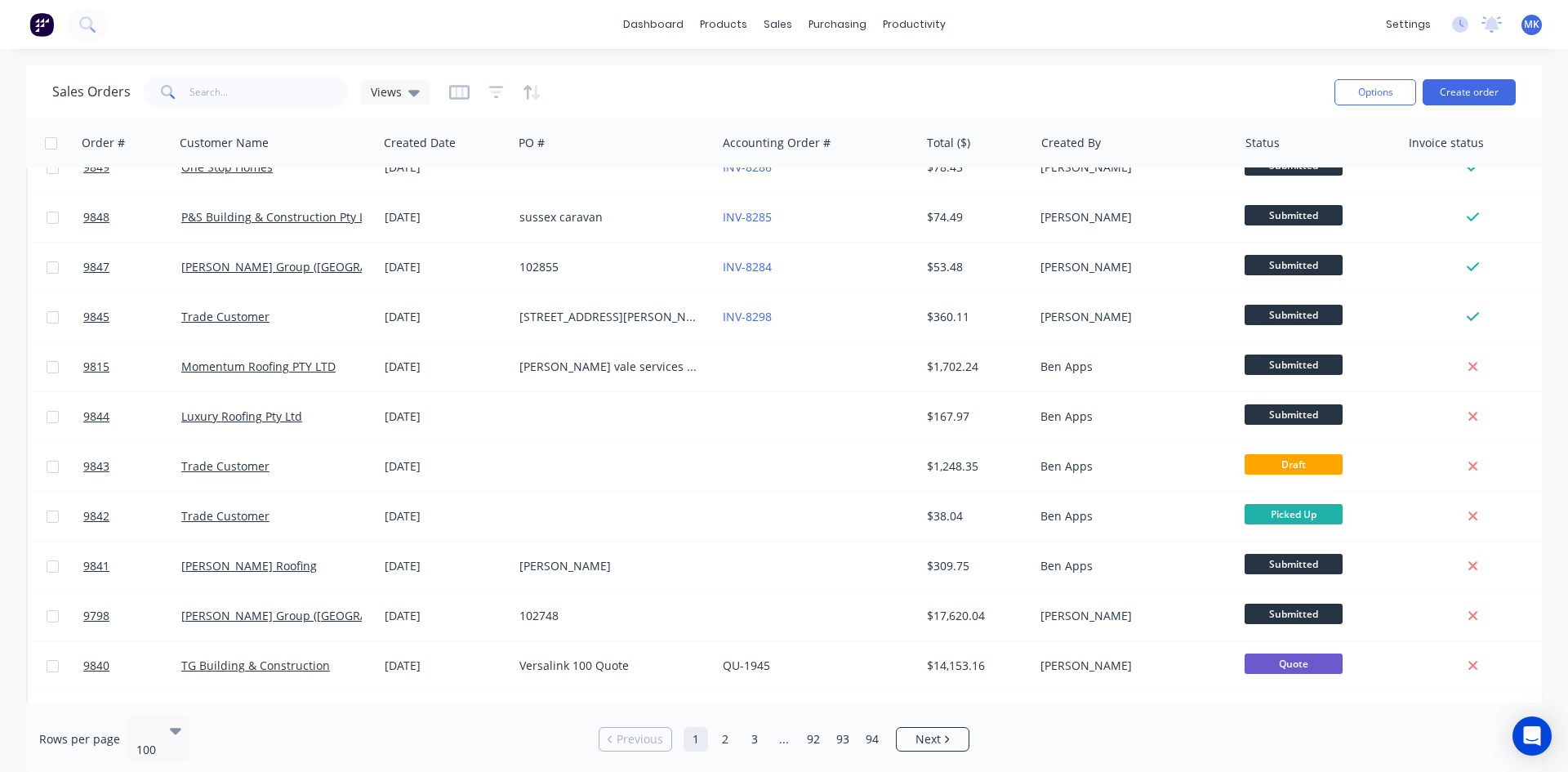
scroll to position [2778, 0]
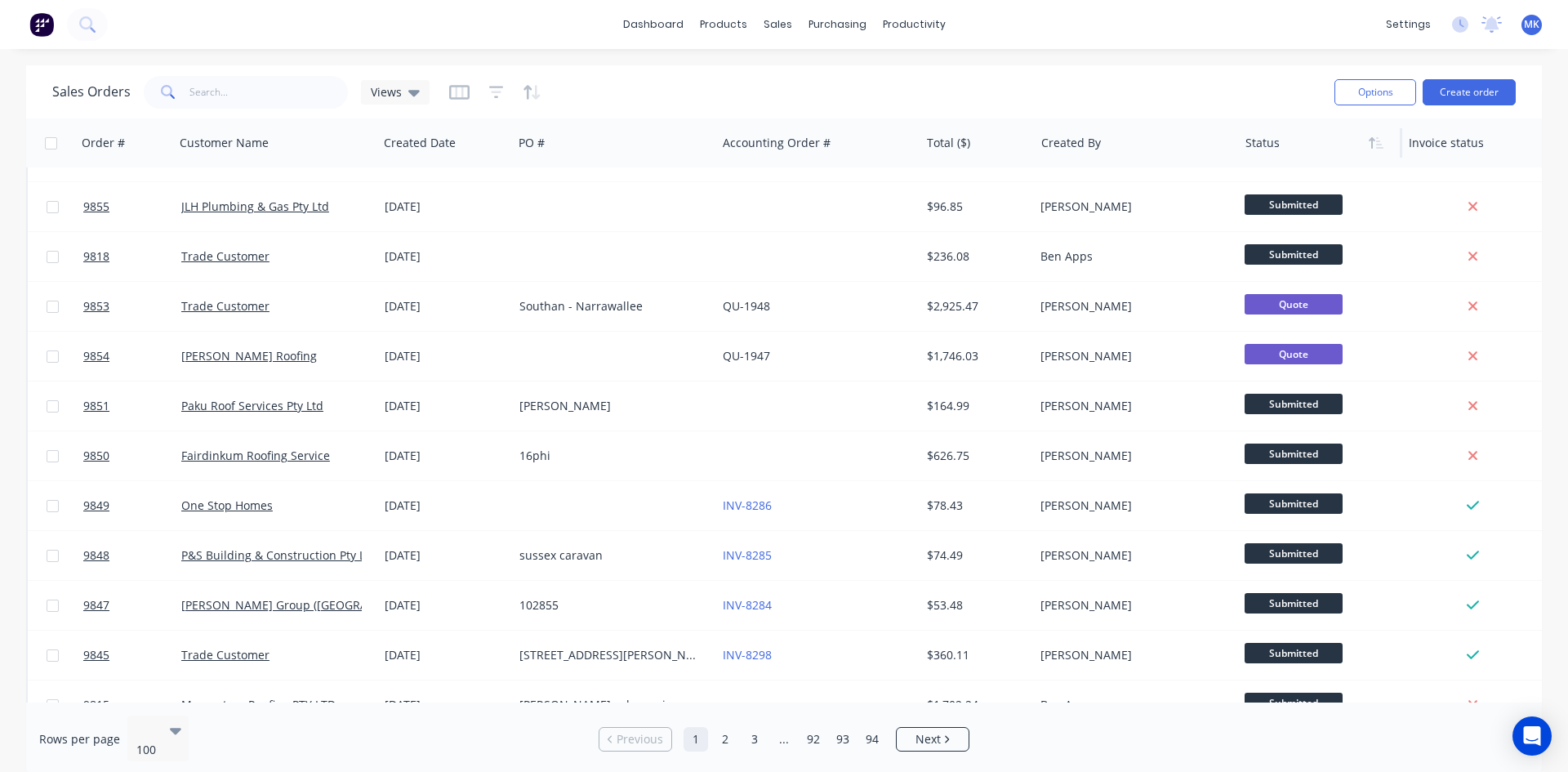
click at [1255, 150] on div at bounding box center [1316, 143] width 143 height 33
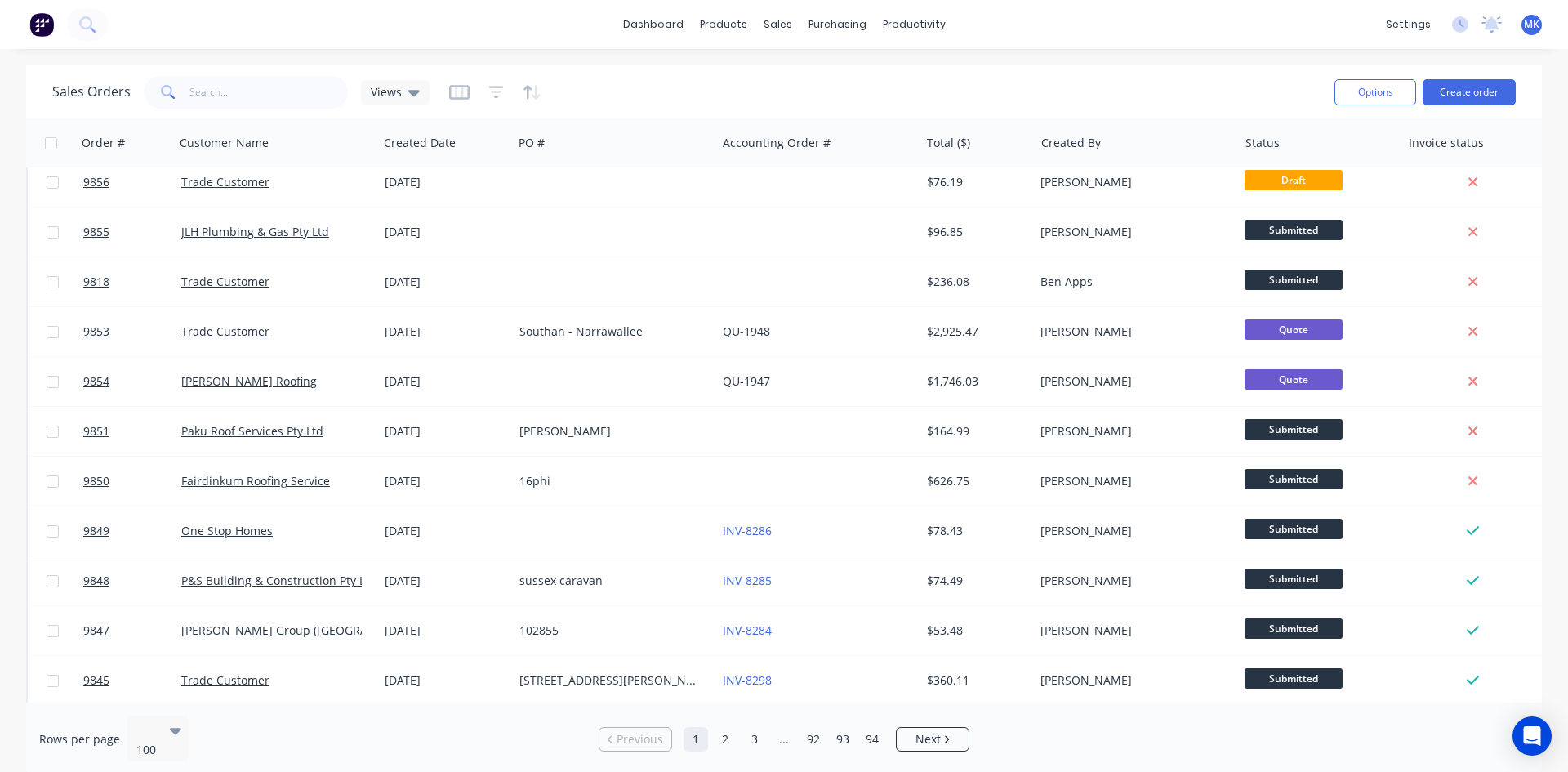
scroll to position [2941, 0]
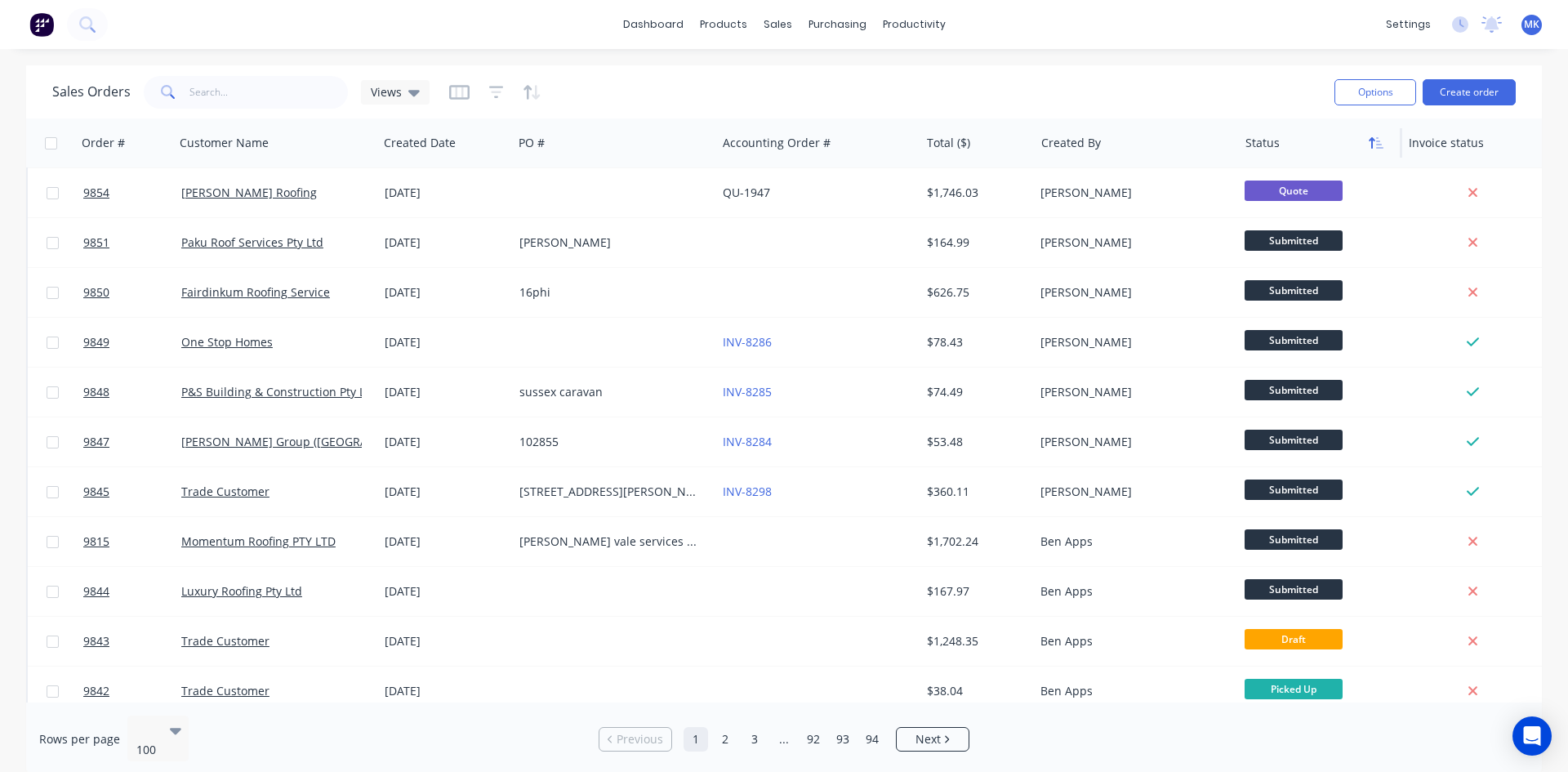
click at [1376, 152] on button "button" at bounding box center [1376, 143] width 25 height 25
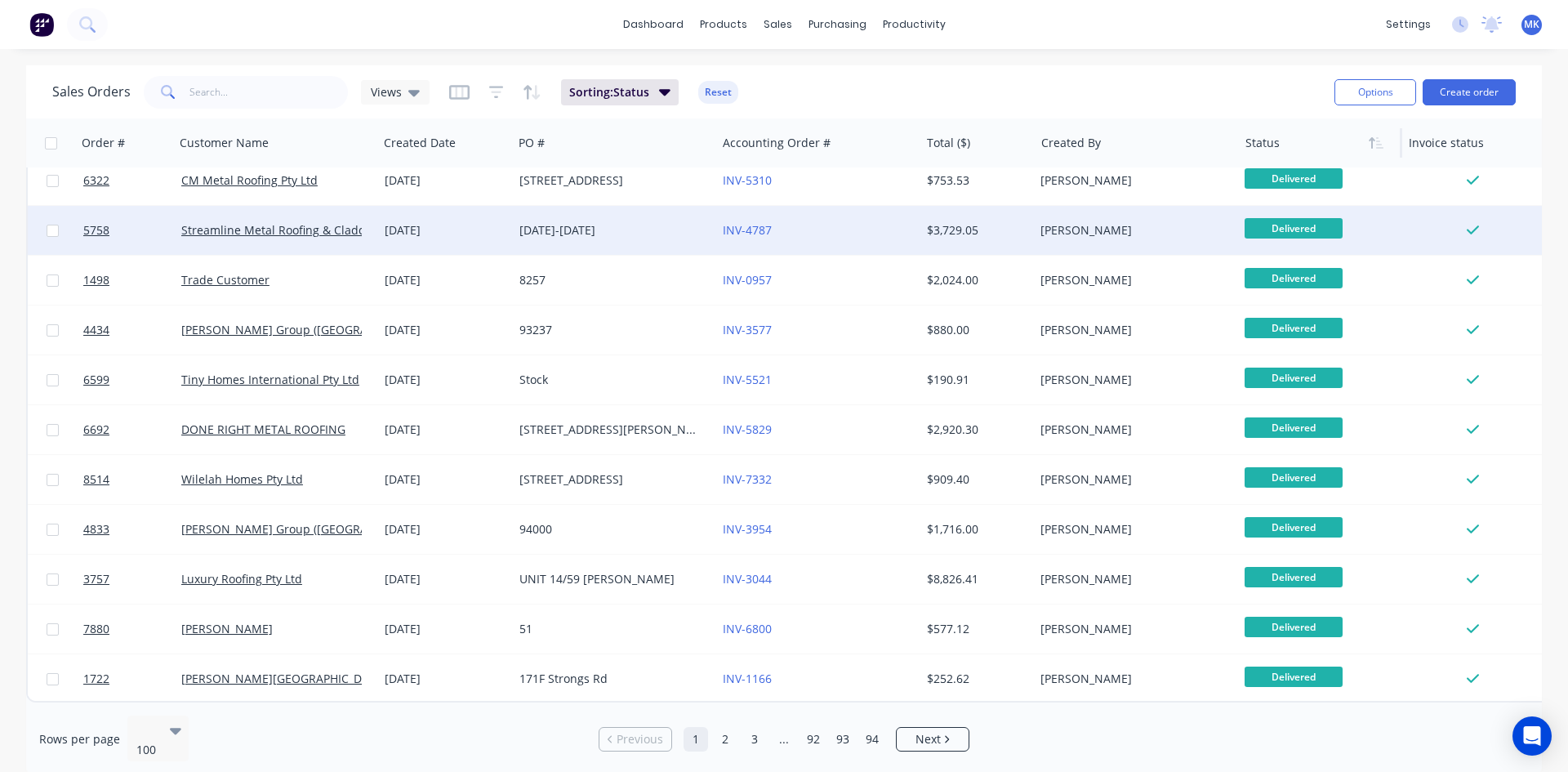
scroll to position [4457, 0]
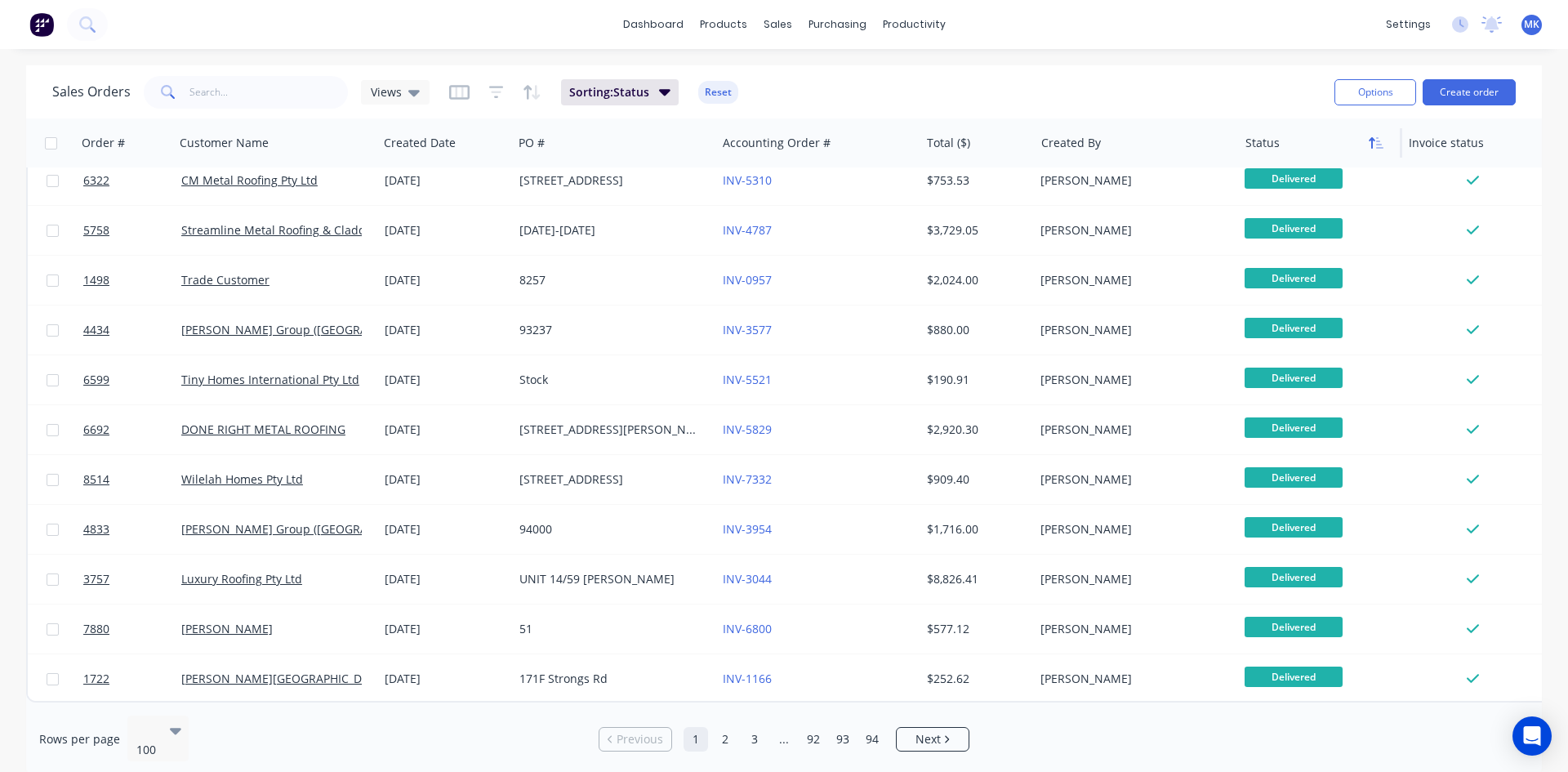
click at [1376, 139] on icon "button" at bounding box center [1376, 143] width 15 height 13
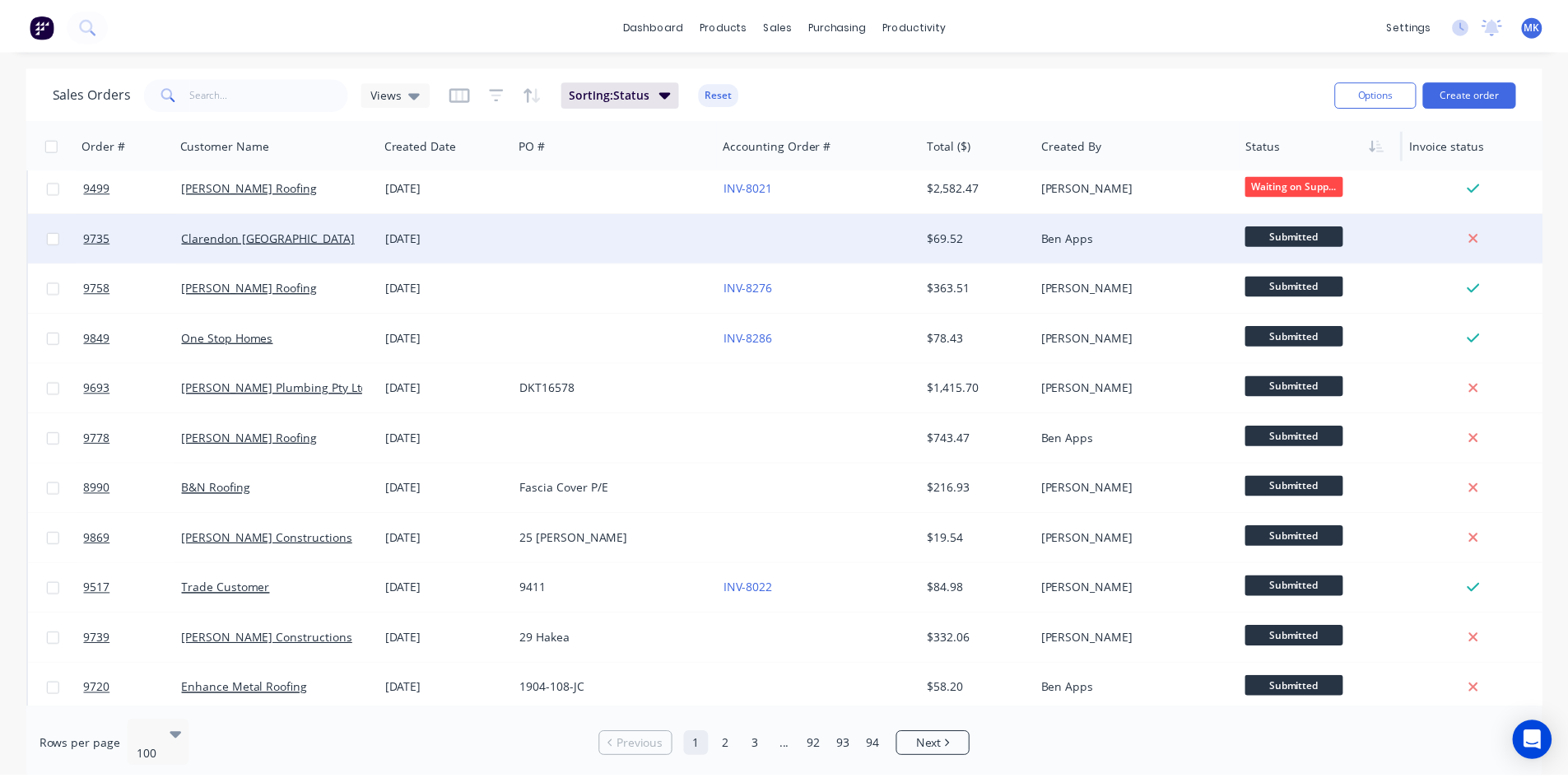
scroll to position [0, 0]
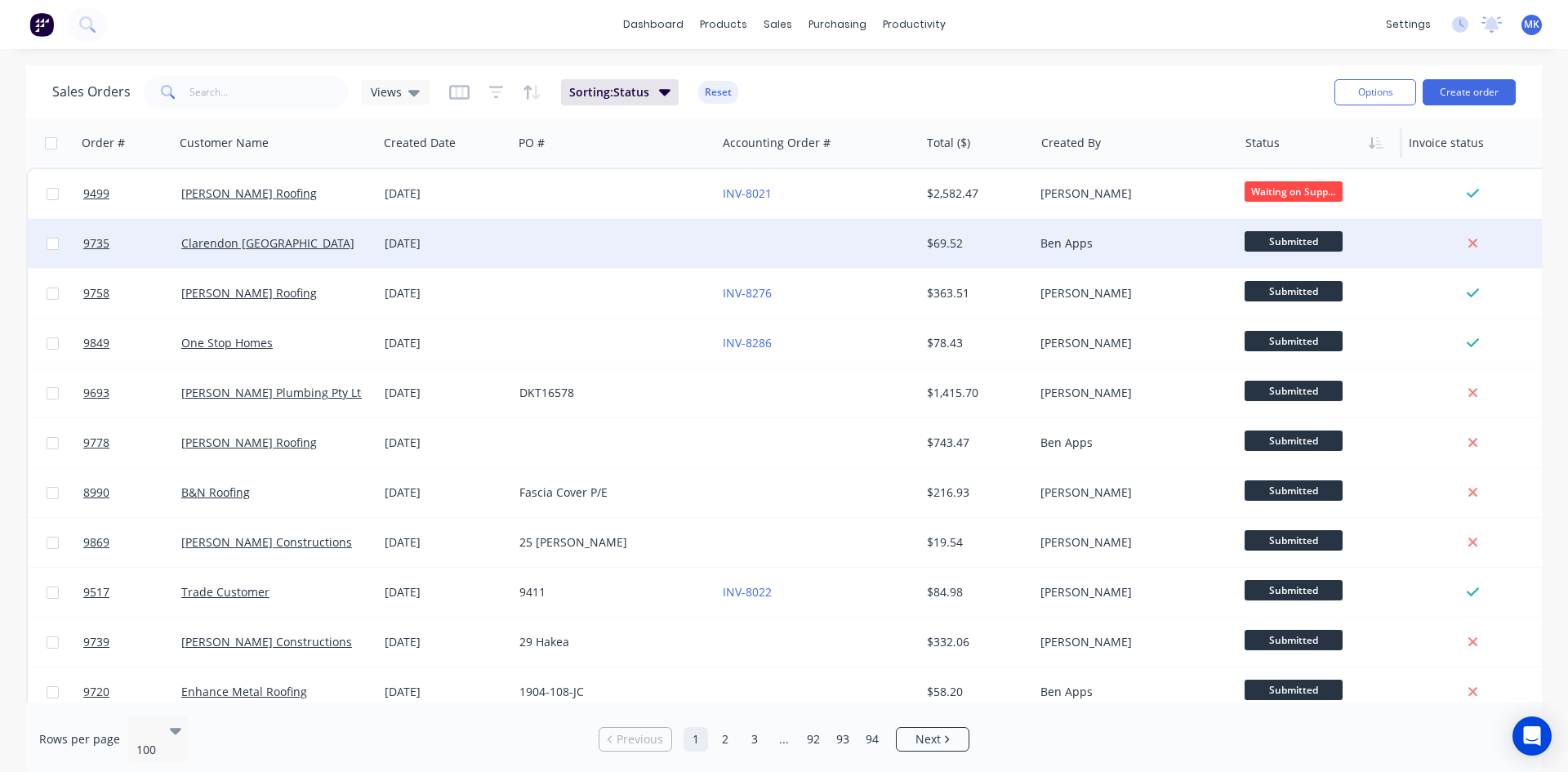
click at [1299, 238] on span "Submitted" at bounding box center [1293, 241] width 98 height 21
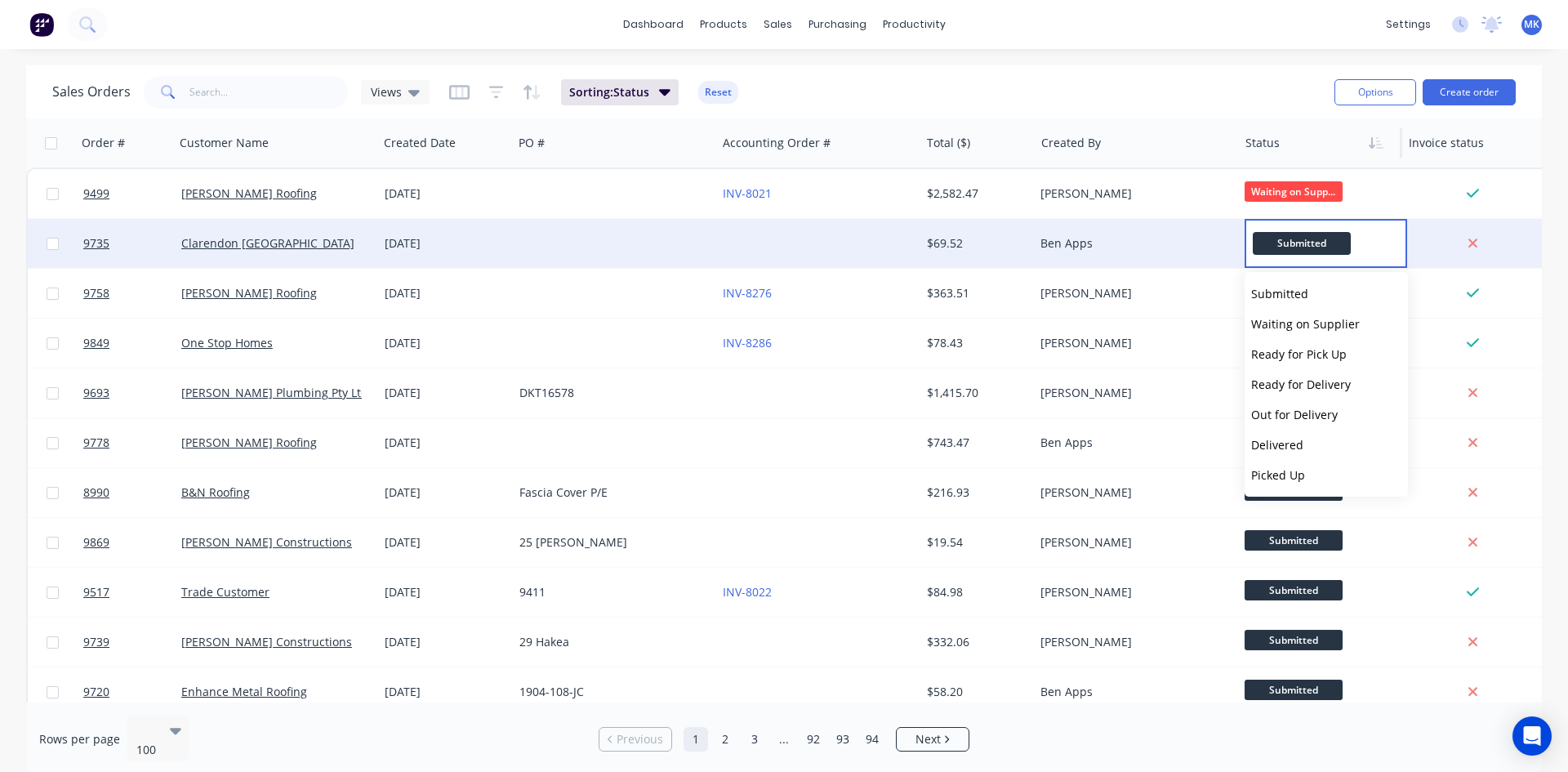
click at [698, 247] on div at bounding box center [615, 243] width 203 height 49
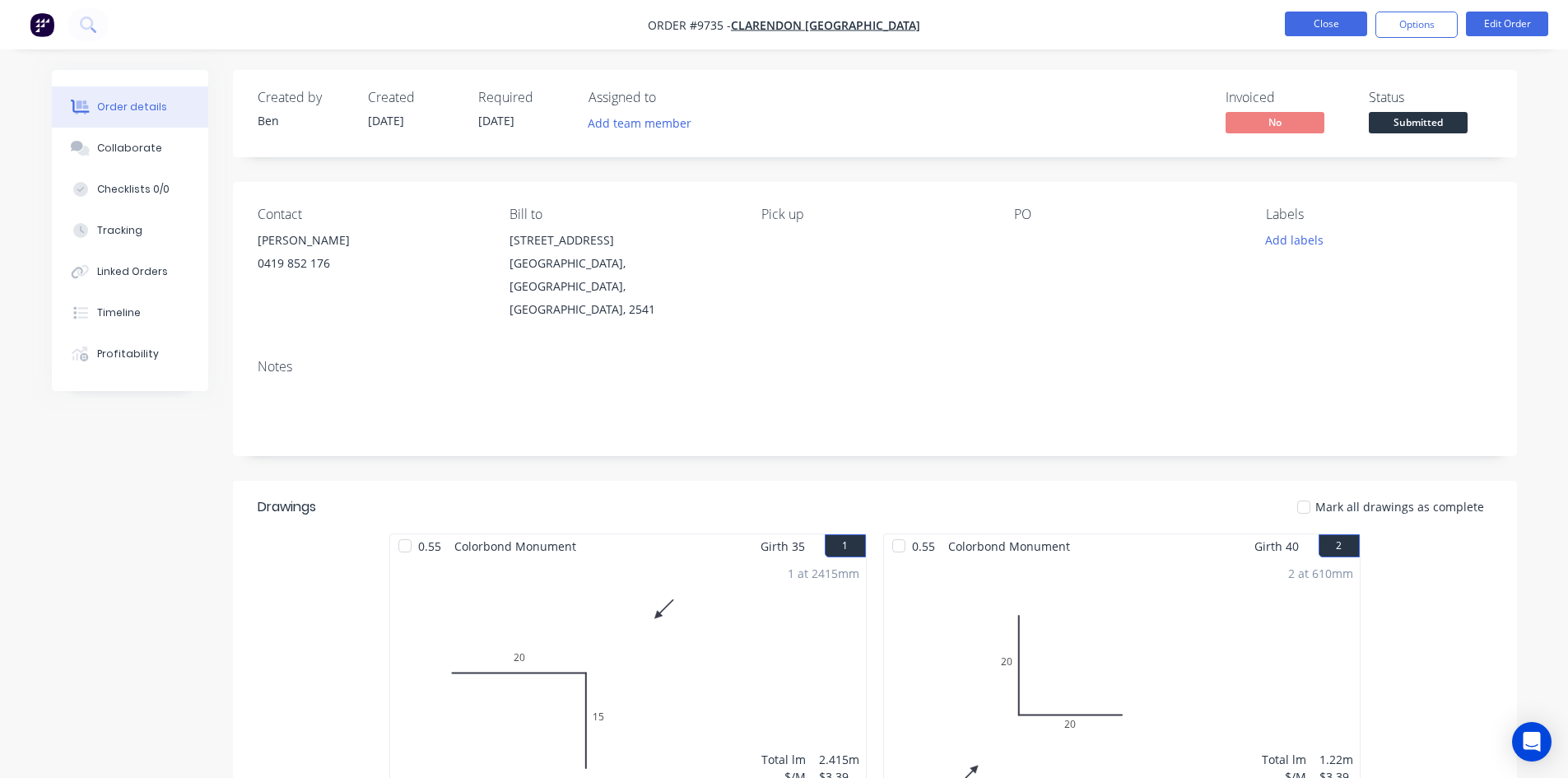
click at [1313, 17] on button "Close" at bounding box center [1326, 24] width 82 height 25
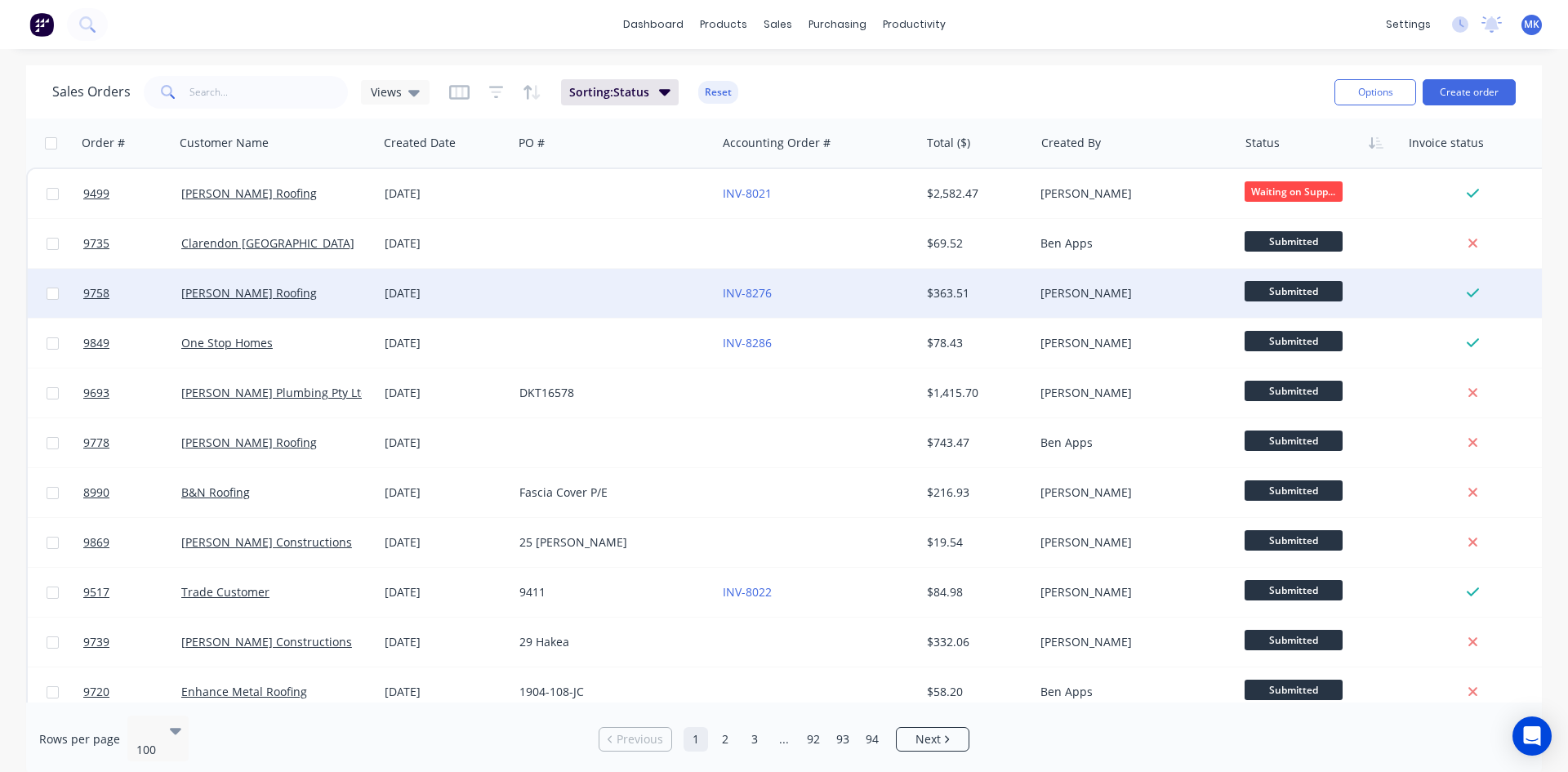
click at [600, 307] on div at bounding box center [615, 293] width 203 height 49
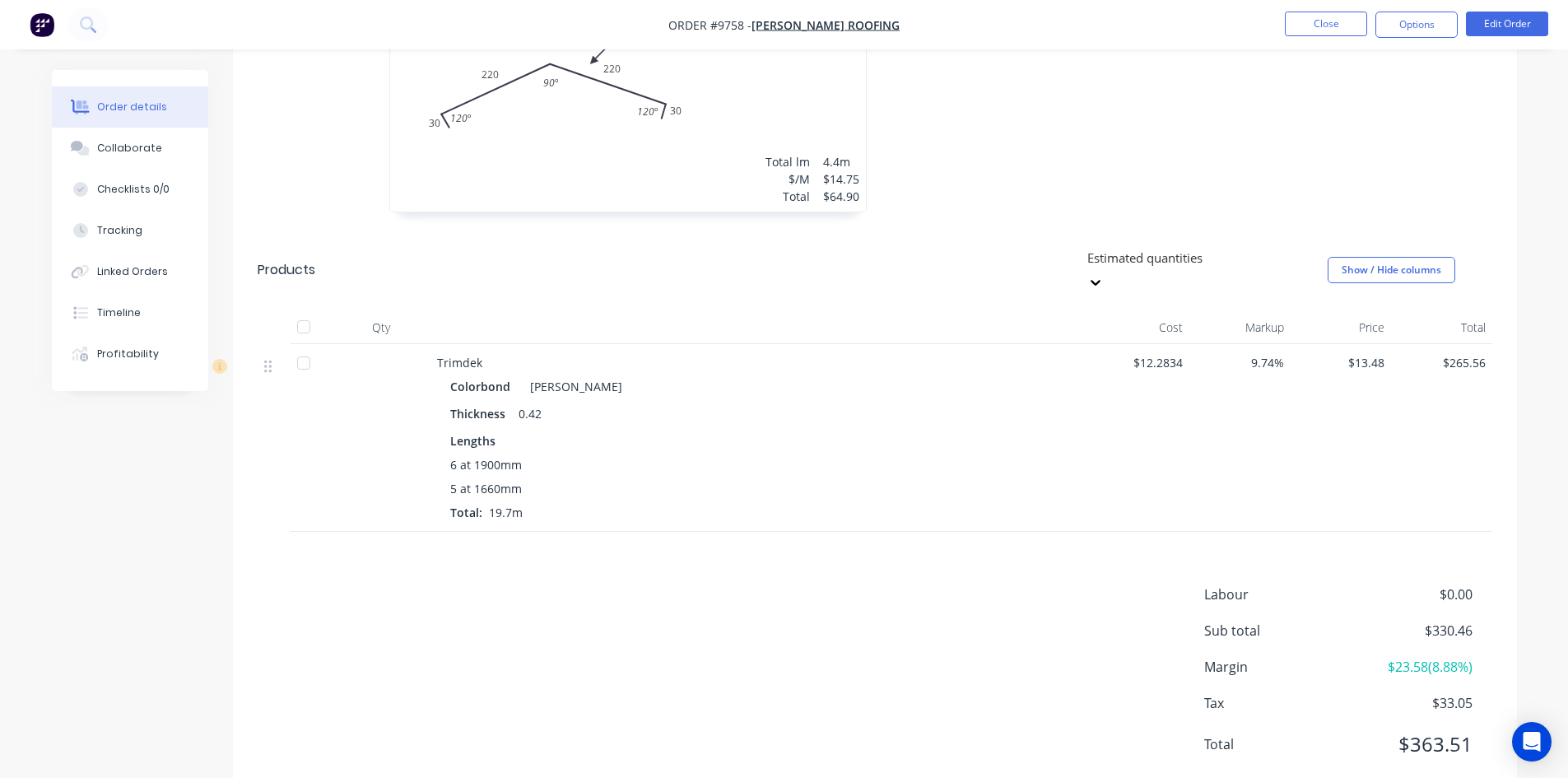
scroll to position [599, 0]
click at [158, 358] on button "Profitability" at bounding box center [130, 353] width 157 height 41
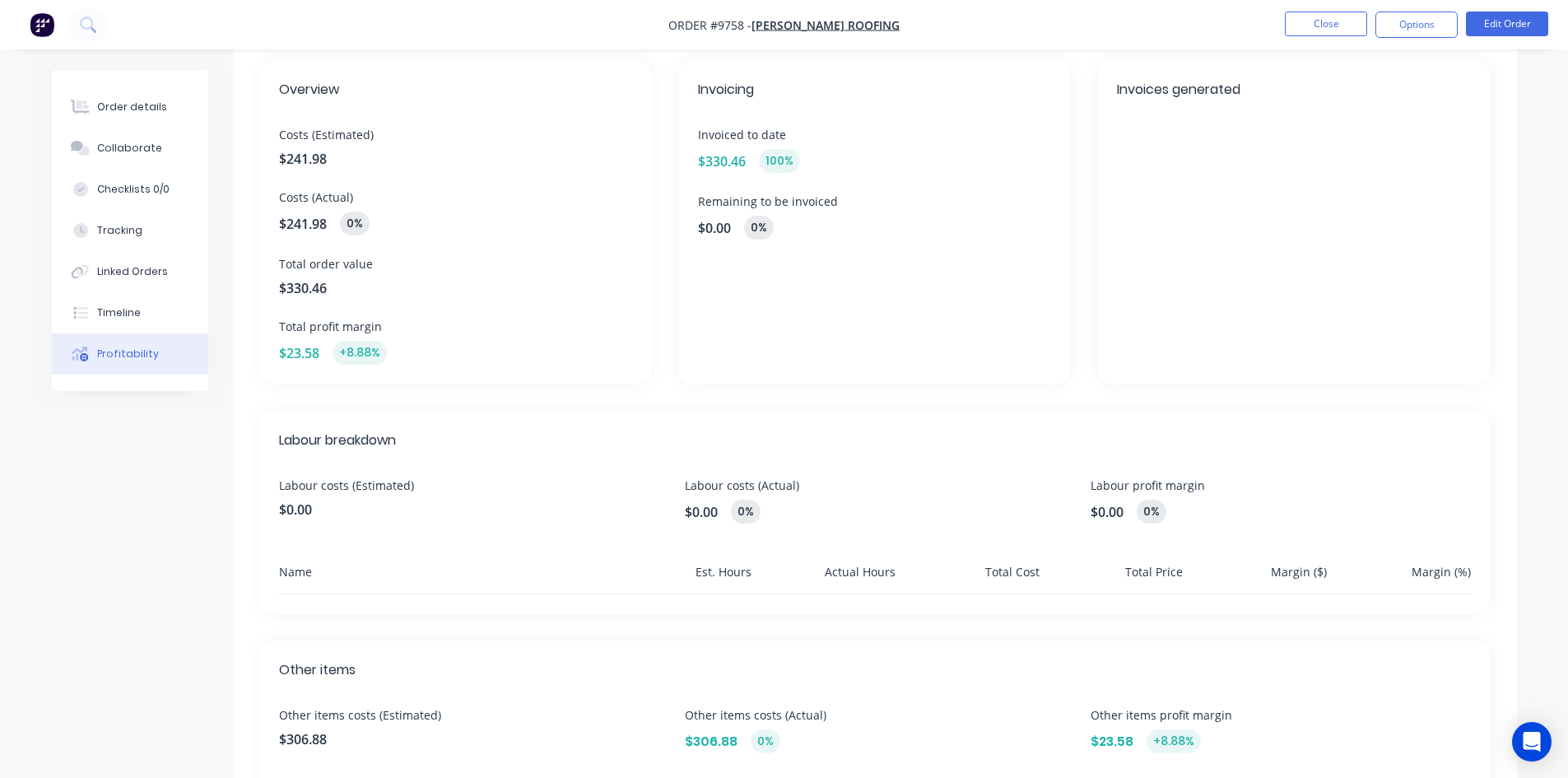
scroll to position [70, 0]
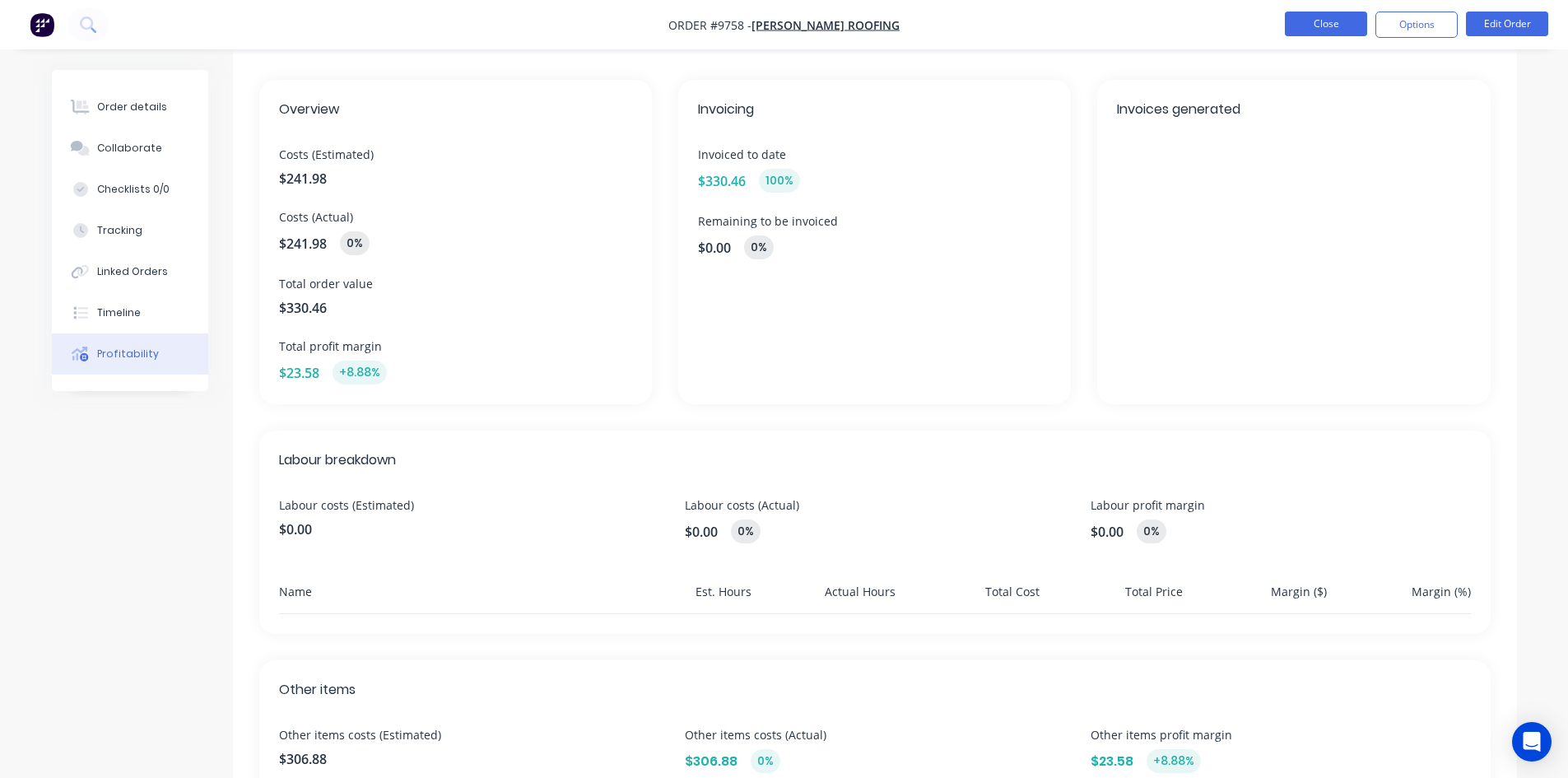
click at [1331, 26] on button "Close" at bounding box center [1326, 24] width 82 height 25
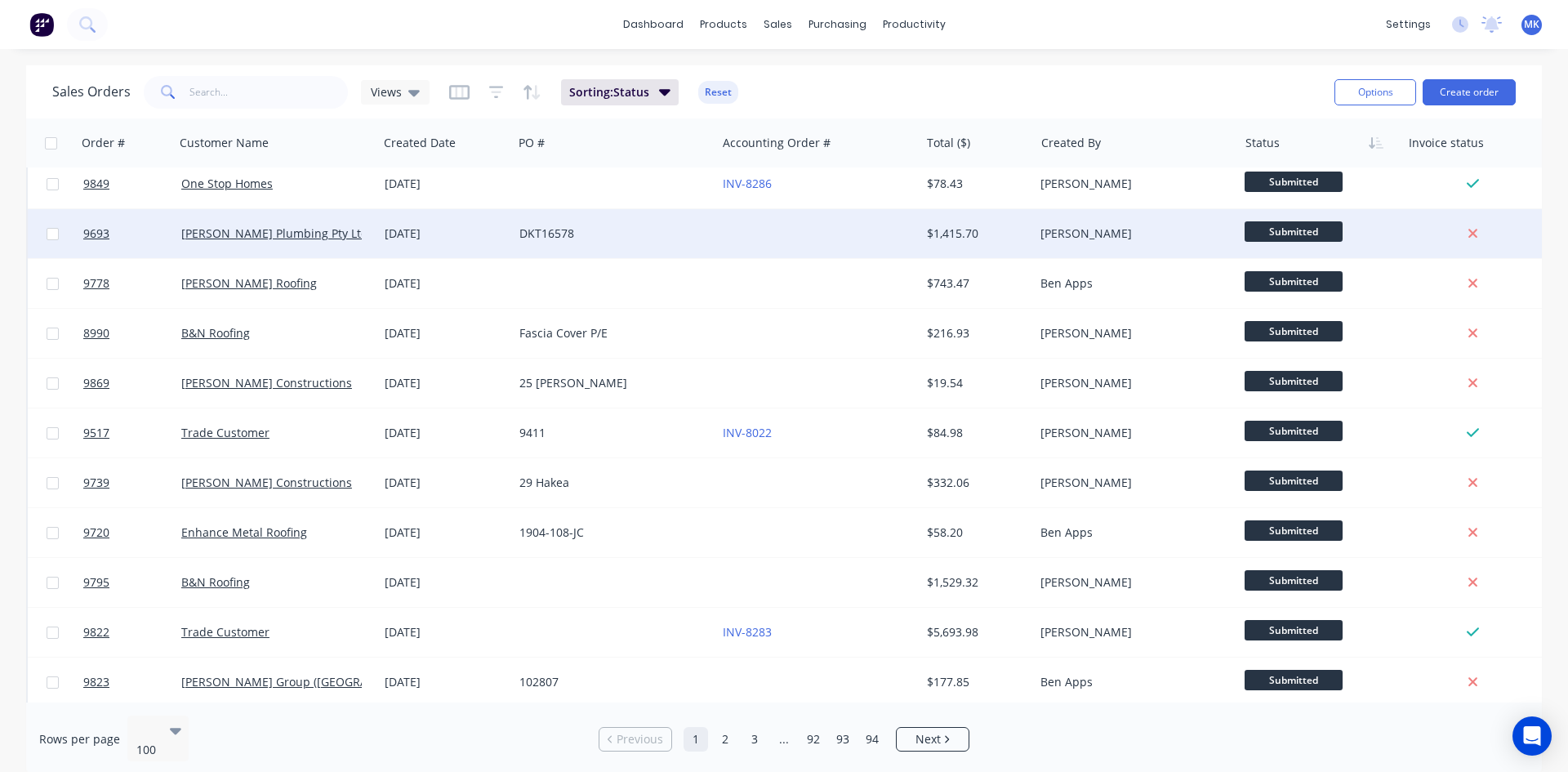
scroll to position [326, 0]
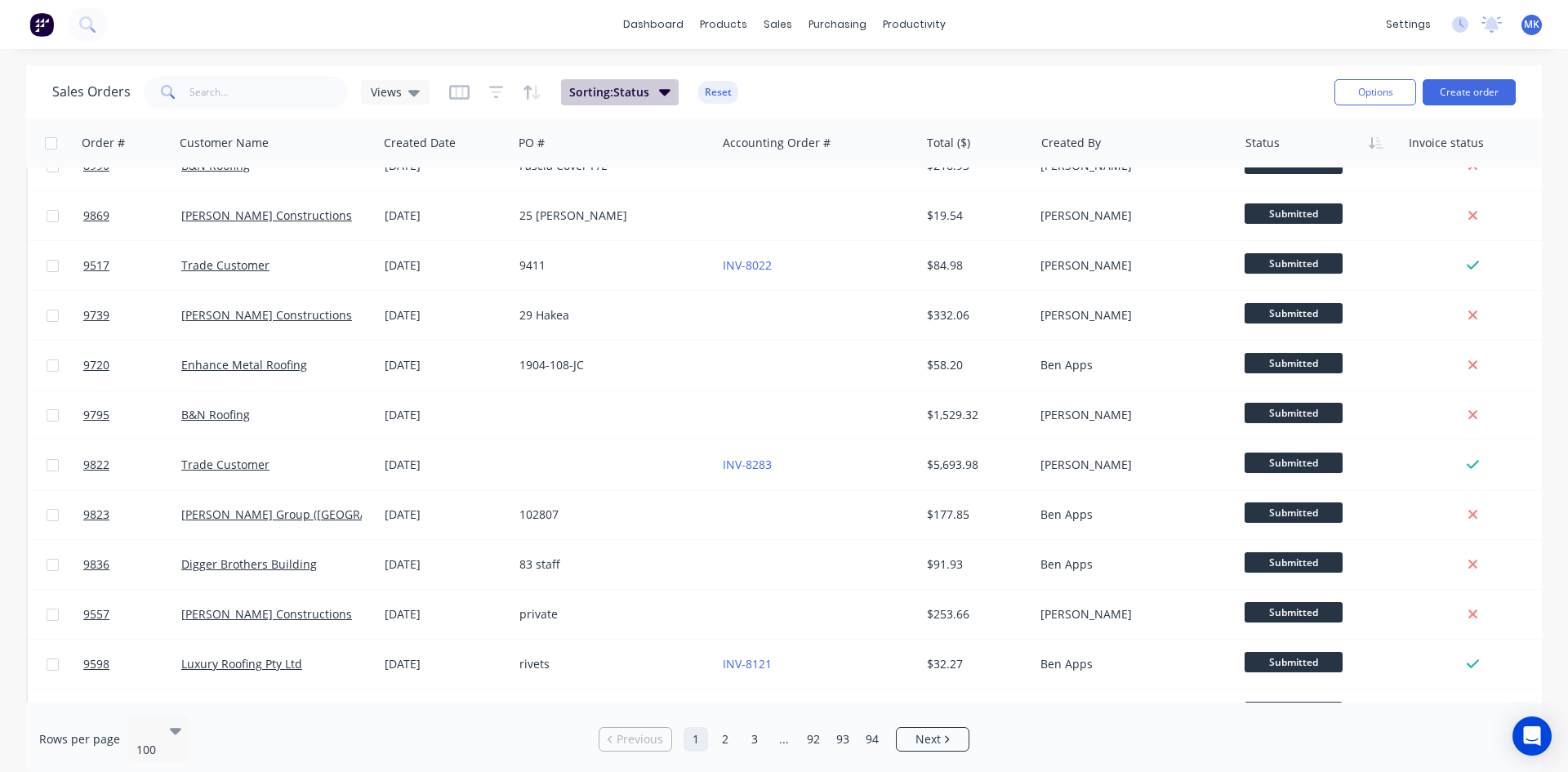
click at [657, 102] on button "Sorting: Status" at bounding box center [620, 93] width 117 height 26
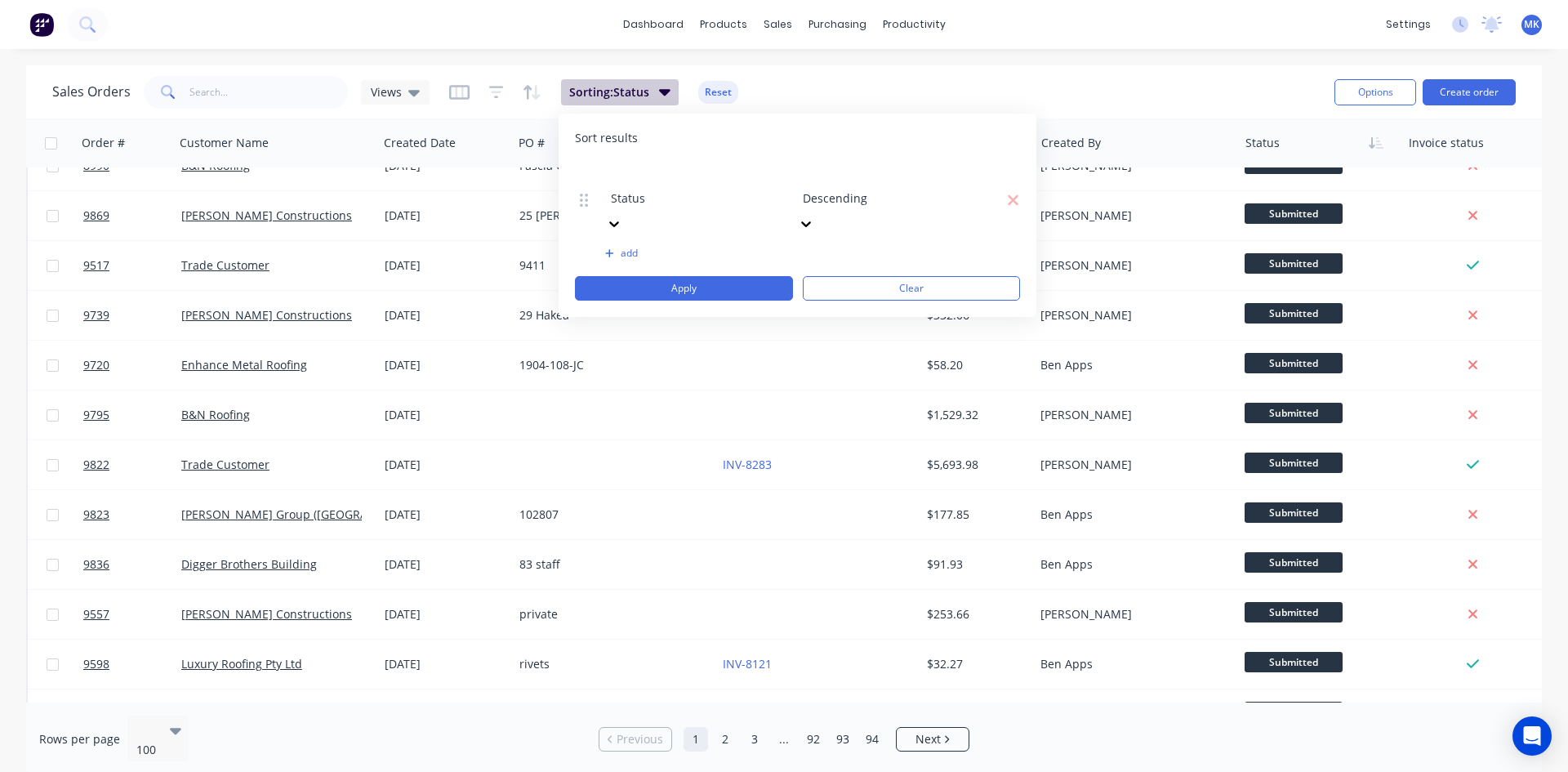
click at [657, 102] on button "Sorting: Status" at bounding box center [620, 93] width 117 height 26
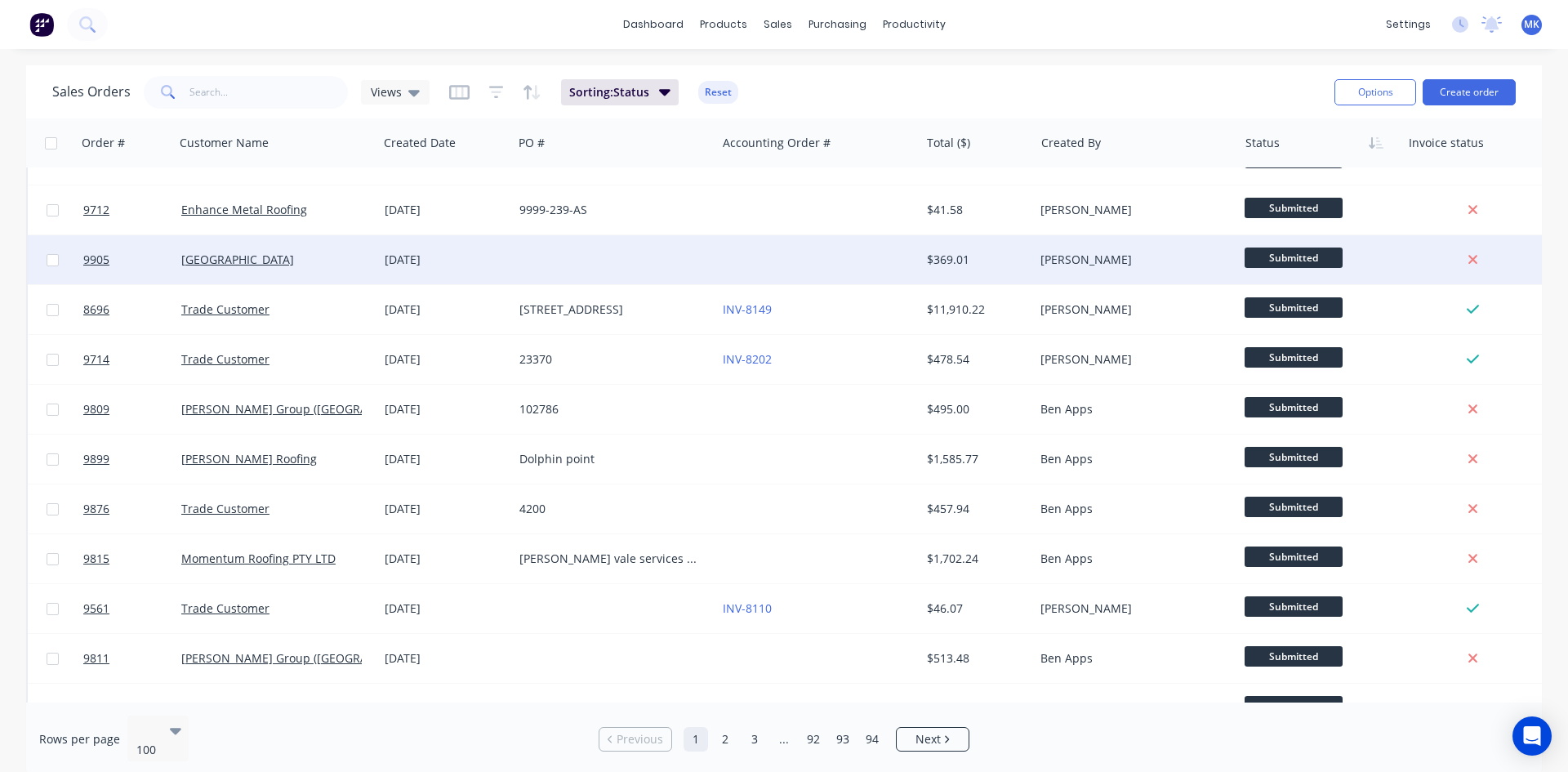
scroll to position [2778, 0]
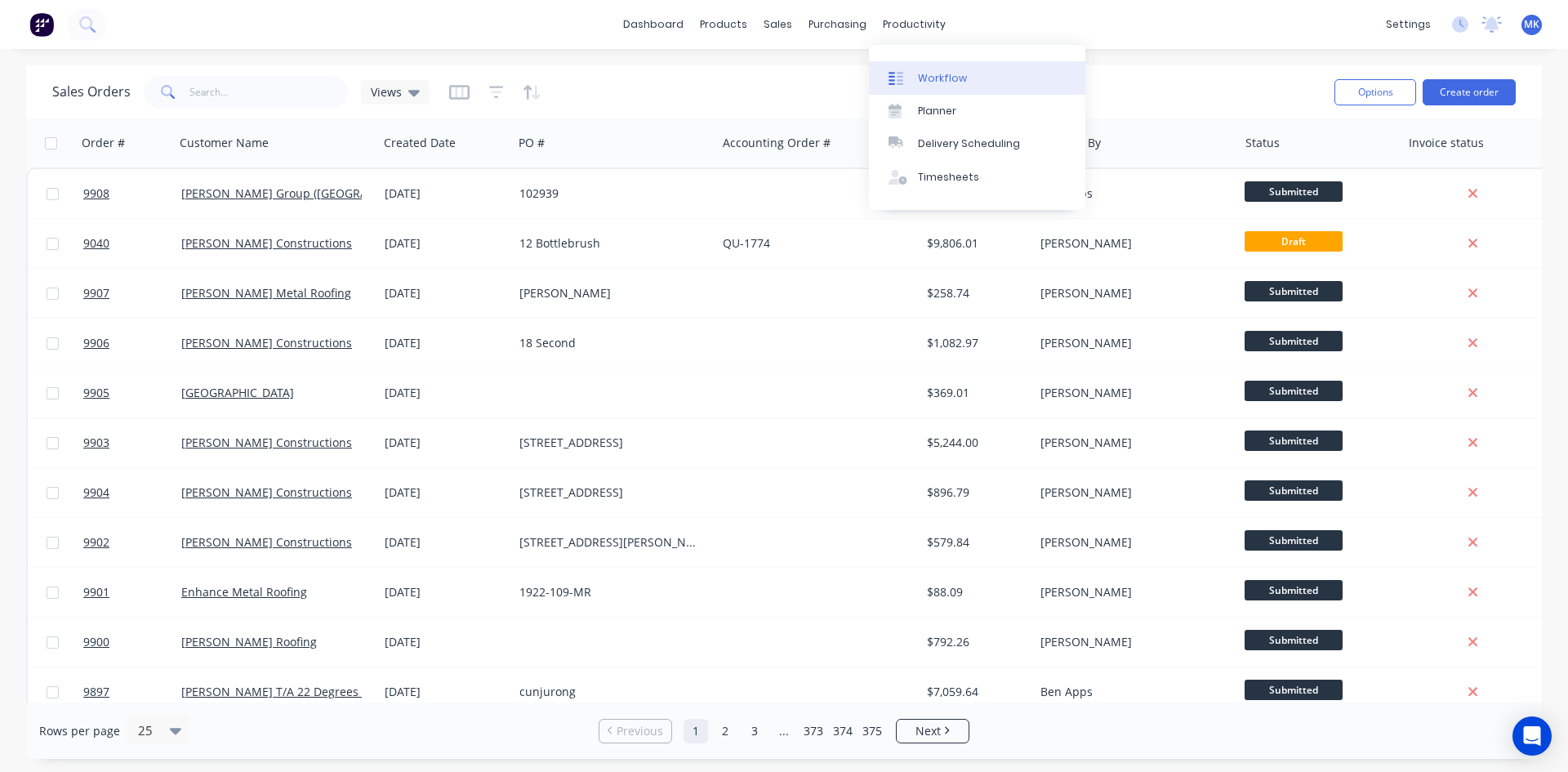
click at [938, 65] on link "Workflow" at bounding box center [977, 78] width 216 height 33
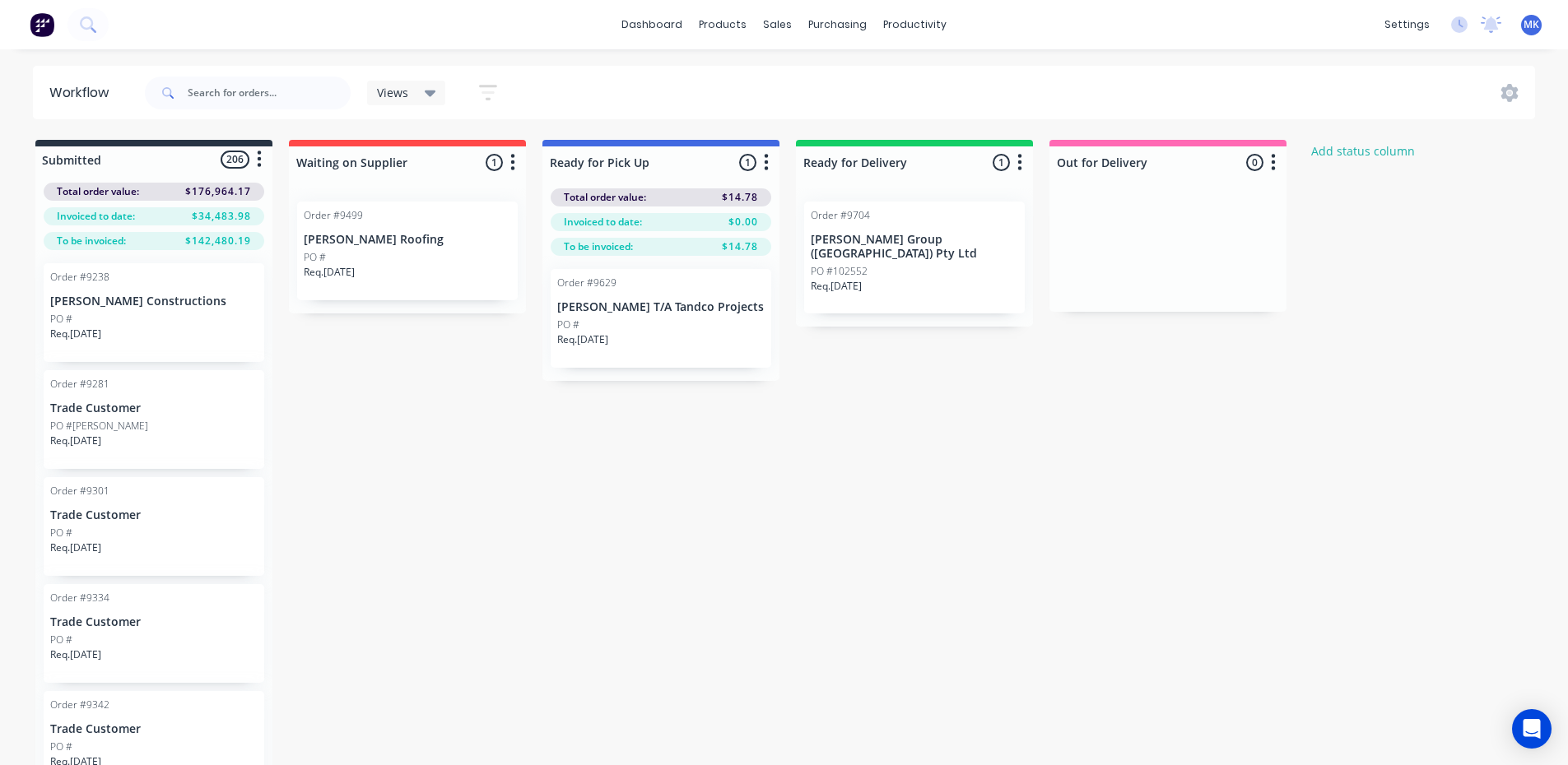
click at [261, 163] on icon "button" at bounding box center [259, 159] width 5 height 21
click at [236, 221] on button "Summaries" at bounding box center [187, 222] width 165 height 27
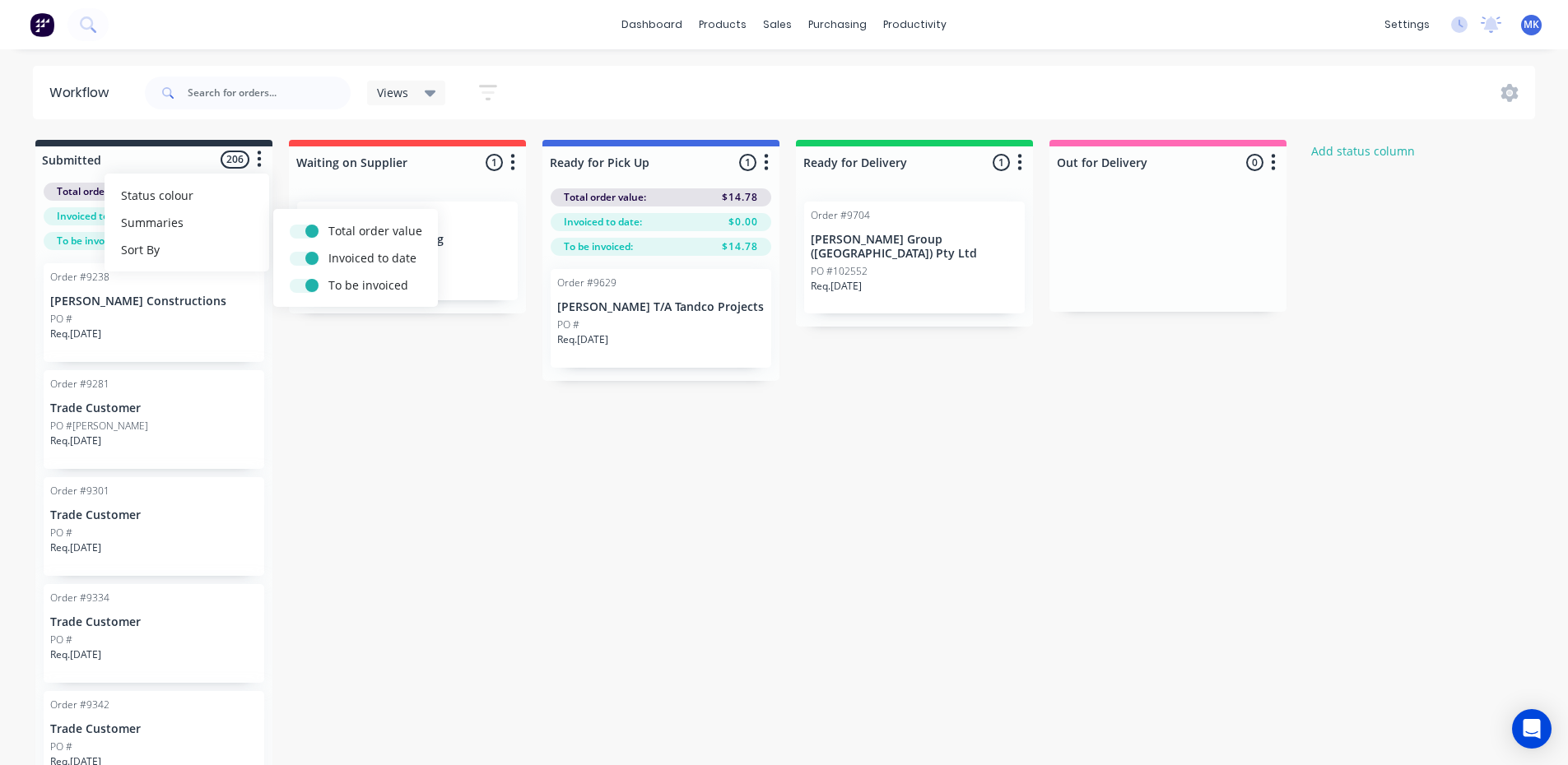
click at [347, 375] on div "Submitted 206 Status colour #273444 hex #273444 Save Cancel Summaries Total ord…" at bounding box center [883, 479] width 1790 height 678
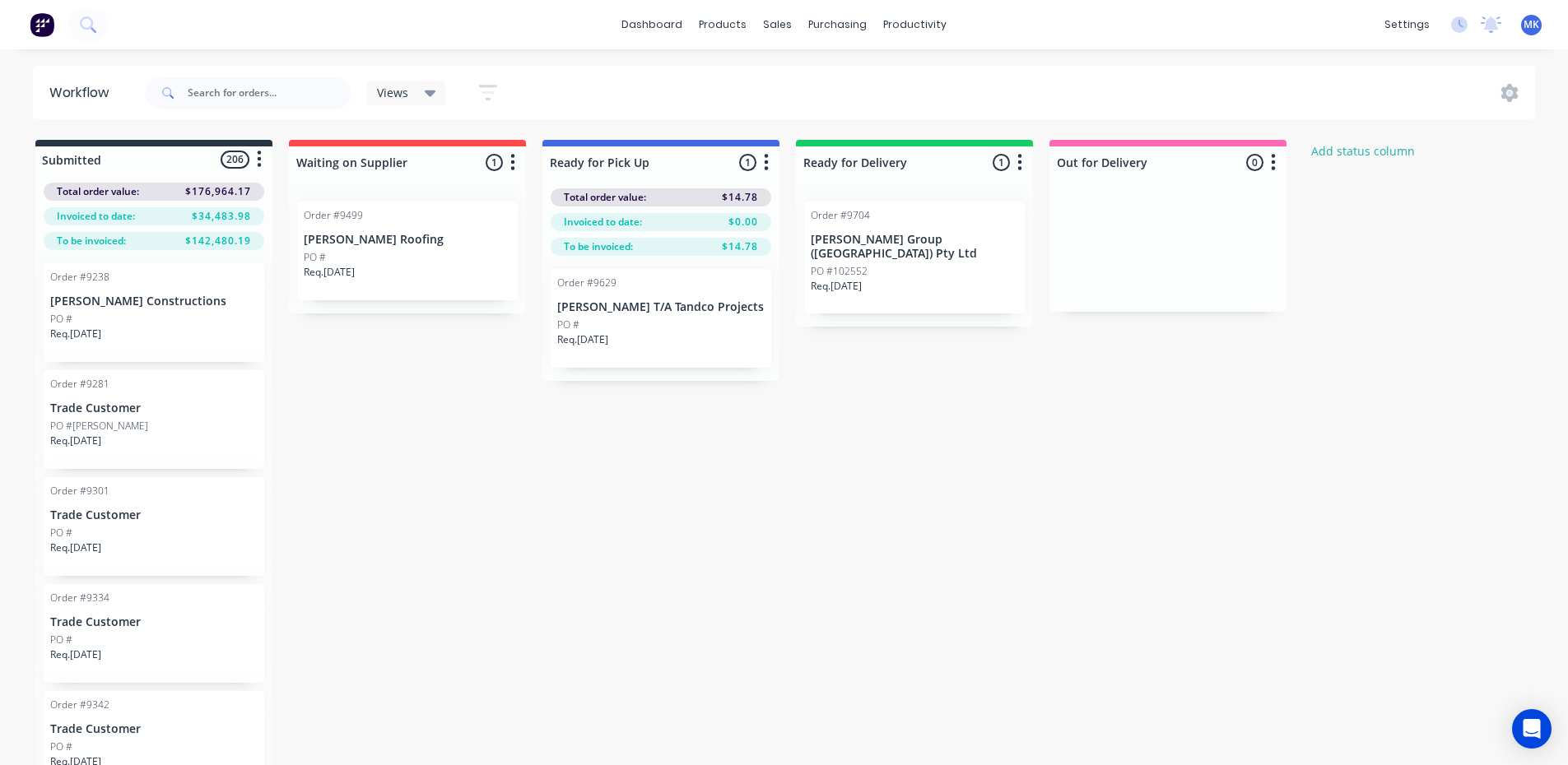
click at [192, 321] on div "PO #" at bounding box center [153, 320] width 207 height 15
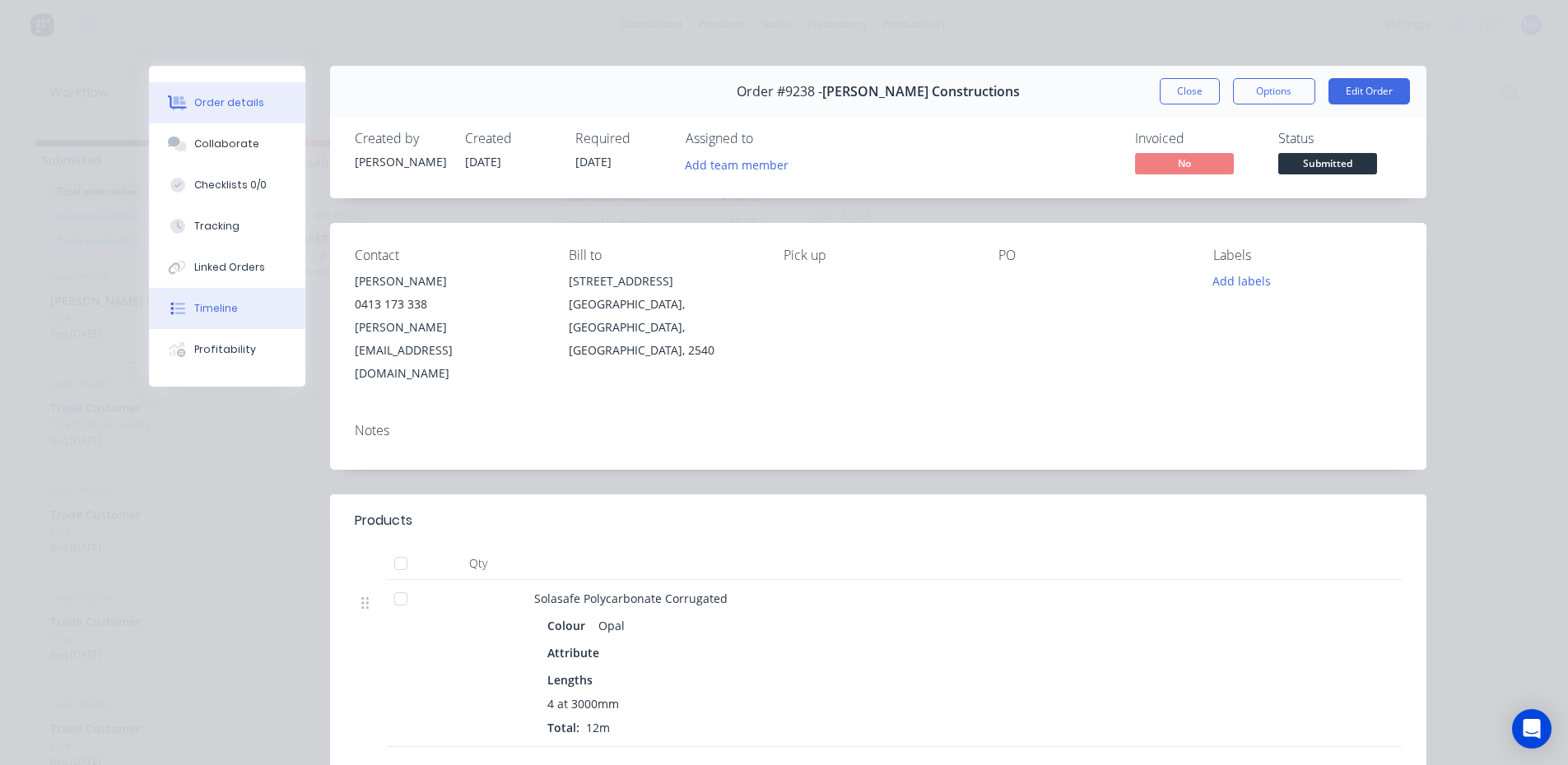
click at [222, 307] on div "Timeline" at bounding box center [216, 309] width 43 height 15
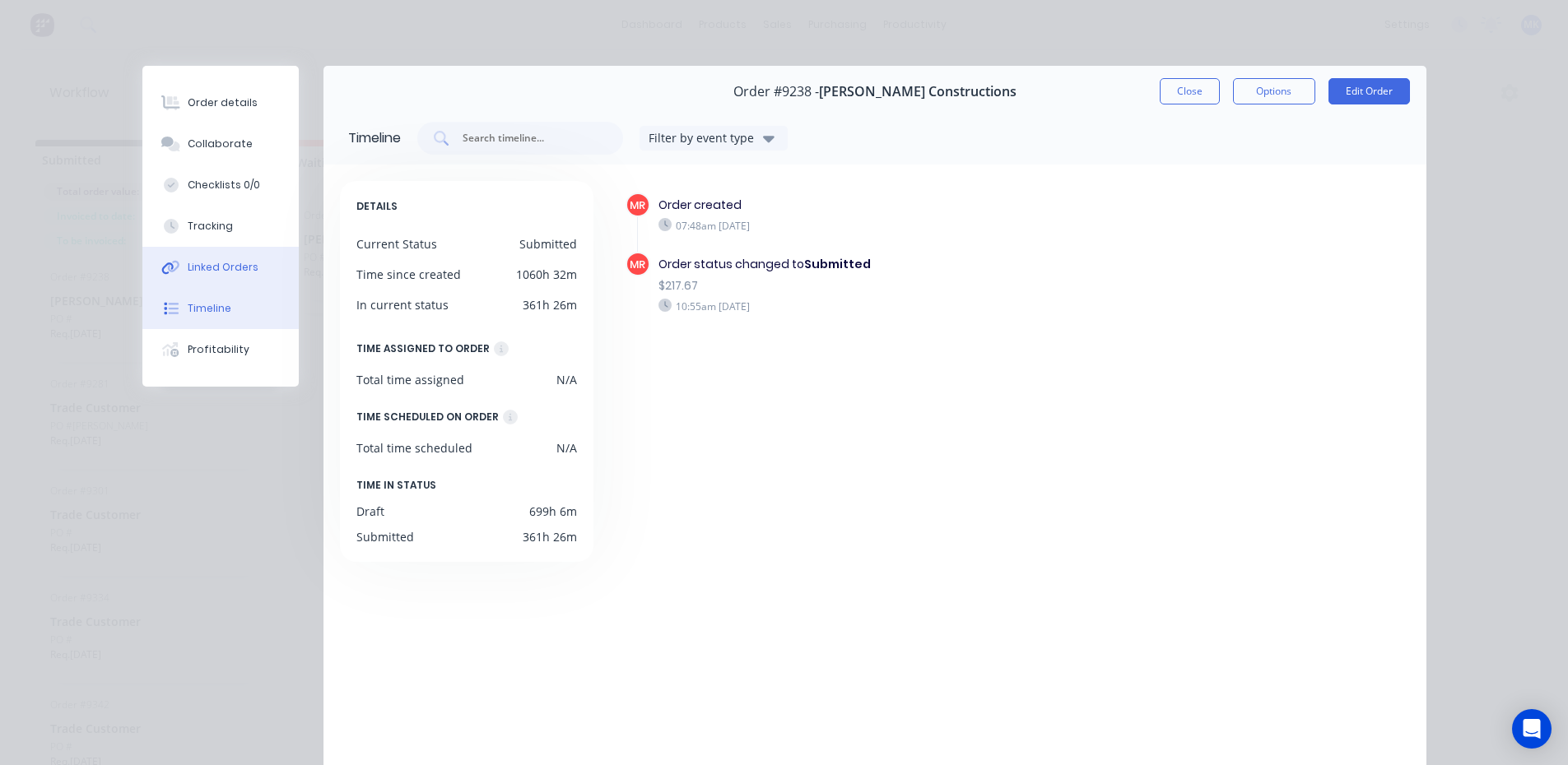
click at [226, 264] on div "Linked Orders" at bounding box center [222, 267] width 71 height 15
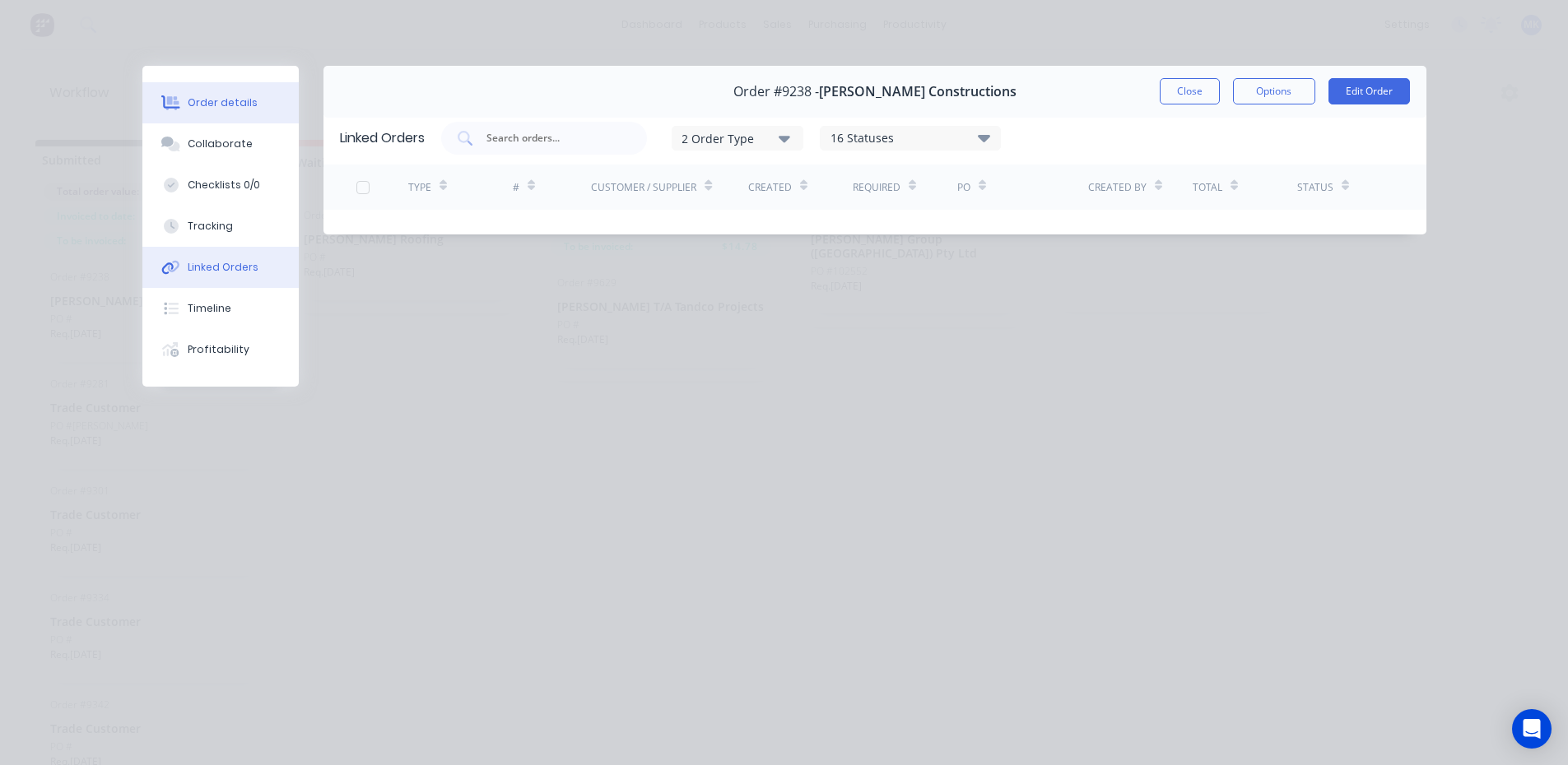
click at [221, 107] on div "Order details" at bounding box center [222, 103] width 70 height 15
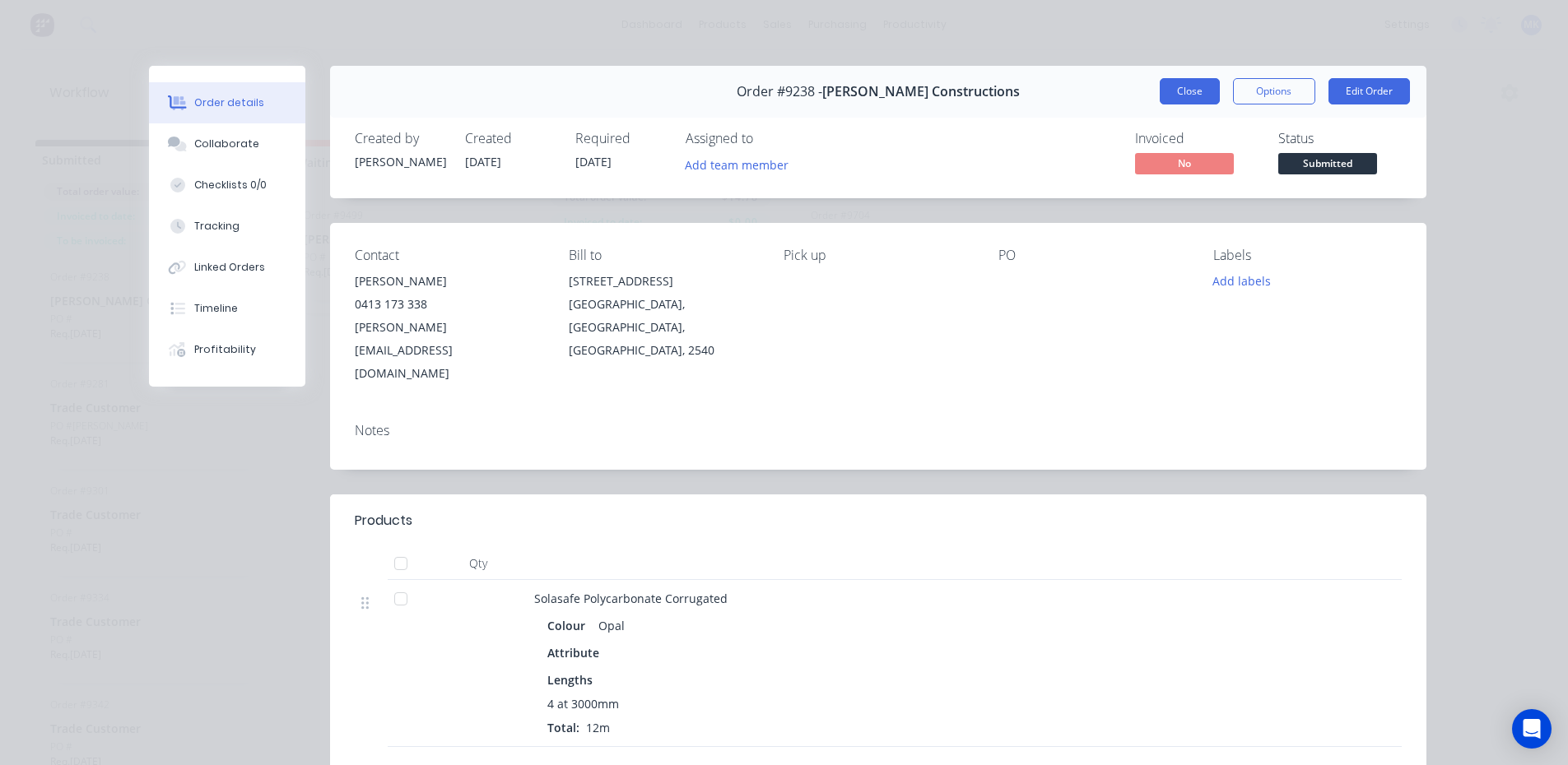
click at [1160, 87] on button "Close" at bounding box center [1190, 92] width 60 height 27
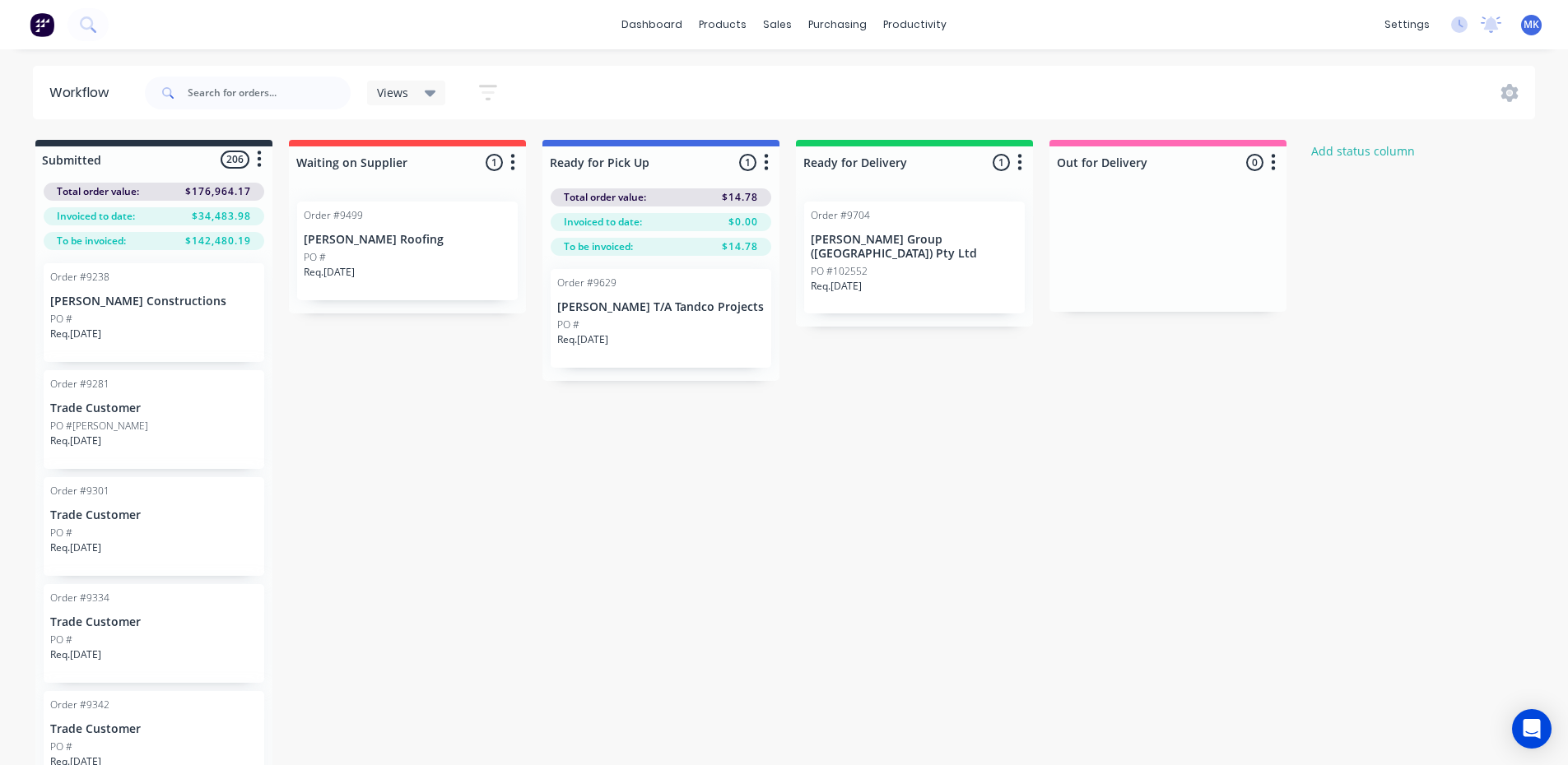
click at [125, 419] on div "PO #[PERSON_NAME]" at bounding box center [153, 426] width 207 height 15
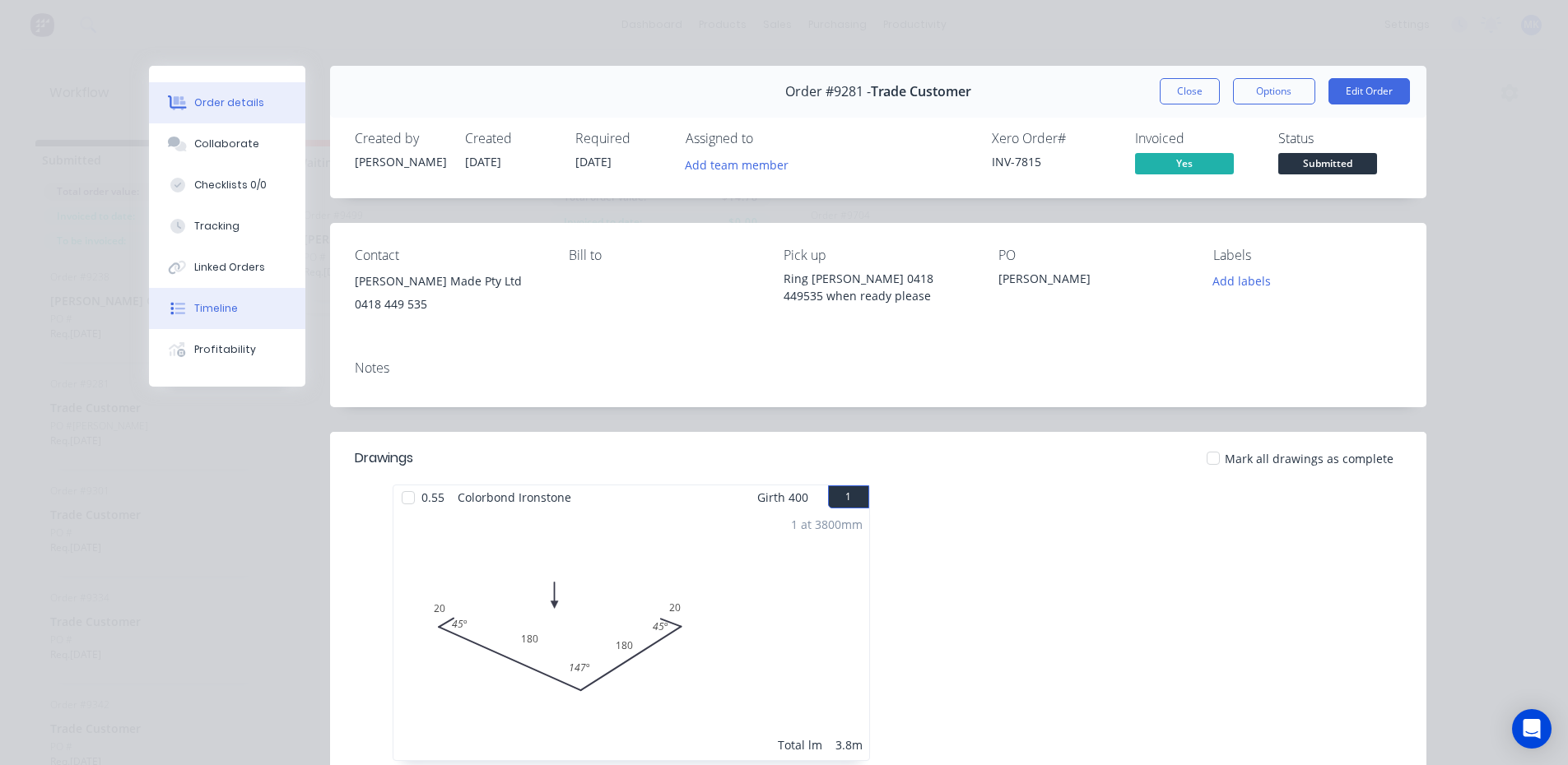
click at [258, 320] on button "Timeline" at bounding box center [227, 308] width 157 height 41
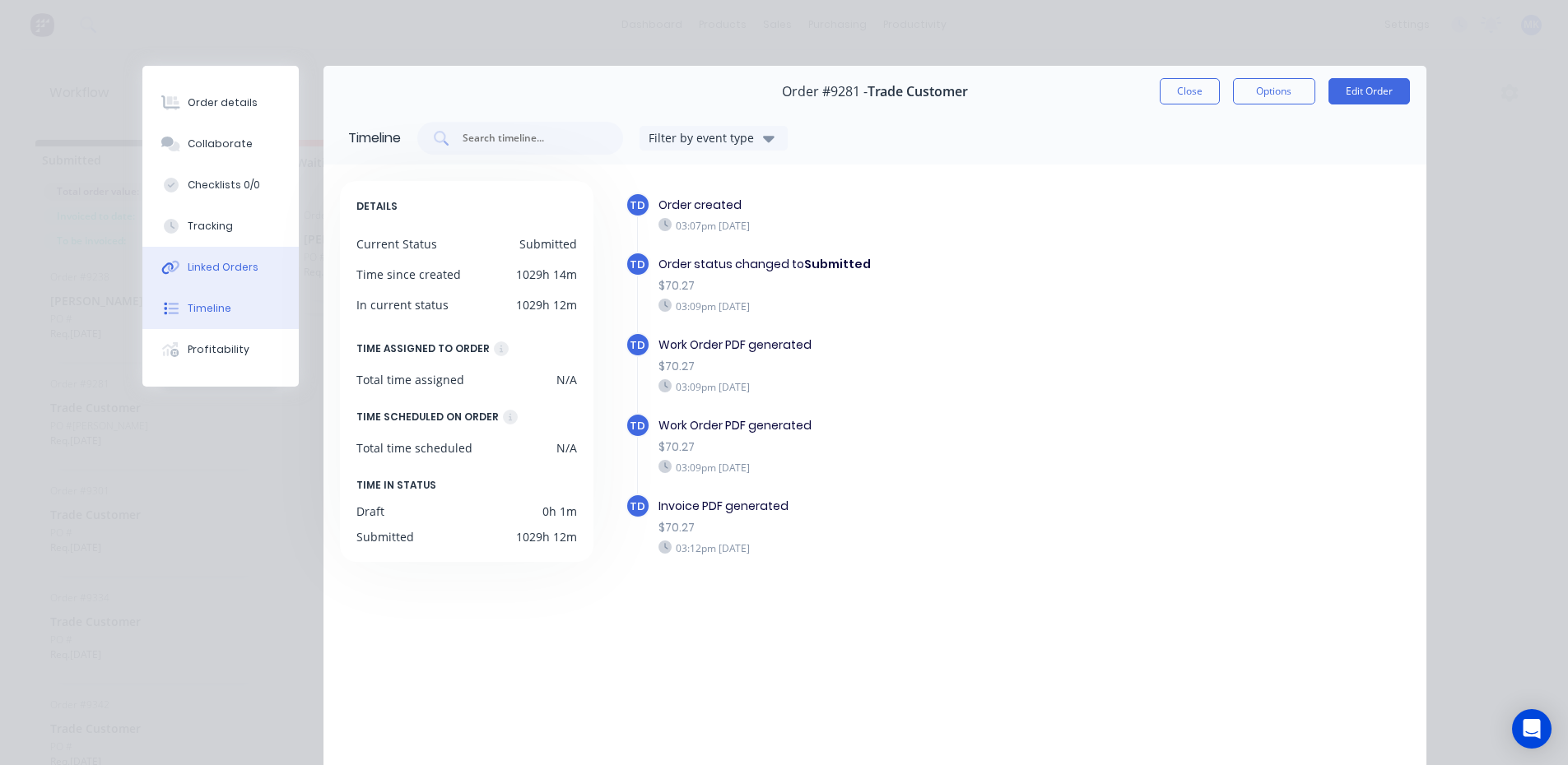
click at [224, 265] on div "Linked Orders" at bounding box center [222, 267] width 71 height 15
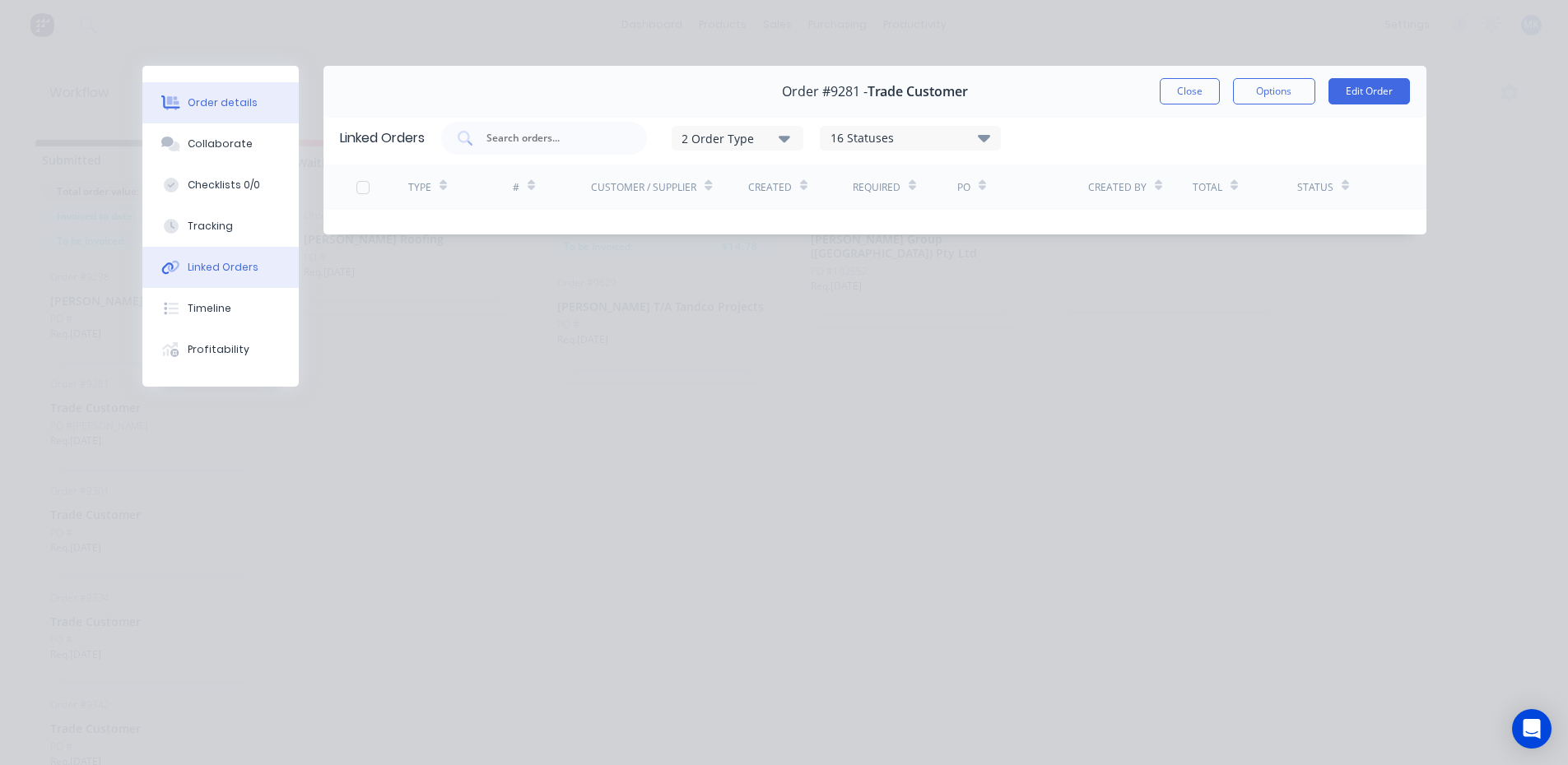
click at [212, 120] on button "Order details" at bounding box center [221, 102] width 157 height 41
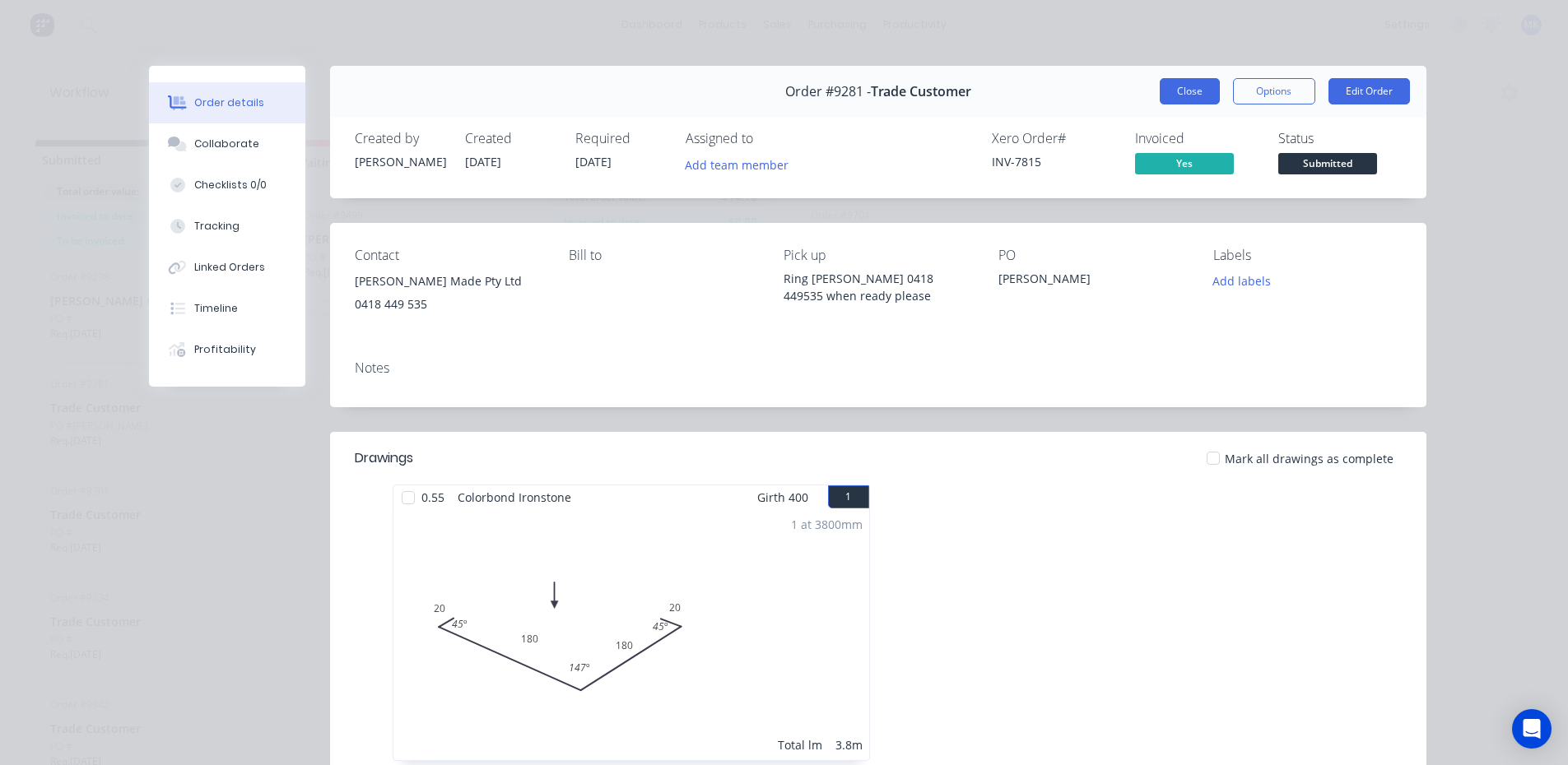
click at [1175, 93] on button "Close" at bounding box center [1190, 92] width 60 height 27
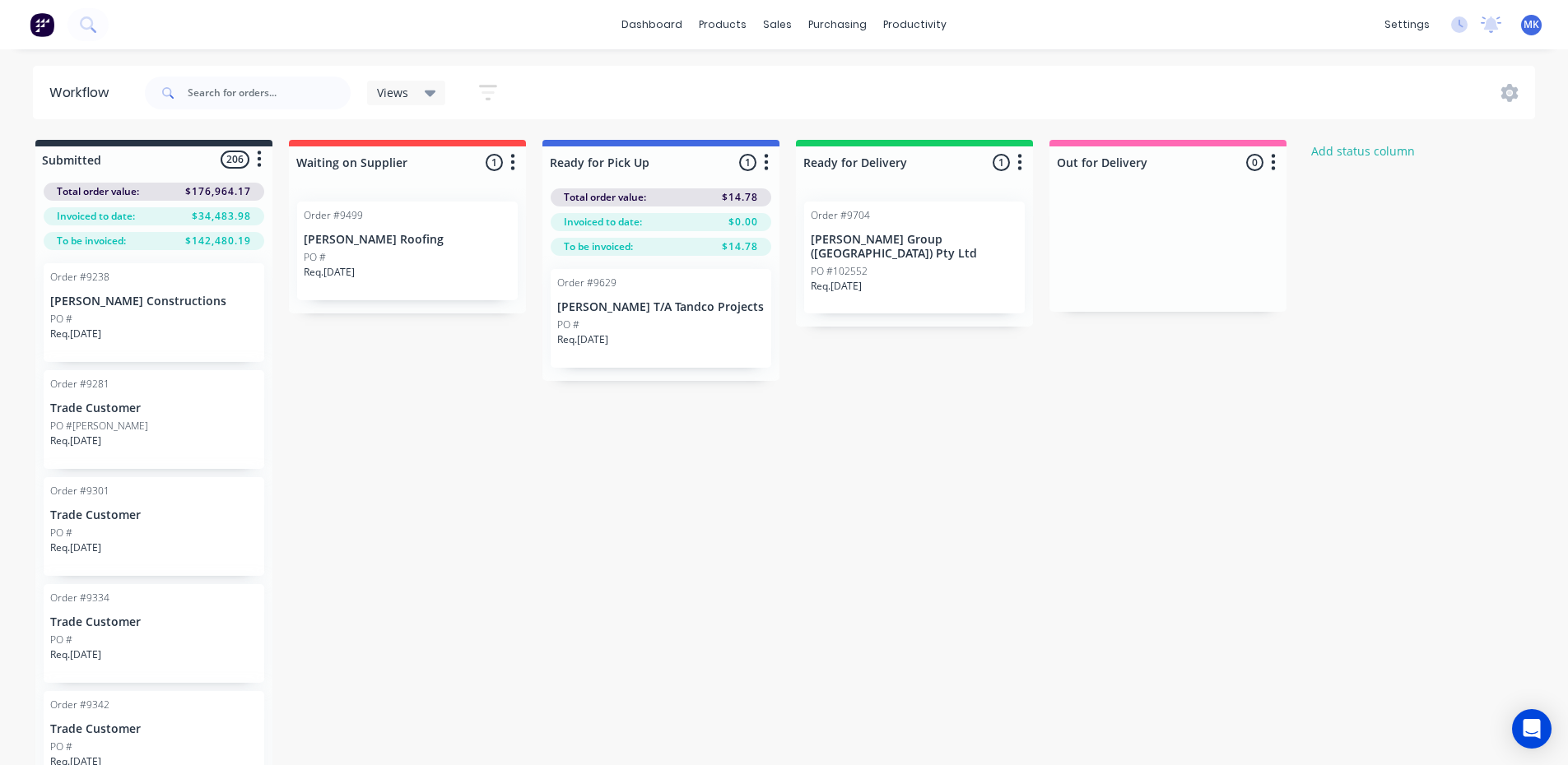
click at [160, 540] on div "Req. [DATE]" at bounding box center [153, 554] width 207 height 28
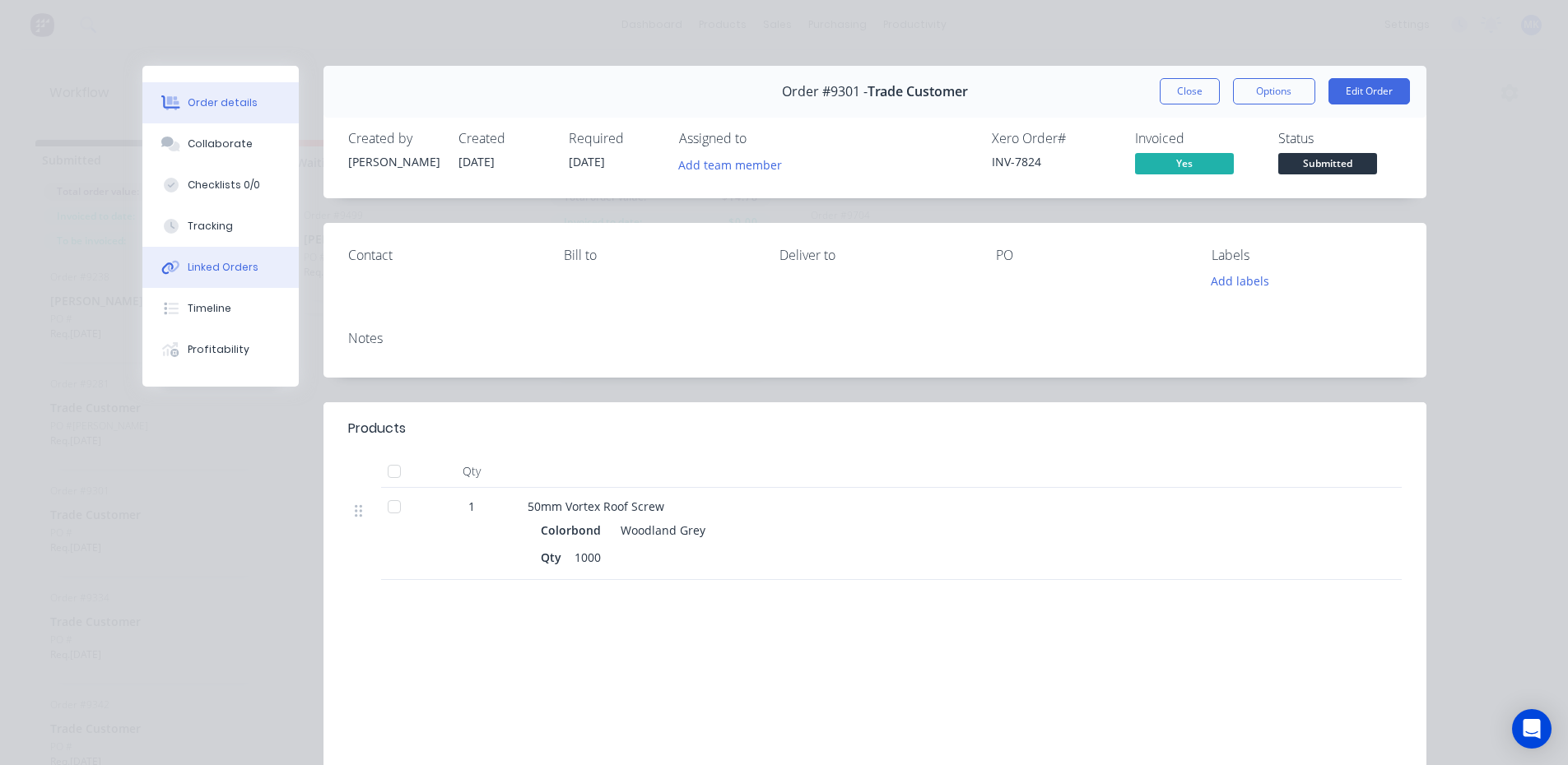
click at [217, 272] on div "Linked Orders" at bounding box center [222, 267] width 71 height 15
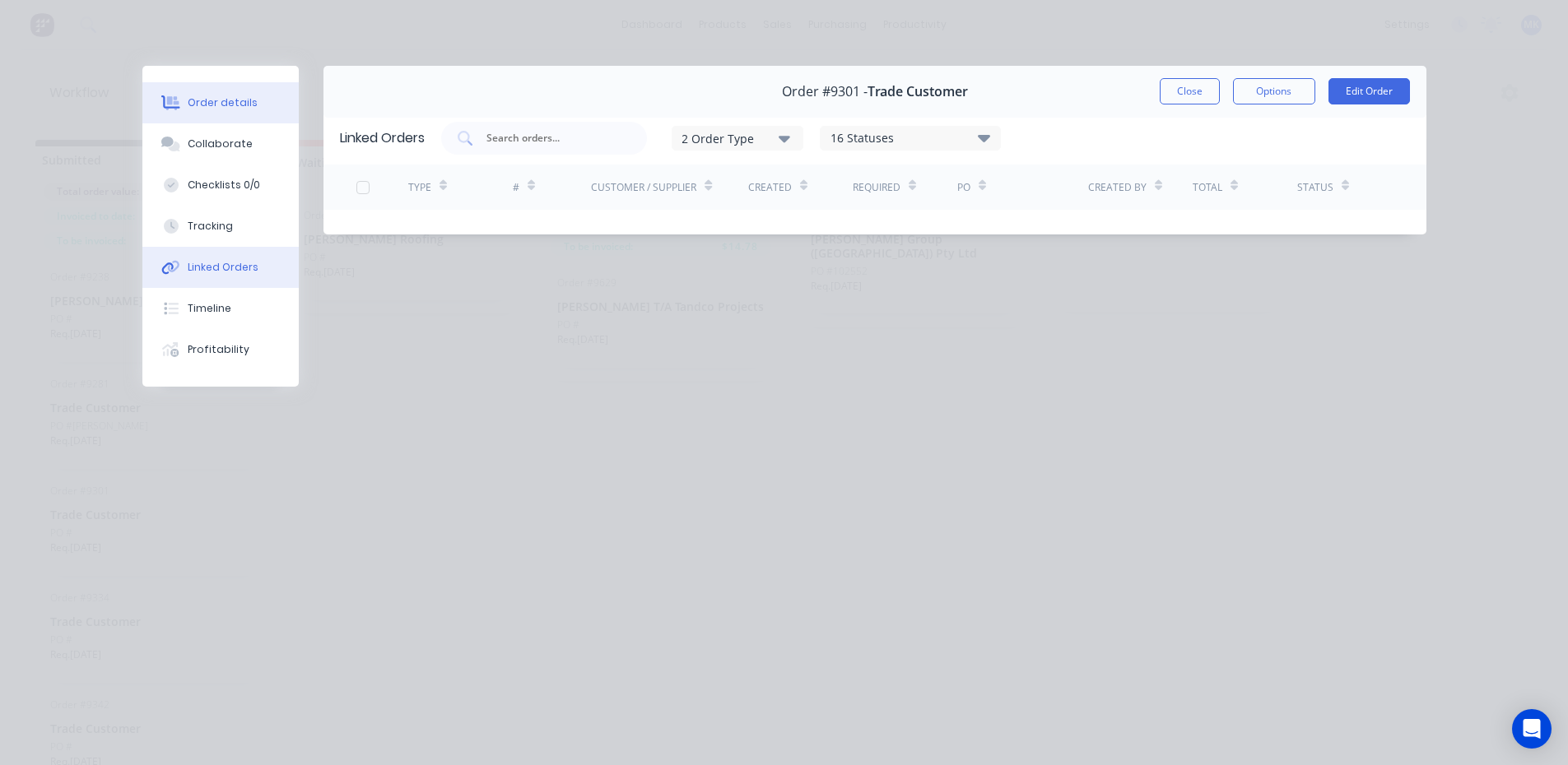
click at [257, 96] on button "Order details" at bounding box center [221, 102] width 157 height 41
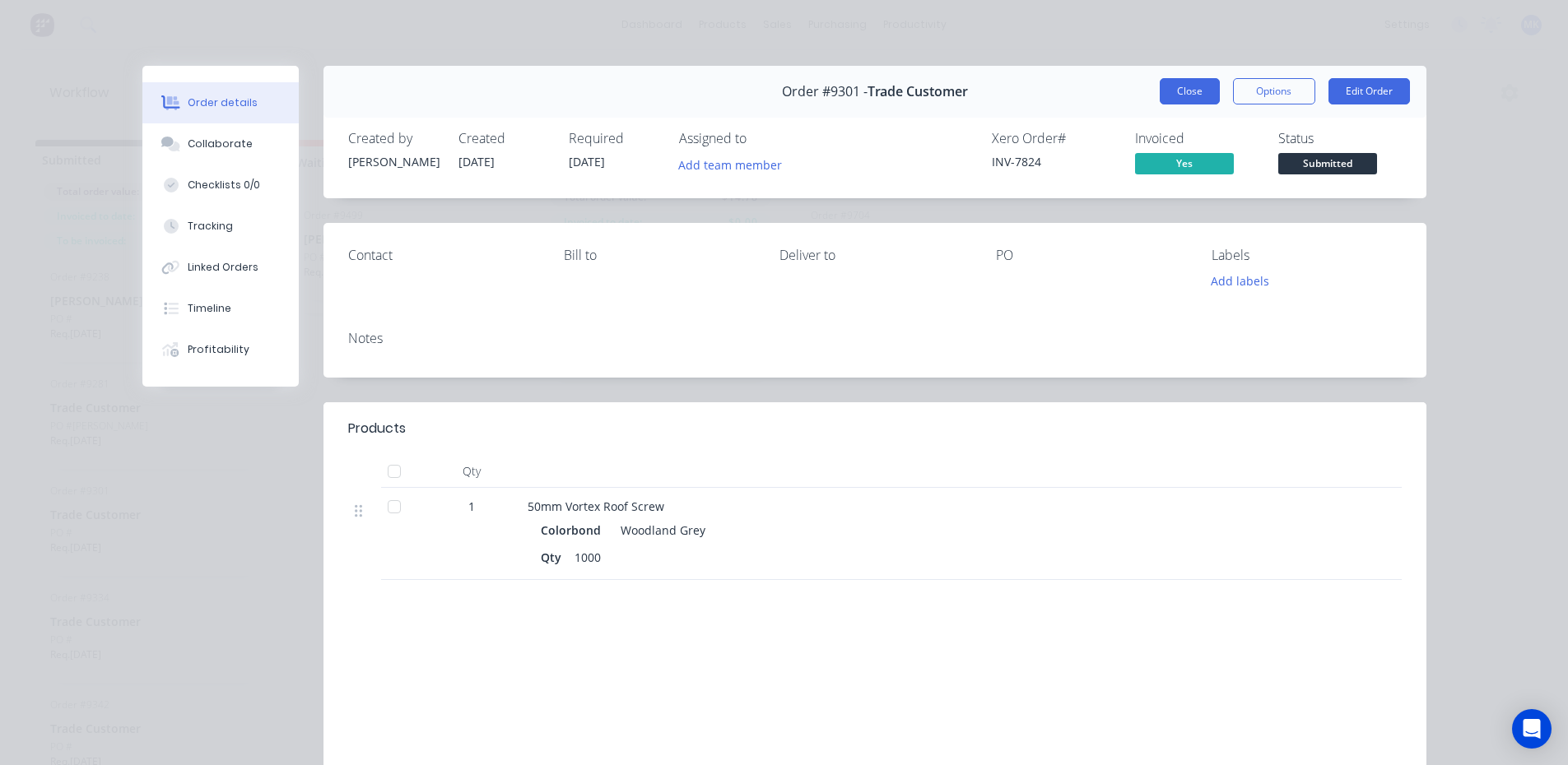
click at [1188, 87] on button "Close" at bounding box center [1190, 92] width 60 height 27
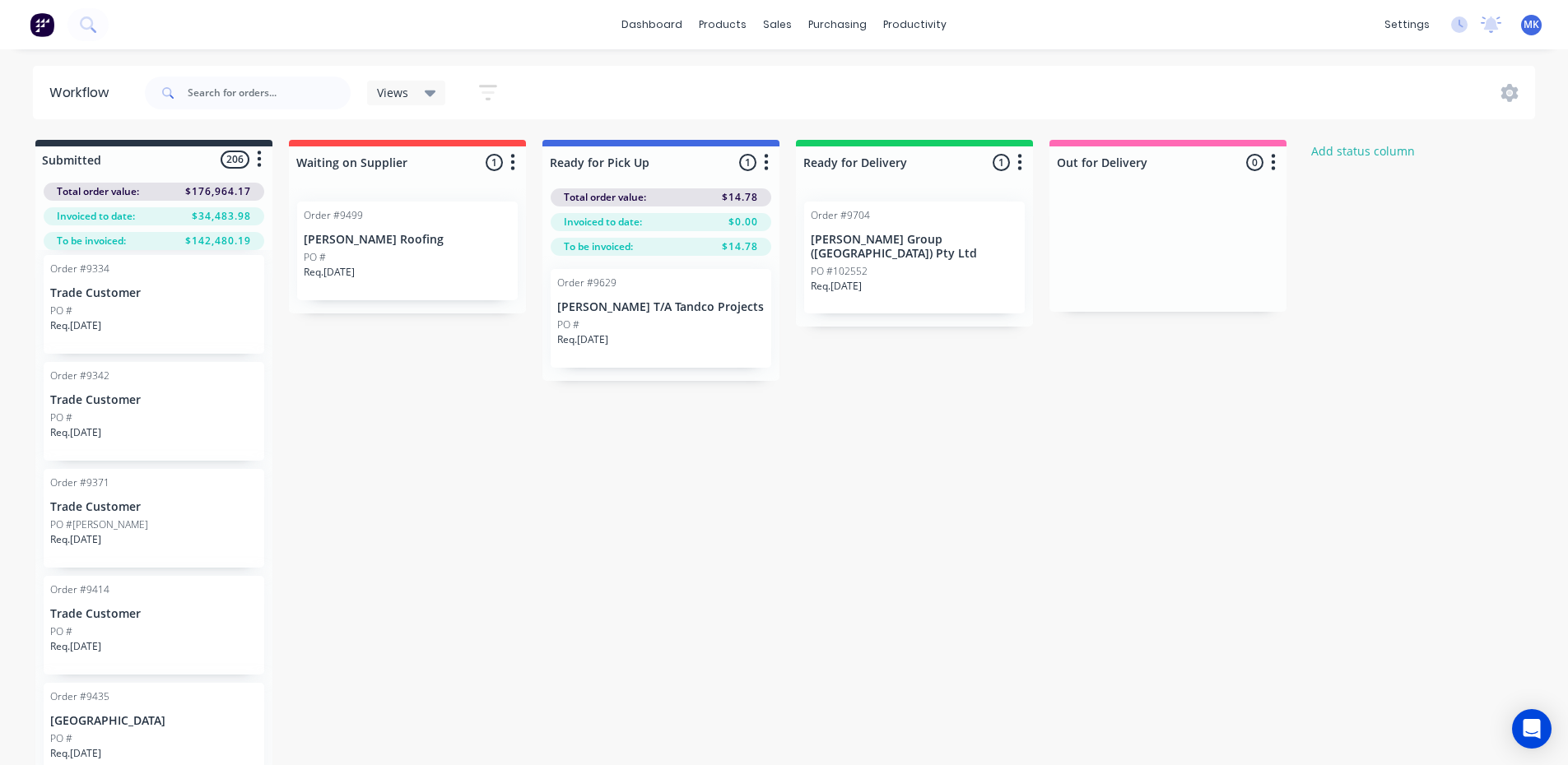
scroll to position [905, 0]
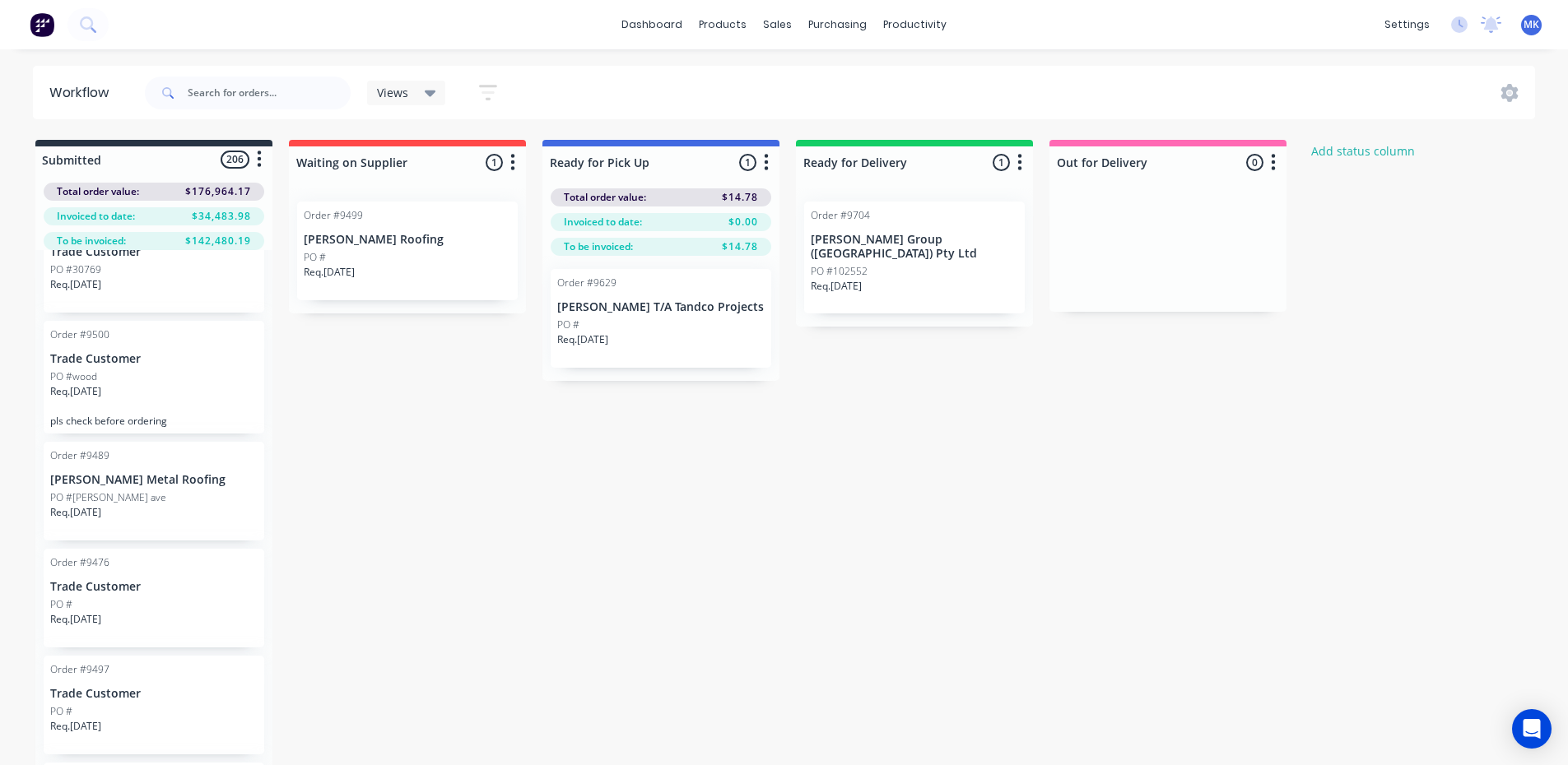
click at [133, 491] on div "PO #[PERSON_NAME] ave" at bounding box center [153, 498] width 207 height 15
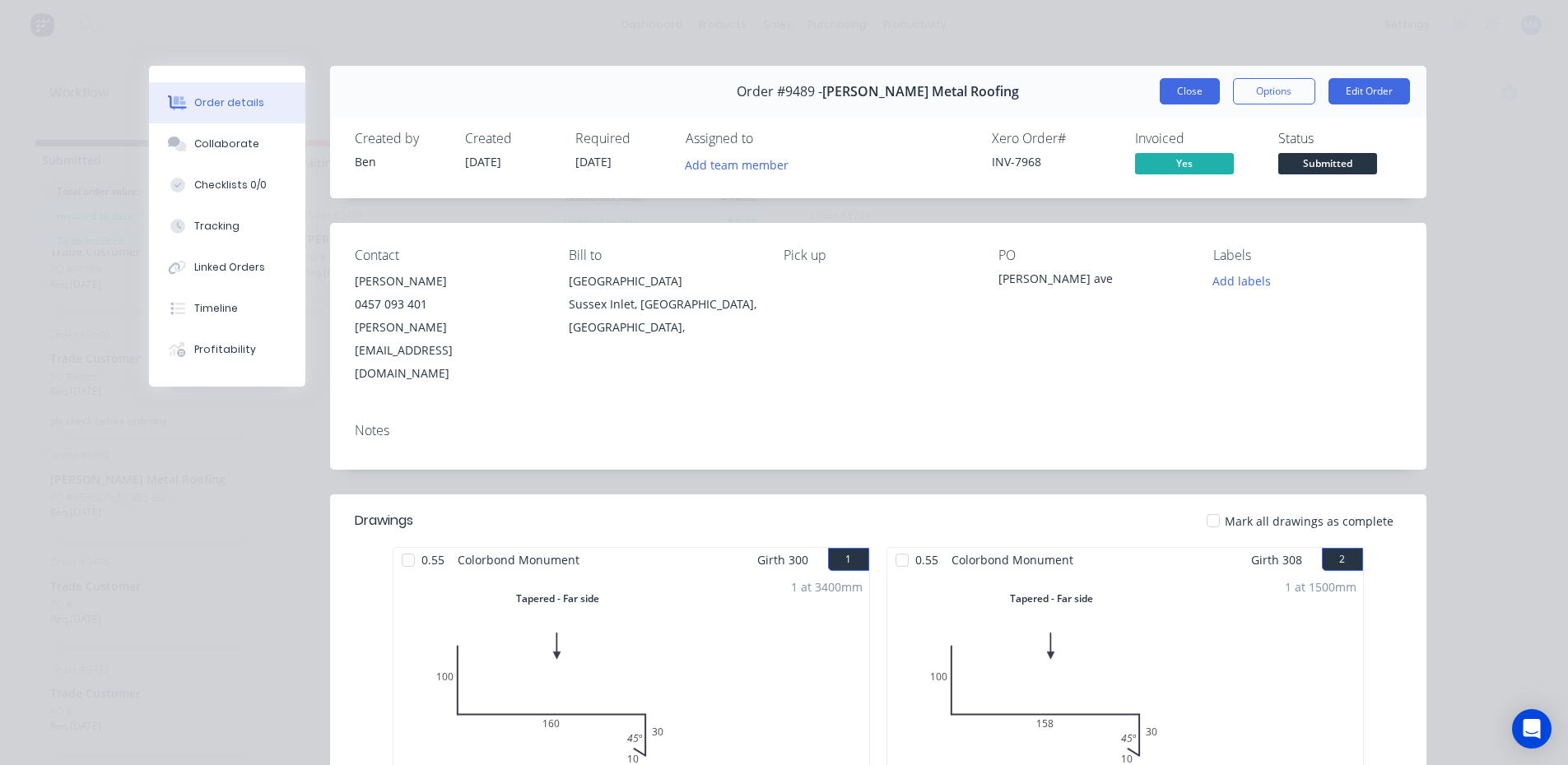
click at [1192, 98] on button "Close" at bounding box center [1190, 92] width 60 height 27
